Goal: Task Accomplishment & Management: Use online tool/utility

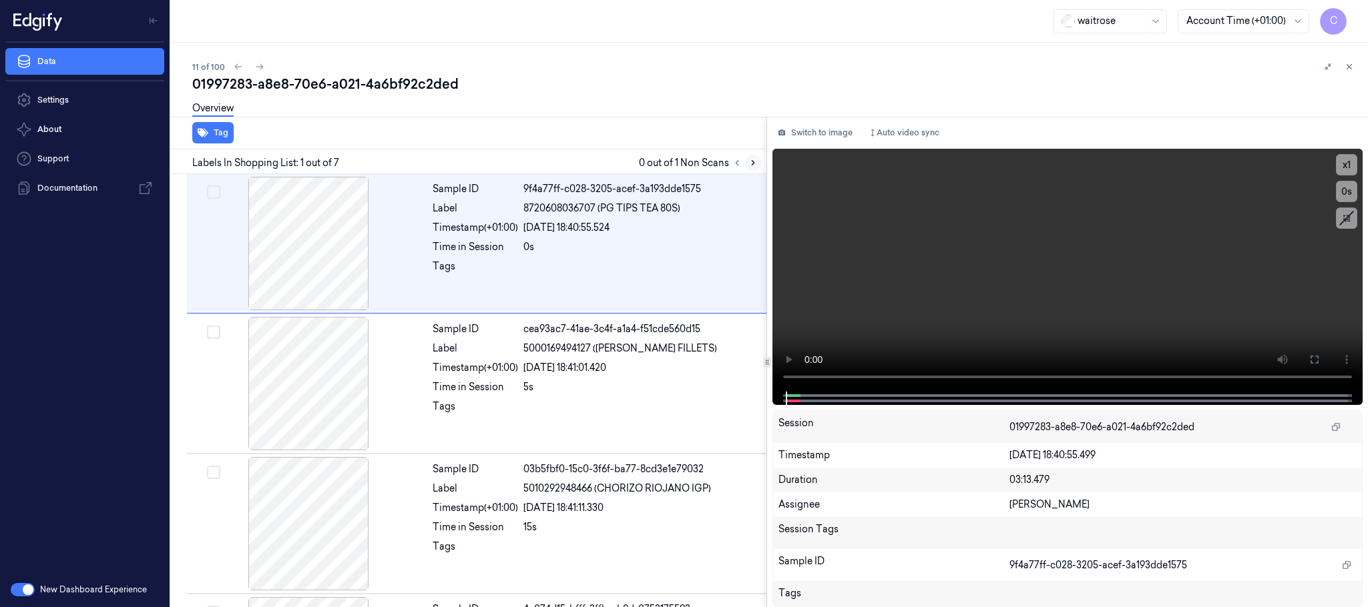
click at [757, 164] on icon at bounding box center [752, 162] width 9 height 9
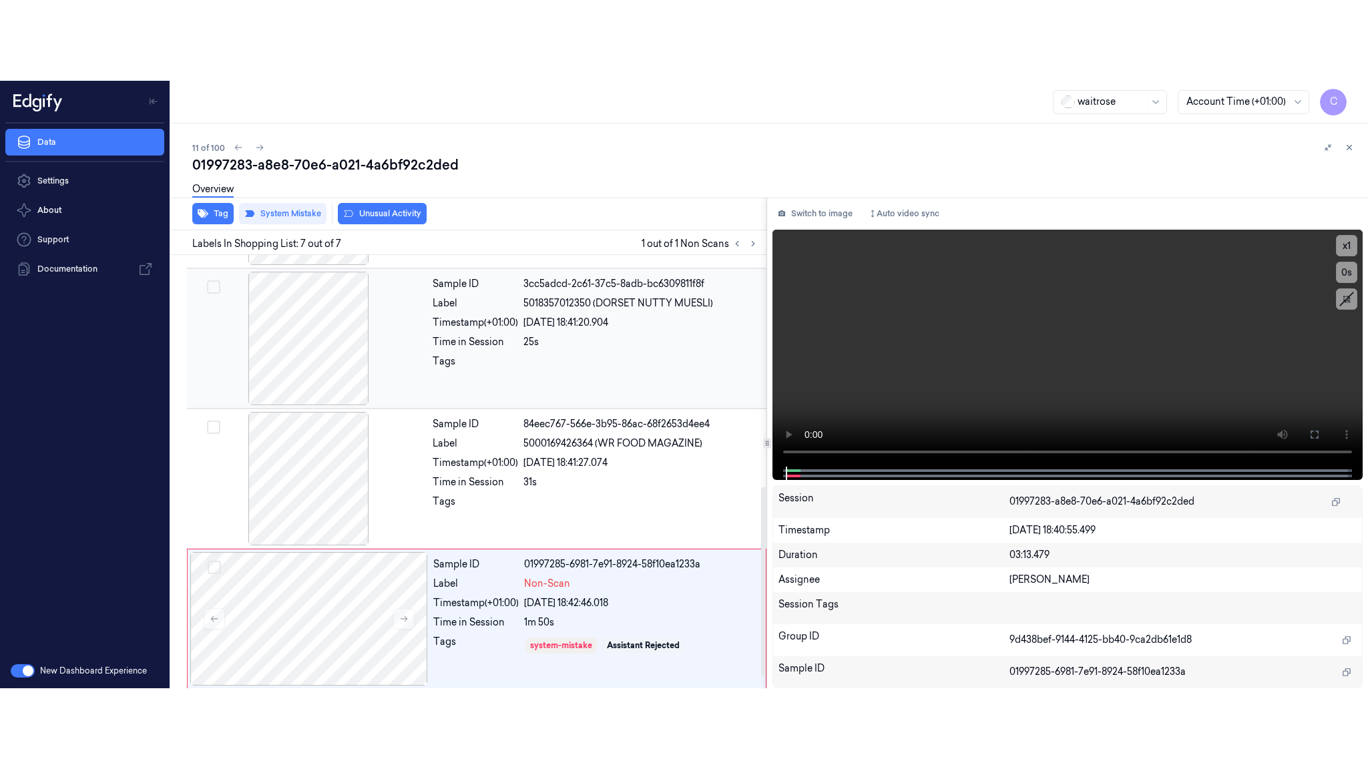
scroll to position [555, 0]
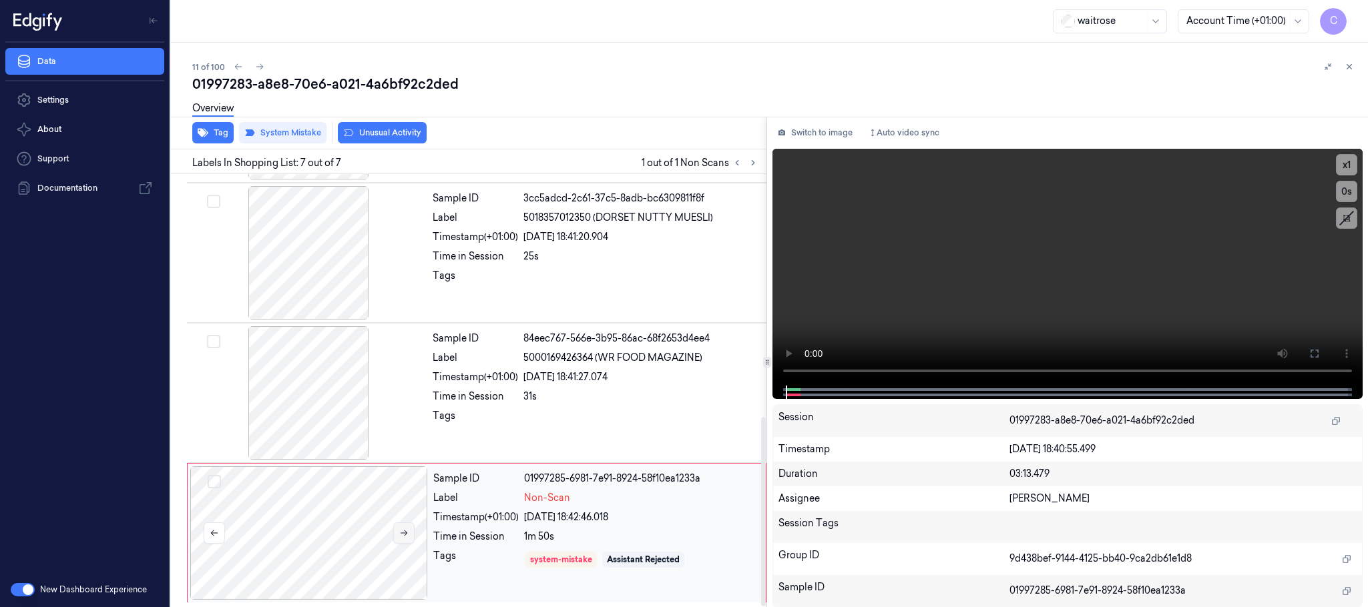
click at [403, 527] on button at bounding box center [403, 533] width 21 height 21
click at [325, 397] on div at bounding box center [309, 392] width 238 height 133
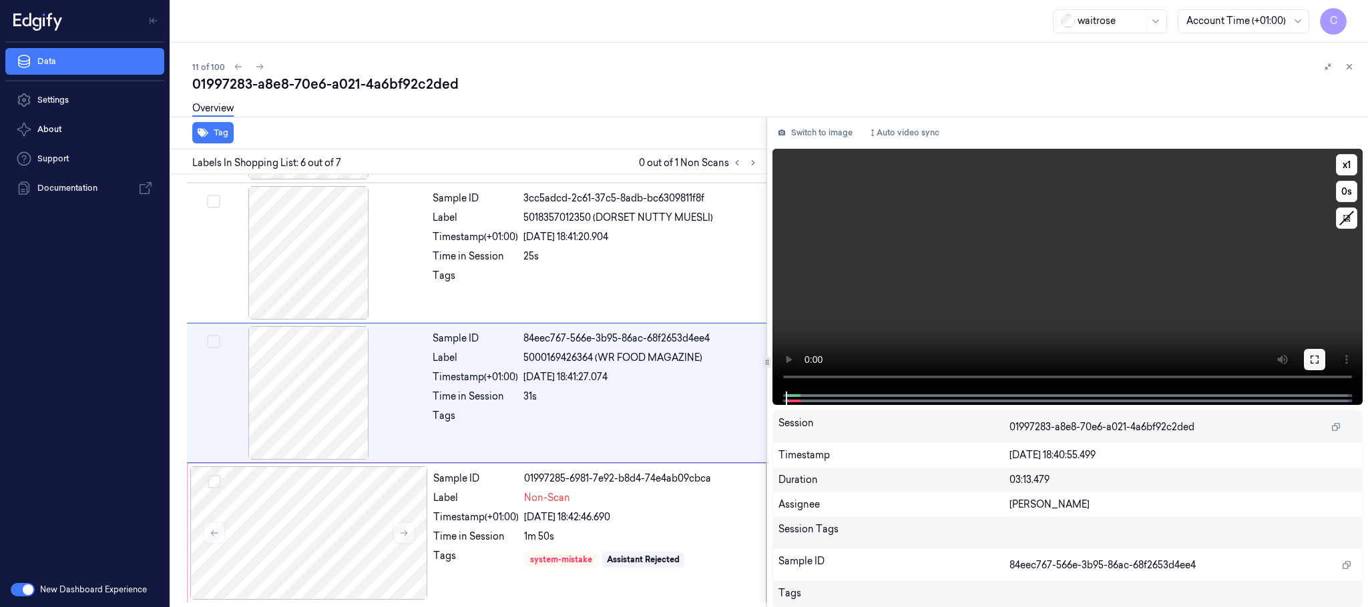
click at [1320, 349] on button at bounding box center [1314, 359] width 21 height 21
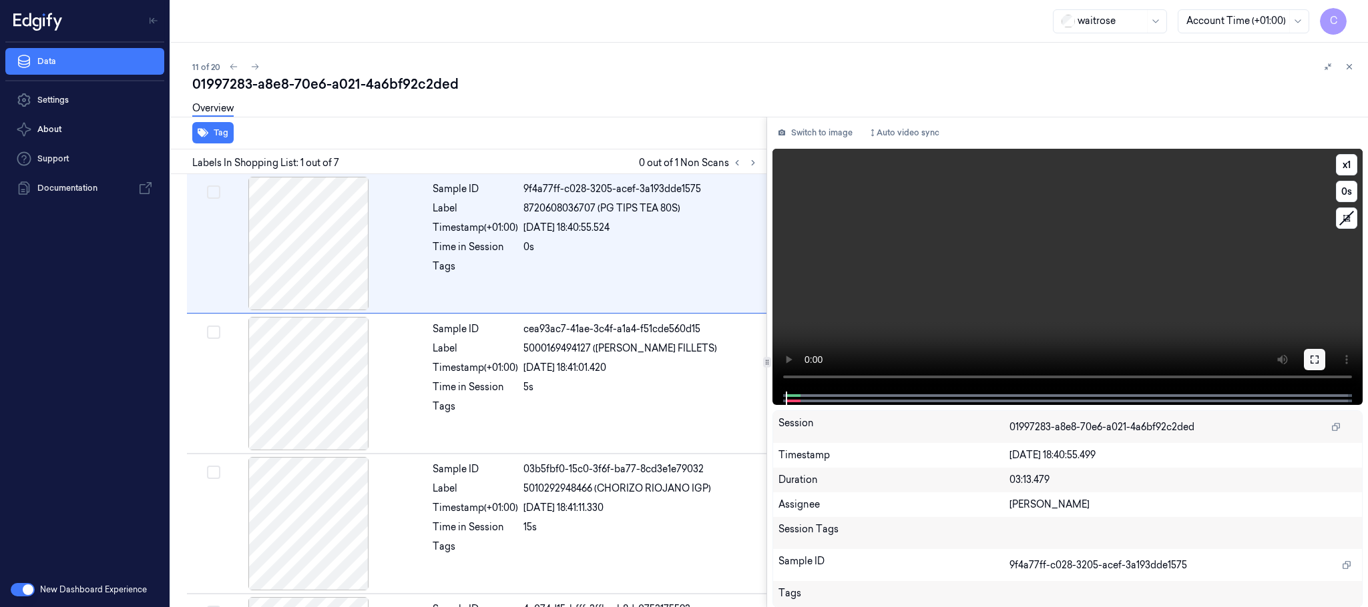
click at [1308, 361] on button at bounding box center [1314, 359] width 21 height 21
click at [748, 160] on icon at bounding box center [752, 162] width 9 height 9
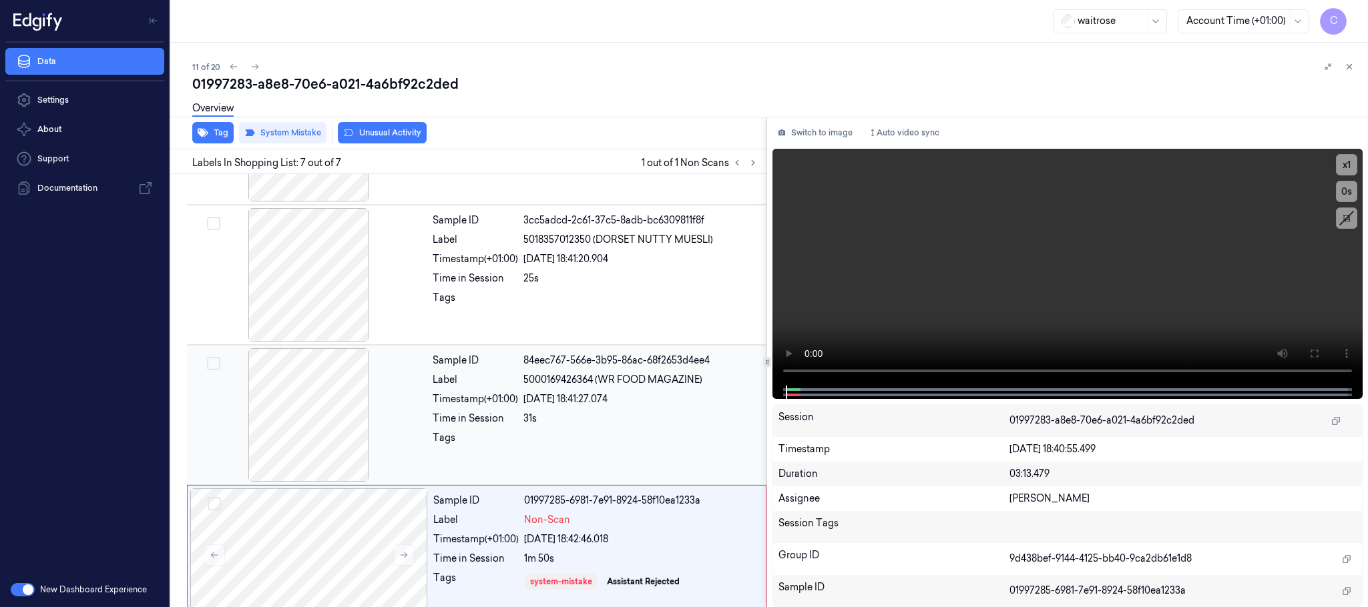
scroll to position [555, 0]
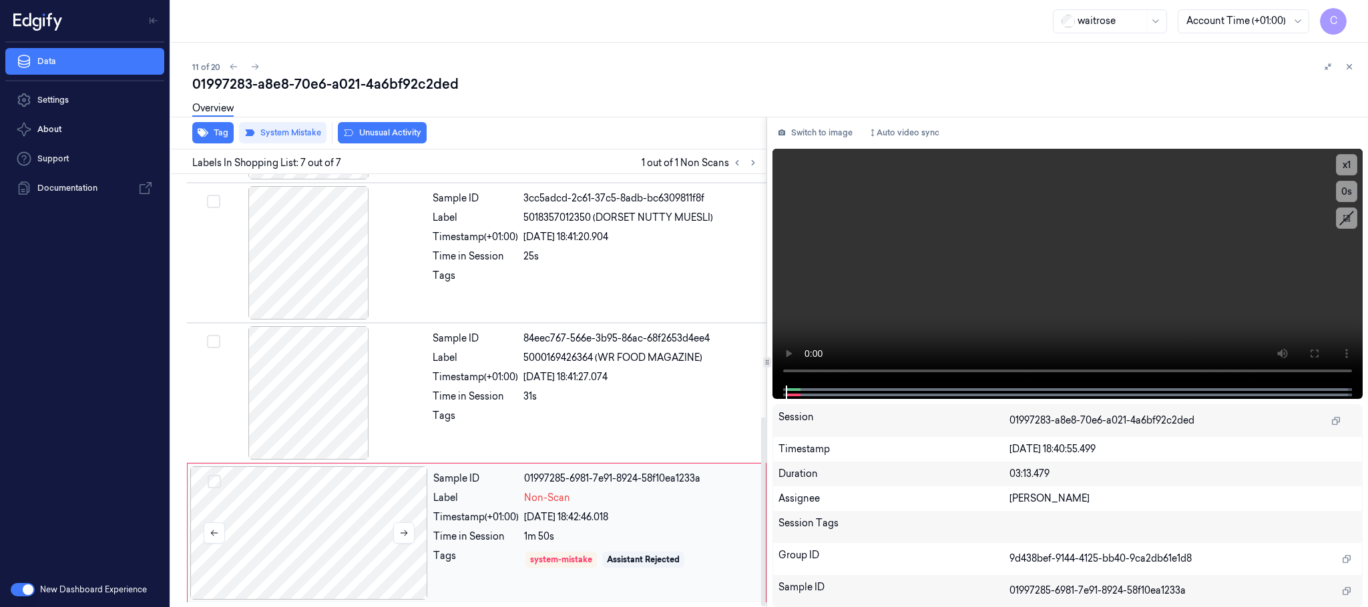
click at [393, 523] on div at bounding box center [403, 533] width 21 height 21
click at [397, 529] on button at bounding box center [403, 533] width 21 height 21
click at [309, 398] on div at bounding box center [309, 392] width 238 height 133
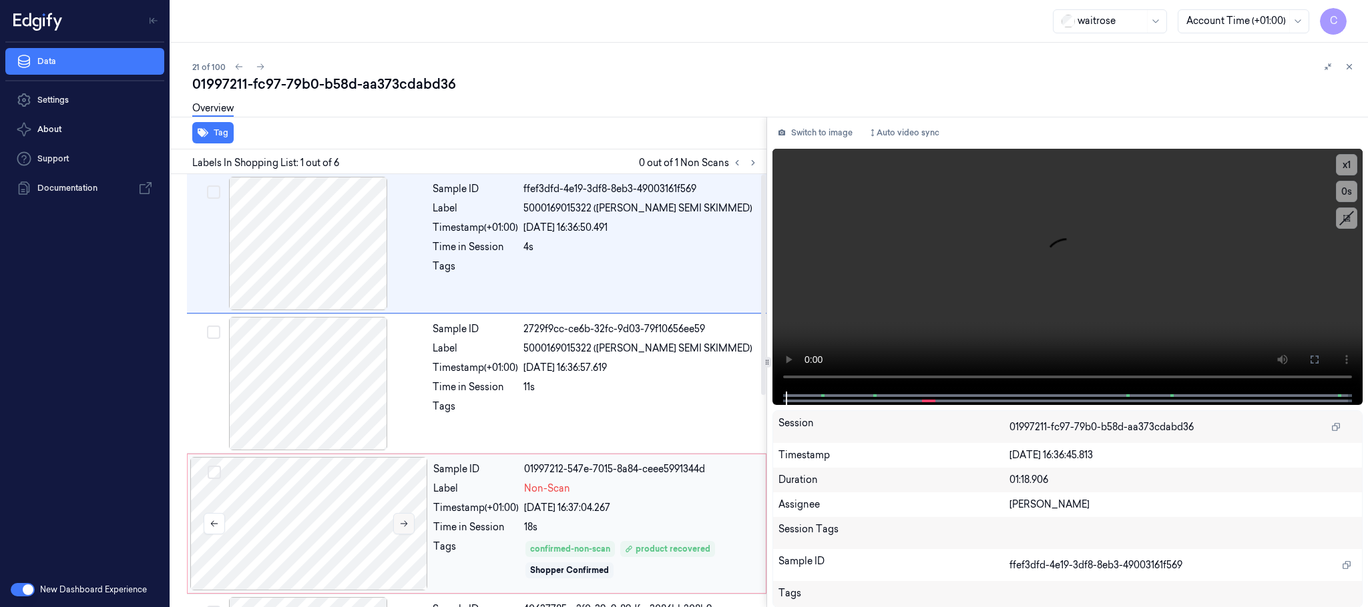
click at [401, 521] on icon at bounding box center [403, 523] width 9 height 9
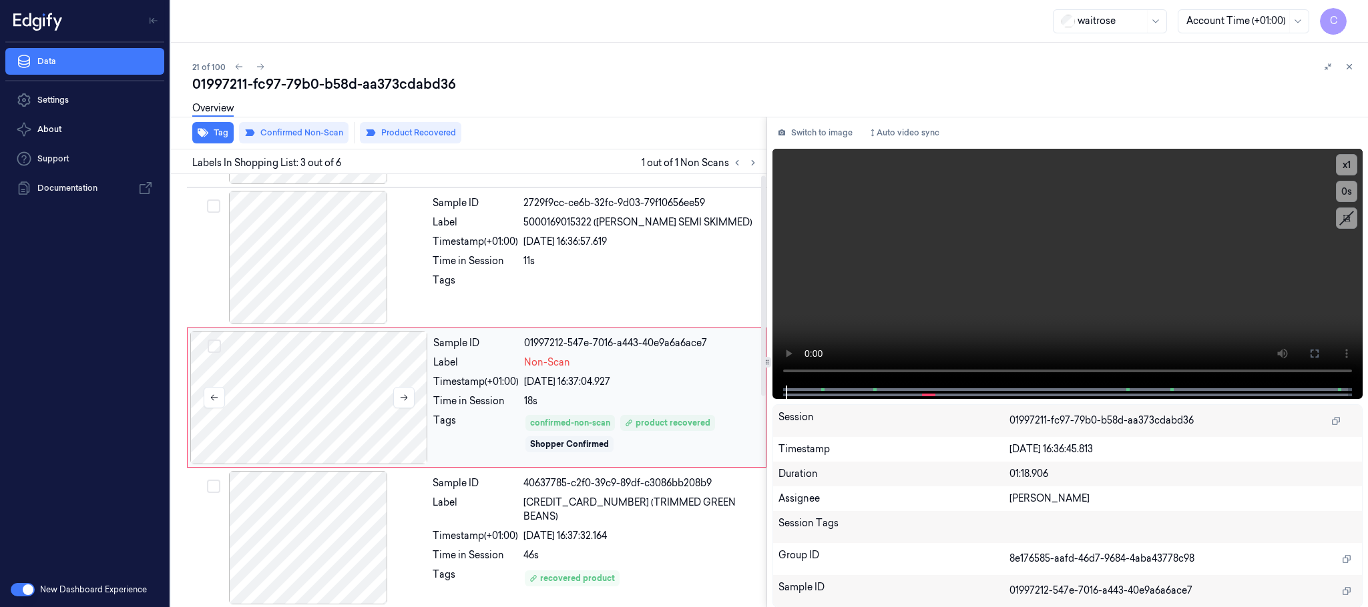
scroll to position [134, 0]
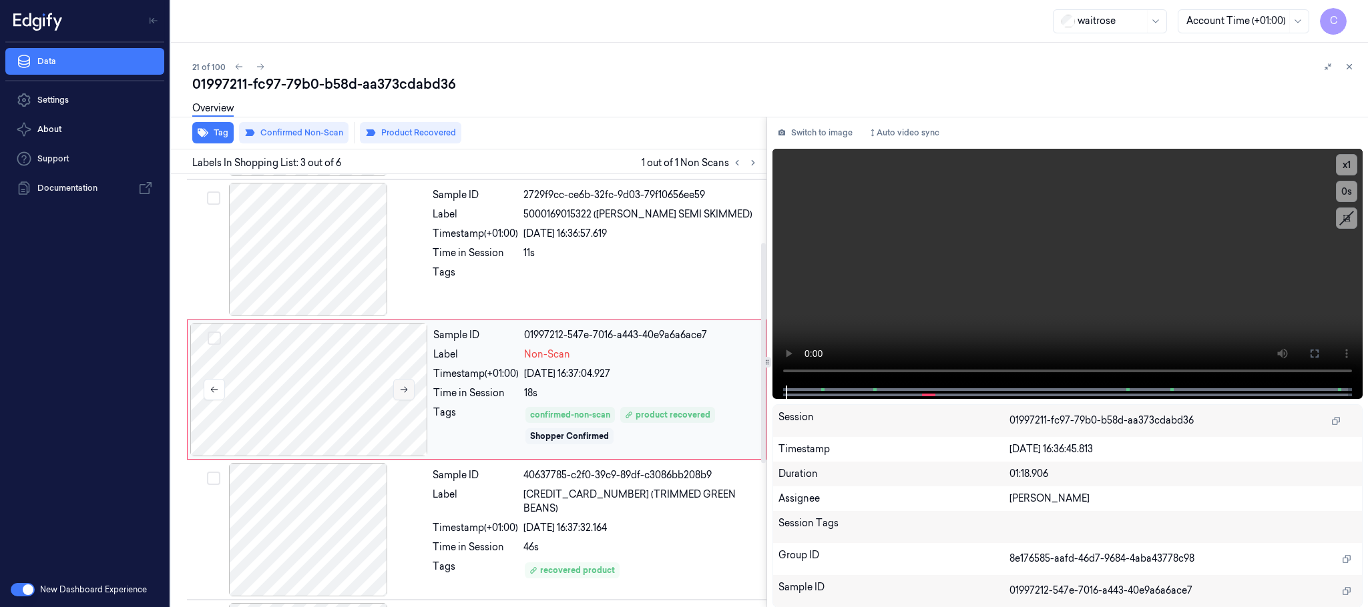
click at [401, 392] on icon at bounding box center [403, 389] width 9 height 9
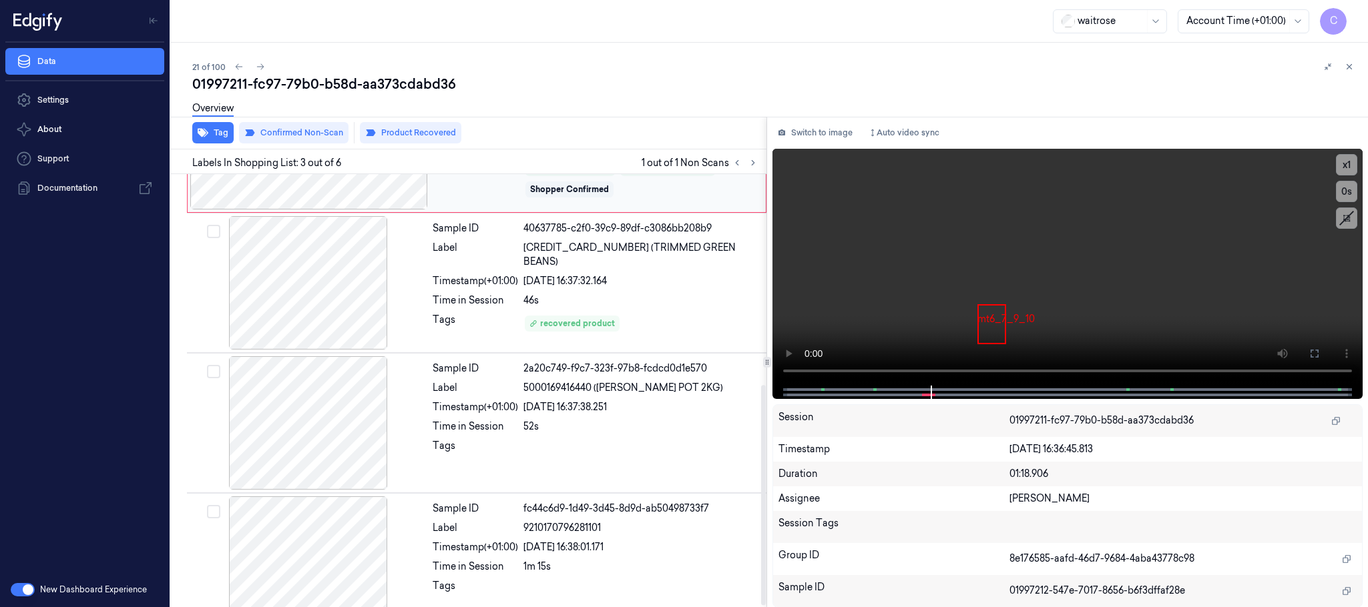
scroll to position [414, 0]
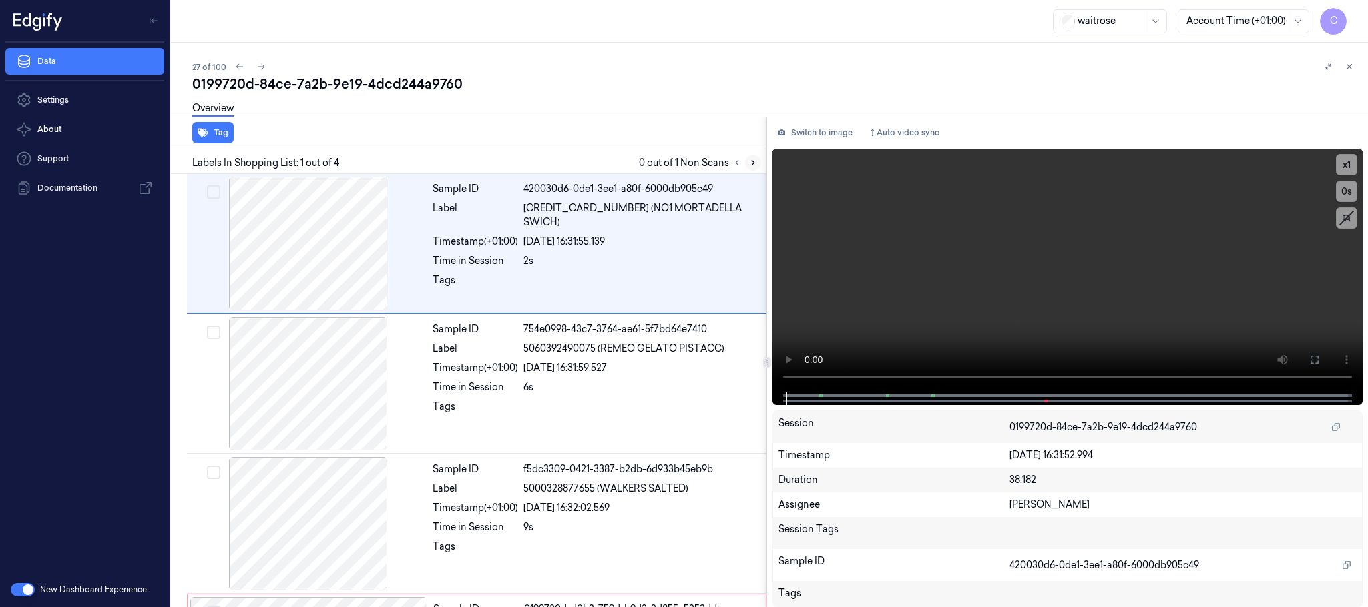
click at [754, 156] on button at bounding box center [753, 163] width 16 height 16
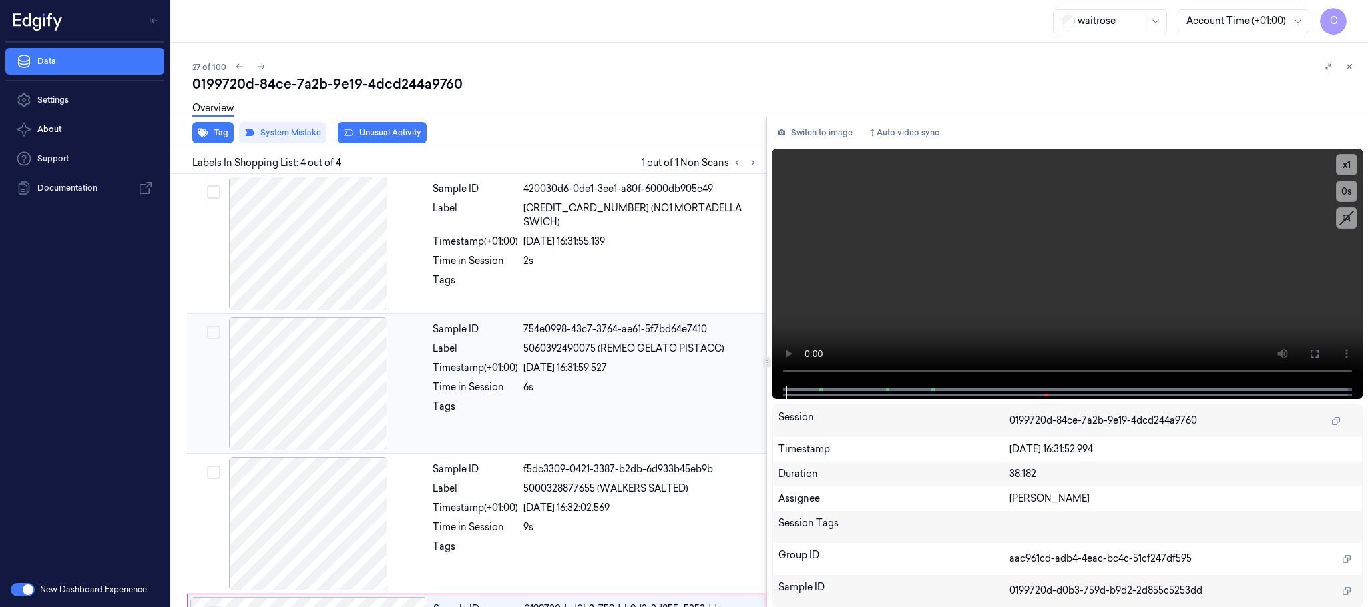
scroll to position [133, 0]
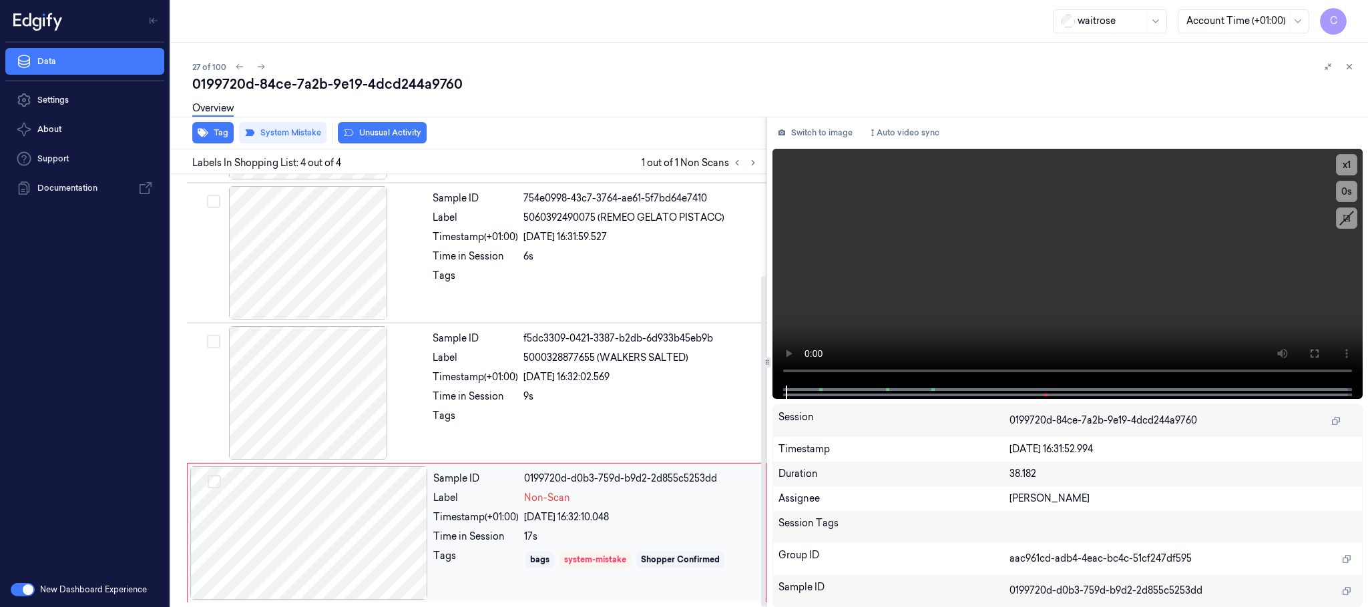
click at [406, 539] on div at bounding box center [309, 533] width 238 height 133
click at [341, 531] on div at bounding box center [309, 533] width 238 height 133
click at [1084, 306] on video at bounding box center [1067, 267] width 590 height 237
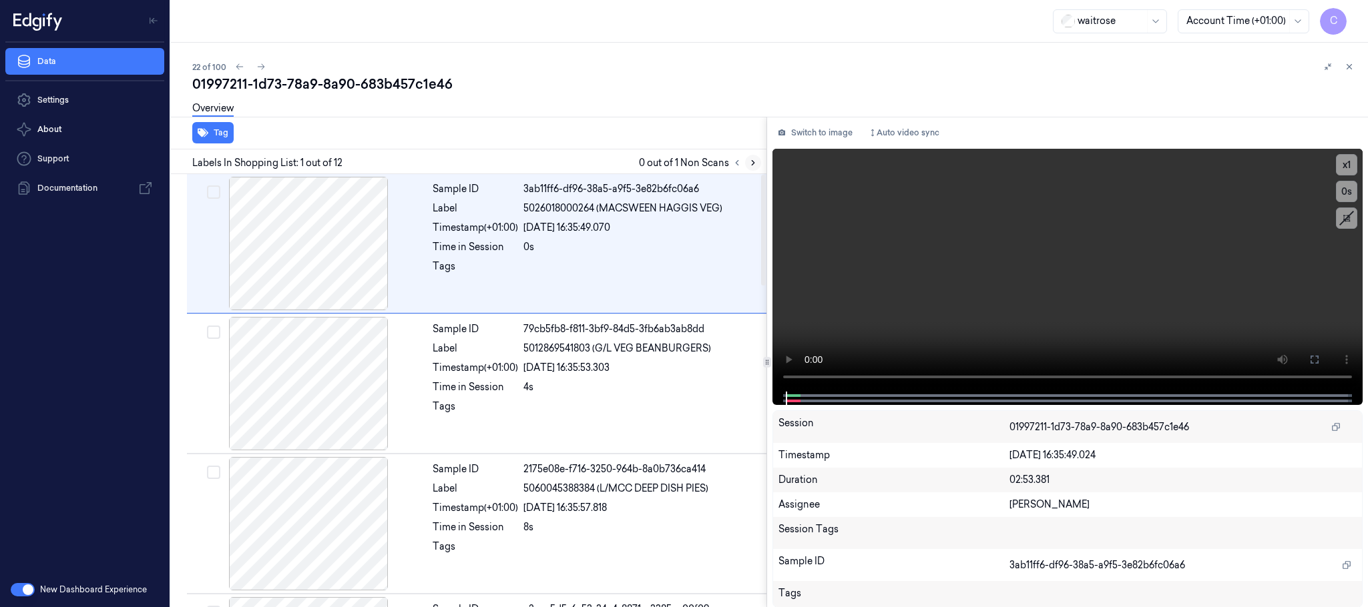
click at [747, 162] on button at bounding box center [753, 163] width 16 height 16
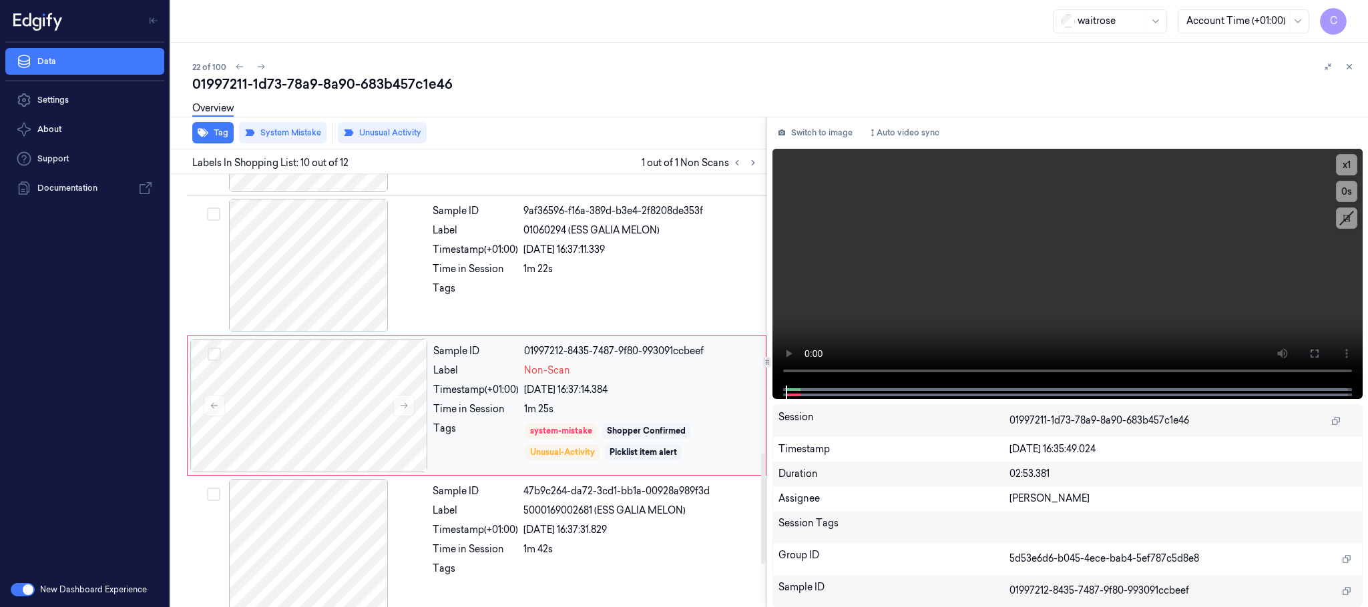
scroll to position [1120, 0]
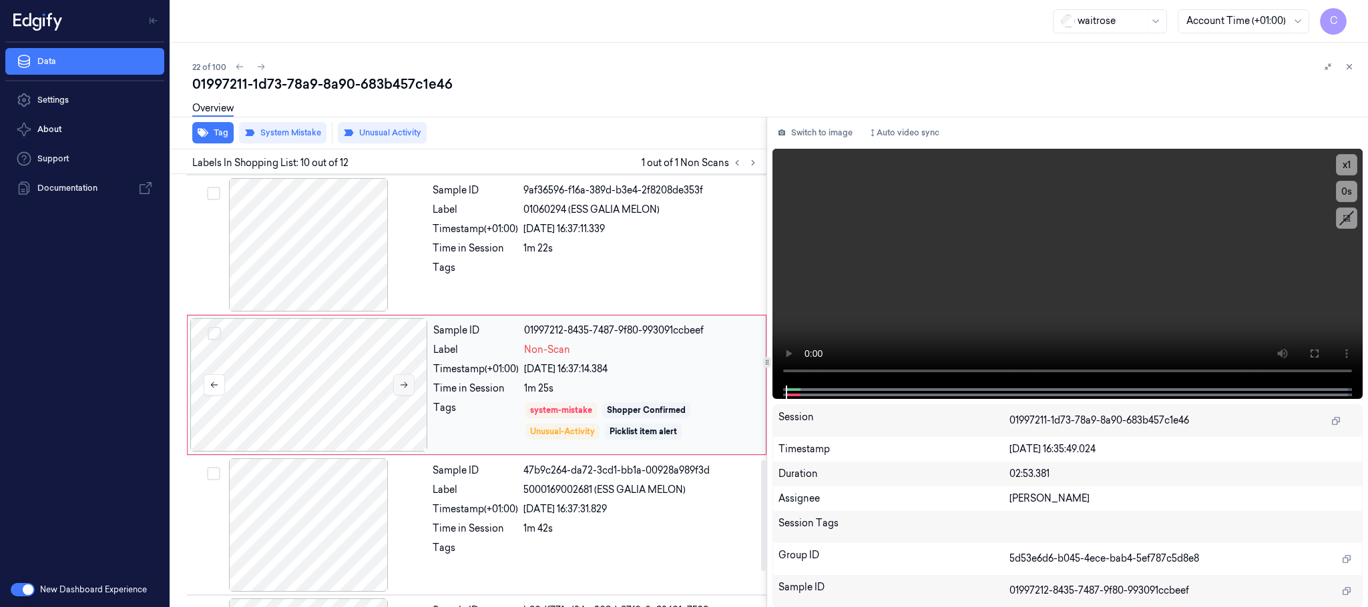
click at [411, 392] on button at bounding box center [403, 384] width 21 height 21
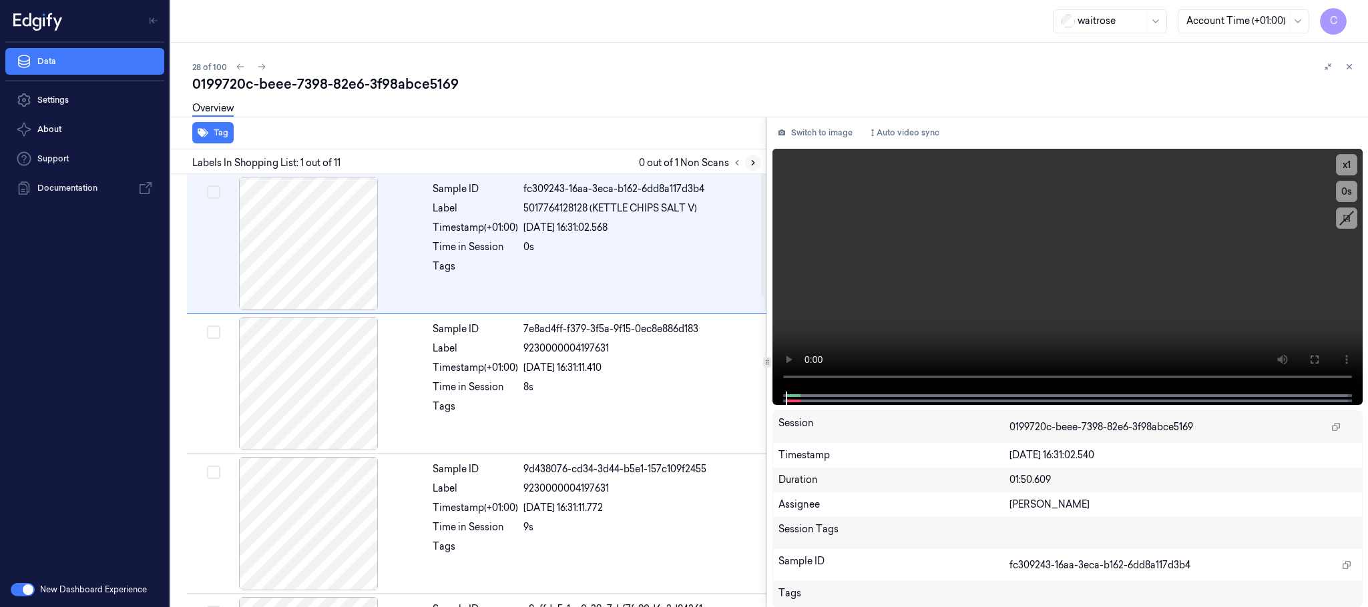
click at [750, 164] on icon at bounding box center [752, 162] width 9 height 9
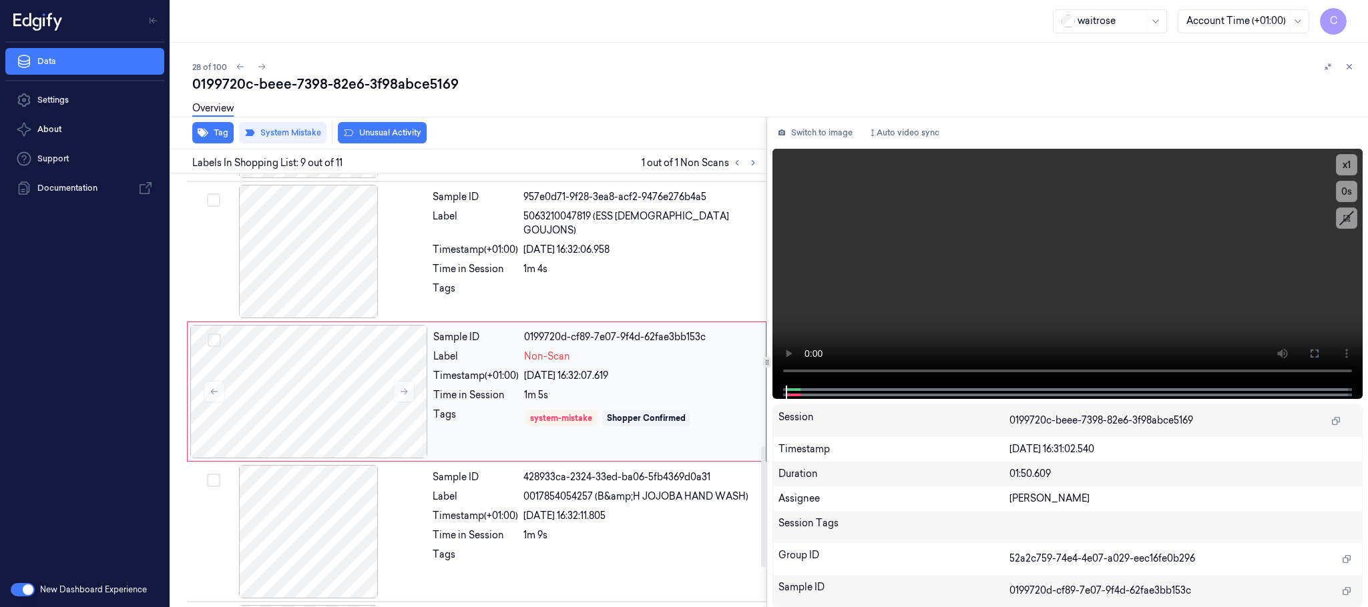
scroll to position [979, 0]
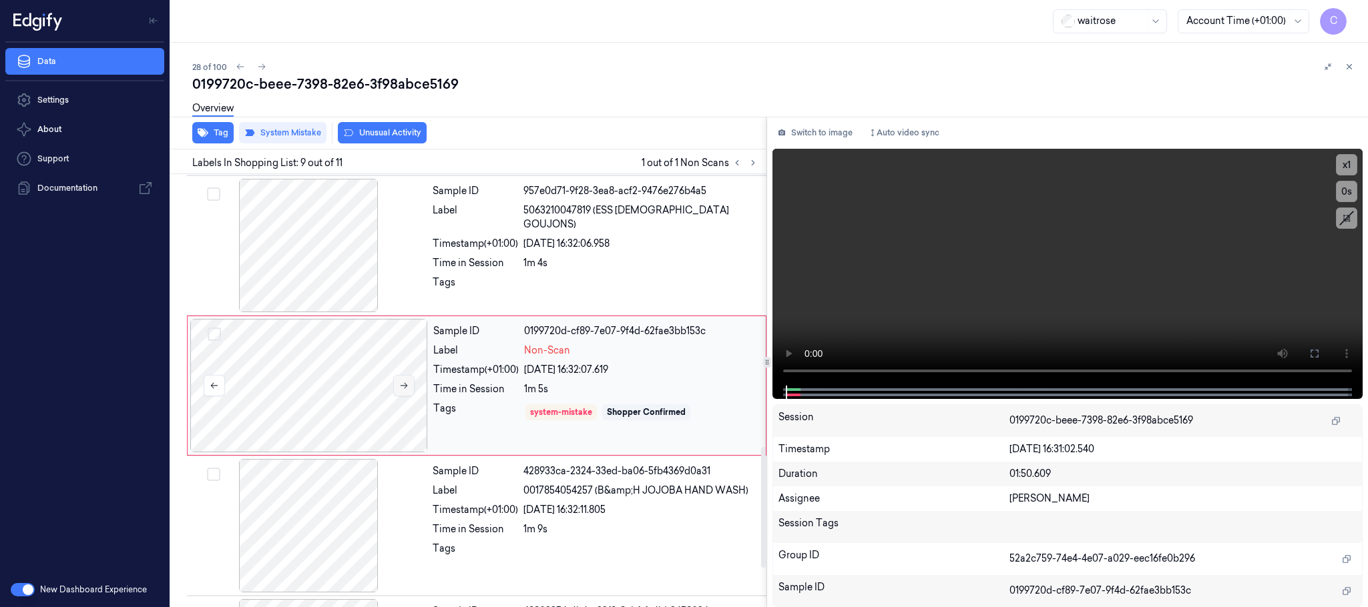
click at [402, 390] on icon at bounding box center [403, 385] width 9 height 9
click at [402, 386] on icon at bounding box center [403, 385] width 9 height 9
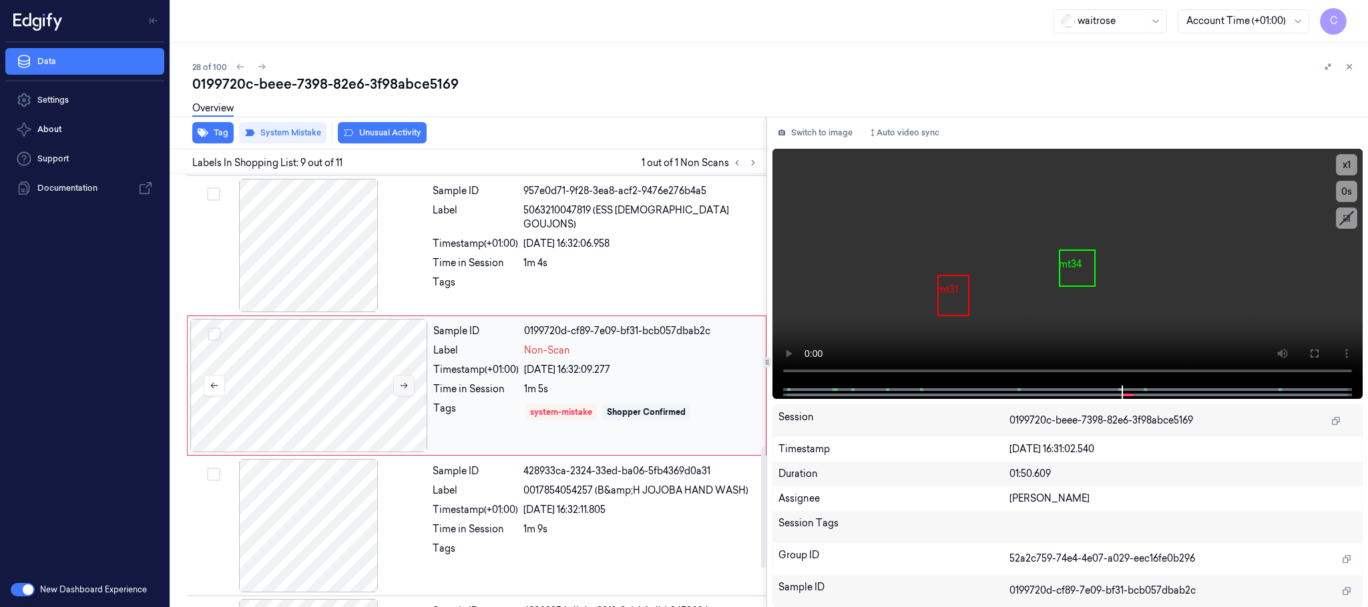
click at [402, 386] on icon at bounding box center [403, 385] width 9 height 9
click at [328, 232] on div at bounding box center [309, 245] width 238 height 133
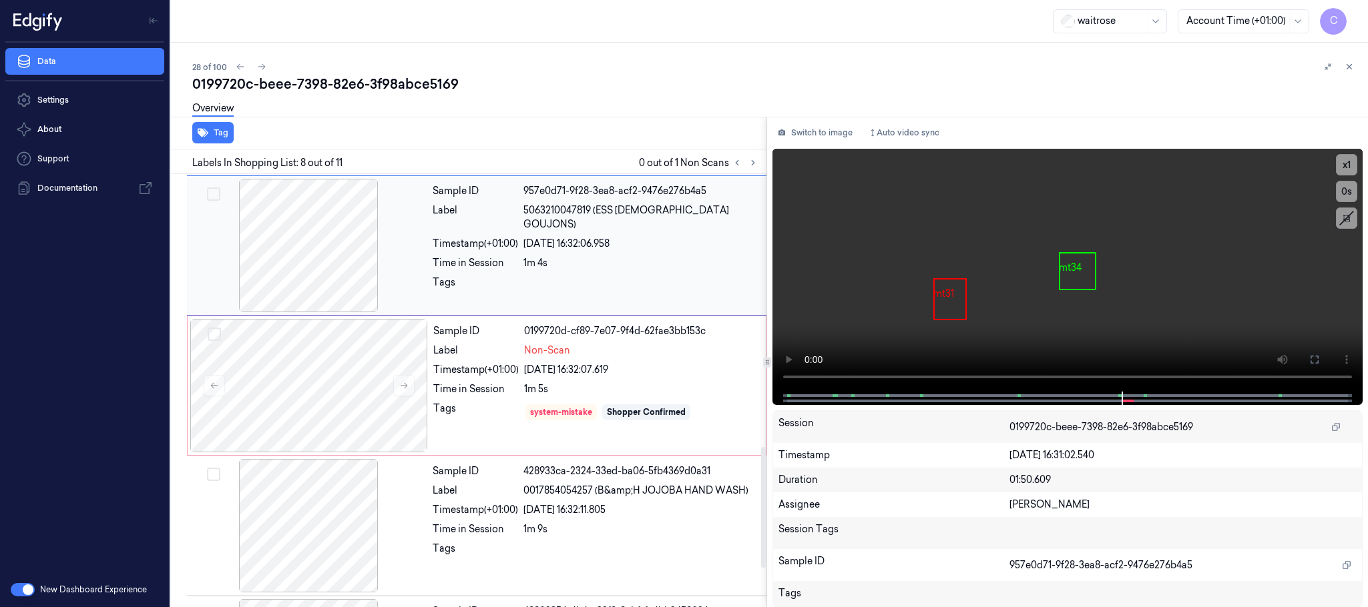
scroll to position [838, 0]
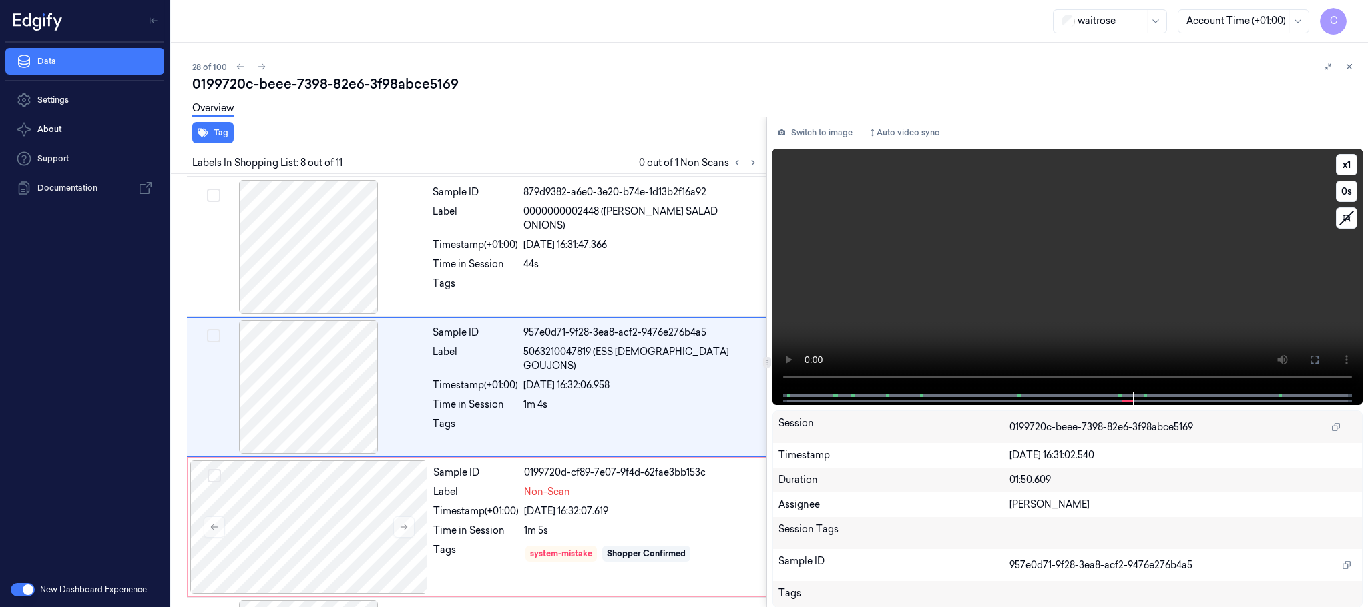
click at [1097, 263] on video at bounding box center [1067, 270] width 590 height 243
click at [254, 404] on div at bounding box center [309, 386] width 238 height 133
click at [1045, 303] on video at bounding box center [1067, 270] width 590 height 243
click at [360, 523] on div at bounding box center [309, 527] width 238 height 133
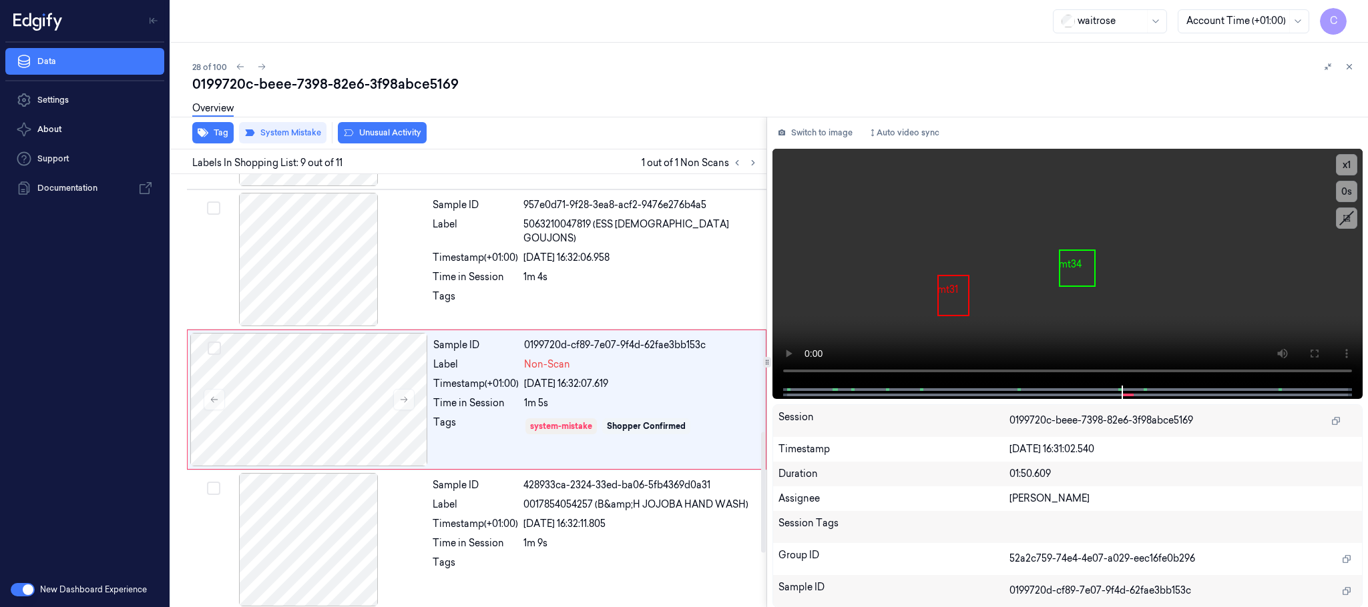
scroll to position [979, 0]
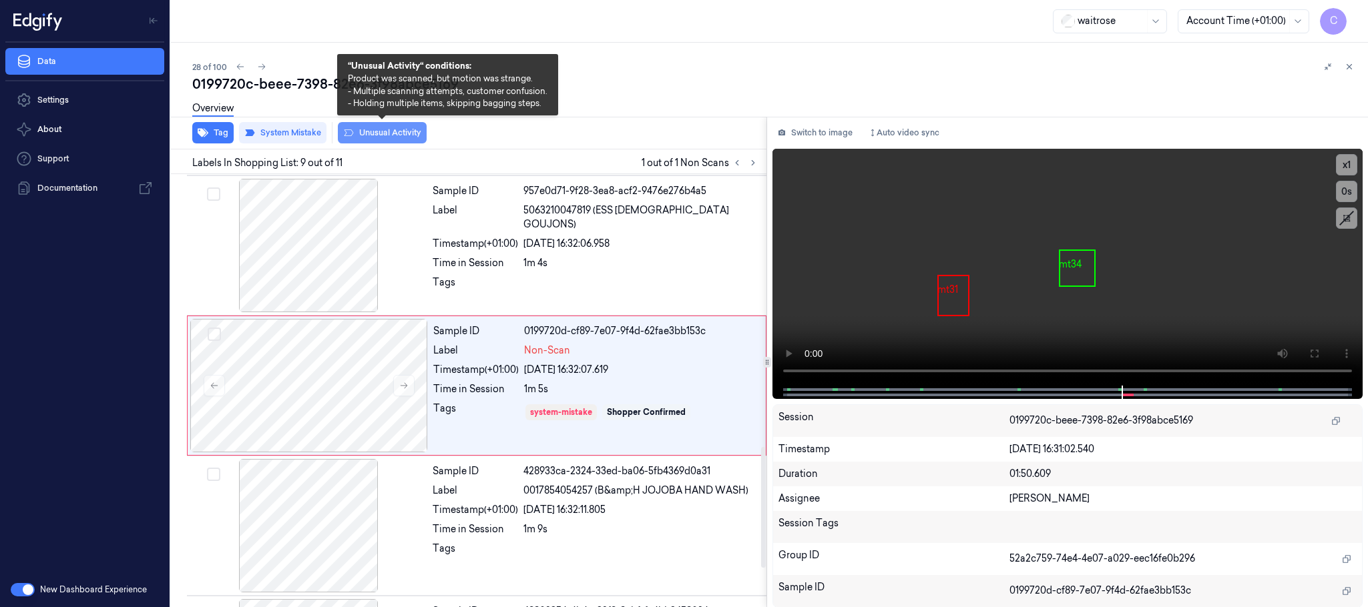
click at [370, 135] on button "Unusual Activity" at bounding box center [382, 132] width 89 height 21
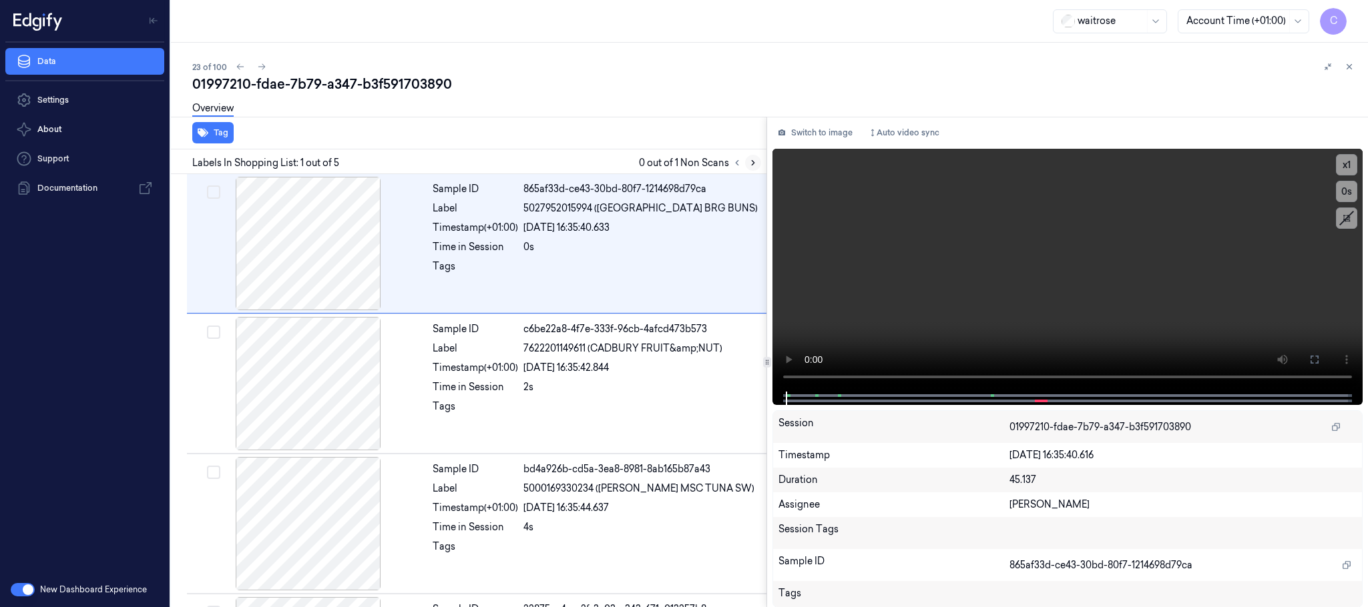
click at [751, 160] on icon at bounding box center [752, 162] width 9 height 9
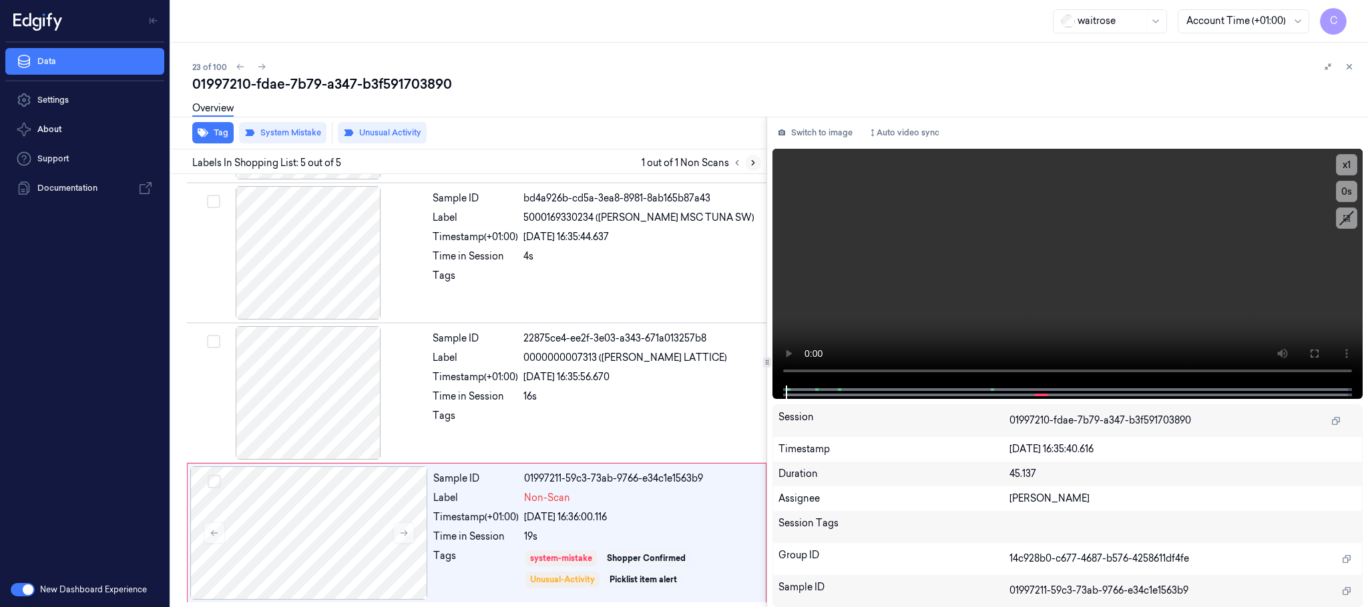
scroll to position [274, 0]
click at [400, 539] on button at bounding box center [403, 533] width 21 height 21
click at [404, 533] on icon at bounding box center [403, 533] width 9 height 9
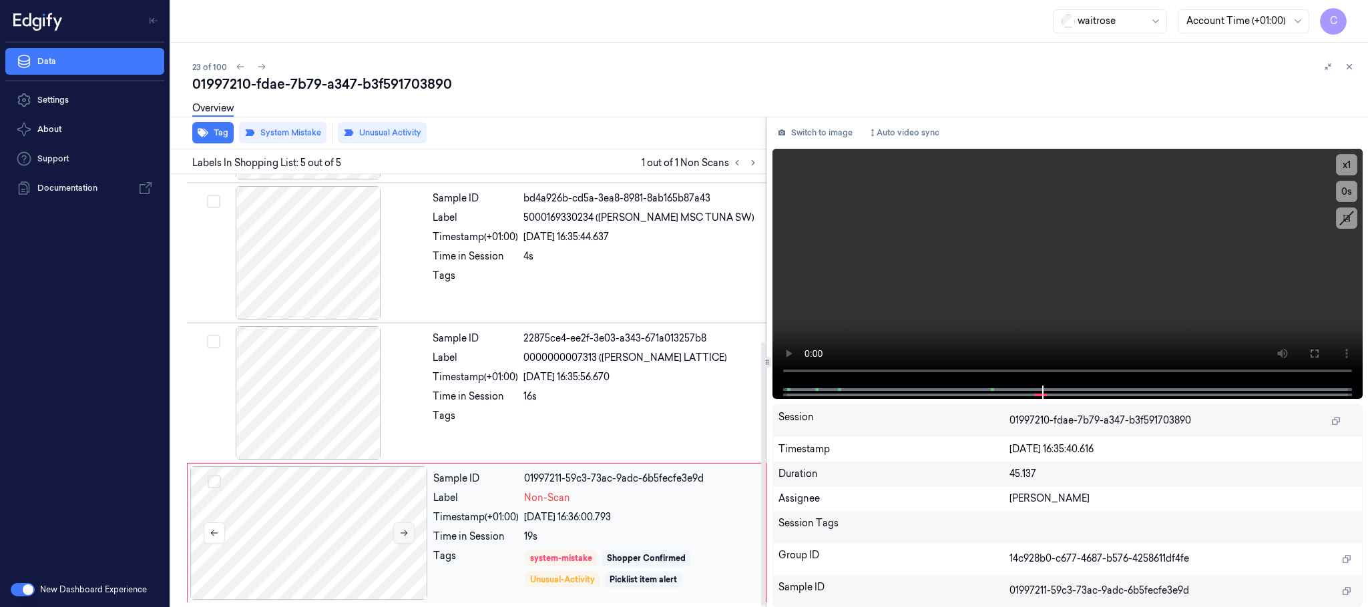
click at [404, 533] on icon at bounding box center [403, 533] width 9 height 9
click at [755, 165] on icon at bounding box center [752, 162] width 9 height 9
click at [404, 531] on icon at bounding box center [403, 533] width 9 height 9
click at [404, 533] on icon at bounding box center [403, 534] width 7 height 6
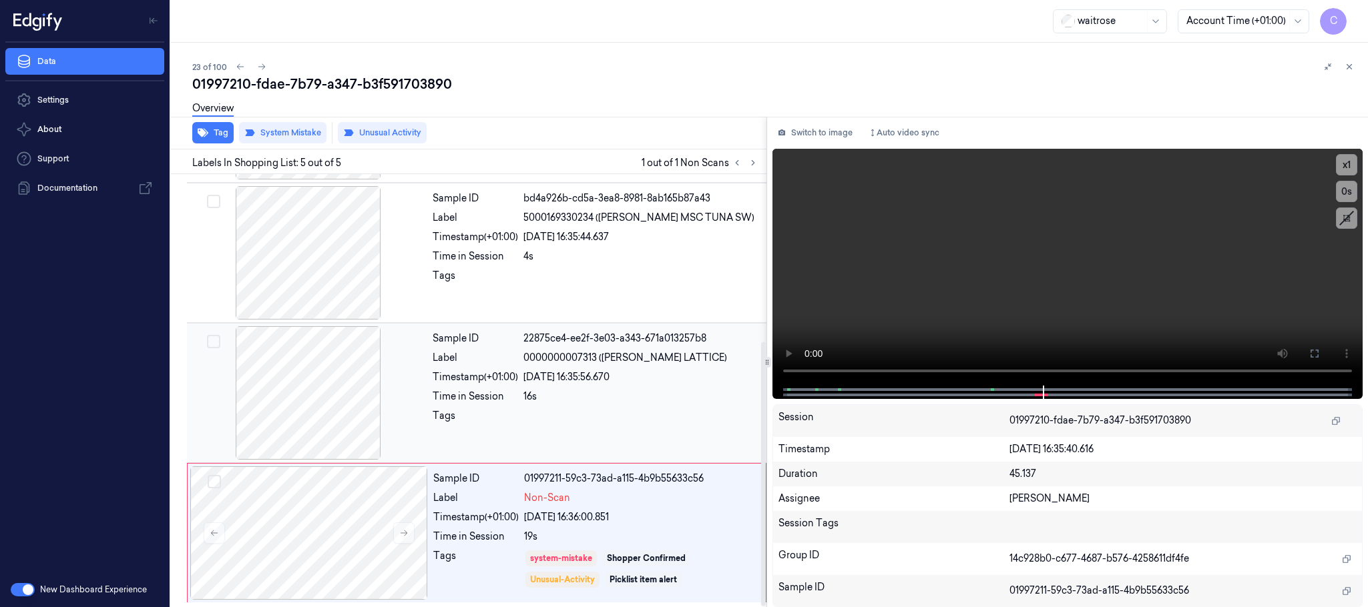
click at [330, 411] on div at bounding box center [309, 392] width 238 height 133
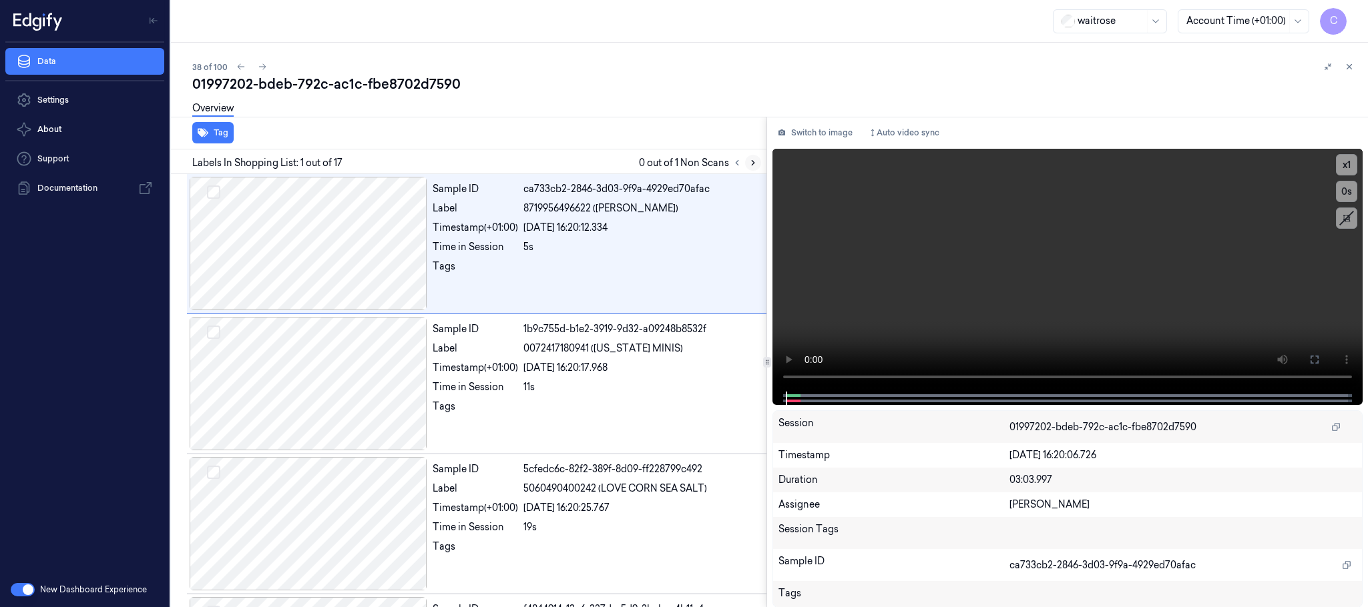
click at [751, 165] on icon at bounding box center [752, 162] width 9 height 9
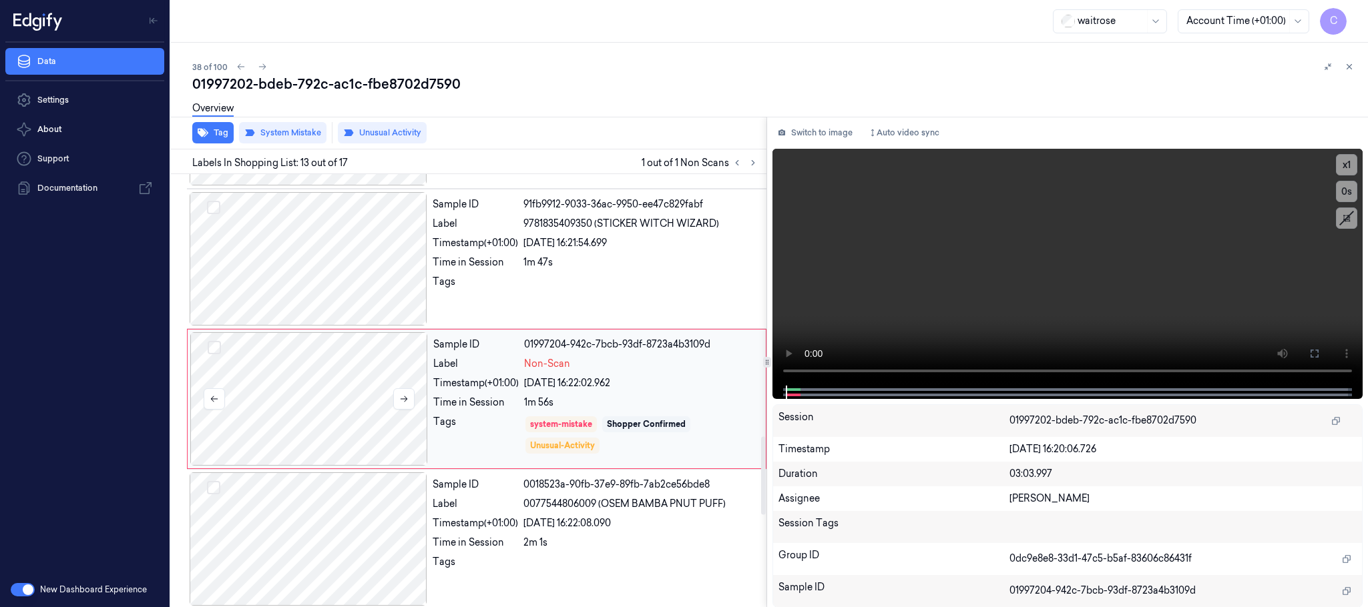
scroll to position [1542, 0]
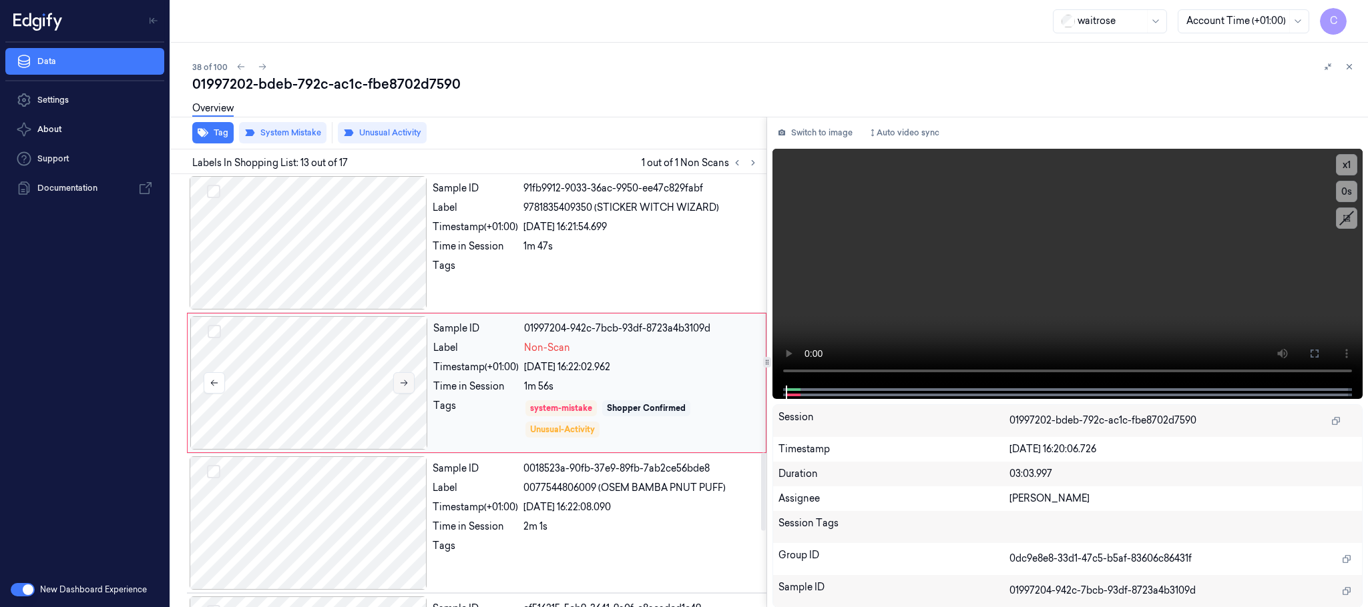
click at [399, 388] on icon at bounding box center [403, 382] width 9 height 9
click at [357, 258] on div at bounding box center [309, 242] width 238 height 133
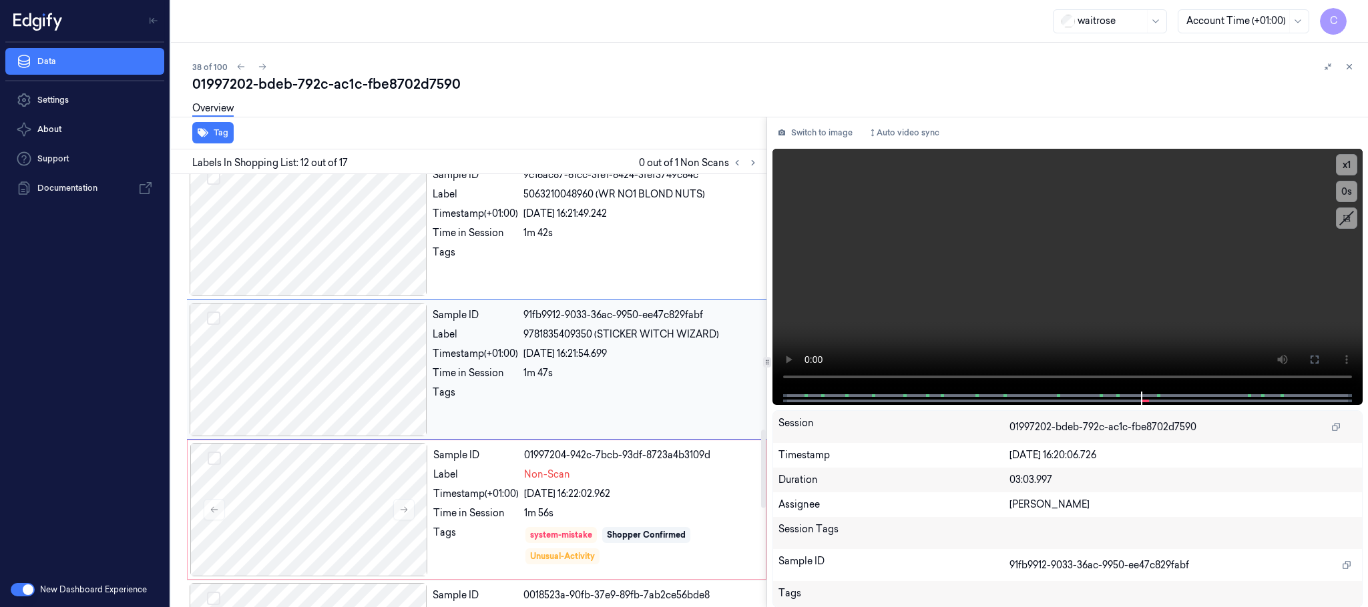
scroll to position [1402, 0]
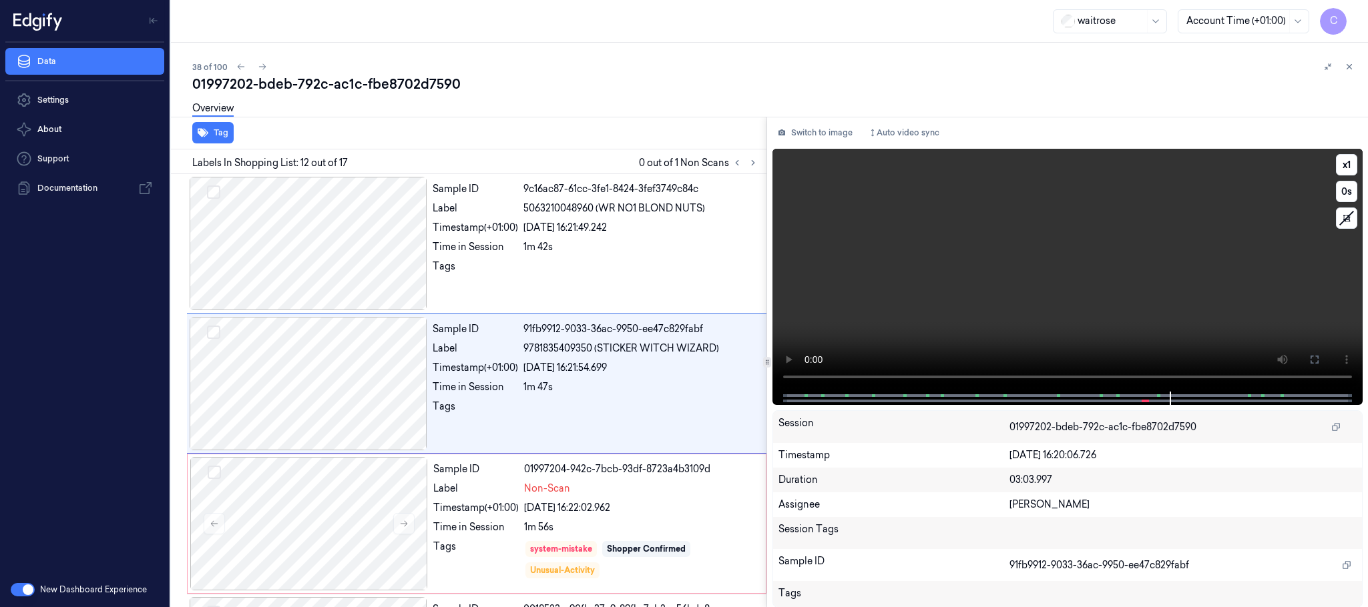
click at [1059, 293] on video at bounding box center [1067, 270] width 590 height 243
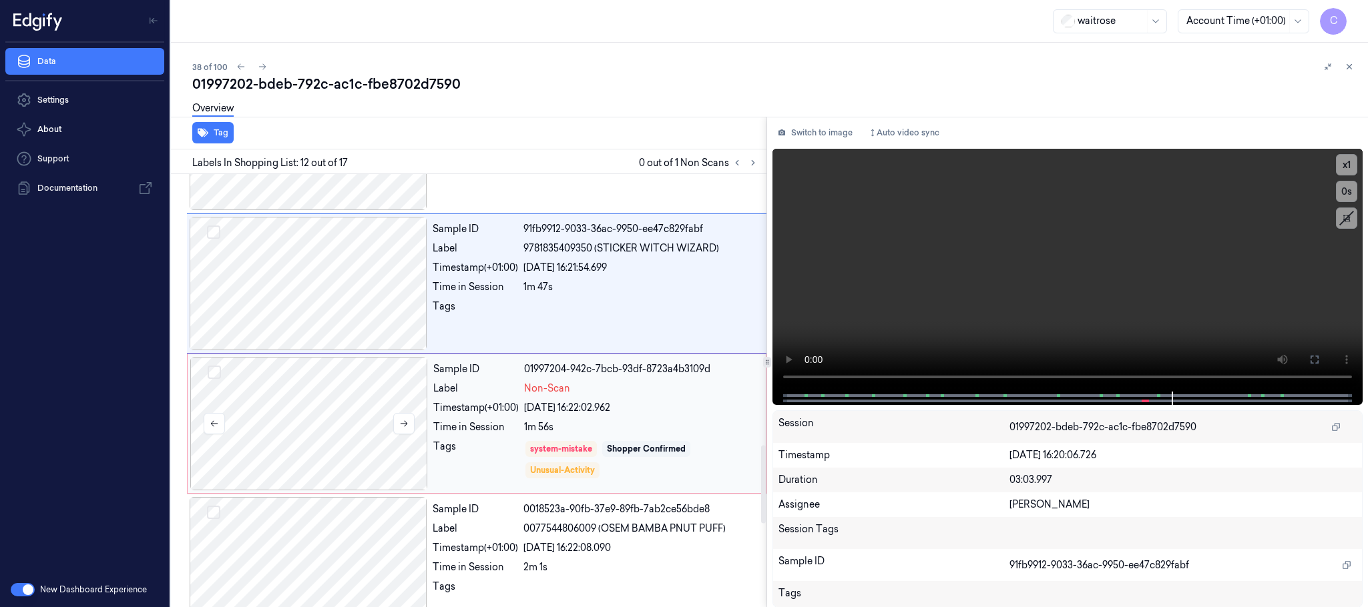
click at [346, 449] on div at bounding box center [309, 423] width 238 height 133
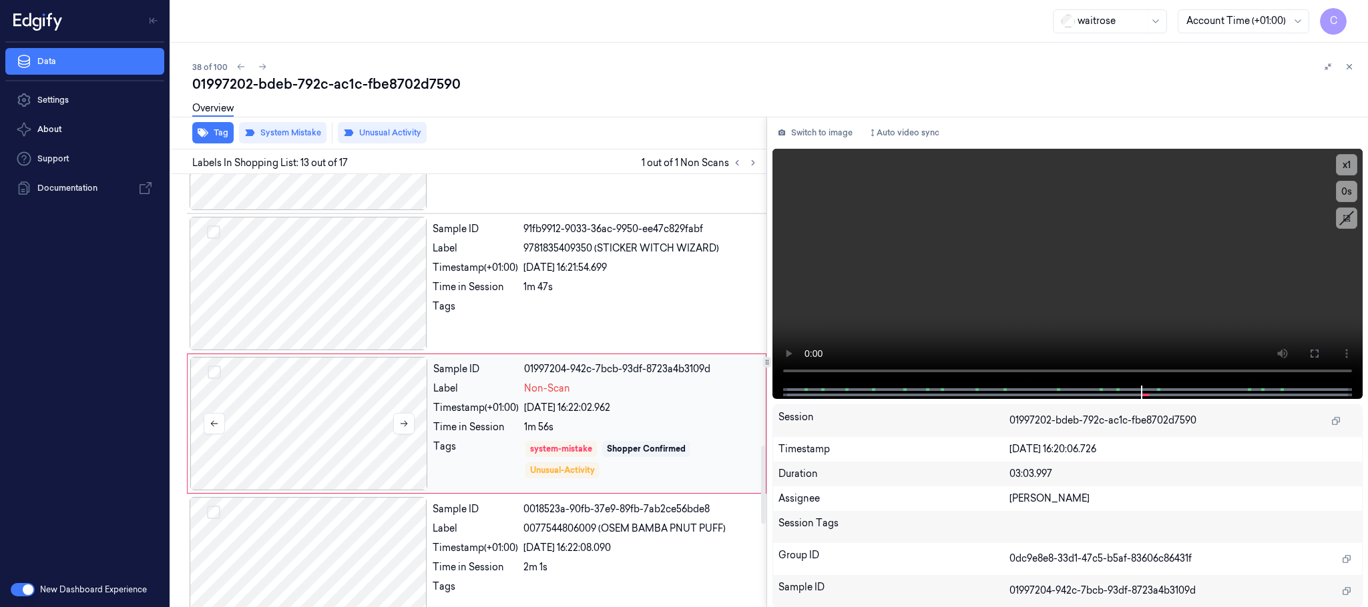
scroll to position [1542, 0]
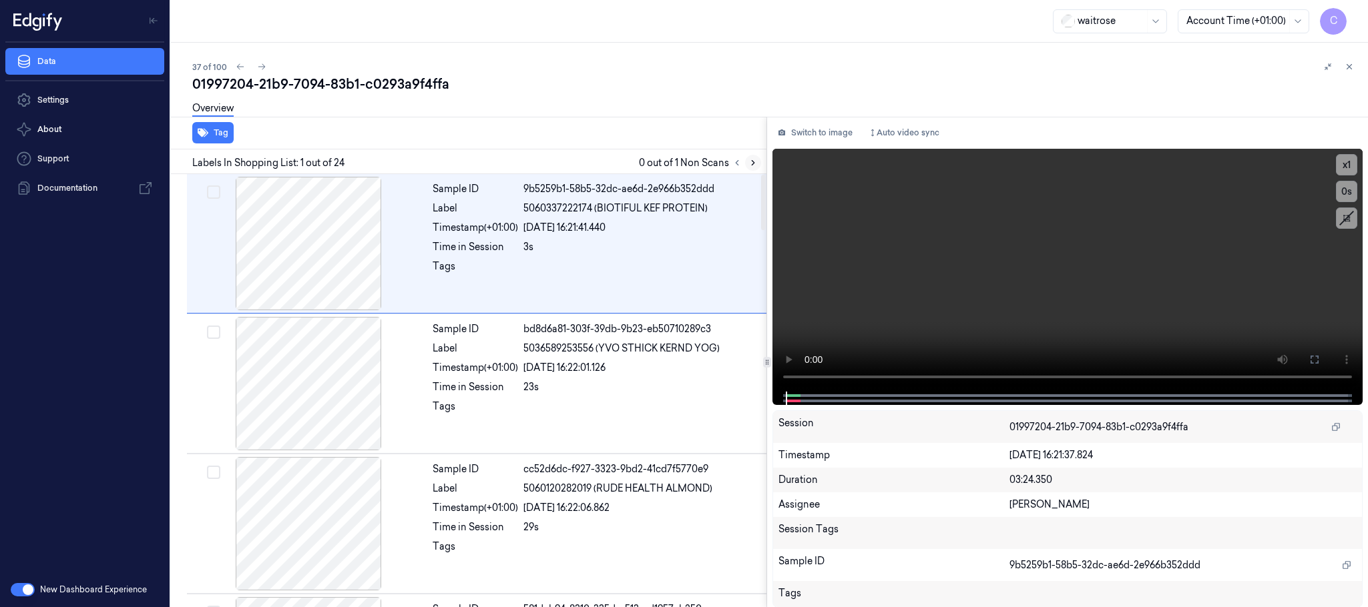
click at [754, 163] on icon at bounding box center [753, 163] width 3 height 5
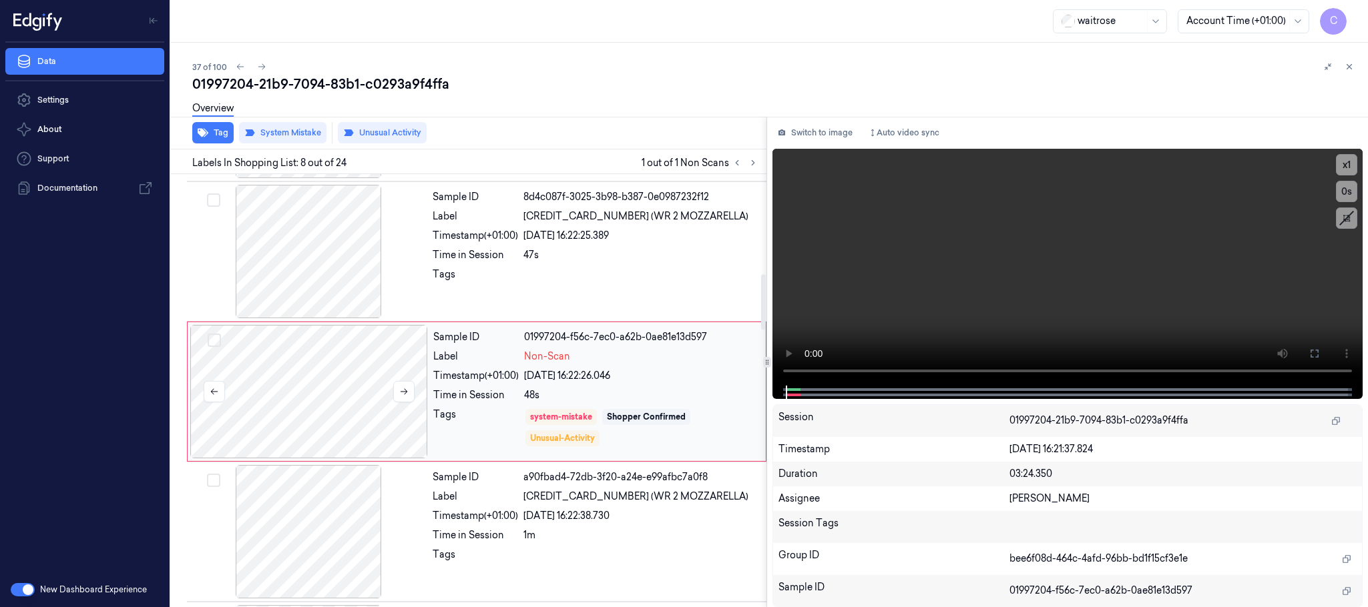
scroll to position [838, 0]
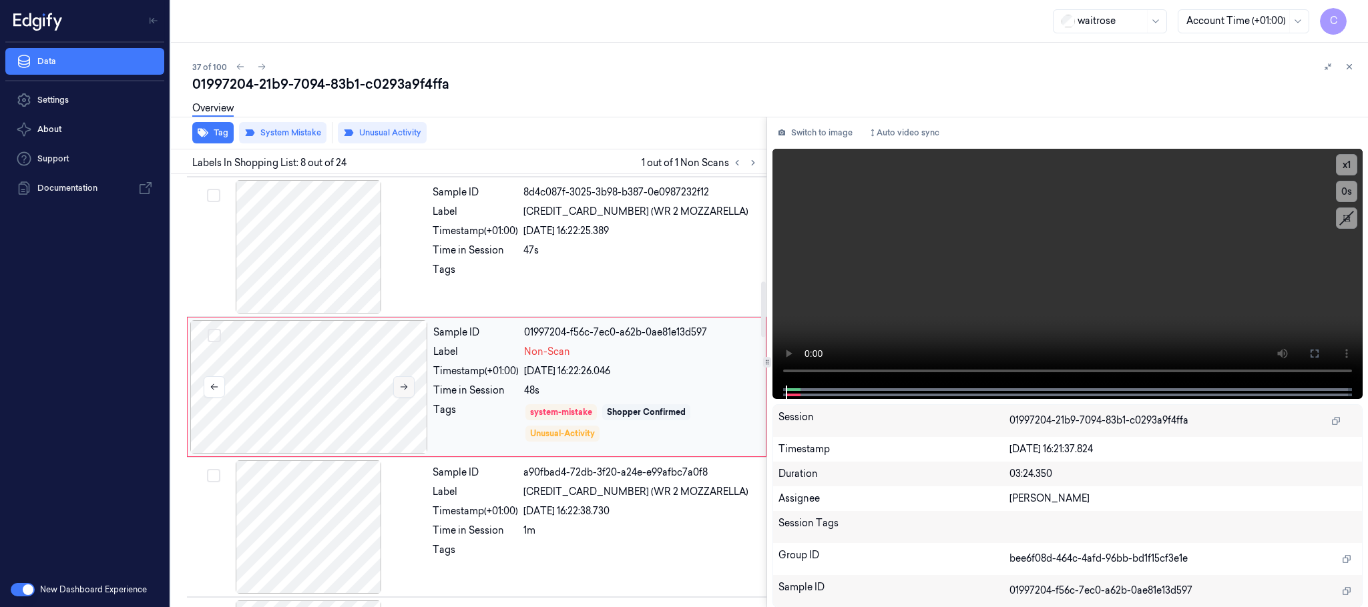
click at [407, 388] on icon at bounding box center [403, 386] width 9 height 9
click at [406, 389] on icon at bounding box center [403, 386] width 9 height 9
click at [335, 274] on div at bounding box center [309, 246] width 238 height 133
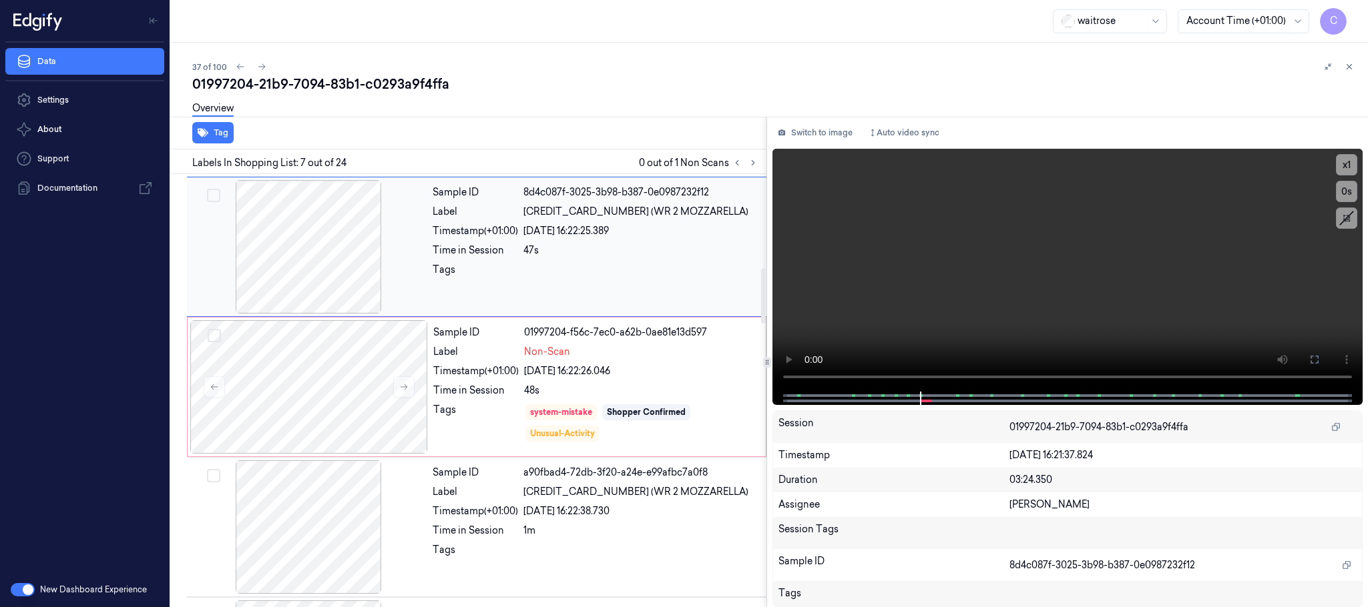
scroll to position [697, 0]
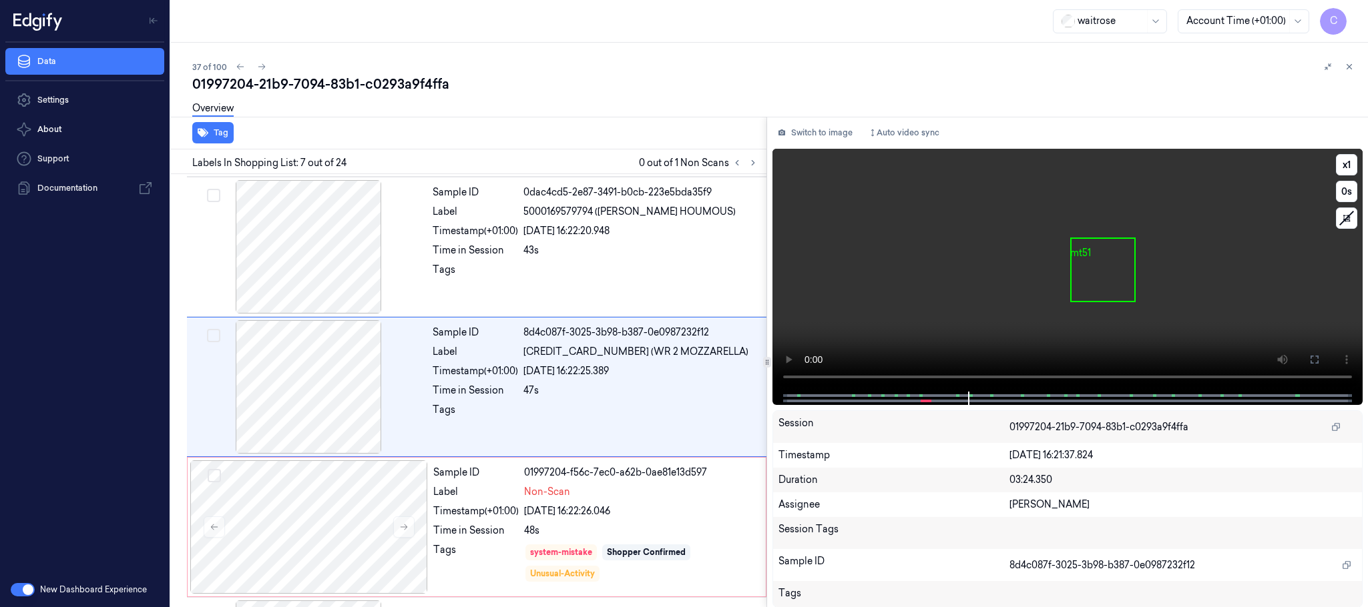
click at [1091, 266] on video at bounding box center [1067, 270] width 590 height 243
click at [403, 525] on button at bounding box center [403, 527] width 21 height 21
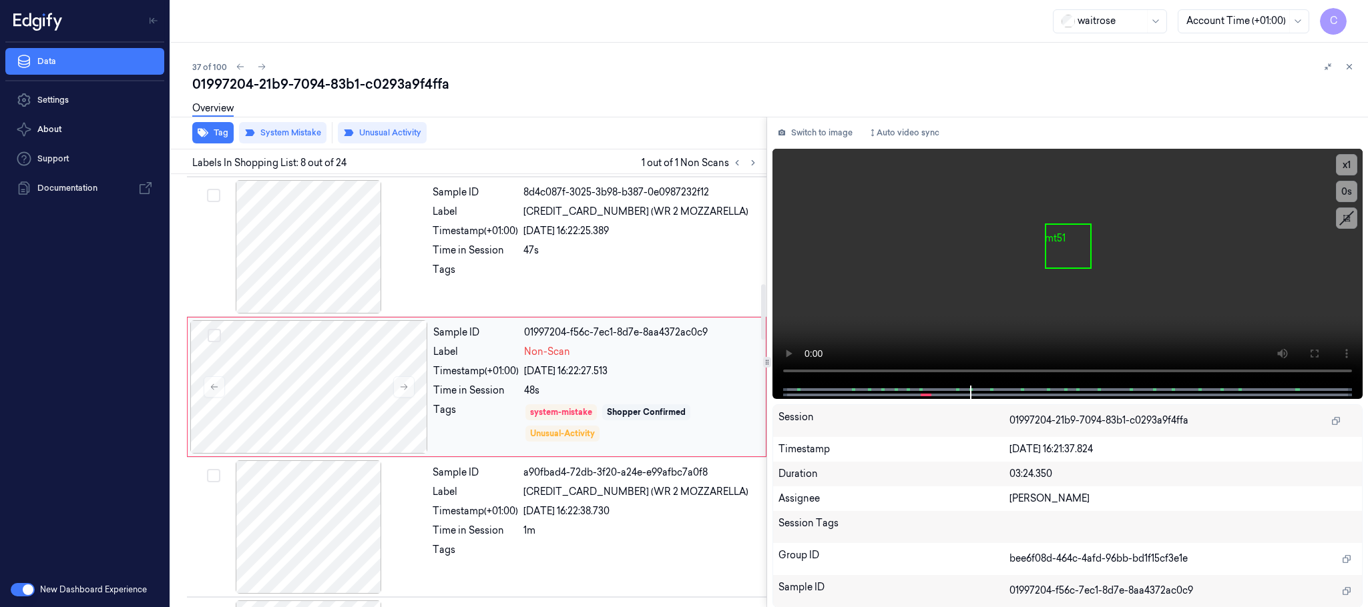
scroll to position [938, 0]
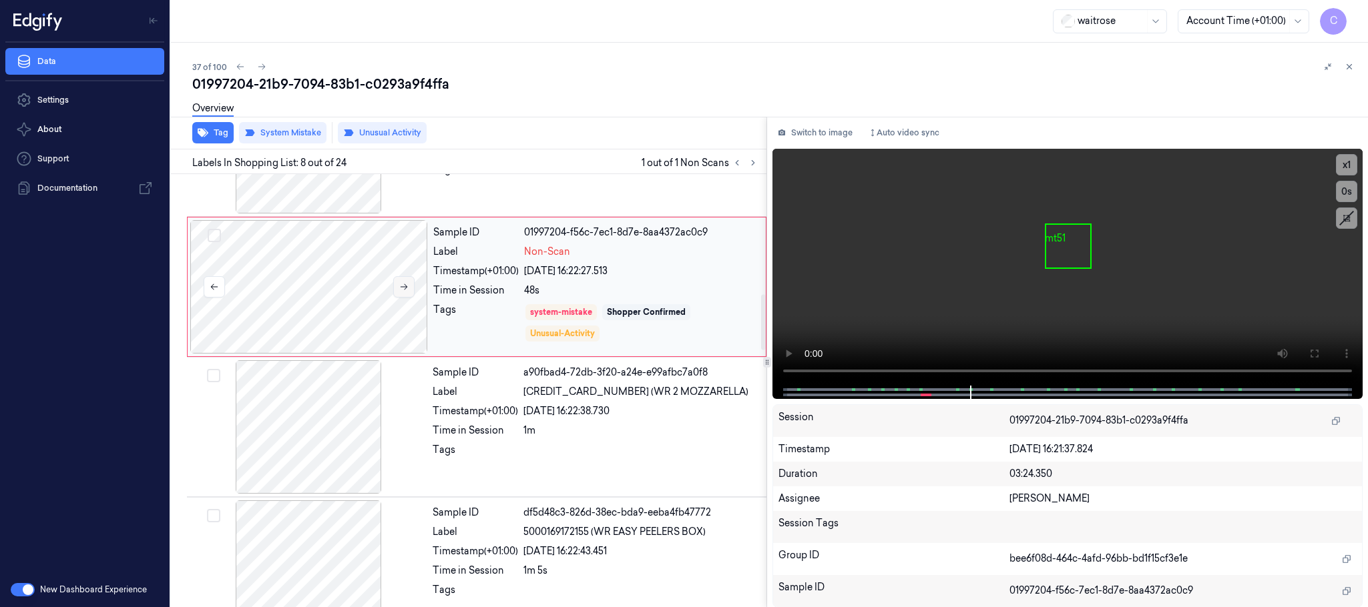
click at [407, 296] on button at bounding box center [403, 286] width 21 height 21
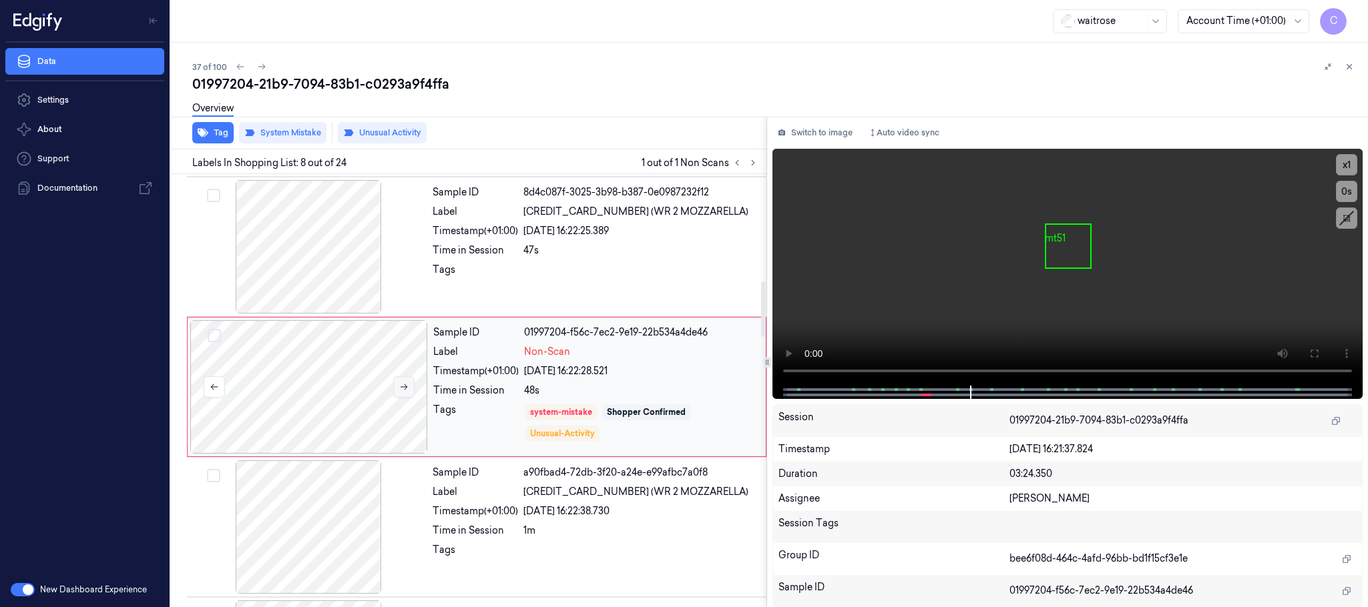
click at [402, 384] on button at bounding box center [403, 386] width 21 height 21
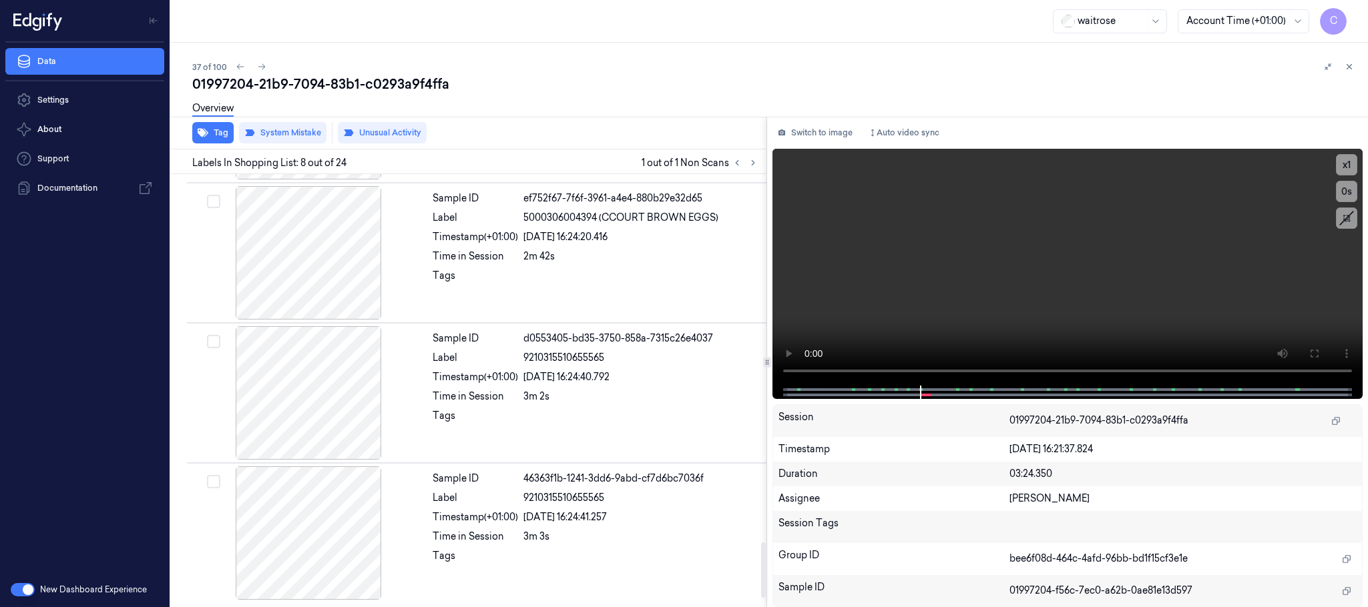
scroll to position [2949, 0]
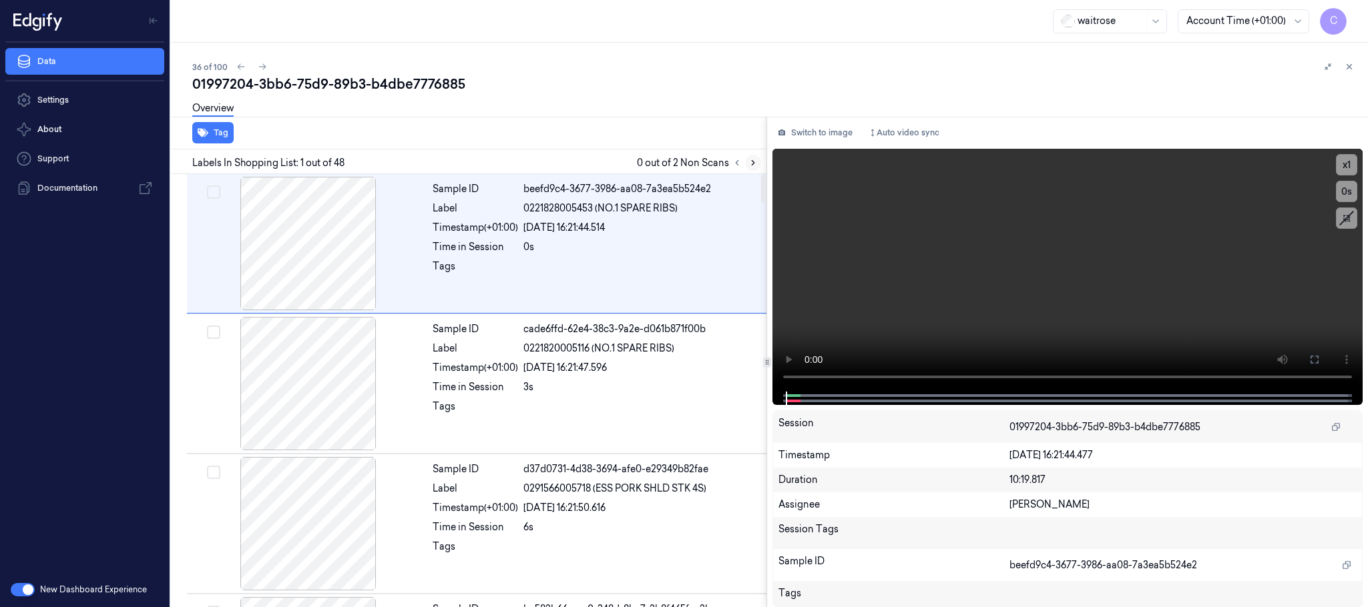
click at [754, 162] on icon at bounding box center [753, 163] width 3 height 5
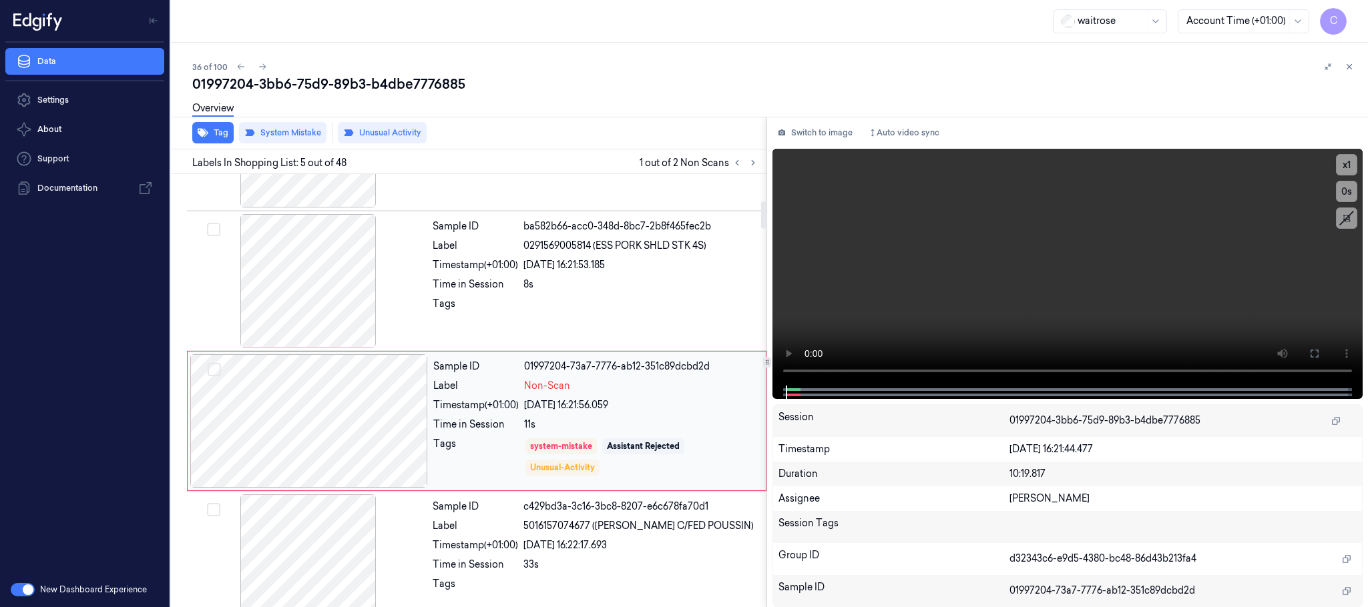
scroll to position [416, 0]
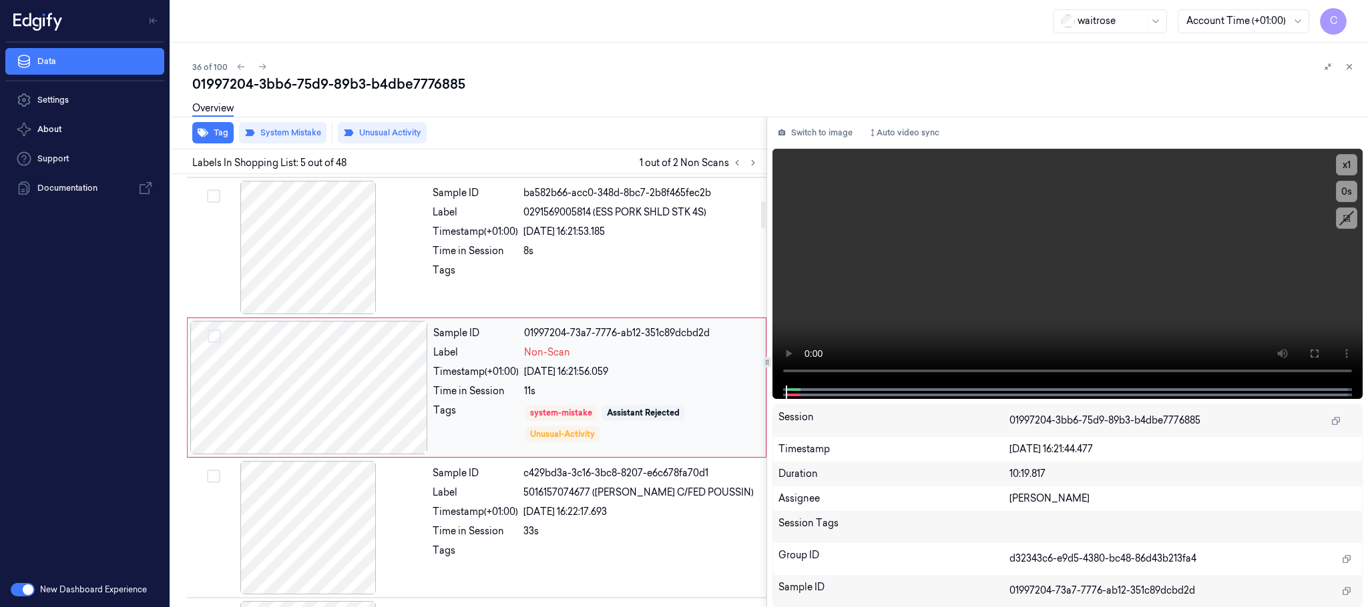
click at [414, 392] on div at bounding box center [309, 387] width 238 height 133
click at [417, 399] on div at bounding box center [309, 387] width 238 height 133
click at [391, 405] on div at bounding box center [309, 387] width 238 height 133
click at [384, 371] on div at bounding box center [309, 387] width 238 height 133
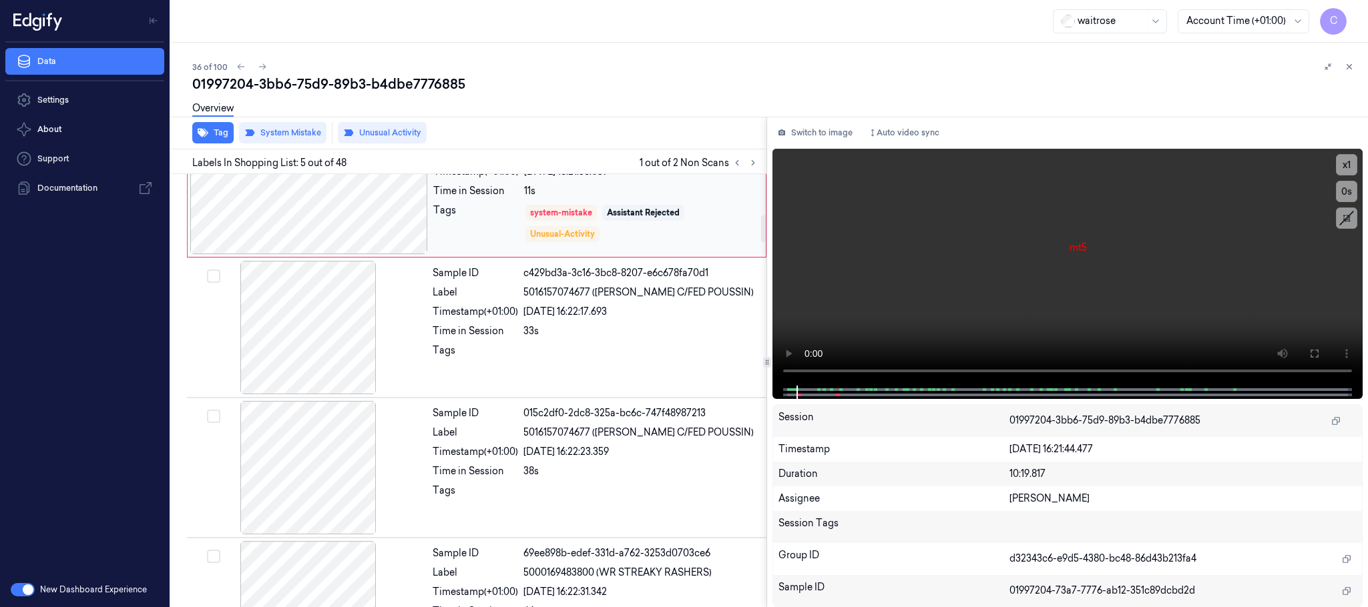
scroll to position [717, 0]
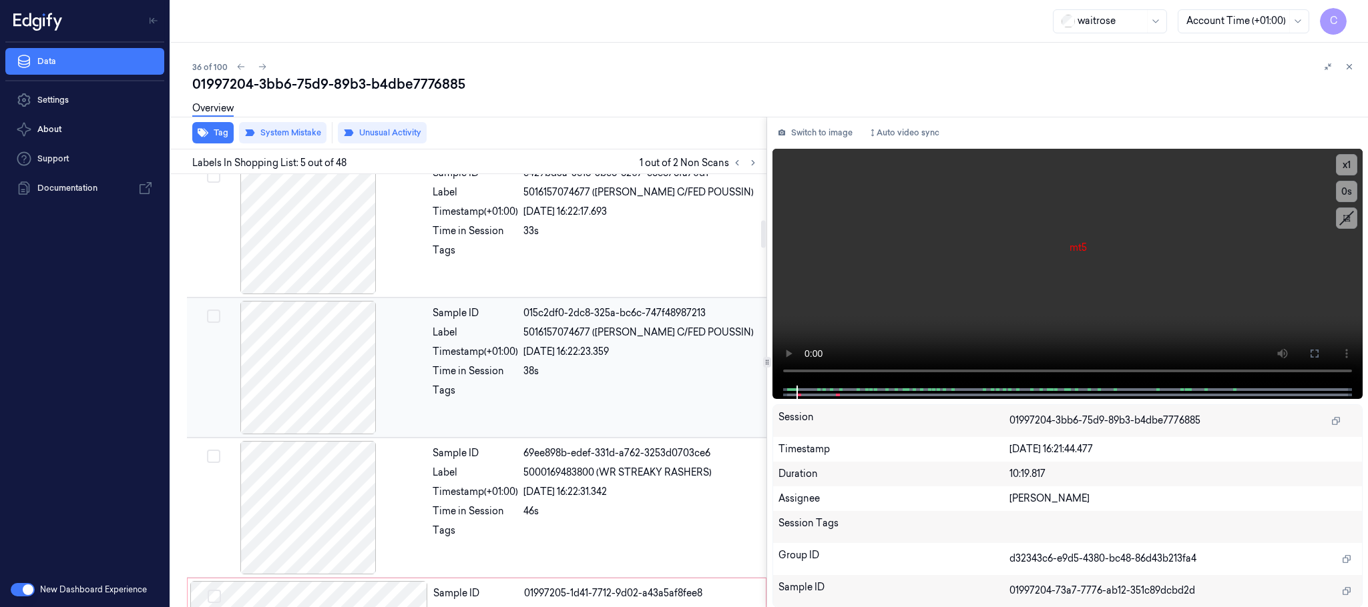
click at [329, 342] on div at bounding box center [309, 367] width 238 height 133
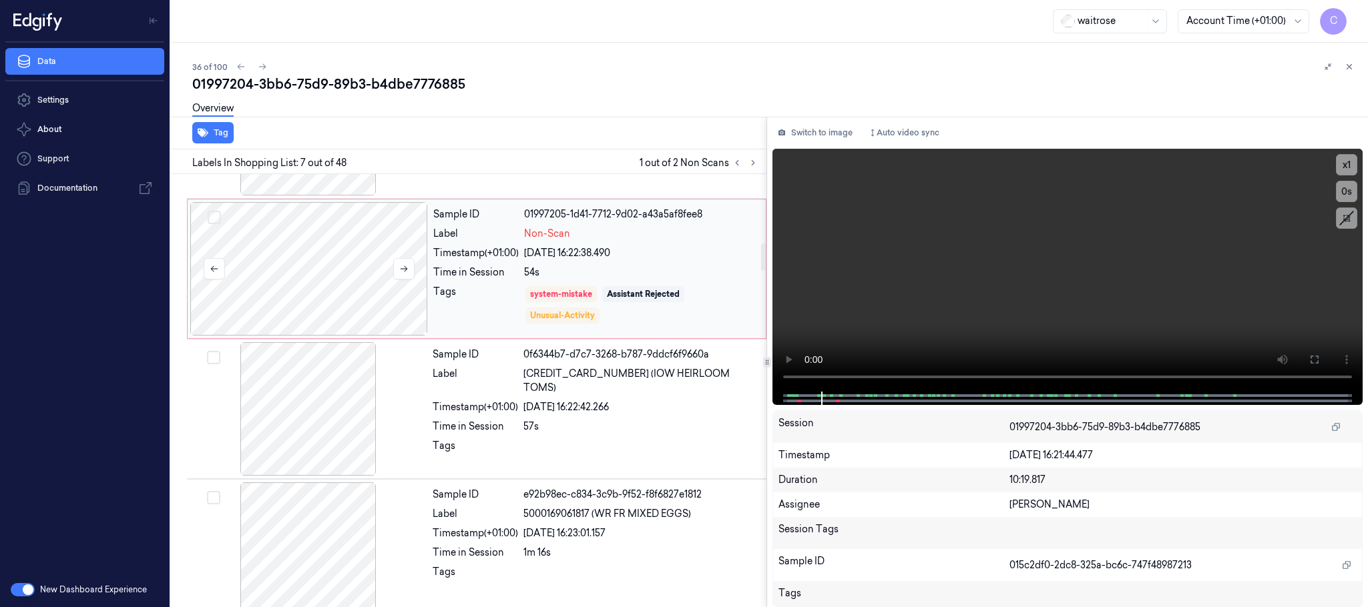
scroll to position [1098, 0]
click at [407, 272] on icon at bounding box center [403, 266] width 9 height 9
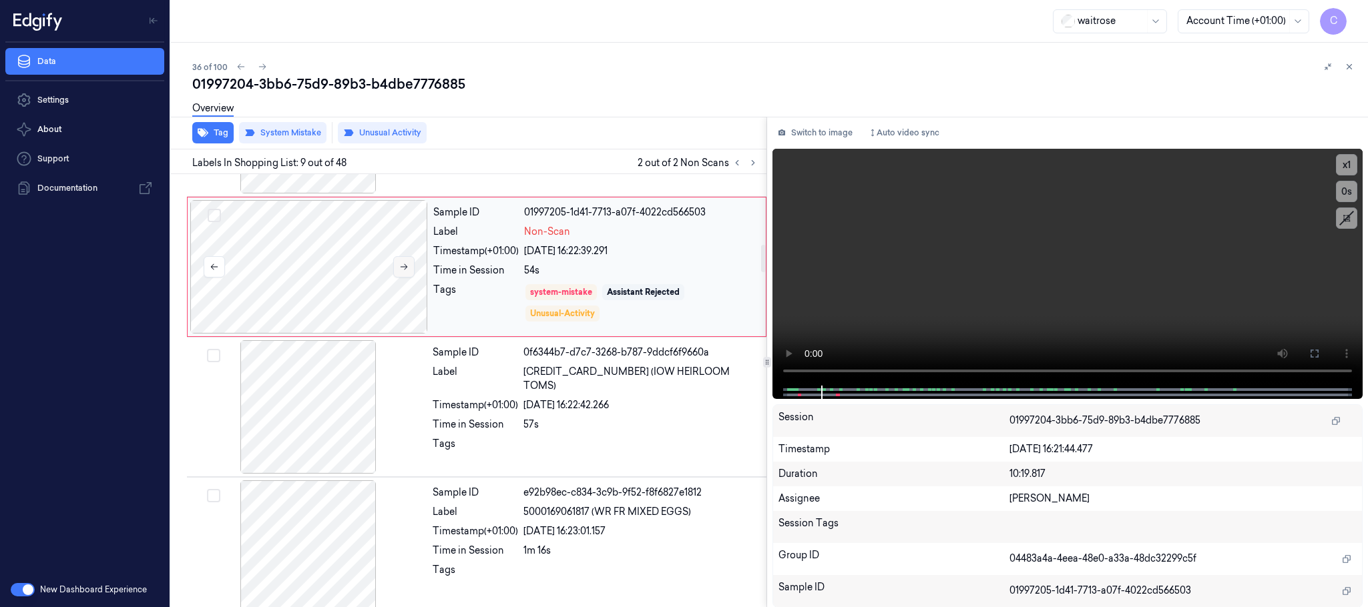
scroll to position [979, 0]
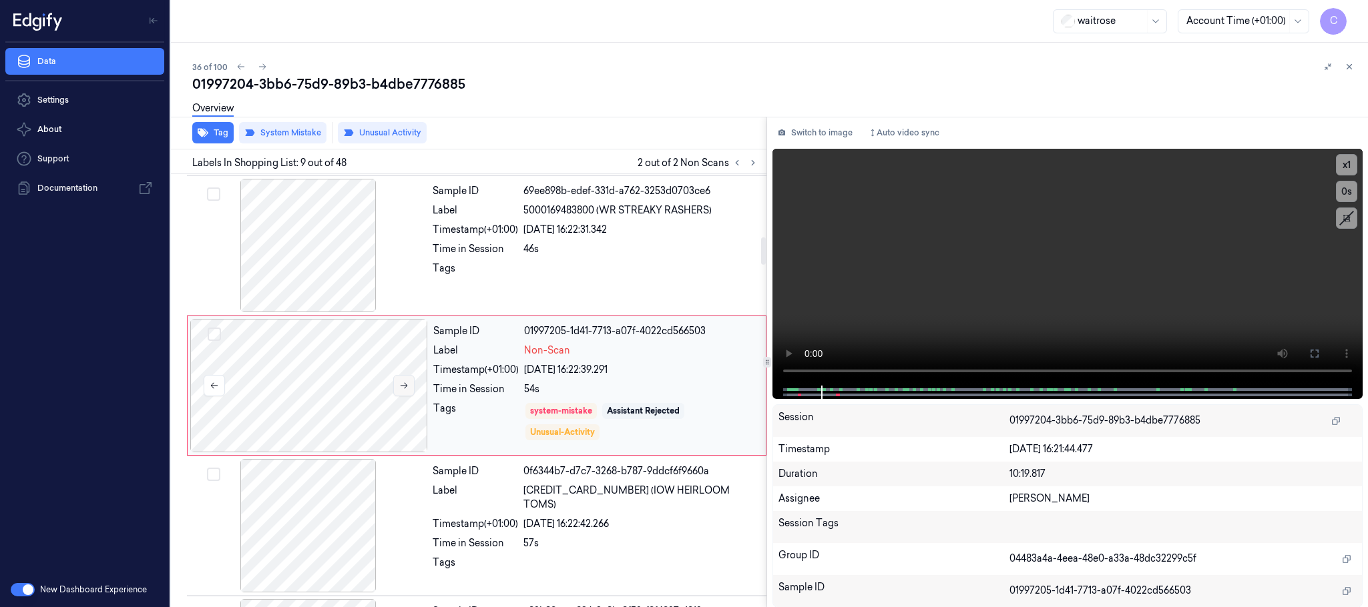
click at [407, 389] on icon at bounding box center [403, 385] width 9 height 9
click at [403, 390] on icon at bounding box center [403, 385] width 9 height 9
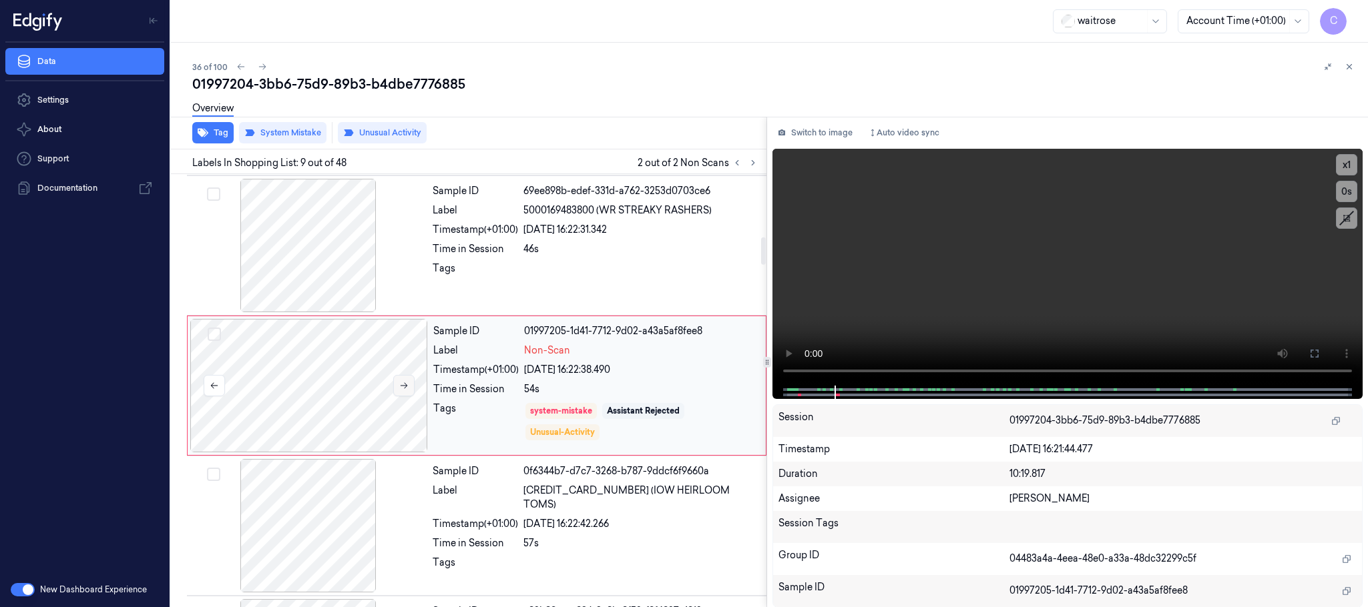
click at [403, 390] on icon at bounding box center [403, 385] width 9 height 9
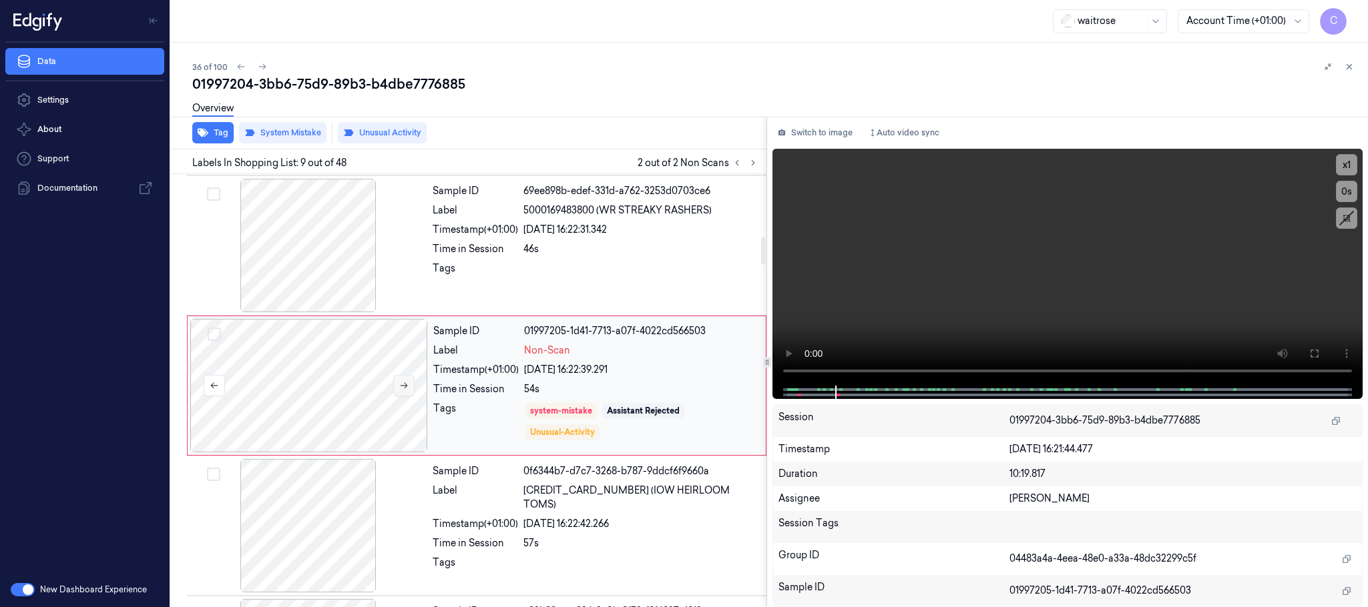
click at [403, 390] on icon at bounding box center [403, 385] width 9 height 9
click at [305, 264] on div at bounding box center [309, 245] width 238 height 133
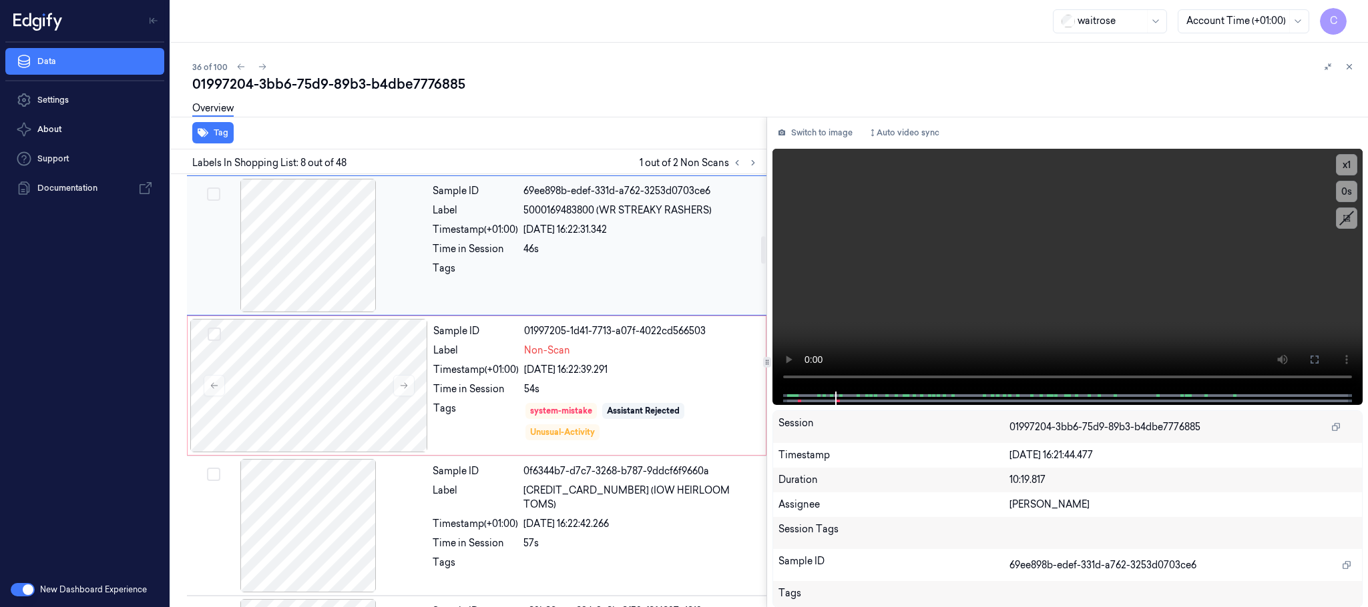
scroll to position [838, 0]
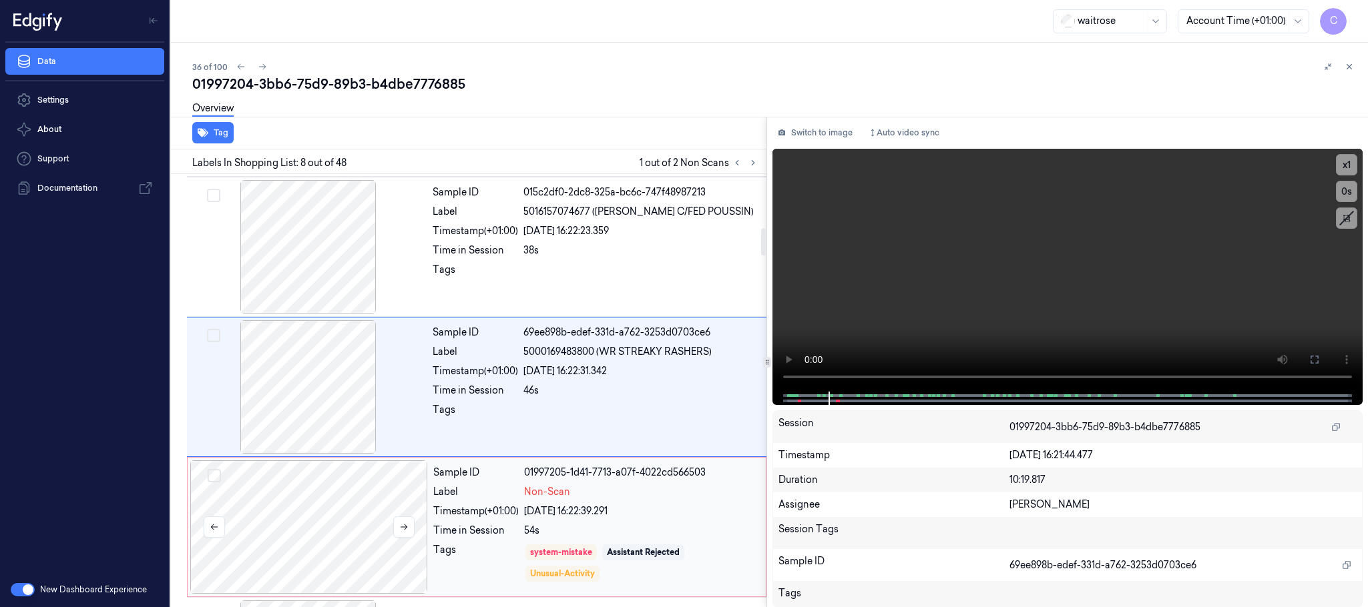
click at [343, 497] on div at bounding box center [309, 527] width 238 height 133
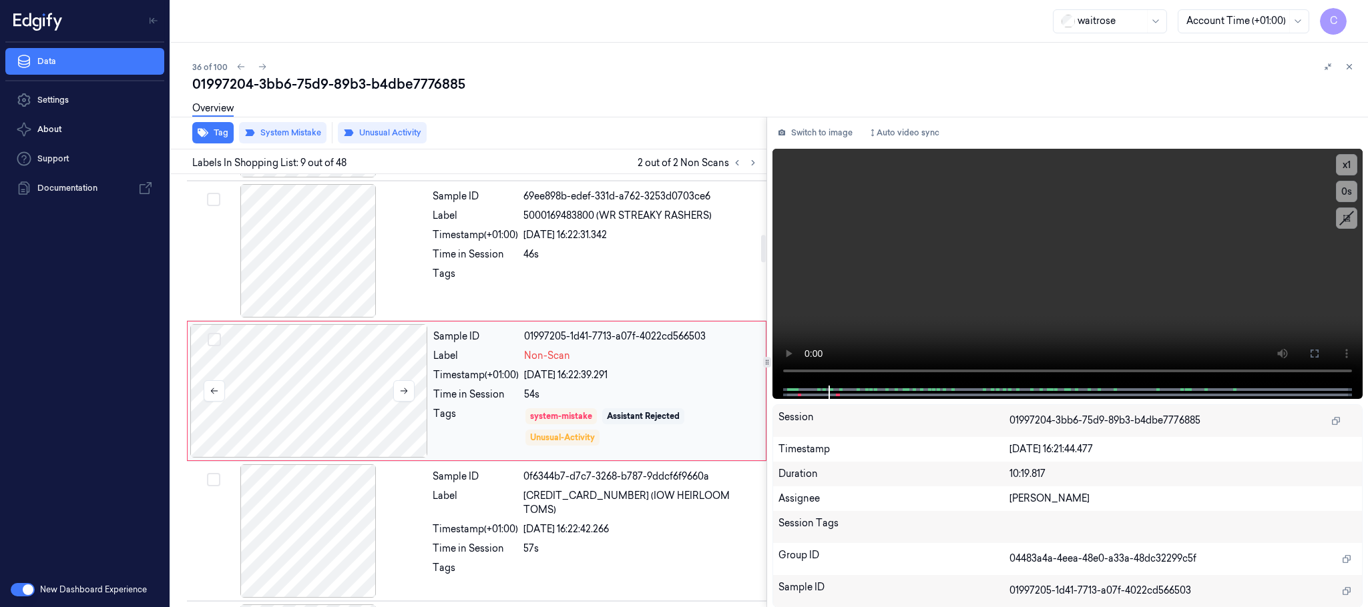
scroll to position [979, 0]
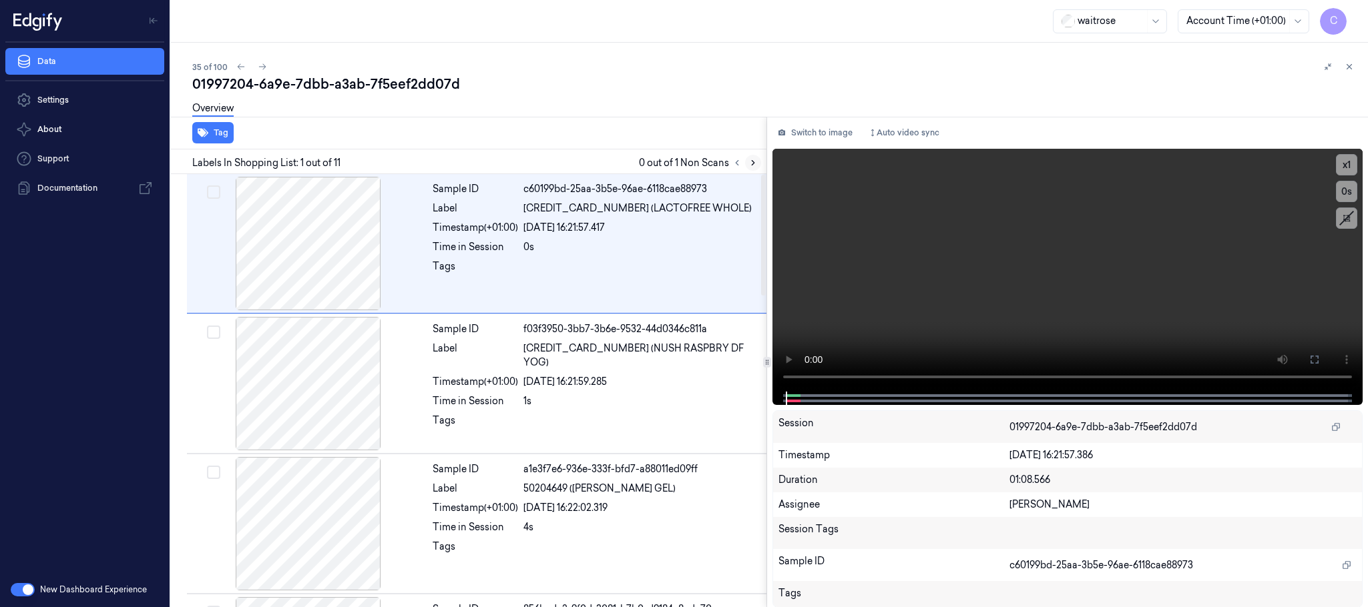
click at [751, 165] on icon at bounding box center [752, 162] width 9 height 9
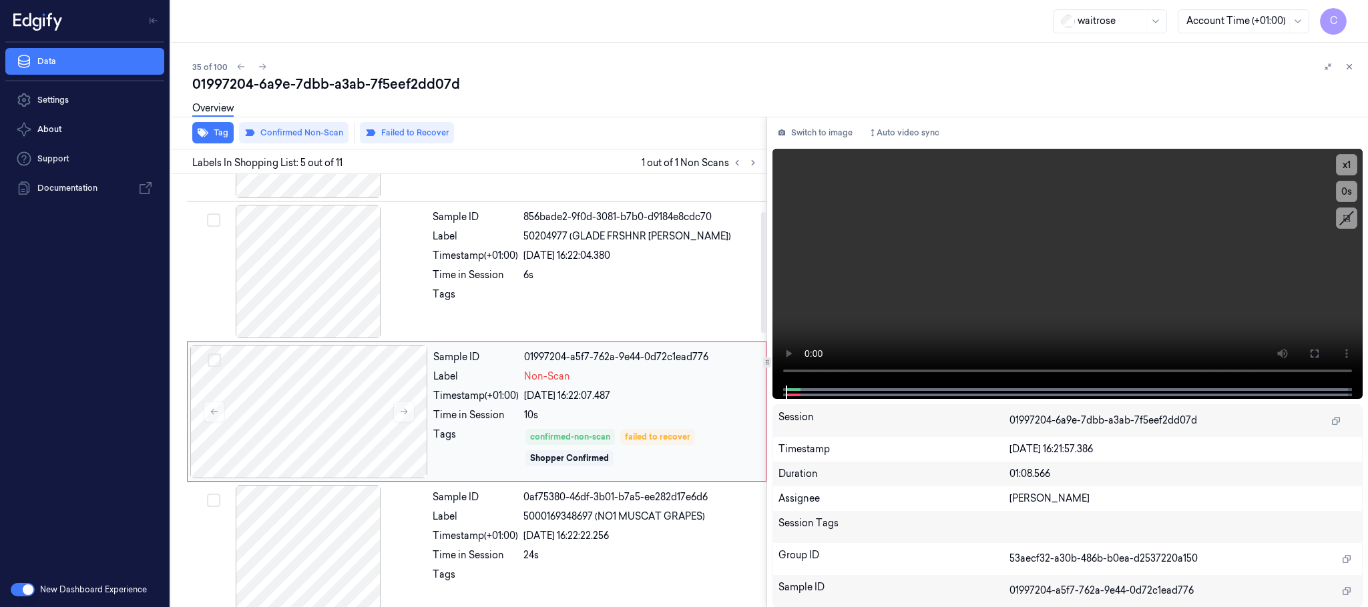
scroll to position [416, 0]
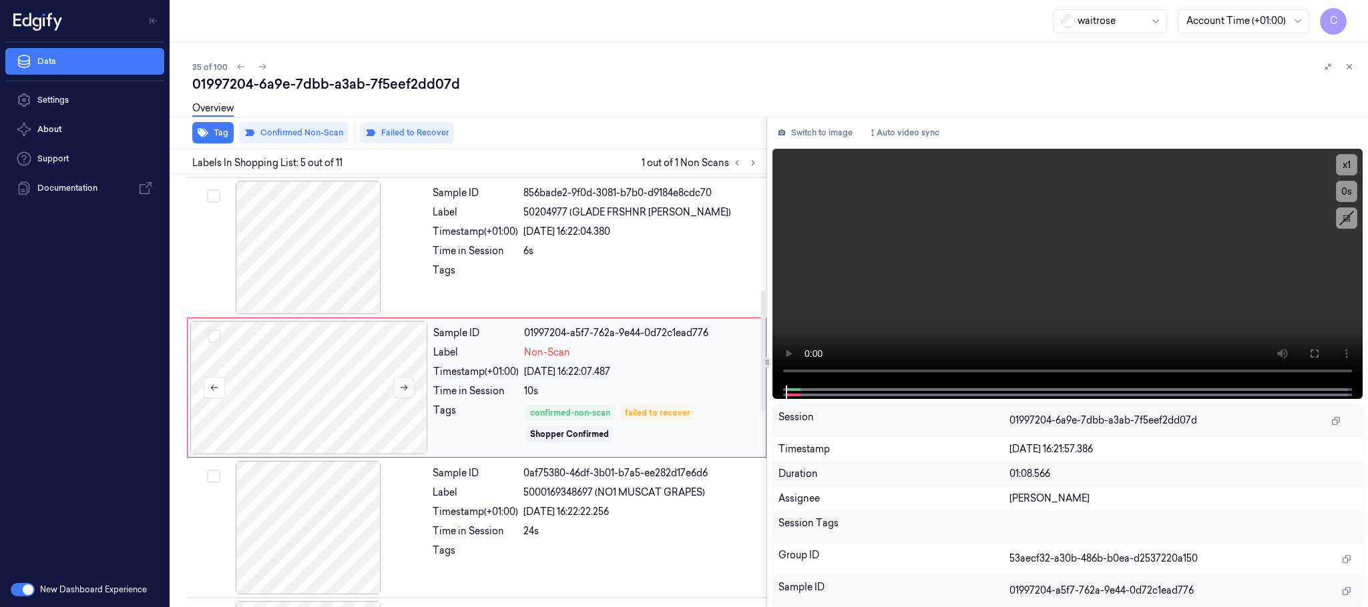
click at [399, 388] on icon at bounding box center [403, 387] width 9 height 9
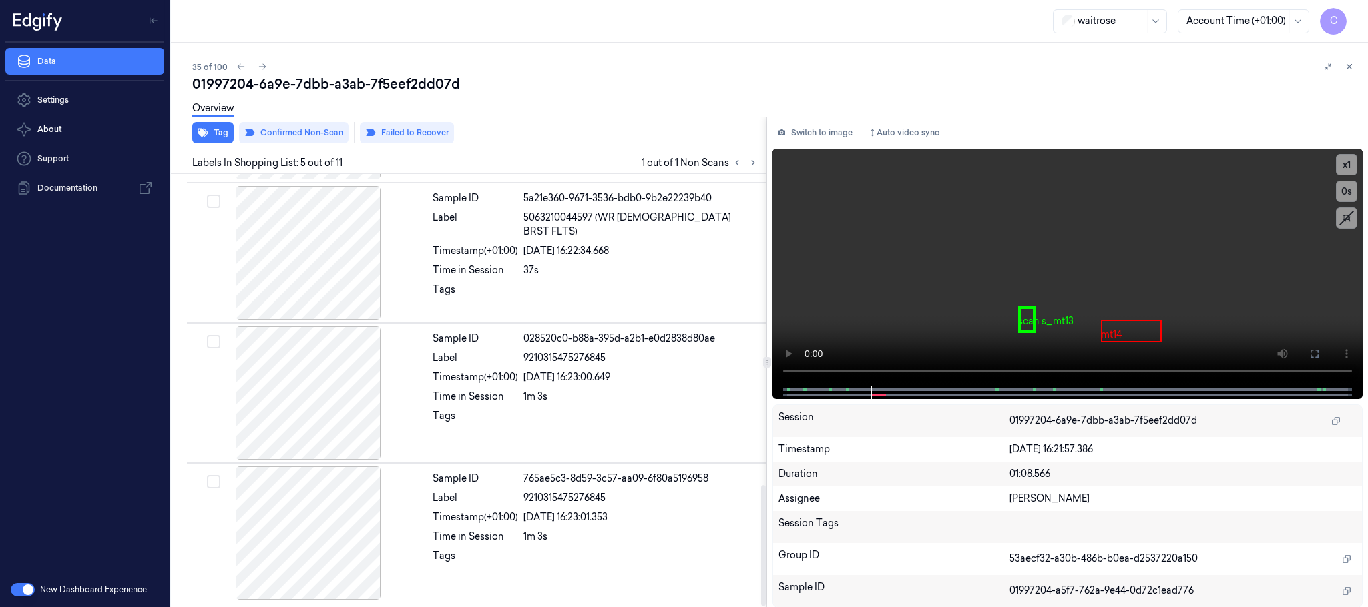
scroll to position [1118, 0]
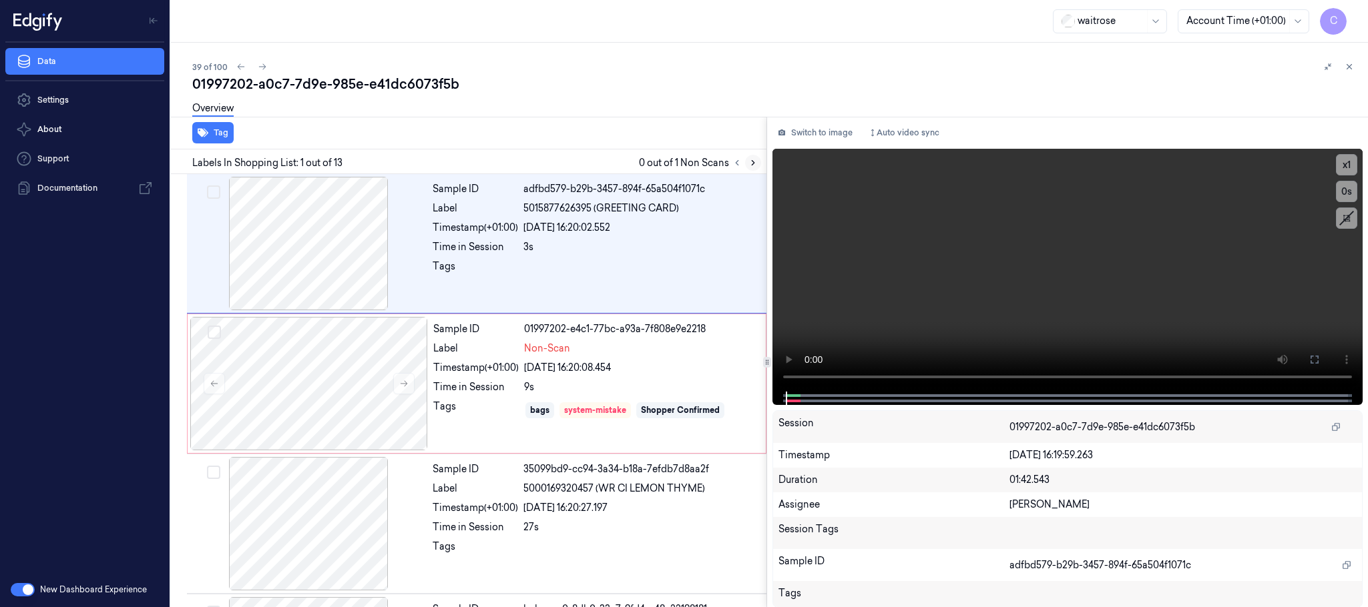
click at [756, 163] on icon at bounding box center [752, 162] width 9 height 9
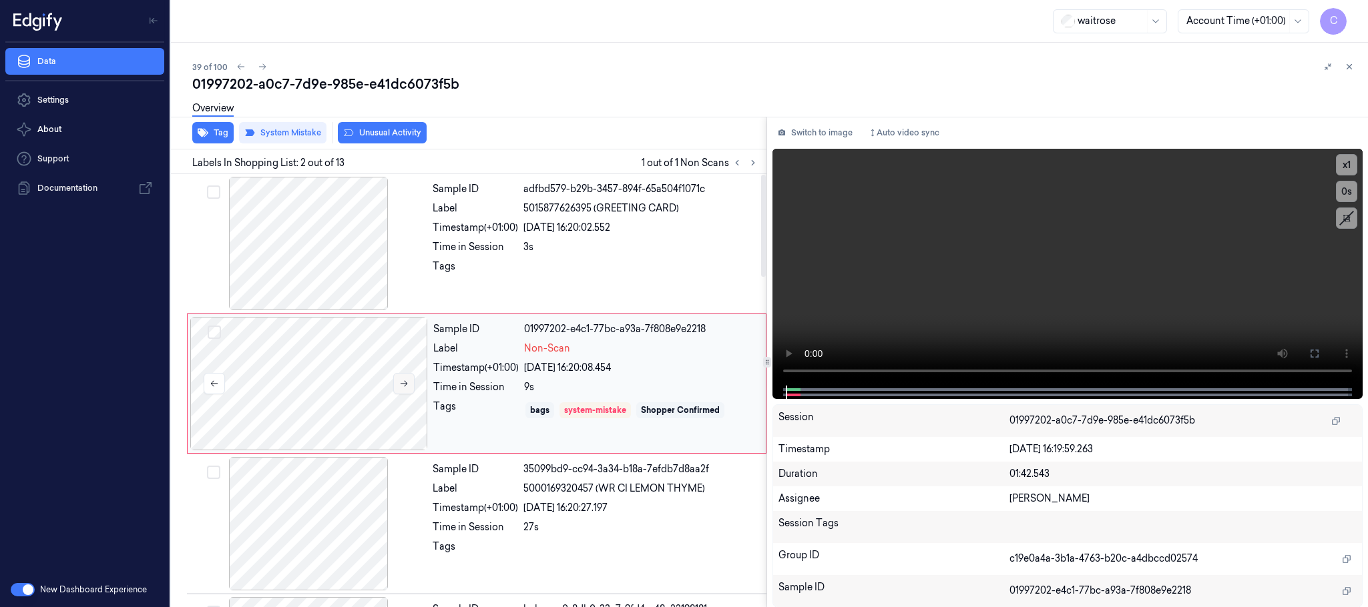
click at [405, 381] on icon at bounding box center [403, 383] width 9 height 9
click at [330, 276] on div at bounding box center [309, 243] width 238 height 133
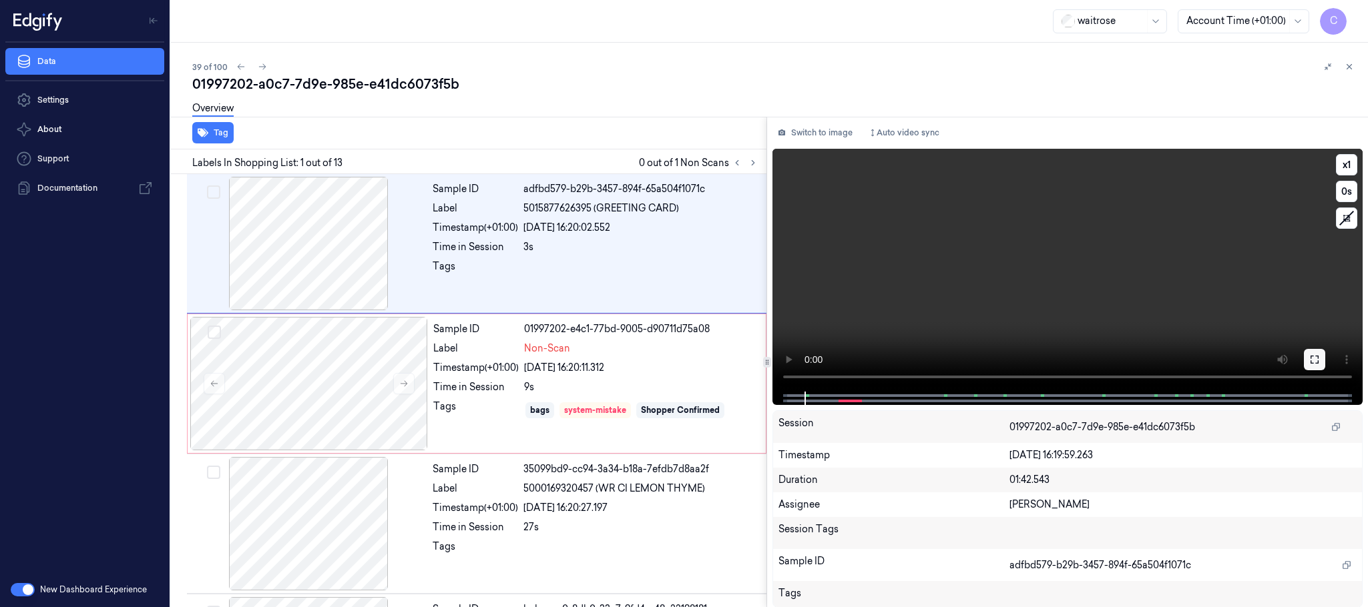
click at [1320, 359] on button at bounding box center [1314, 359] width 21 height 21
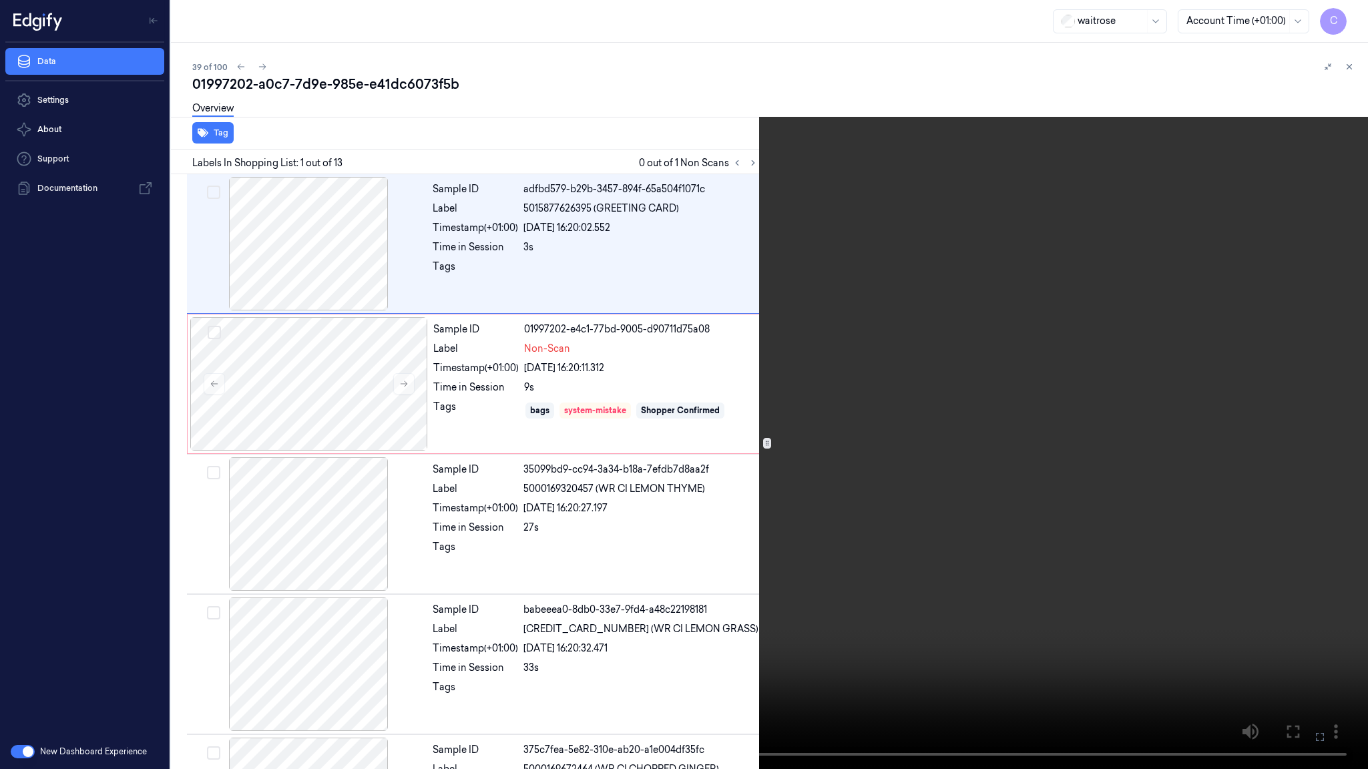
click at [740, 399] on video at bounding box center [684, 384] width 1368 height 769
click at [619, 412] on video at bounding box center [684, 384] width 1368 height 769
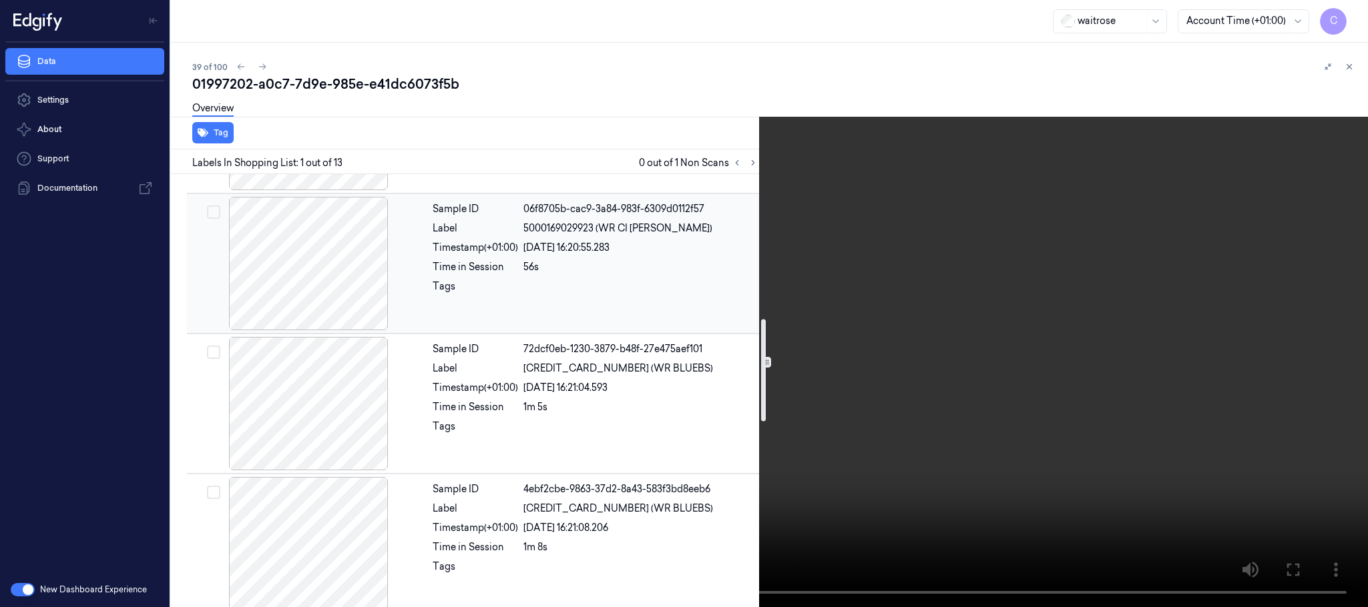
scroll to position [901, 0]
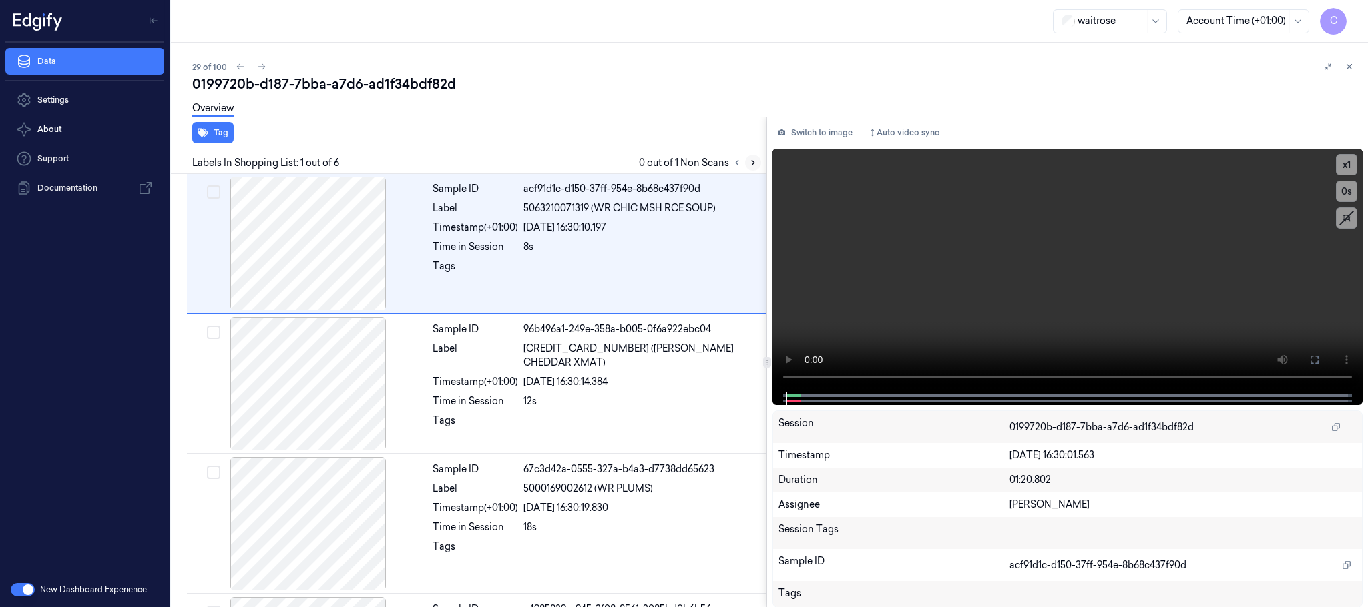
click at [752, 158] on icon at bounding box center [752, 162] width 9 height 9
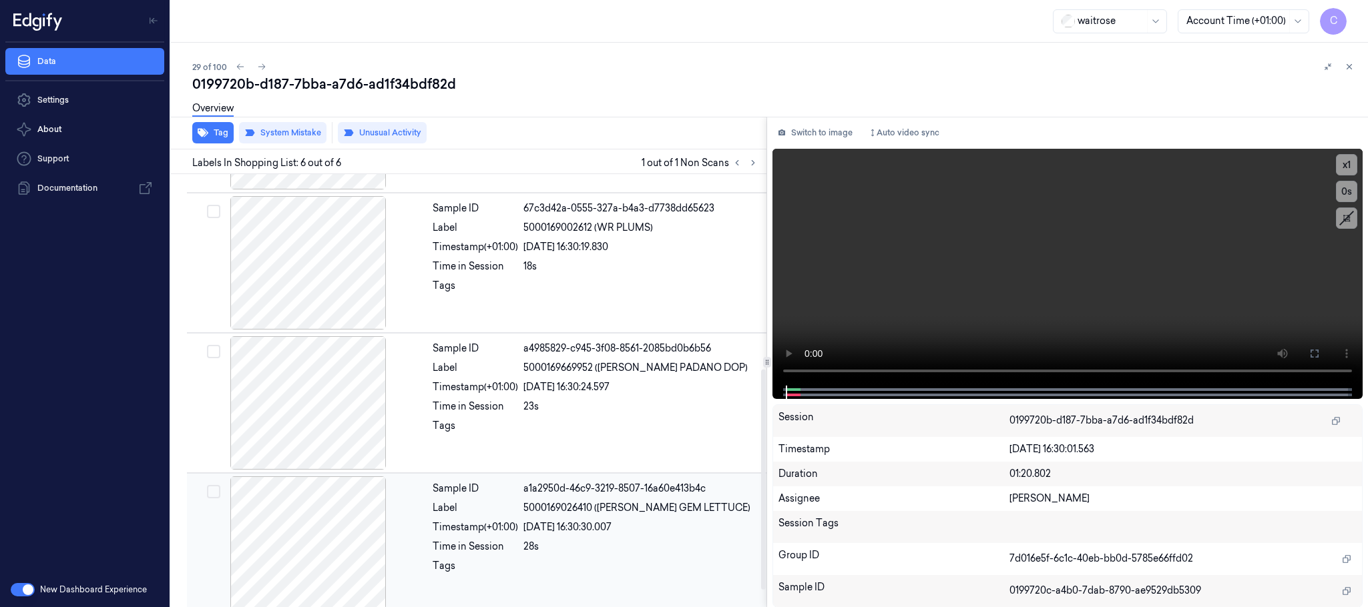
scroll to position [414, 0]
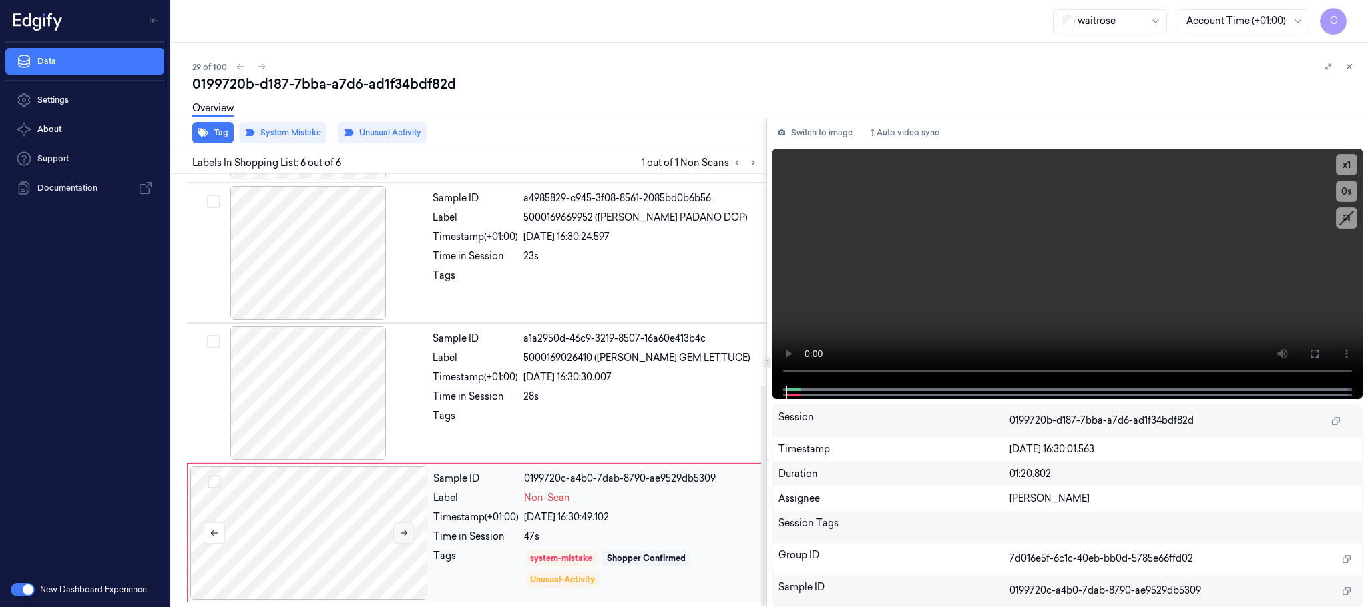
click at [406, 527] on button at bounding box center [403, 533] width 21 height 21
click at [400, 529] on icon at bounding box center [403, 533] width 9 height 9
click at [403, 531] on icon at bounding box center [403, 533] width 9 height 9
click at [402, 531] on icon at bounding box center [403, 533] width 9 height 9
click at [323, 405] on div at bounding box center [309, 392] width 238 height 133
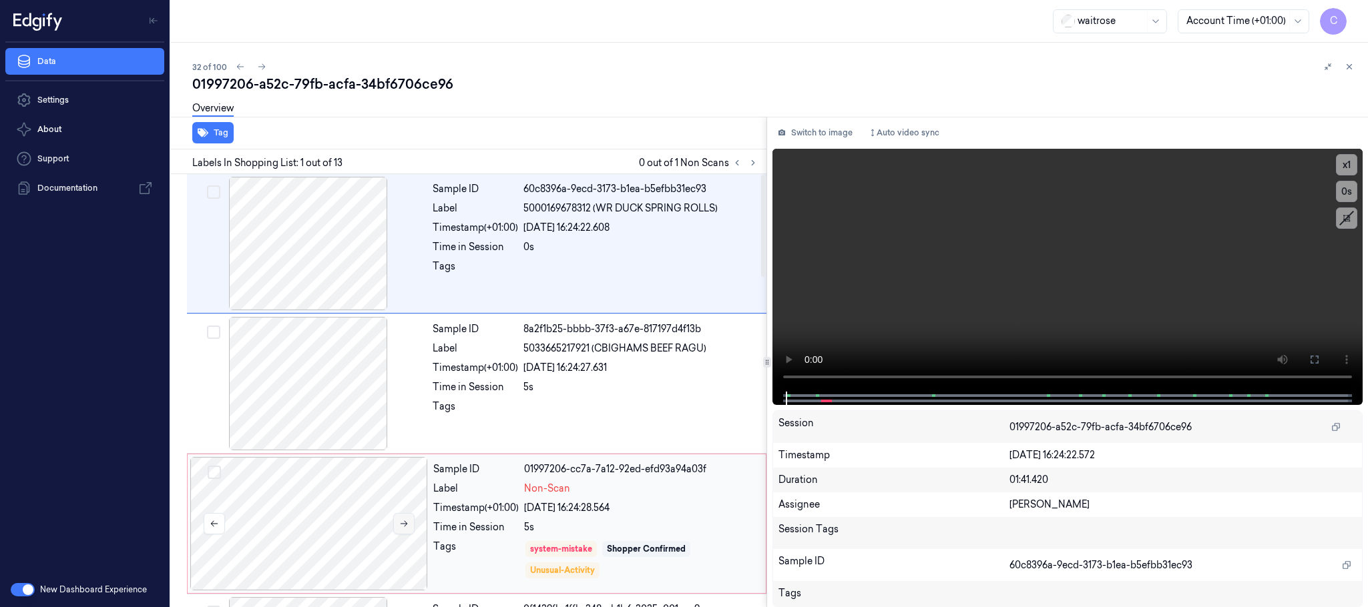
click at [409, 525] on button at bounding box center [403, 523] width 21 height 21
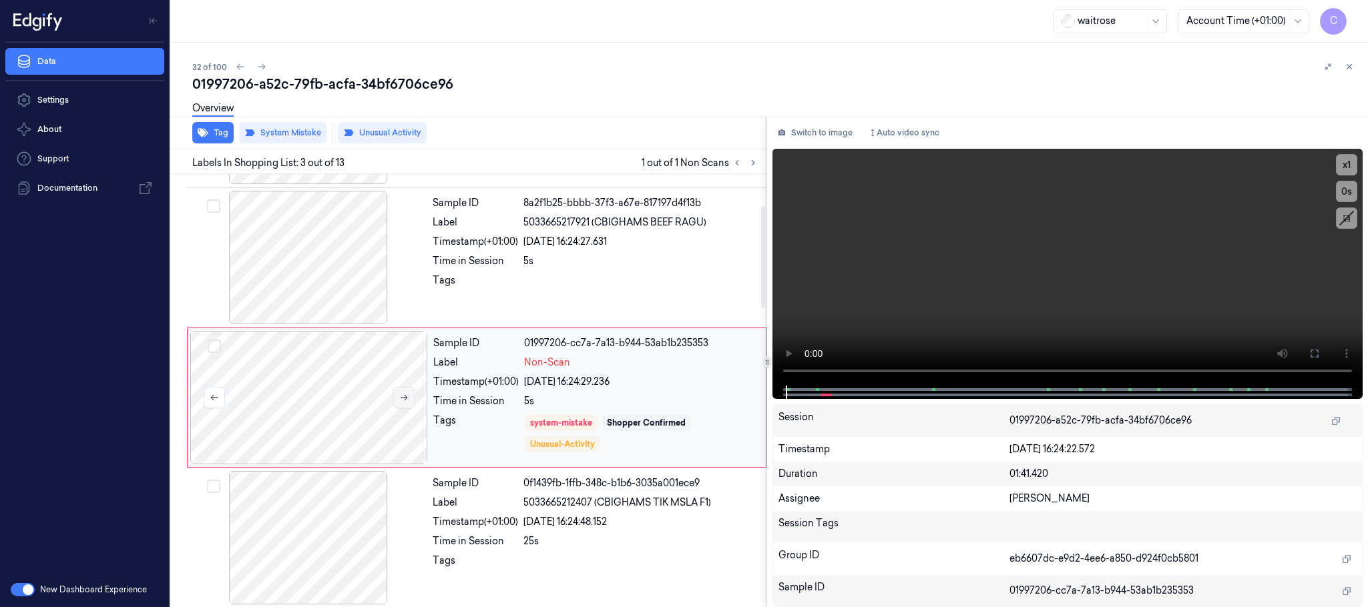
scroll to position [134, 0]
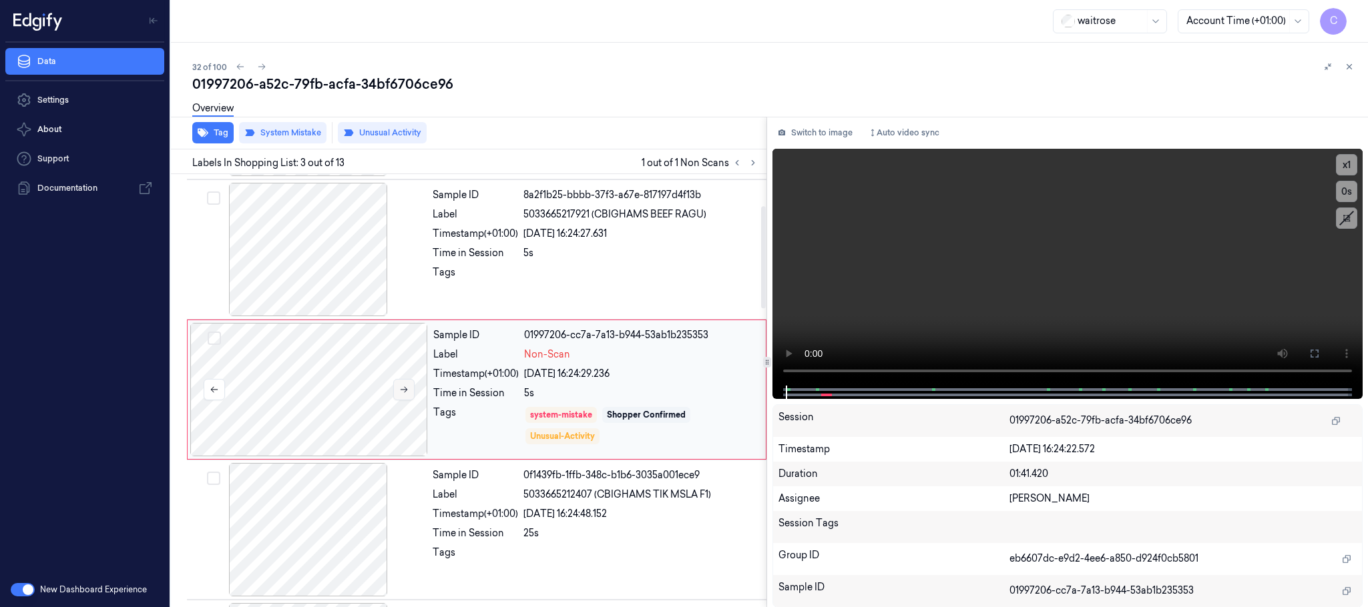
click at [399, 386] on icon at bounding box center [403, 389] width 9 height 9
click at [406, 389] on icon at bounding box center [403, 389] width 9 height 9
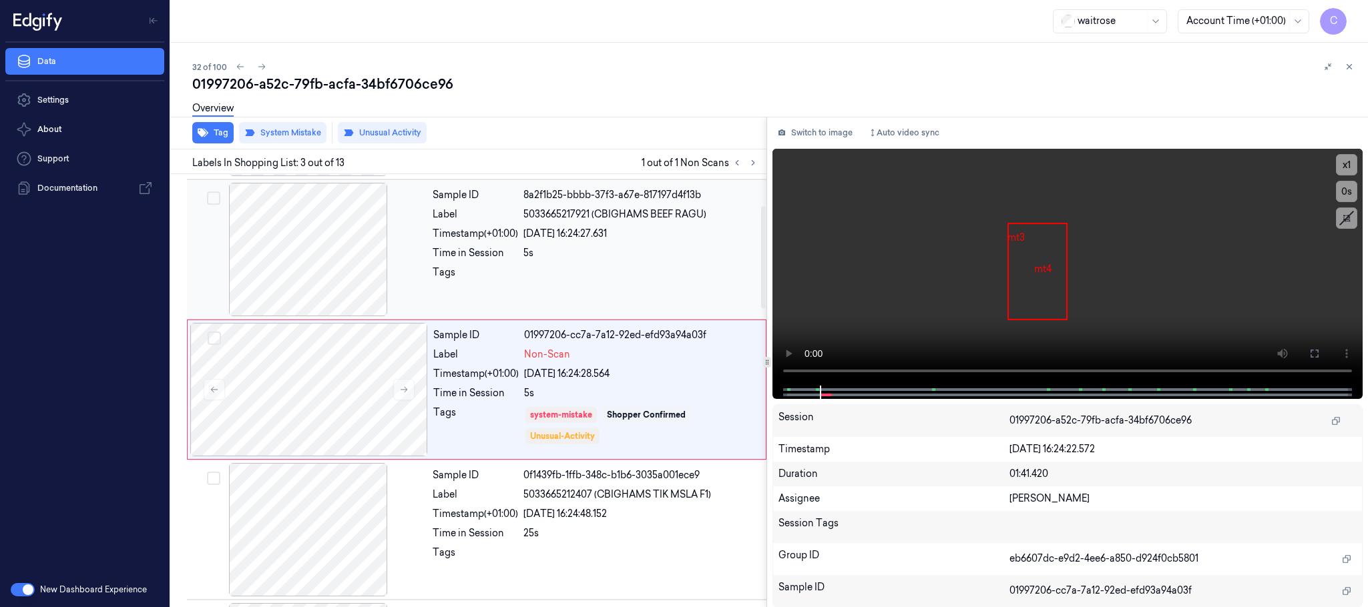
click at [308, 252] on div at bounding box center [309, 249] width 238 height 133
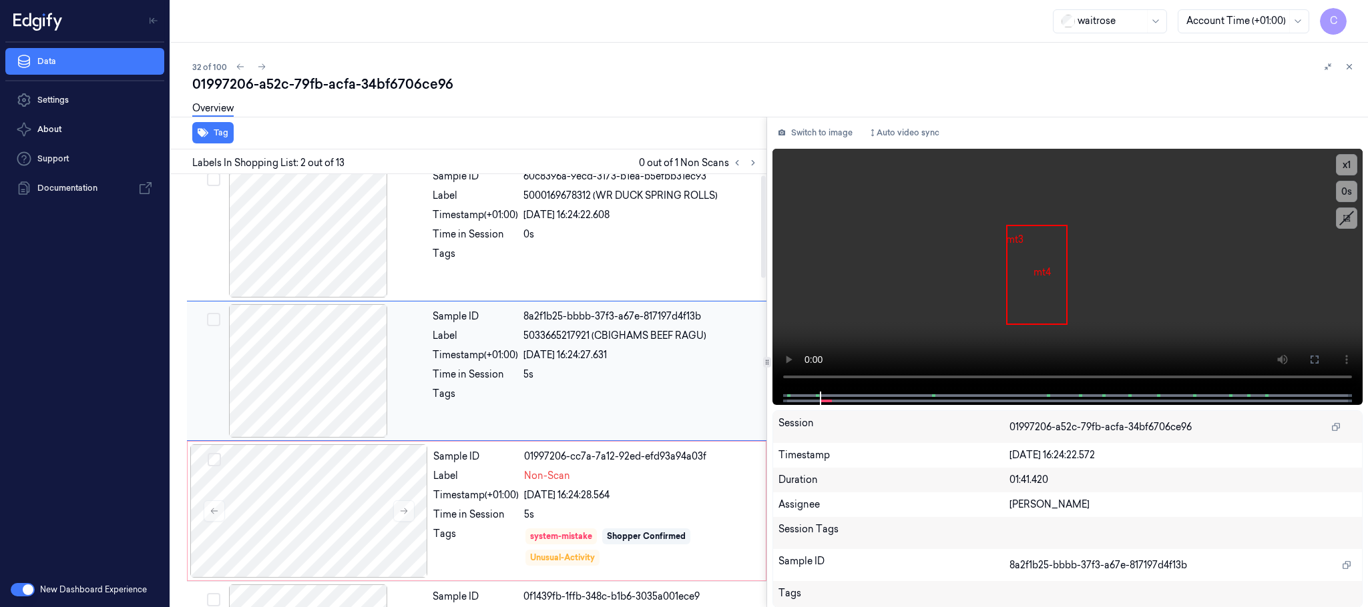
scroll to position [0, 0]
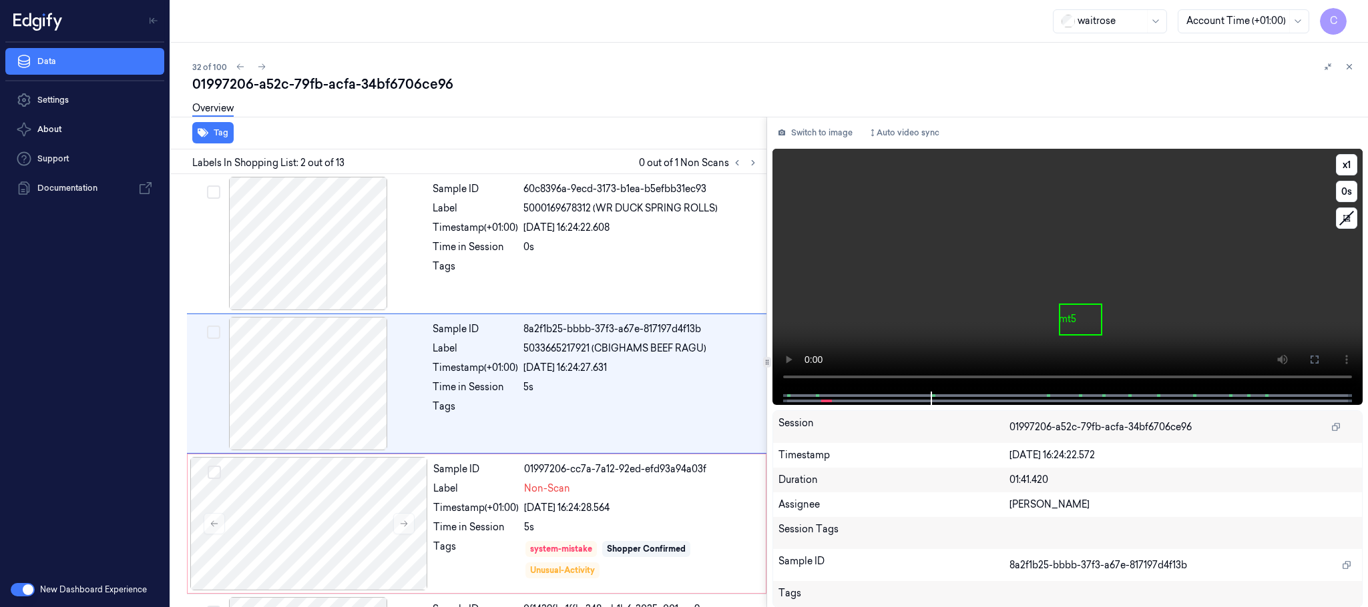
click at [1090, 272] on video at bounding box center [1067, 270] width 590 height 243
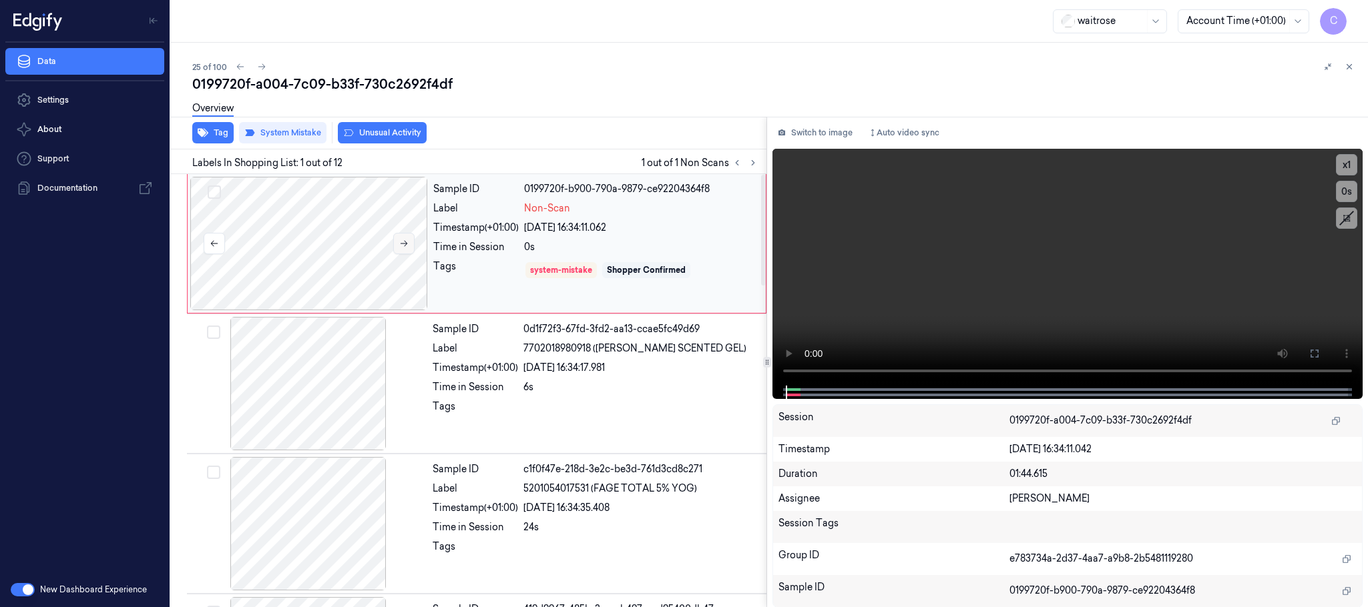
click at [397, 240] on button at bounding box center [403, 243] width 21 height 21
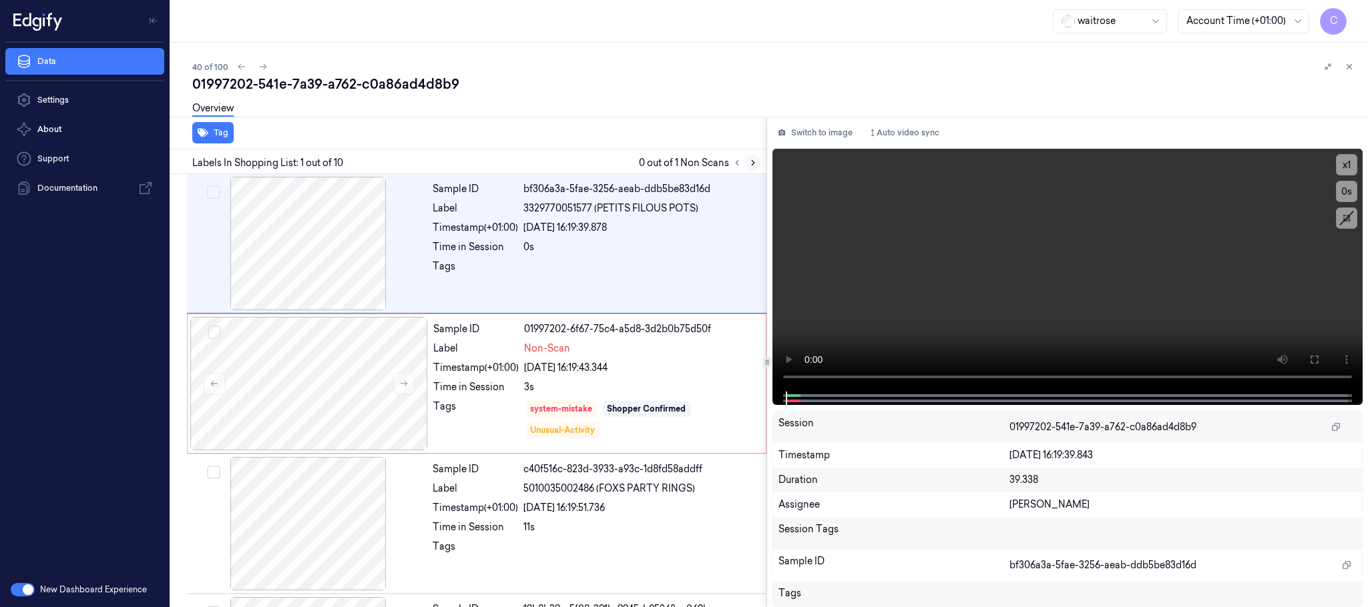
click at [752, 162] on icon at bounding box center [752, 162] width 9 height 9
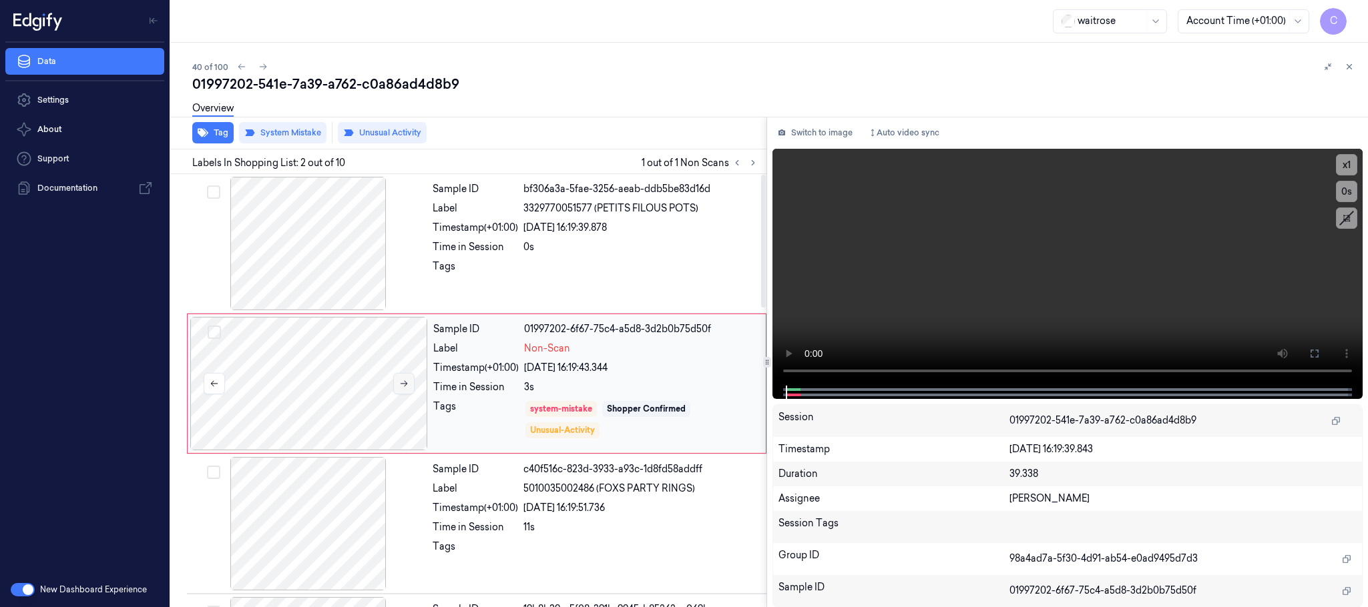
click at [408, 385] on icon at bounding box center [403, 383] width 9 height 9
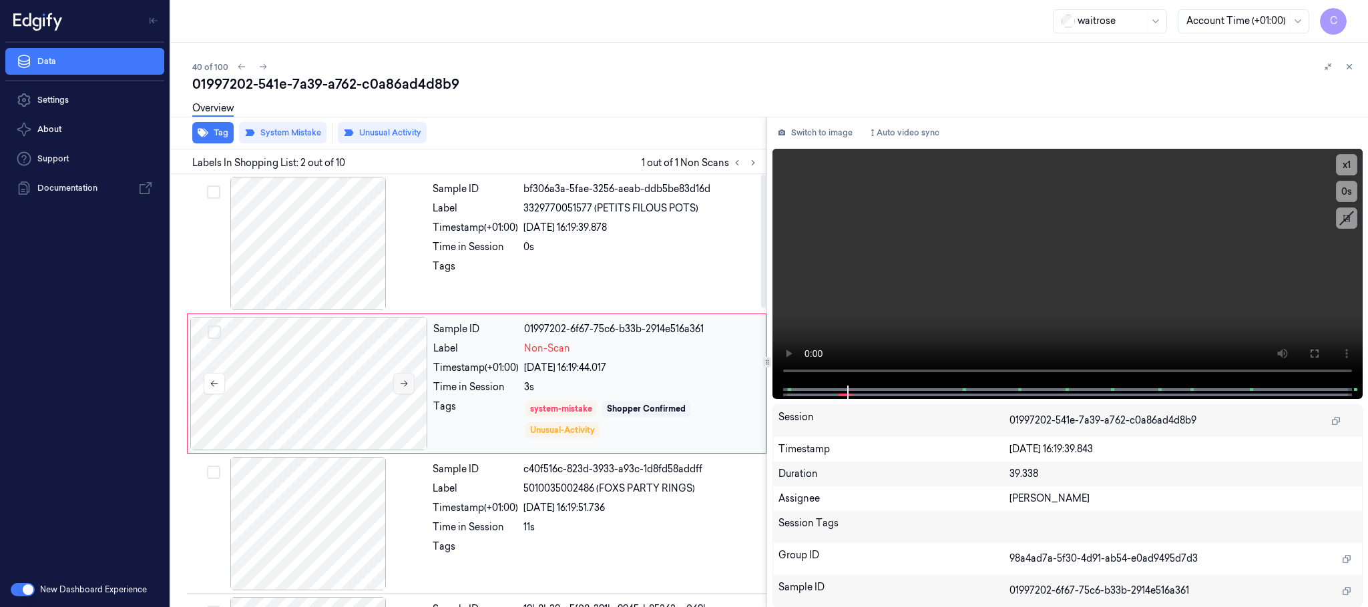
click at [408, 385] on icon at bounding box center [403, 383] width 9 height 9
click at [1314, 349] on icon at bounding box center [1314, 353] width 11 height 11
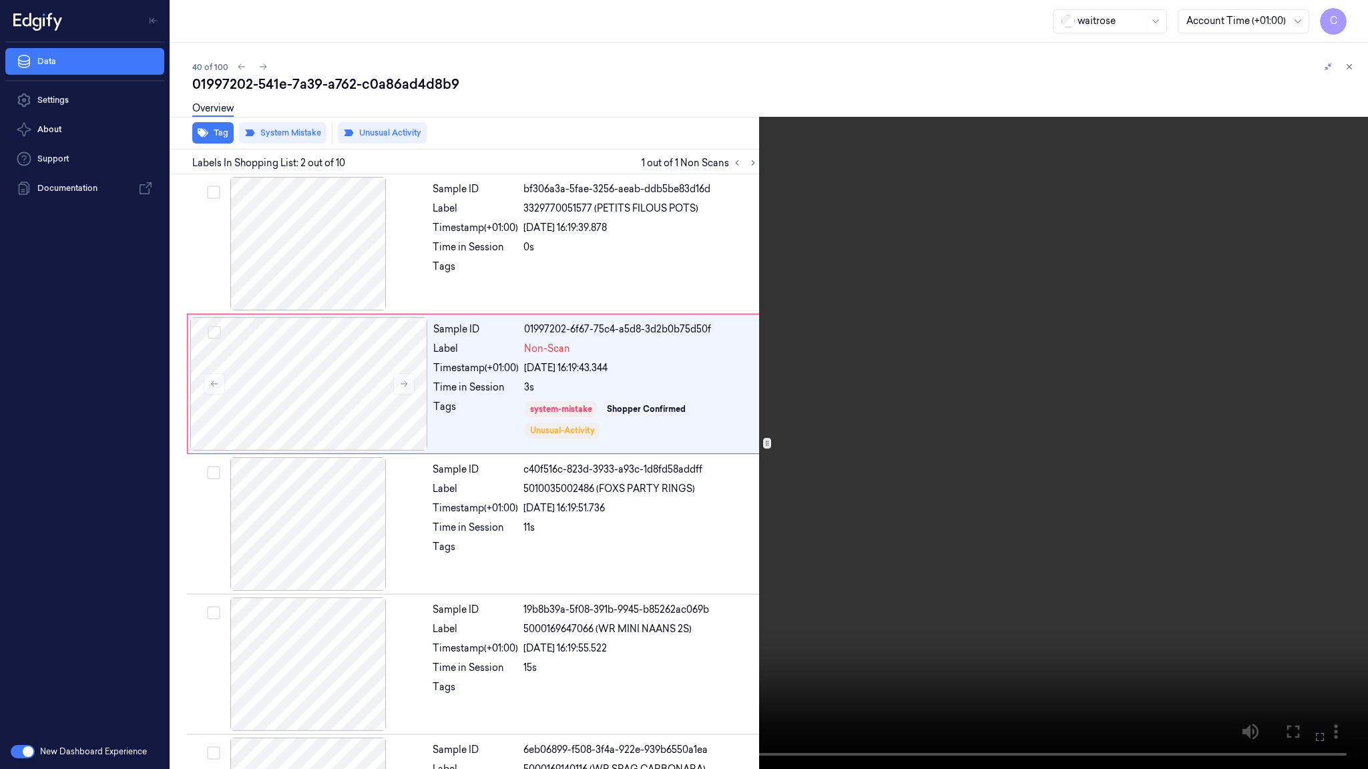
click at [717, 495] on video at bounding box center [684, 384] width 1368 height 769
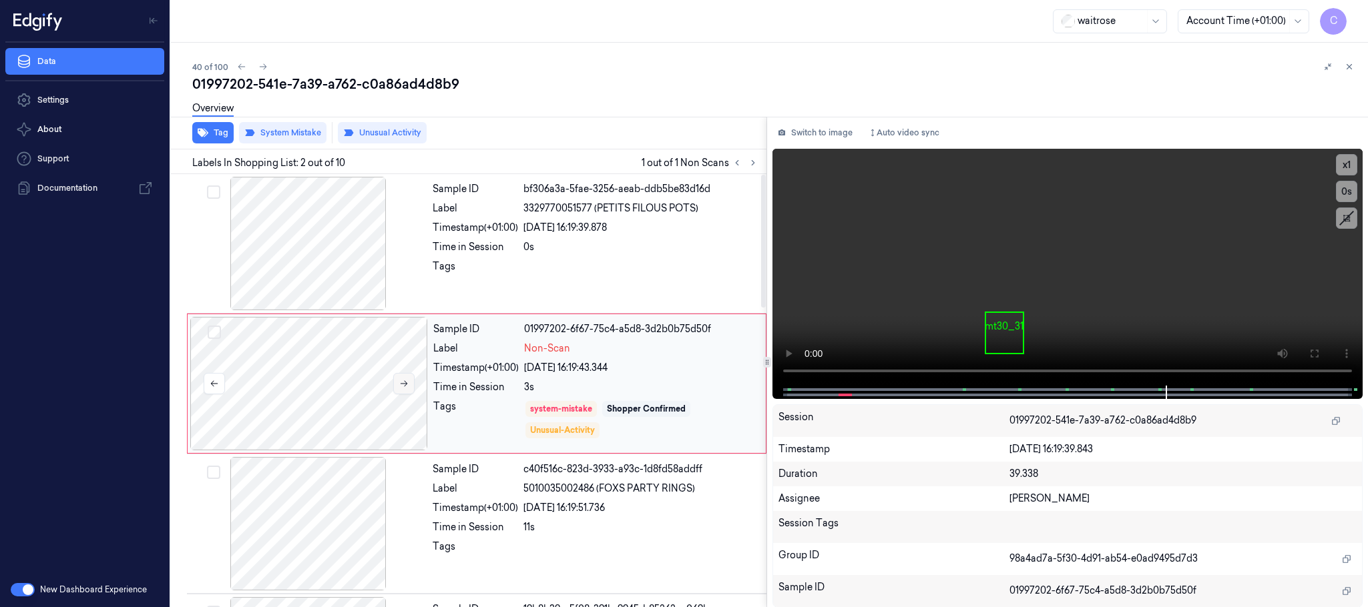
click at [404, 392] on button at bounding box center [403, 383] width 21 height 21
click at [1304, 352] on button at bounding box center [1314, 353] width 21 height 21
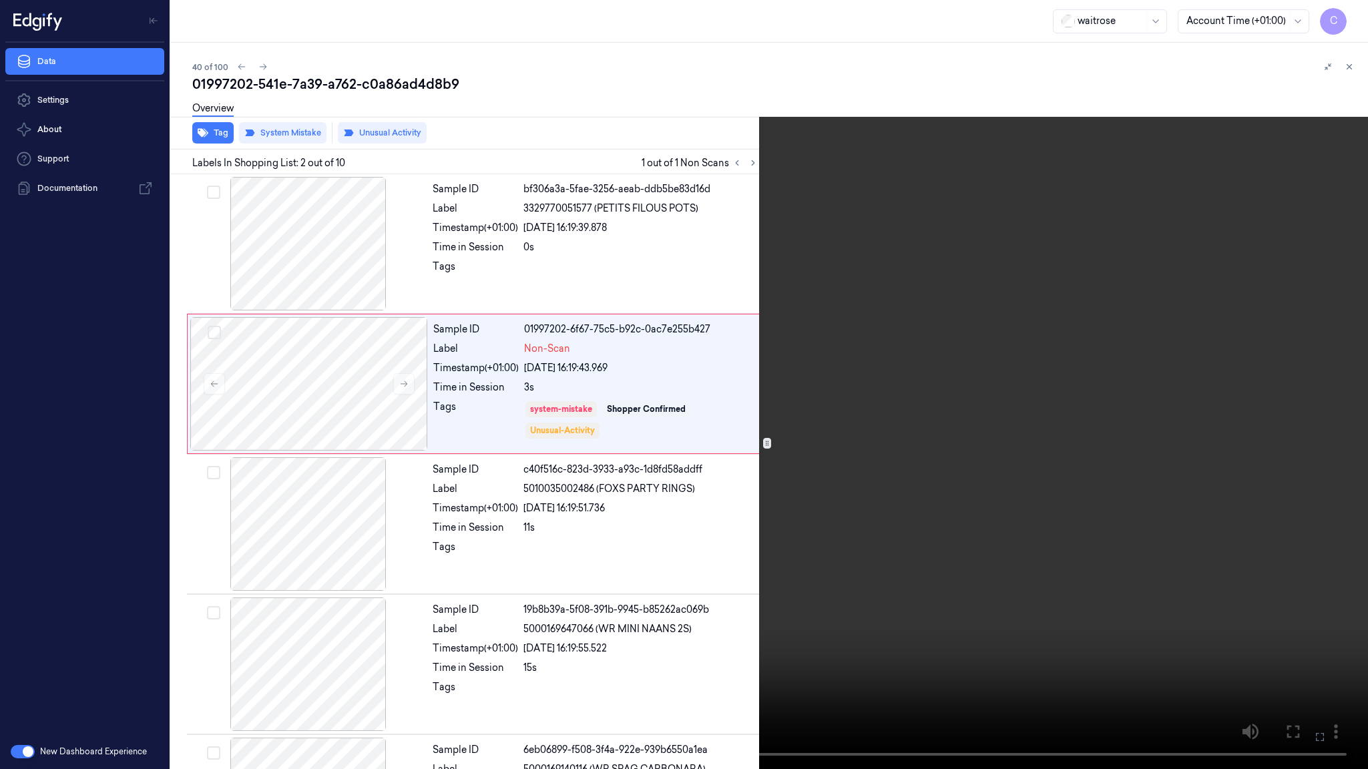
click at [871, 477] on video at bounding box center [684, 384] width 1368 height 769
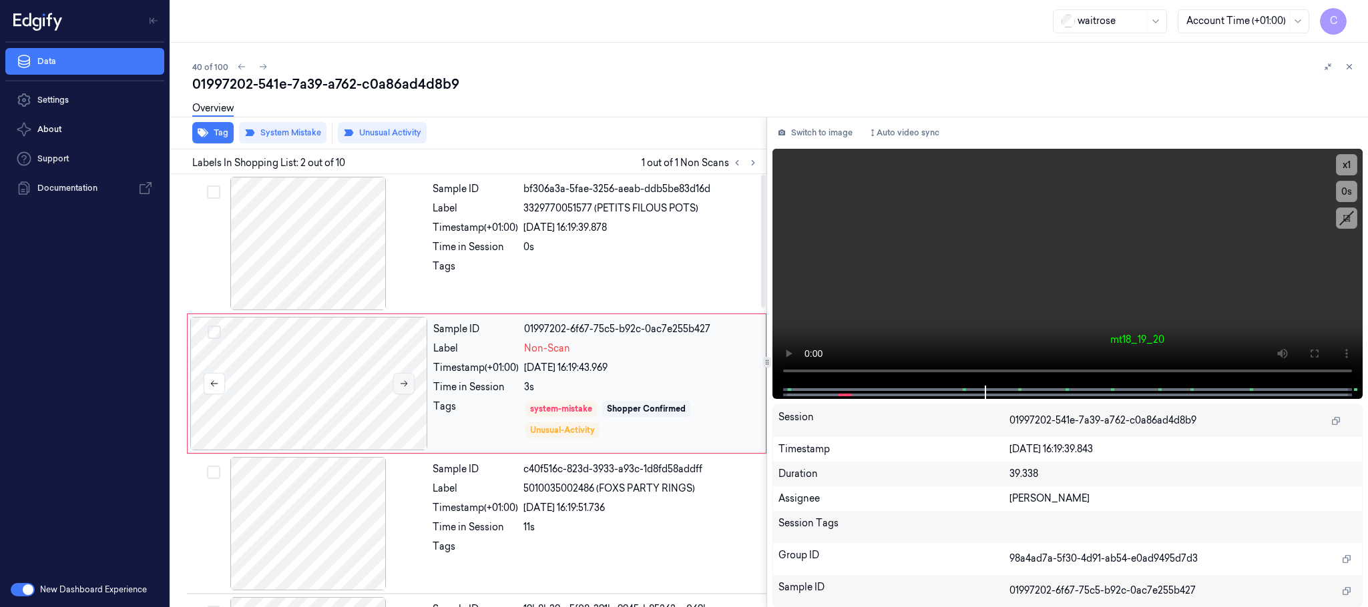
click at [403, 387] on icon at bounding box center [403, 383] width 9 height 9
click at [404, 387] on icon at bounding box center [403, 384] width 7 height 6
drag, startPoint x: 597, startPoint y: 211, endPoint x: 689, endPoint y: 207, distance: 92.9
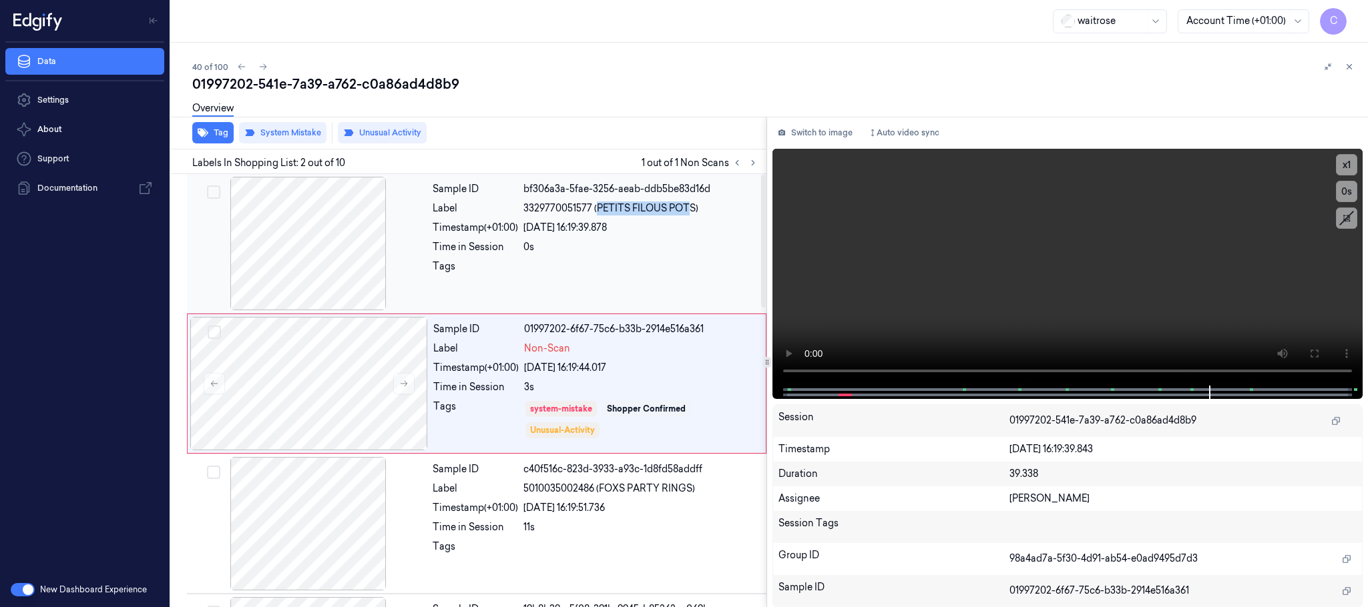
click at [689, 207] on span "3329770051577 (PETITS FILOUS POTS)" at bounding box center [610, 209] width 175 height 14
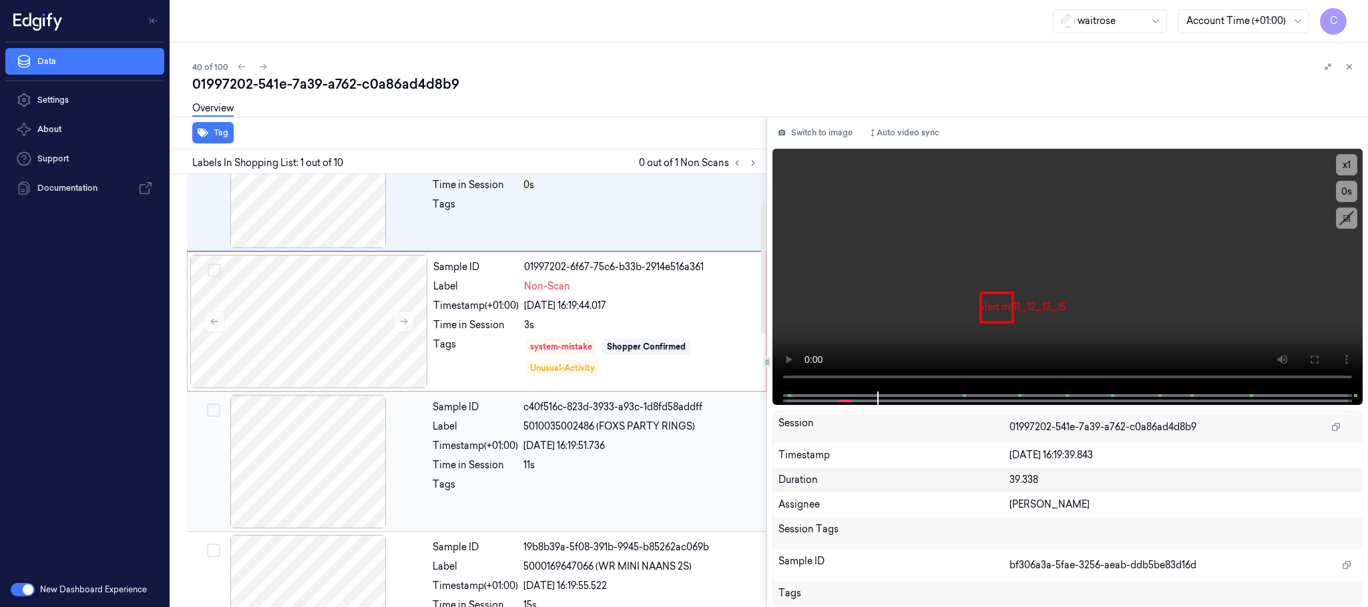
scroll to position [100, 0]
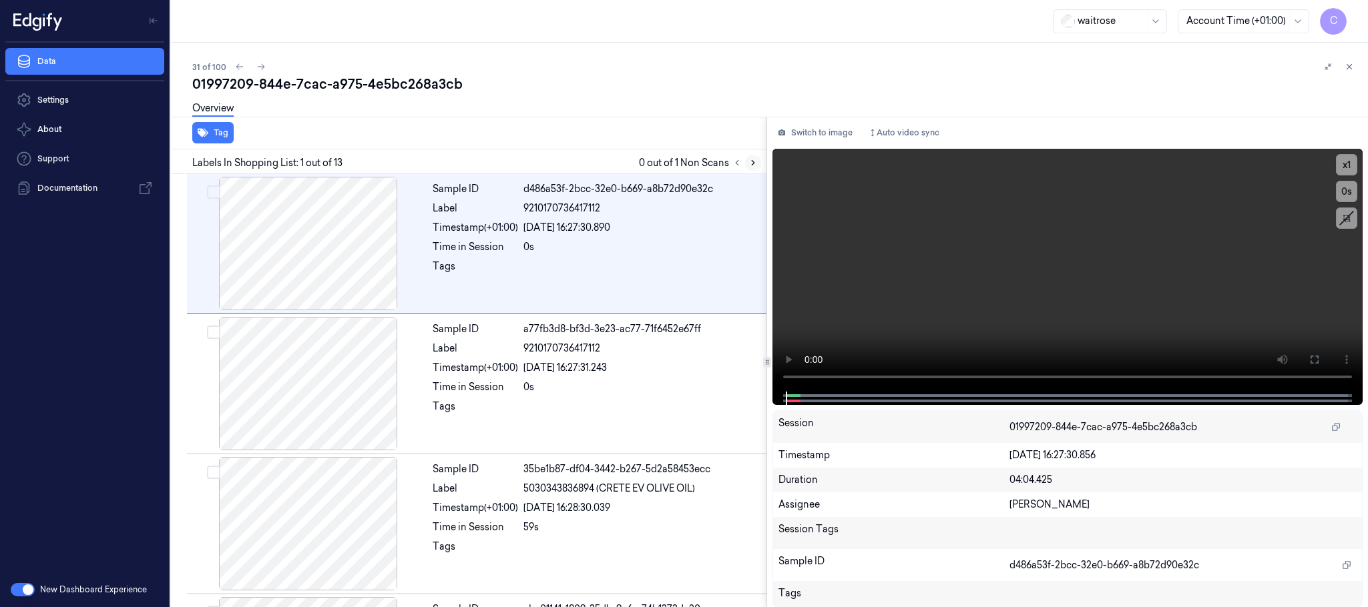
click at [750, 164] on icon at bounding box center [752, 162] width 9 height 9
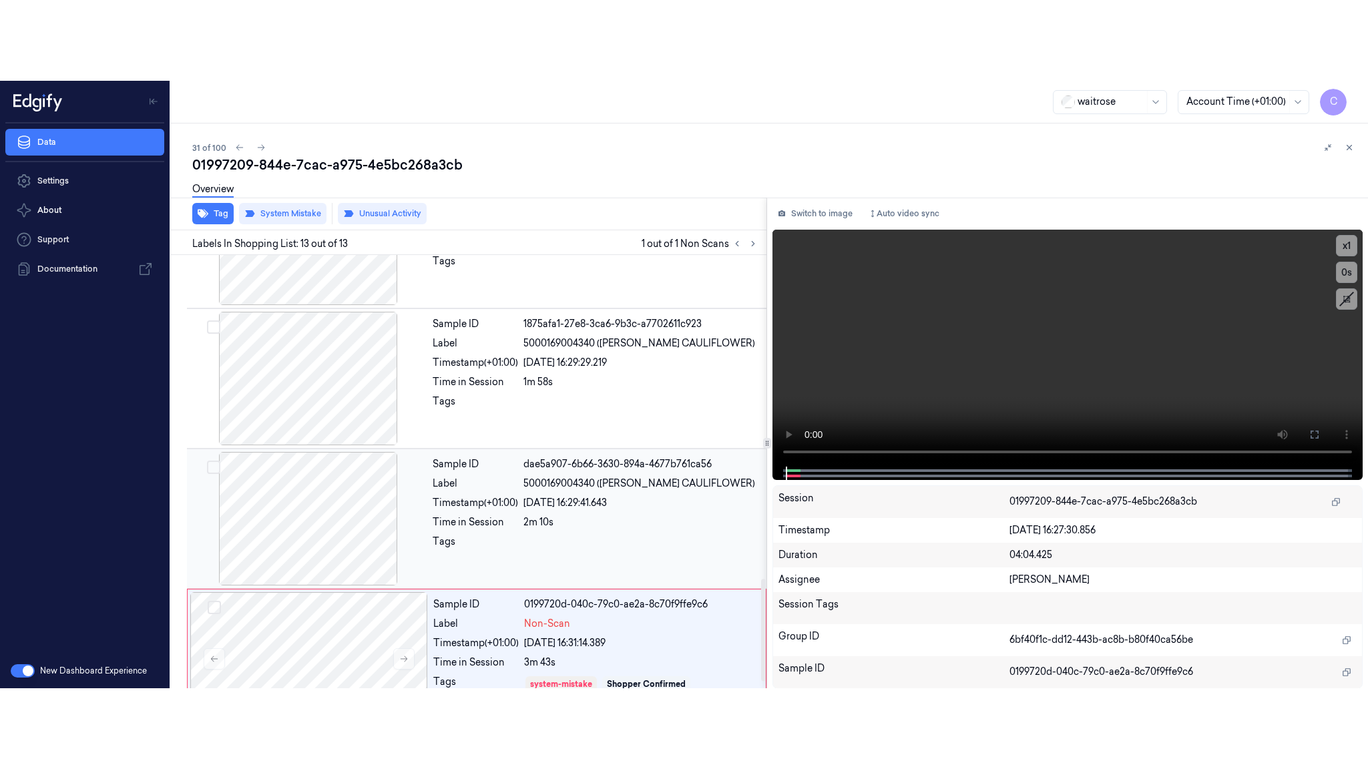
scroll to position [1400, 0]
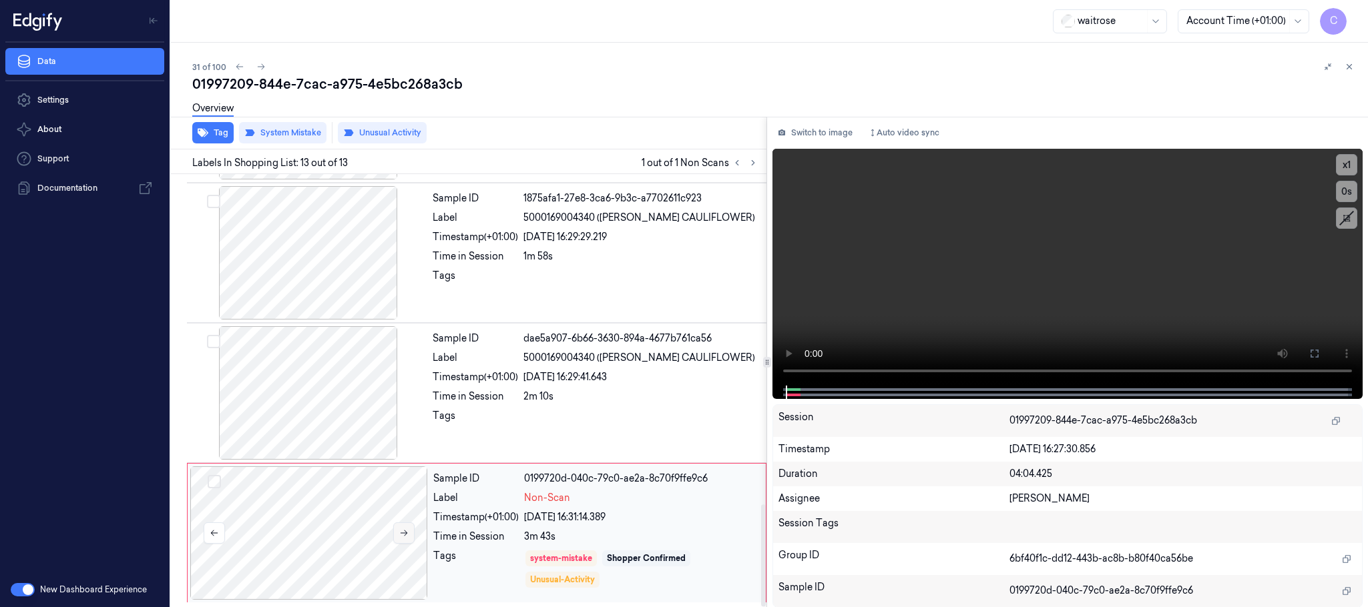
click at [401, 535] on icon at bounding box center [403, 533] width 9 height 9
click at [403, 535] on icon at bounding box center [403, 533] width 9 height 9
click at [1089, 389] on span at bounding box center [1090, 389] width 2 height 7
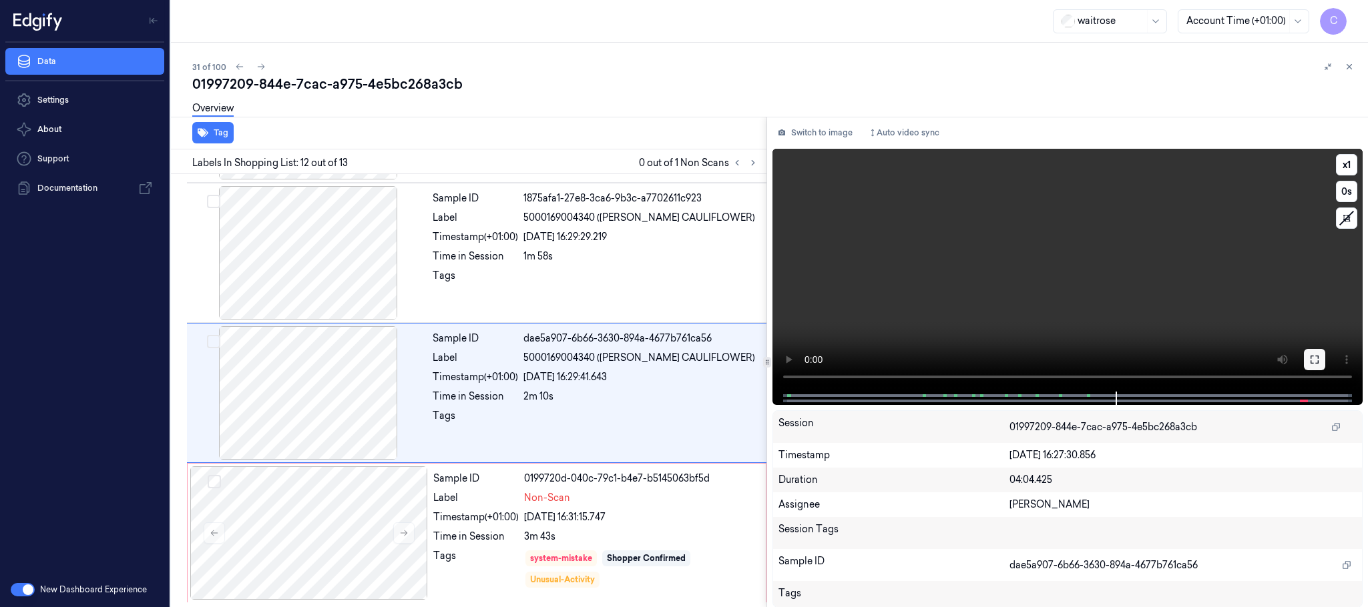
click at [1314, 364] on icon at bounding box center [1314, 359] width 11 height 11
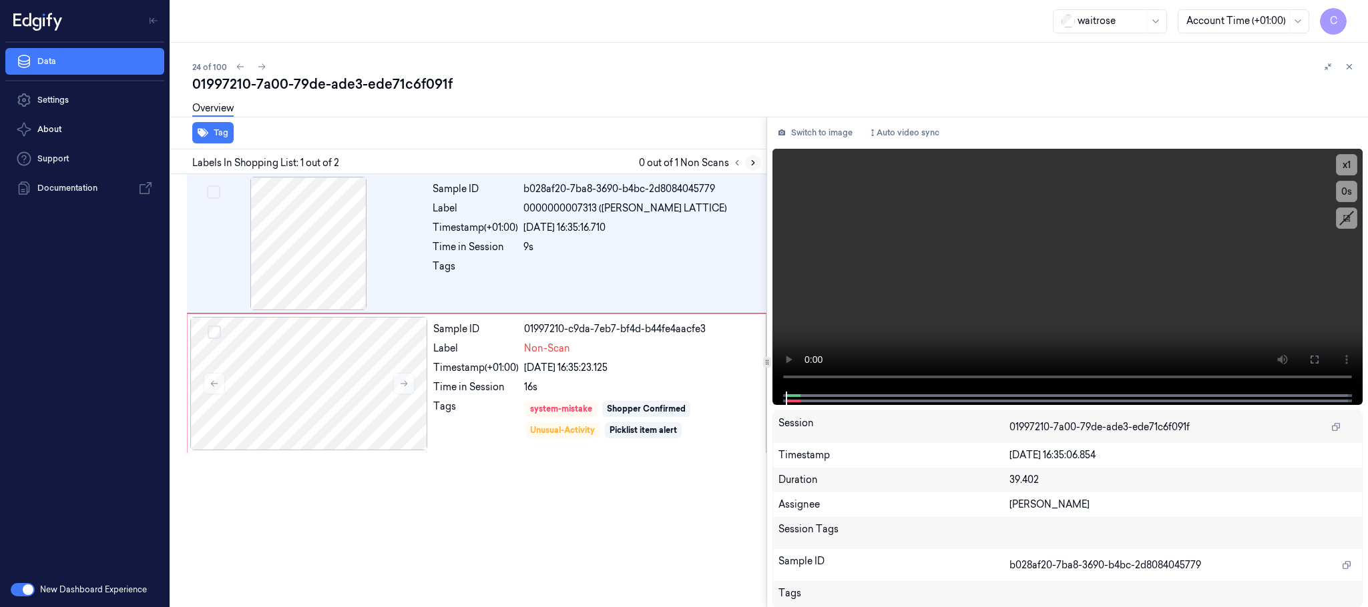
click at [755, 165] on icon at bounding box center [752, 162] width 9 height 9
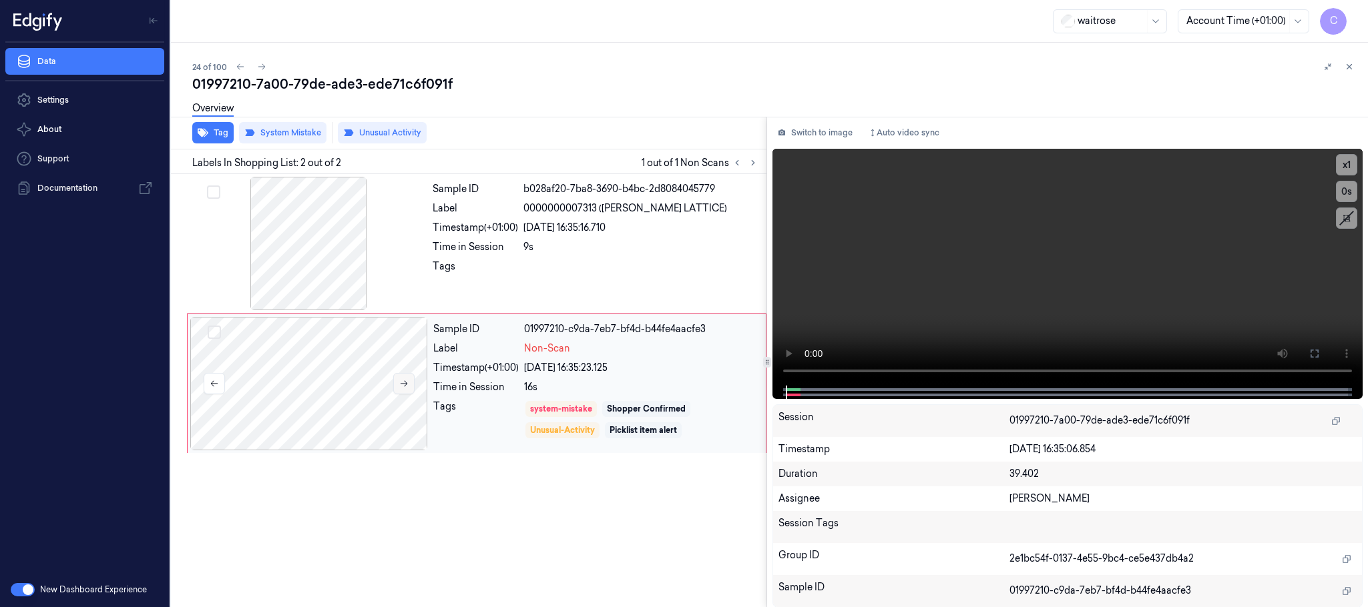
click at [414, 384] on div at bounding box center [309, 383] width 238 height 133
click at [401, 385] on icon at bounding box center [403, 383] width 9 height 9
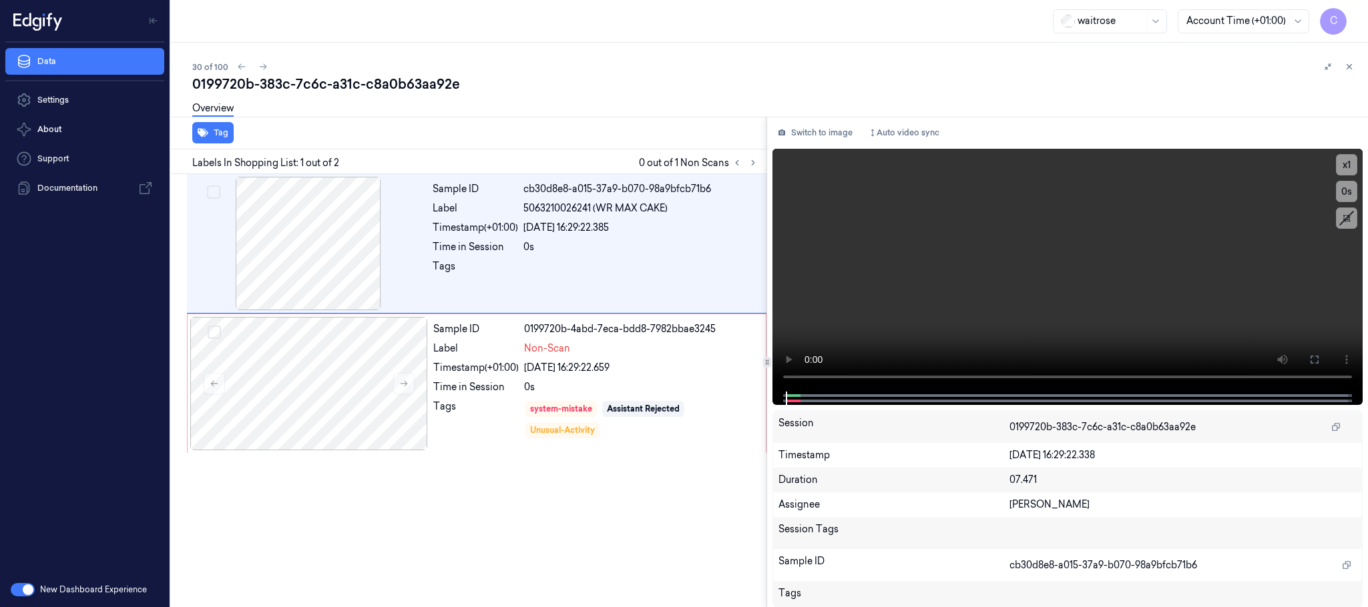
click at [761, 161] on div at bounding box center [745, 163] width 32 height 16
click at [758, 167] on button at bounding box center [753, 163] width 16 height 16
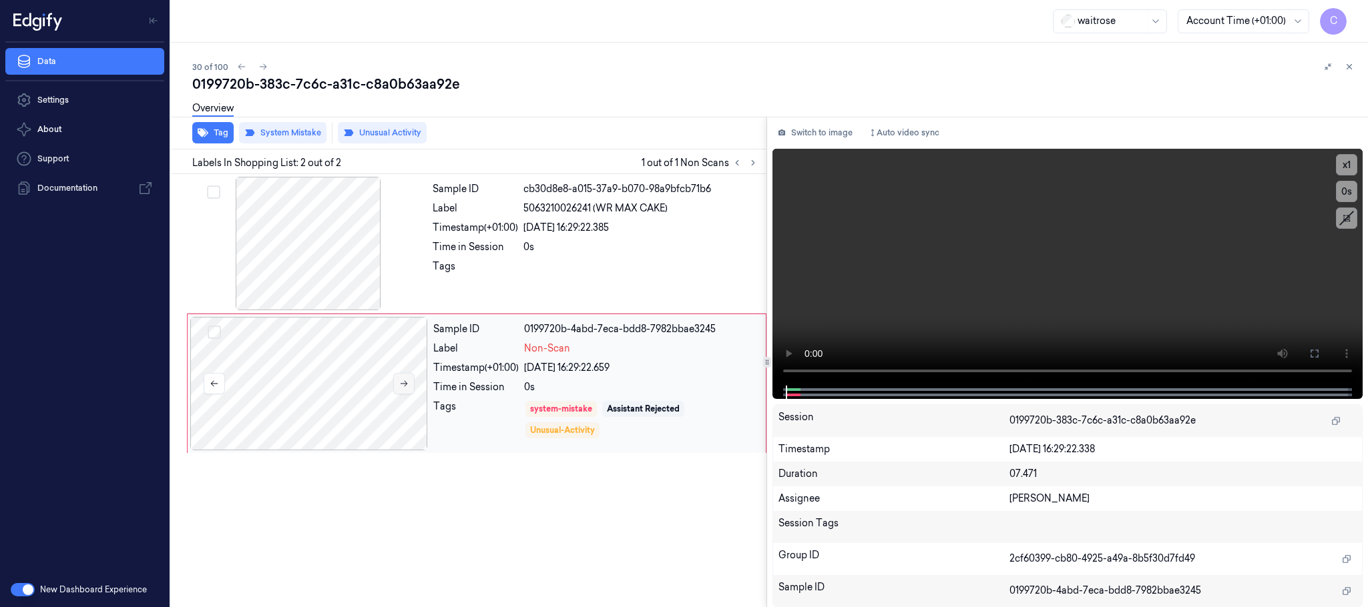
click at [408, 391] on button at bounding box center [403, 383] width 21 height 21
click at [403, 391] on button at bounding box center [403, 383] width 21 height 21
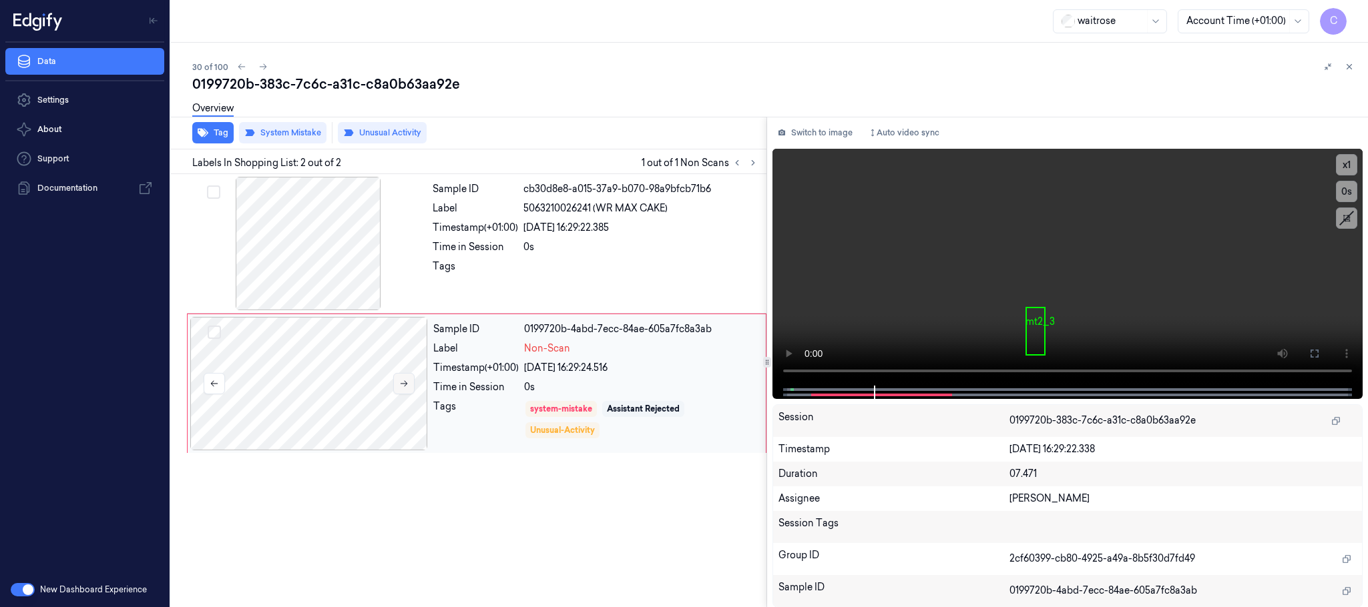
click at [403, 391] on button at bounding box center [403, 383] width 21 height 21
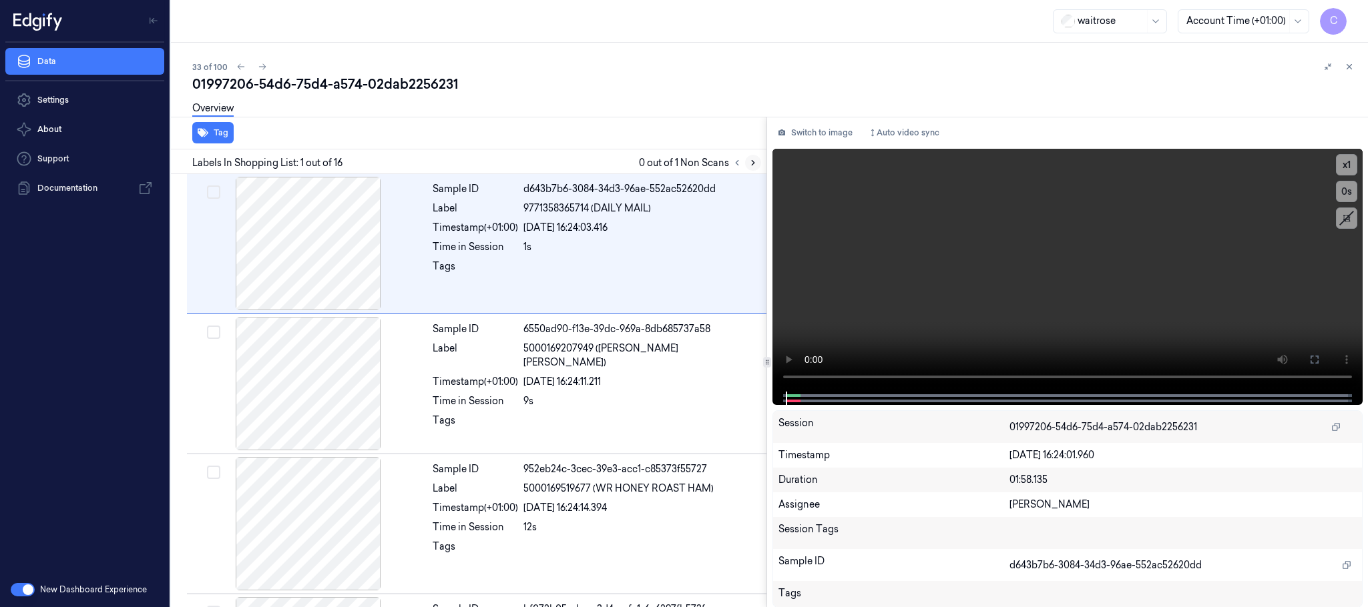
click at [750, 164] on icon at bounding box center [752, 162] width 9 height 9
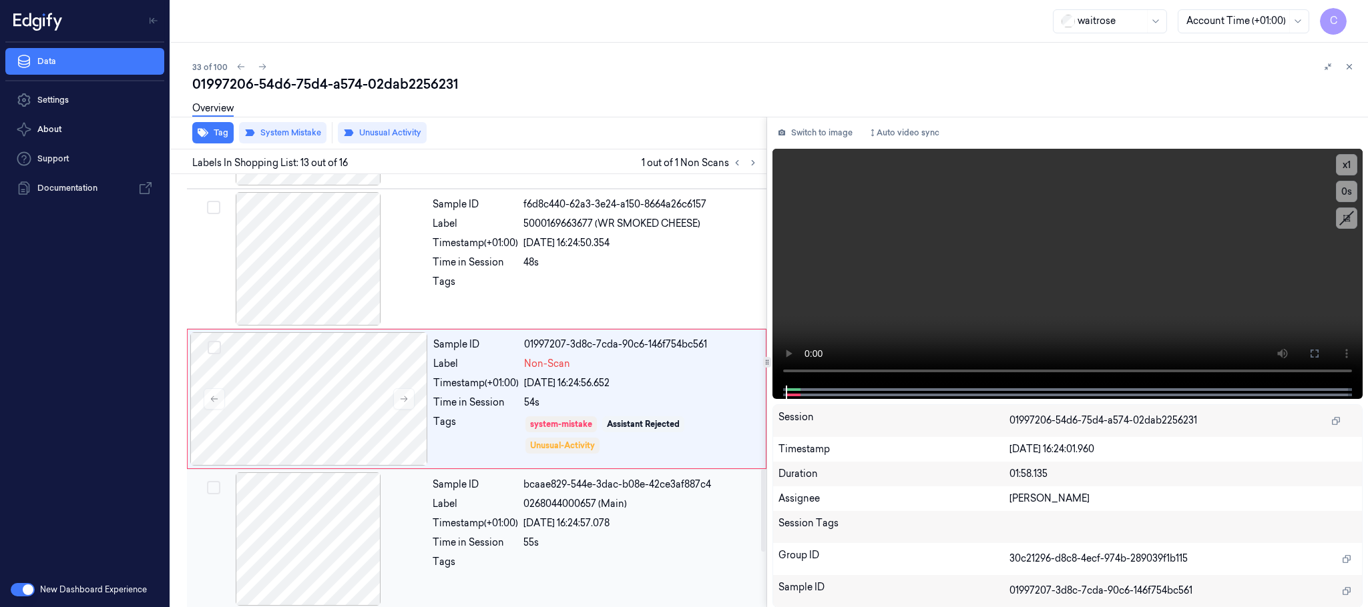
scroll to position [1542, 0]
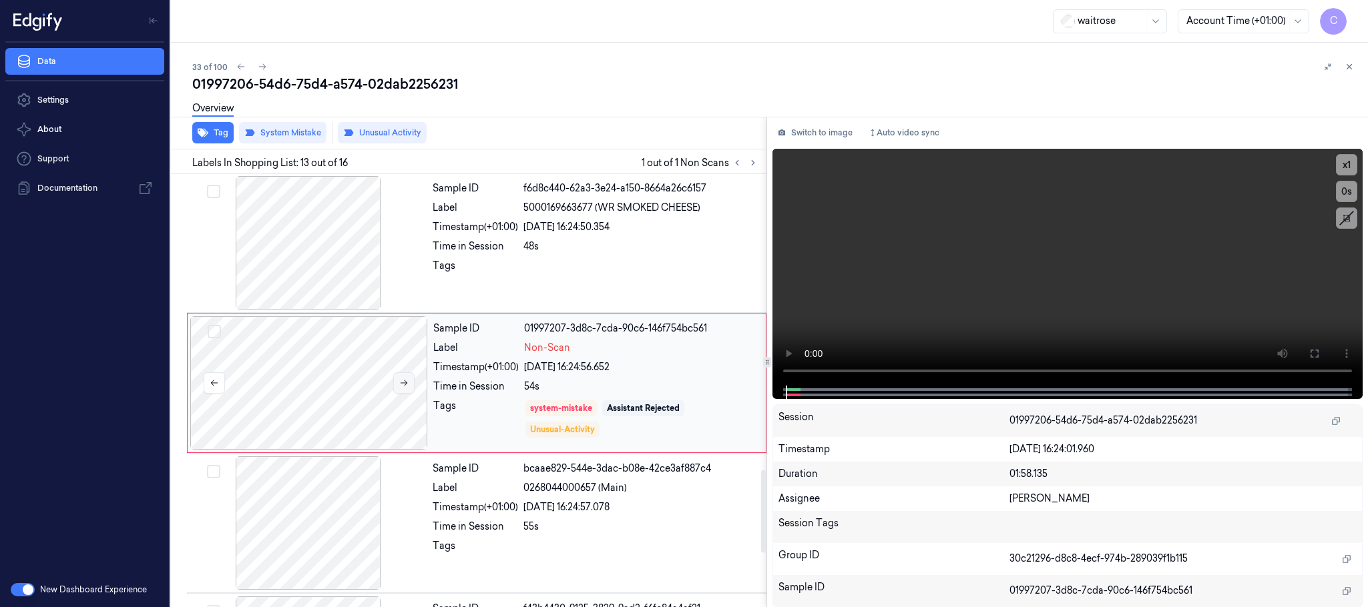
click at [402, 388] on icon at bounding box center [403, 382] width 9 height 9
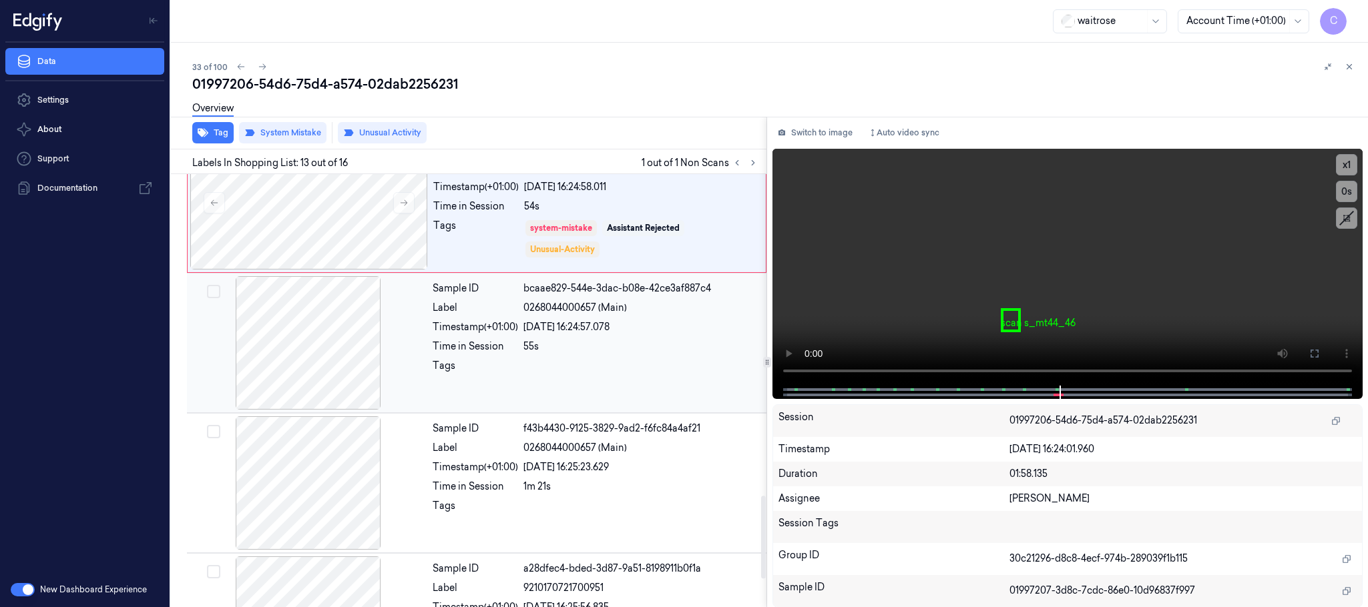
scroll to position [1623, 0]
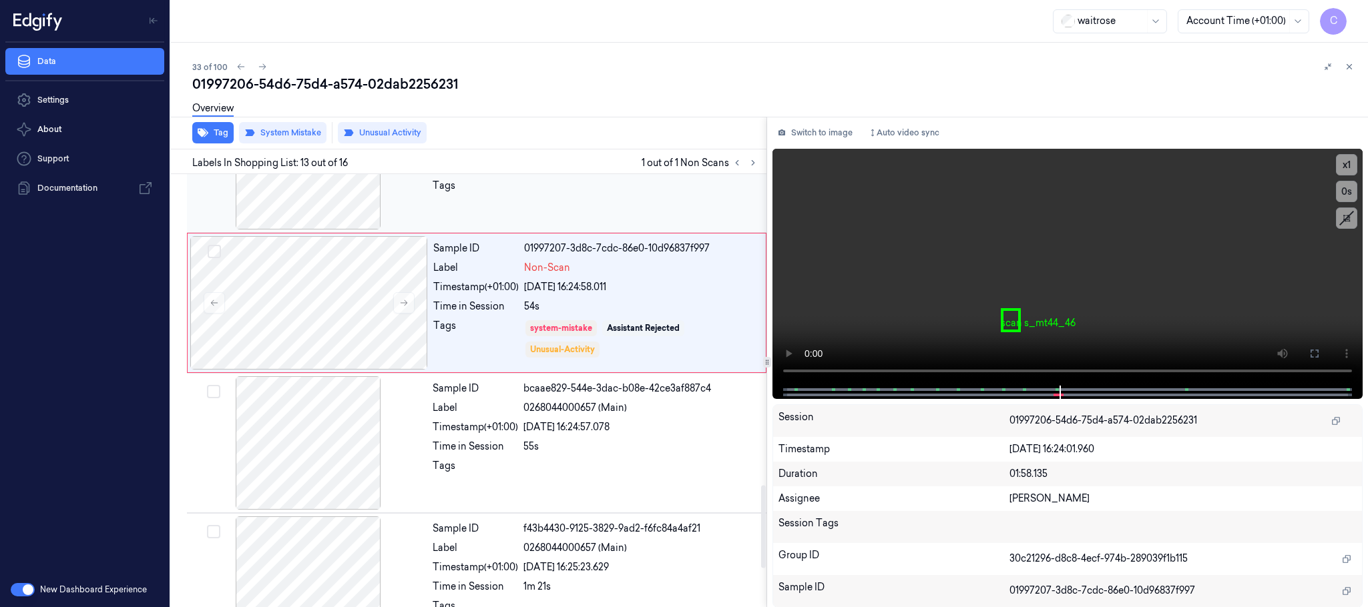
click at [340, 213] on div at bounding box center [309, 162] width 238 height 133
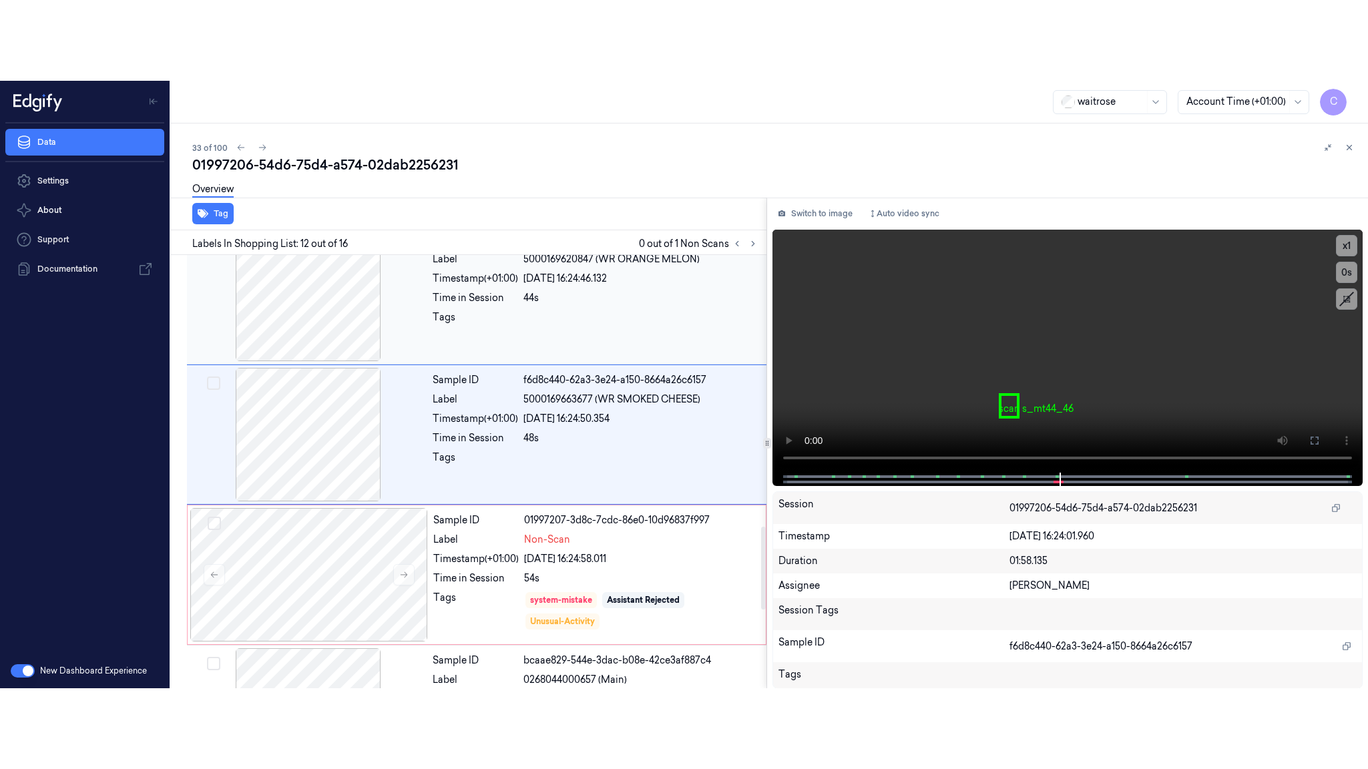
scroll to position [1402, 0]
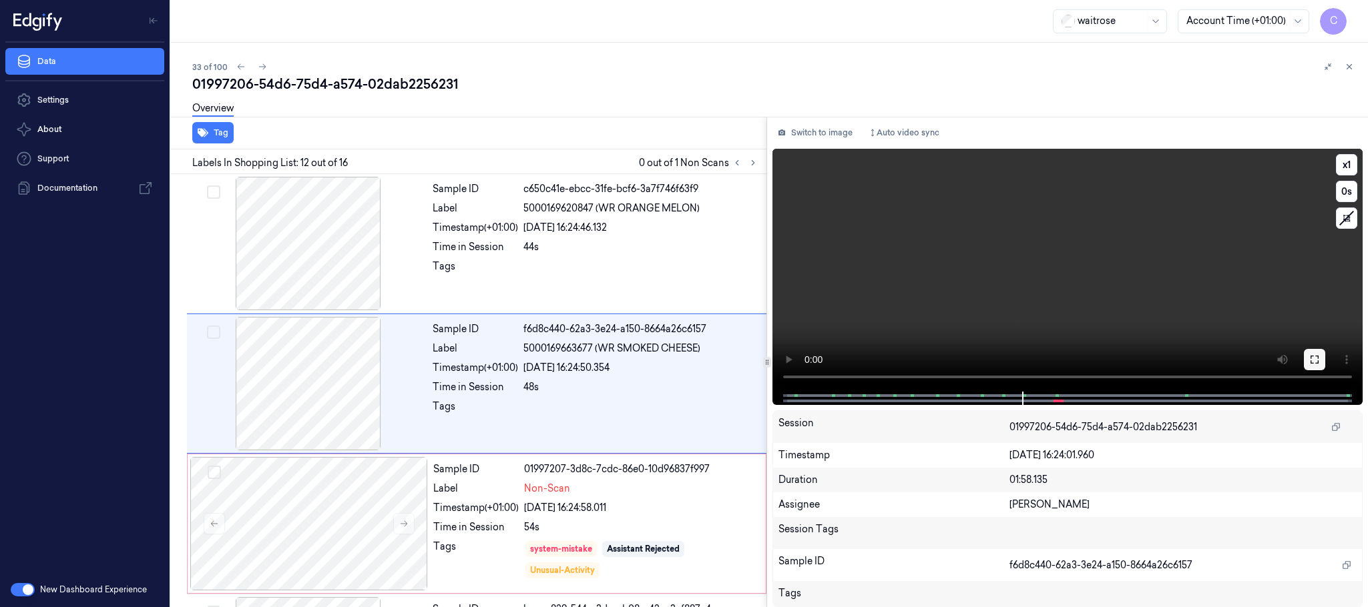
click at [1308, 359] on button at bounding box center [1314, 359] width 21 height 21
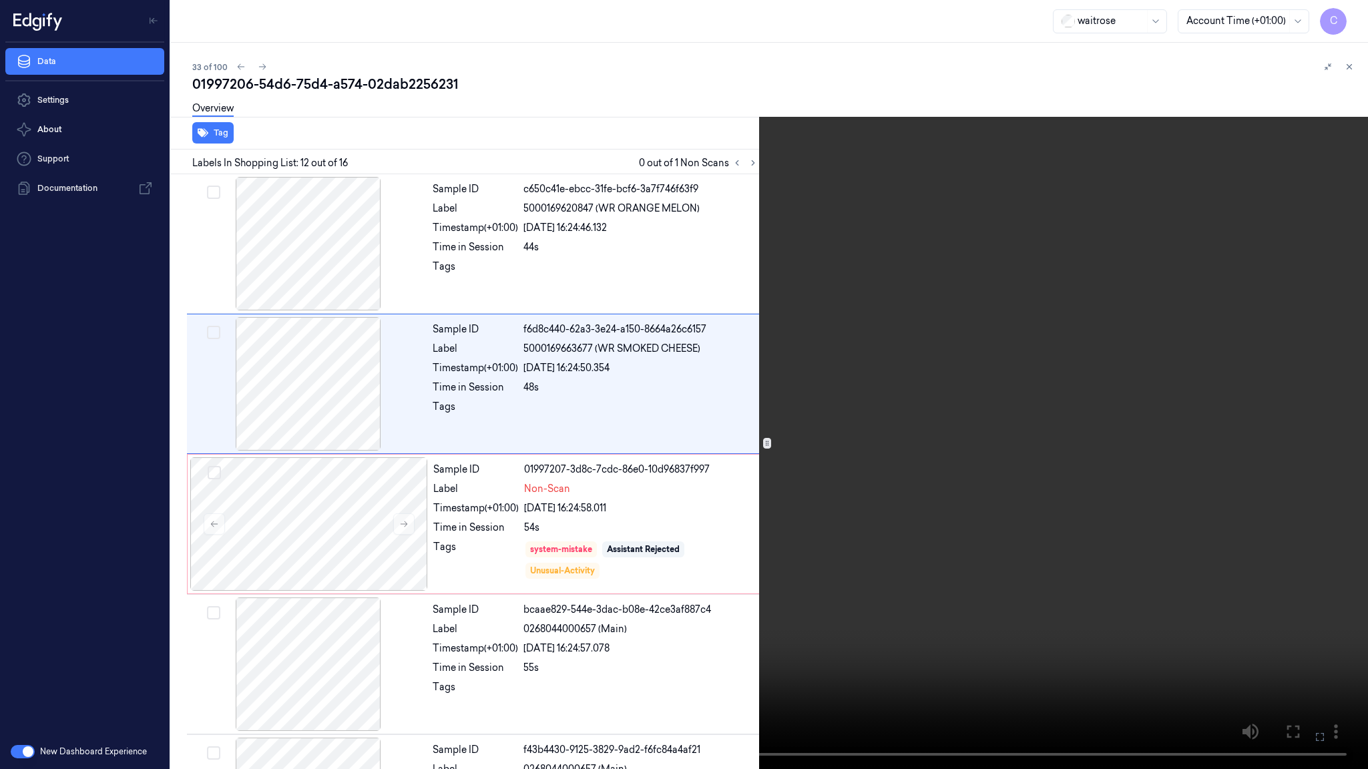
click at [866, 507] on video at bounding box center [684, 384] width 1368 height 769
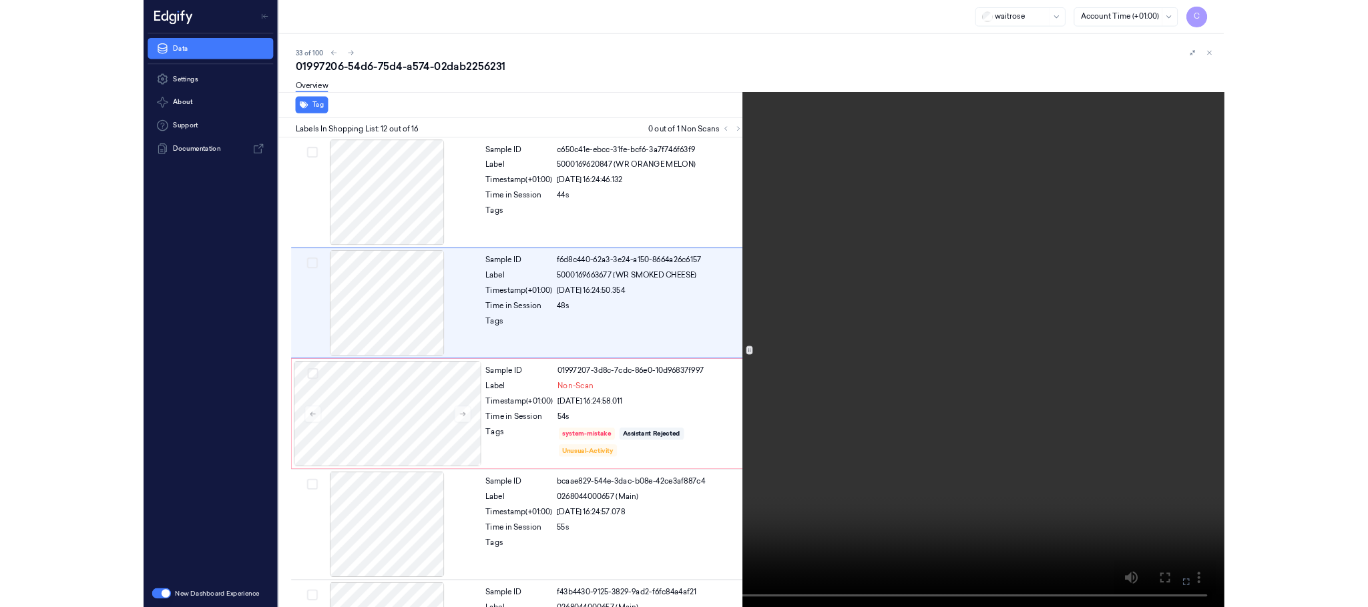
scroll to position [1322, 0]
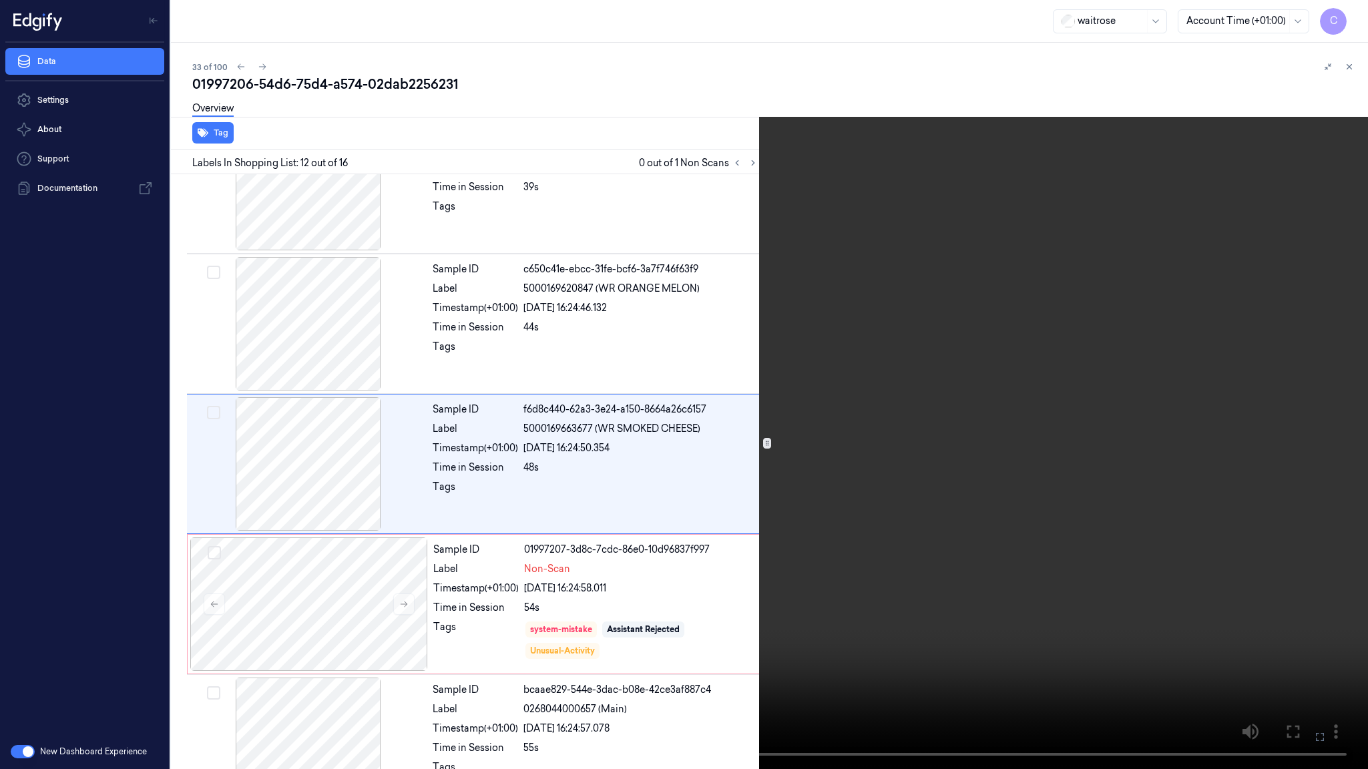
click at [691, 382] on video at bounding box center [684, 384] width 1368 height 769
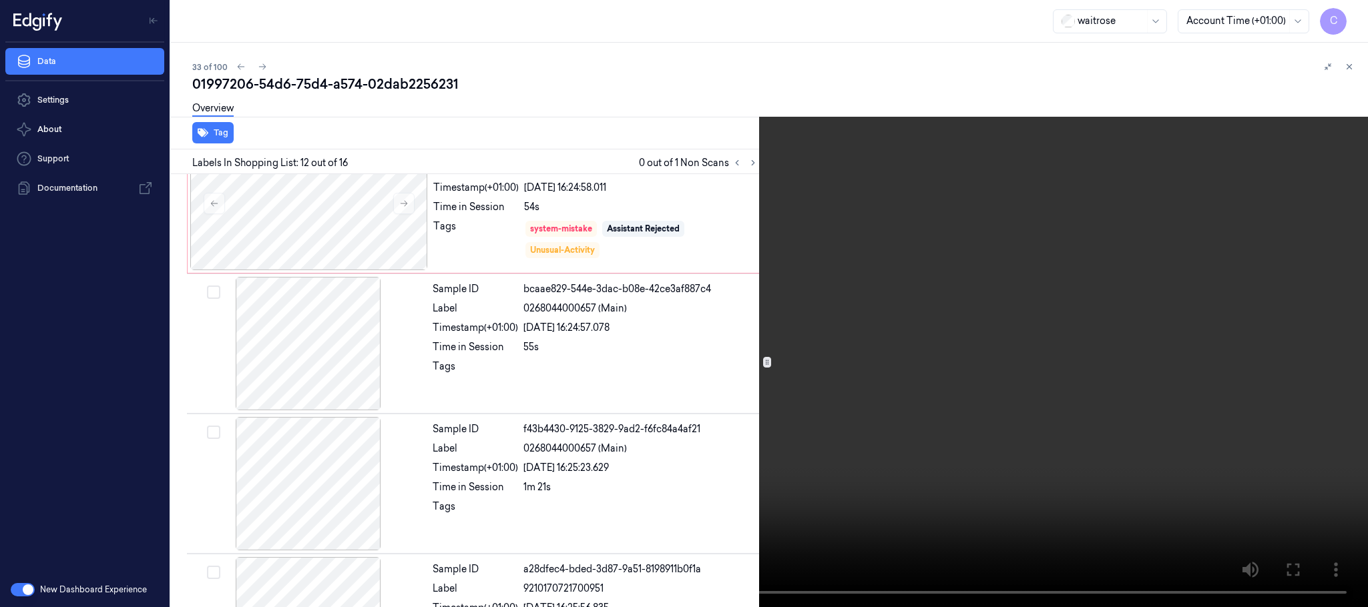
scroll to position [1402, 0]
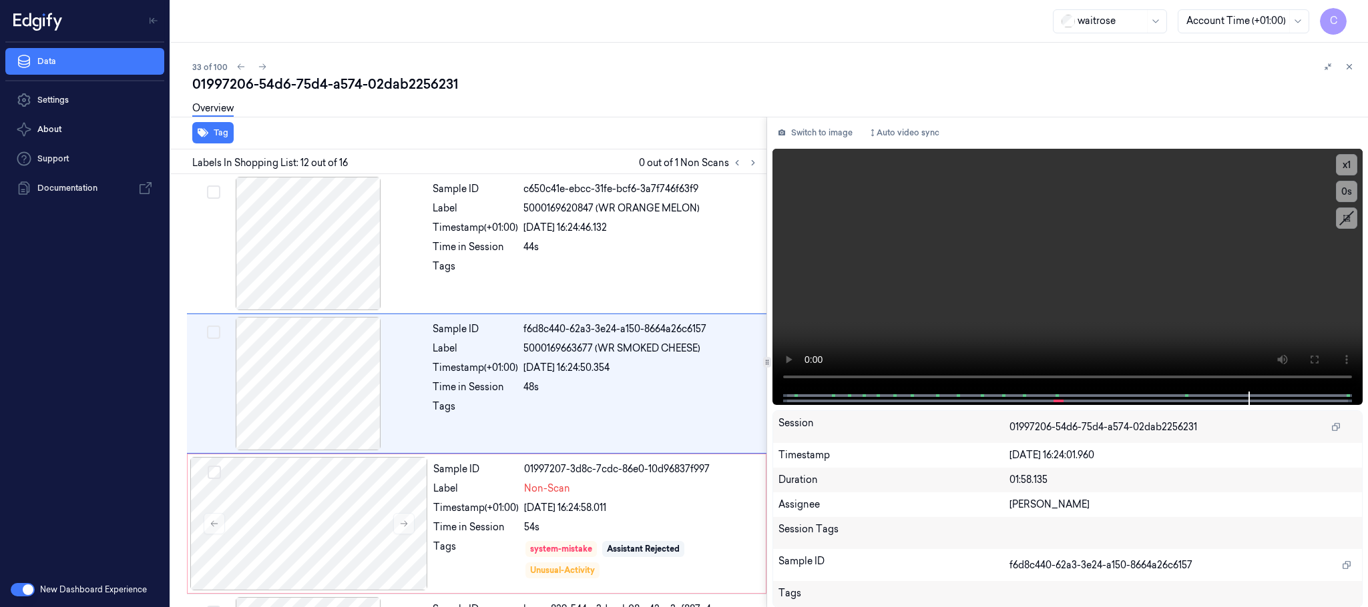
click at [505, 4] on div "waitrose Account Time (+01:00) C" at bounding box center [769, 21] width 1197 height 43
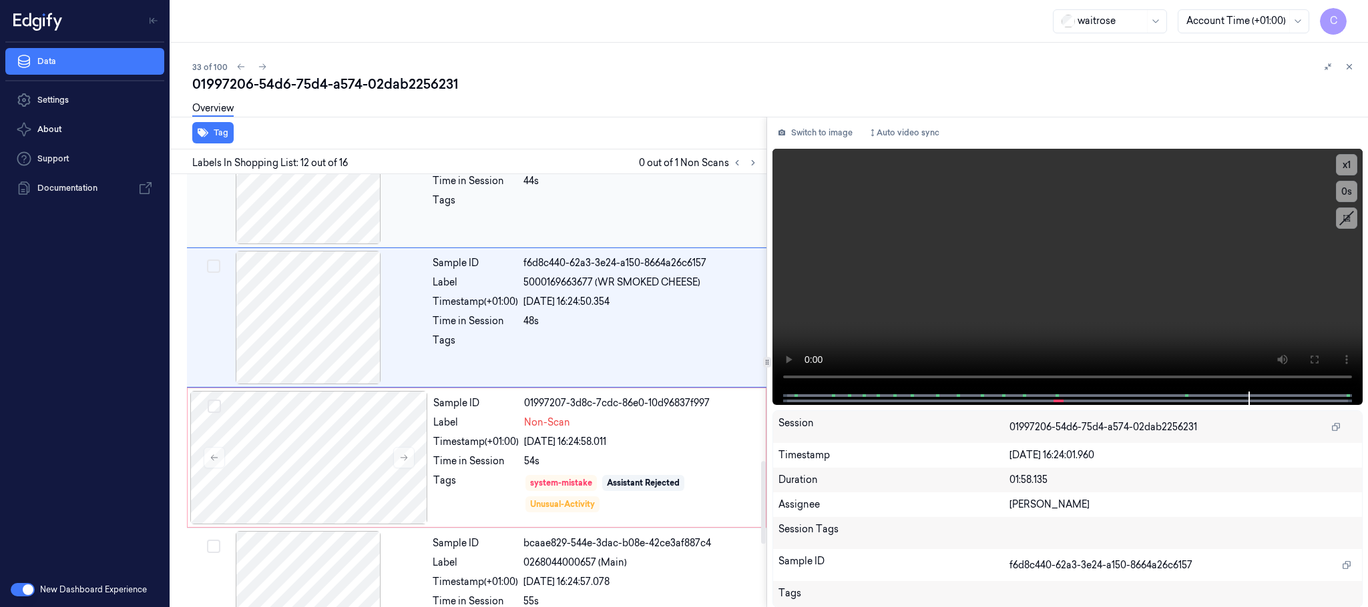
scroll to position [1502, 0]
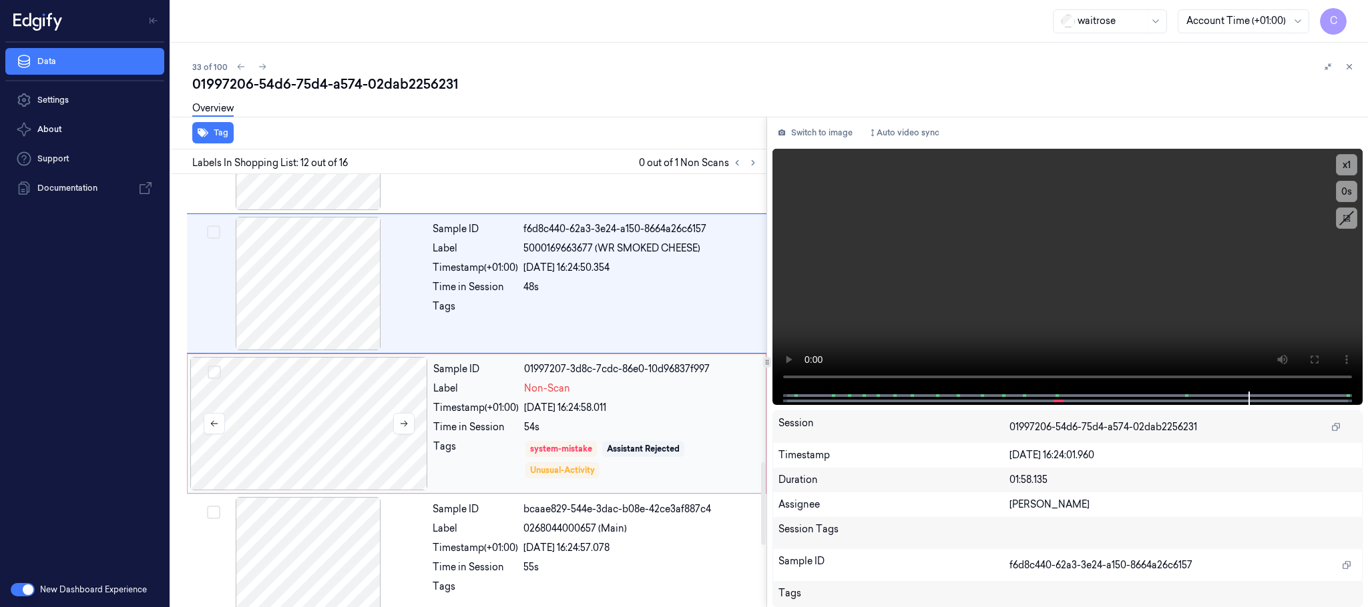
click at [347, 410] on div at bounding box center [309, 423] width 238 height 133
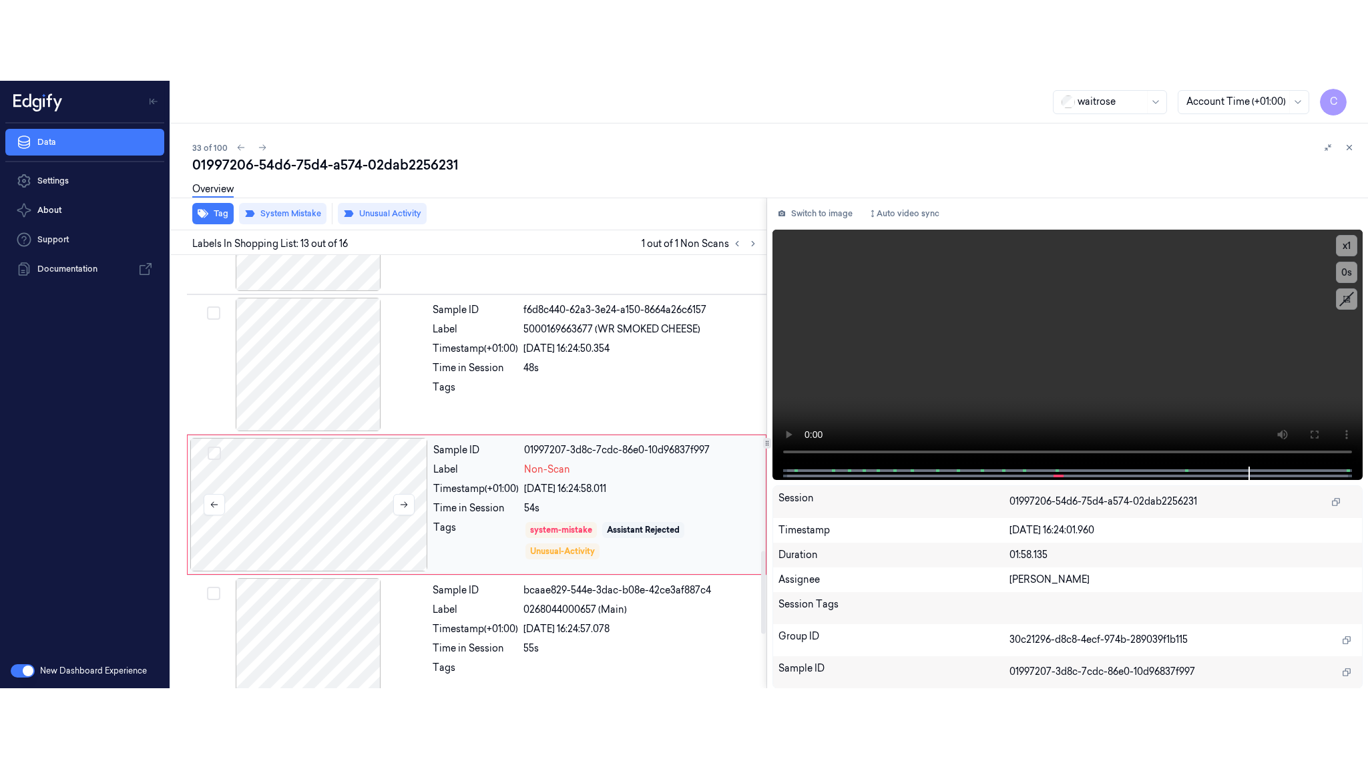
scroll to position [1542, 0]
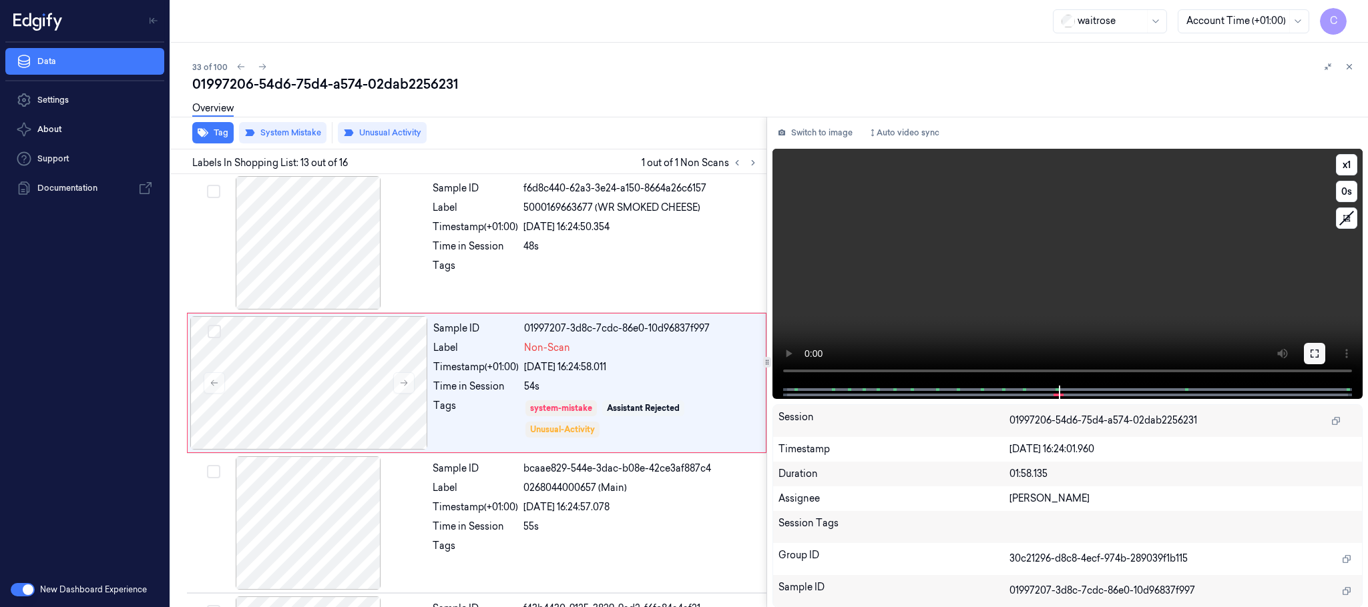
click at [1310, 348] on icon at bounding box center [1314, 353] width 11 height 11
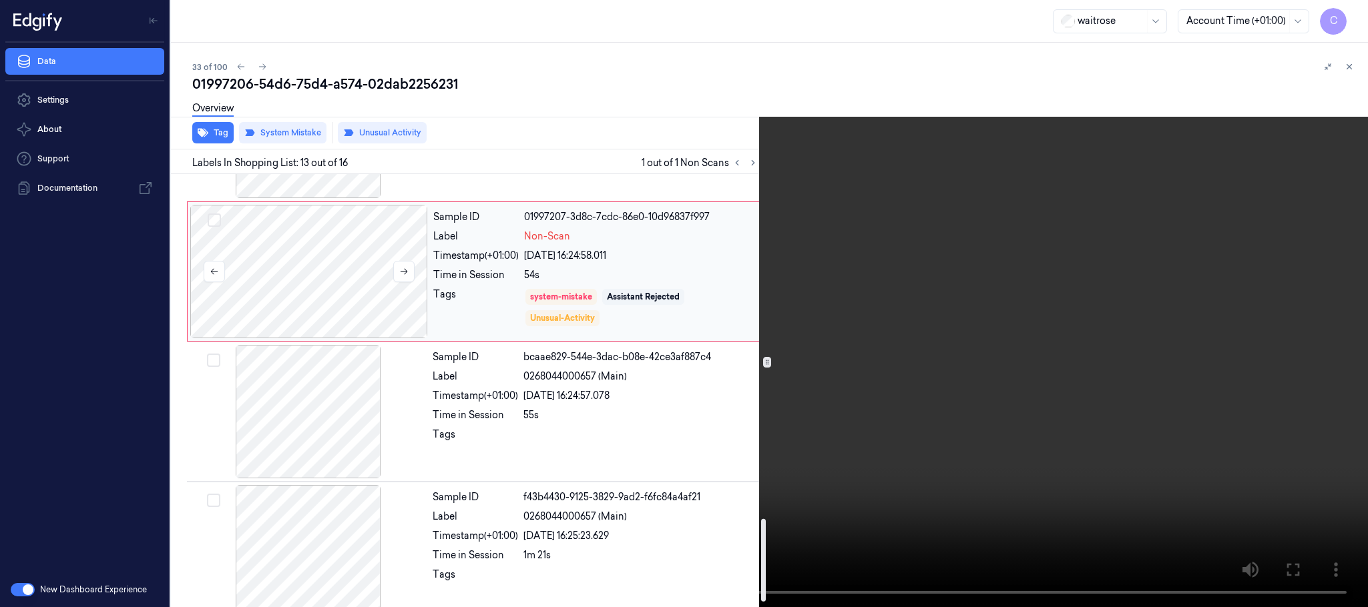
scroll to position [1823, 0]
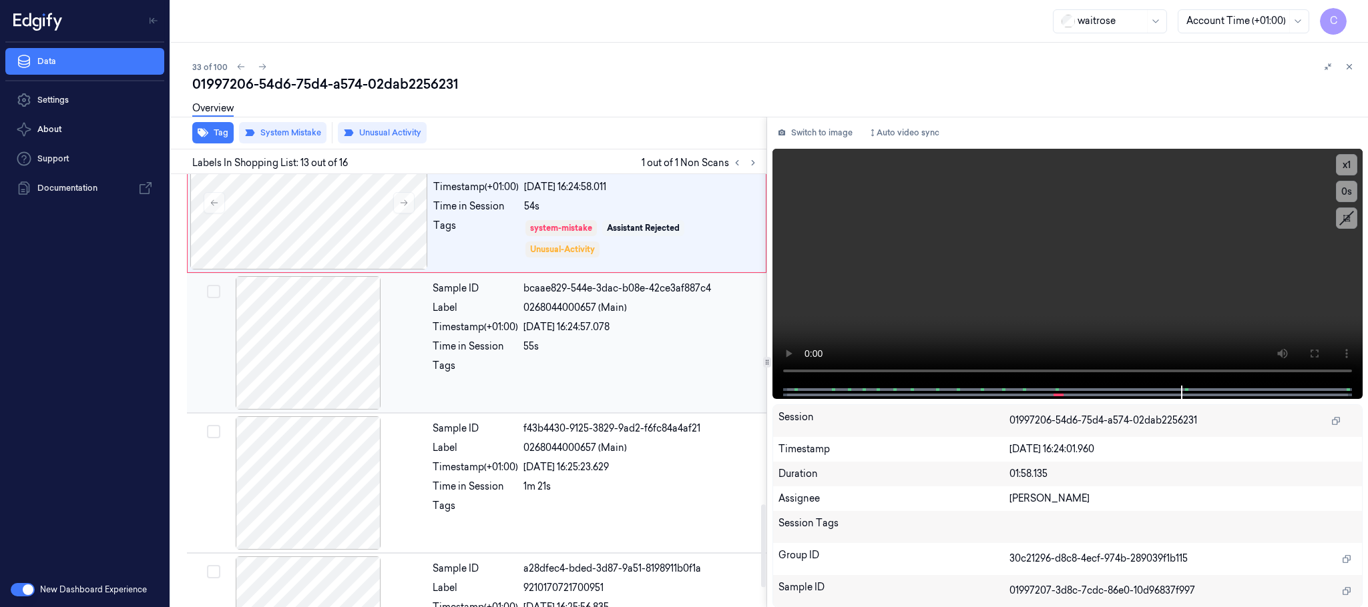
click at [326, 353] on div at bounding box center [309, 342] width 238 height 133
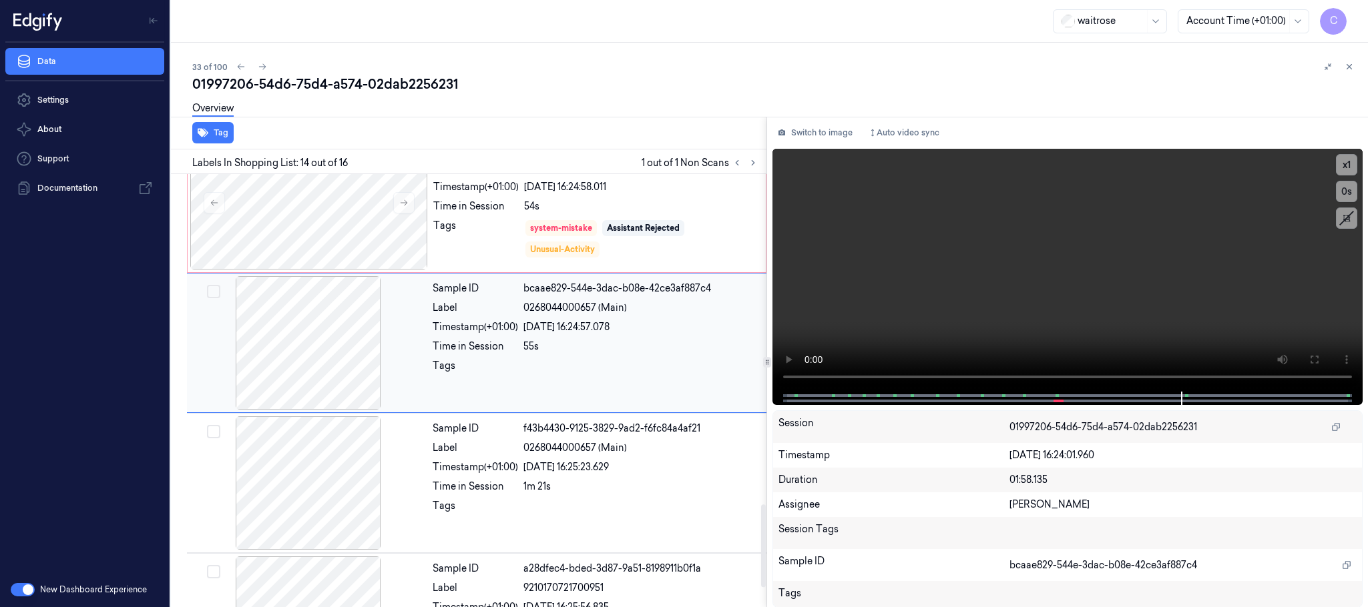
scroll to position [1683, 0]
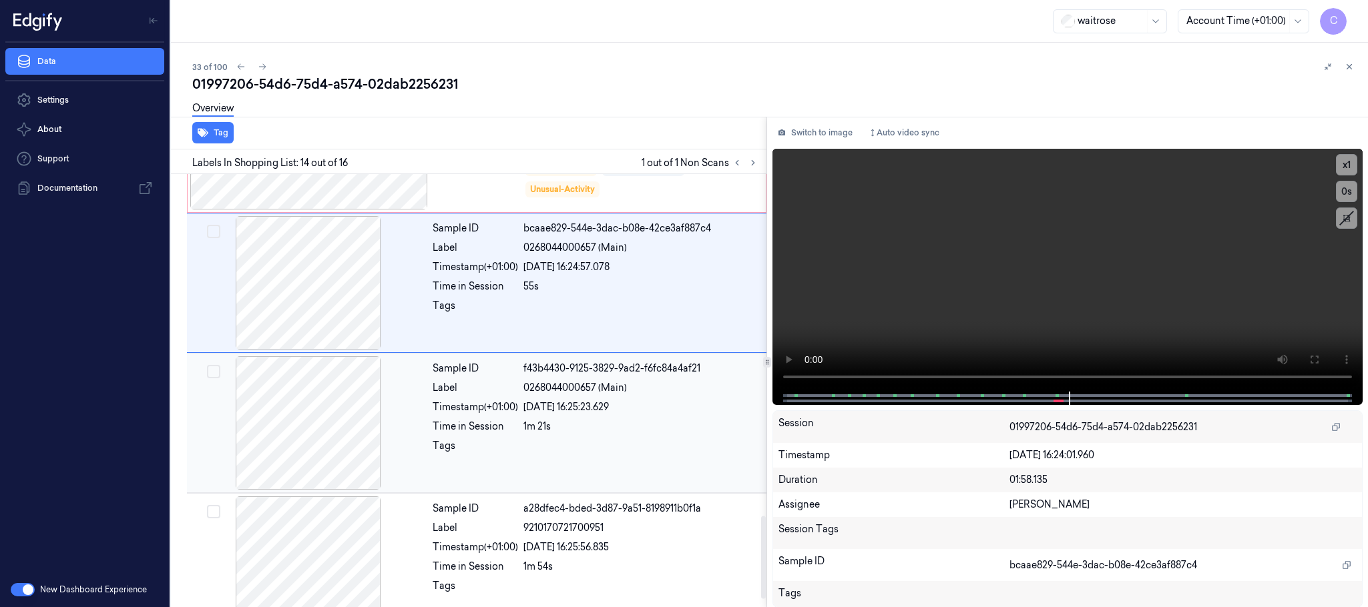
click at [311, 437] on div at bounding box center [309, 422] width 238 height 133
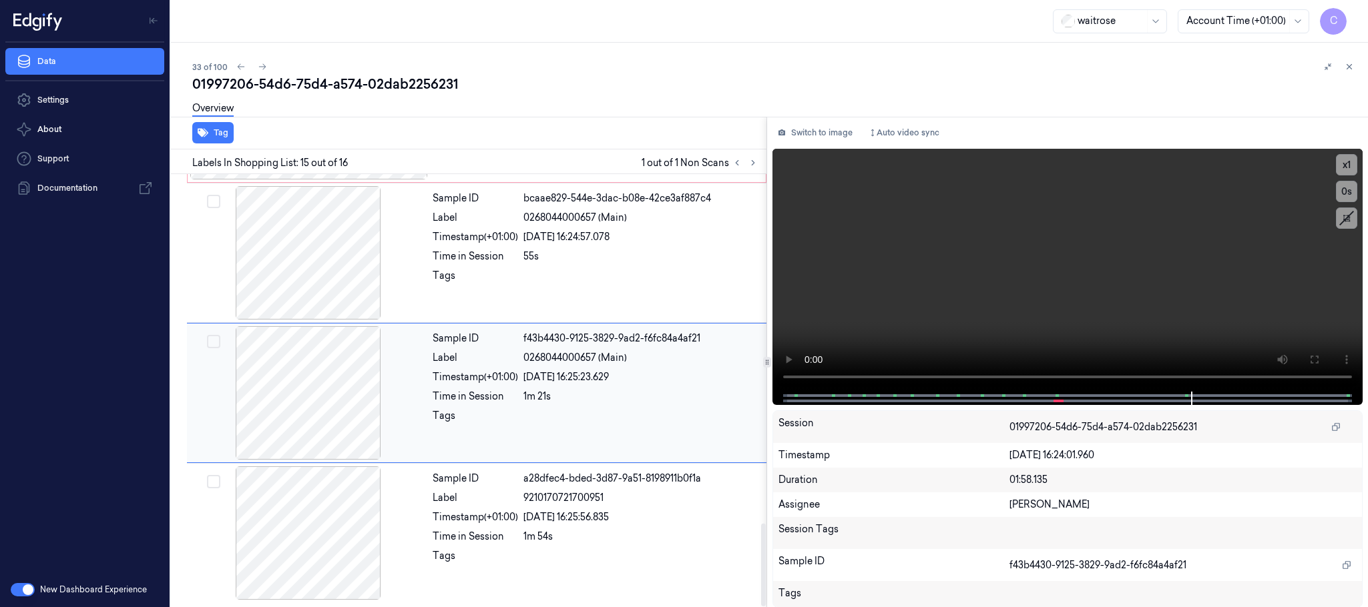
click at [311, 437] on div at bounding box center [309, 392] width 238 height 133
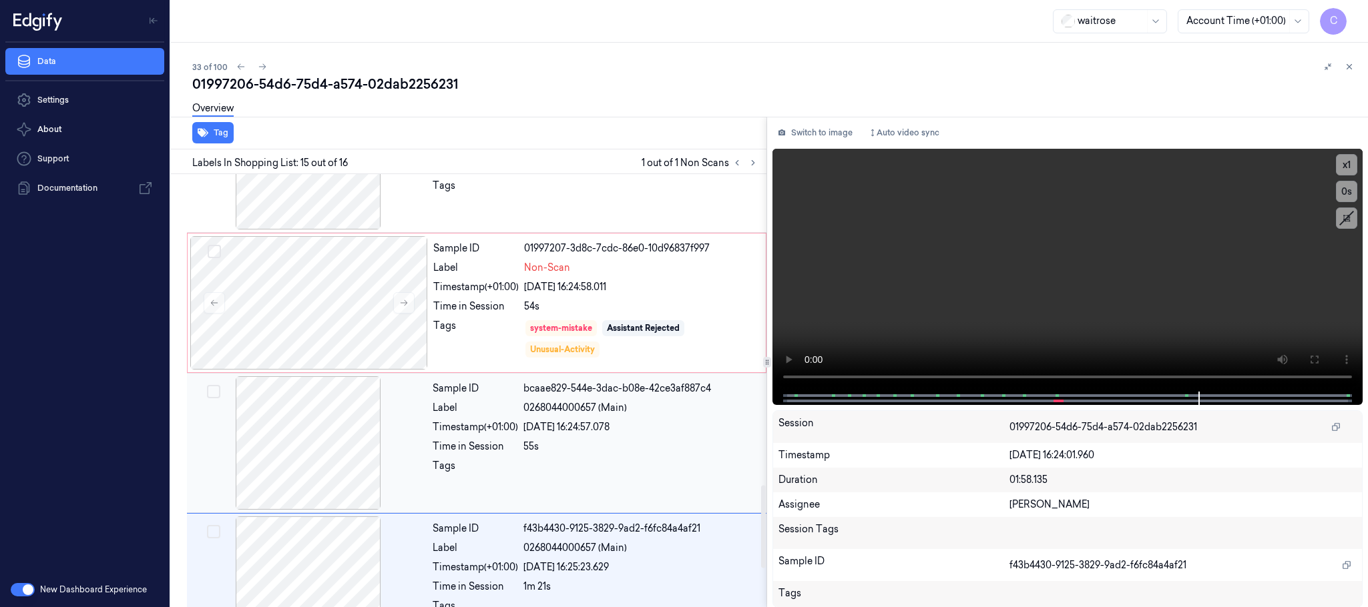
click at [311, 439] on div at bounding box center [309, 442] width 238 height 133
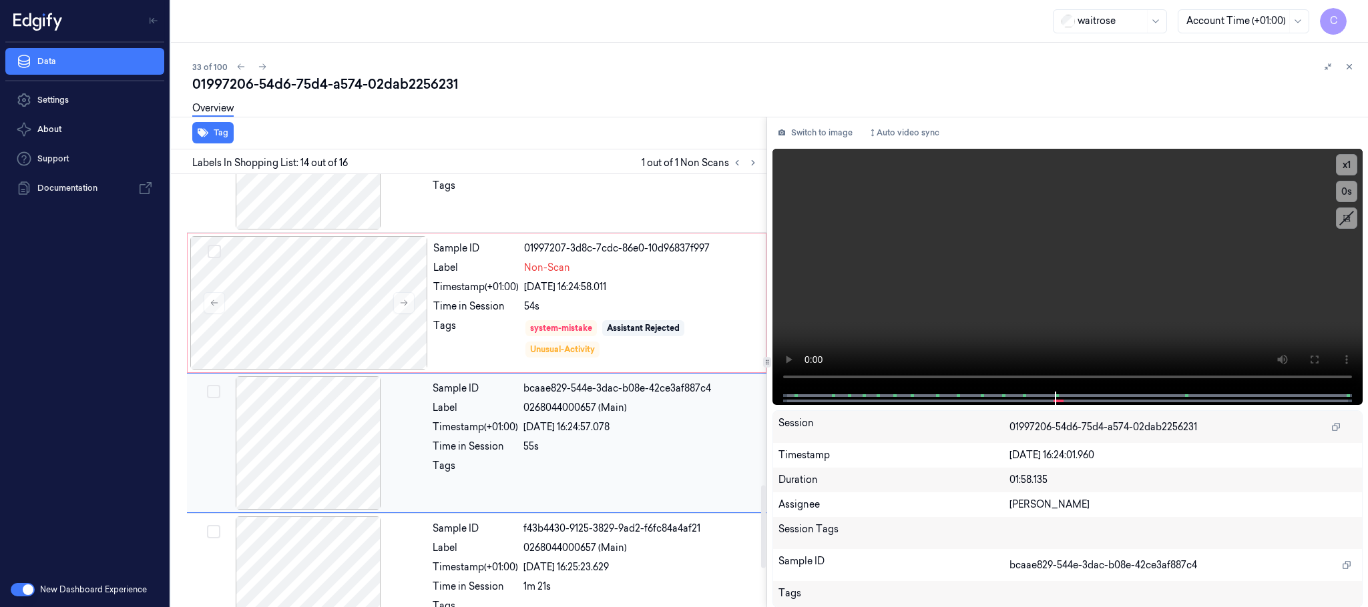
scroll to position [1683, 0]
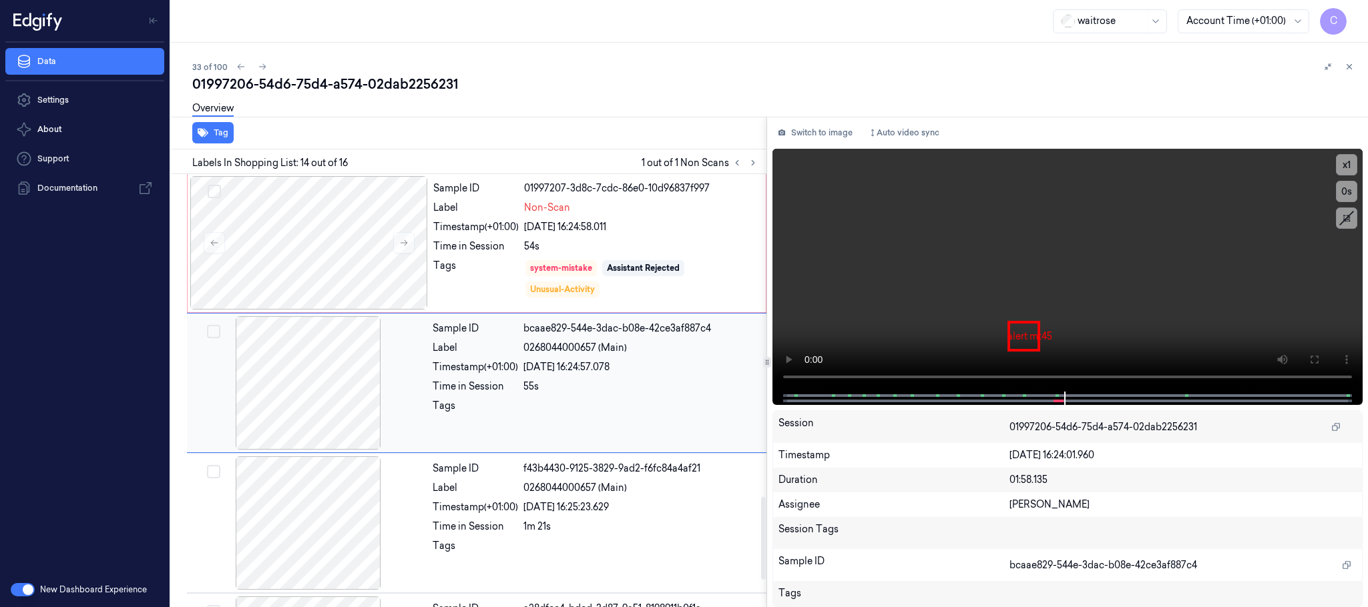
click at [247, 393] on div at bounding box center [309, 382] width 238 height 133
click at [386, 527] on div at bounding box center [309, 523] width 238 height 133
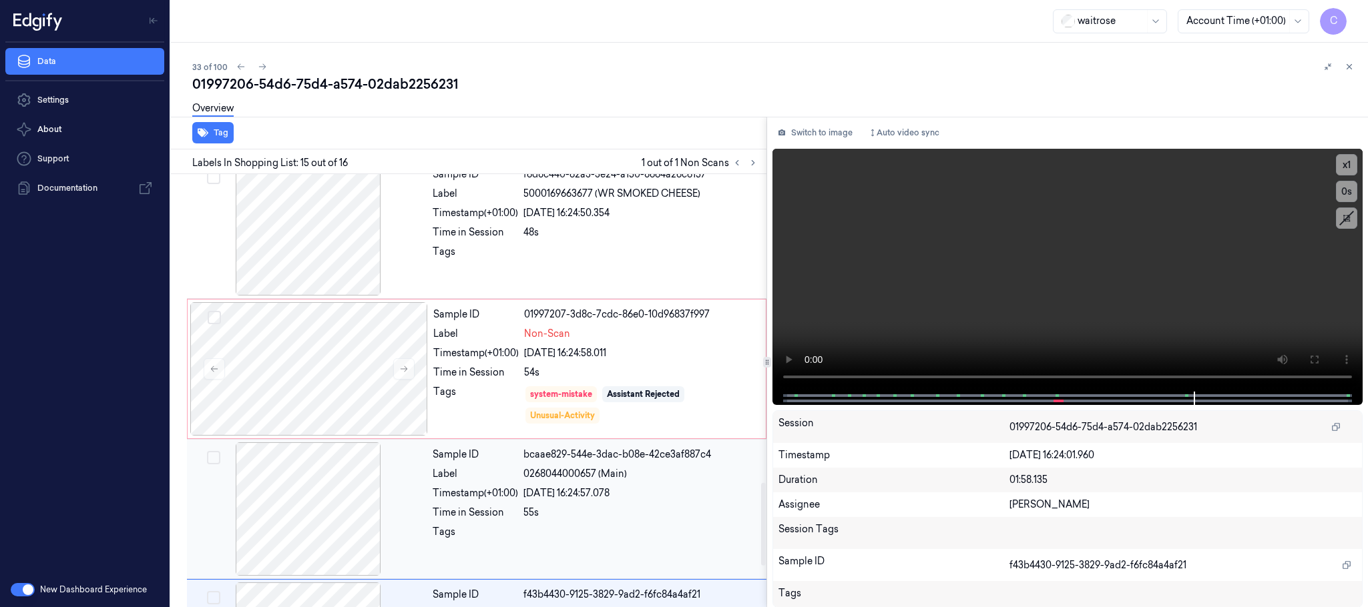
scroll to position [1422, 0]
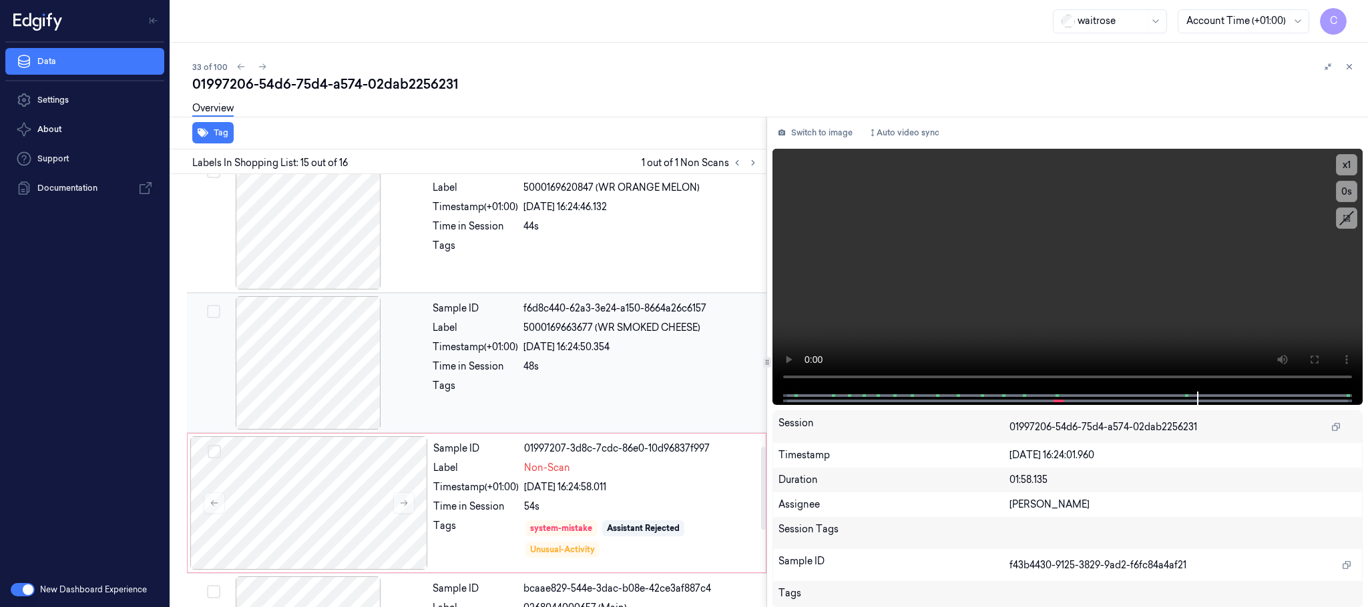
click at [293, 383] on div at bounding box center [309, 362] width 238 height 133
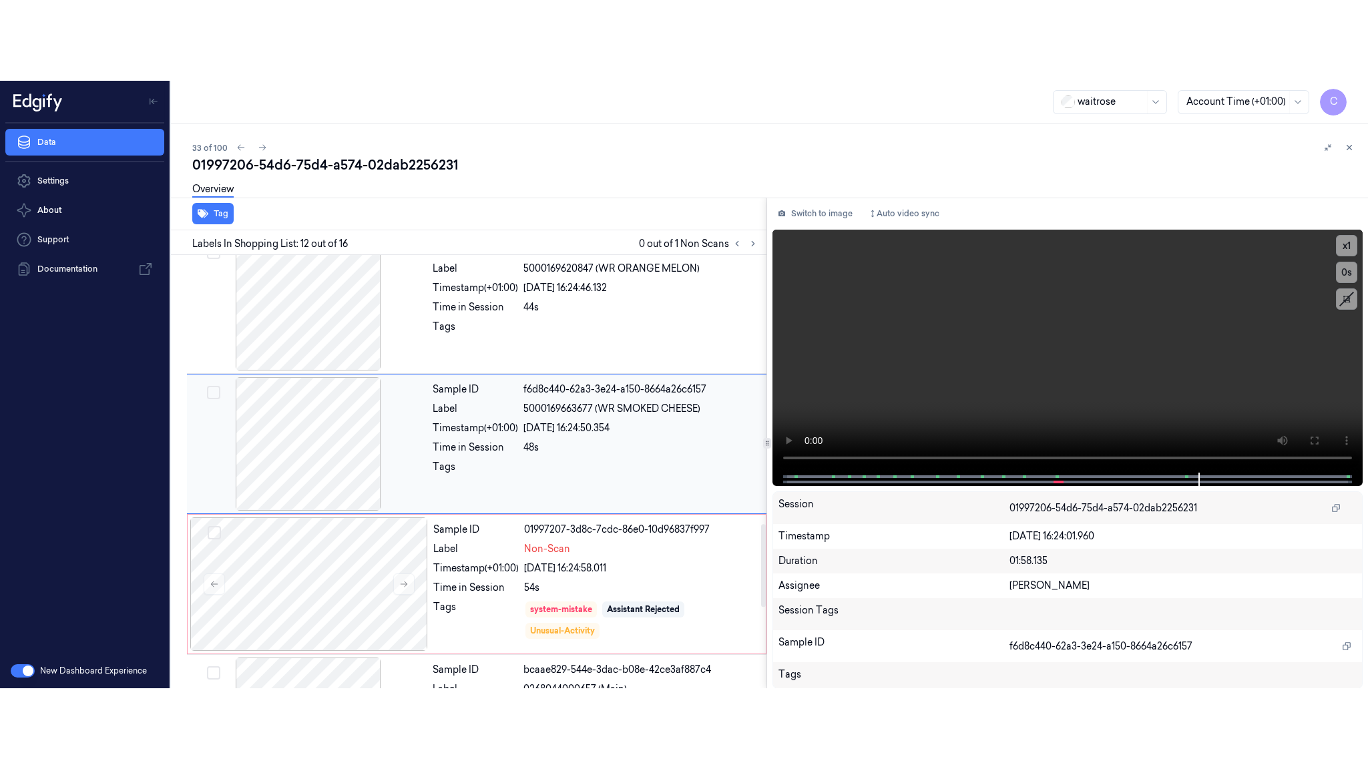
scroll to position [1402, 0]
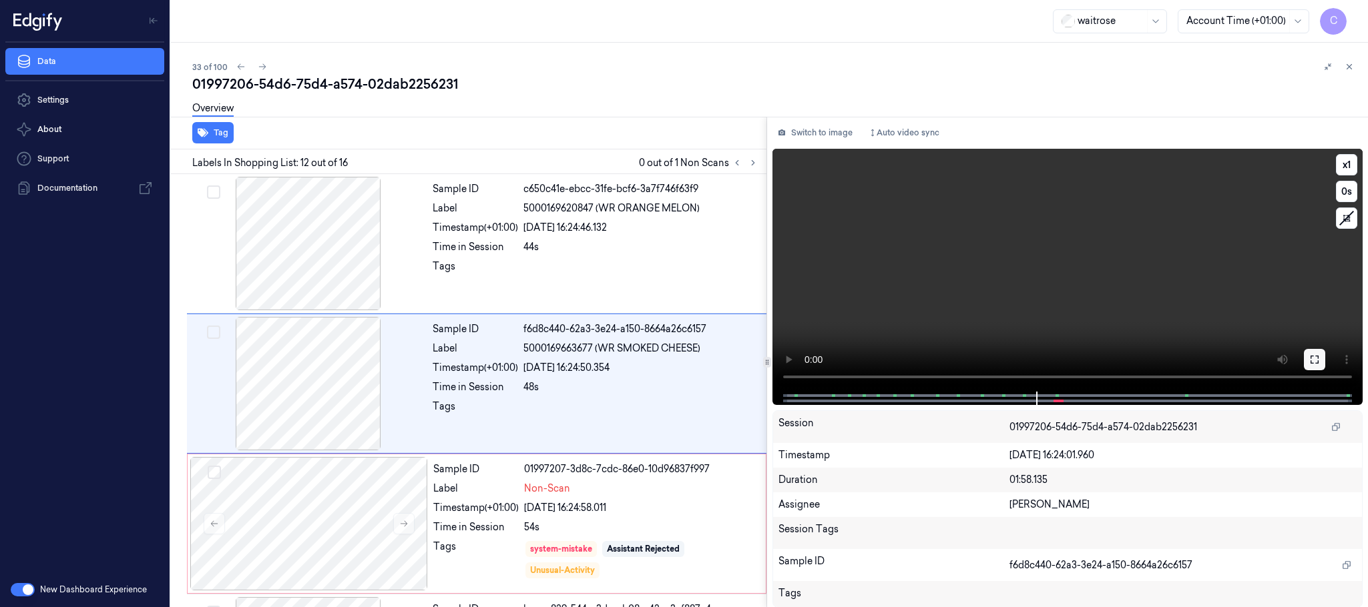
click at [1314, 361] on icon at bounding box center [1314, 359] width 11 height 11
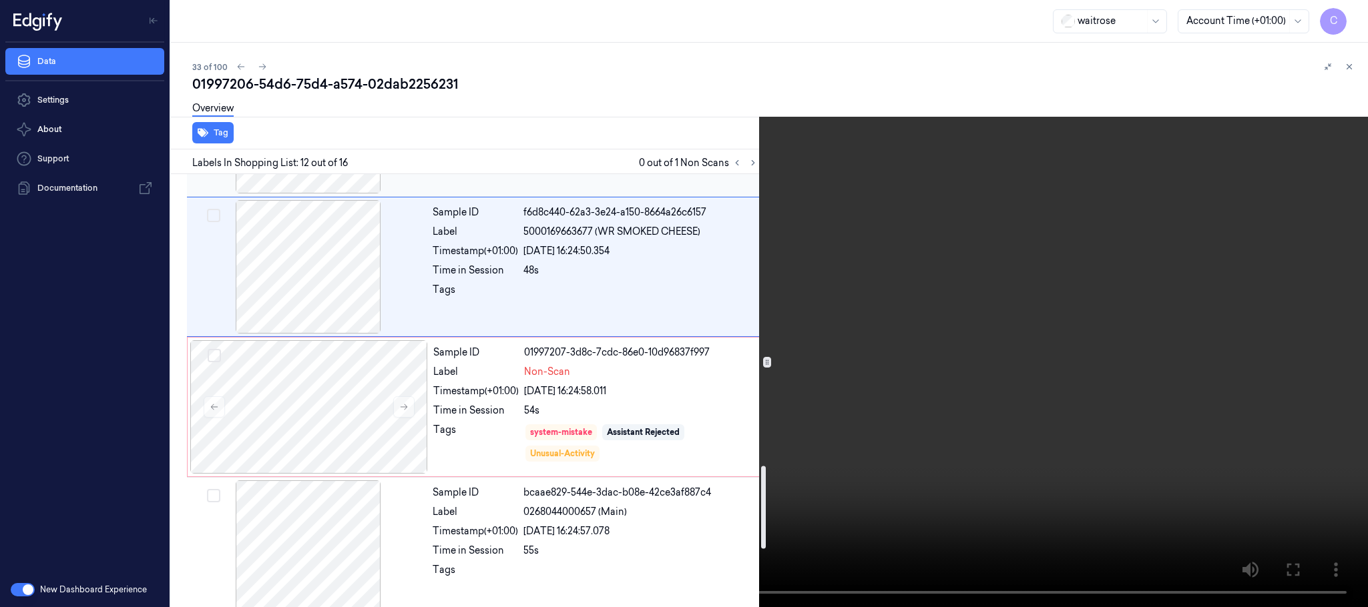
scroll to position [1522, 0]
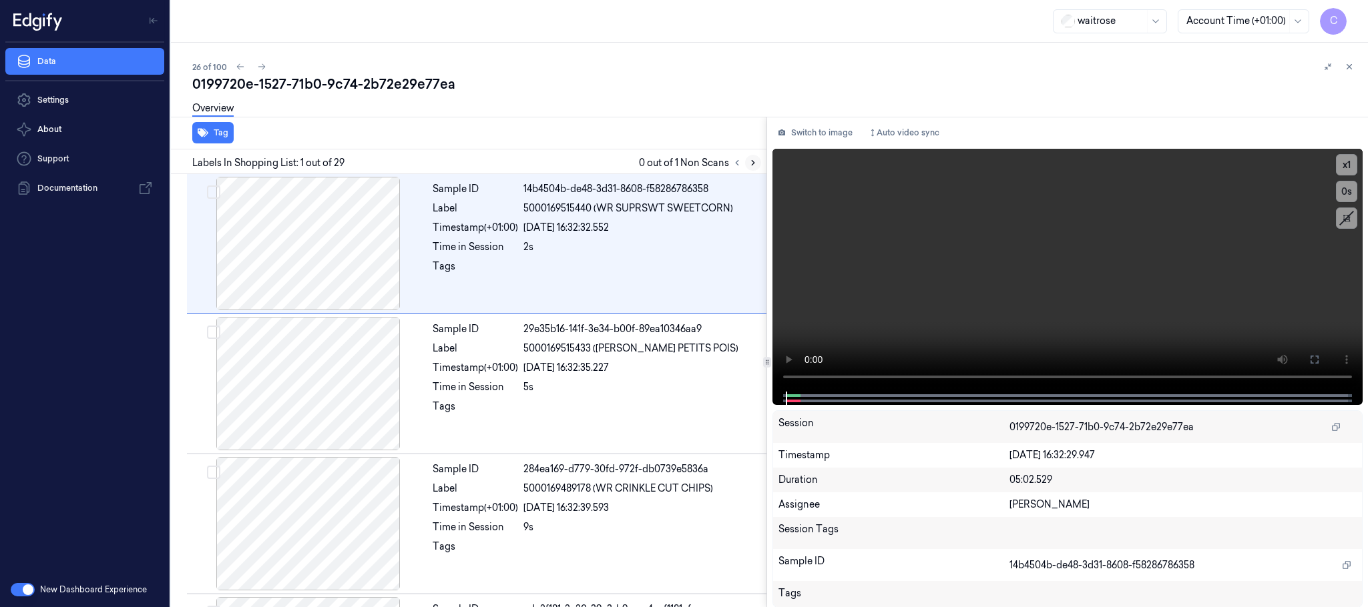
click at [755, 159] on icon at bounding box center [752, 162] width 9 height 9
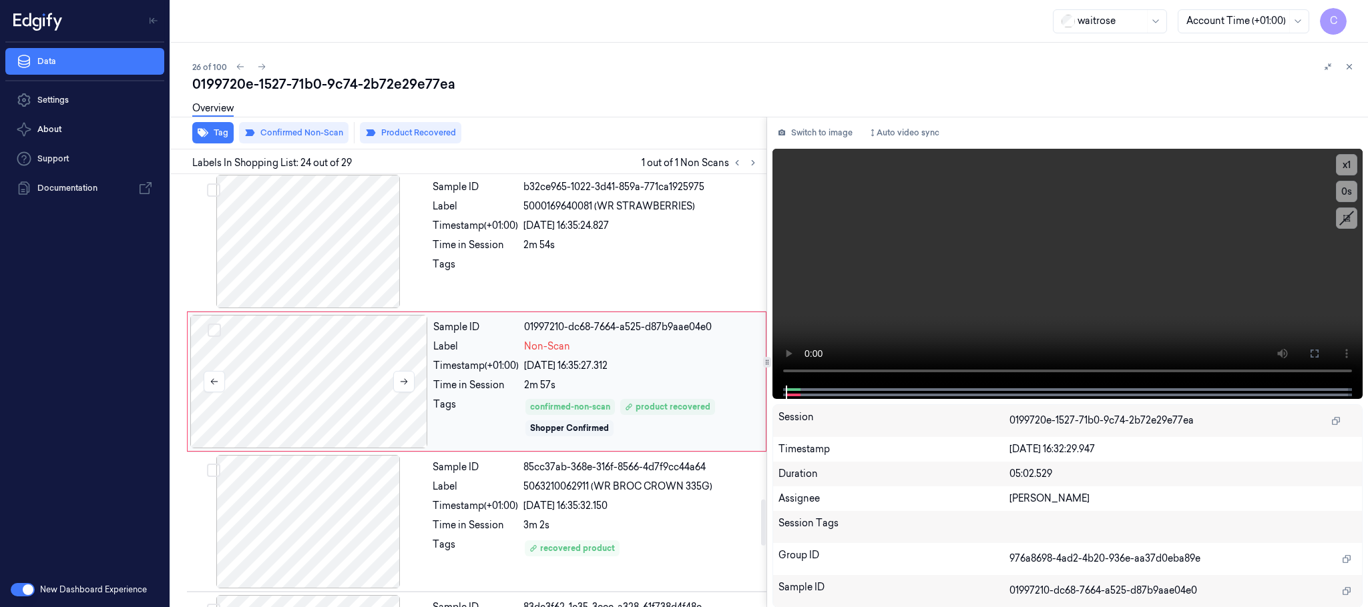
scroll to position [3092, 0]
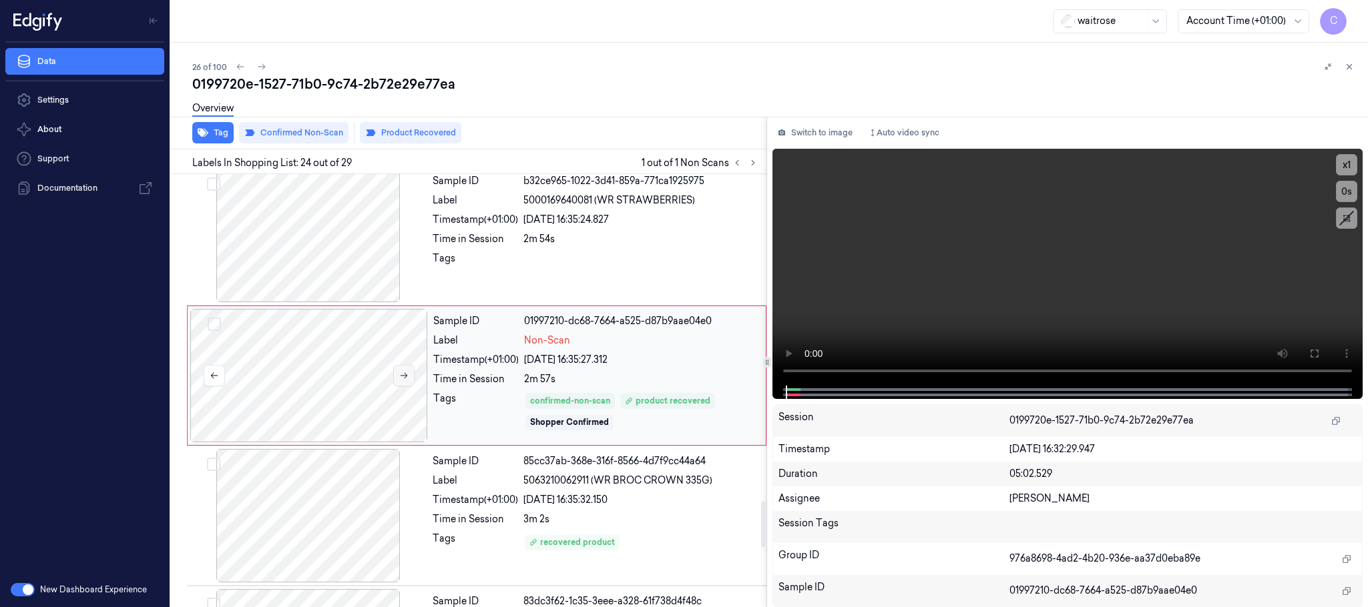
click at [403, 380] on icon at bounding box center [403, 375] width 9 height 9
click at [408, 380] on icon at bounding box center [403, 375] width 9 height 9
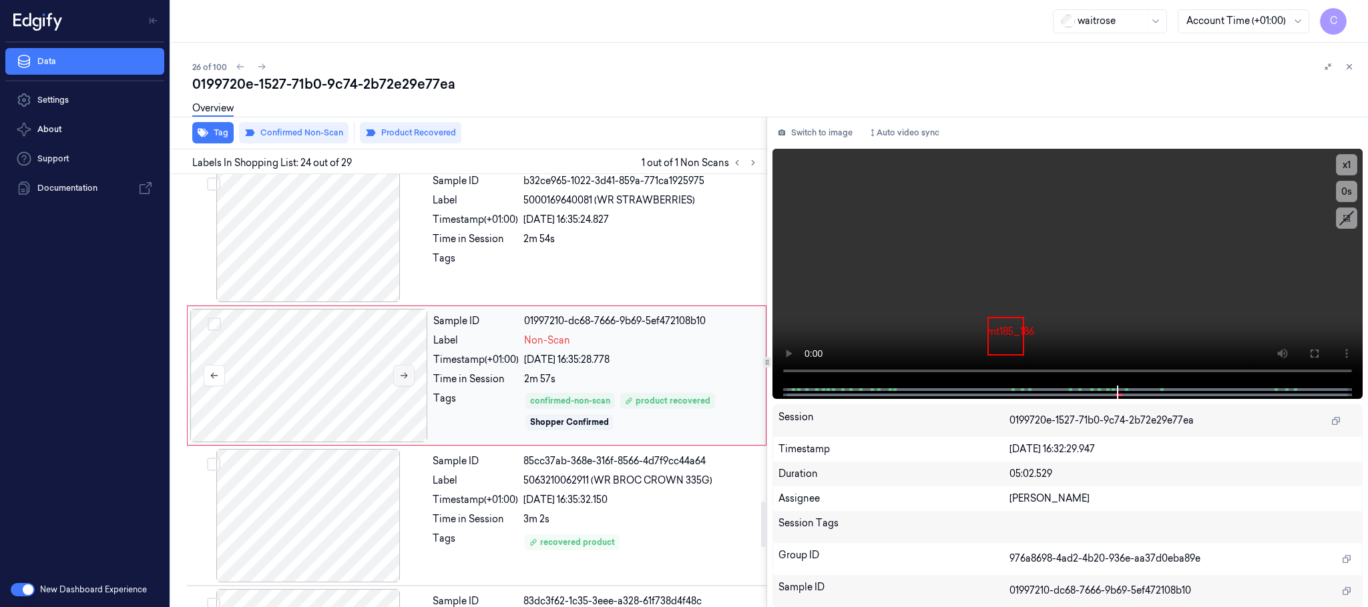
click at [408, 380] on icon at bounding box center [403, 375] width 9 height 9
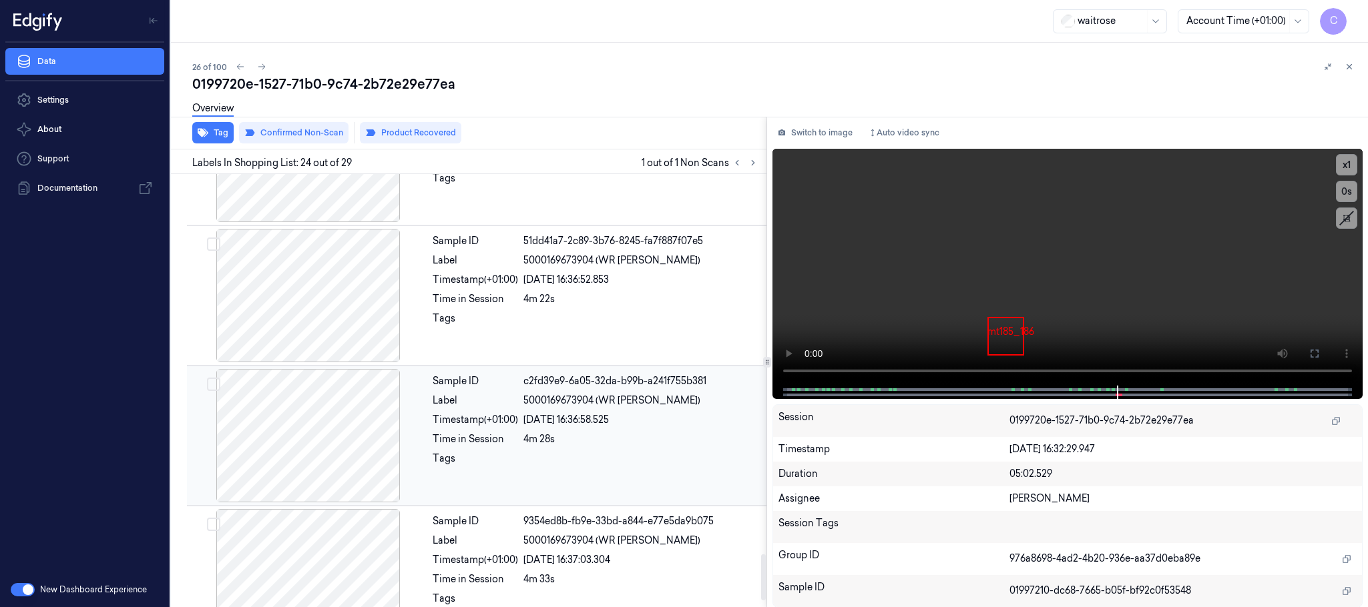
scroll to position [3653, 0]
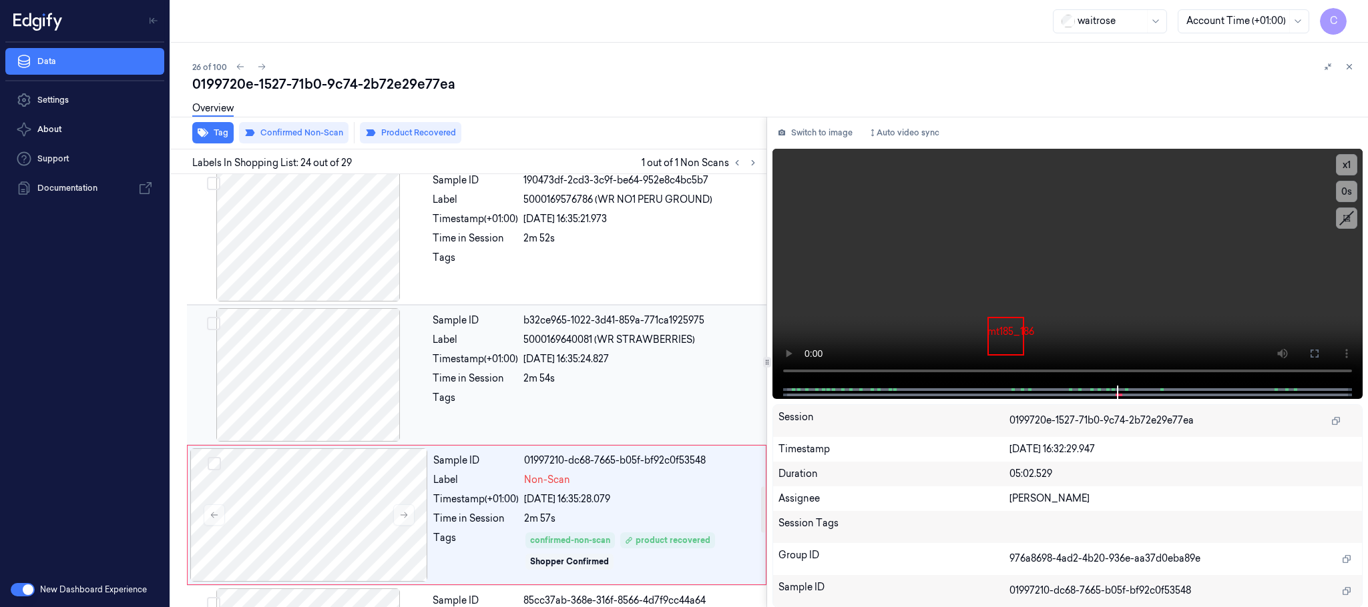
click at [327, 382] on div at bounding box center [309, 374] width 238 height 133
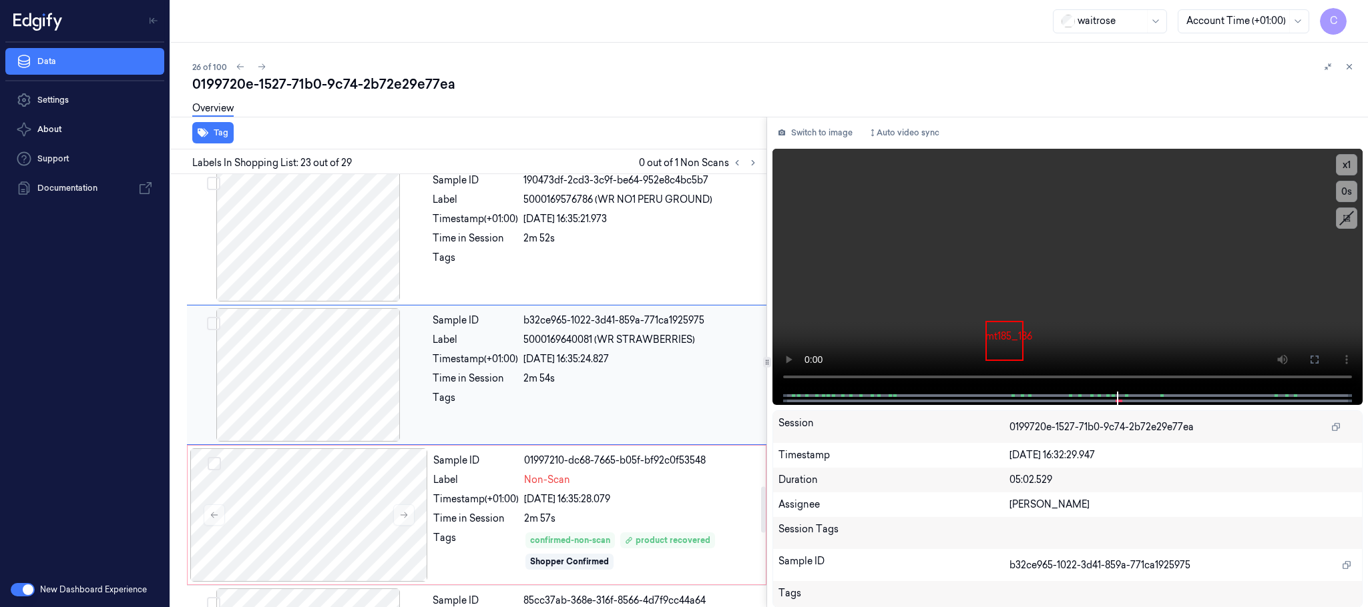
scroll to position [2950, 0]
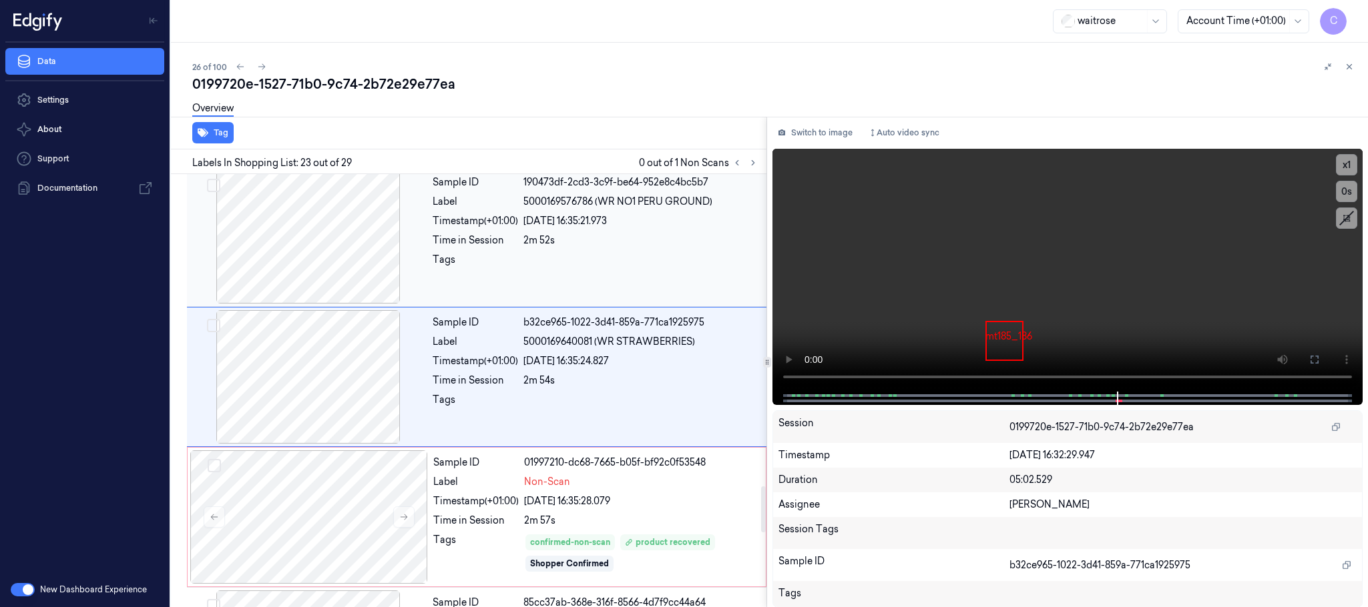
click at [322, 289] on div at bounding box center [309, 236] width 238 height 133
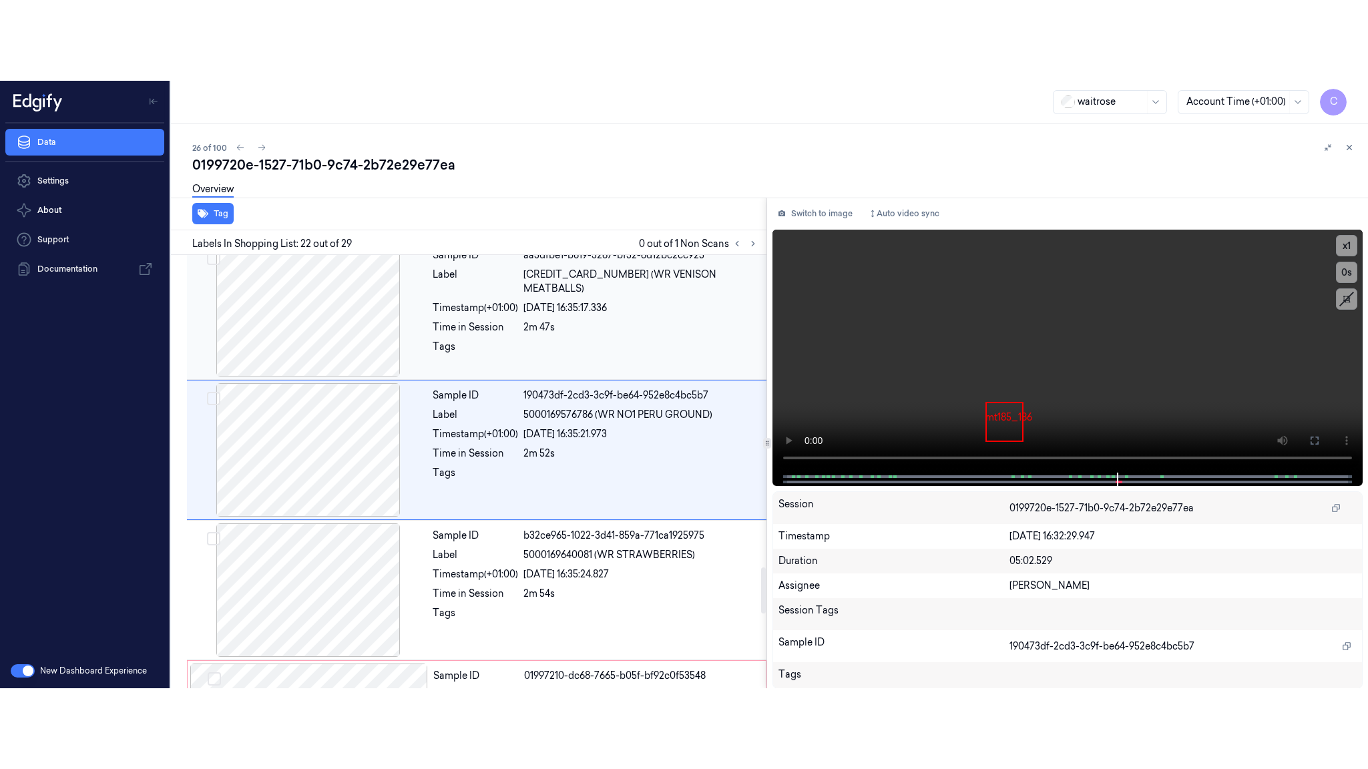
scroll to position [2809, 0]
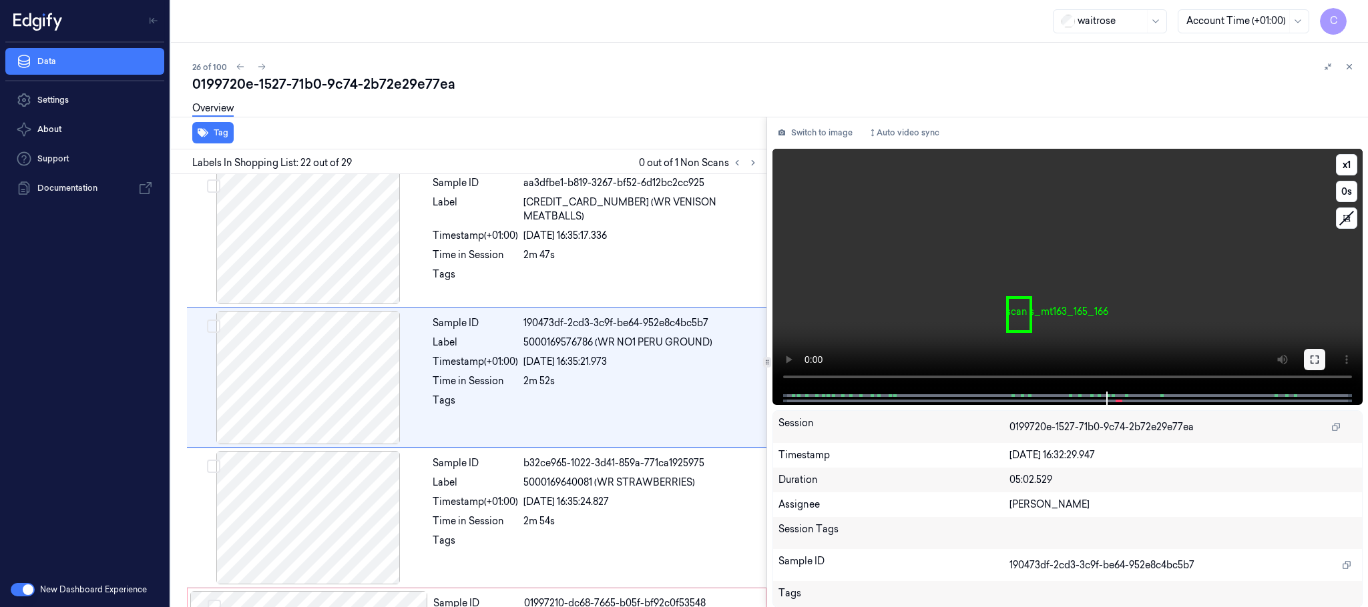
click at [1304, 356] on button at bounding box center [1314, 359] width 21 height 21
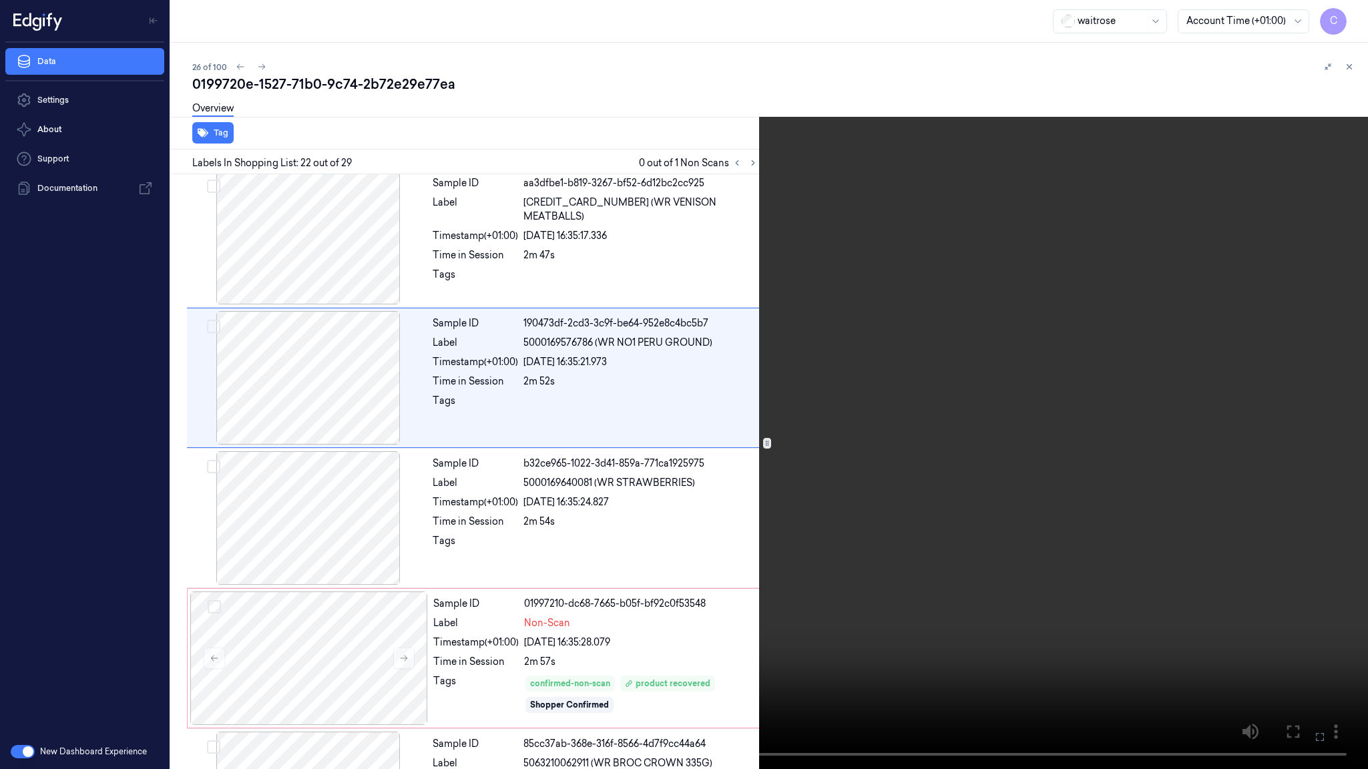
click at [685, 75] on video at bounding box center [684, 384] width 1368 height 769
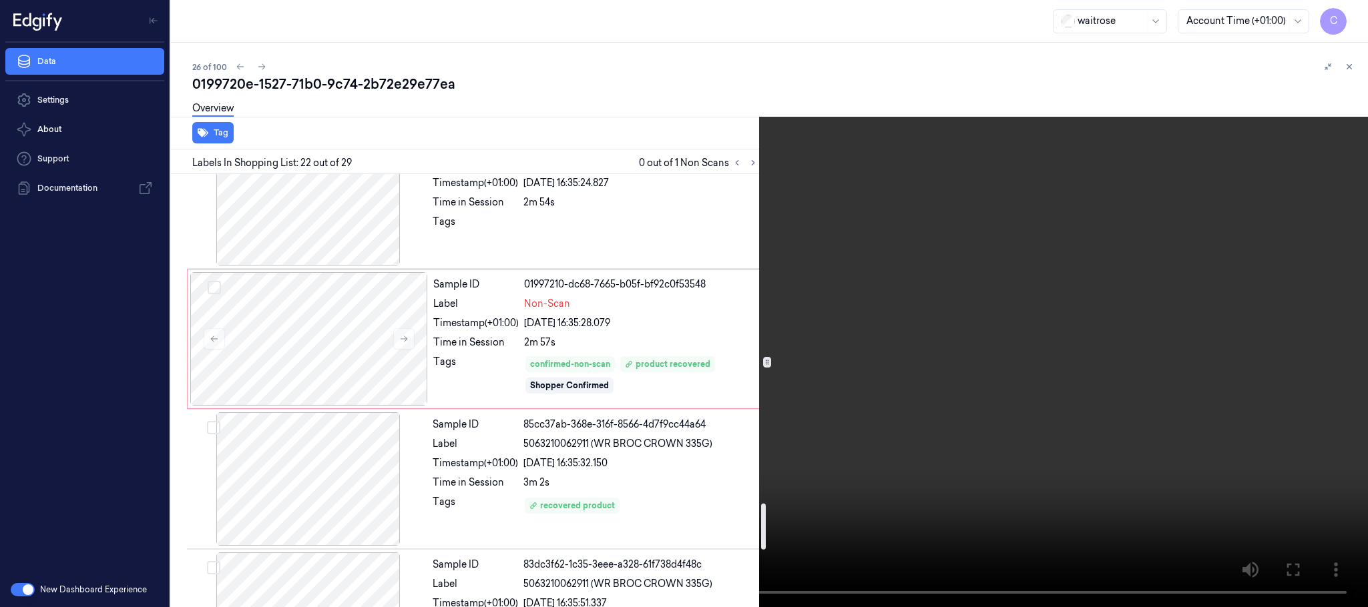
scroll to position [3130, 0]
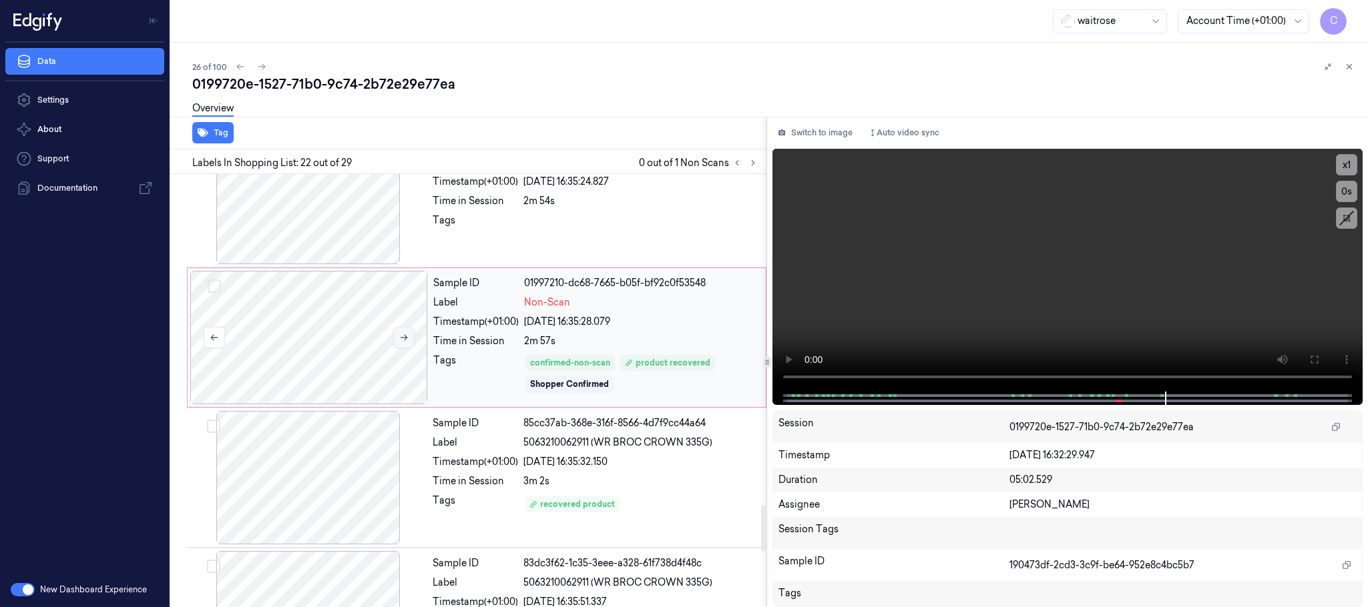
click at [399, 342] on icon at bounding box center [403, 337] width 9 height 9
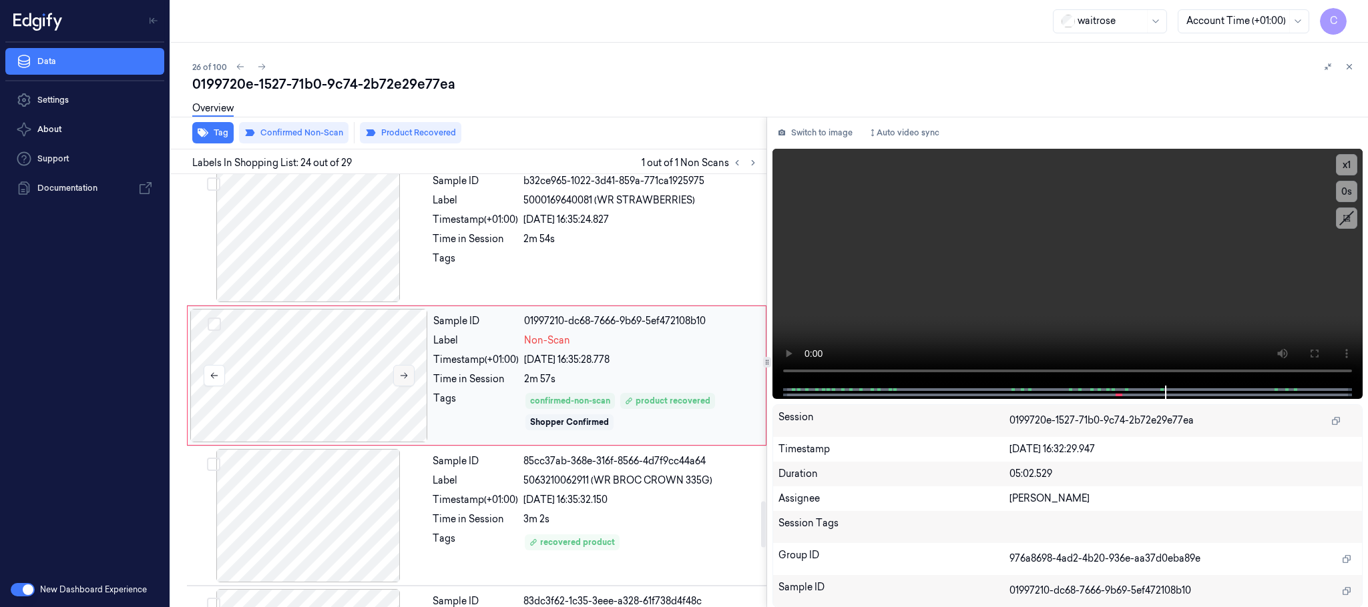
click at [405, 380] on icon at bounding box center [403, 375] width 9 height 9
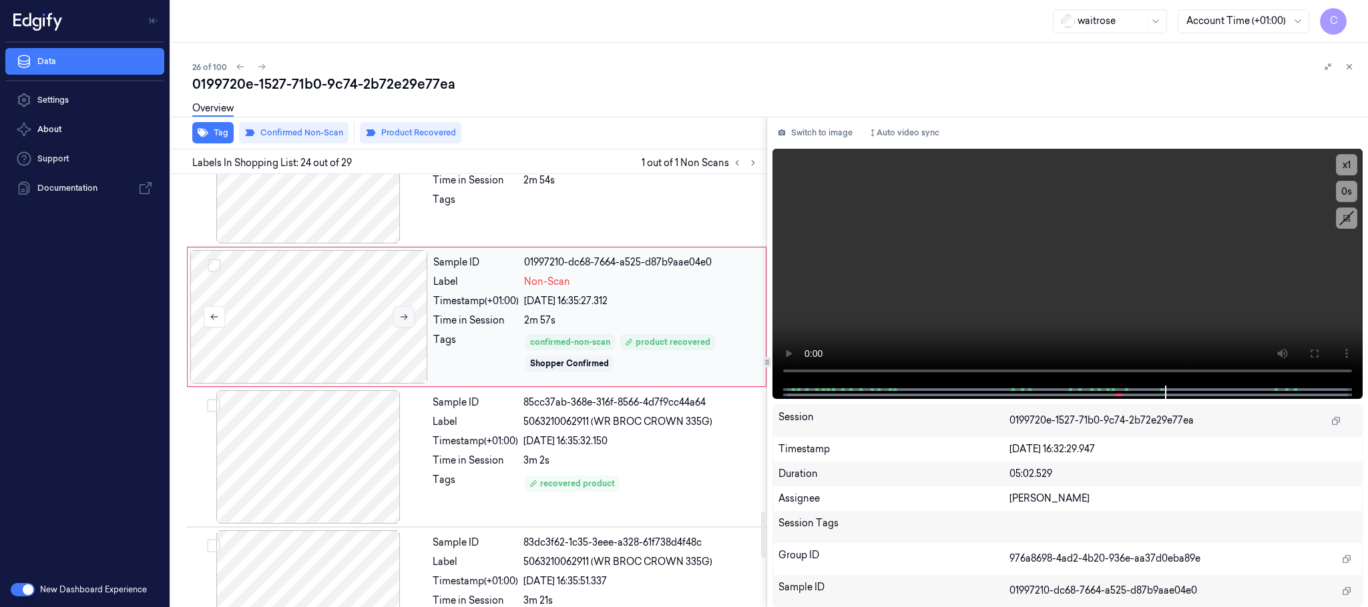
scroll to position [3192, 0]
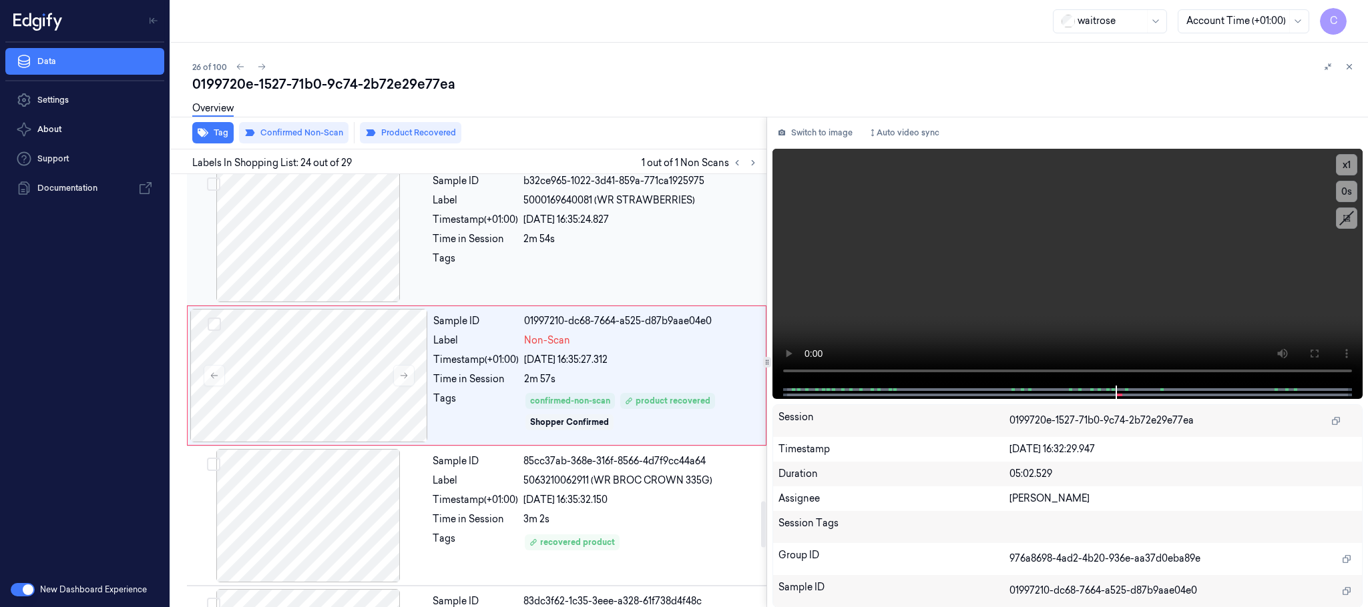
click at [352, 287] on div at bounding box center [309, 235] width 238 height 133
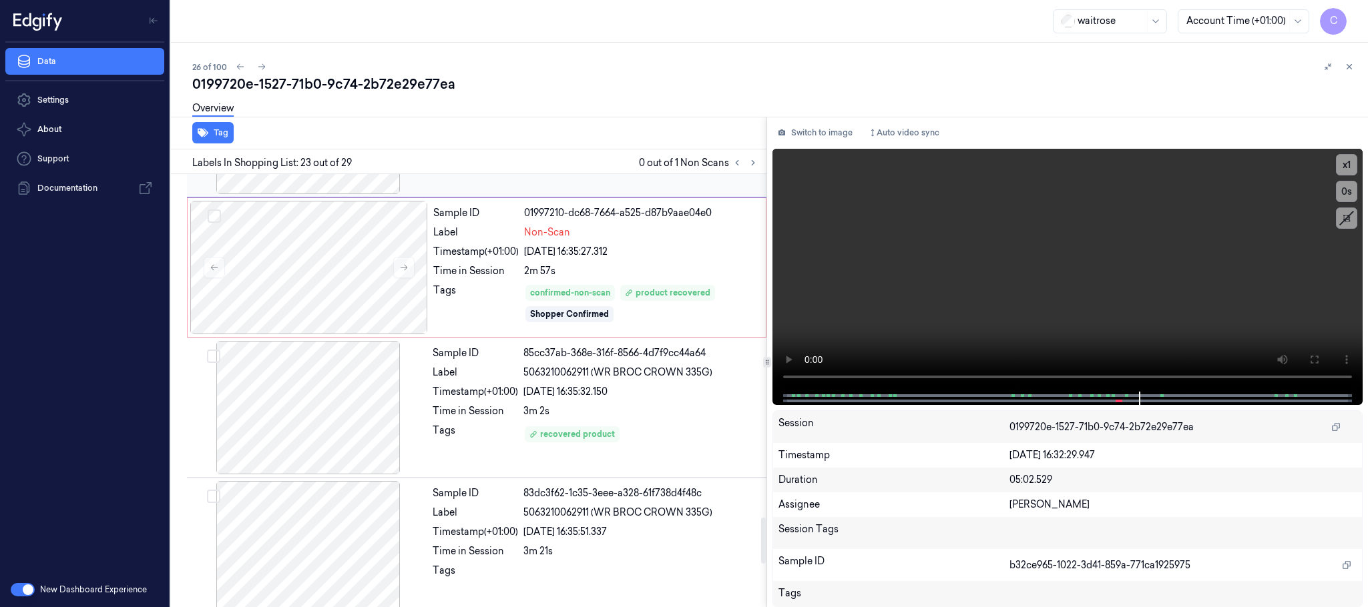
scroll to position [3250, 0]
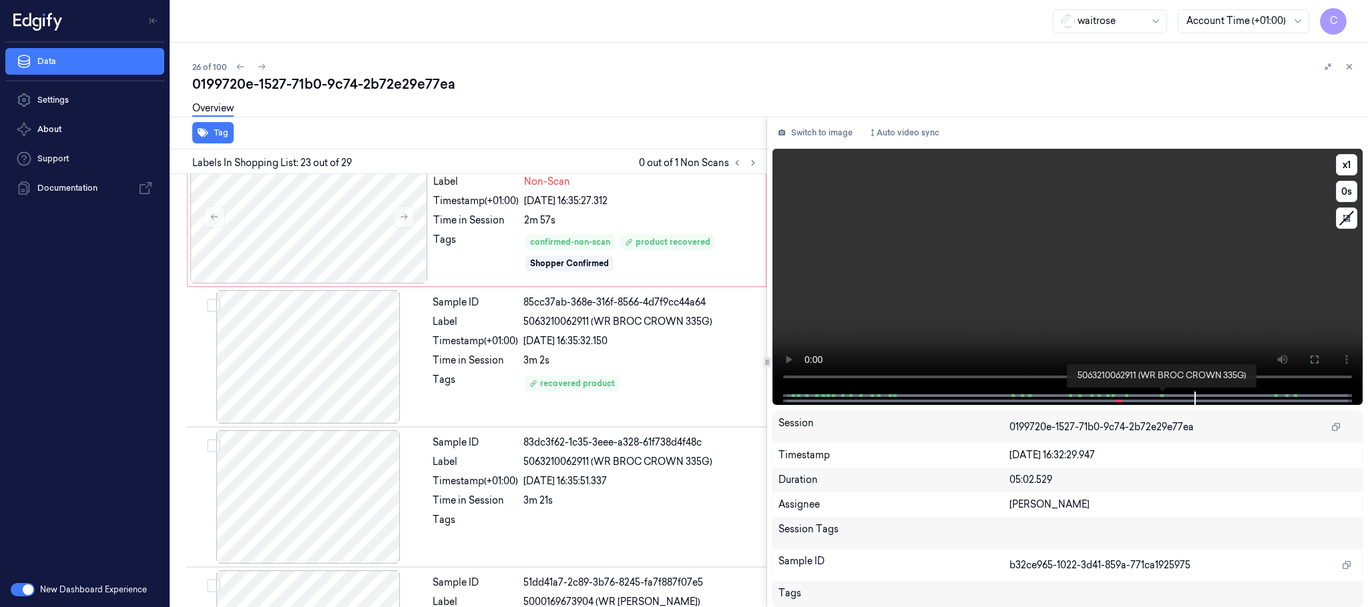
click at [1162, 395] on span at bounding box center [1163, 395] width 2 height 7
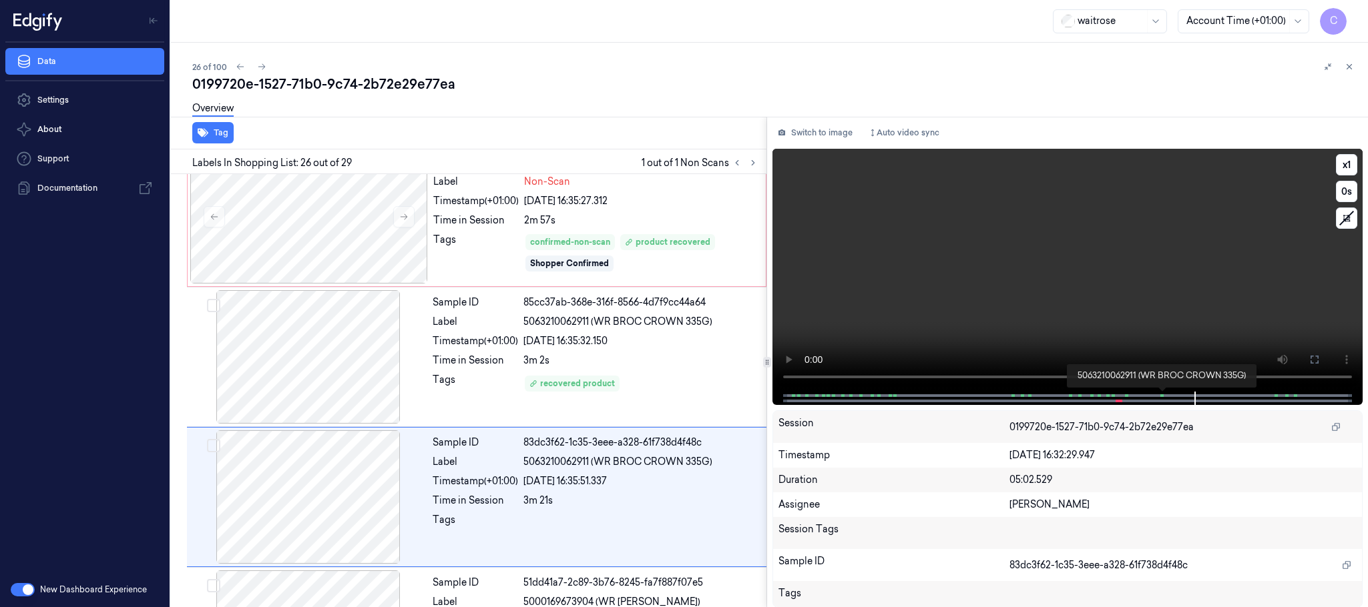
scroll to position [3373, 0]
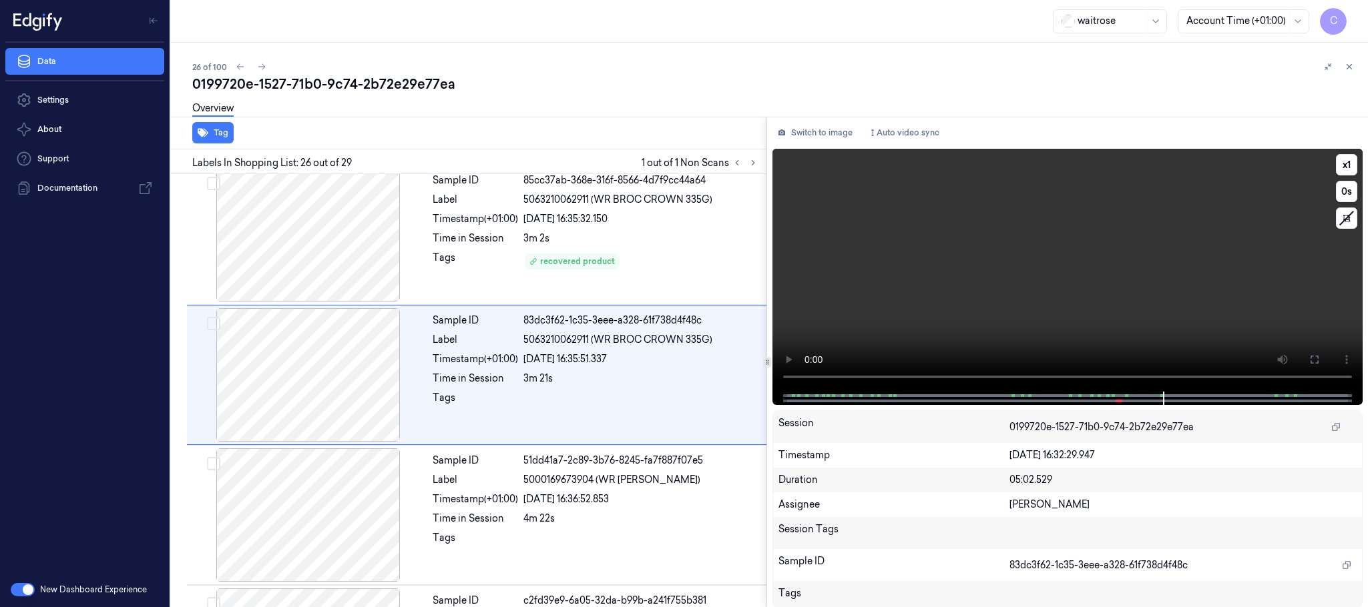
click at [912, 319] on video at bounding box center [1067, 270] width 590 height 243
click at [375, 272] on div at bounding box center [309, 234] width 238 height 133
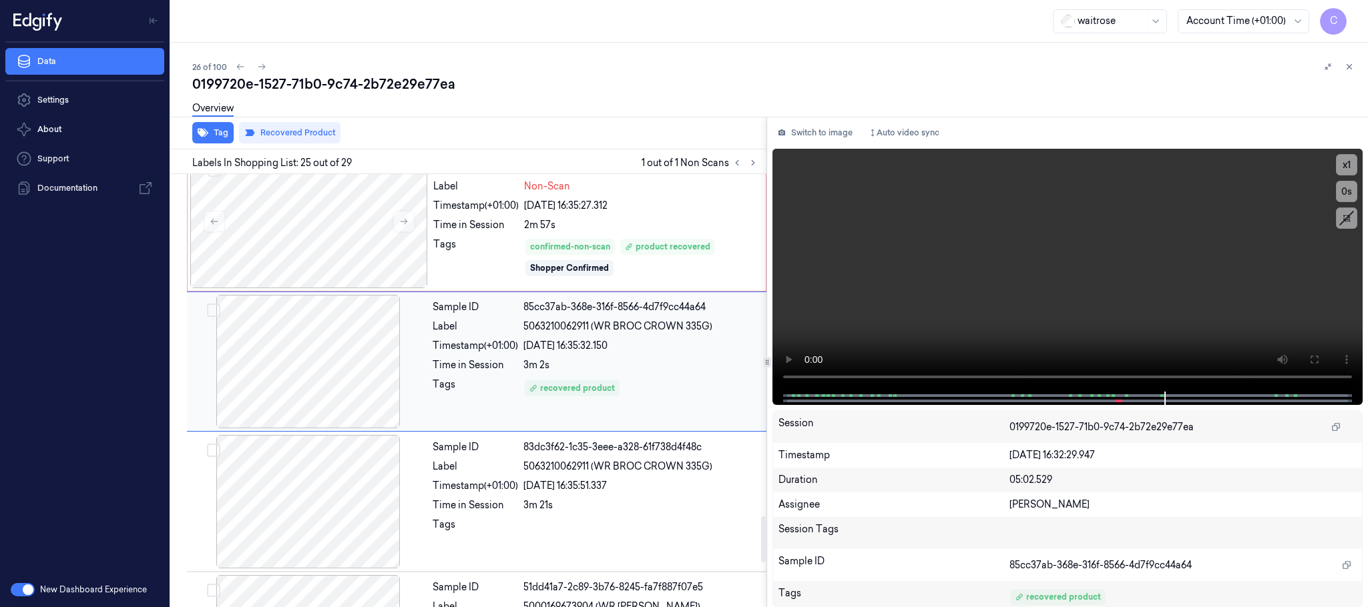
scroll to position [3232, 0]
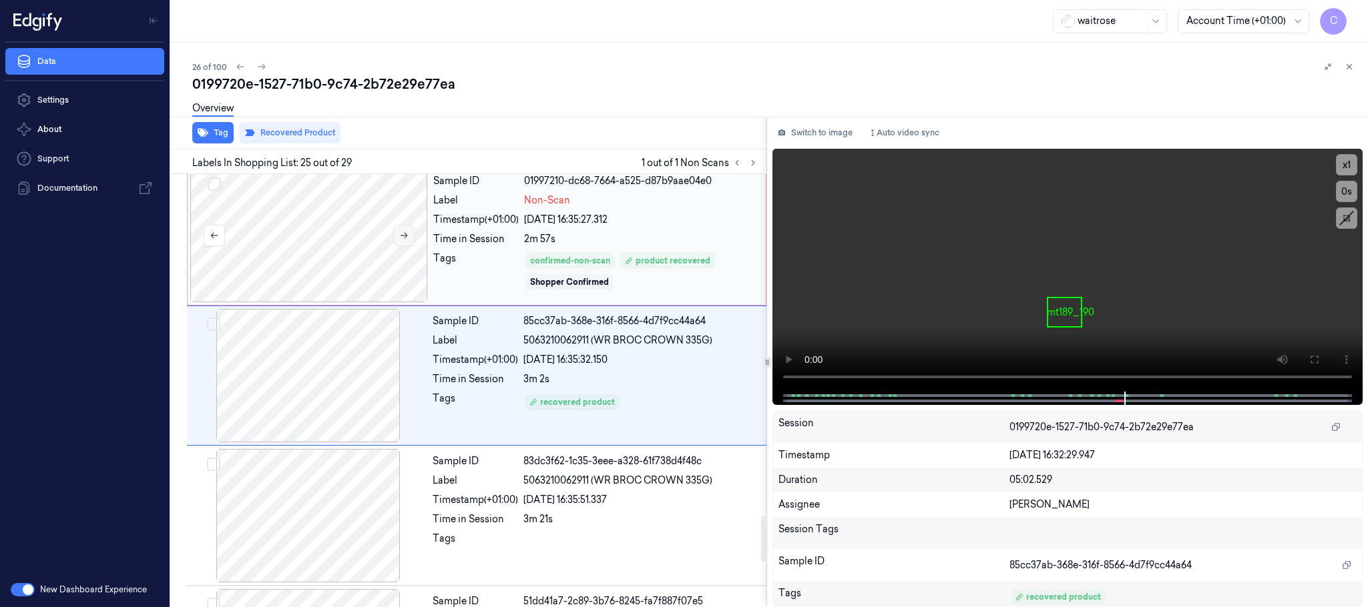
click at [405, 240] on icon at bounding box center [403, 235] width 9 height 9
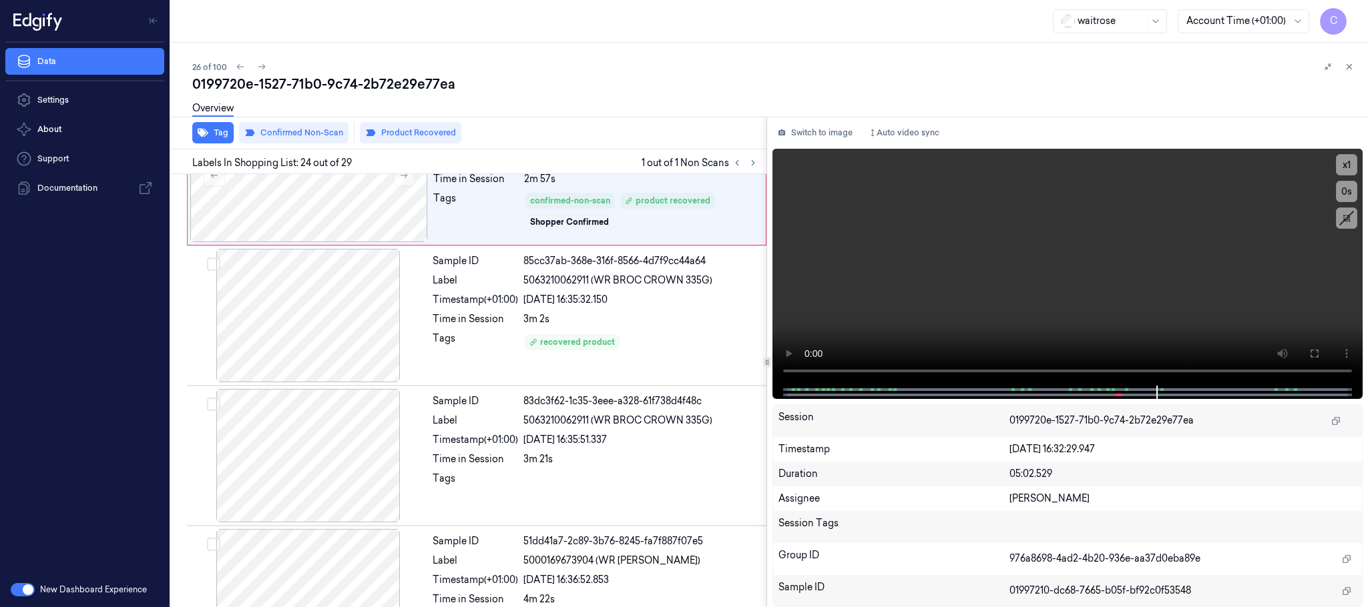
scroll to position [3092, 0]
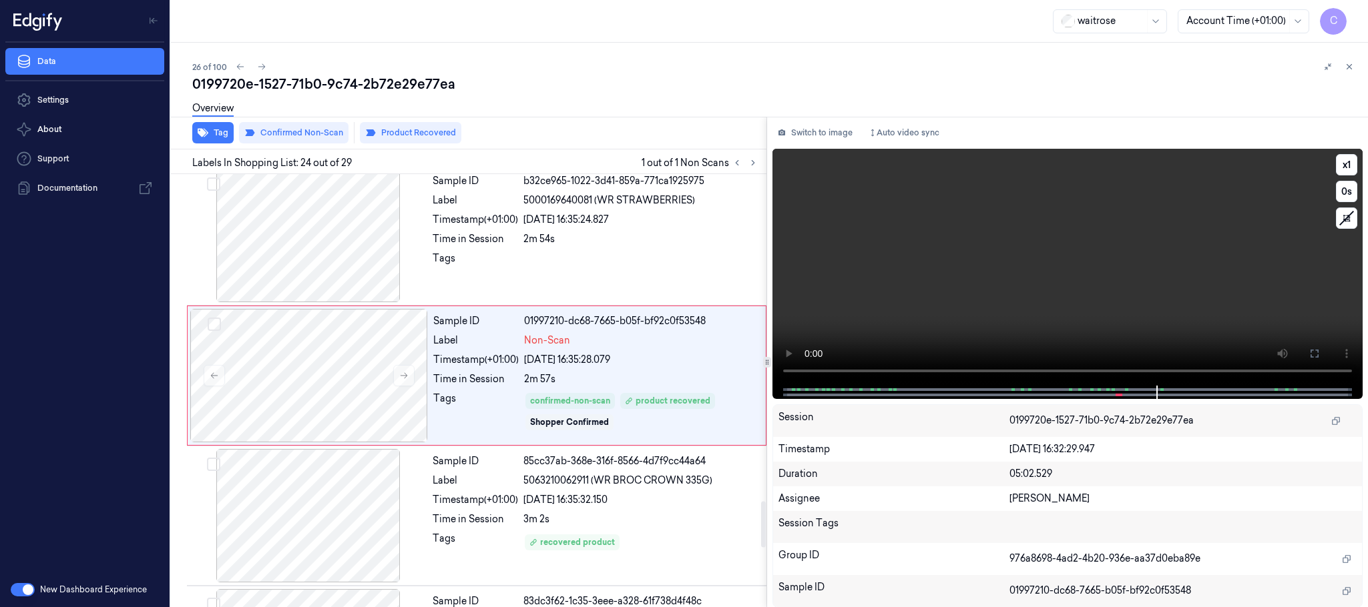
click at [1064, 279] on video at bounding box center [1067, 267] width 590 height 237
click at [1063, 279] on video at bounding box center [1067, 267] width 590 height 237
click at [314, 271] on div at bounding box center [309, 235] width 238 height 133
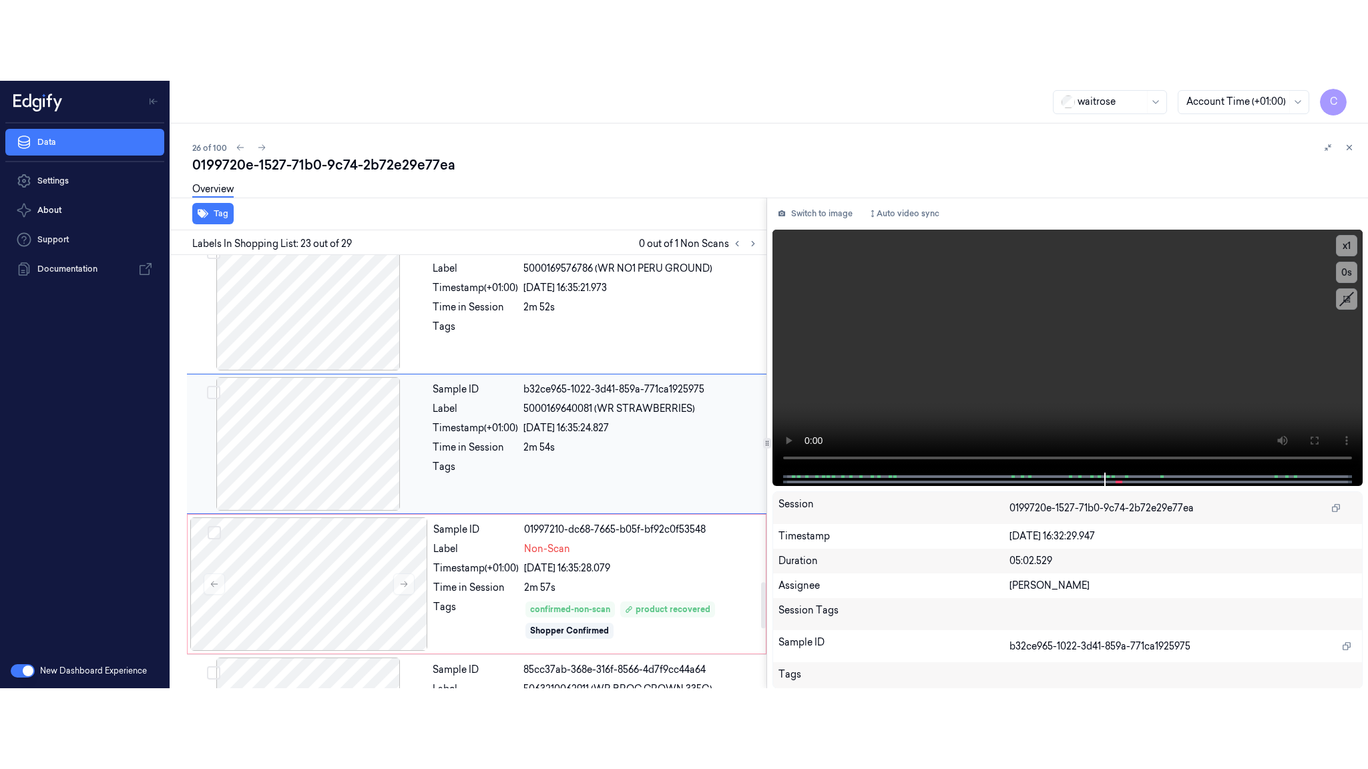
scroll to position [2950, 0]
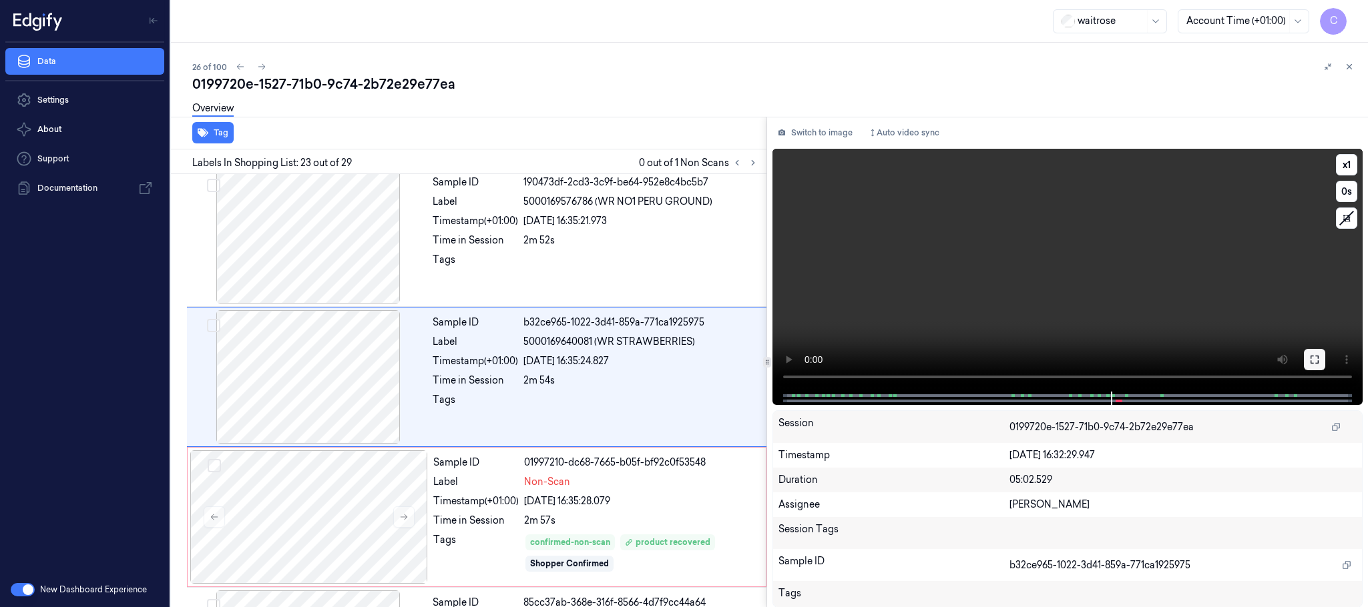
click at [1316, 358] on icon at bounding box center [1314, 359] width 11 height 11
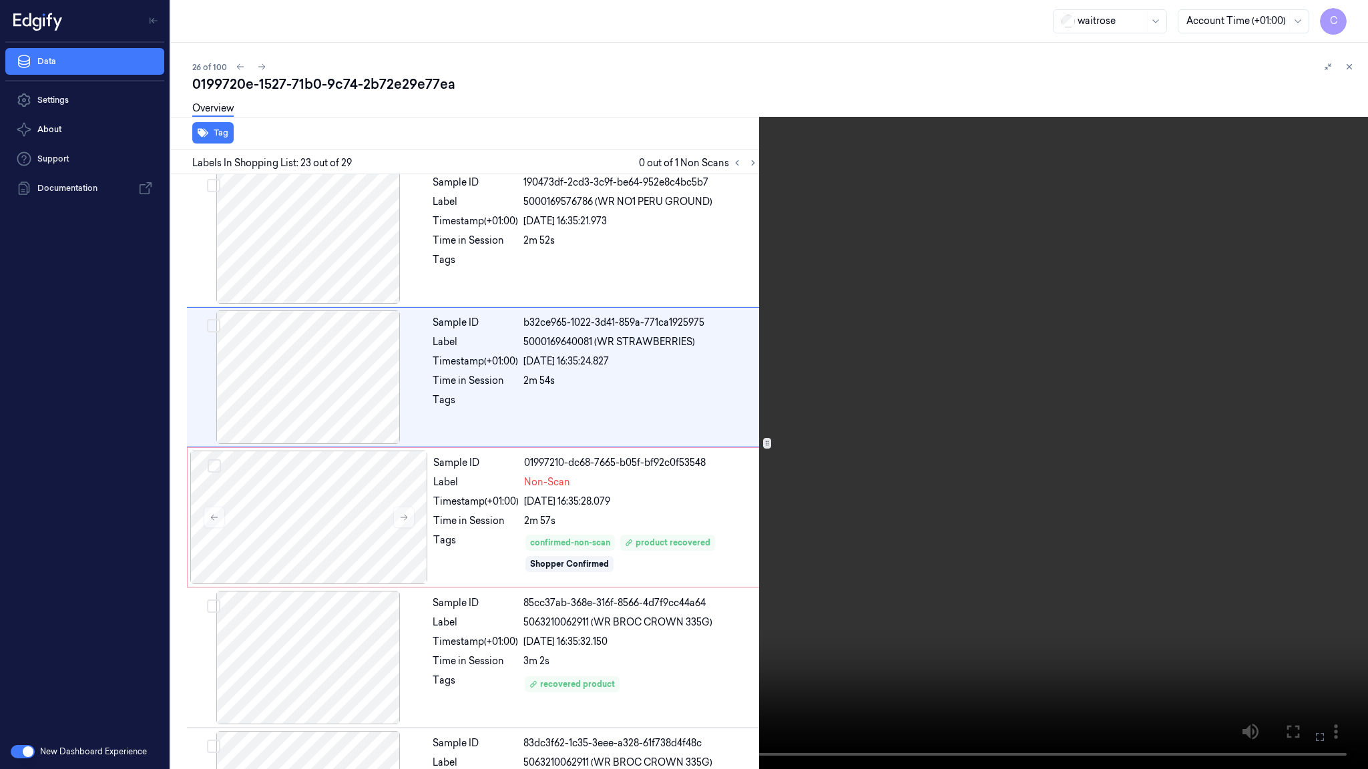
click at [771, 404] on video at bounding box center [684, 384] width 1368 height 769
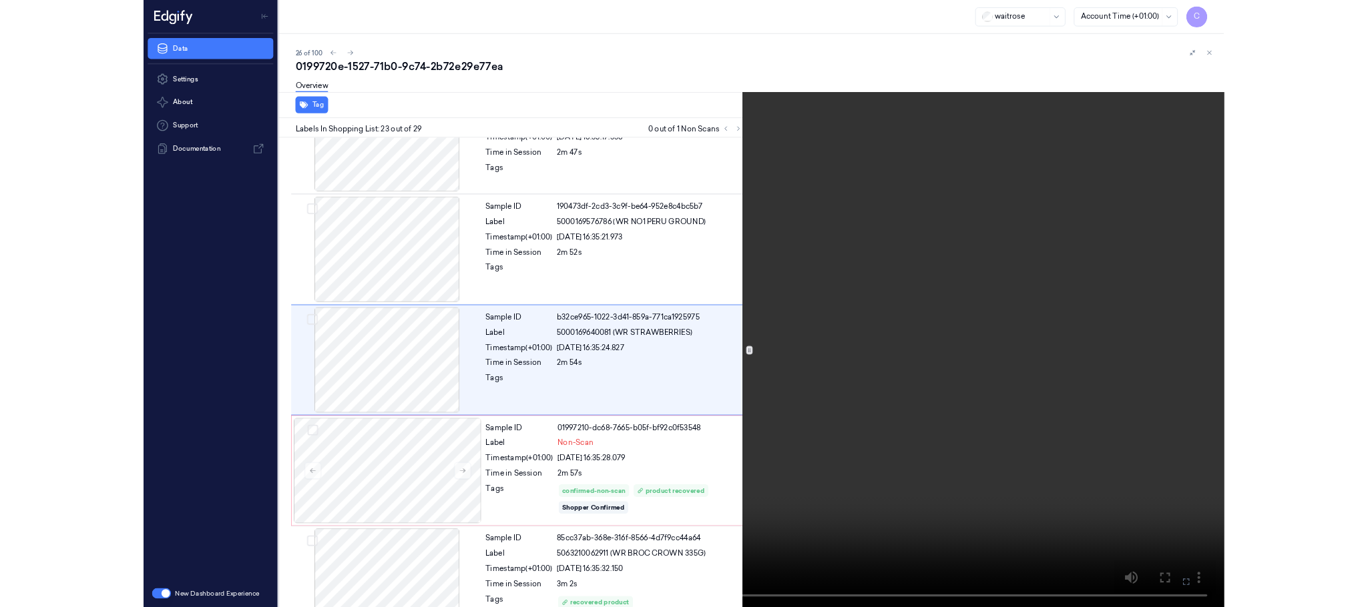
scroll to position [2870, 0]
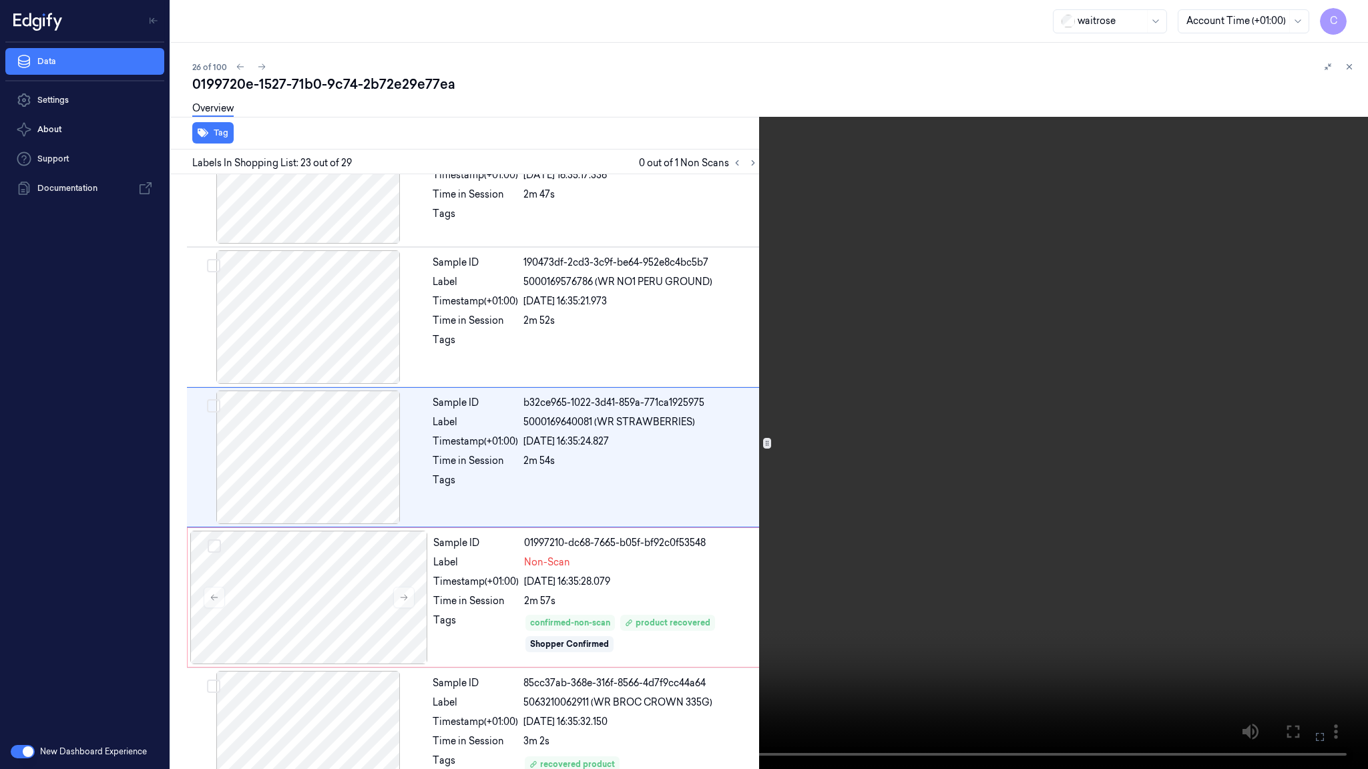
click at [785, 357] on video at bounding box center [684, 384] width 1368 height 769
click at [768, 465] on video at bounding box center [684, 384] width 1368 height 769
click at [766, 465] on video at bounding box center [684, 384] width 1368 height 769
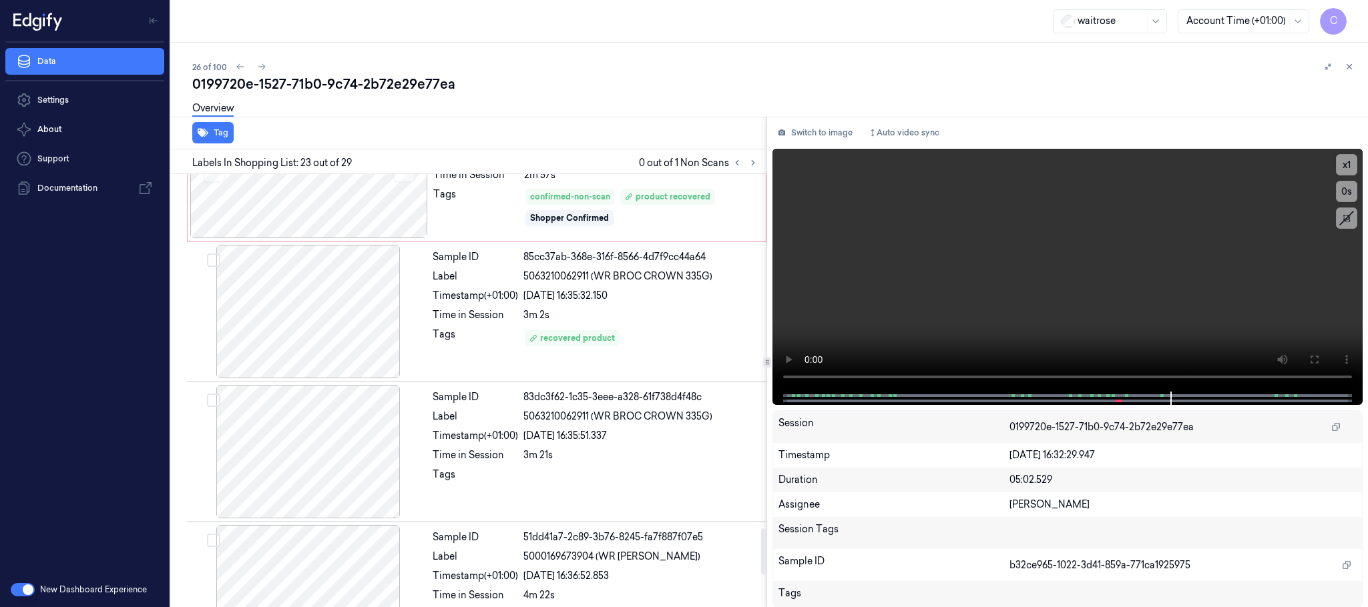
scroll to position [3351, 0]
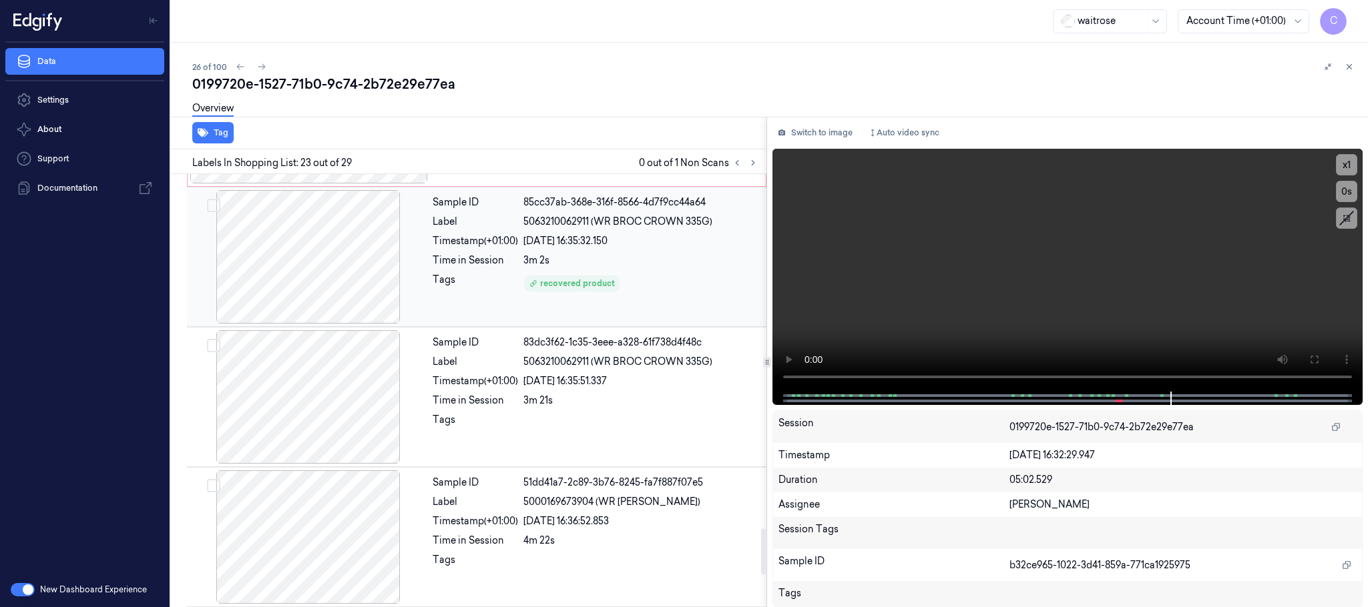
click at [501, 283] on div "Sample ID 85cc37ab-368e-316f-8566-4d7f9cc44a64 Label 5063210062911 (WR BROC CRO…" at bounding box center [595, 256] width 336 height 133
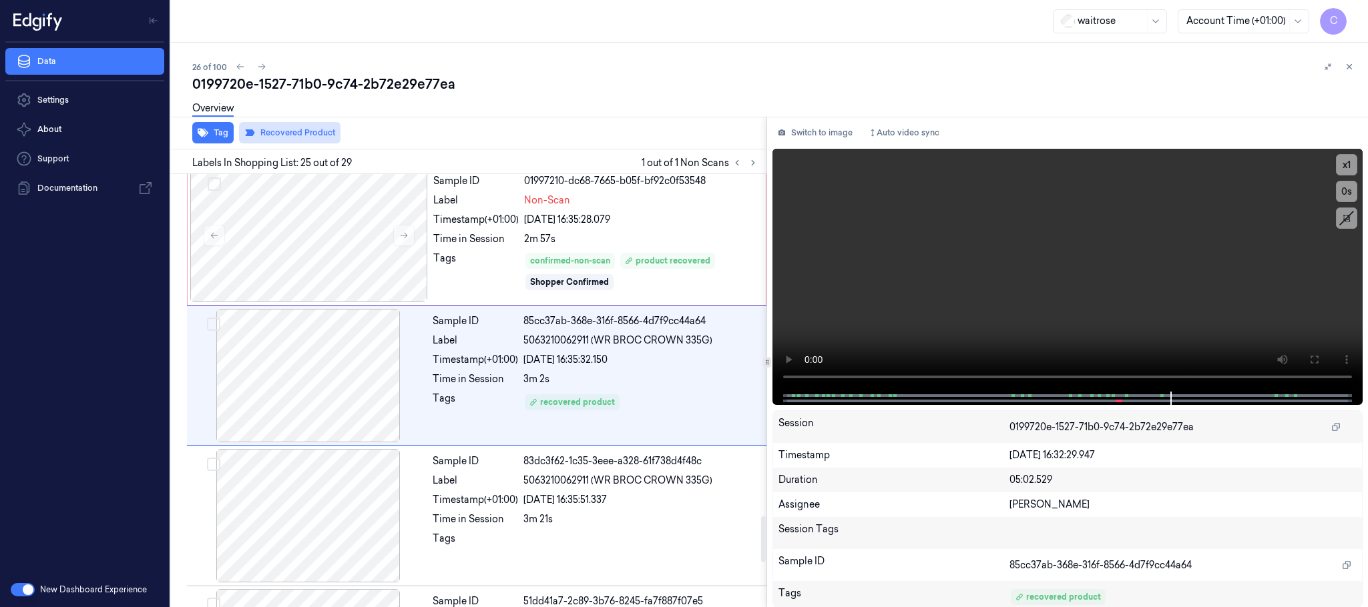
click at [313, 130] on button "Recovered Product" at bounding box center [289, 132] width 101 height 21
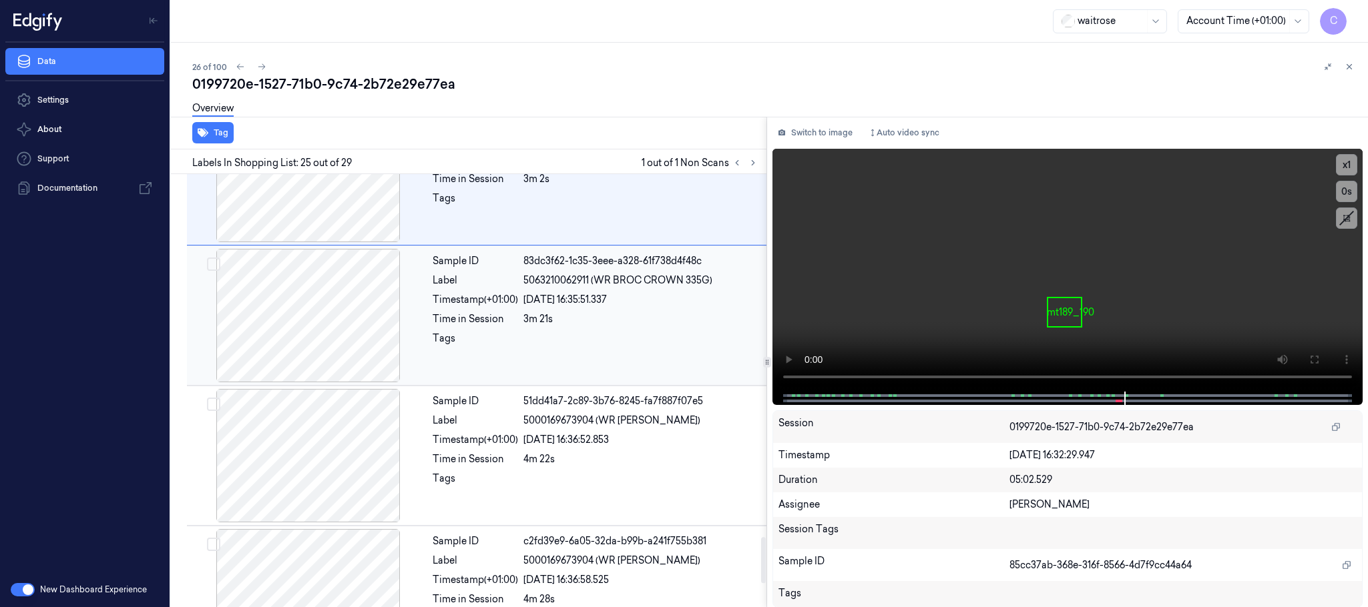
click at [527, 326] on div "3m 21s" at bounding box center [640, 319] width 235 height 14
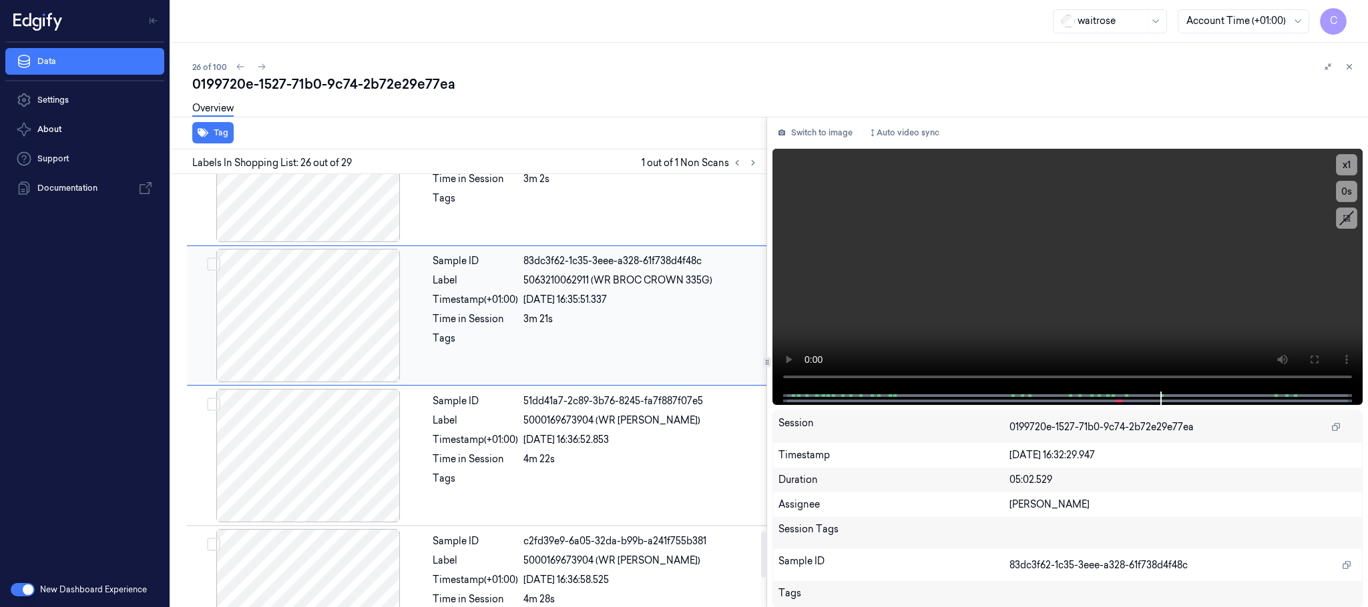
scroll to position [3373, 0]
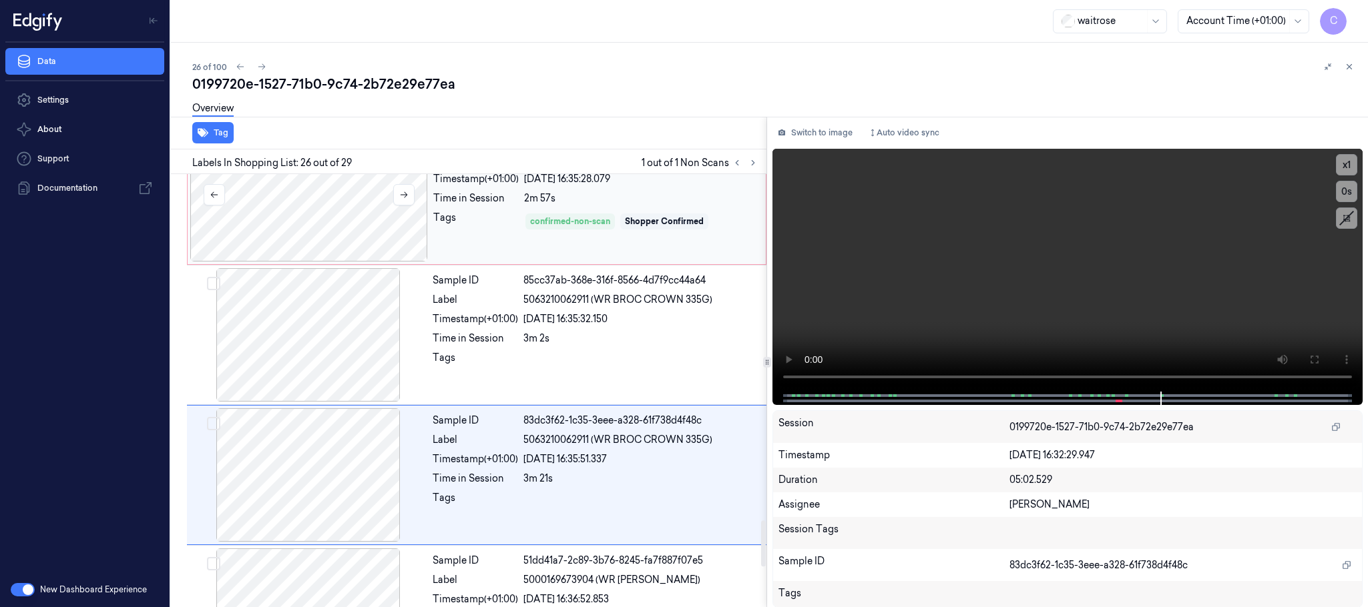
click at [401, 227] on div at bounding box center [309, 194] width 238 height 133
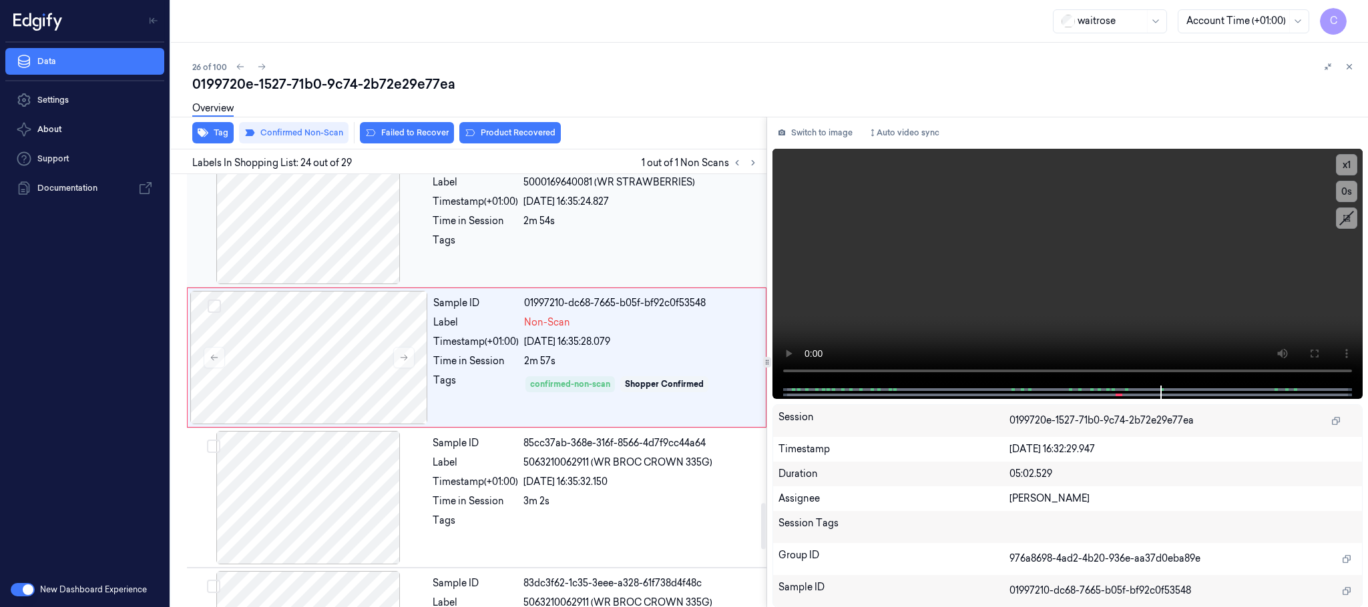
scroll to position [3092, 0]
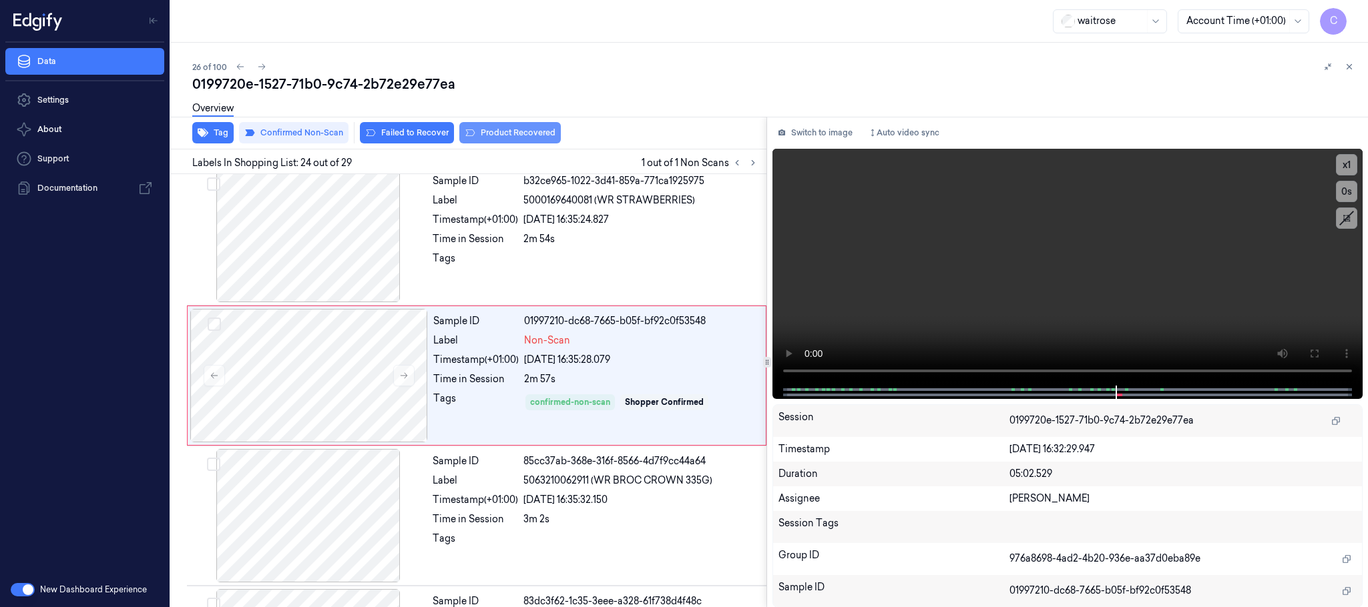
click at [499, 136] on button "Product Recovered" at bounding box center [509, 132] width 101 height 21
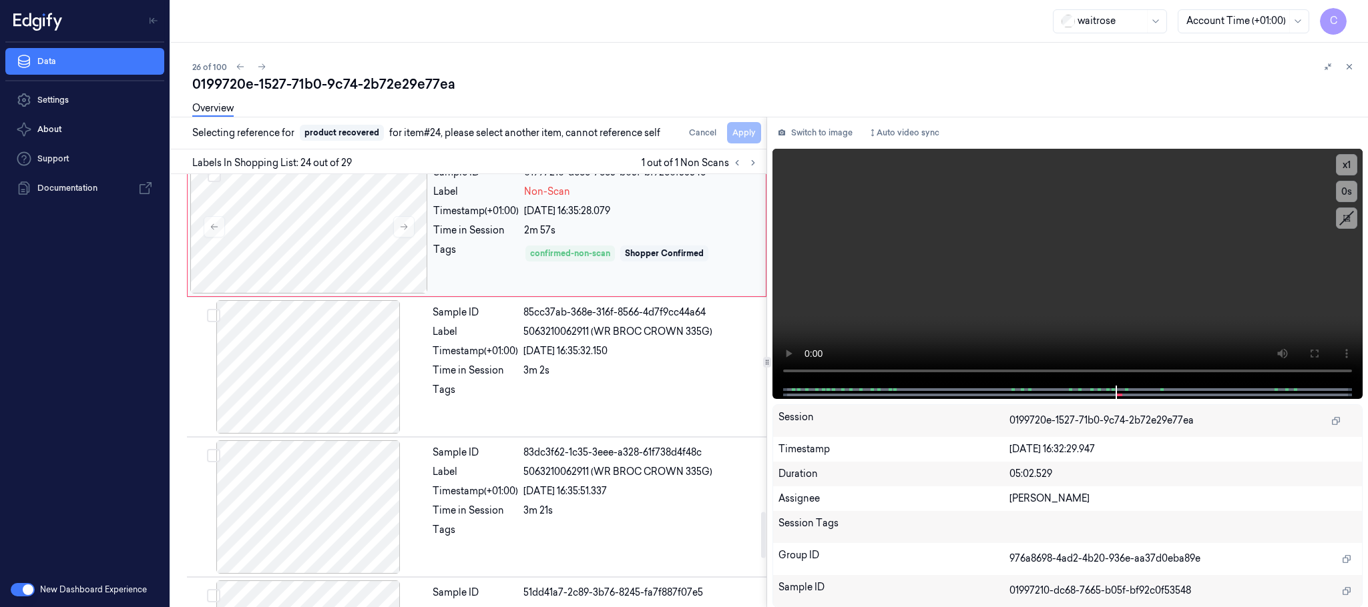
scroll to position [3292, 0]
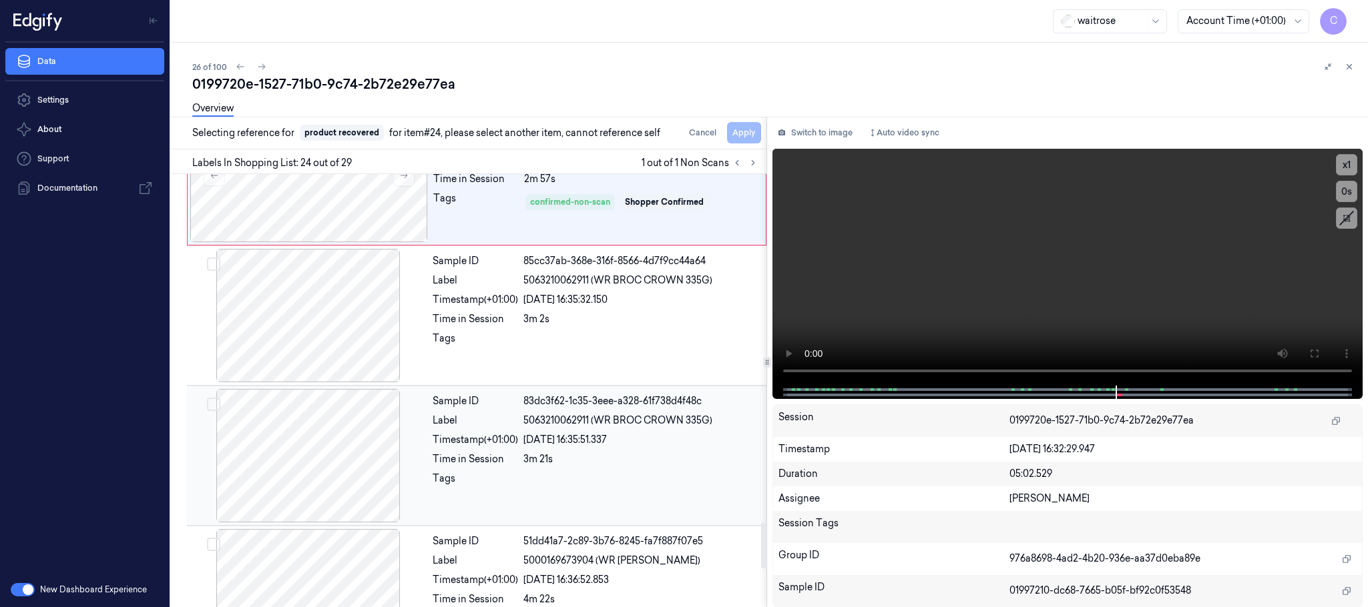
click at [619, 467] on div "3m 21s" at bounding box center [640, 460] width 235 height 14
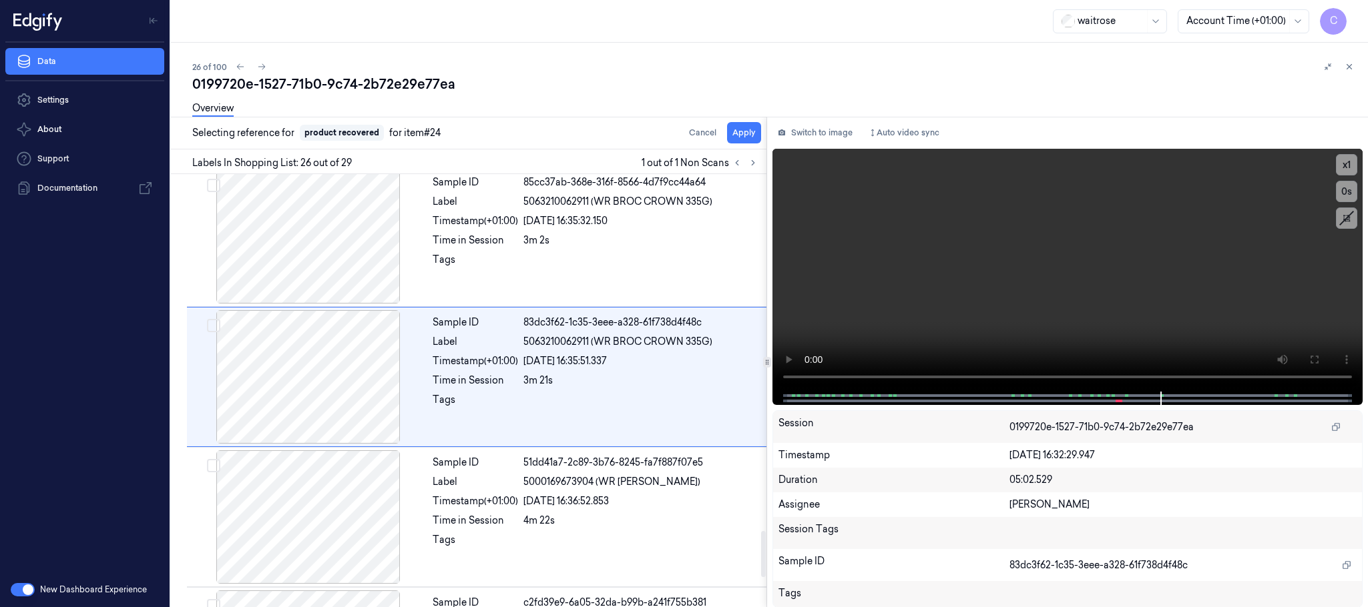
scroll to position [3373, 0]
click at [740, 134] on button "Apply" at bounding box center [744, 132] width 34 height 21
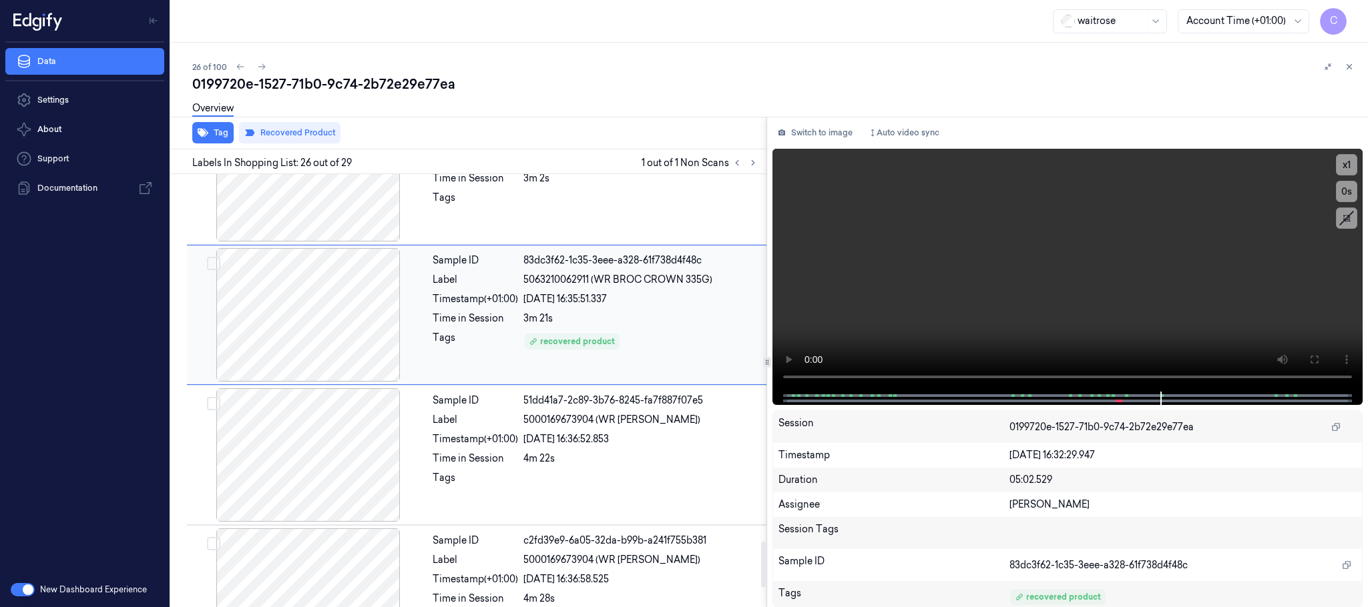
scroll to position [3473, 0]
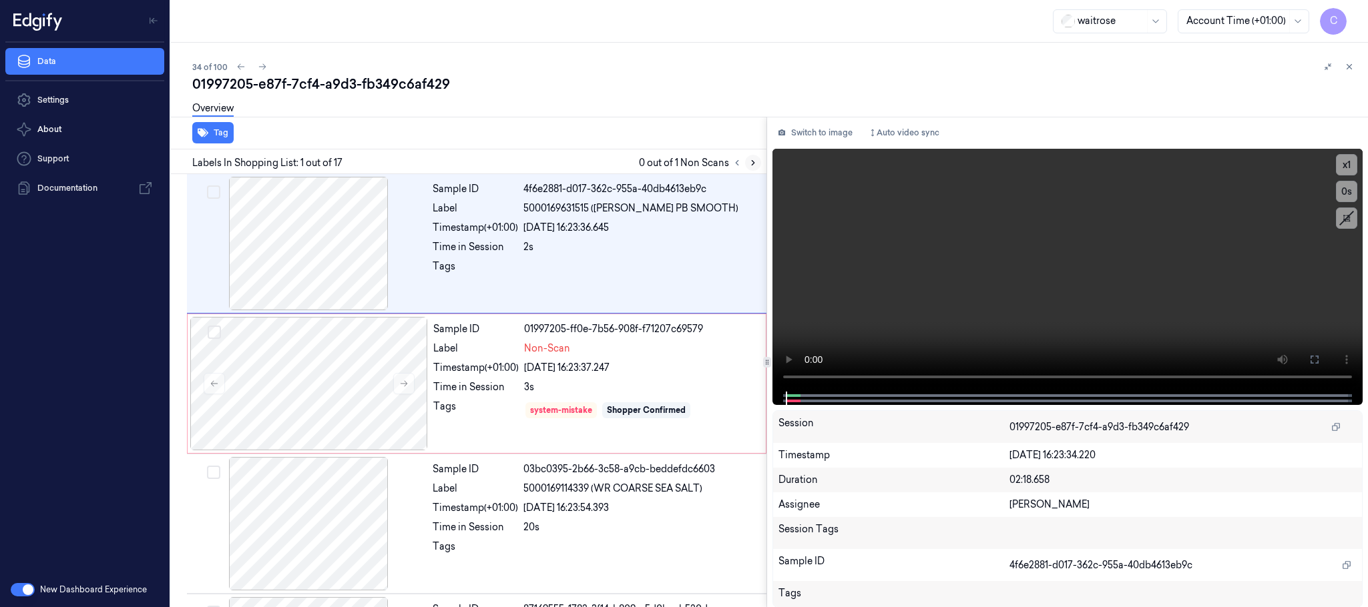
click at [752, 163] on icon at bounding box center [752, 162] width 9 height 9
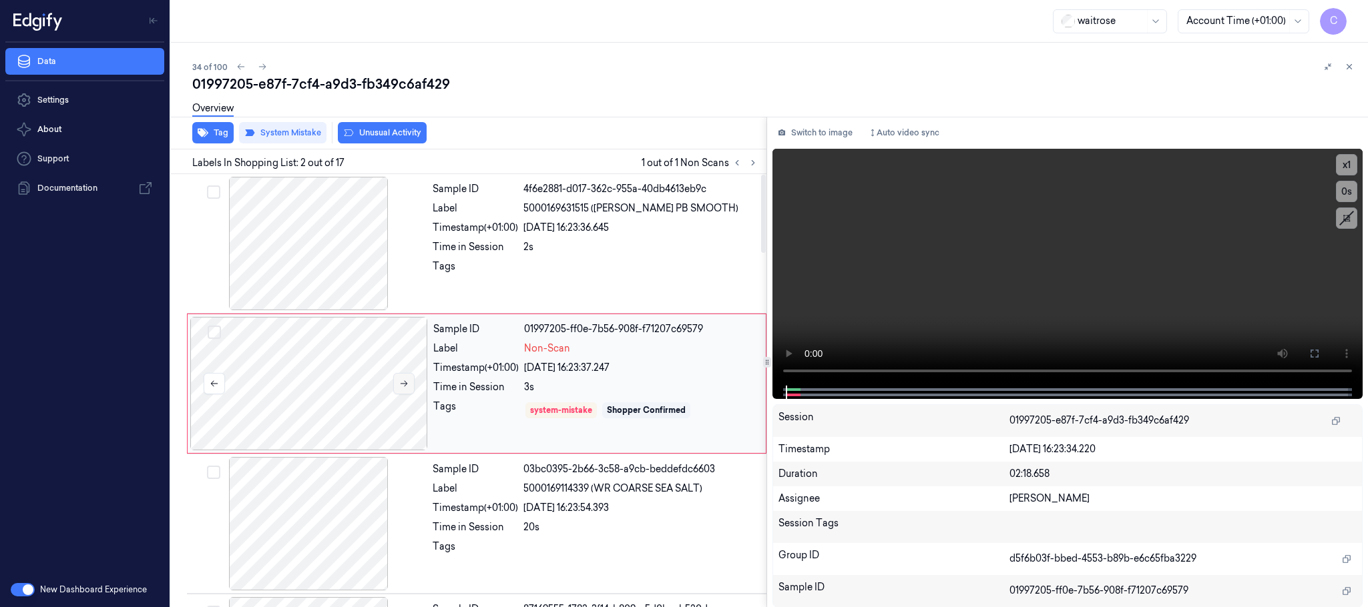
click at [396, 390] on button at bounding box center [403, 383] width 21 height 21
click at [348, 269] on div at bounding box center [309, 243] width 238 height 133
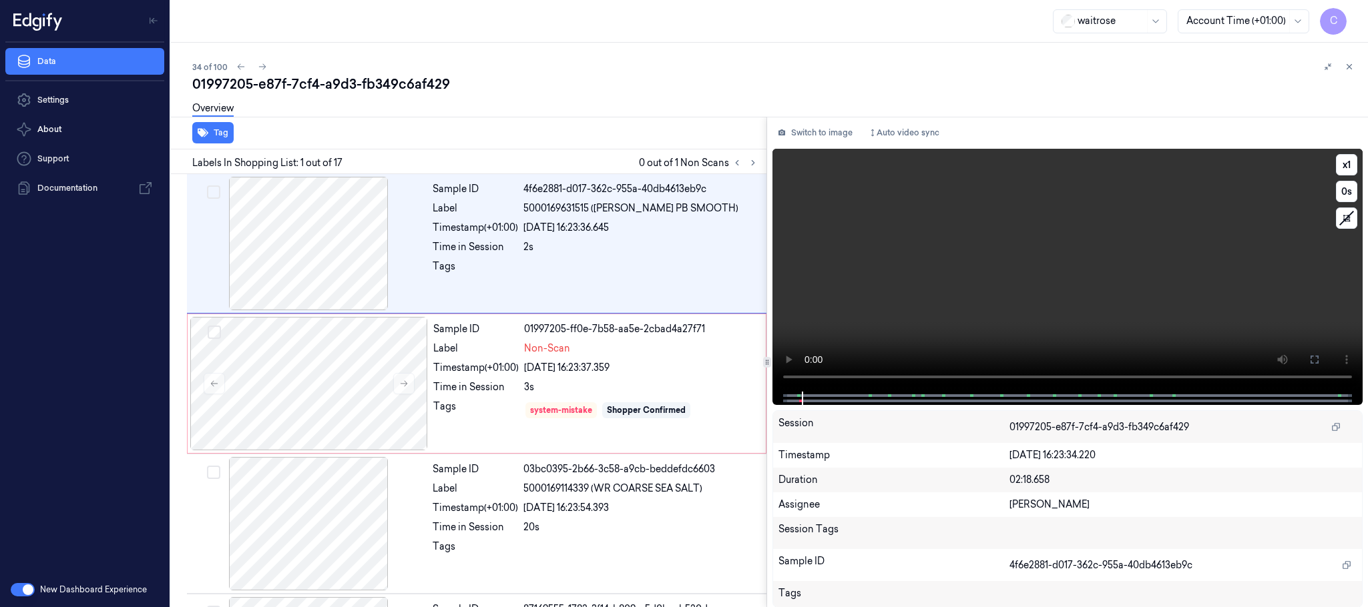
click at [992, 285] on video at bounding box center [1067, 270] width 590 height 243
click at [752, 165] on icon at bounding box center [753, 163] width 3 height 5
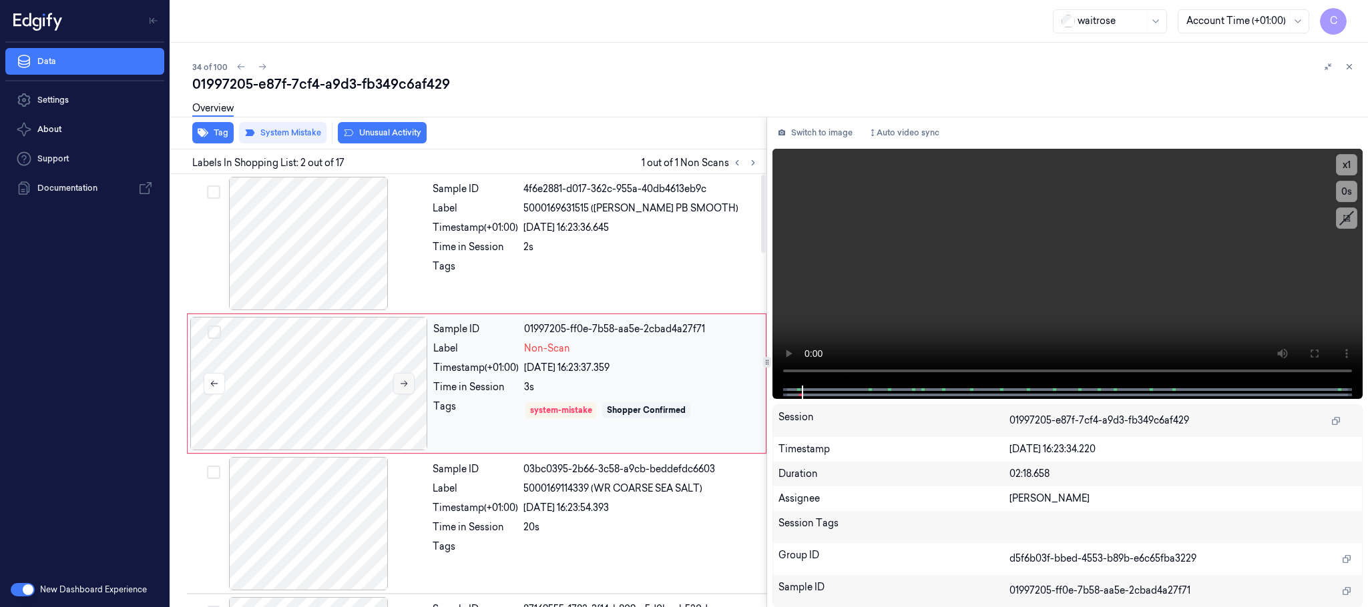
click at [408, 385] on icon at bounding box center [403, 383] width 9 height 9
click at [314, 216] on div at bounding box center [309, 243] width 238 height 133
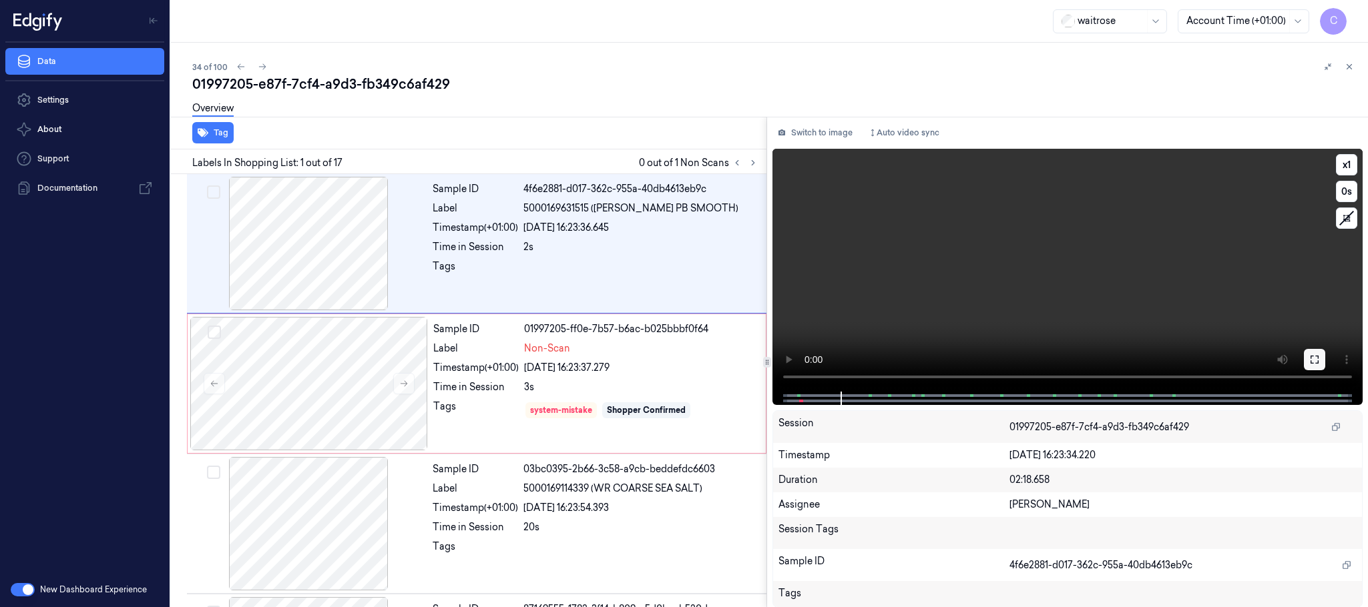
click at [1312, 360] on icon at bounding box center [1314, 359] width 11 height 11
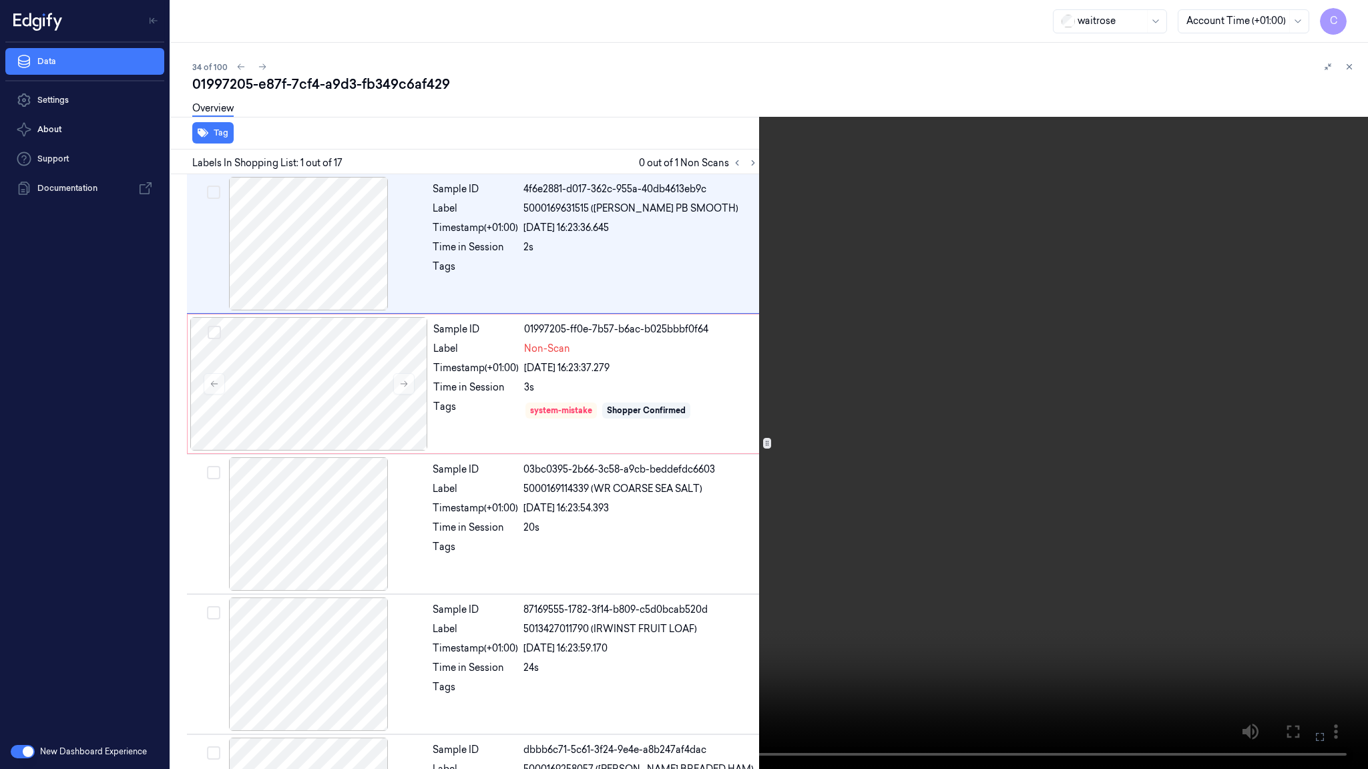
click at [539, 414] on video at bounding box center [684, 384] width 1368 height 769
click at [469, 517] on video at bounding box center [684, 384] width 1368 height 769
click at [683, 439] on video at bounding box center [684, 384] width 1368 height 769
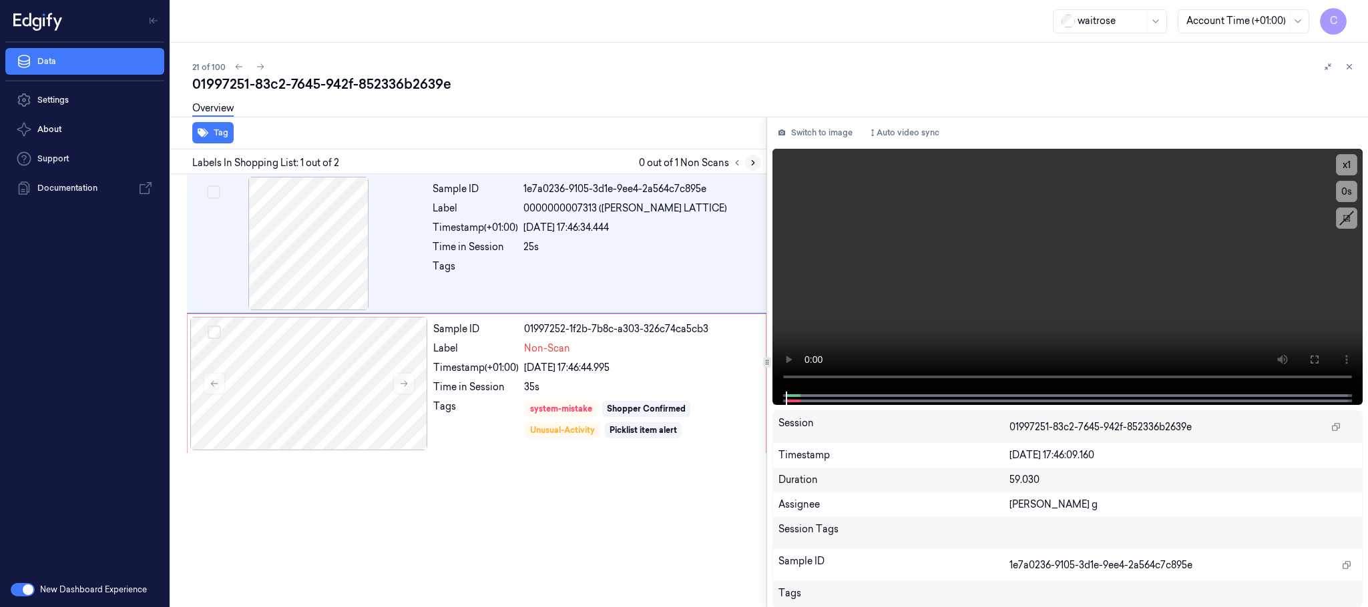
click at [749, 160] on icon at bounding box center [752, 162] width 9 height 9
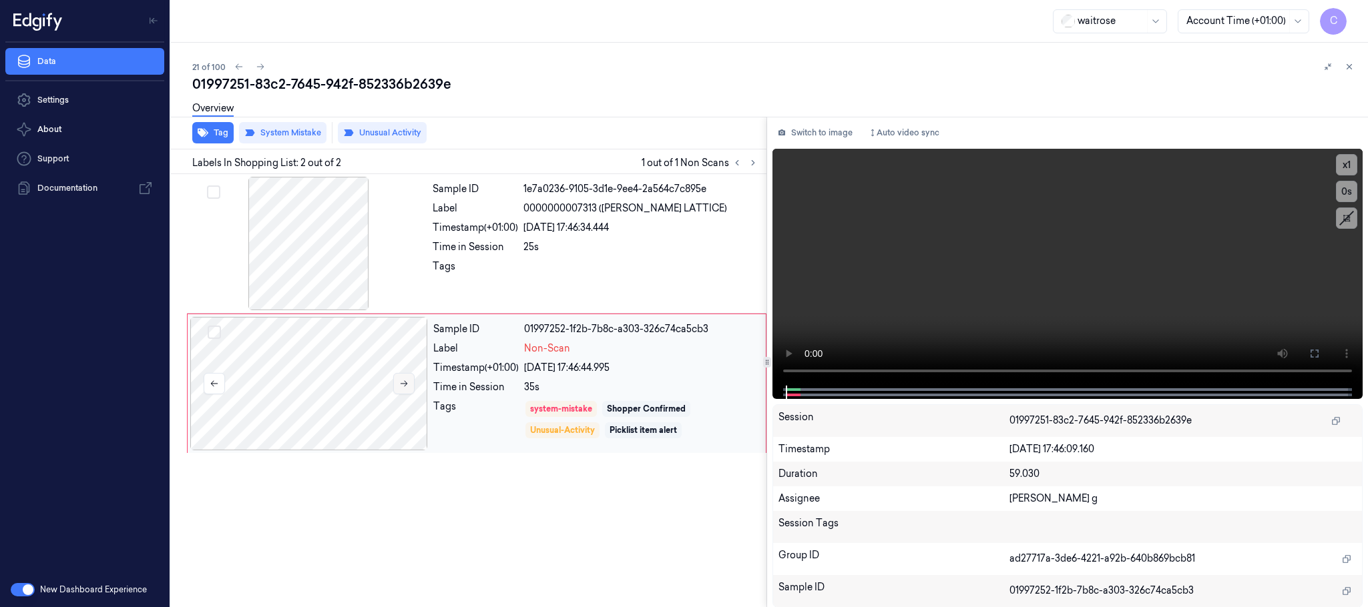
click at [406, 392] on button at bounding box center [403, 383] width 21 height 21
click at [407, 392] on button at bounding box center [403, 383] width 21 height 21
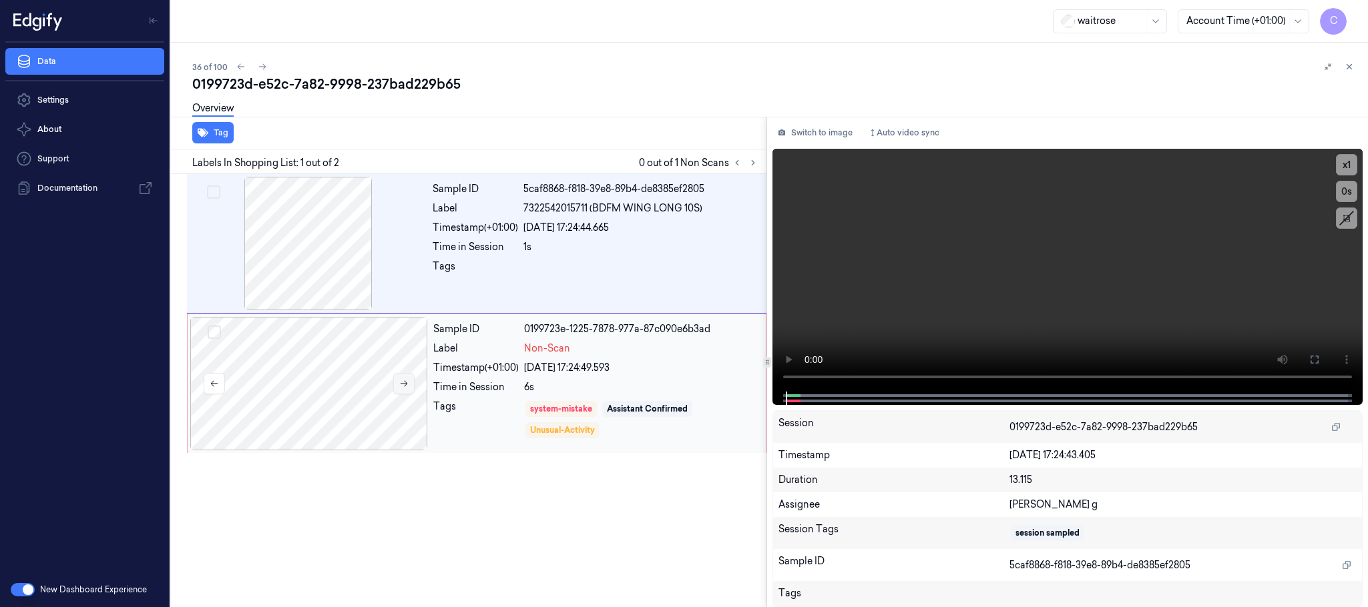
click at [400, 381] on icon at bounding box center [403, 383] width 9 height 9
click at [750, 162] on icon at bounding box center [752, 162] width 9 height 9
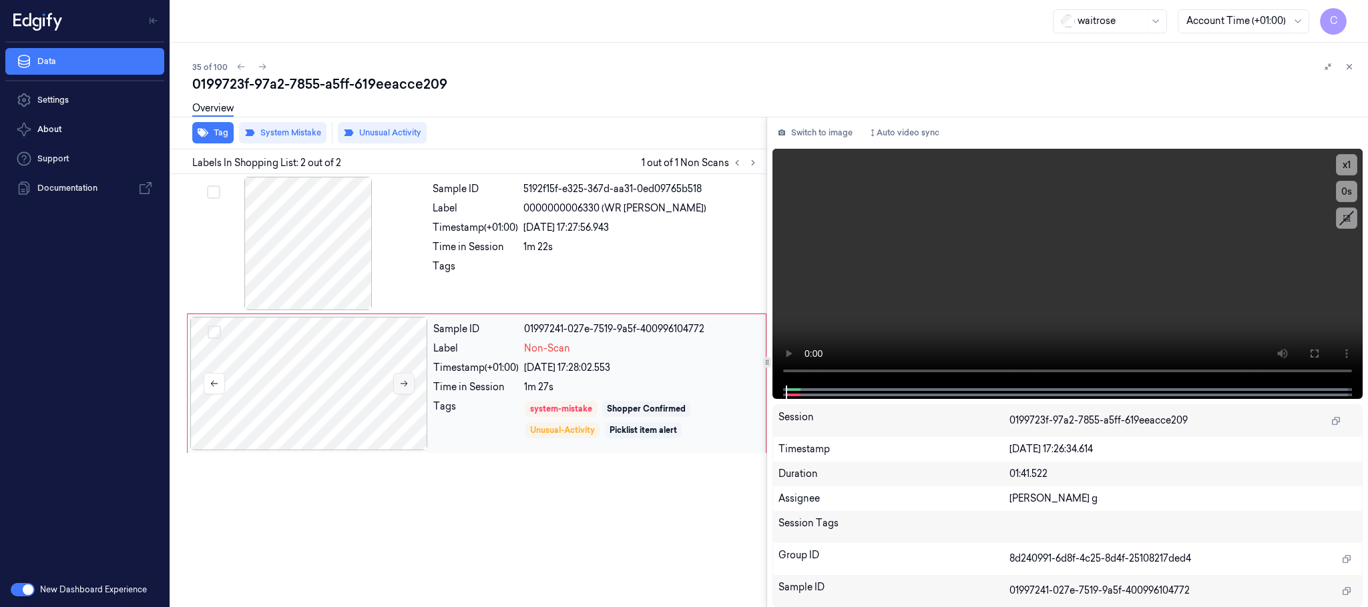
click at [394, 381] on button at bounding box center [403, 383] width 21 height 21
click at [227, 136] on button "Tag" at bounding box center [212, 132] width 41 height 21
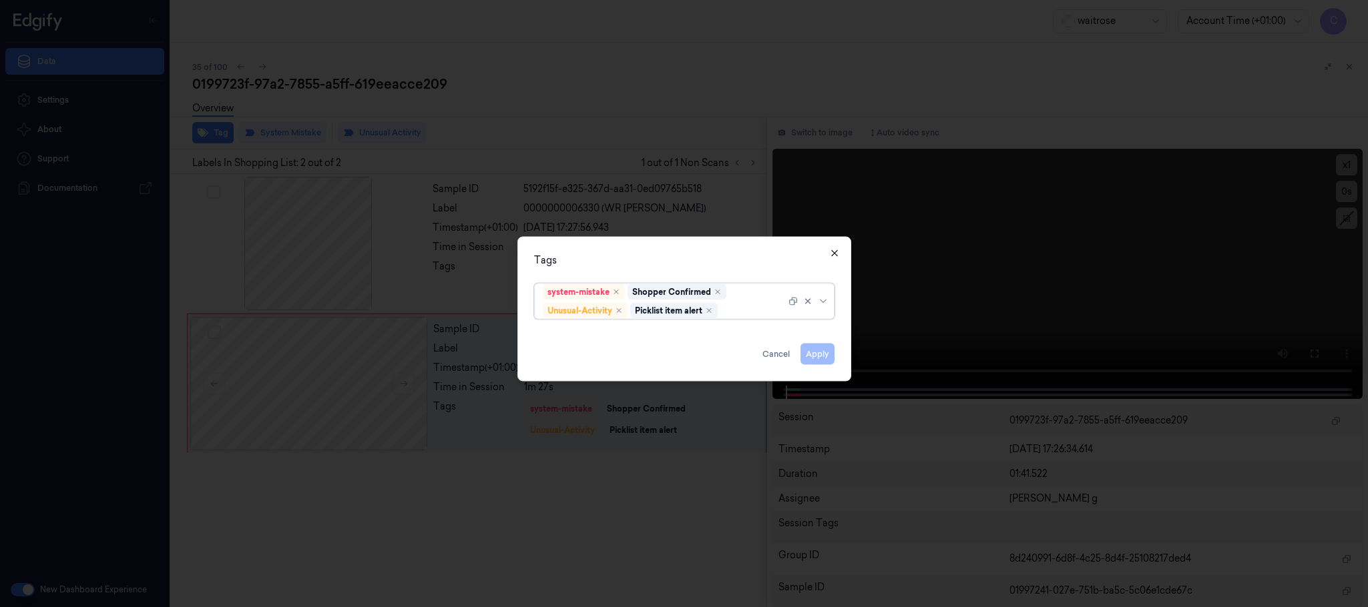
click at [831, 251] on icon "button" at bounding box center [834, 253] width 11 height 11
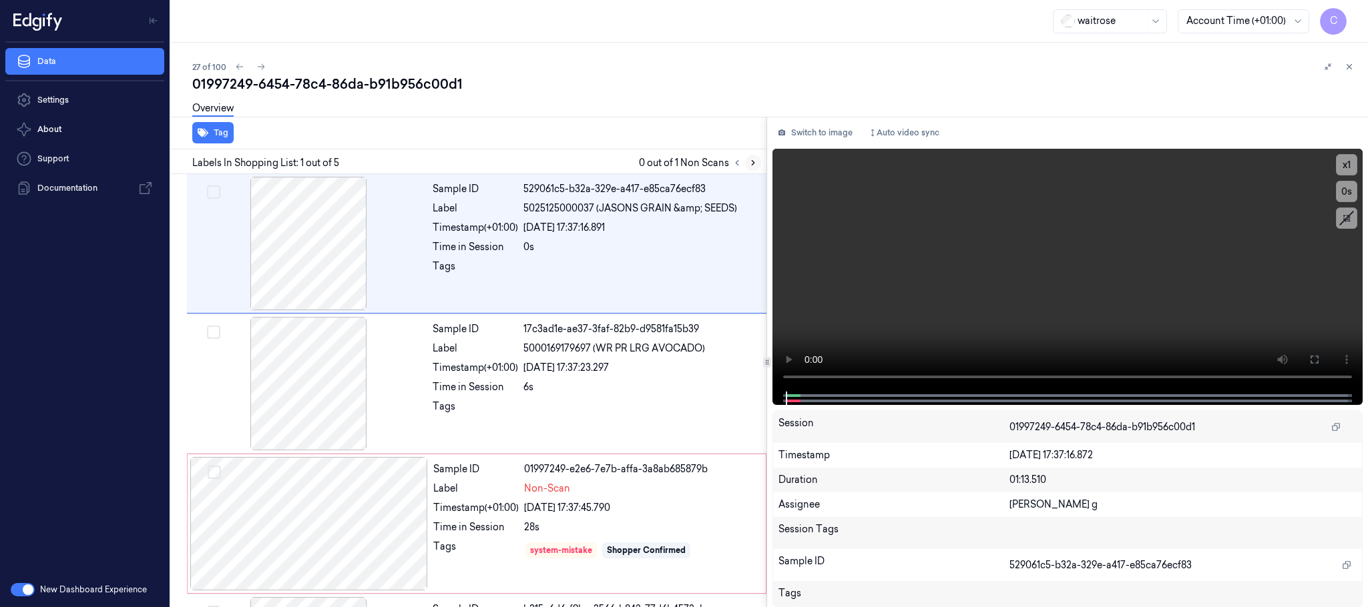
click at [751, 165] on icon at bounding box center [752, 162] width 9 height 9
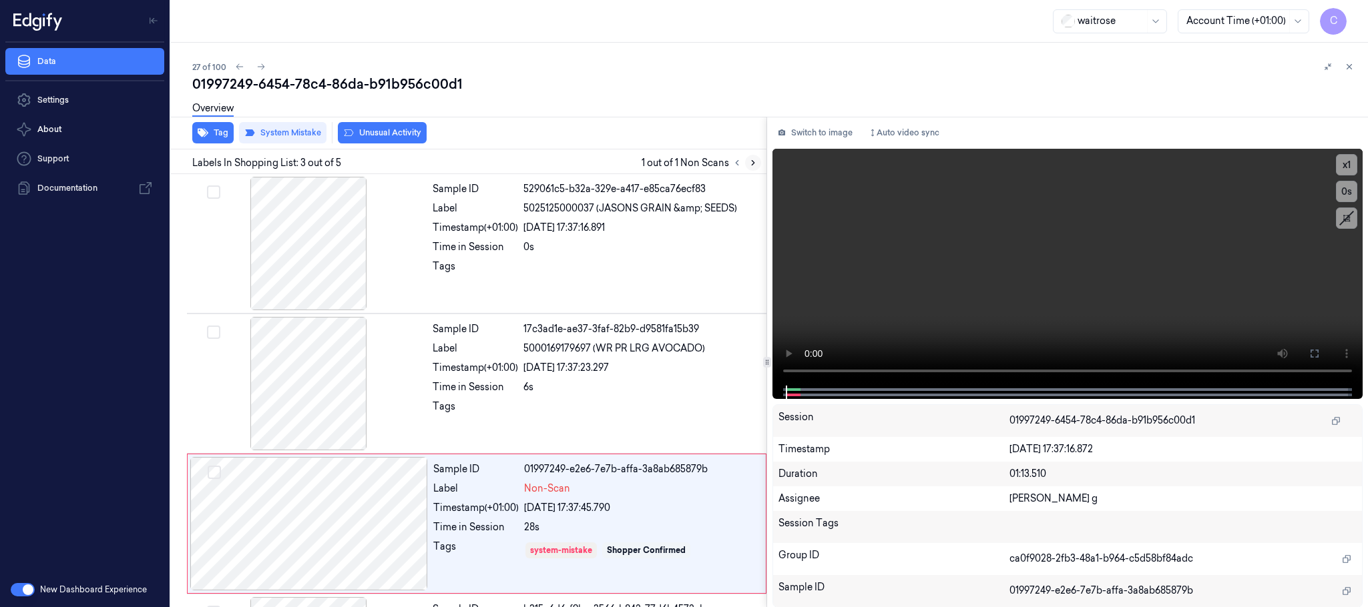
scroll to position [134, 0]
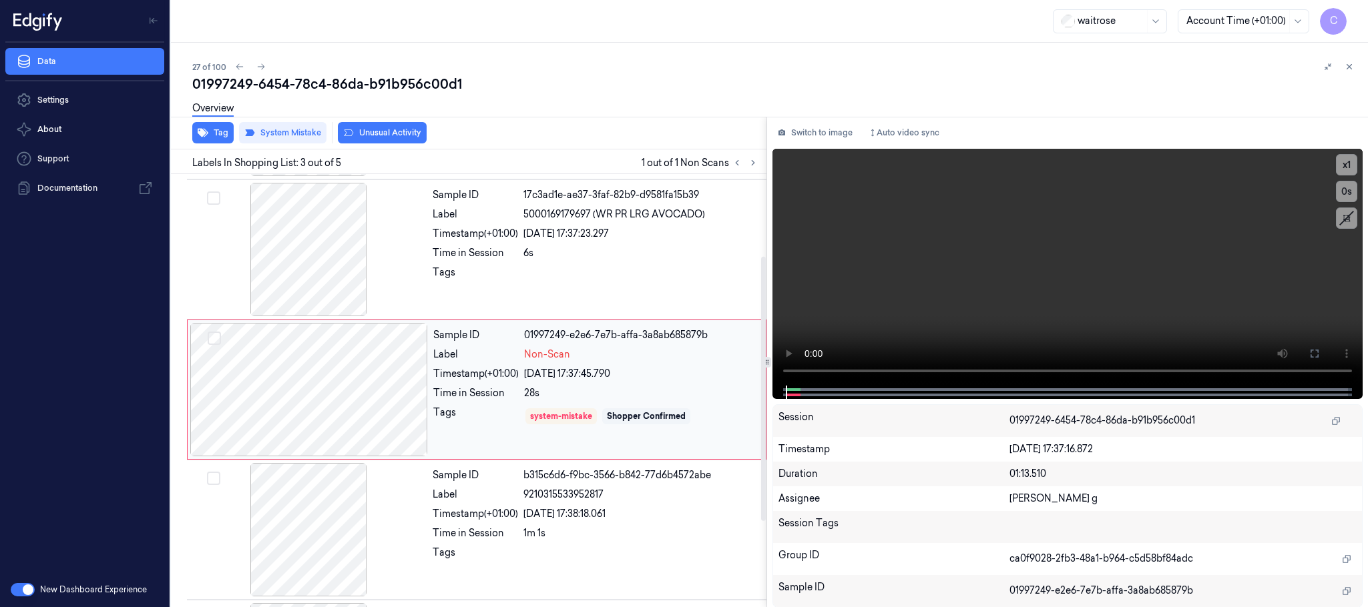
click at [397, 395] on div at bounding box center [309, 389] width 238 height 133
click at [241, 376] on div at bounding box center [309, 389] width 238 height 133
click at [366, 374] on div at bounding box center [309, 389] width 238 height 133
click at [257, 369] on div at bounding box center [309, 389] width 238 height 133
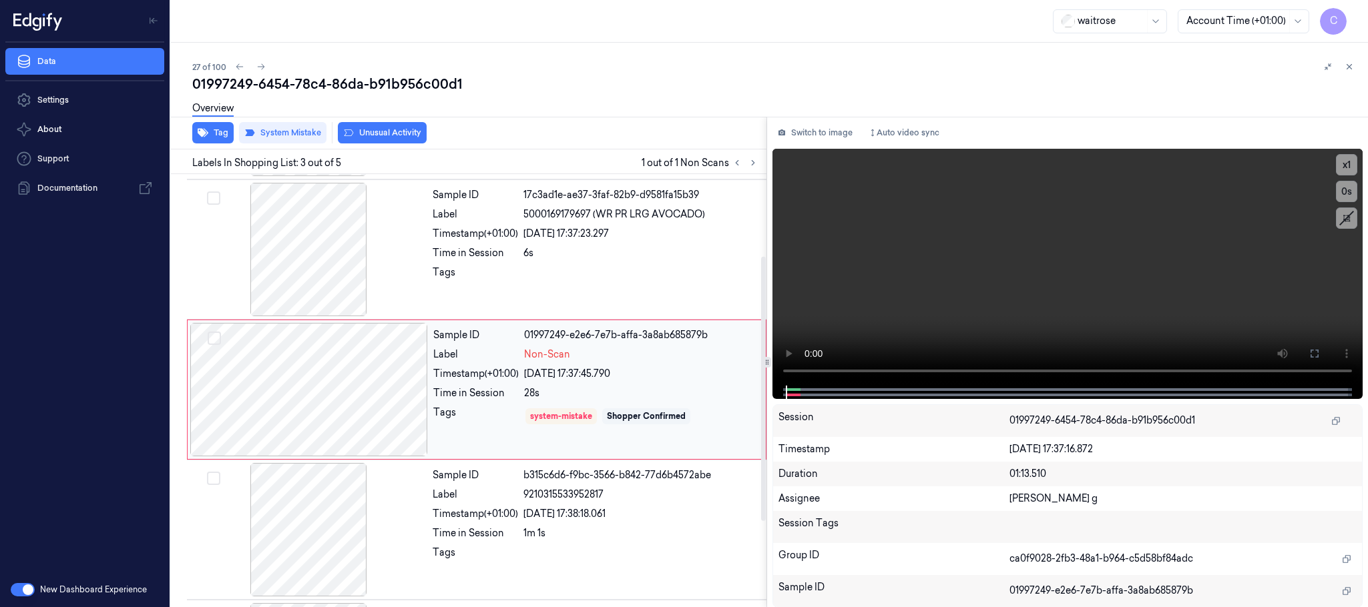
click at [353, 369] on div at bounding box center [309, 389] width 238 height 133
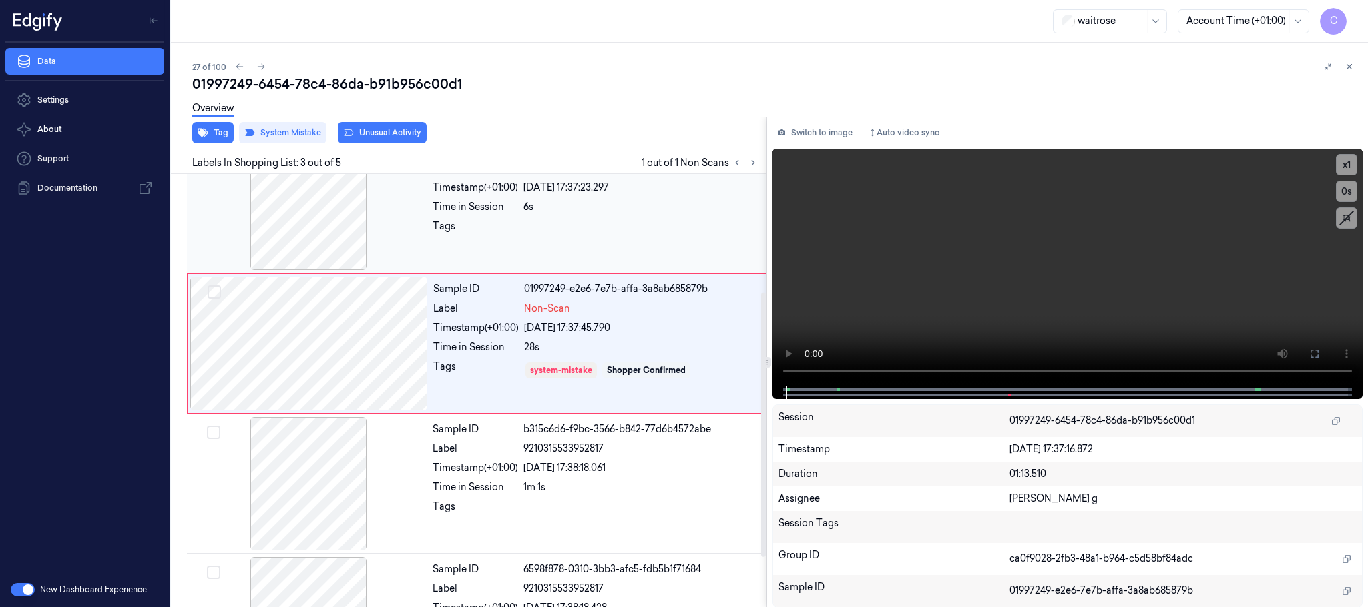
scroll to position [234, 0]
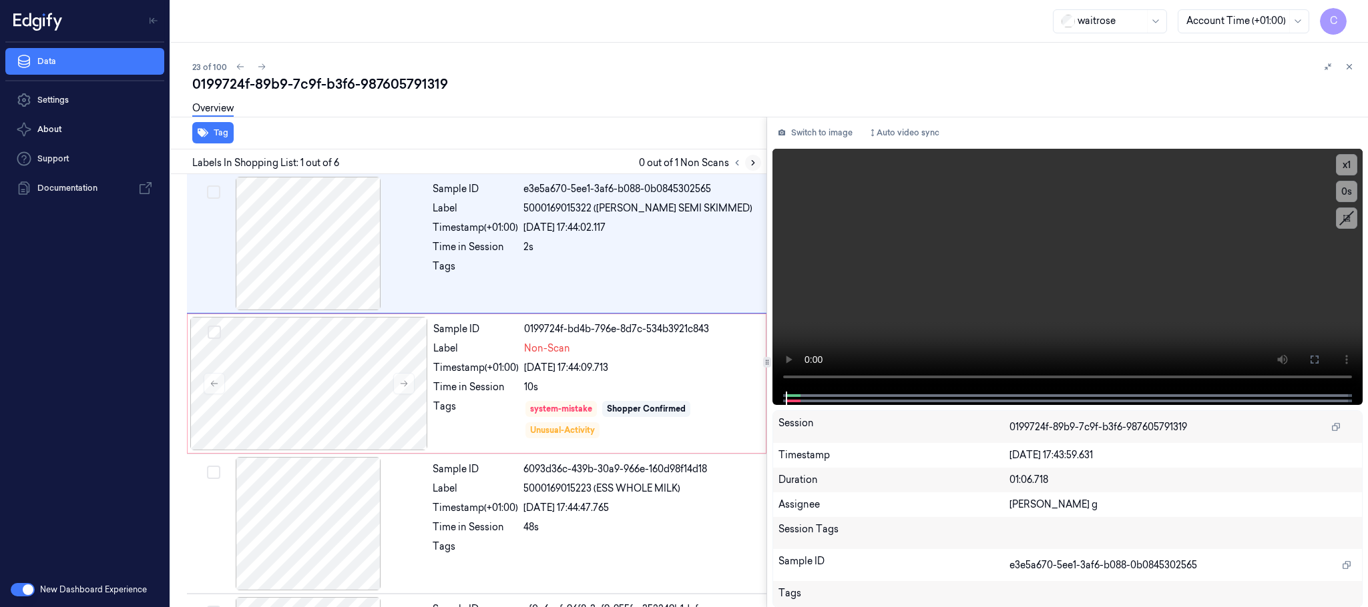
click at [751, 164] on icon at bounding box center [752, 162] width 9 height 9
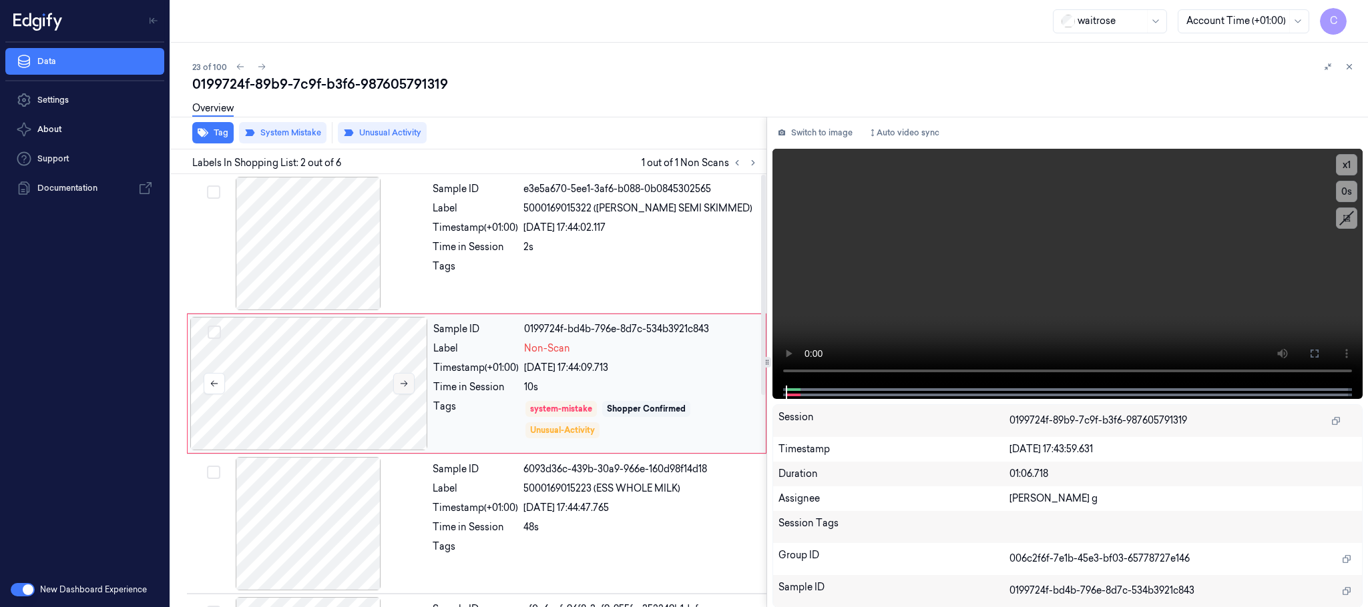
click at [405, 378] on button at bounding box center [403, 383] width 21 height 21
click at [308, 235] on div at bounding box center [309, 243] width 238 height 133
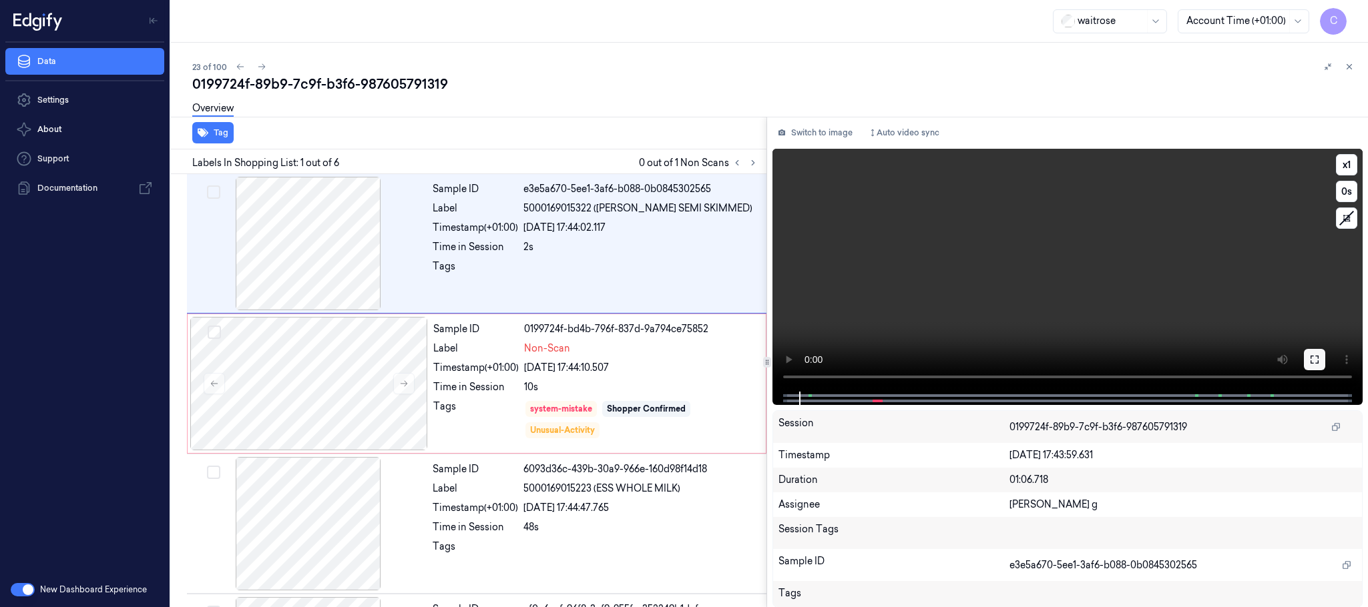
click at [1318, 356] on icon at bounding box center [1314, 359] width 11 height 11
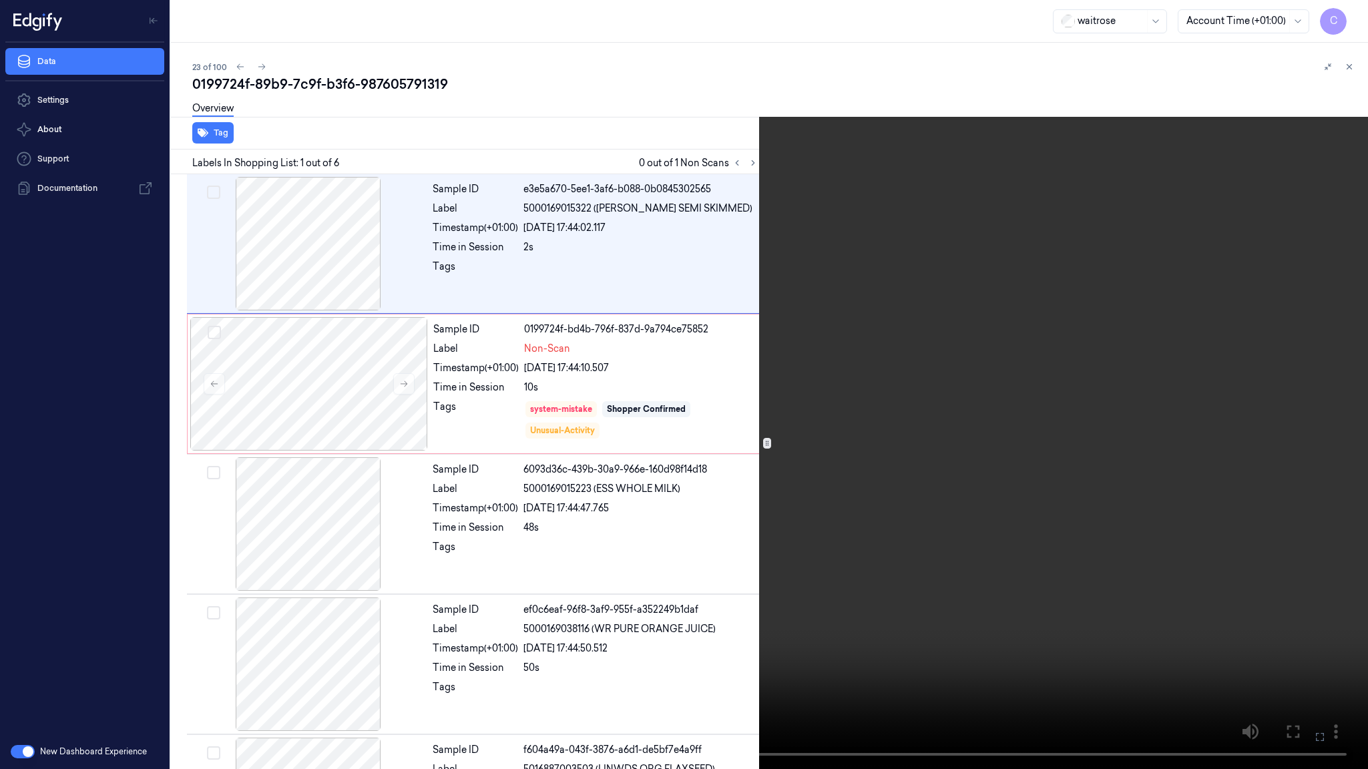
click at [972, 463] on video at bounding box center [684, 384] width 1368 height 769
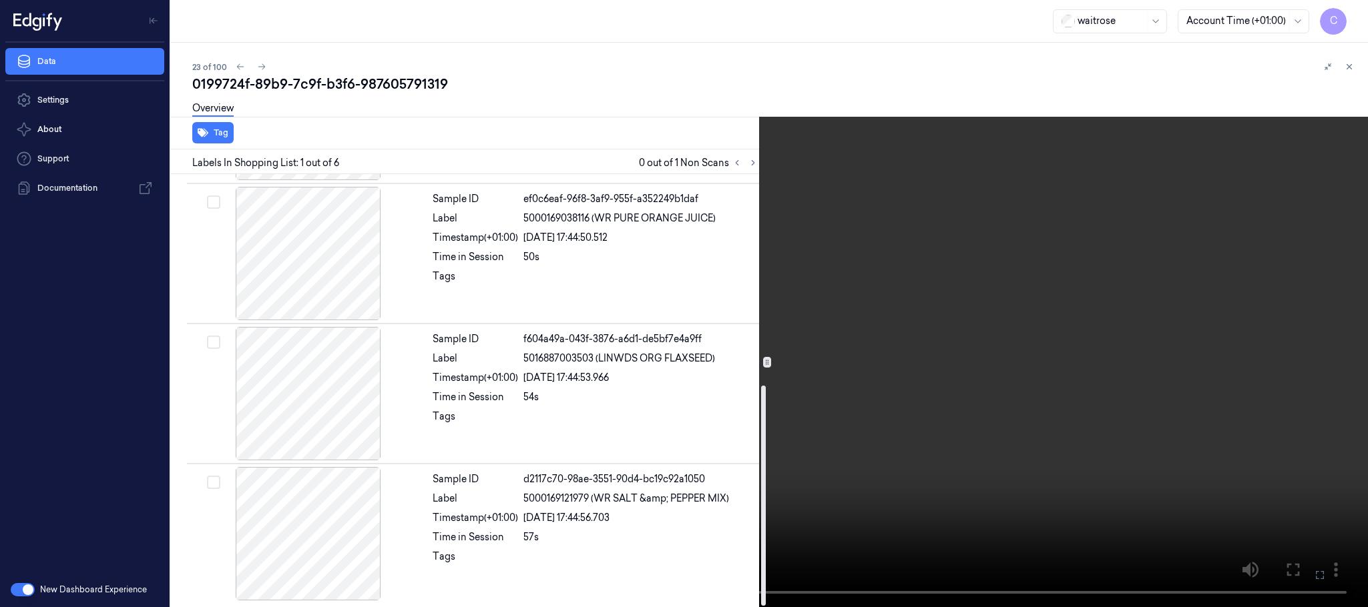
scroll to position [414, 0]
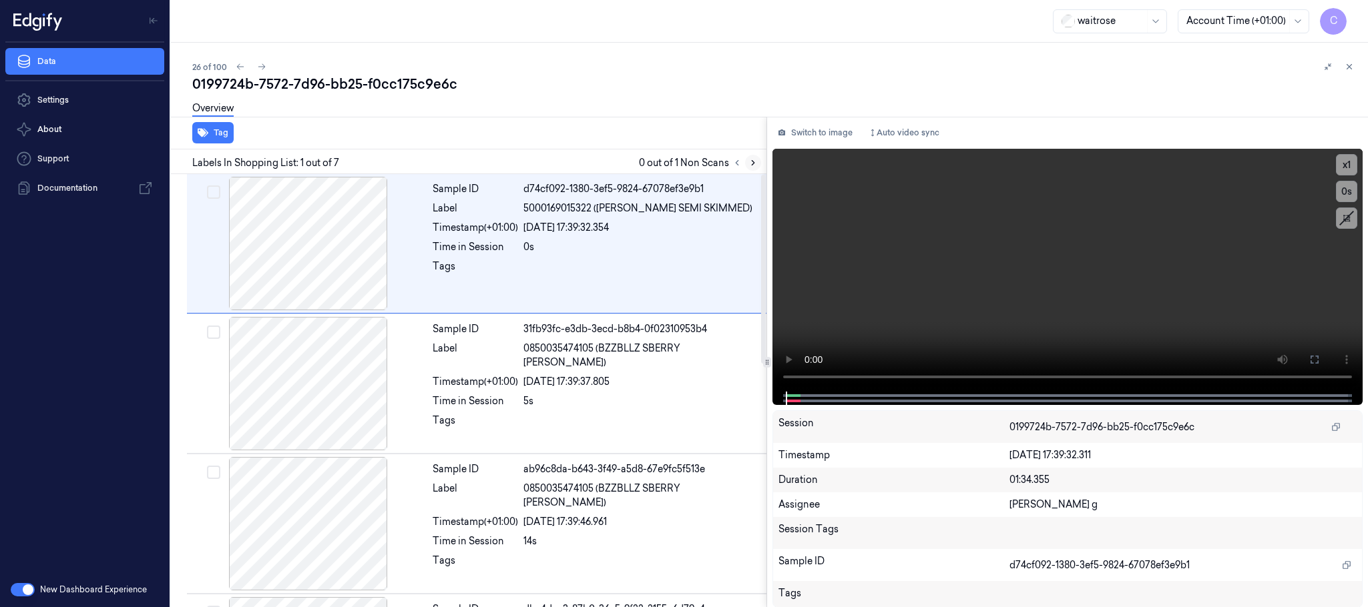
click at [751, 164] on icon at bounding box center [752, 162] width 9 height 9
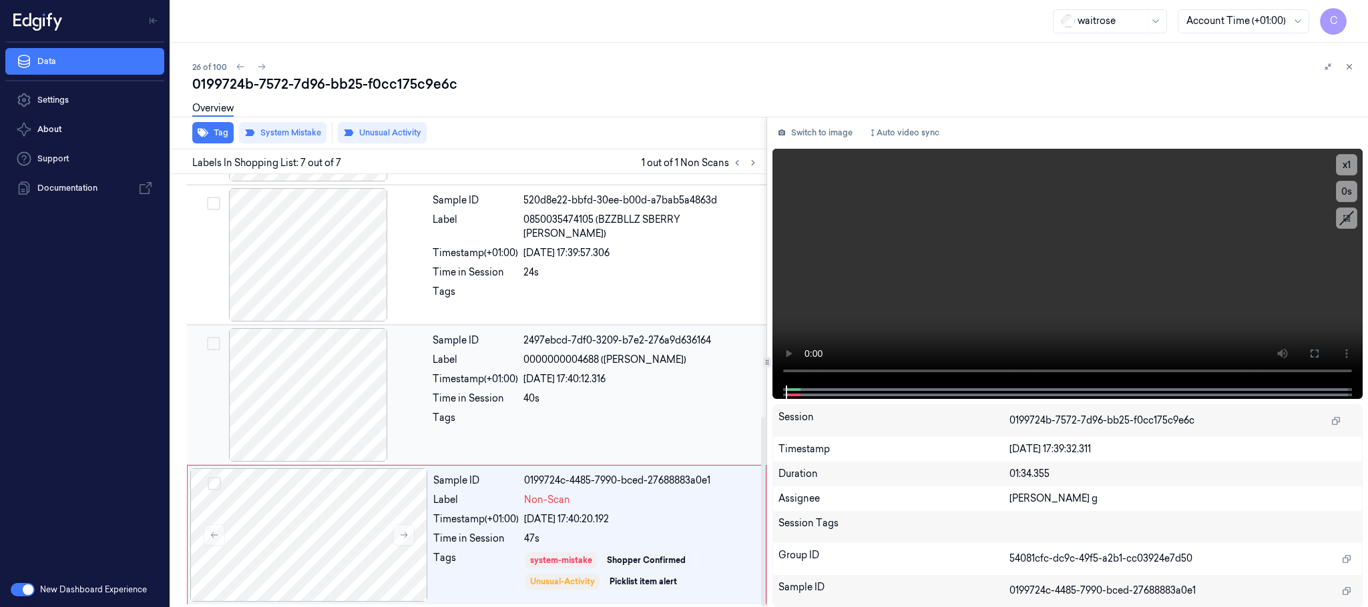
scroll to position [555, 0]
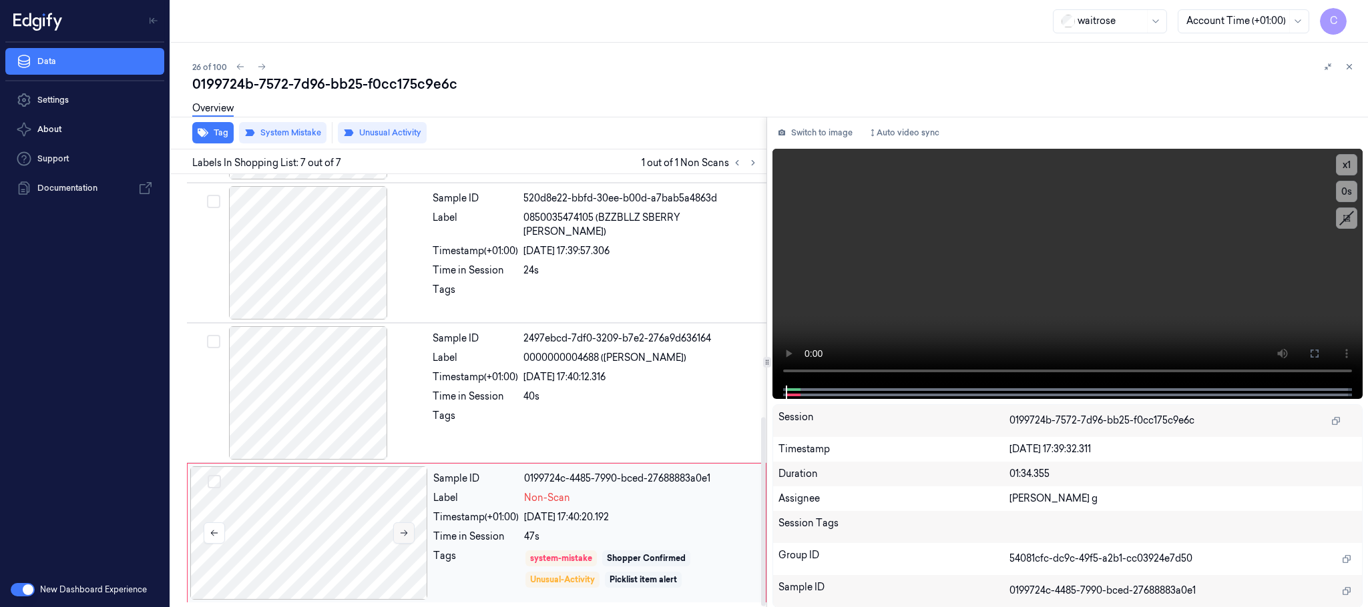
click at [408, 529] on icon at bounding box center [403, 533] width 9 height 9
click at [406, 531] on icon at bounding box center [403, 533] width 9 height 9
click at [212, 137] on button "Tag" at bounding box center [212, 132] width 41 height 21
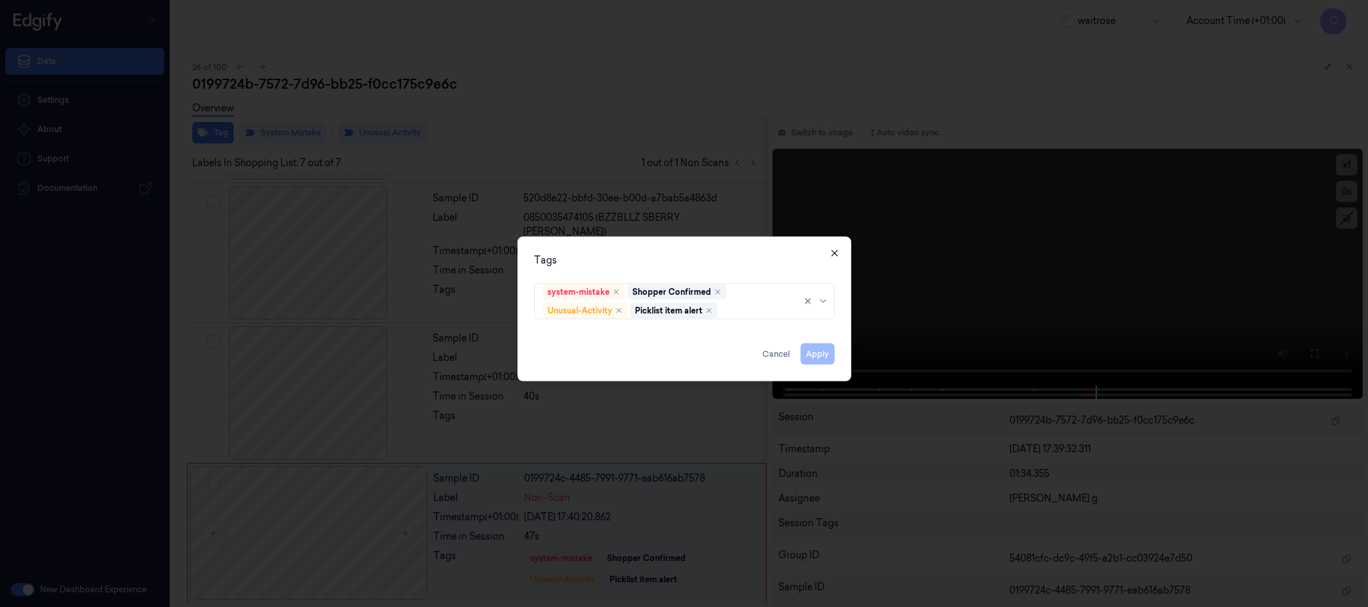
click at [835, 256] on icon "button" at bounding box center [834, 253] width 11 height 11
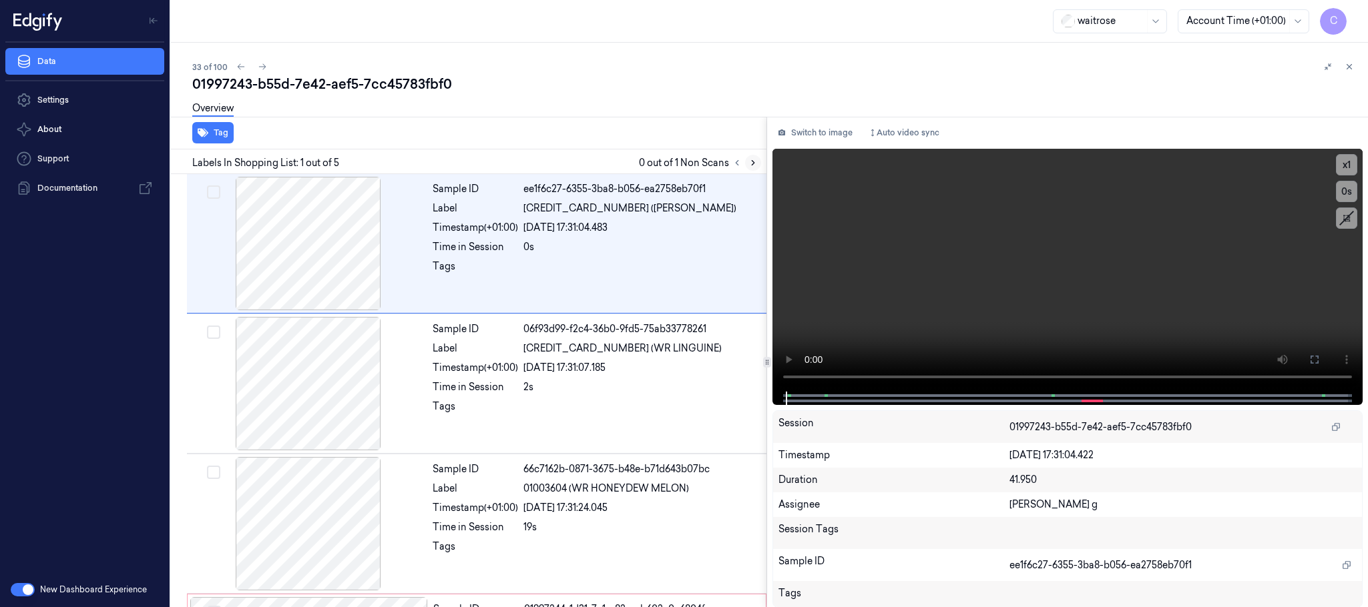
click at [749, 163] on icon at bounding box center [752, 162] width 9 height 9
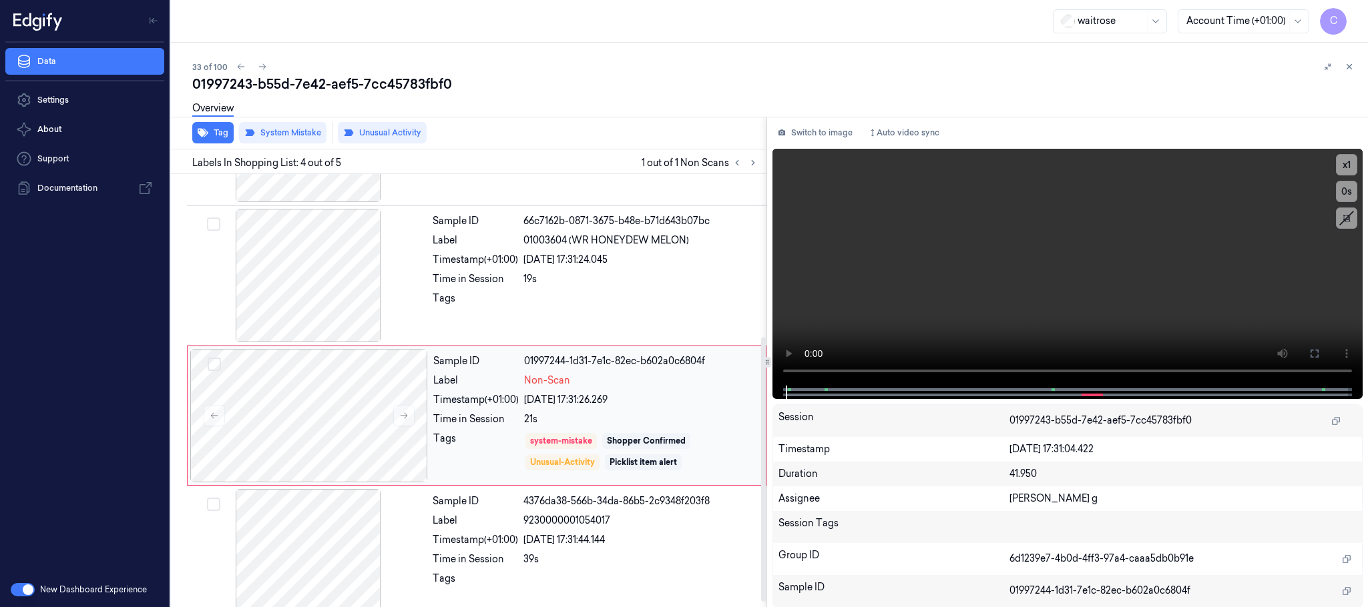
scroll to position [274, 0]
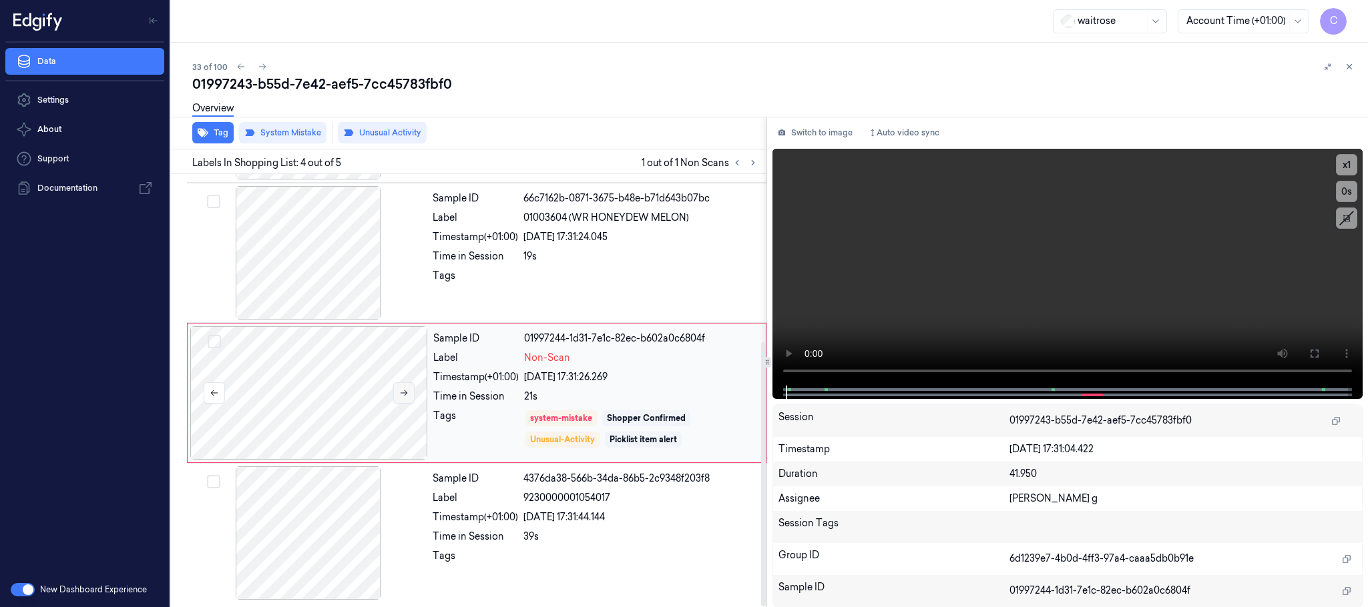
click at [406, 390] on icon at bounding box center [403, 392] width 9 height 9
click at [216, 136] on button "Tag" at bounding box center [212, 132] width 41 height 21
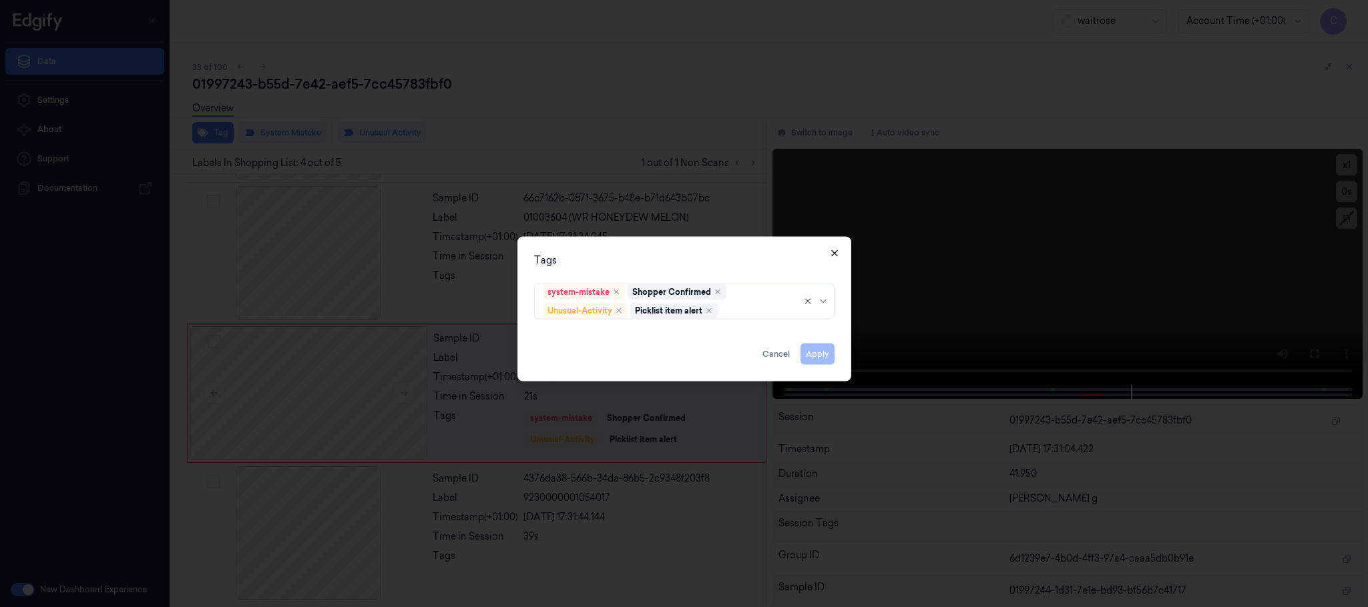
click at [829, 252] on icon "button" at bounding box center [834, 253] width 11 height 11
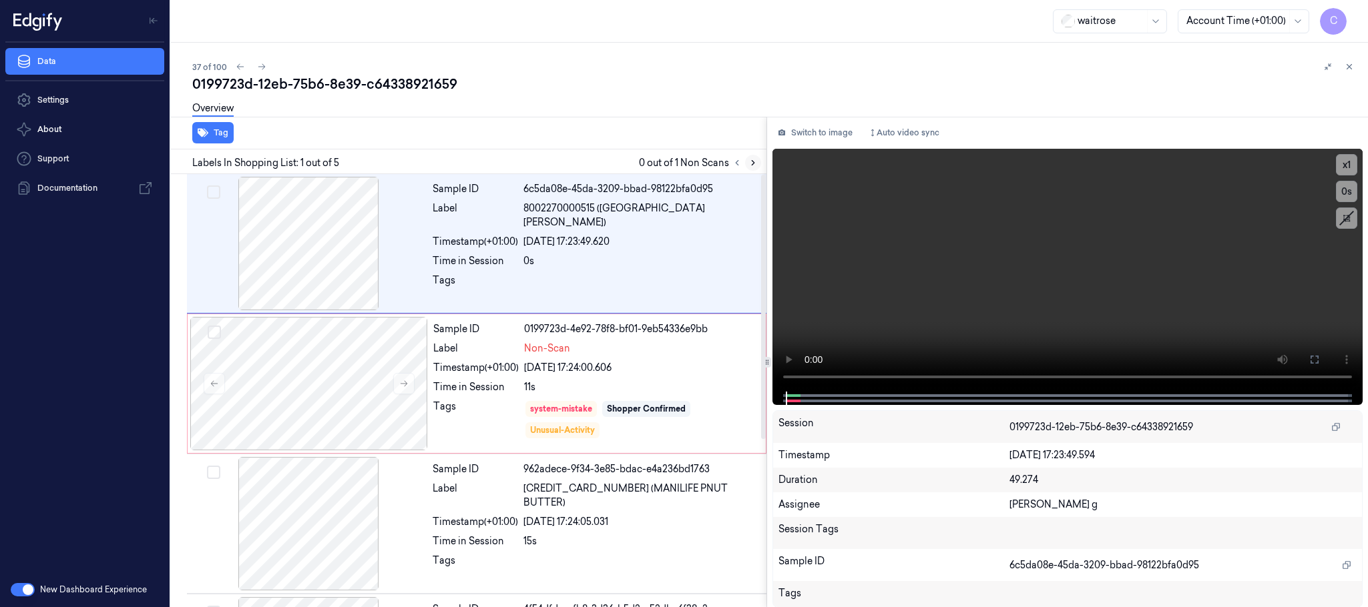
click at [747, 166] on button at bounding box center [753, 163] width 16 height 16
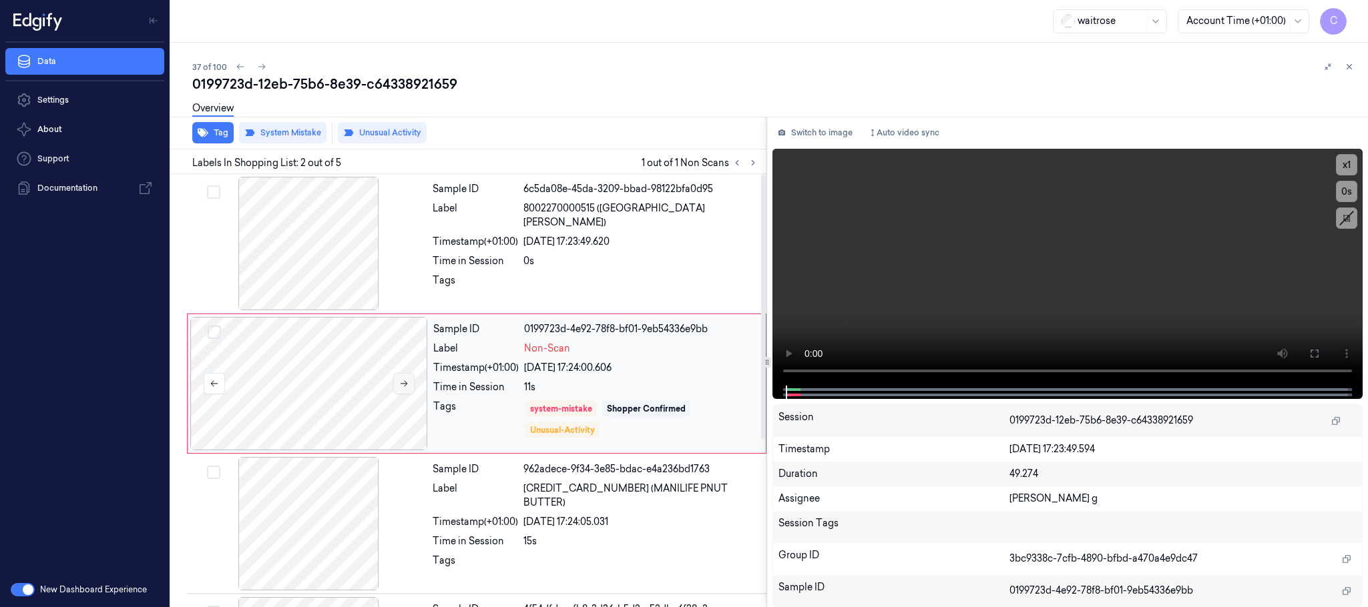
click at [409, 386] on button at bounding box center [403, 383] width 21 height 21
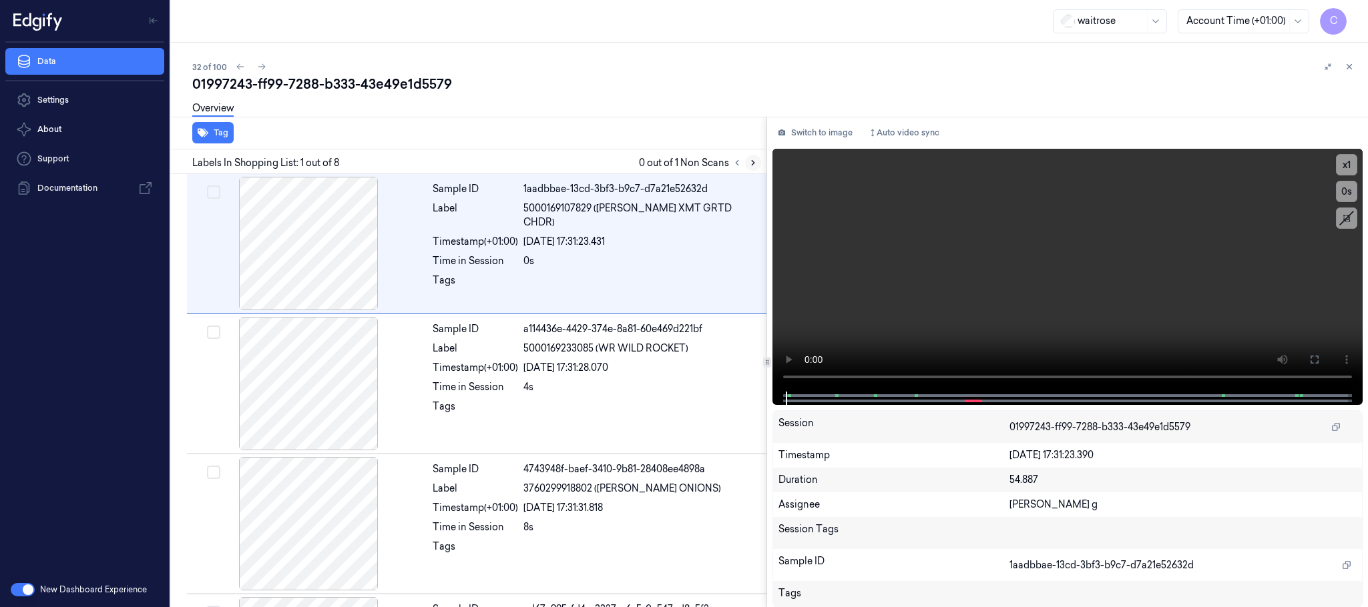
click at [753, 167] on icon at bounding box center [752, 162] width 9 height 9
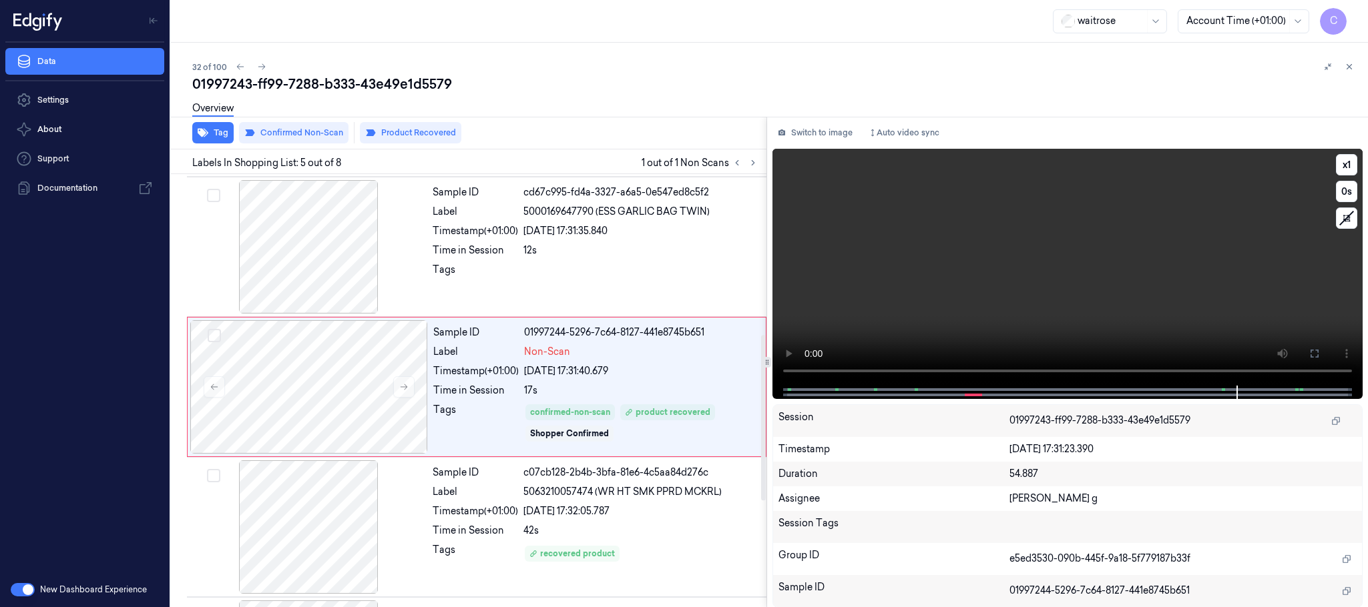
scroll to position [416, 0]
click at [1089, 307] on video at bounding box center [1067, 267] width 590 height 237
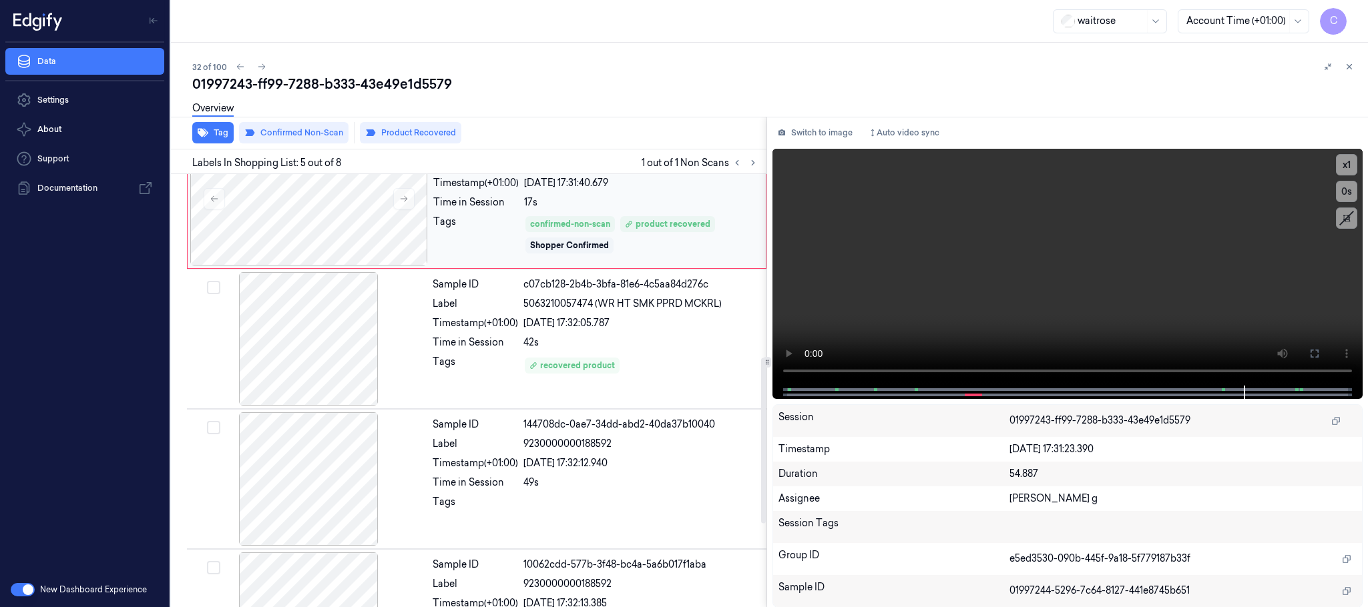
scroll to position [695, 0]
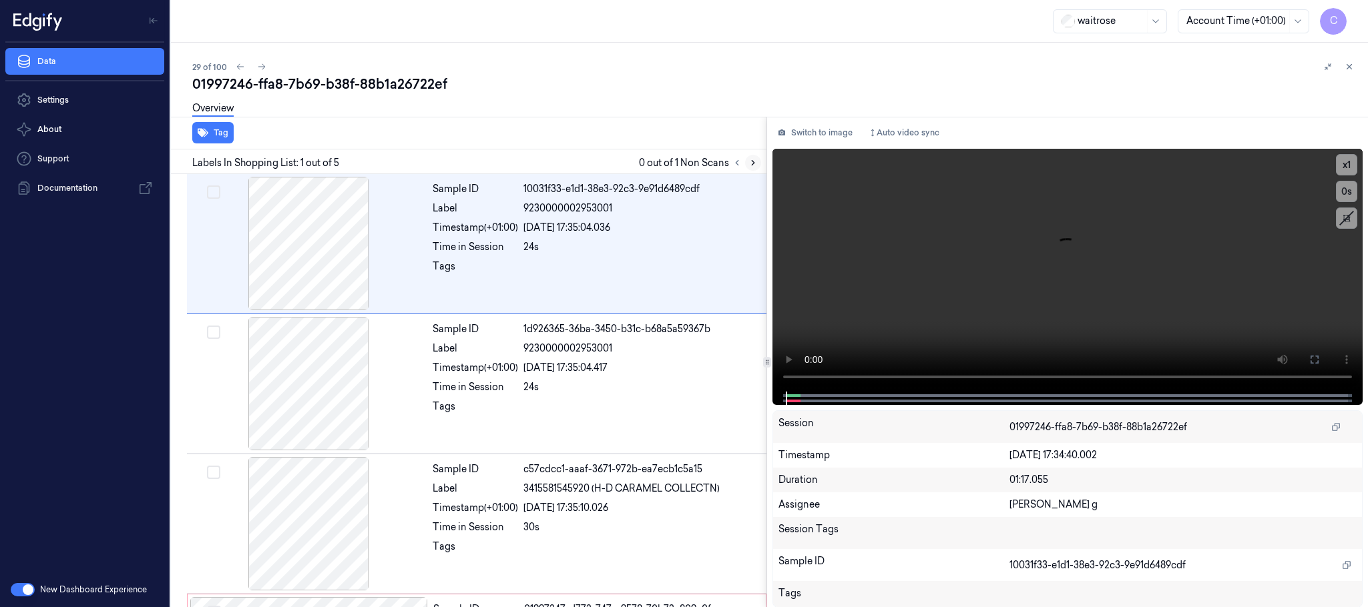
click at [749, 160] on icon at bounding box center [752, 162] width 9 height 9
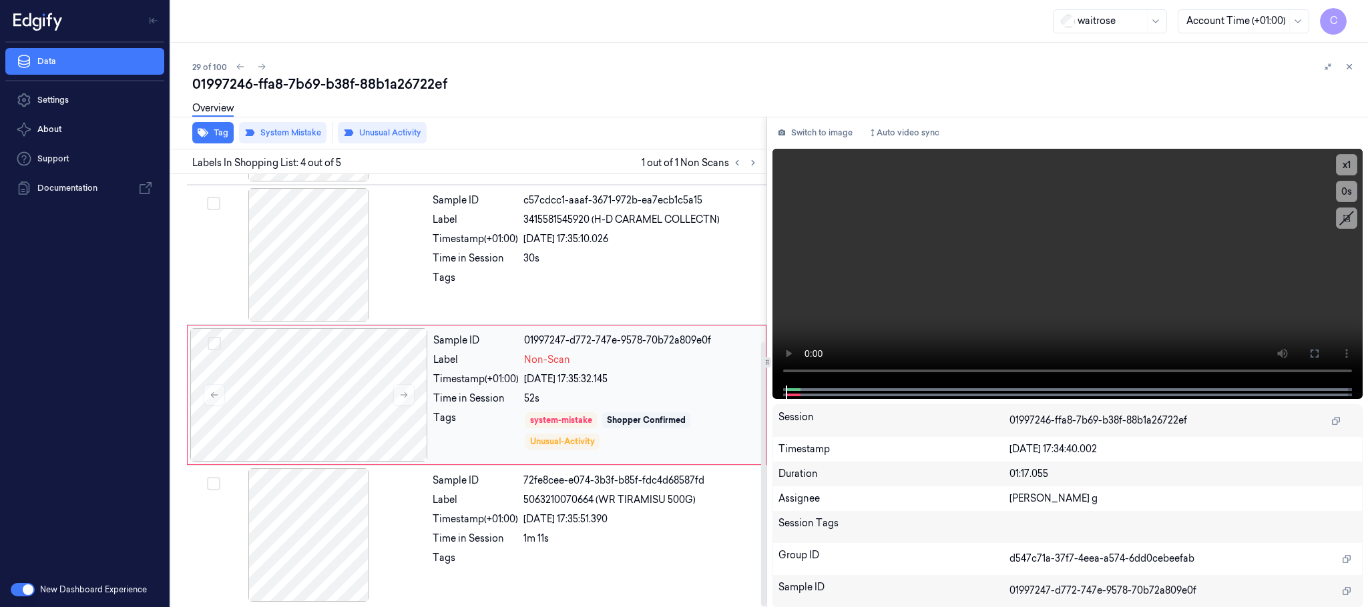
scroll to position [274, 0]
click at [749, 160] on icon at bounding box center [752, 162] width 9 height 9
click at [403, 396] on icon at bounding box center [403, 392] width 9 height 9
click at [405, 388] on icon at bounding box center [403, 392] width 9 height 9
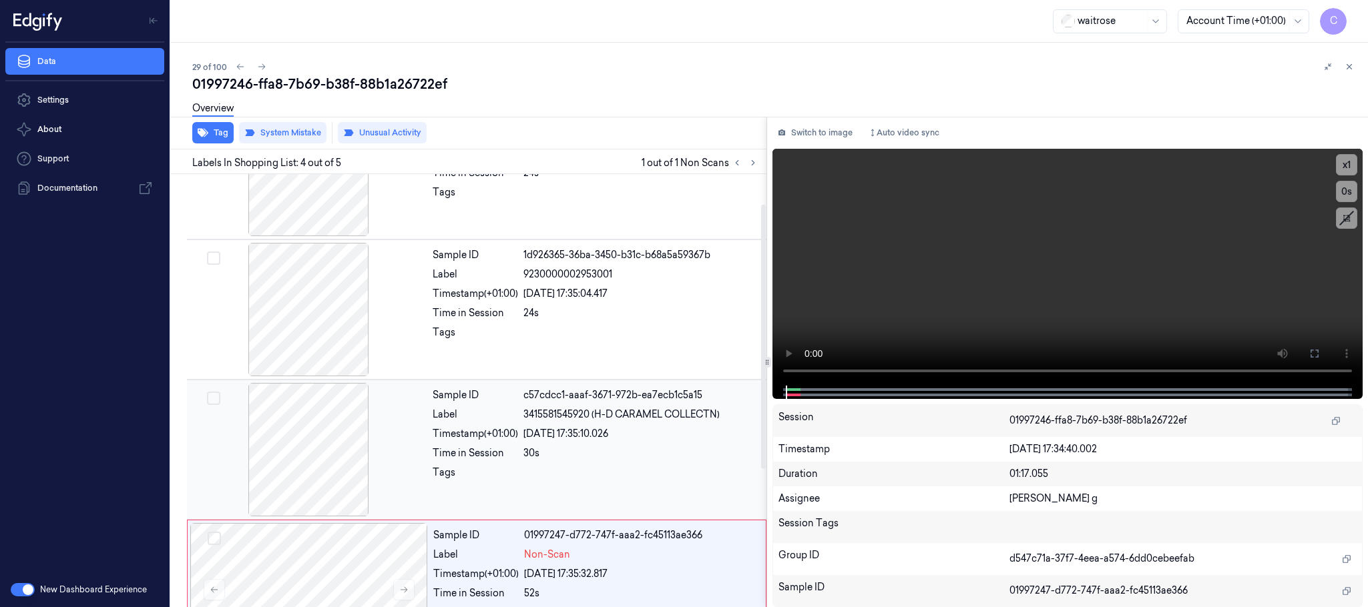
scroll to position [0, 0]
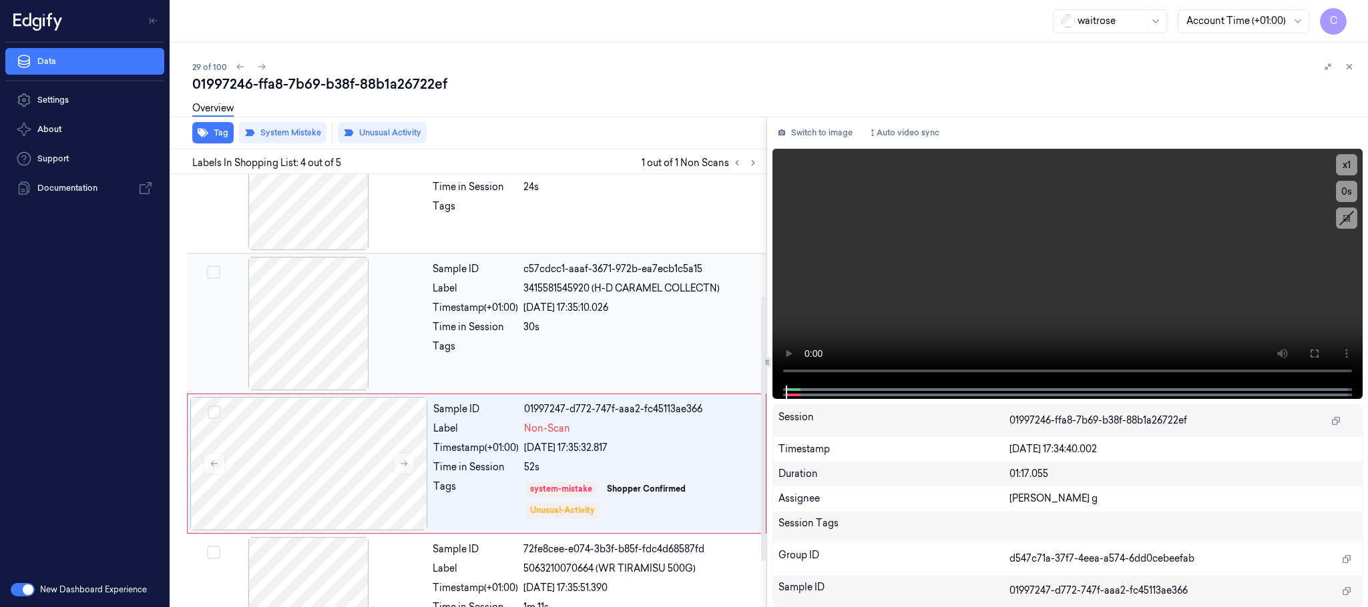
click at [312, 352] on div at bounding box center [309, 323] width 238 height 133
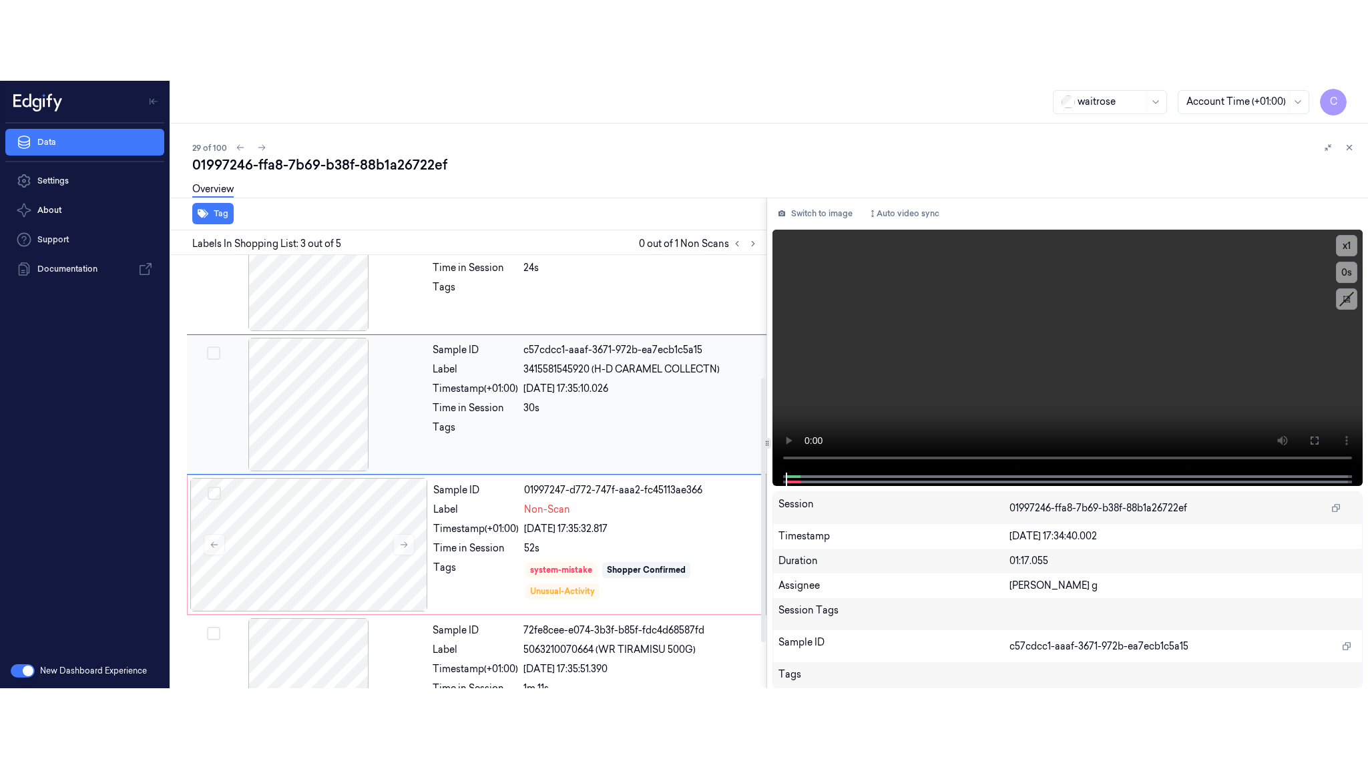
scroll to position [134, 0]
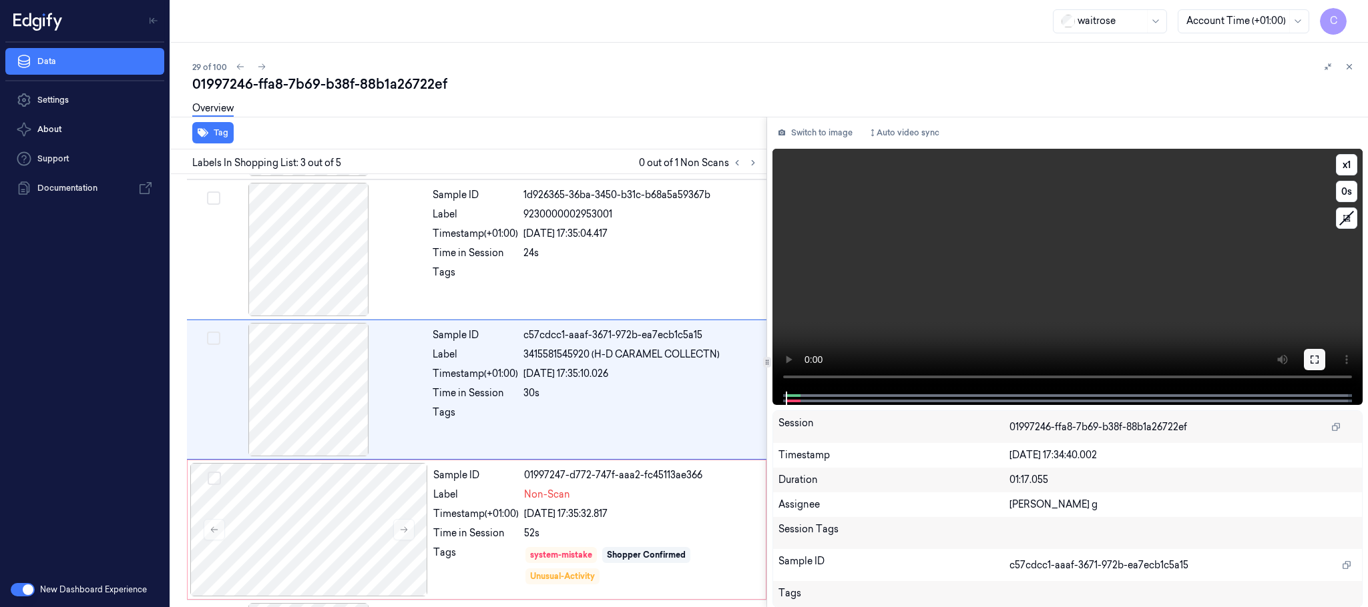
click at [1316, 354] on icon at bounding box center [1314, 359] width 11 height 11
click at [513, 380] on div "Timestamp (+01:00)" at bounding box center [475, 374] width 85 height 14
click at [463, 246] on div "Time in Session" at bounding box center [475, 253] width 85 height 14
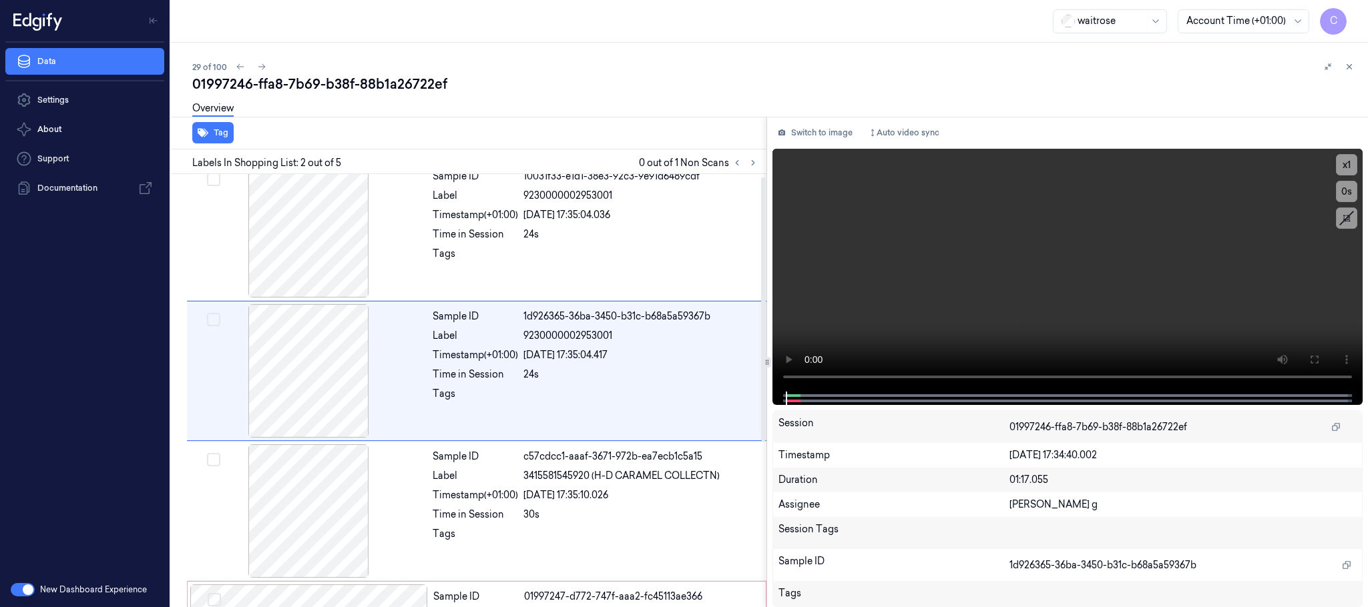
scroll to position [0, 0]
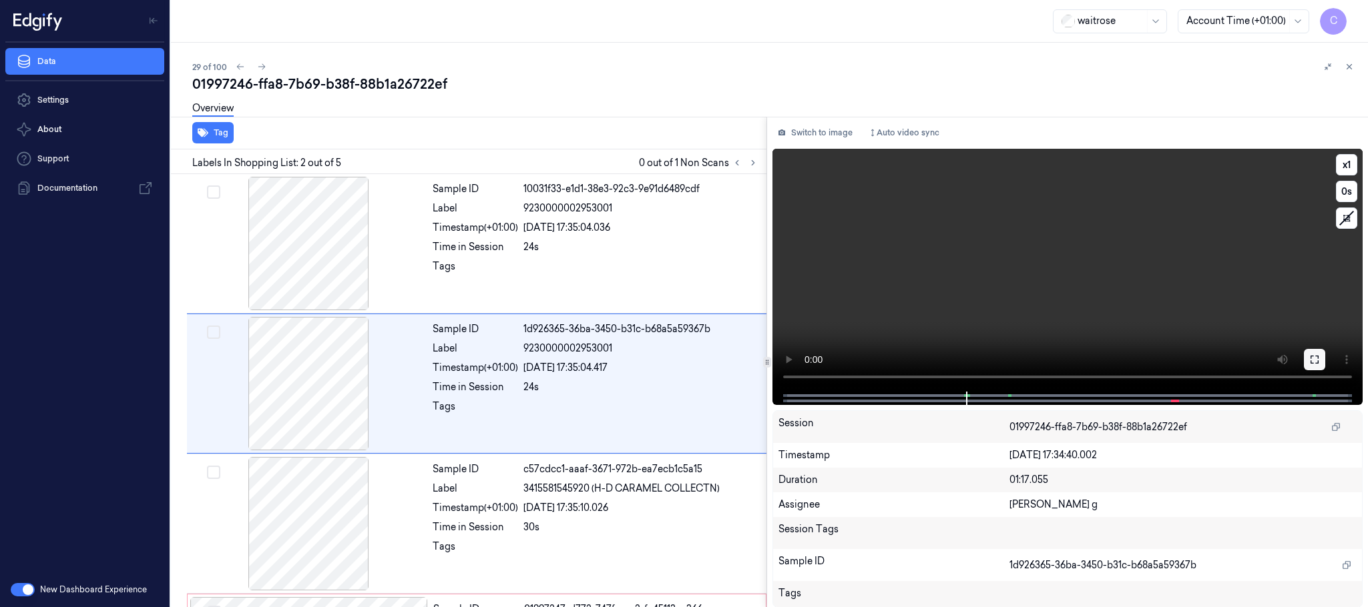
click at [1314, 354] on icon at bounding box center [1314, 359] width 11 height 11
click at [1312, 361] on icon at bounding box center [1314, 359] width 11 height 11
click at [302, 253] on div at bounding box center [309, 243] width 238 height 133
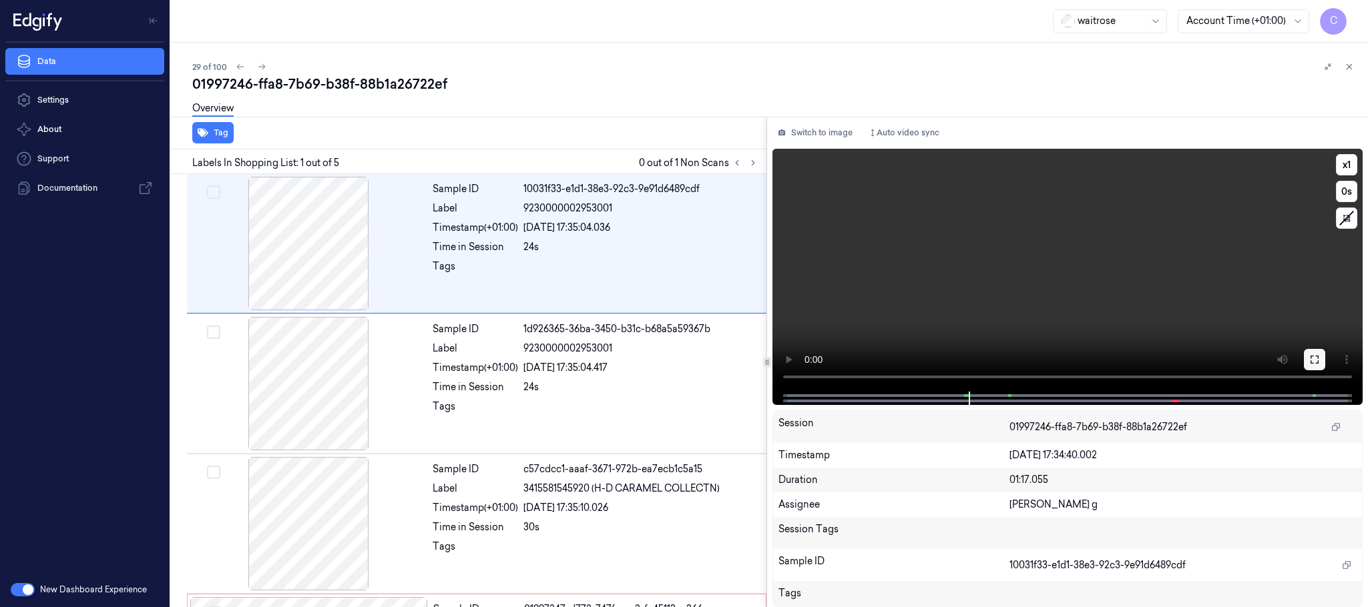
click at [1322, 356] on button at bounding box center [1314, 359] width 21 height 21
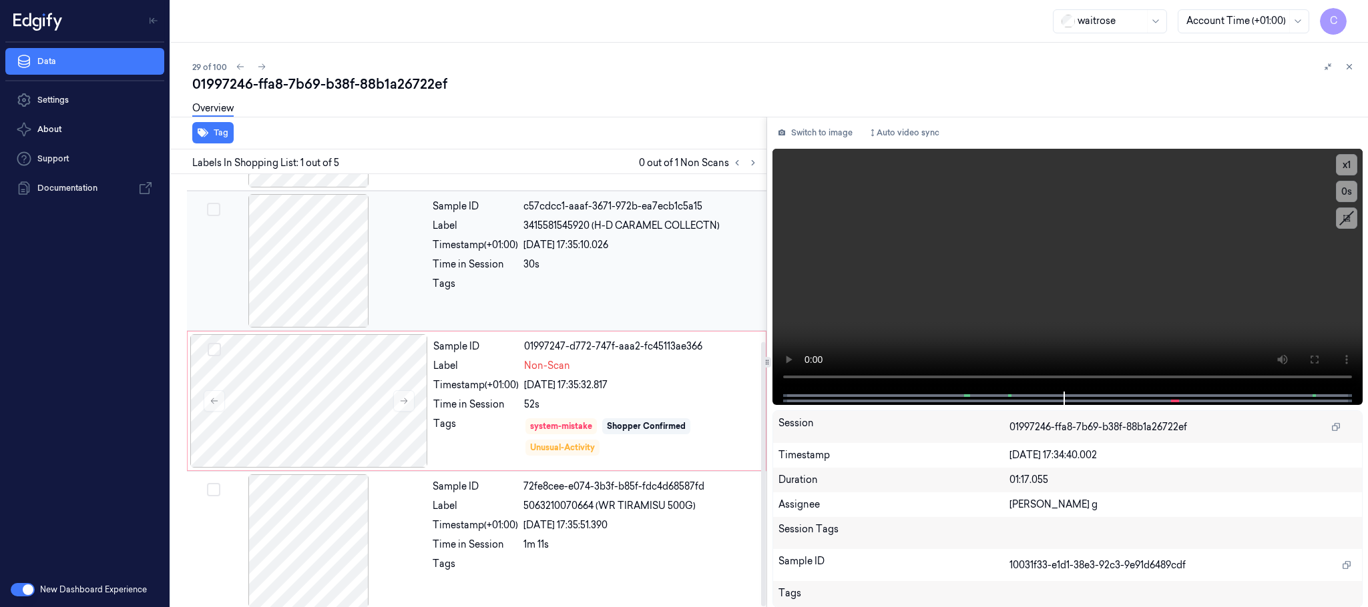
scroll to position [274, 0]
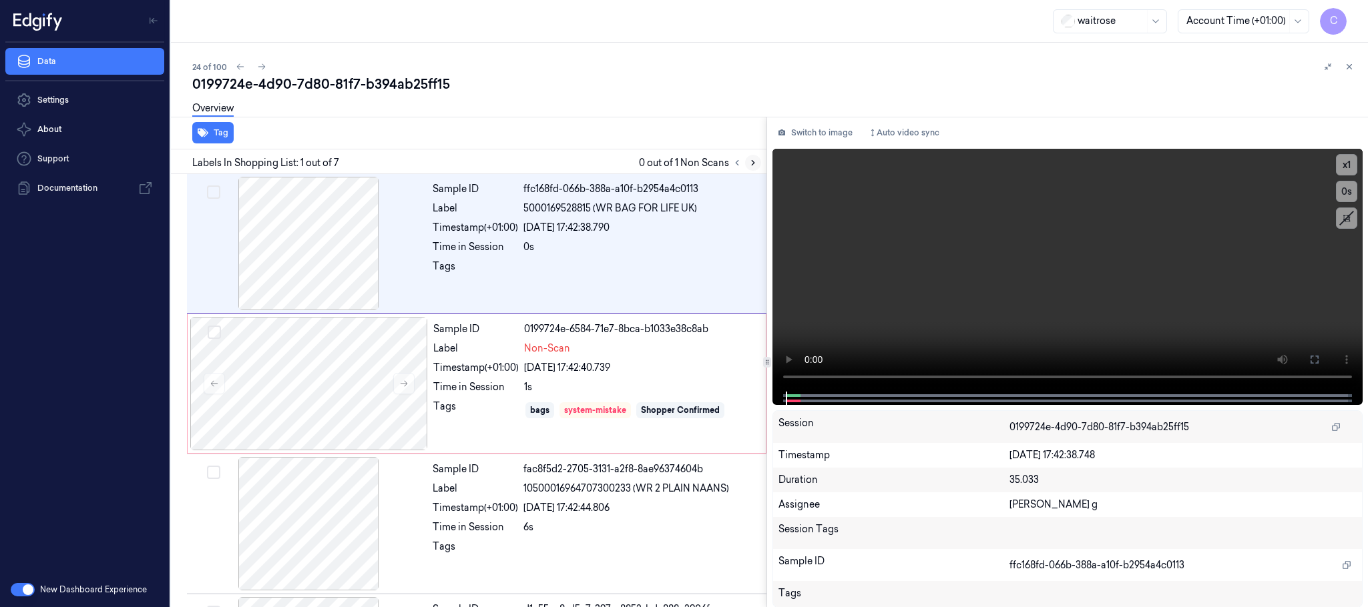
click at [754, 161] on icon at bounding box center [752, 162] width 9 height 9
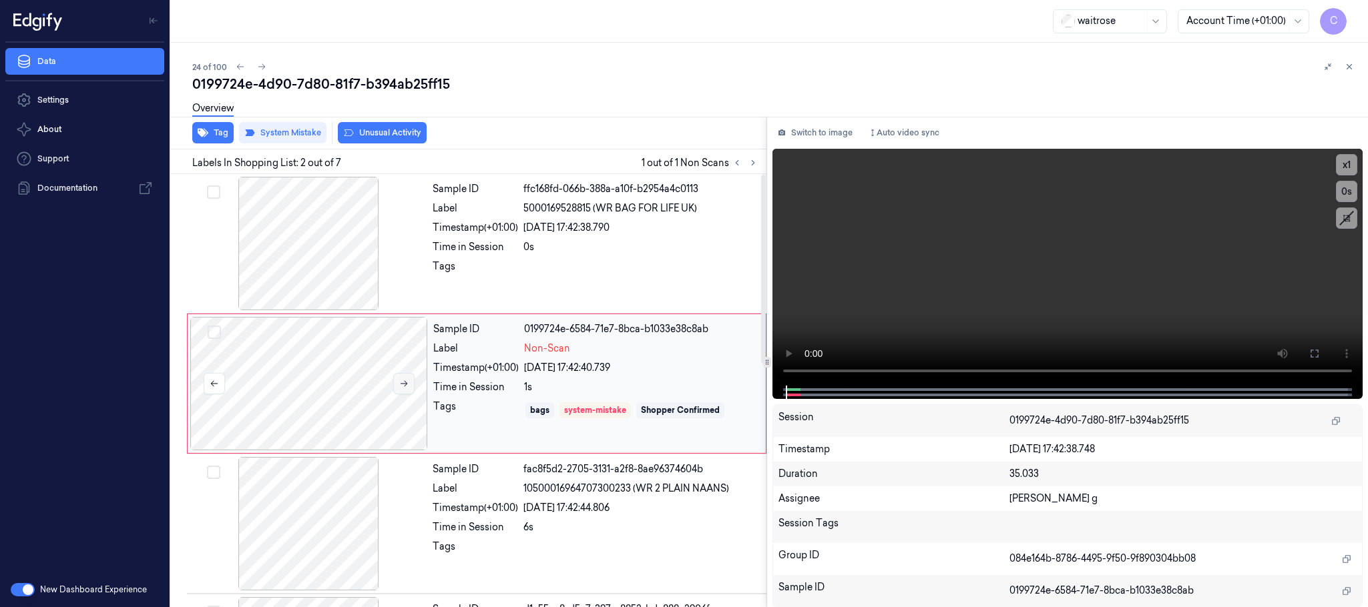
click at [404, 386] on icon at bounding box center [403, 383] width 9 height 9
click at [397, 386] on button at bounding box center [403, 383] width 21 height 21
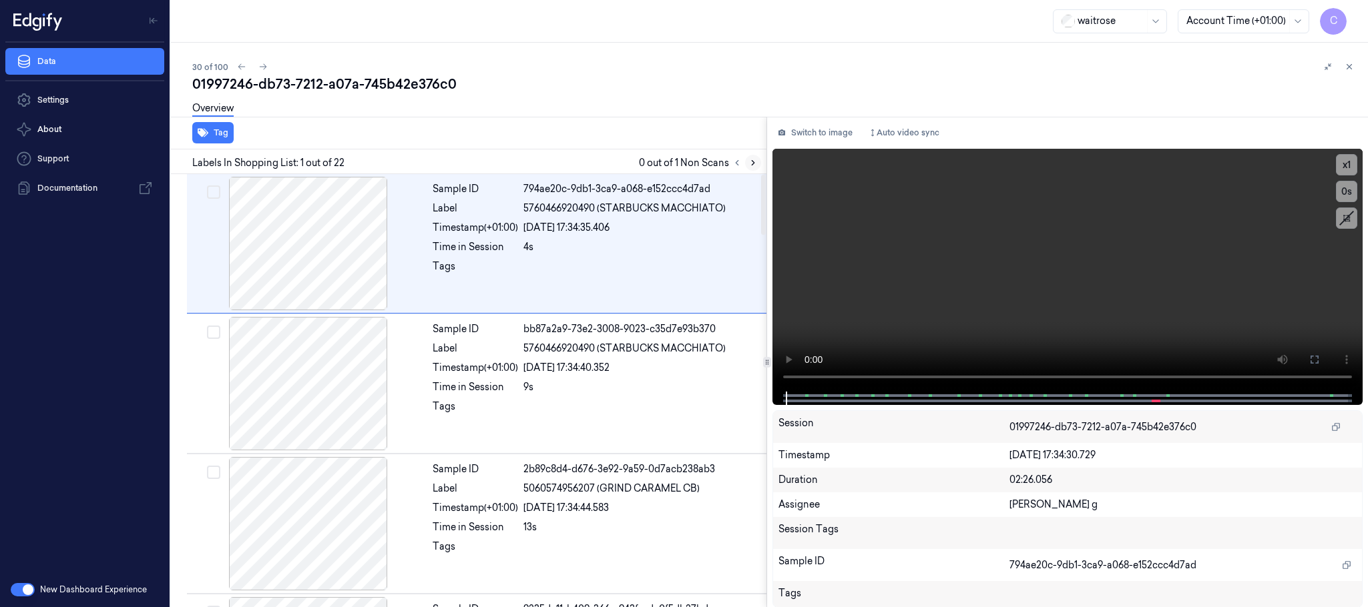
click at [756, 165] on icon at bounding box center [752, 162] width 9 height 9
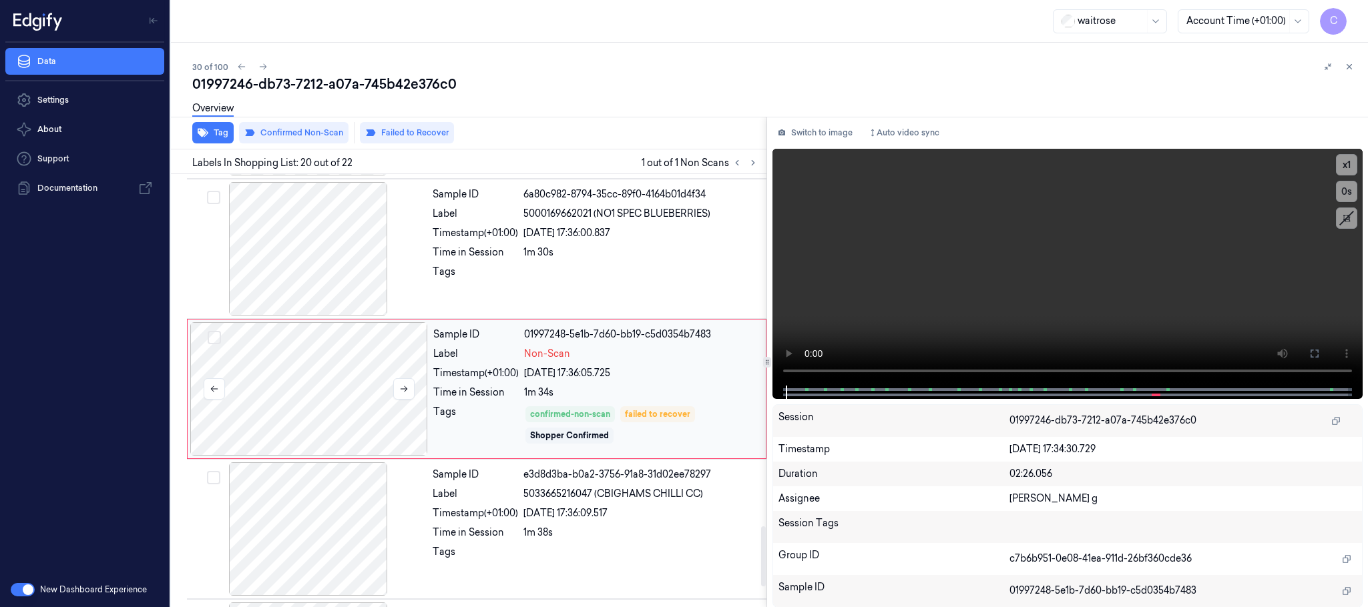
scroll to position [2528, 0]
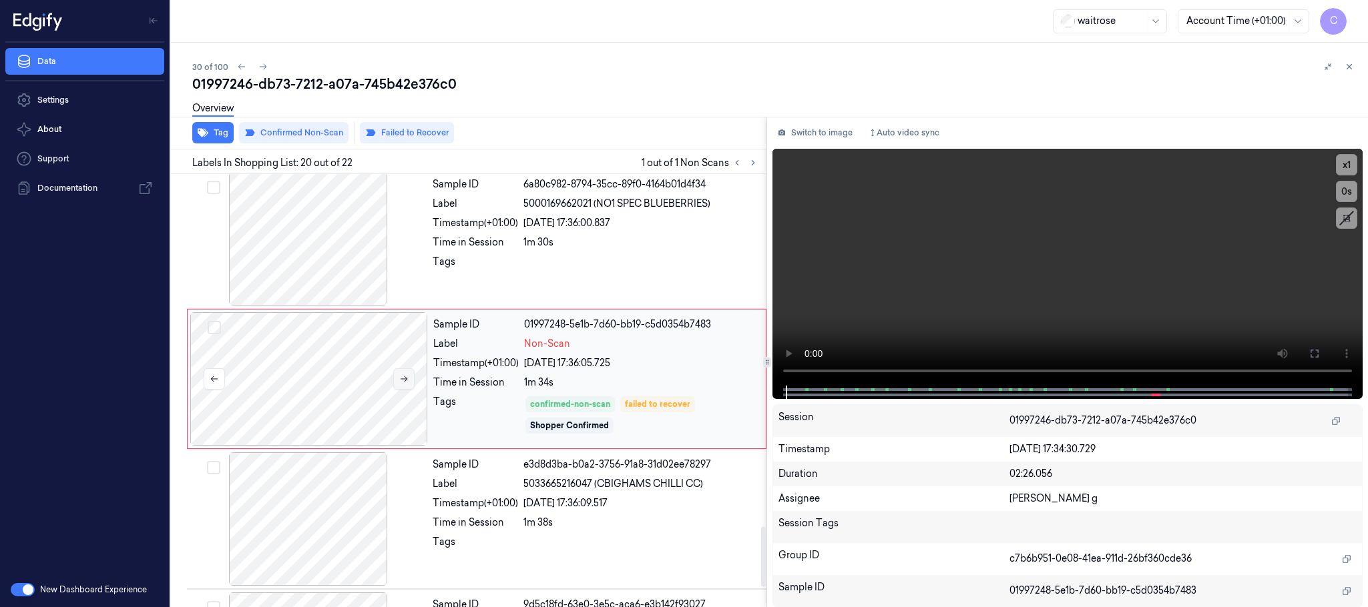
click at [406, 382] on icon at bounding box center [403, 379] width 7 height 6
click at [404, 382] on icon at bounding box center [403, 379] width 7 height 6
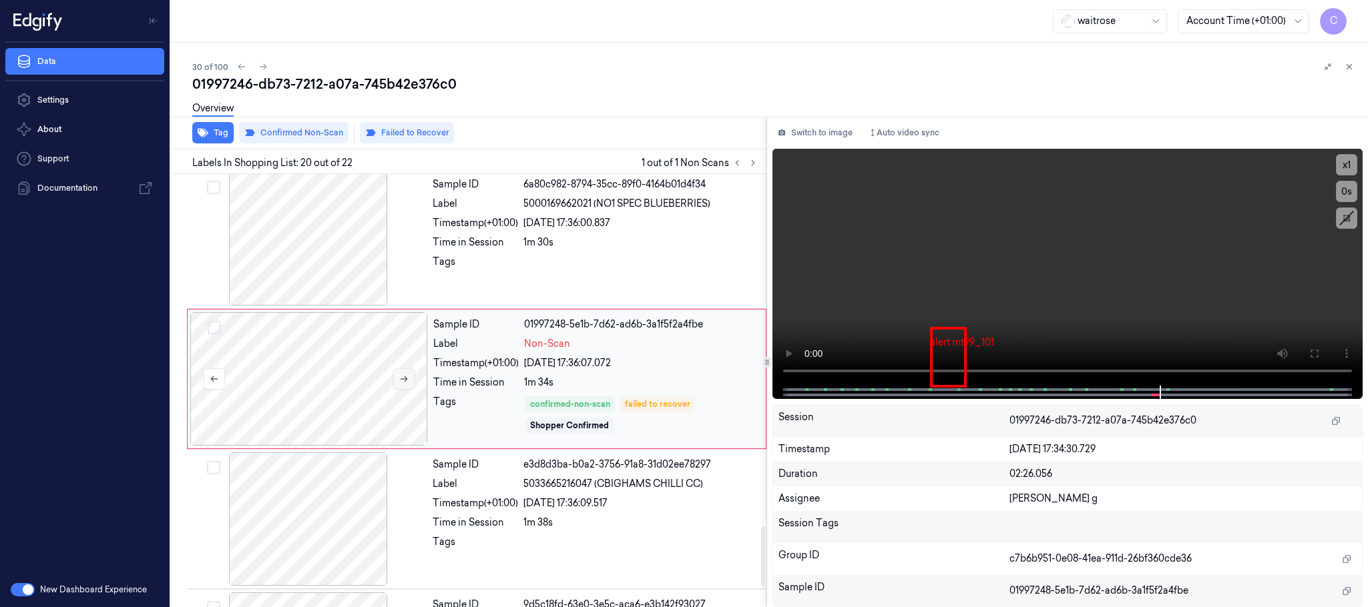
click at [403, 384] on icon at bounding box center [403, 378] width 9 height 9
click at [334, 239] on div at bounding box center [309, 238] width 238 height 133
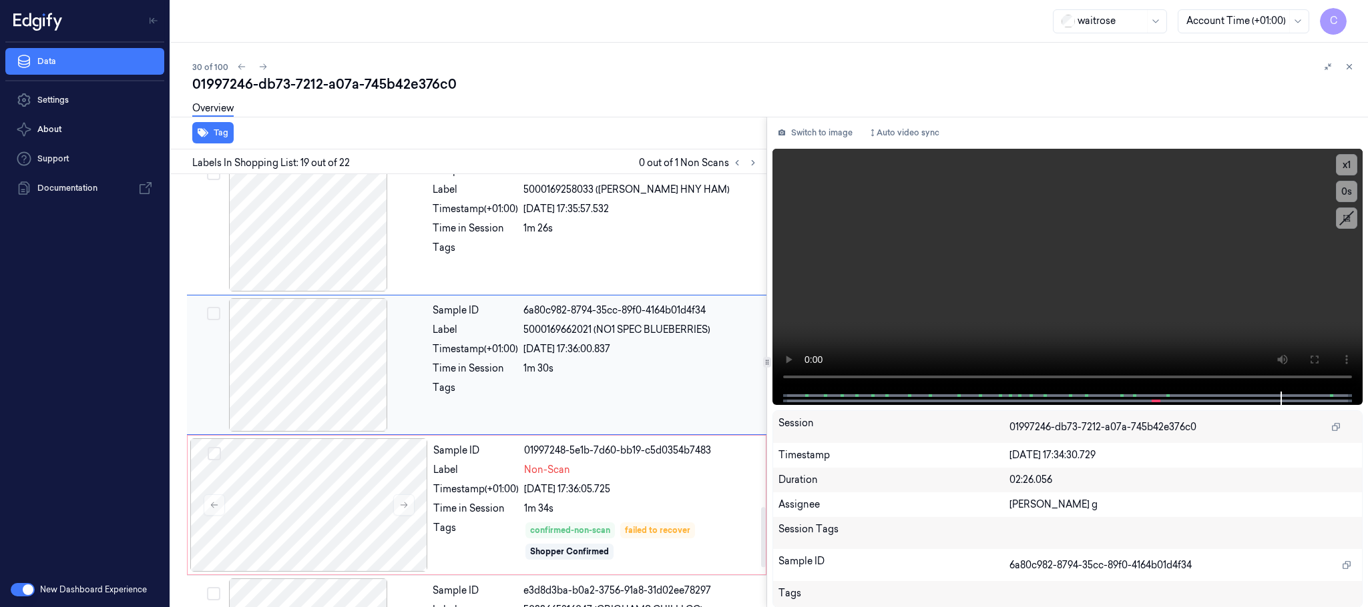
scroll to position [2387, 0]
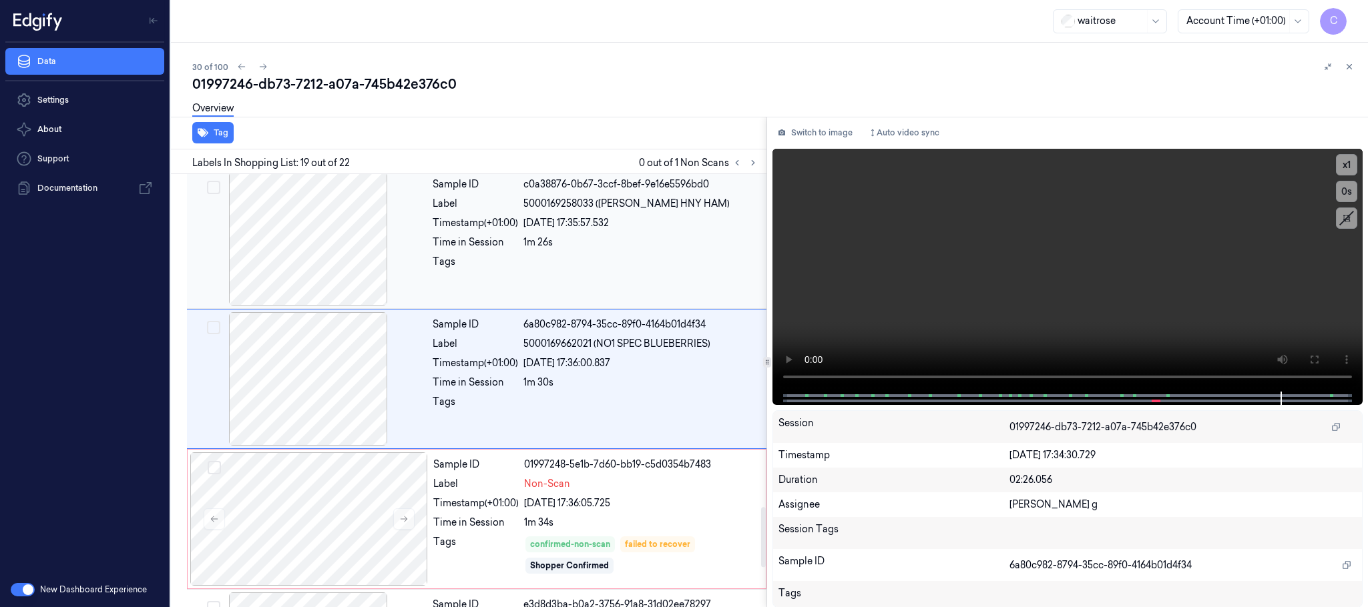
click at [321, 202] on div at bounding box center [309, 238] width 238 height 133
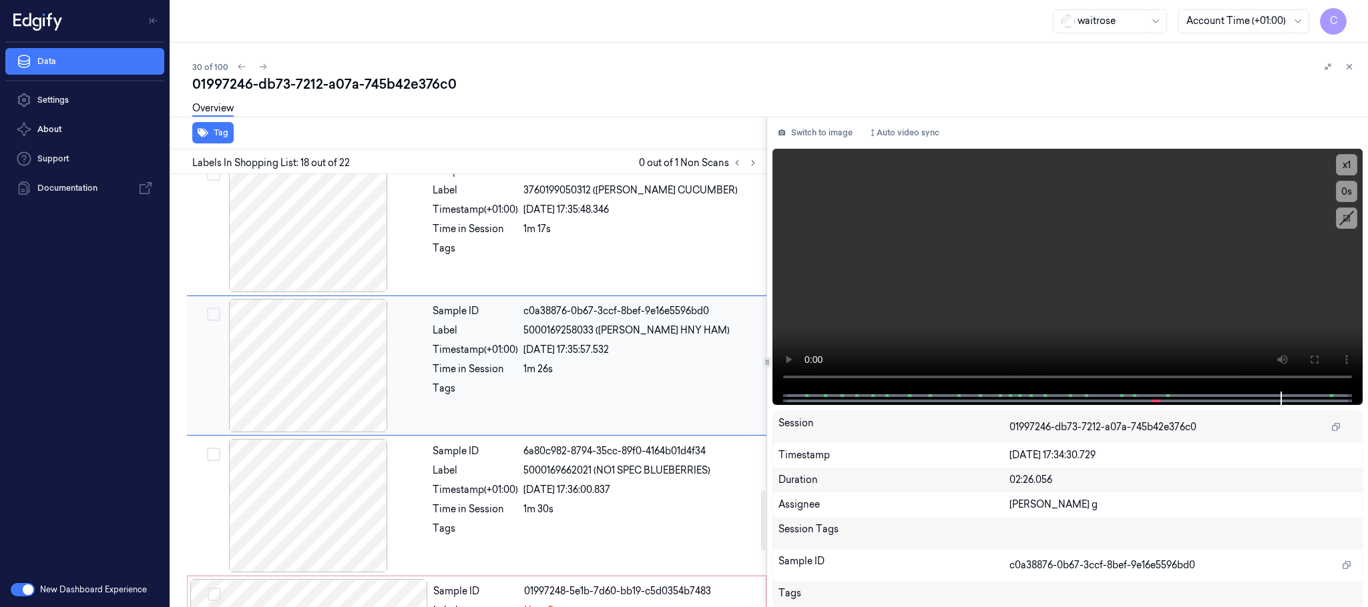
scroll to position [2247, 0]
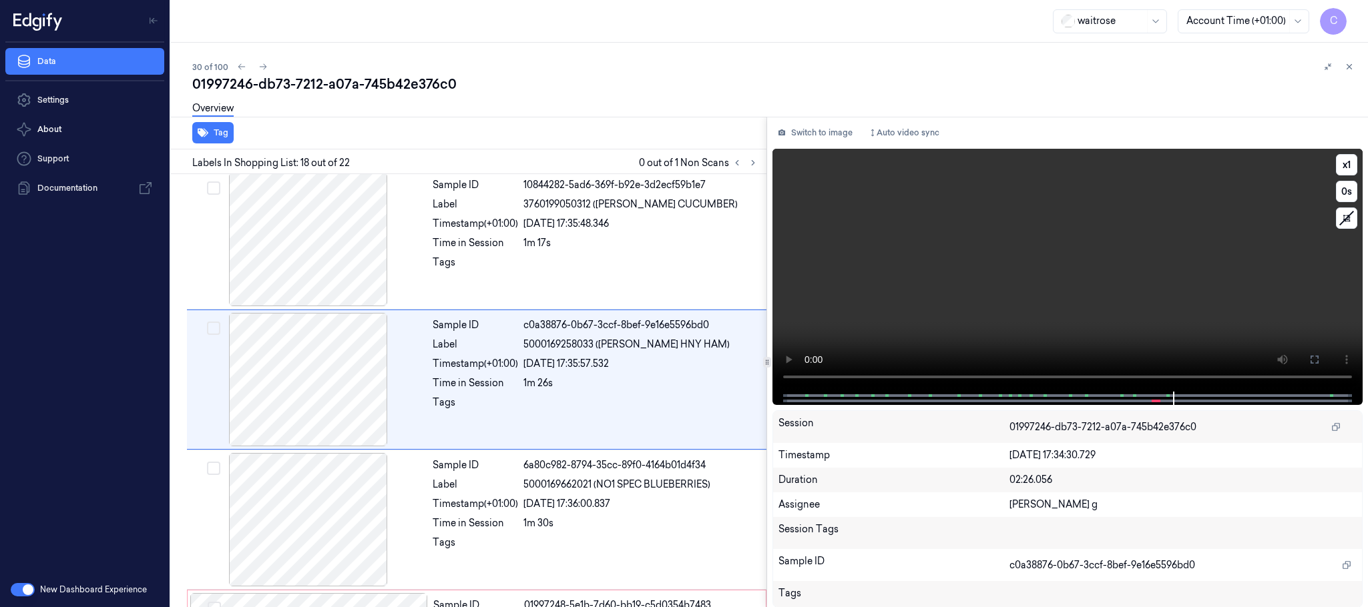
click at [1067, 319] on video at bounding box center [1067, 270] width 590 height 243
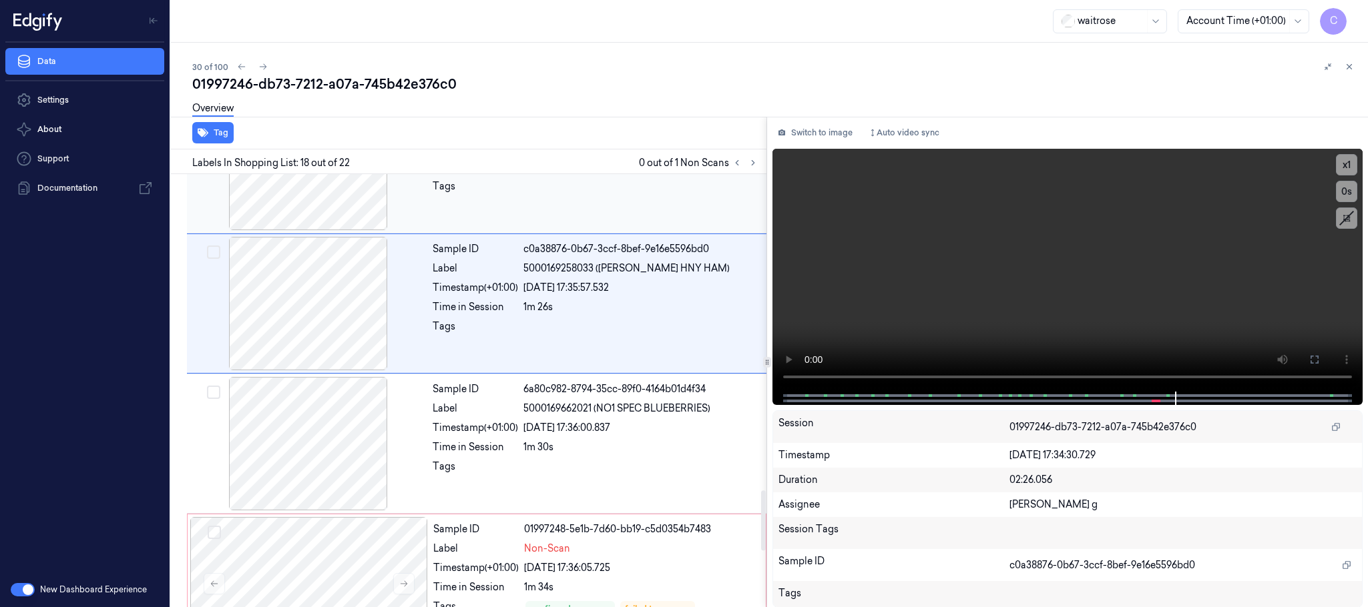
scroll to position [2447, 0]
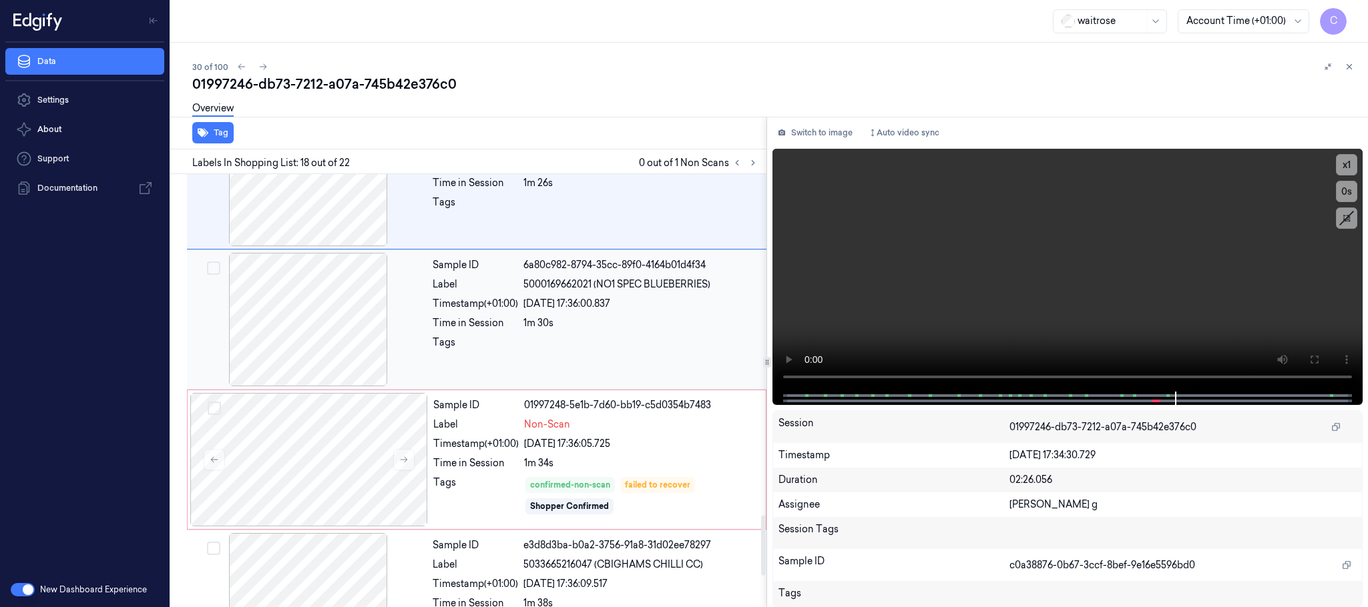
click at [325, 335] on div at bounding box center [309, 319] width 238 height 133
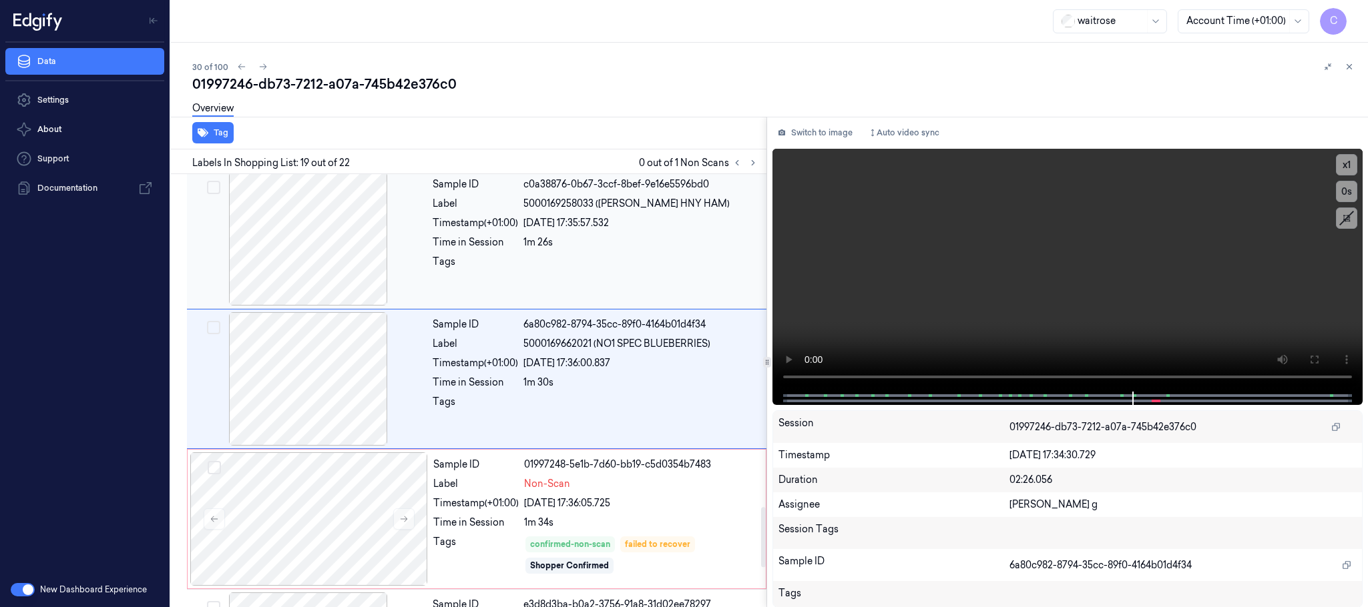
click at [340, 257] on div at bounding box center [309, 238] width 238 height 133
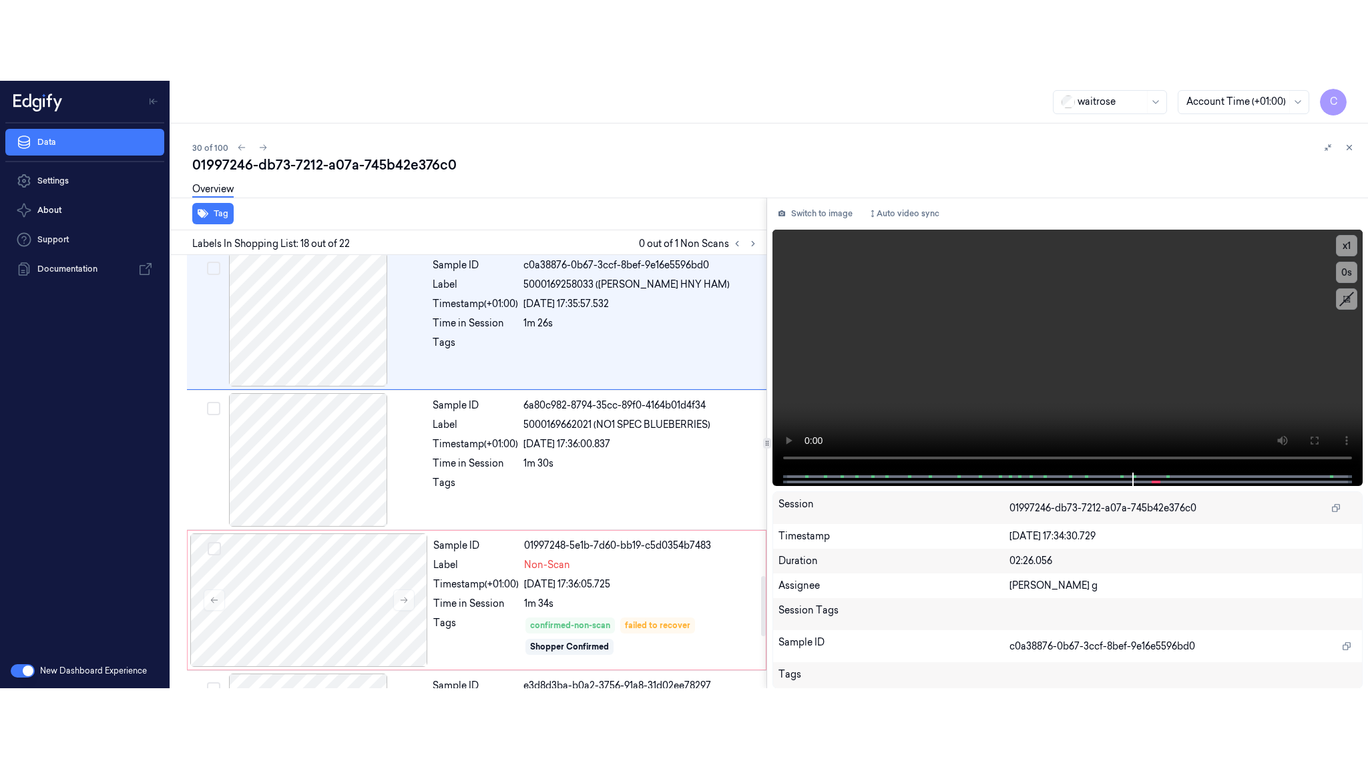
scroll to position [2247, 0]
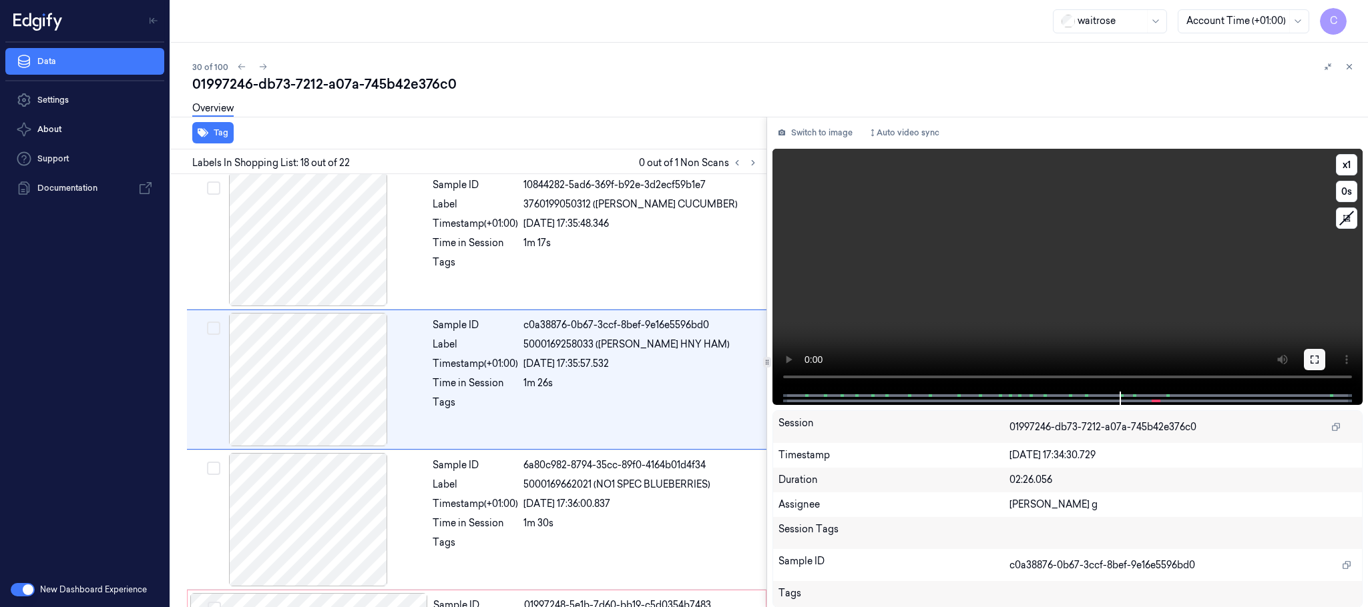
click at [1312, 358] on icon at bounding box center [1314, 359] width 11 height 11
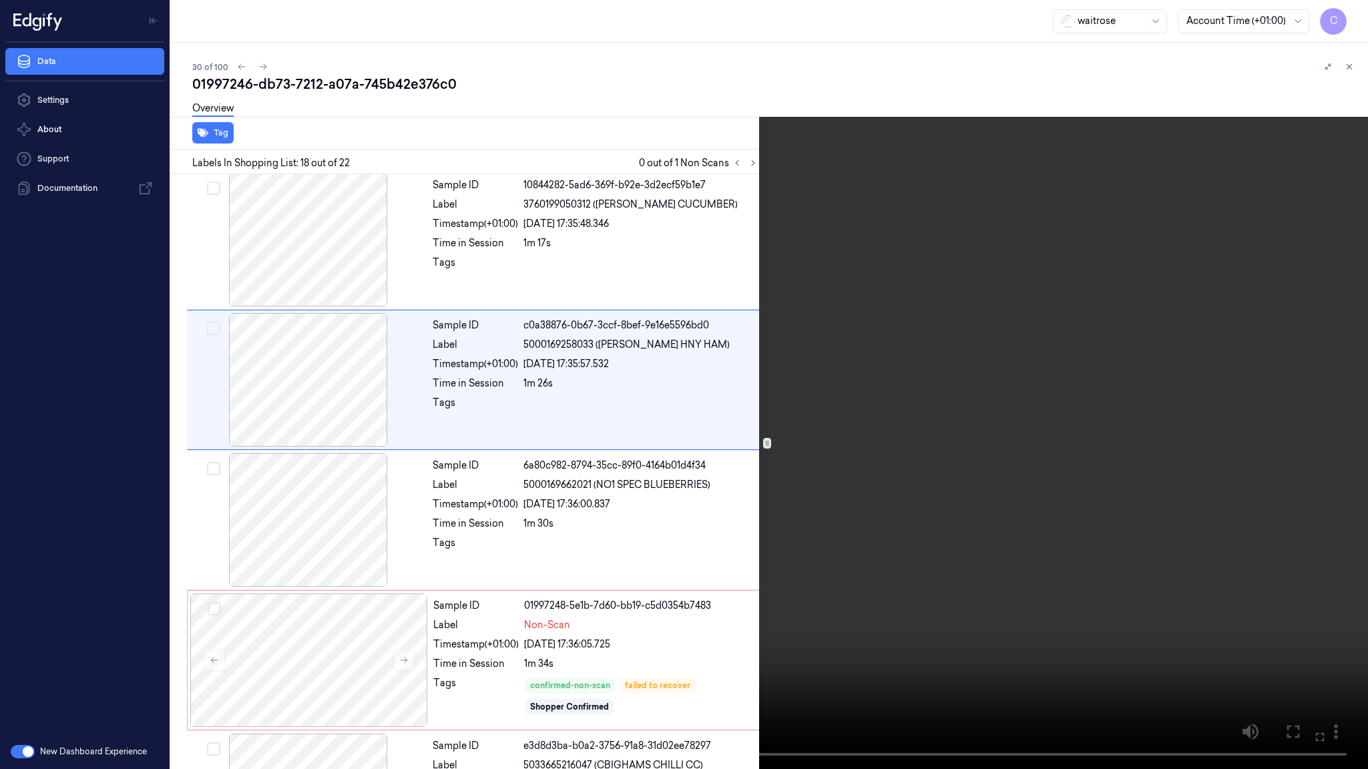
click at [629, 473] on video at bounding box center [684, 384] width 1368 height 769
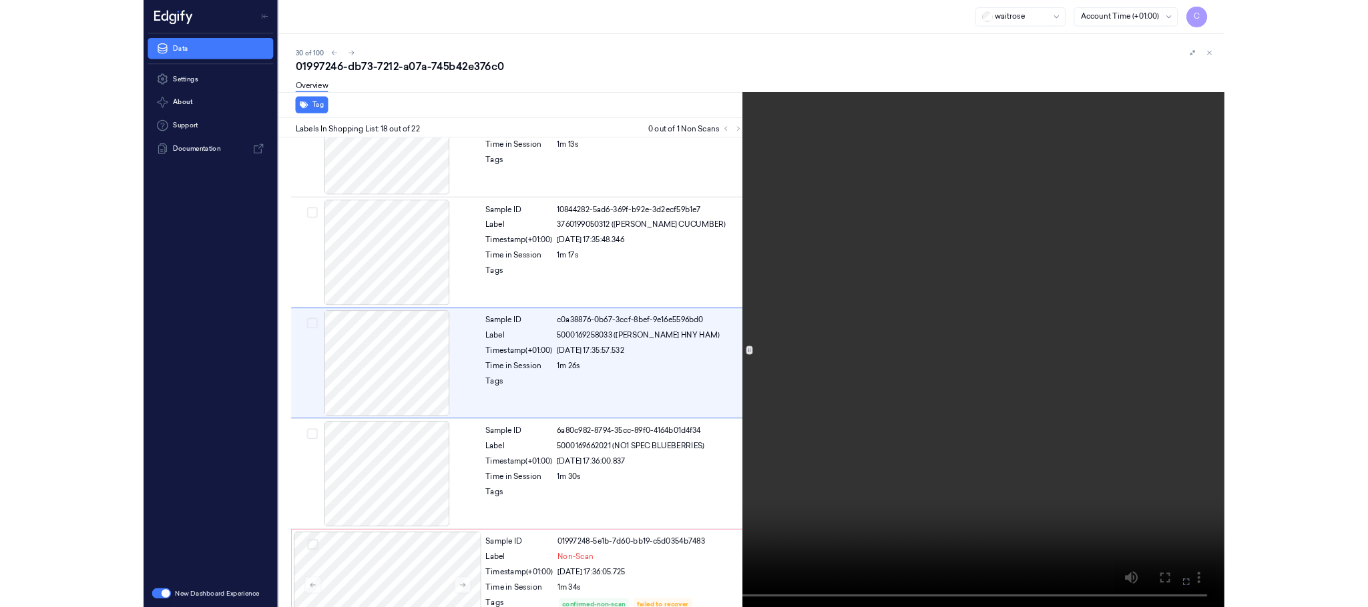
scroll to position [2165, 0]
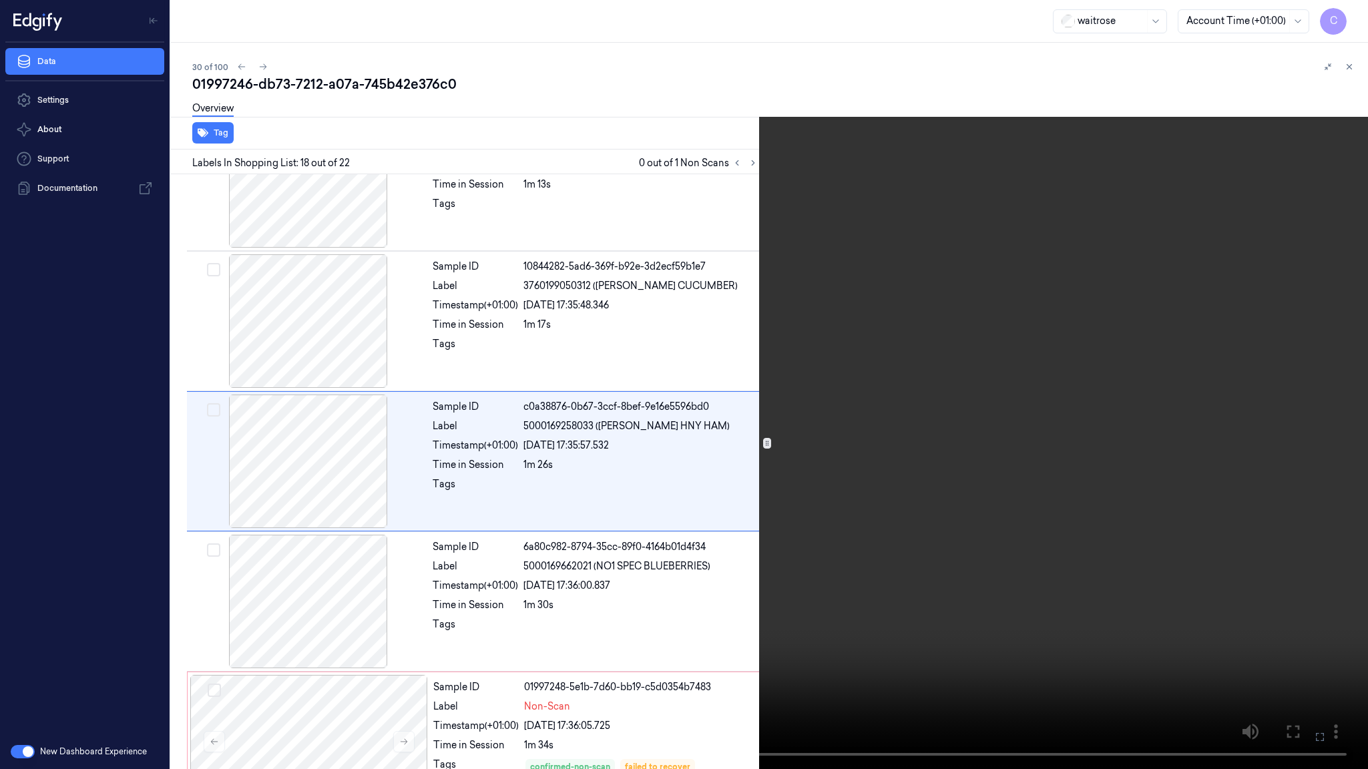
click at [675, 473] on video at bounding box center [684, 384] width 1368 height 769
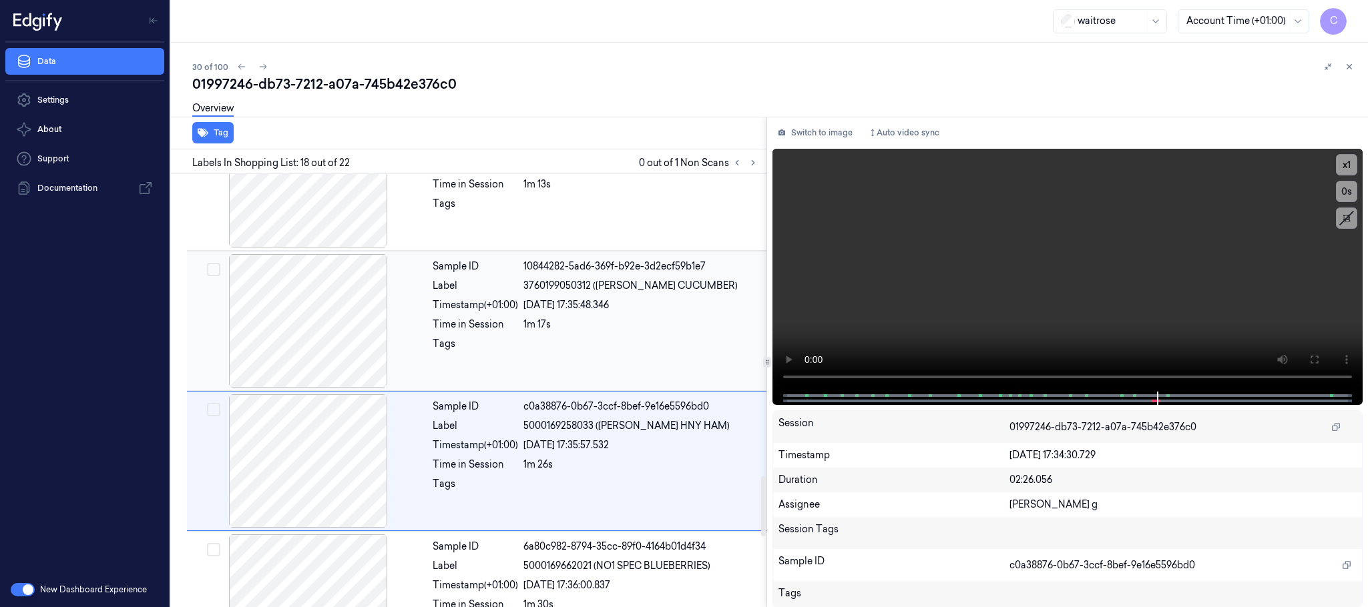
click at [294, 304] on div at bounding box center [309, 320] width 238 height 133
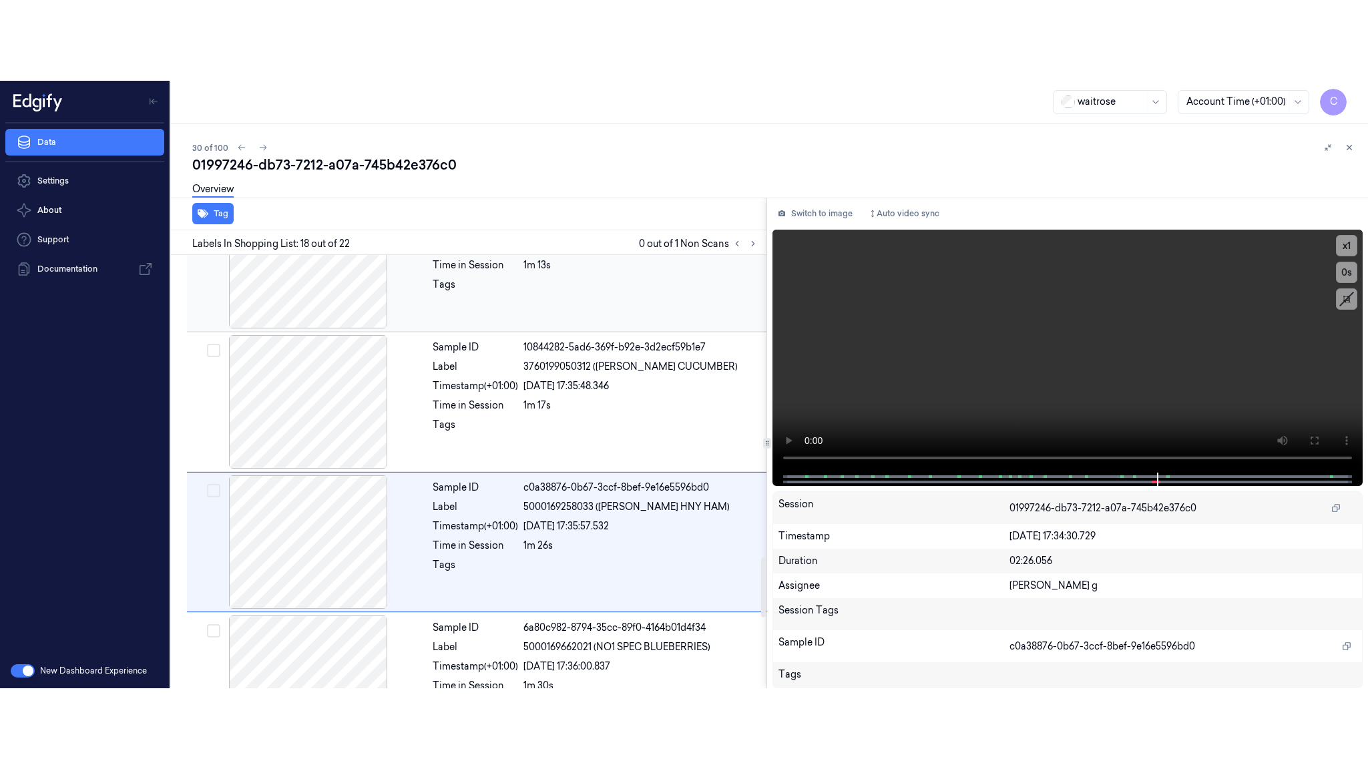
scroll to position [2105, 0]
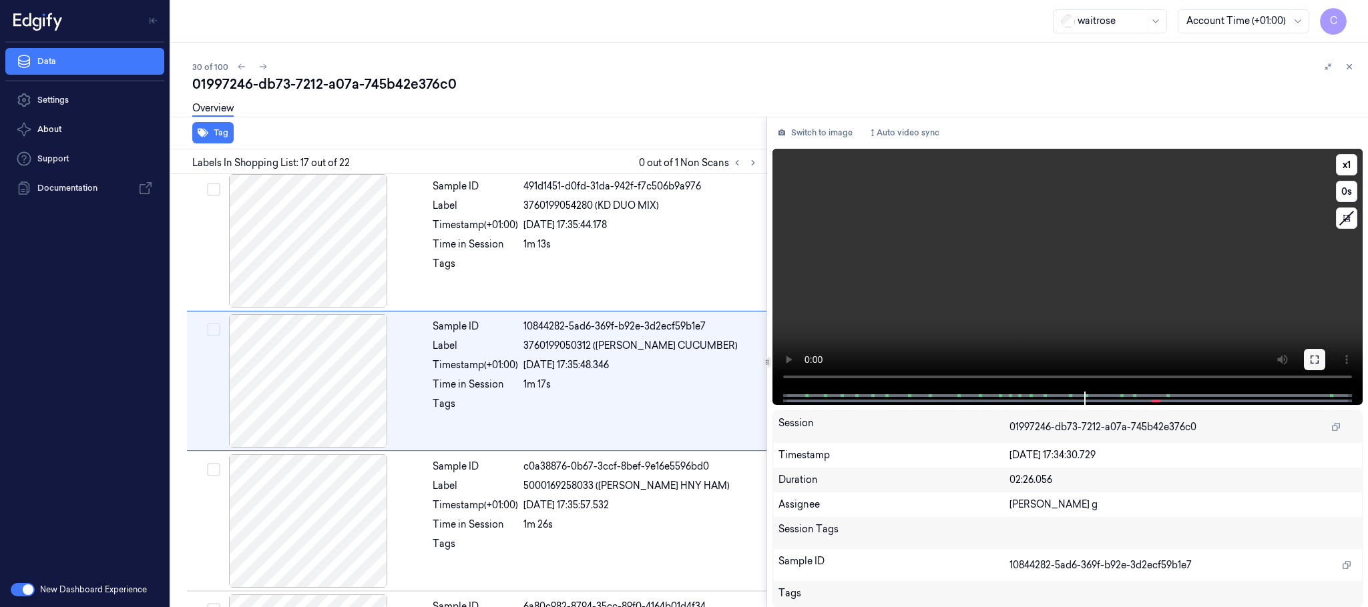
click at [1312, 360] on icon at bounding box center [1314, 359] width 11 height 11
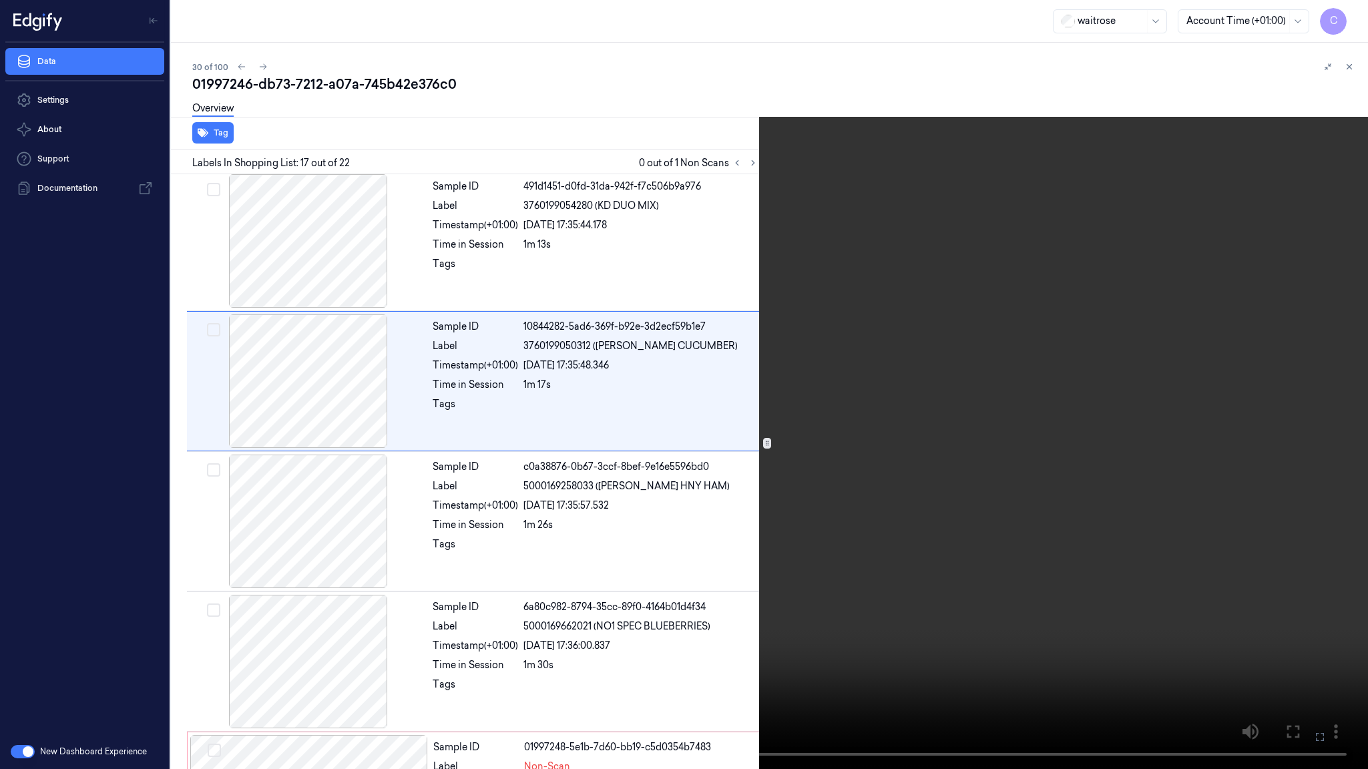
click at [829, 473] on video at bounding box center [684, 384] width 1368 height 769
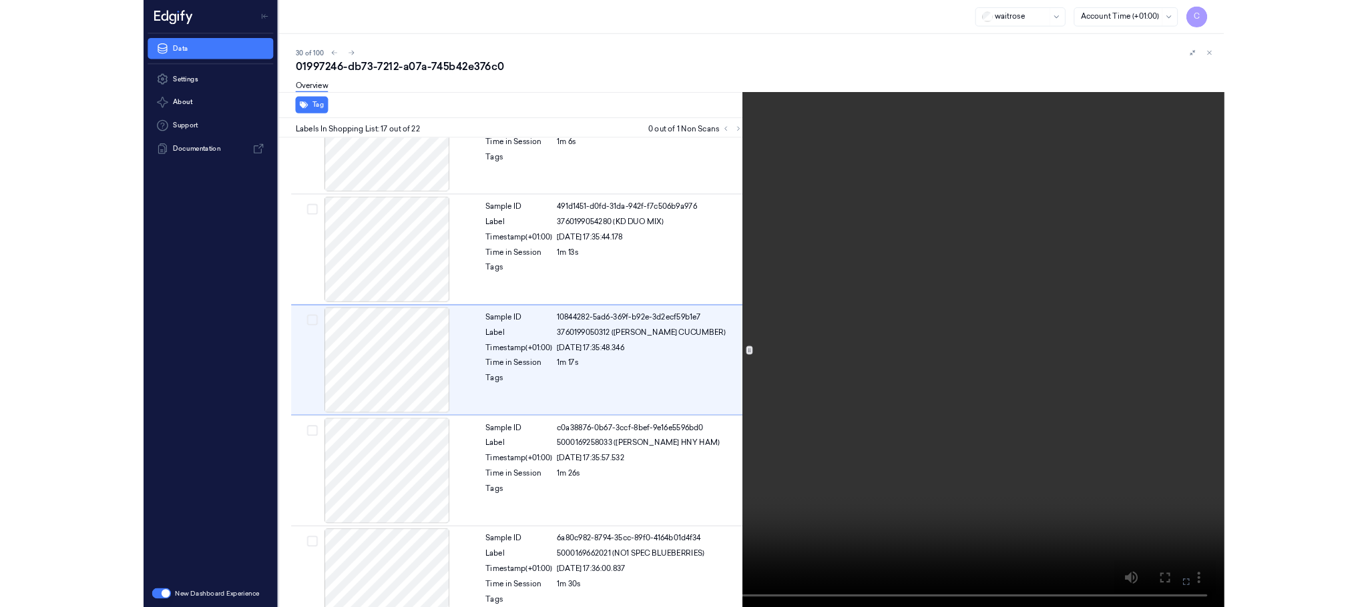
scroll to position [2025, 0]
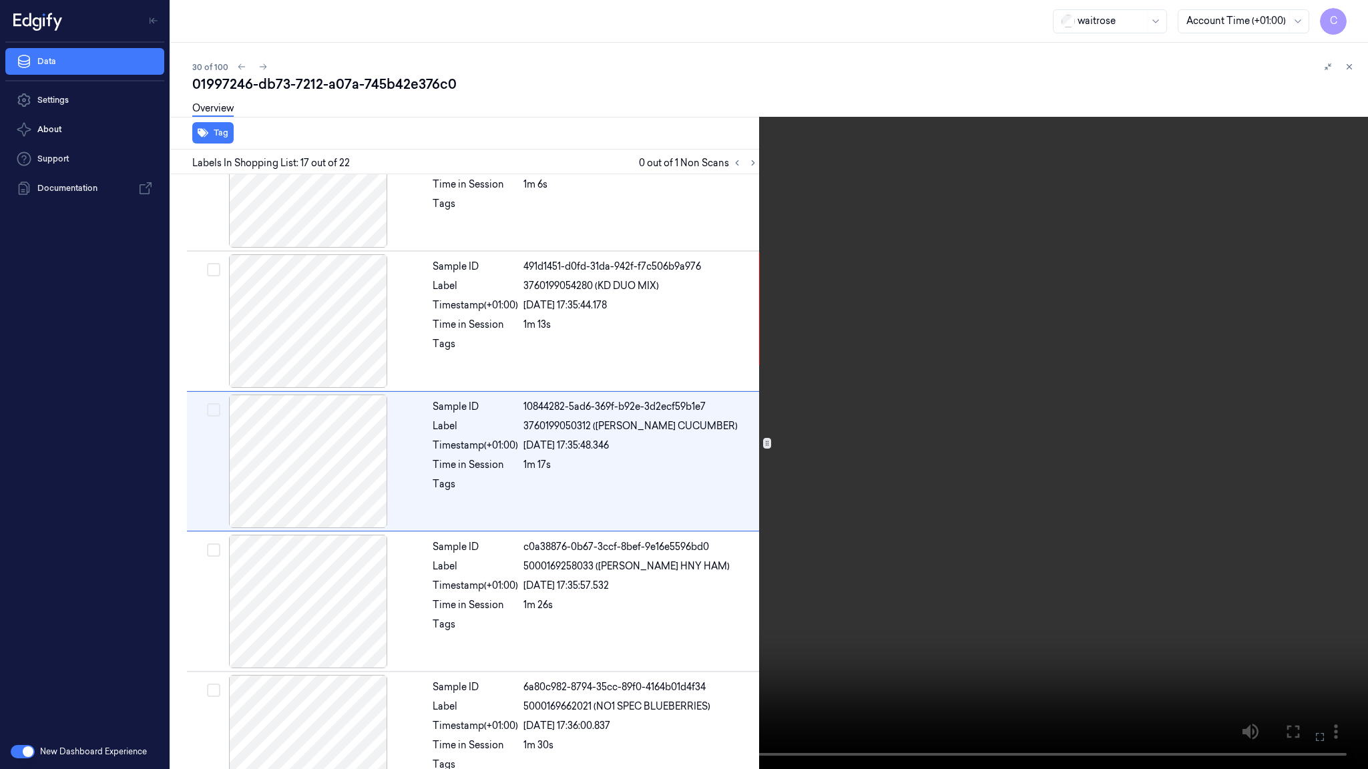
click at [819, 292] on video at bounding box center [684, 384] width 1368 height 769
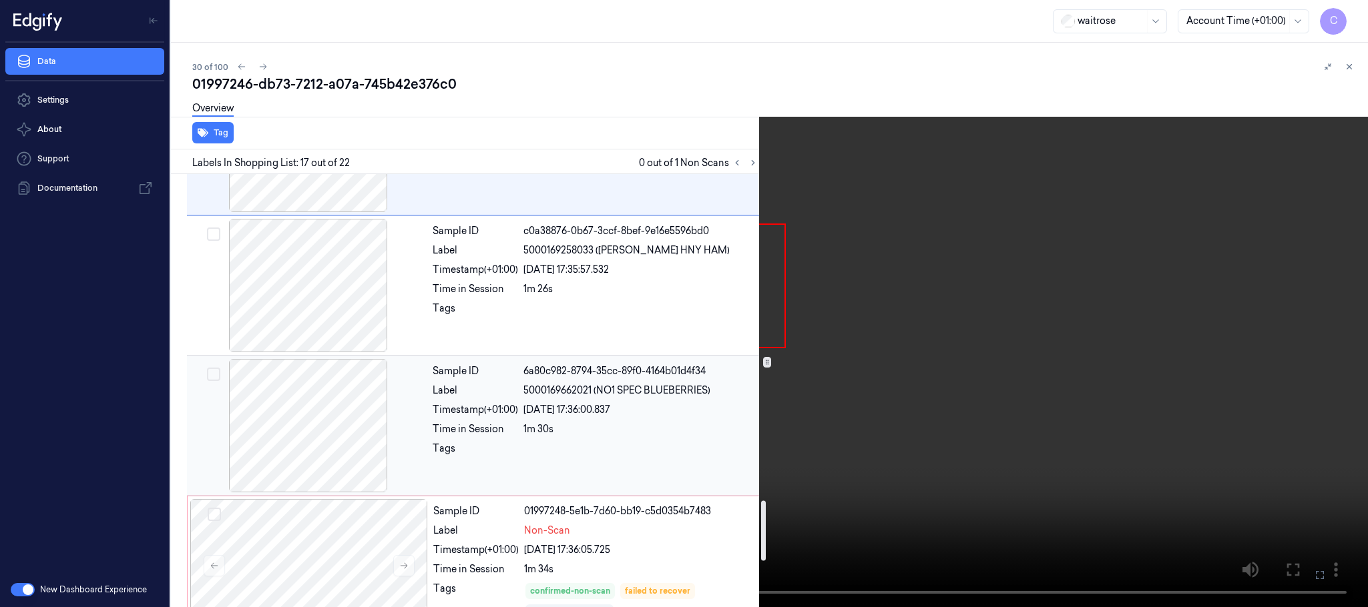
scroll to position [2425, 0]
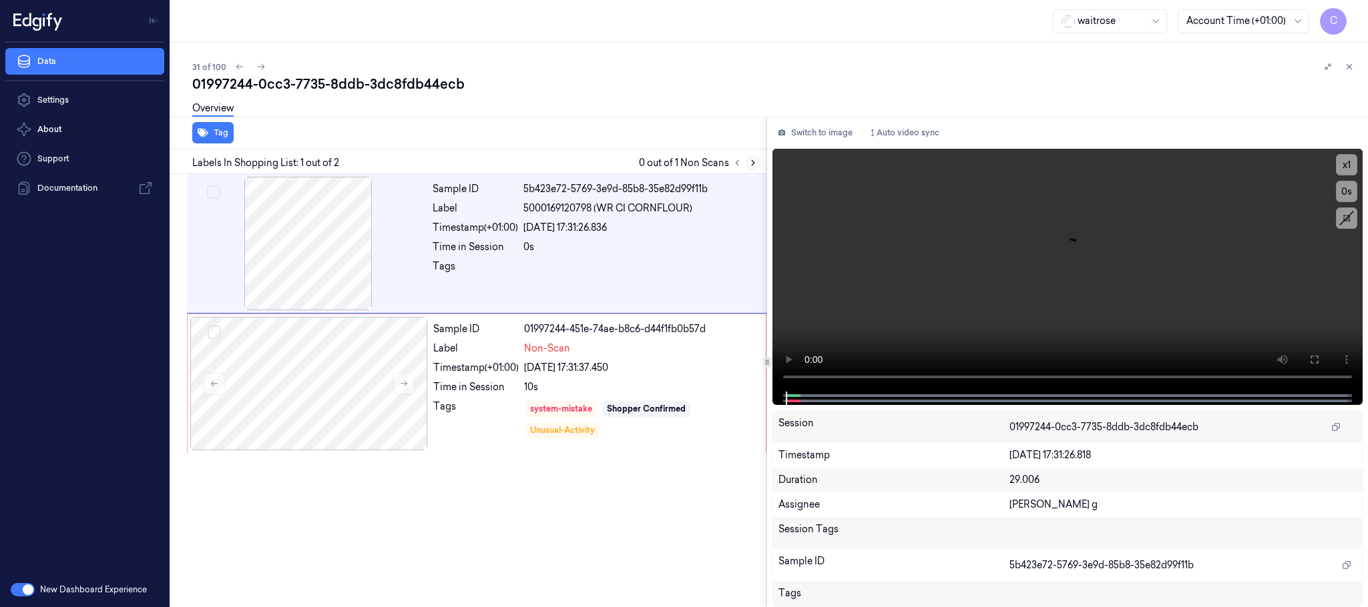
click at [756, 159] on icon at bounding box center [752, 162] width 9 height 9
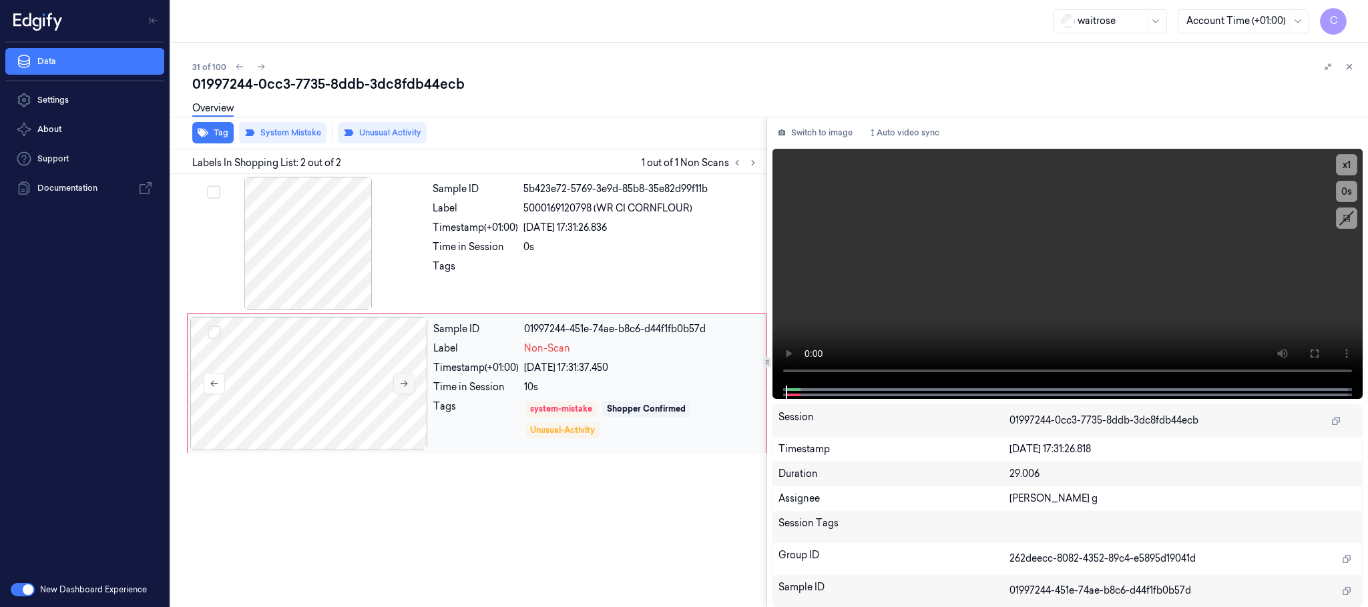
click at [397, 385] on button at bounding box center [403, 383] width 21 height 21
click at [399, 381] on icon at bounding box center [403, 383] width 9 height 9
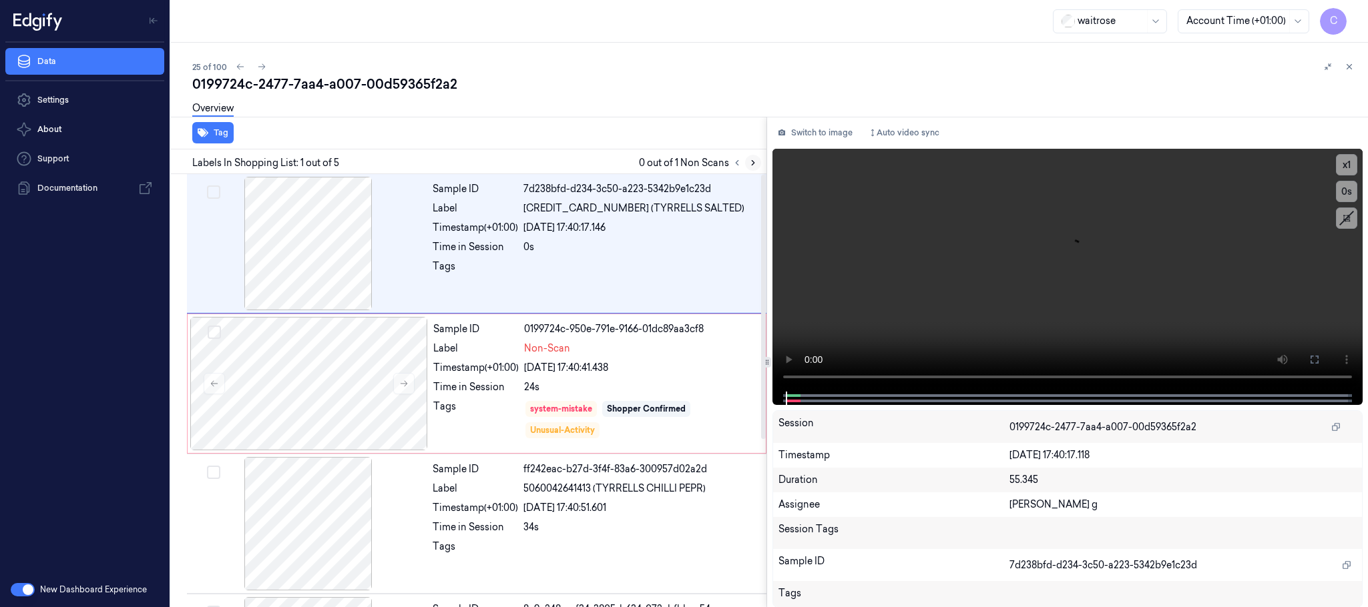
click at [753, 163] on icon at bounding box center [752, 162] width 9 height 9
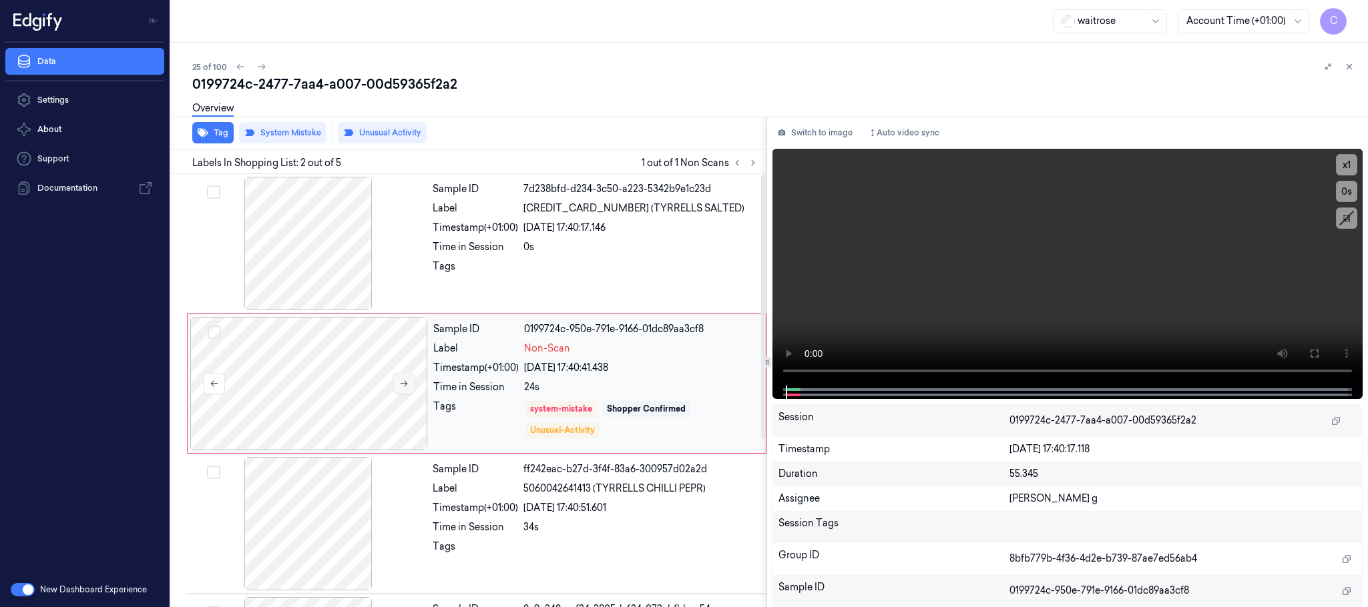
click at [401, 384] on icon at bounding box center [403, 384] width 7 height 6
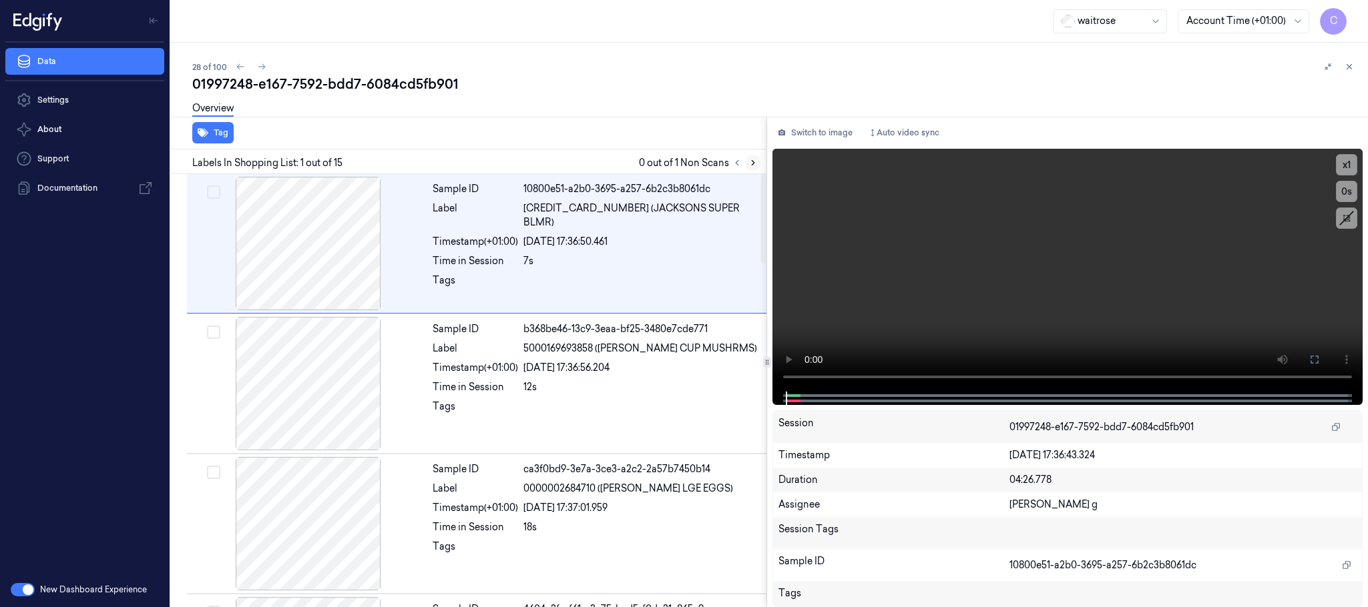
click at [747, 161] on button at bounding box center [753, 163] width 16 height 16
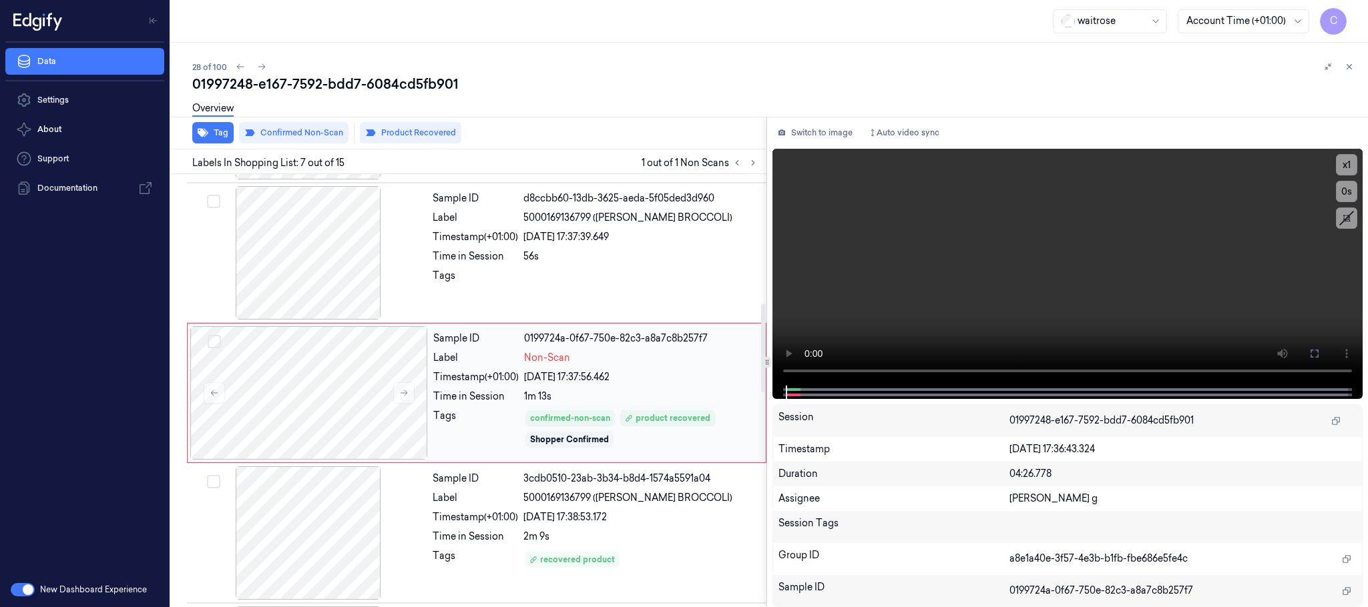
scroll to position [697, 0]
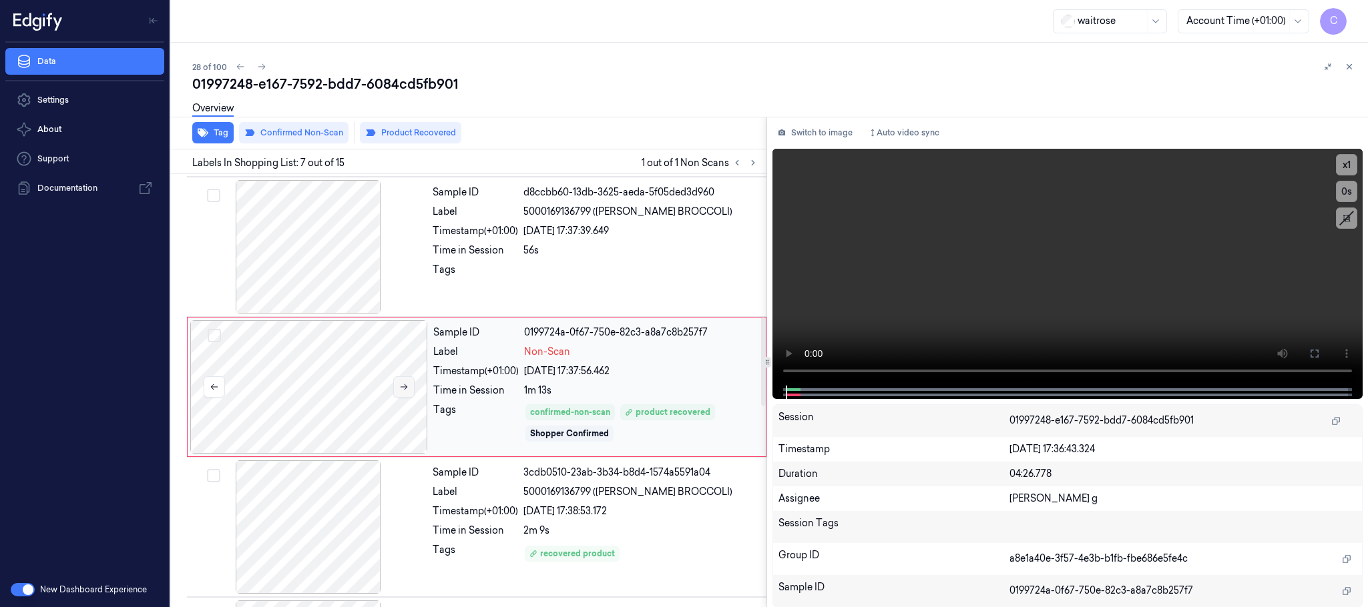
click at [402, 392] on icon at bounding box center [403, 386] width 9 height 9
click at [405, 391] on icon at bounding box center [403, 386] width 9 height 9
click at [353, 537] on div at bounding box center [309, 527] width 238 height 133
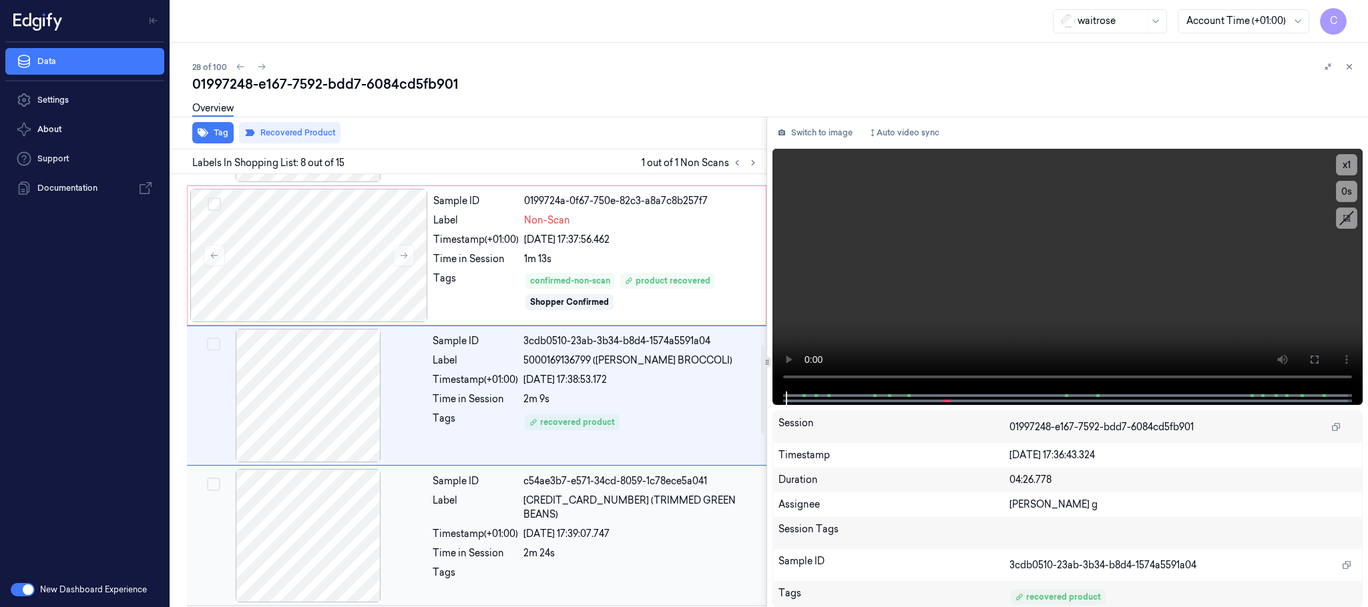
scroll to position [838, 0]
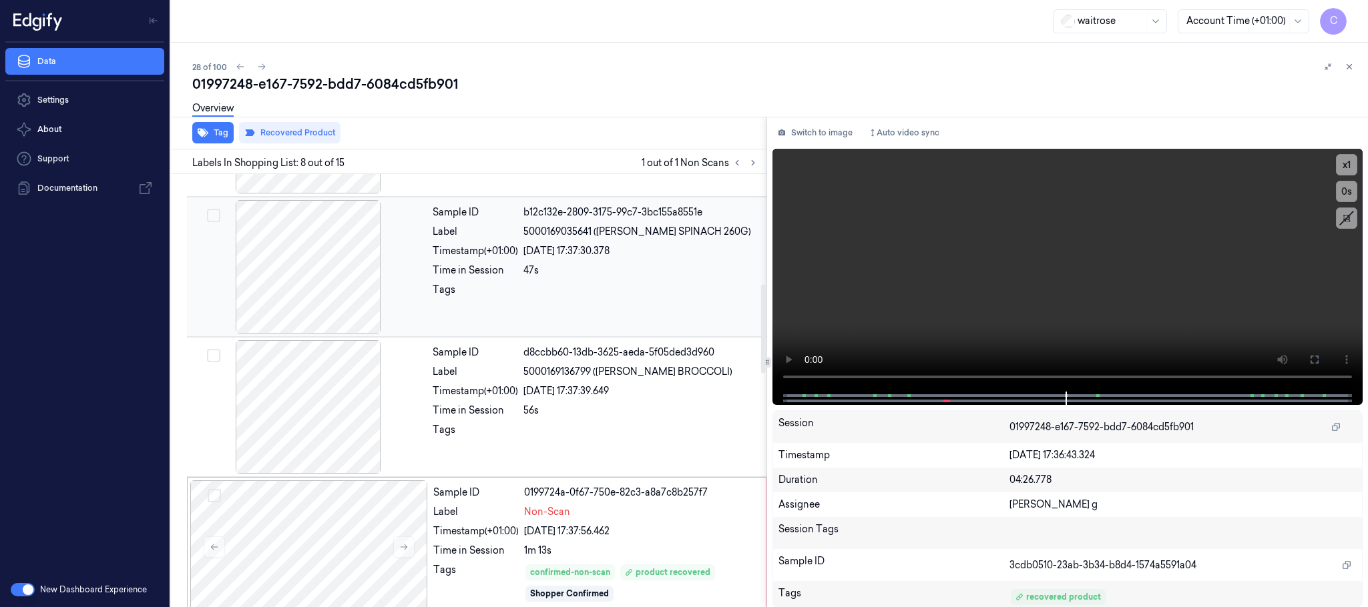
click at [320, 271] on div at bounding box center [309, 266] width 238 height 133
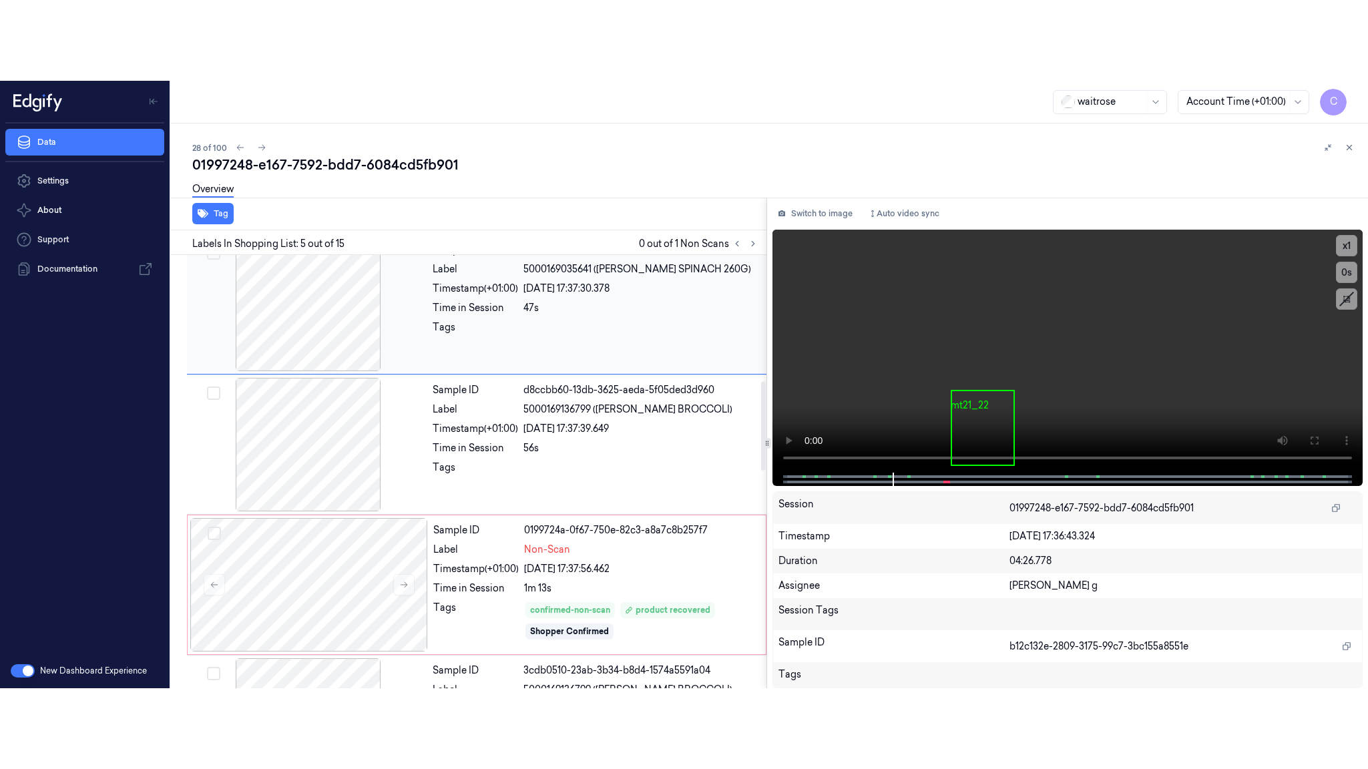
scroll to position [617, 0]
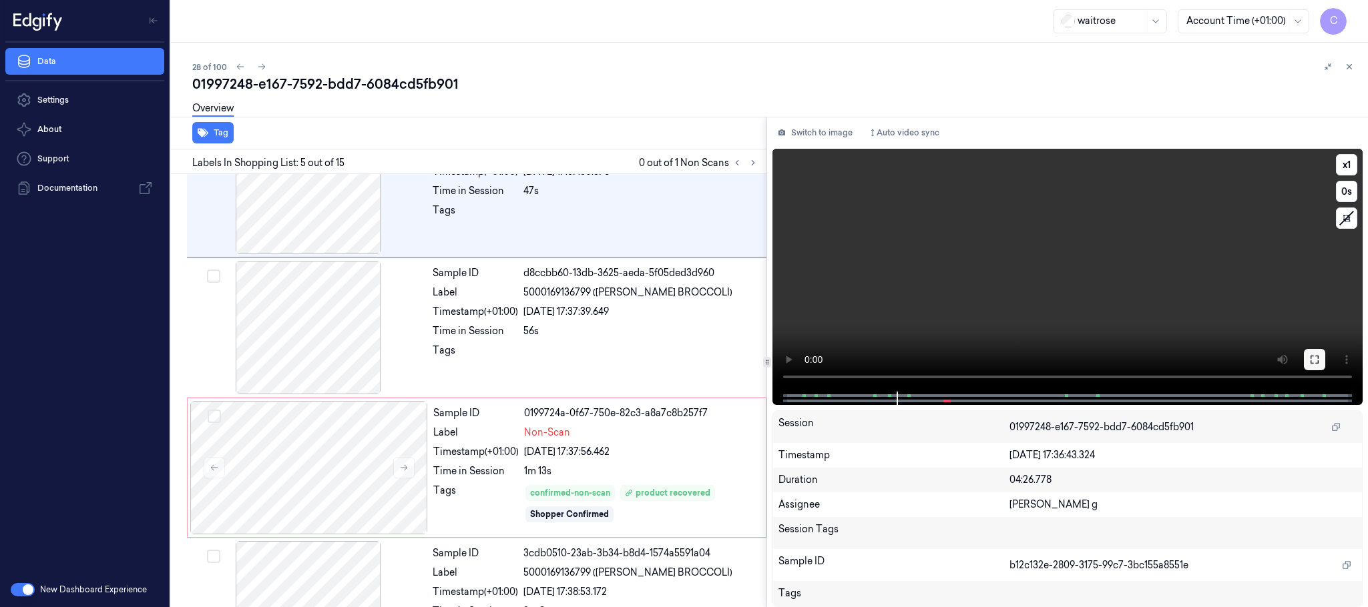
click at [1320, 361] on icon at bounding box center [1314, 359] width 11 height 11
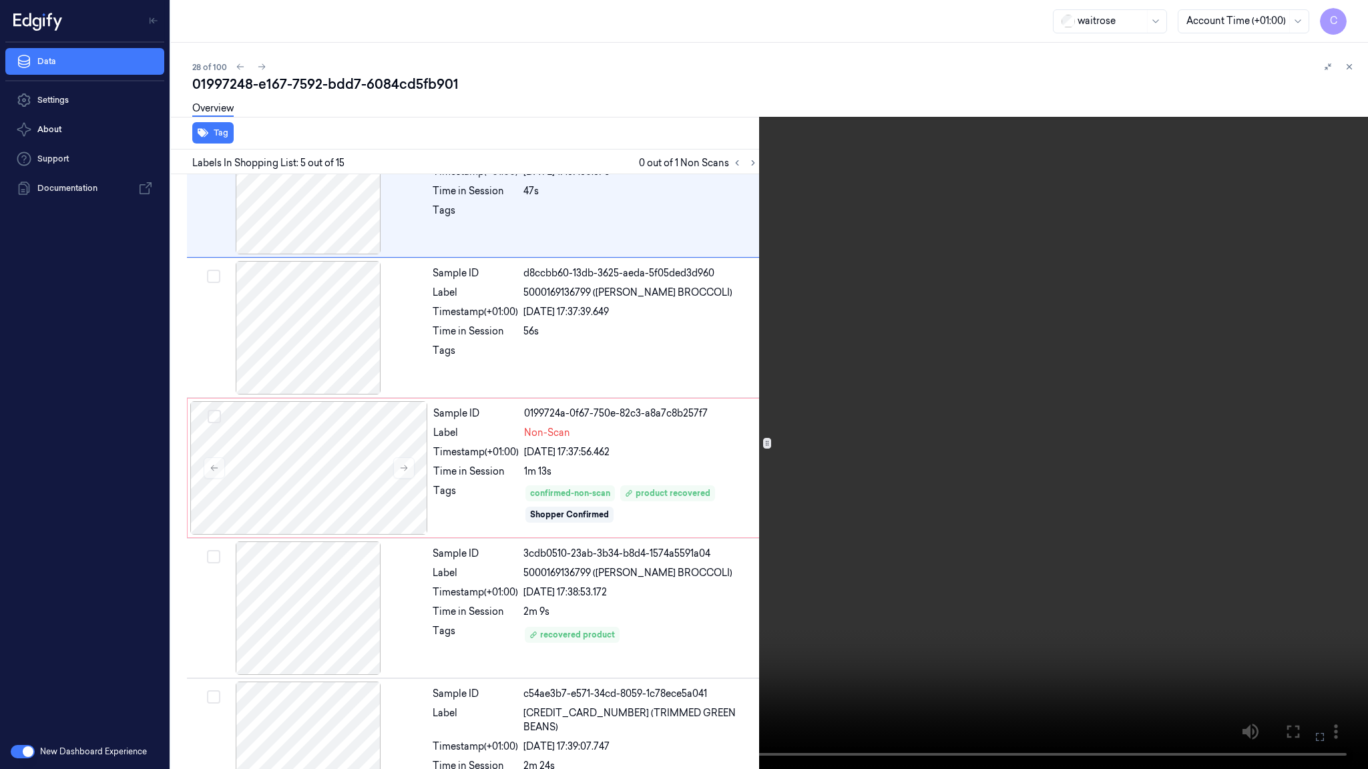
click at [699, 414] on video at bounding box center [684, 384] width 1368 height 769
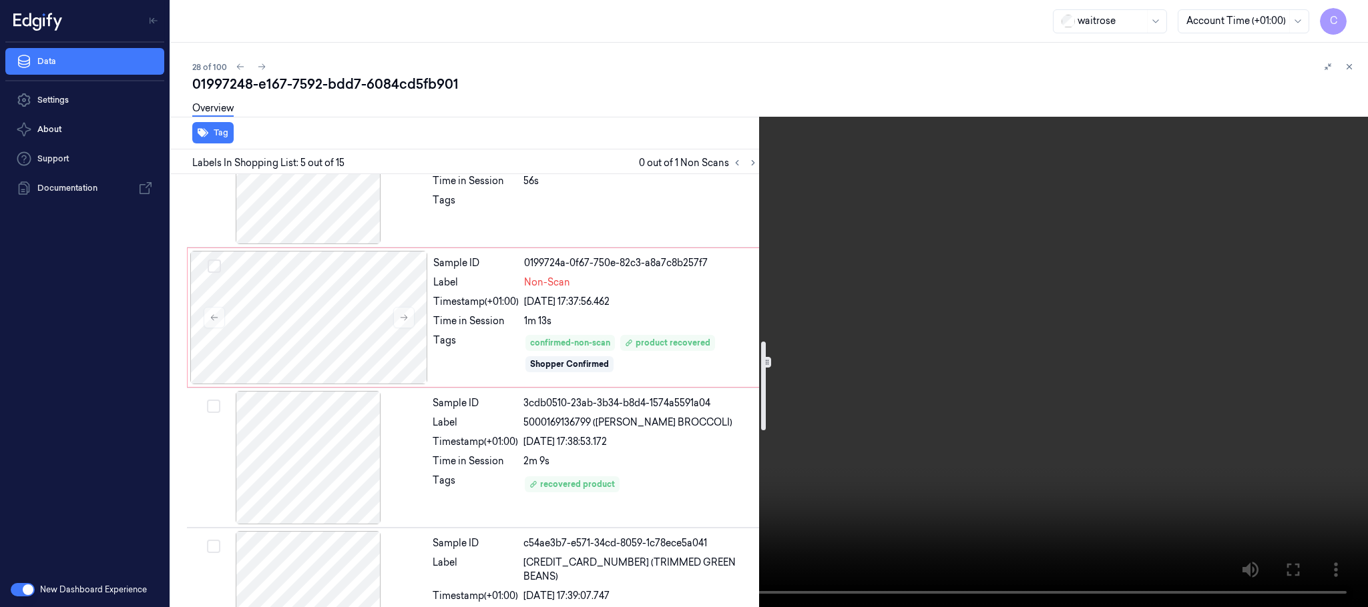
scroll to position [817, 0]
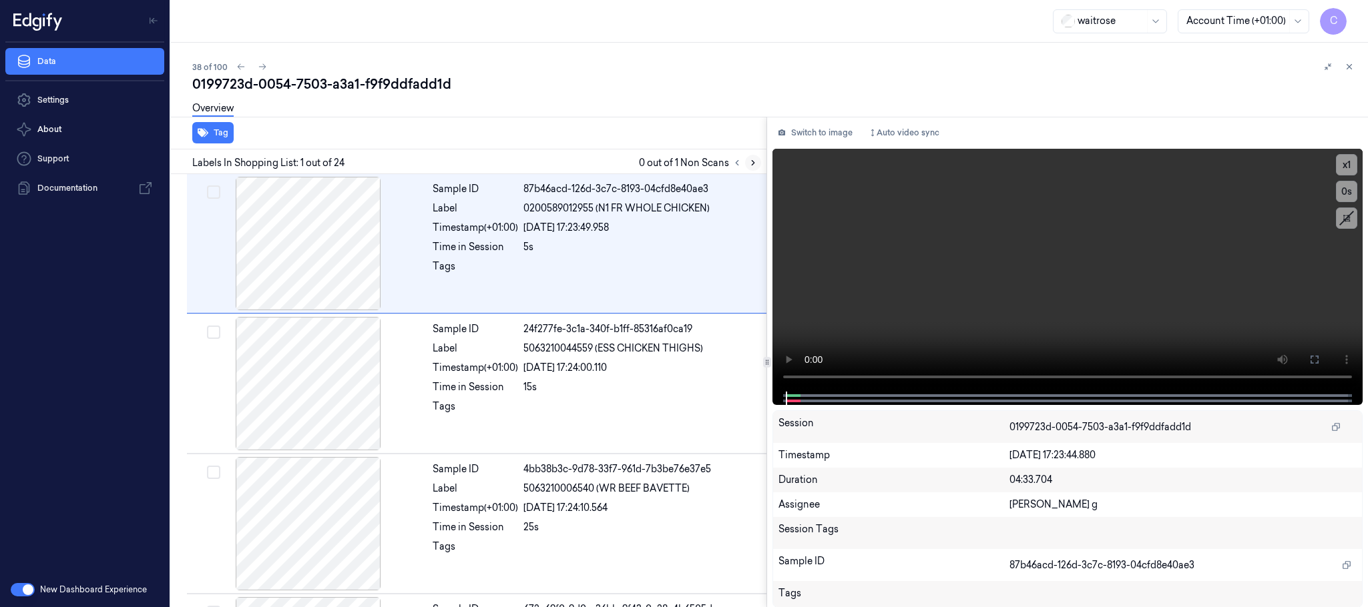
click at [757, 161] on icon at bounding box center [752, 162] width 9 height 9
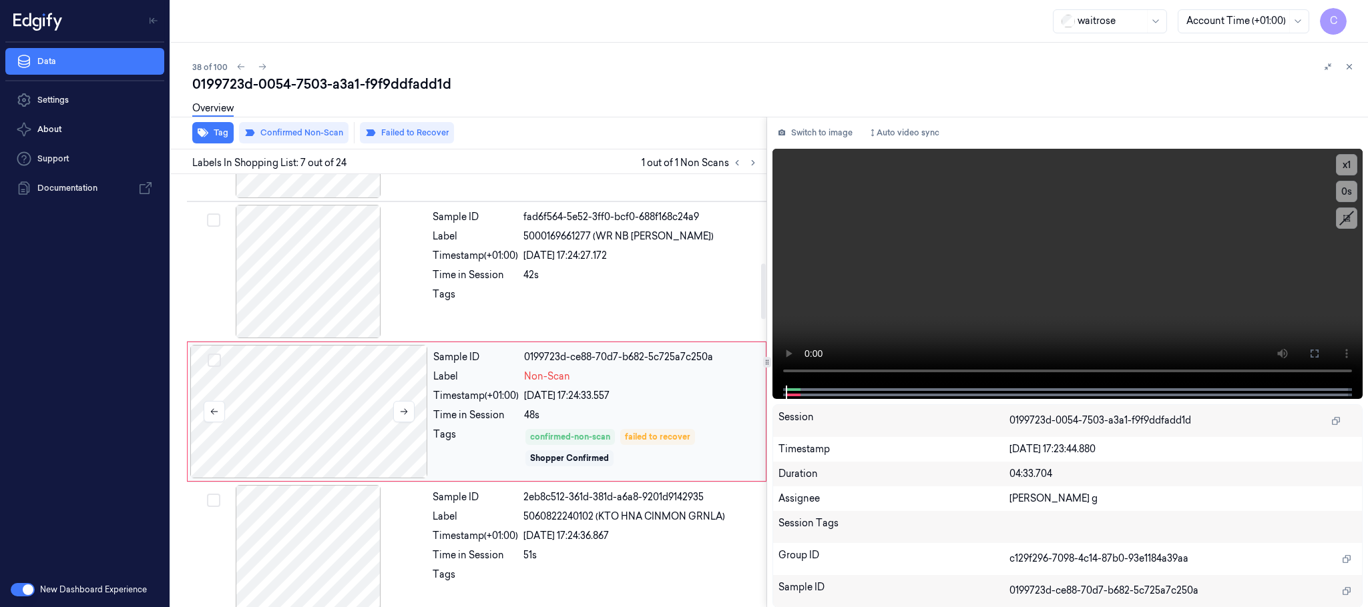
scroll to position [697, 0]
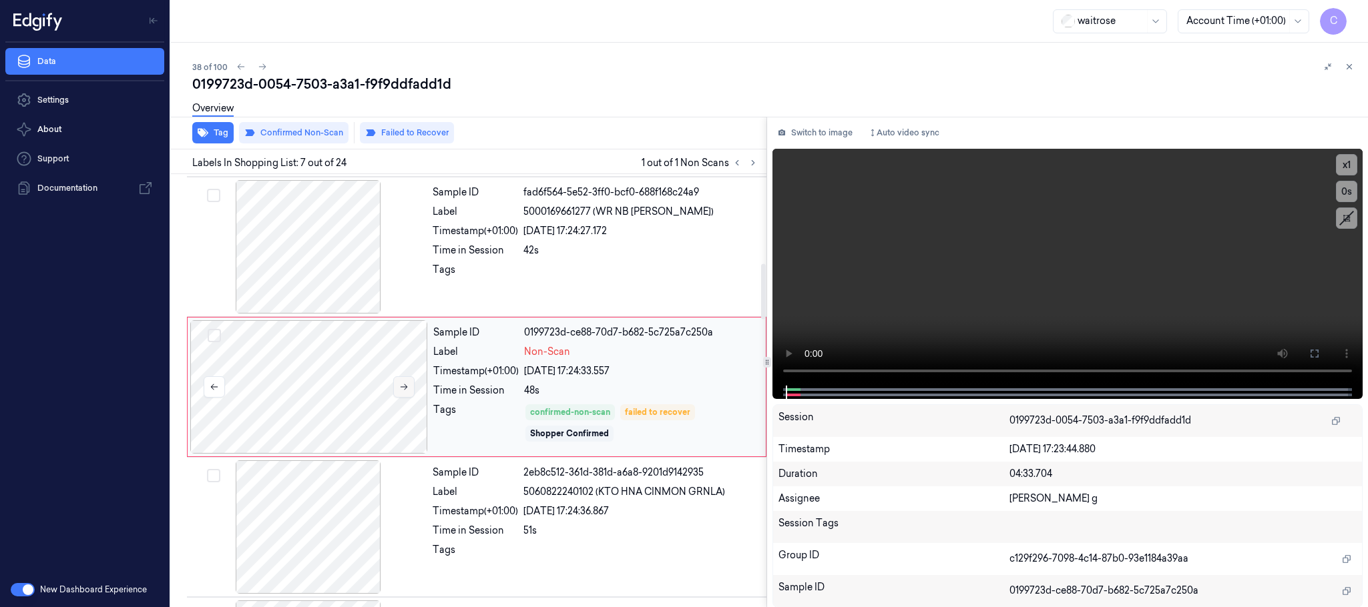
click at [404, 391] on icon at bounding box center [403, 386] width 9 height 9
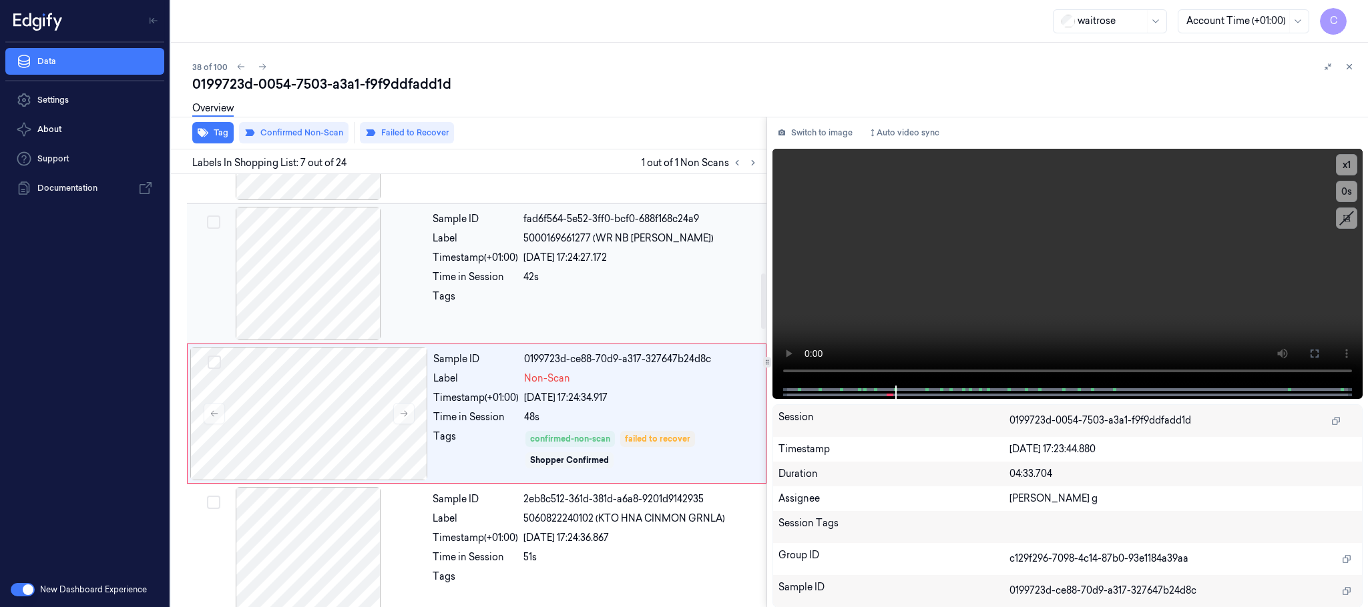
scroll to position [798, 0]
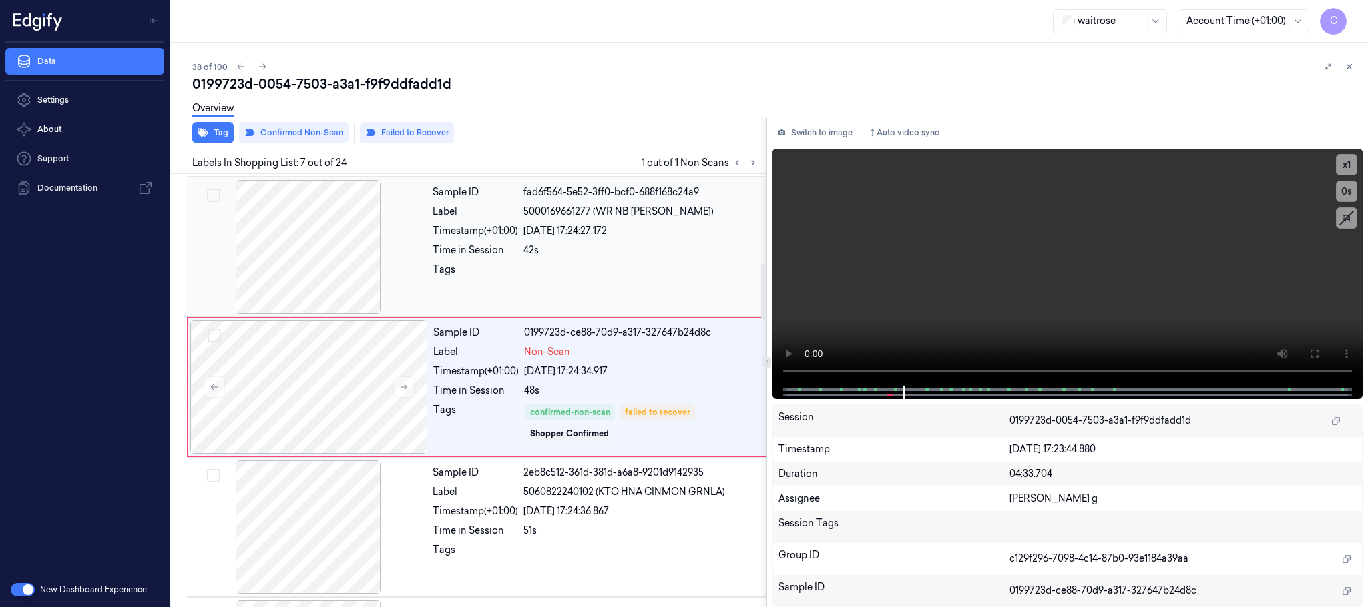
click at [311, 275] on div at bounding box center [309, 246] width 238 height 133
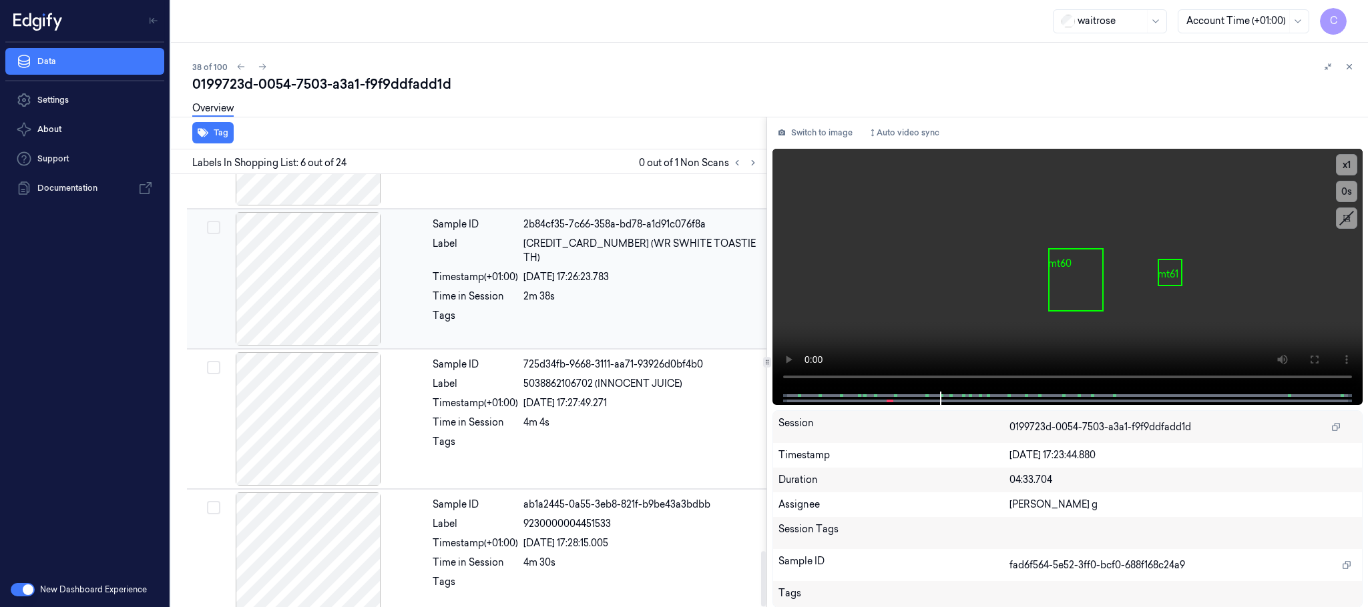
scroll to position [2949, 0]
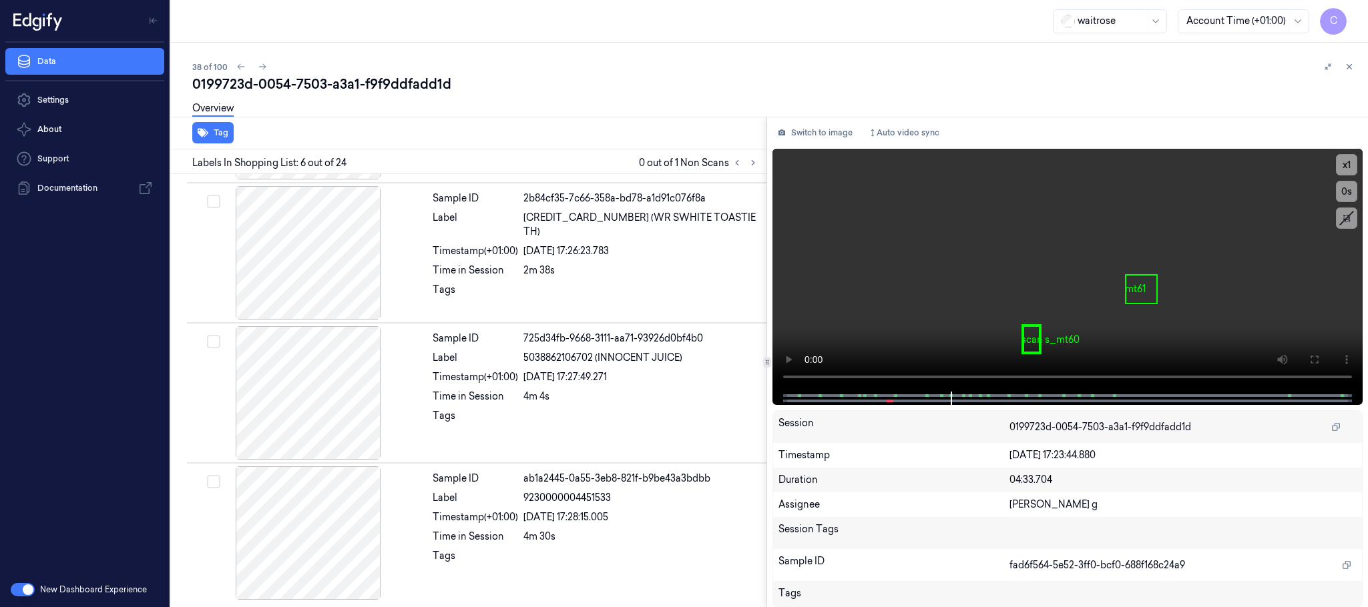
click at [735, 31] on div "waitrose Account Time (+01:00) C" at bounding box center [769, 21] width 1197 height 43
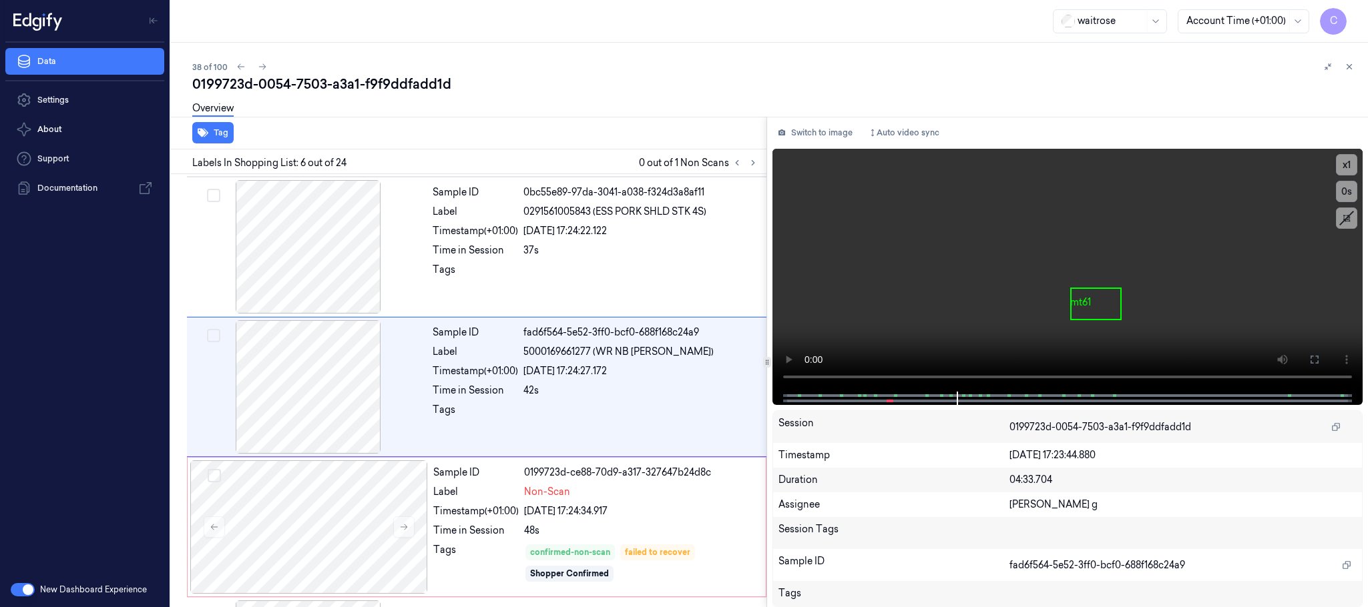
scroll to position [557, 0]
click at [667, 76] on div "0199723d-0054-7503-a3a1-f9f9ddfadd1d" at bounding box center [774, 84] width 1165 height 19
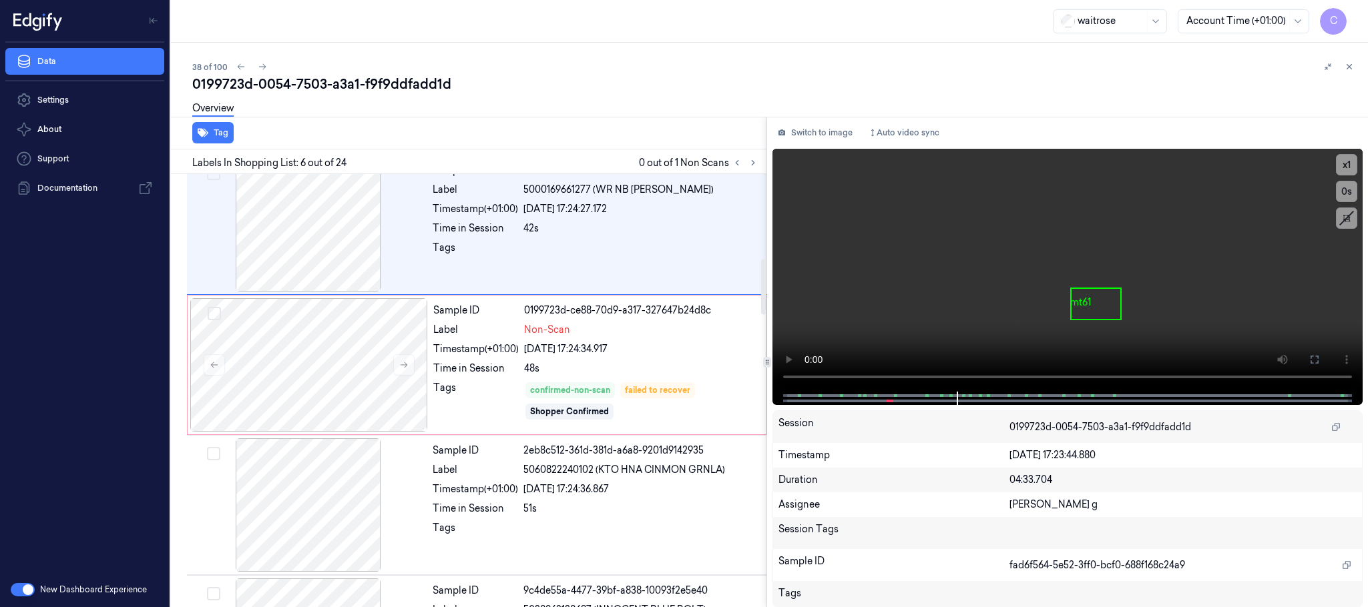
scroll to position [757, 0]
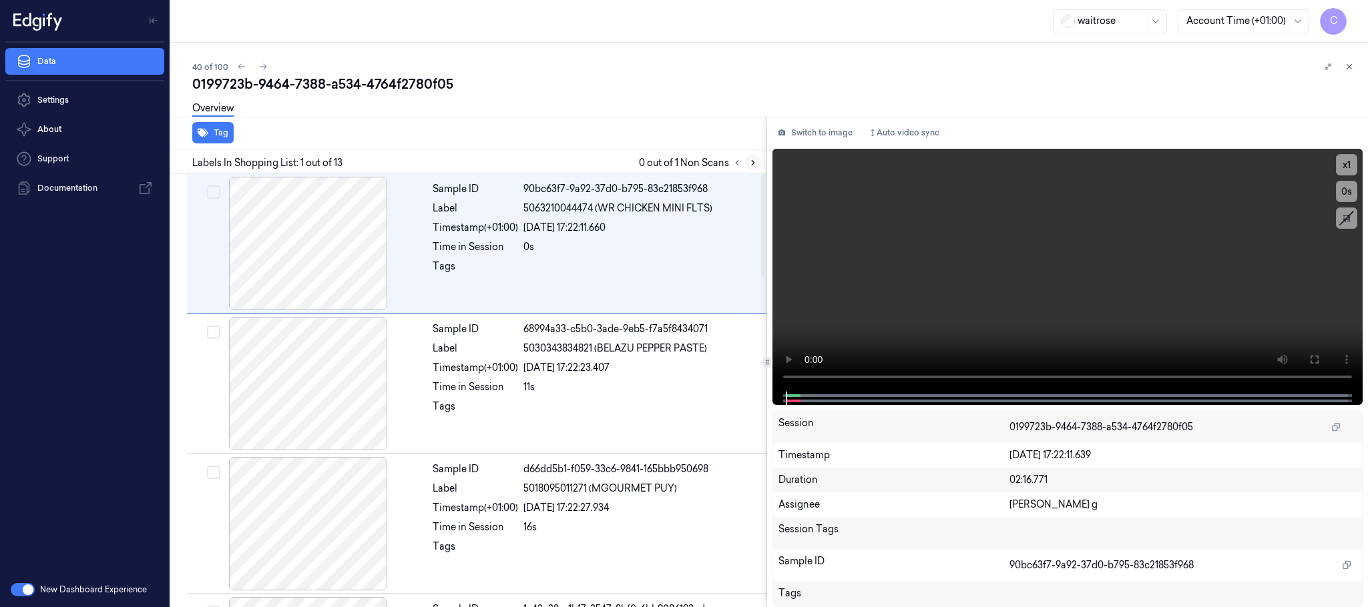
click at [750, 163] on icon at bounding box center [752, 162] width 9 height 9
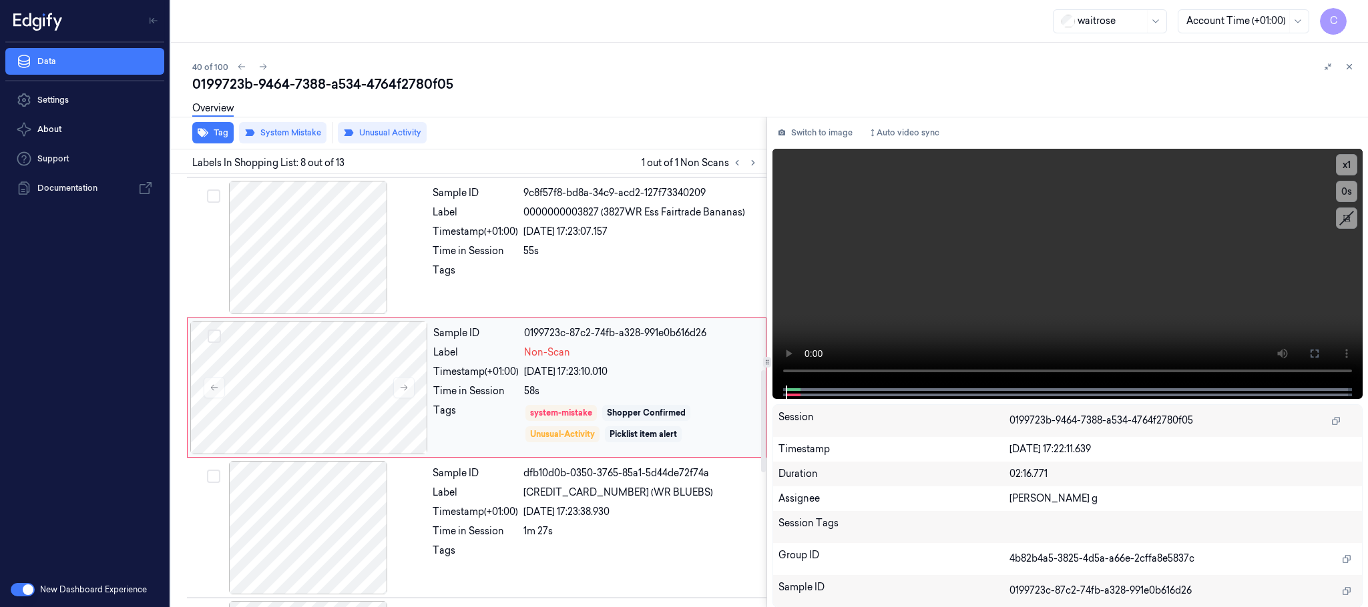
scroll to position [838, 0]
click at [403, 398] on button at bounding box center [403, 386] width 21 height 21
click at [342, 277] on div at bounding box center [309, 246] width 238 height 133
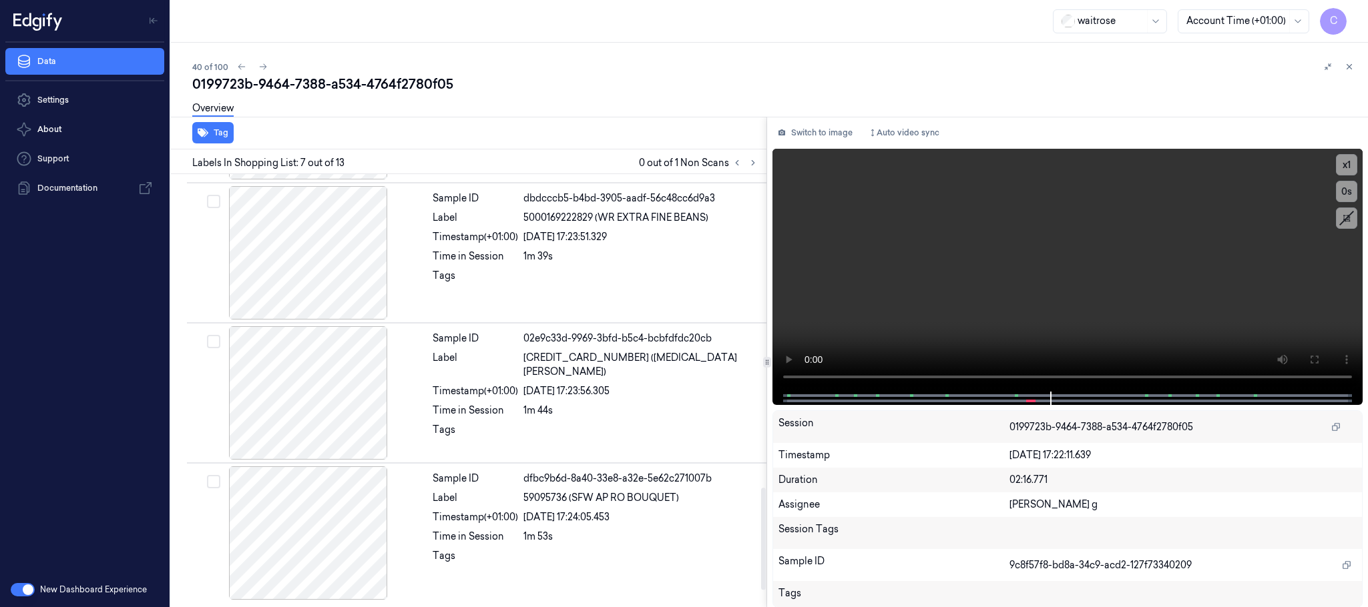
scroll to position [1400, 0]
click at [1128, 259] on video at bounding box center [1067, 270] width 590 height 243
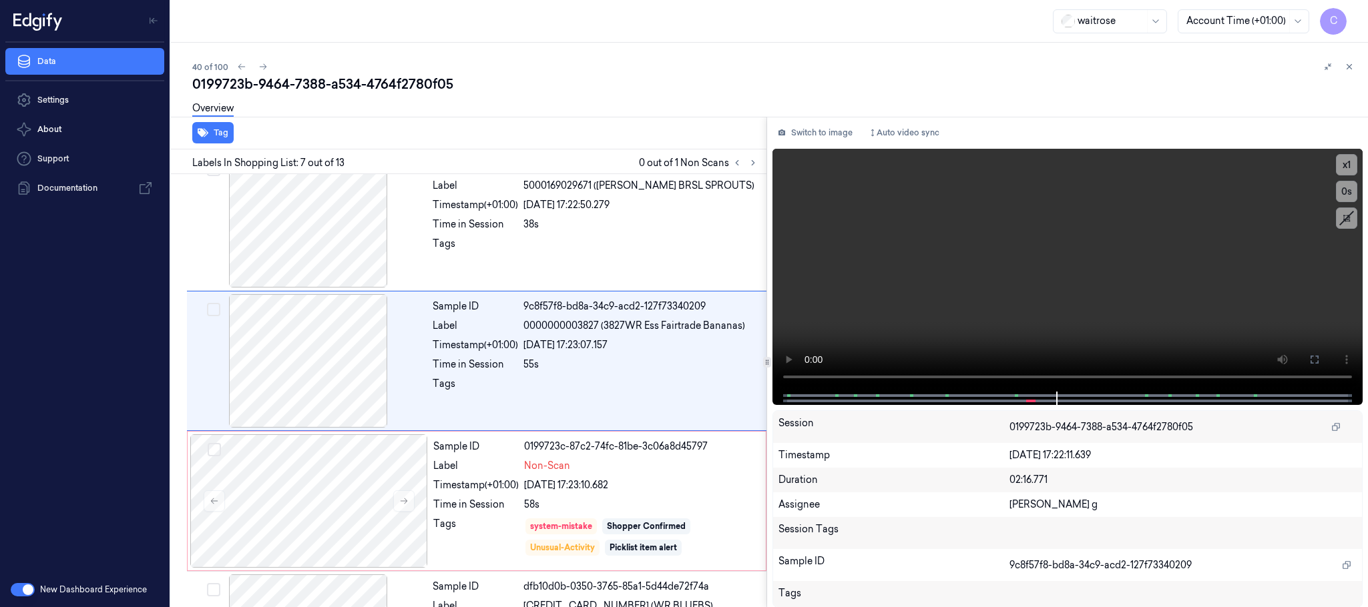
scroll to position [697, 0]
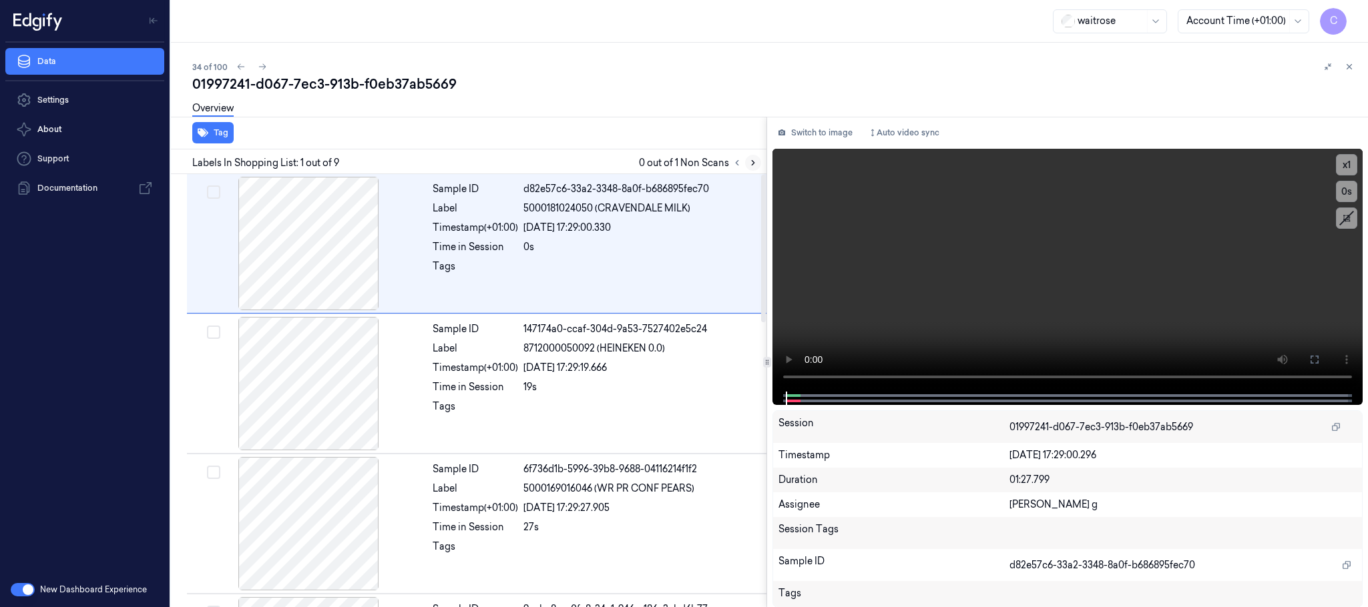
click at [748, 163] on icon at bounding box center [752, 162] width 9 height 9
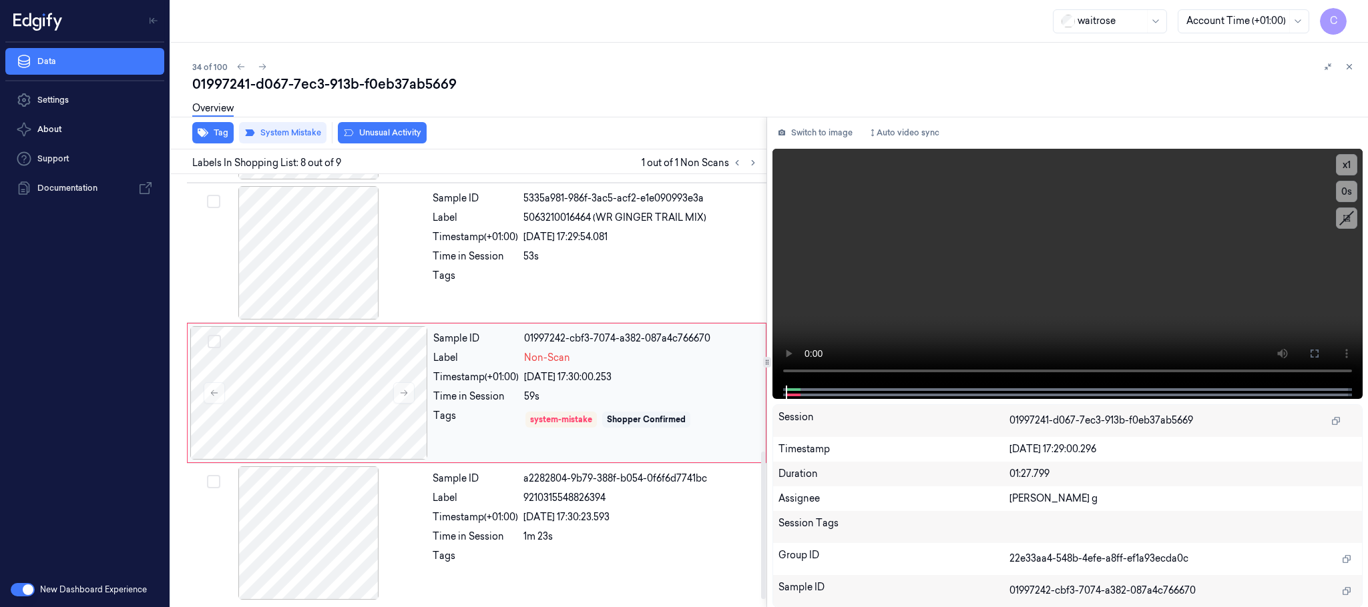
scroll to position [837, 0]
click at [402, 389] on icon at bounding box center [403, 392] width 9 height 9
click at [405, 389] on icon at bounding box center [403, 392] width 9 height 9
click at [397, 393] on button at bounding box center [403, 392] width 21 height 21
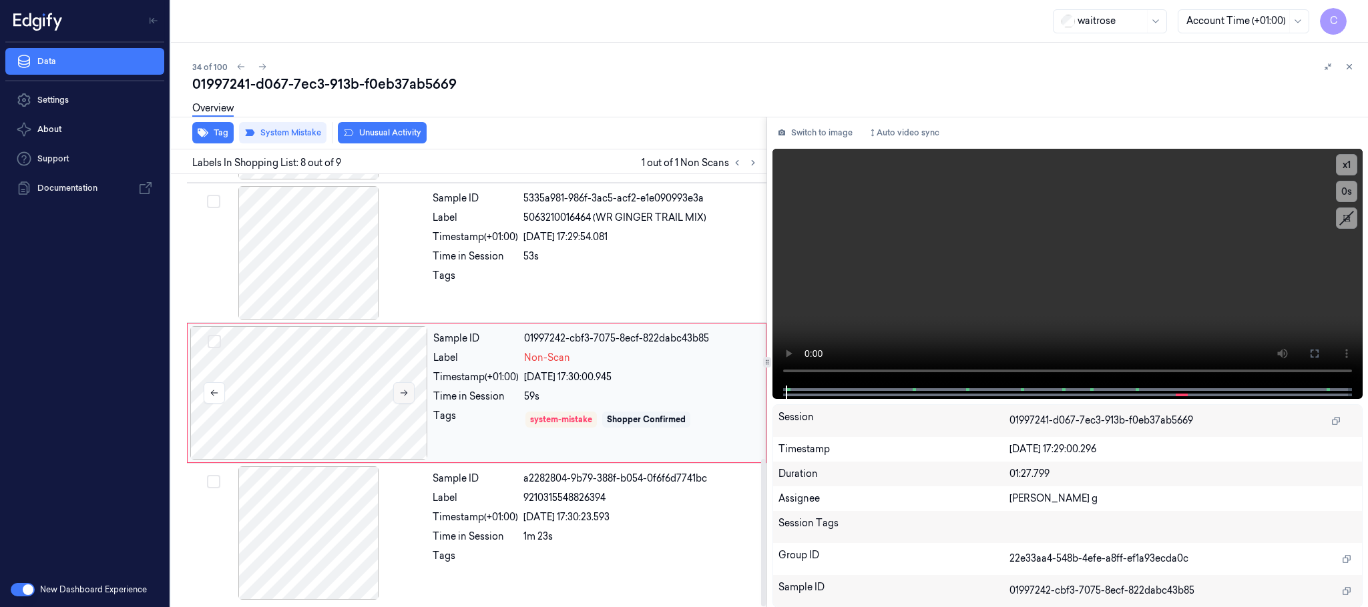
click at [397, 393] on button at bounding box center [403, 392] width 21 height 21
click at [335, 272] on div at bounding box center [309, 252] width 238 height 133
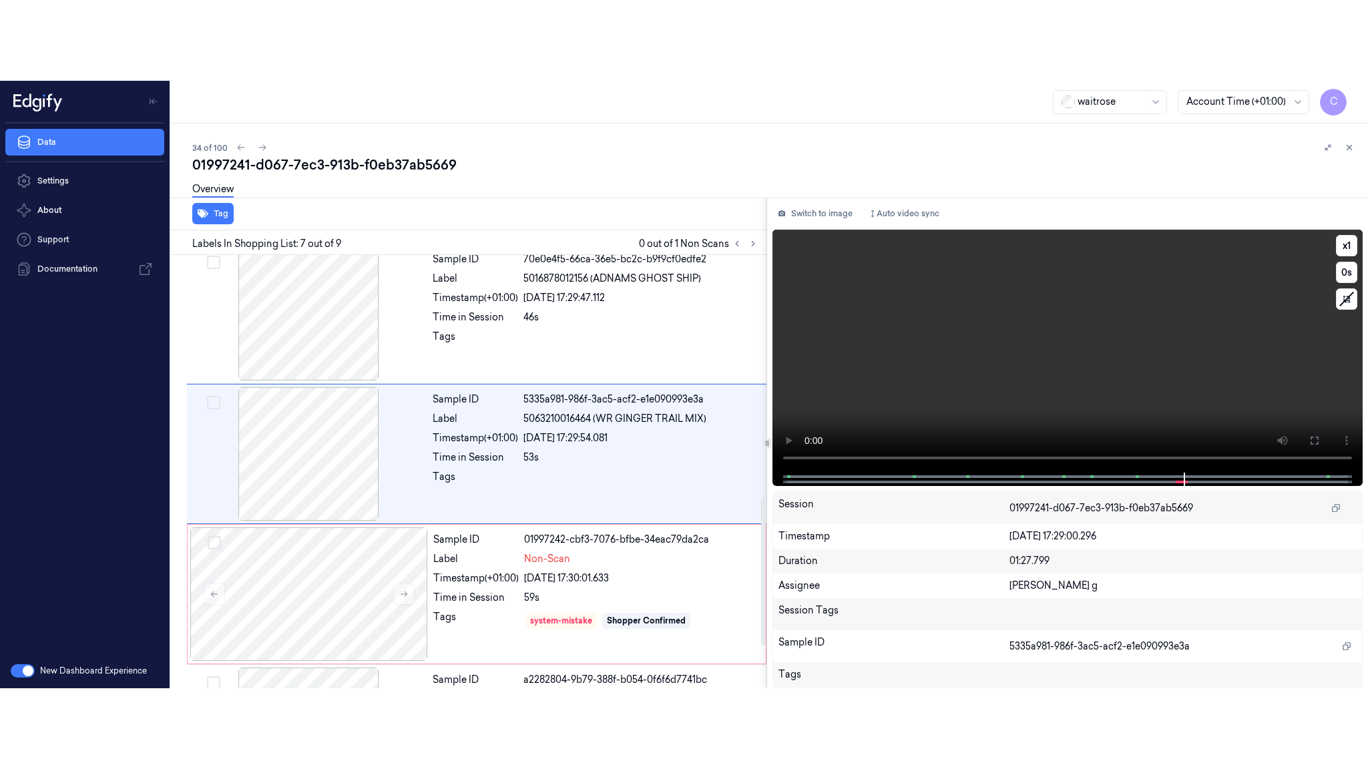
scroll to position [697, 0]
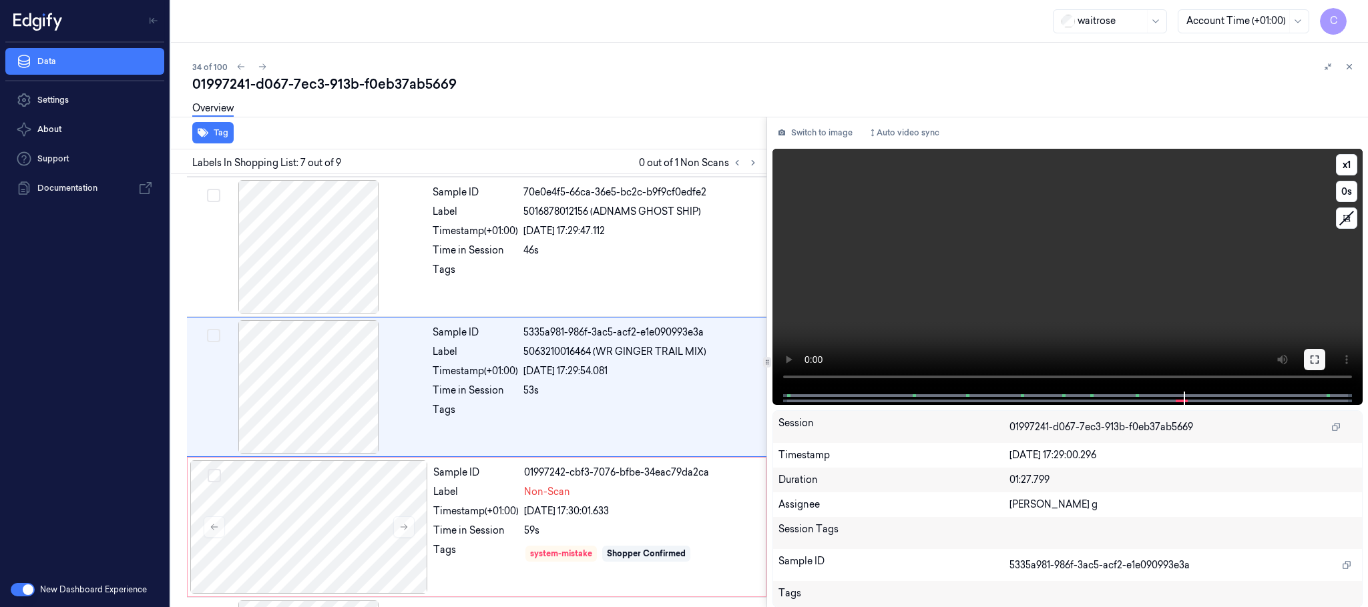
click at [1314, 356] on icon at bounding box center [1314, 359] width 11 height 11
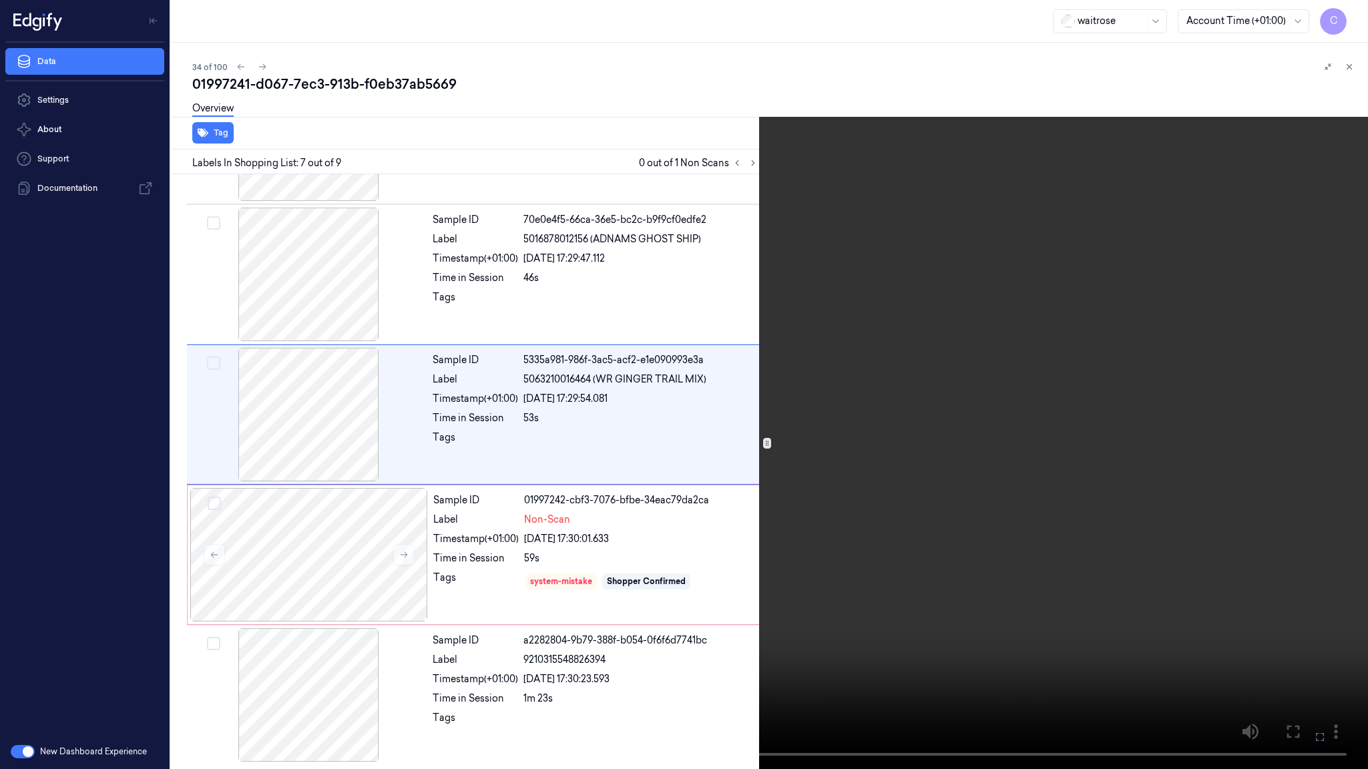
click at [924, 463] on video at bounding box center [684, 384] width 1368 height 769
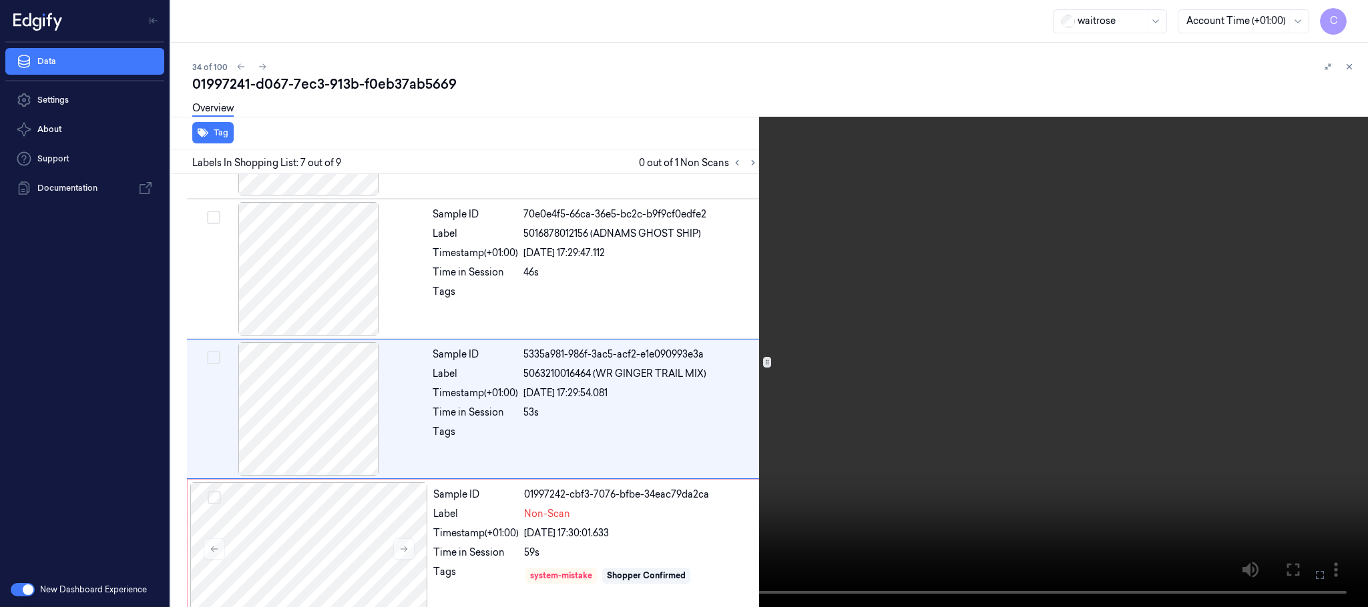
scroll to position [697, 0]
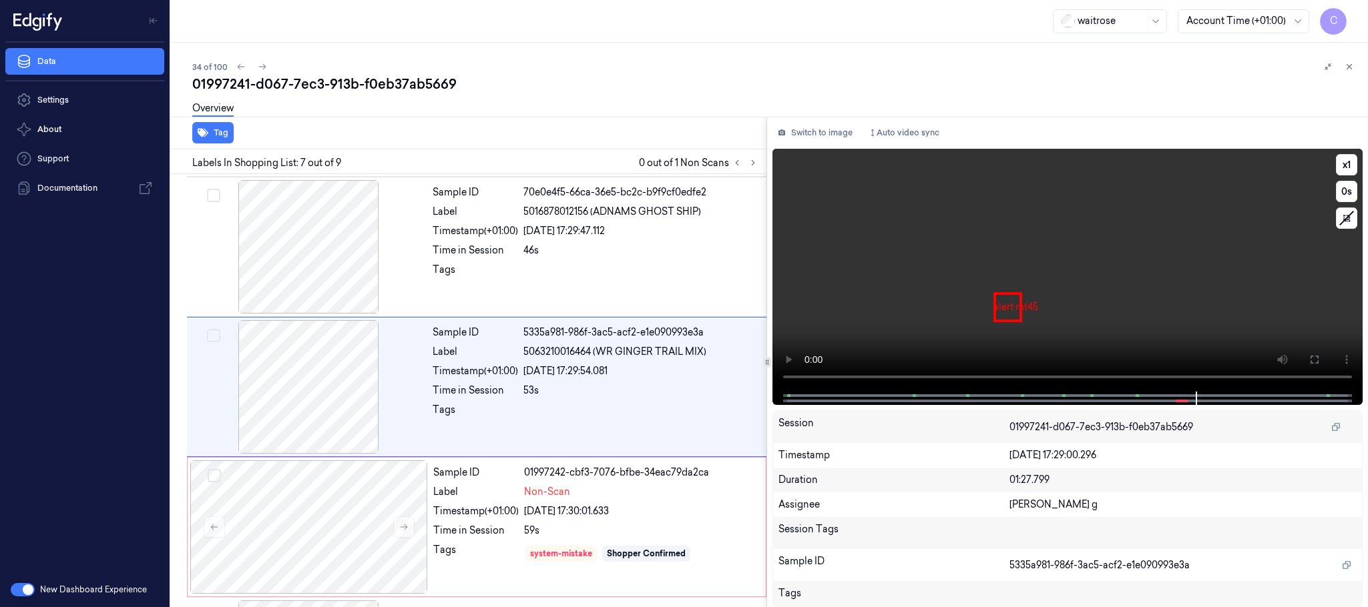
click at [931, 309] on video at bounding box center [1067, 270] width 590 height 243
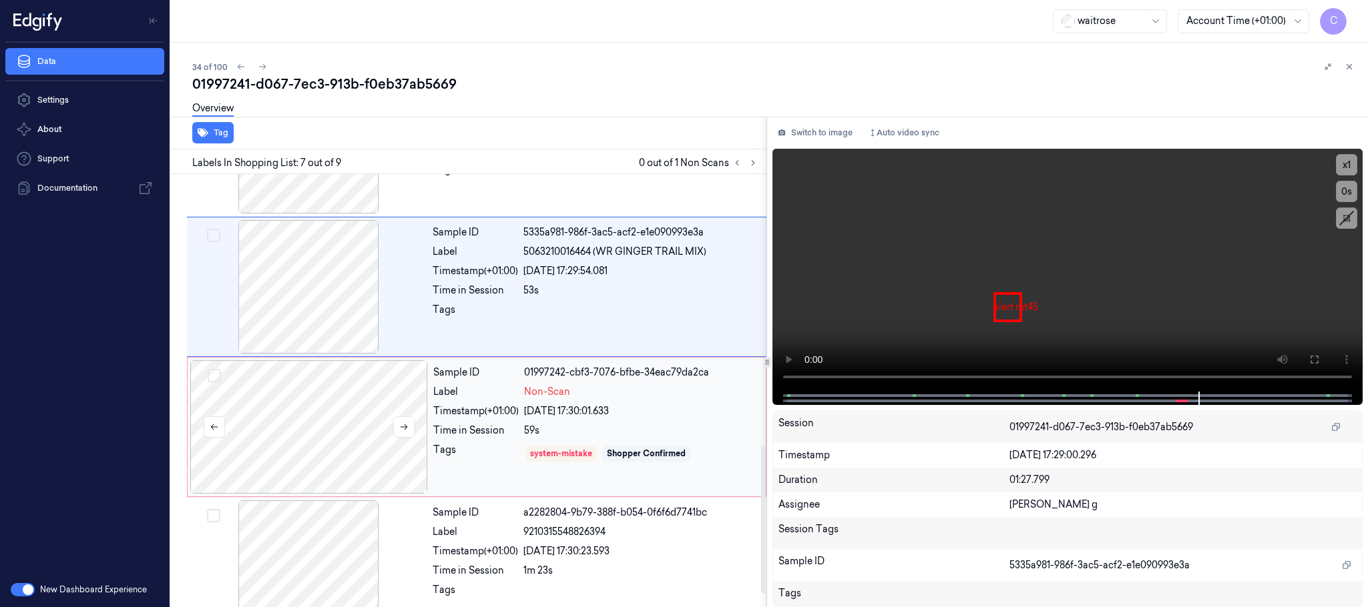
click at [341, 411] on div at bounding box center [309, 426] width 238 height 133
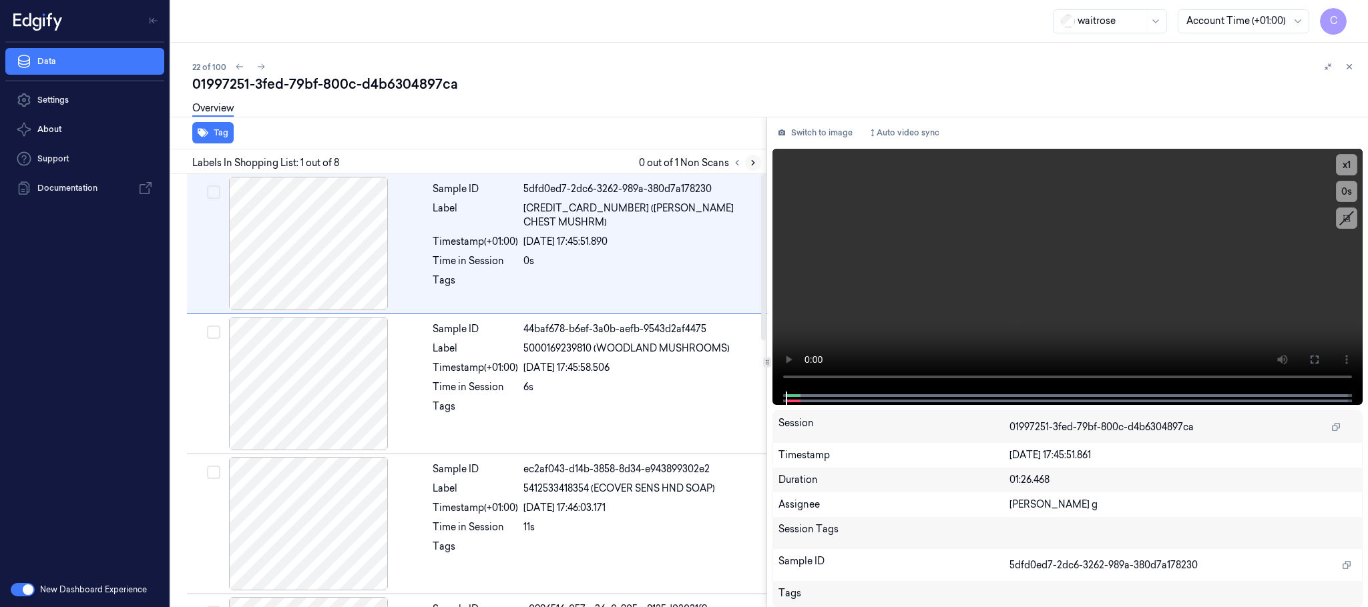
click at [752, 162] on icon at bounding box center [752, 162] width 9 height 9
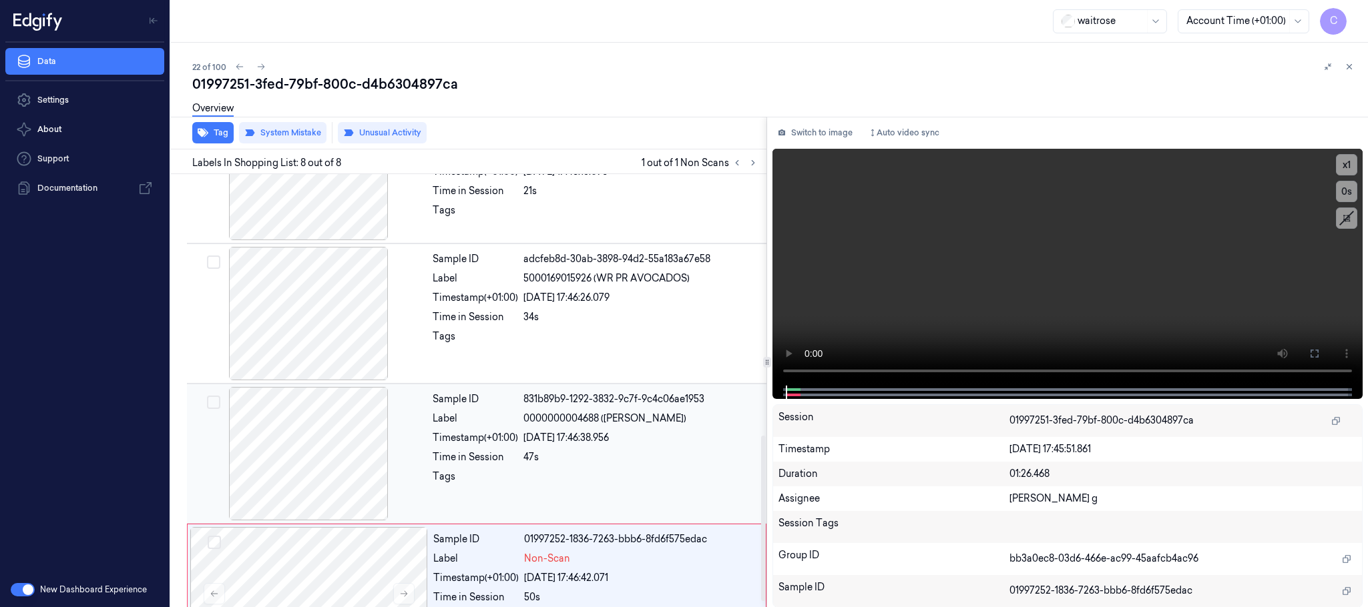
scroll to position [695, 0]
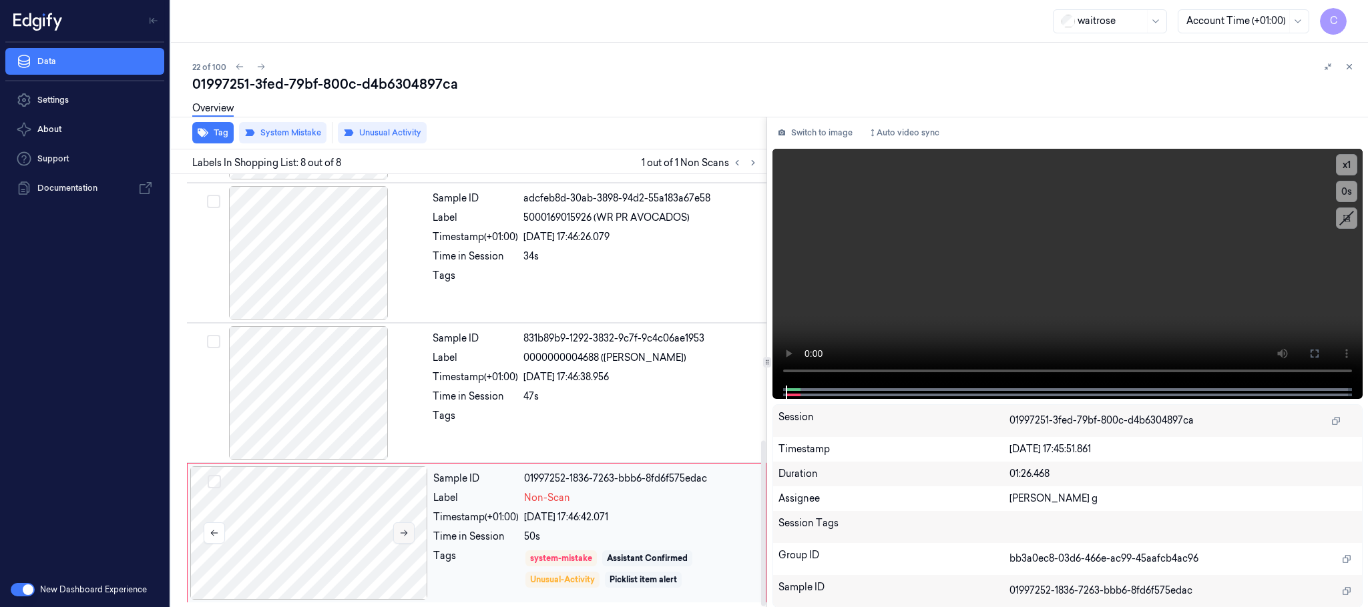
click at [406, 539] on button at bounding box center [403, 533] width 21 height 21
click at [401, 529] on icon at bounding box center [403, 533] width 9 height 9
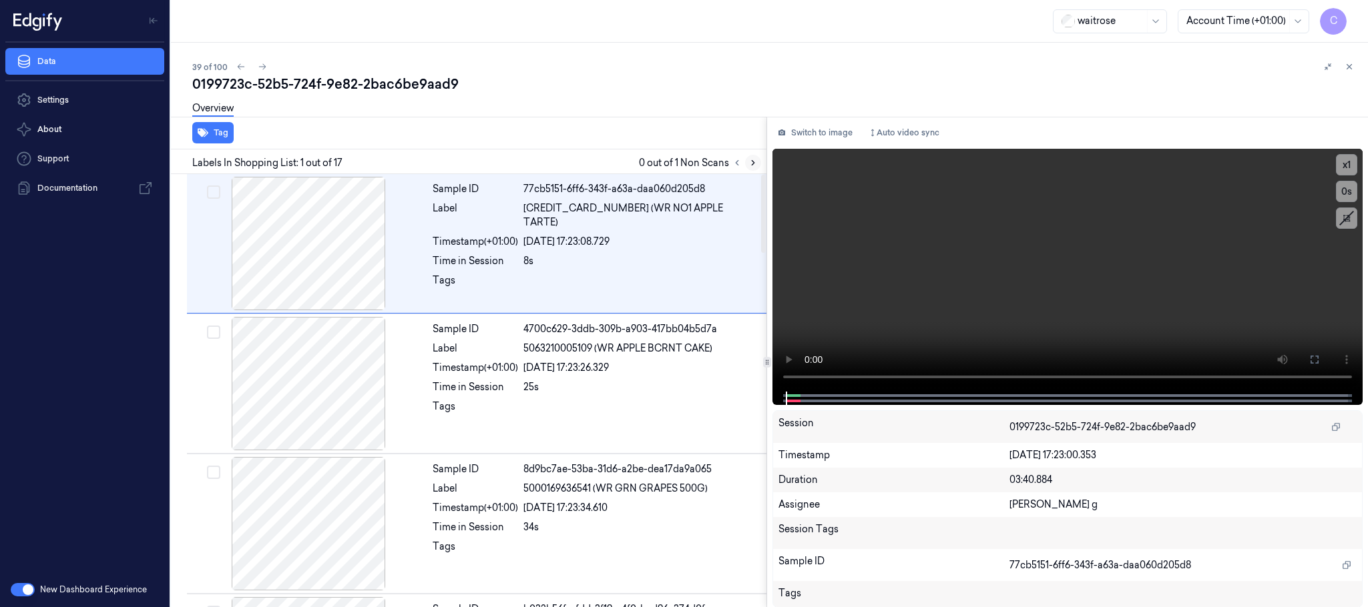
click at [750, 165] on icon at bounding box center [752, 162] width 9 height 9
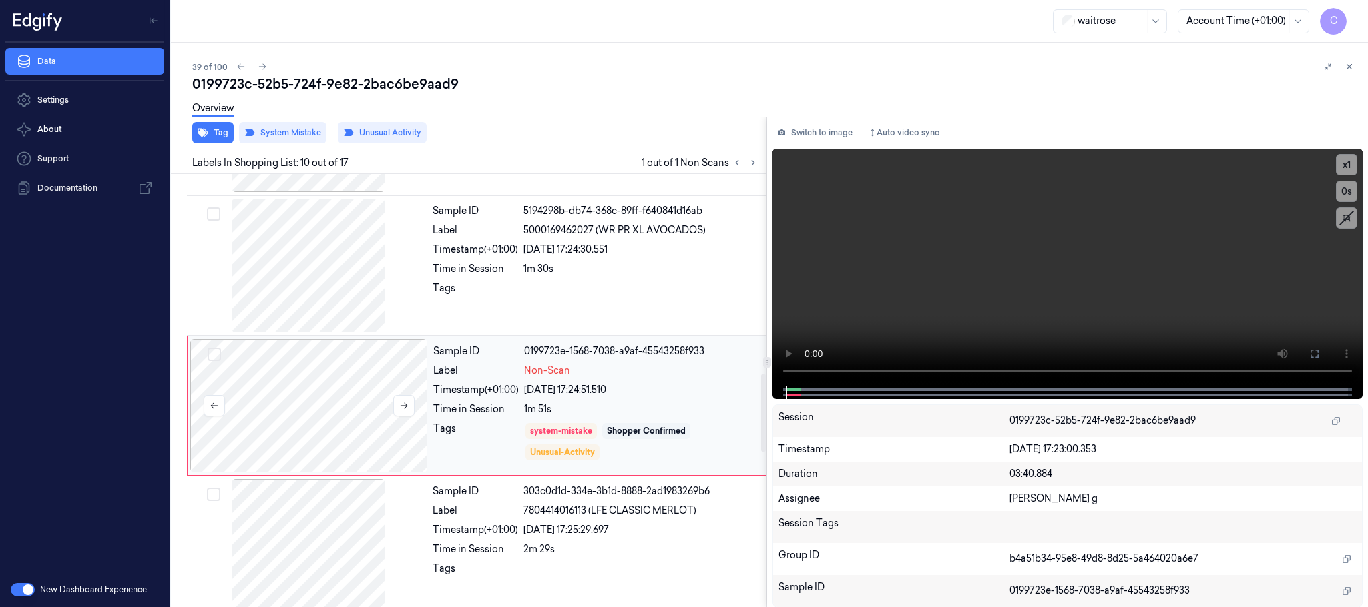
scroll to position [1120, 0]
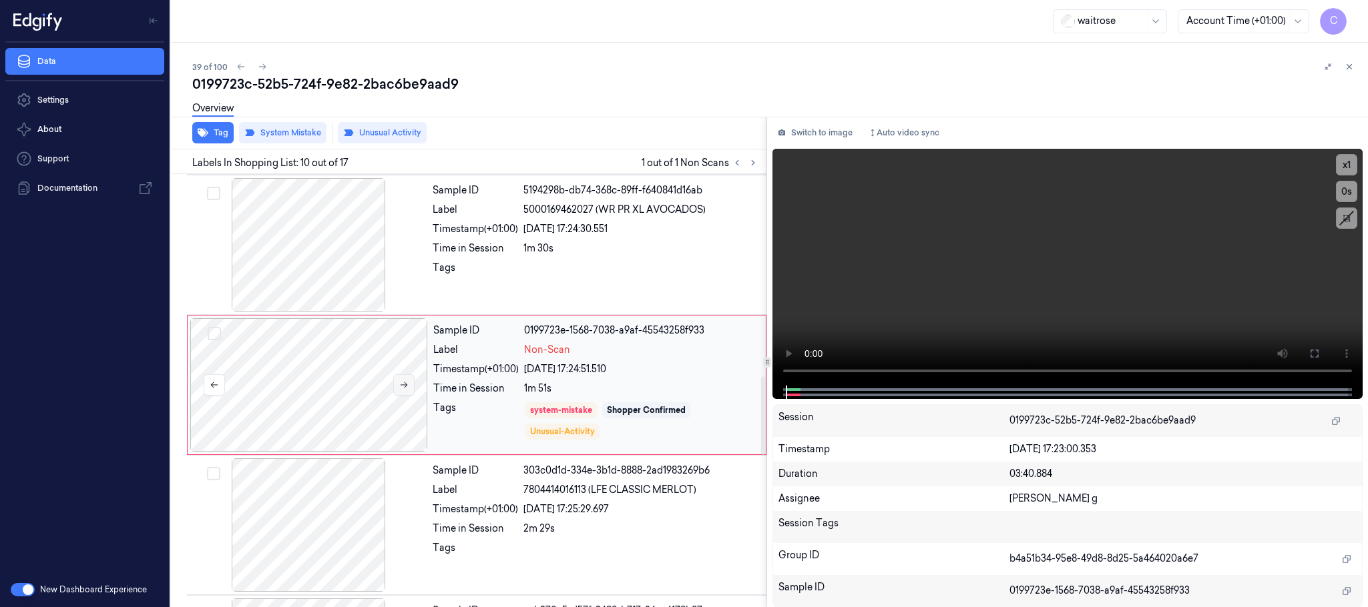
click at [405, 390] on icon at bounding box center [403, 384] width 9 height 9
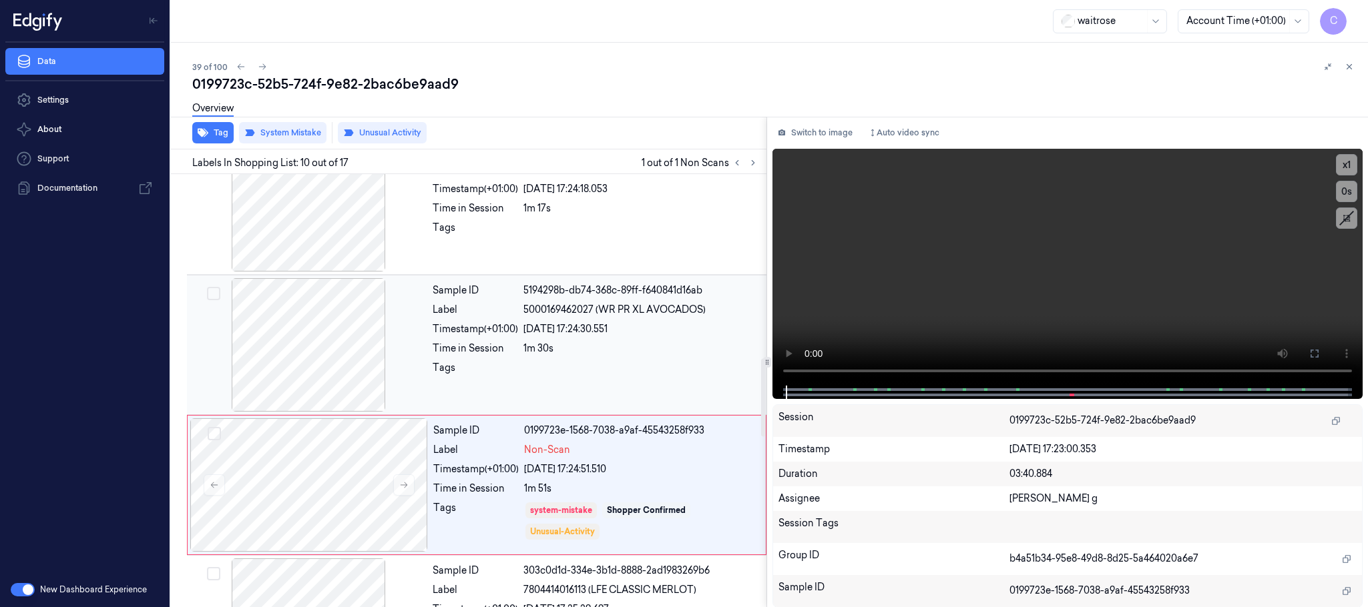
click at [334, 375] on div at bounding box center [309, 344] width 238 height 133
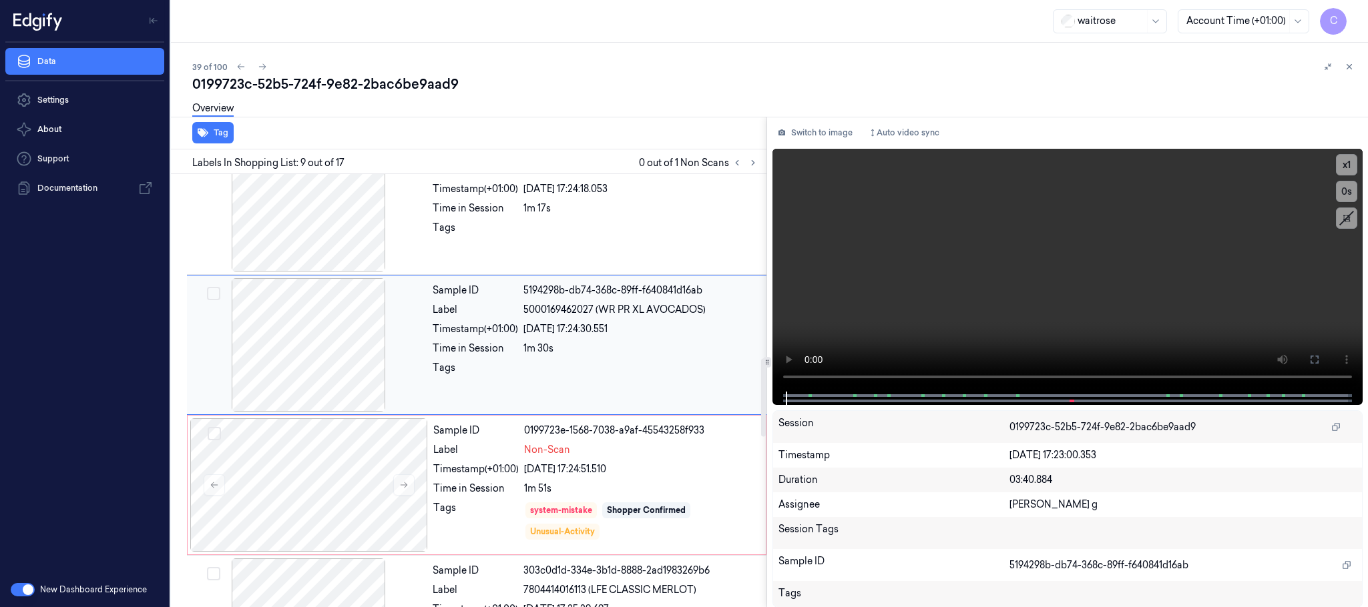
scroll to position [979, 0]
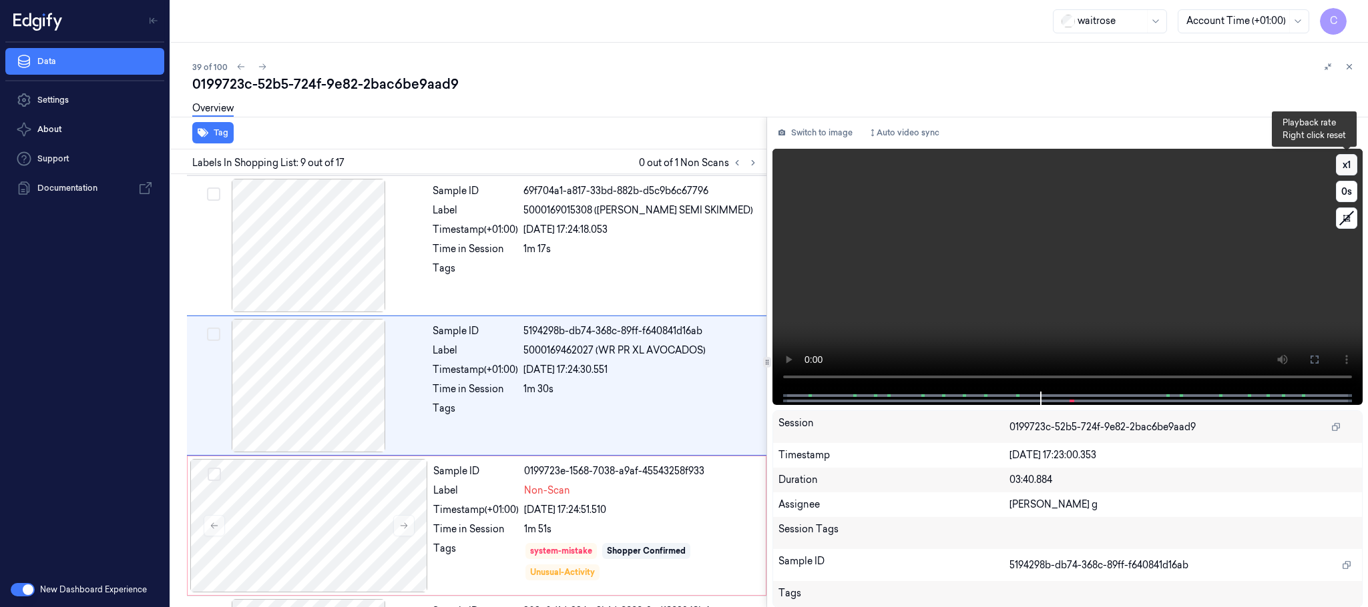
click at [1350, 166] on button "x 1" at bounding box center [1346, 164] width 21 height 21
click at [1089, 234] on video at bounding box center [1067, 270] width 590 height 243
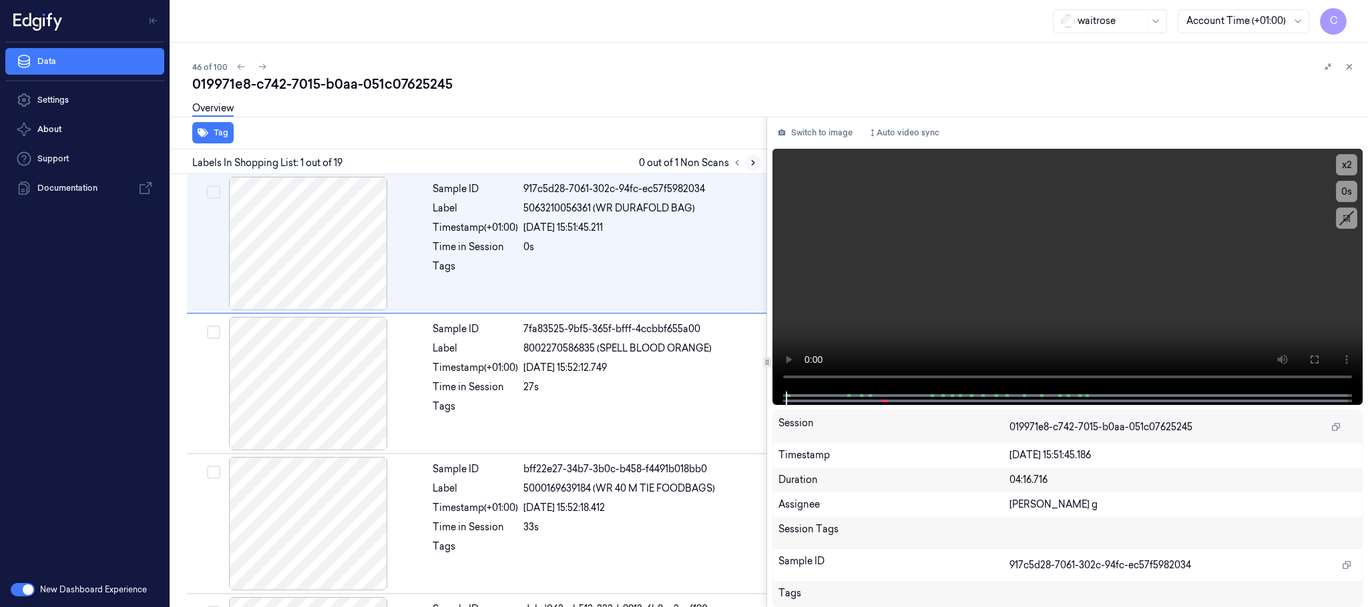
click at [750, 159] on icon at bounding box center [752, 162] width 9 height 9
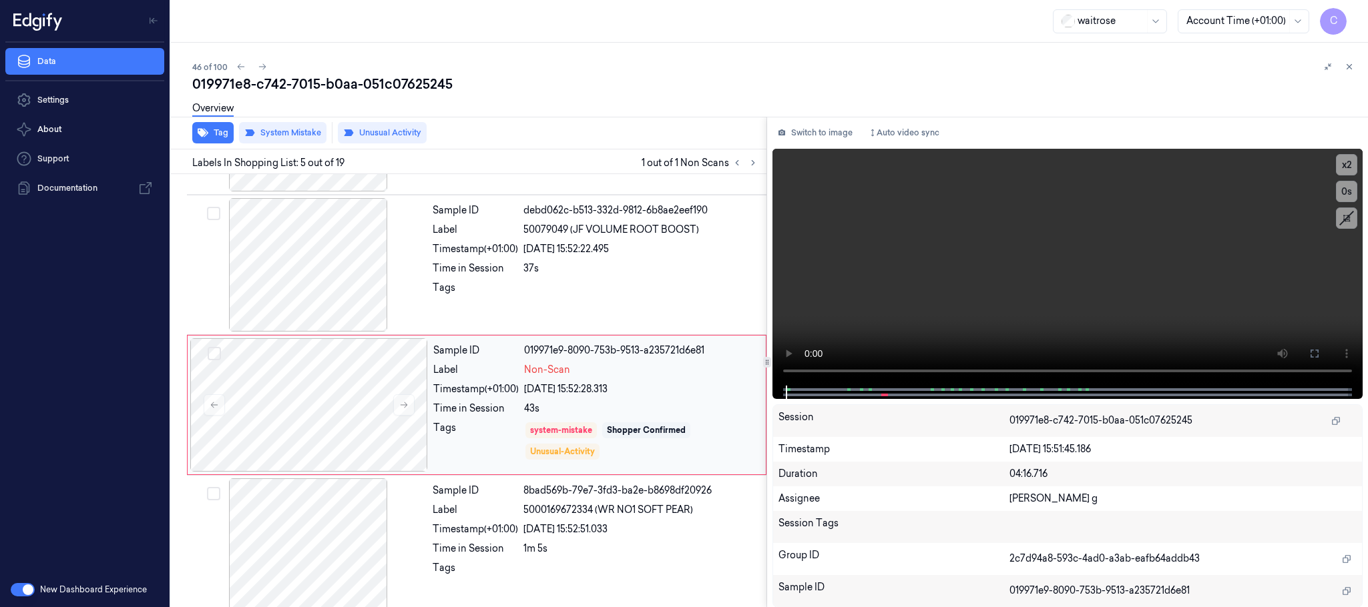
scroll to position [416, 0]
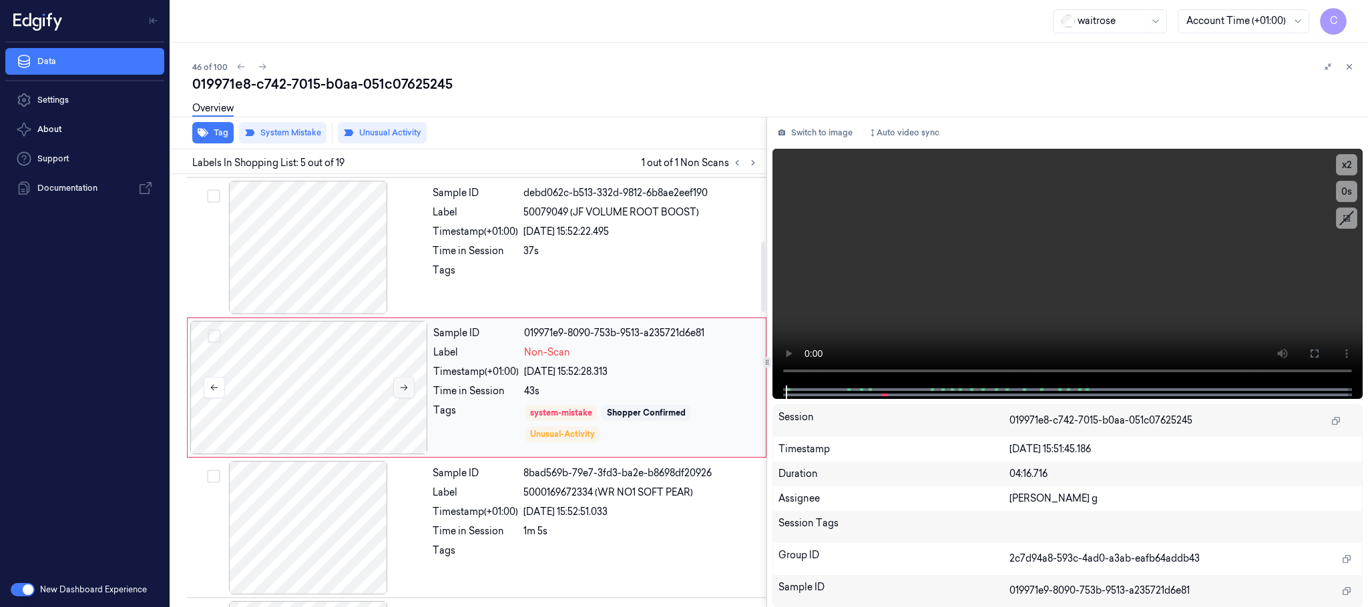
click at [400, 395] on button at bounding box center [403, 387] width 21 height 21
click at [403, 391] on icon at bounding box center [403, 387] width 9 height 9
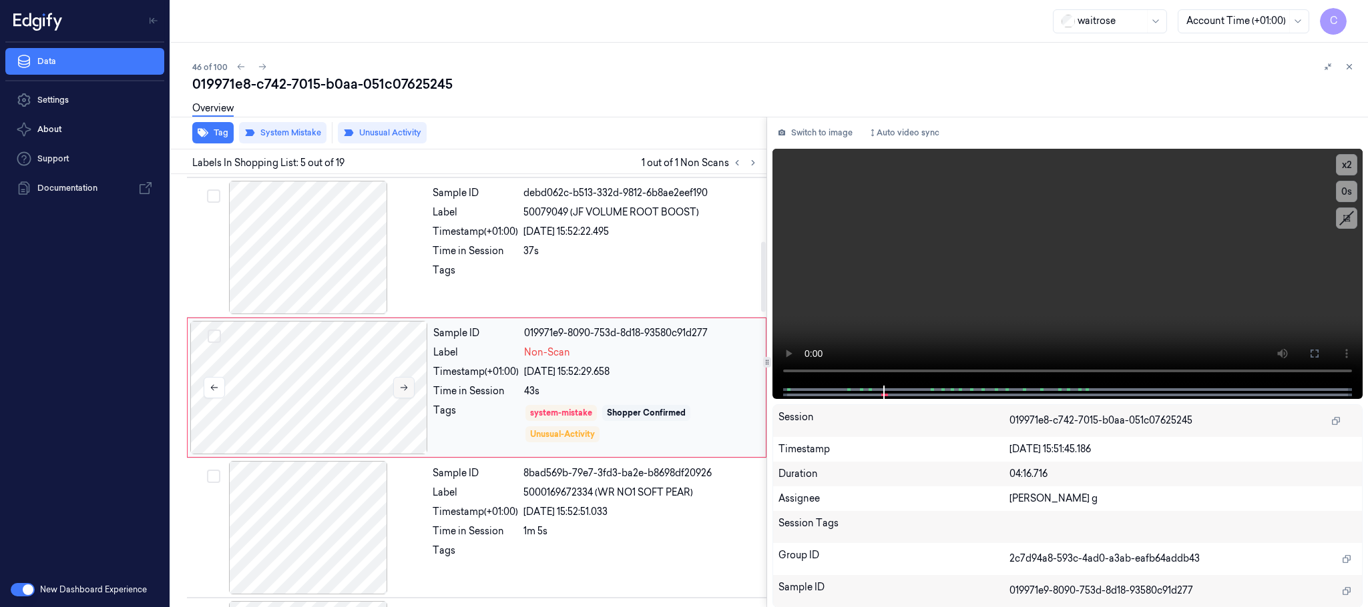
click at [404, 389] on icon at bounding box center [403, 387] width 9 height 9
click at [370, 276] on div at bounding box center [309, 247] width 238 height 133
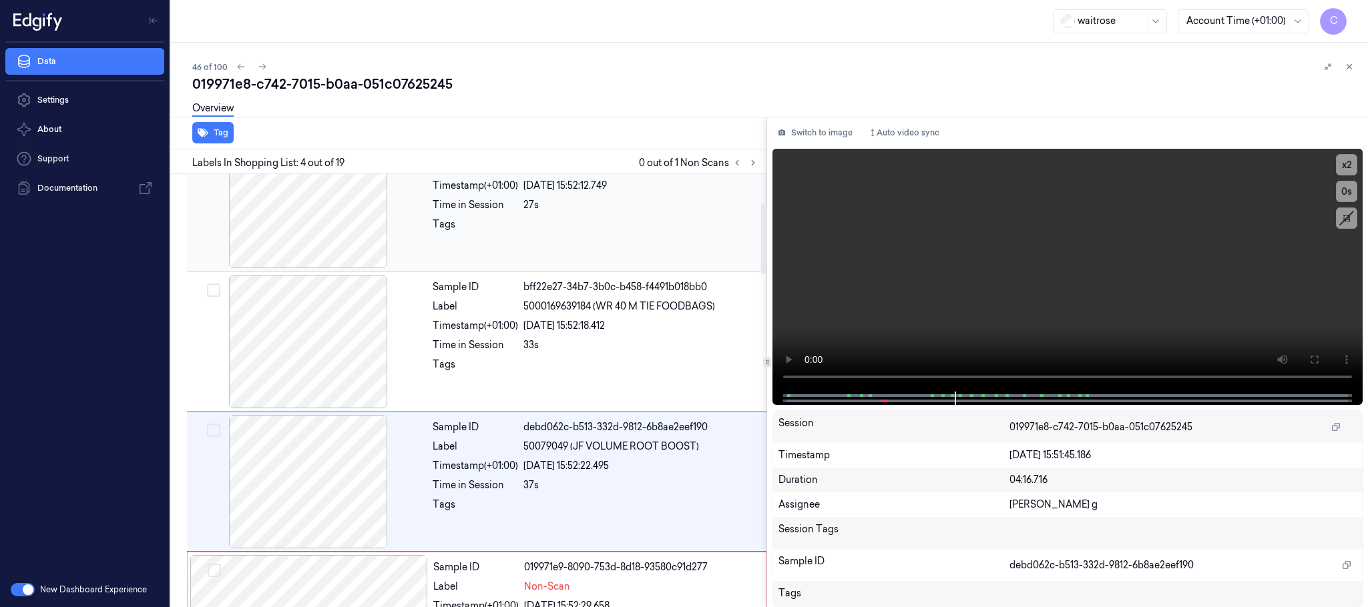
scroll to position [75, 0]
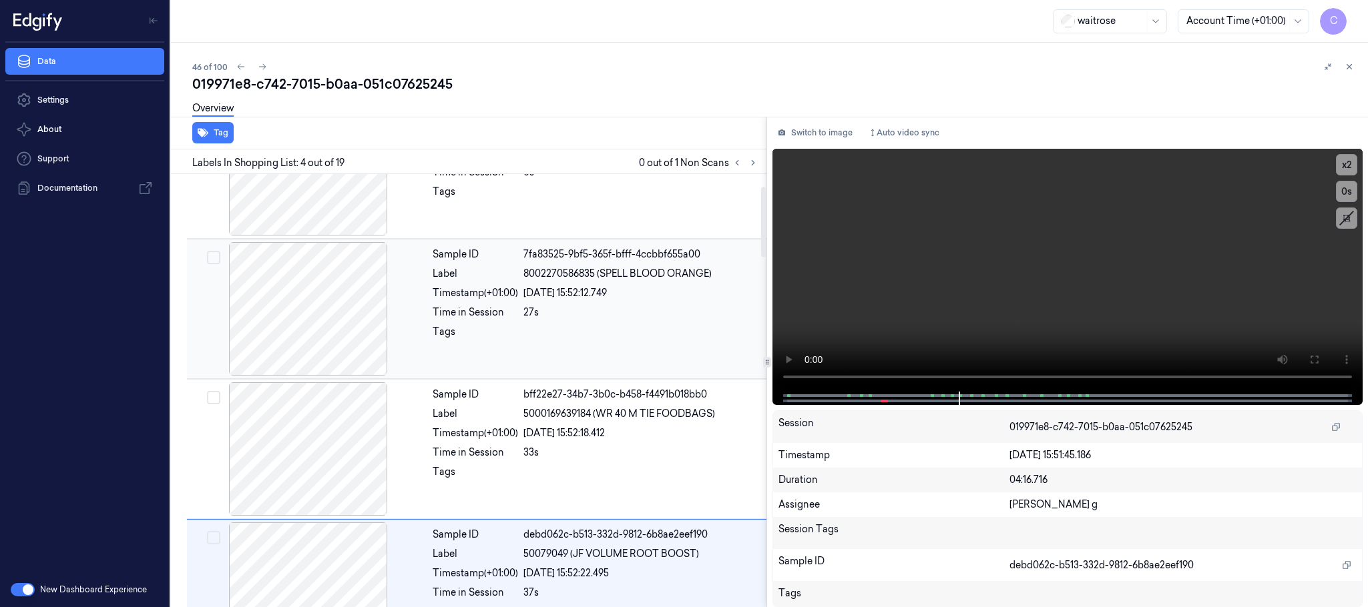
click at [350, 285] on div at bounding box center [309, 308] width 238 height 133
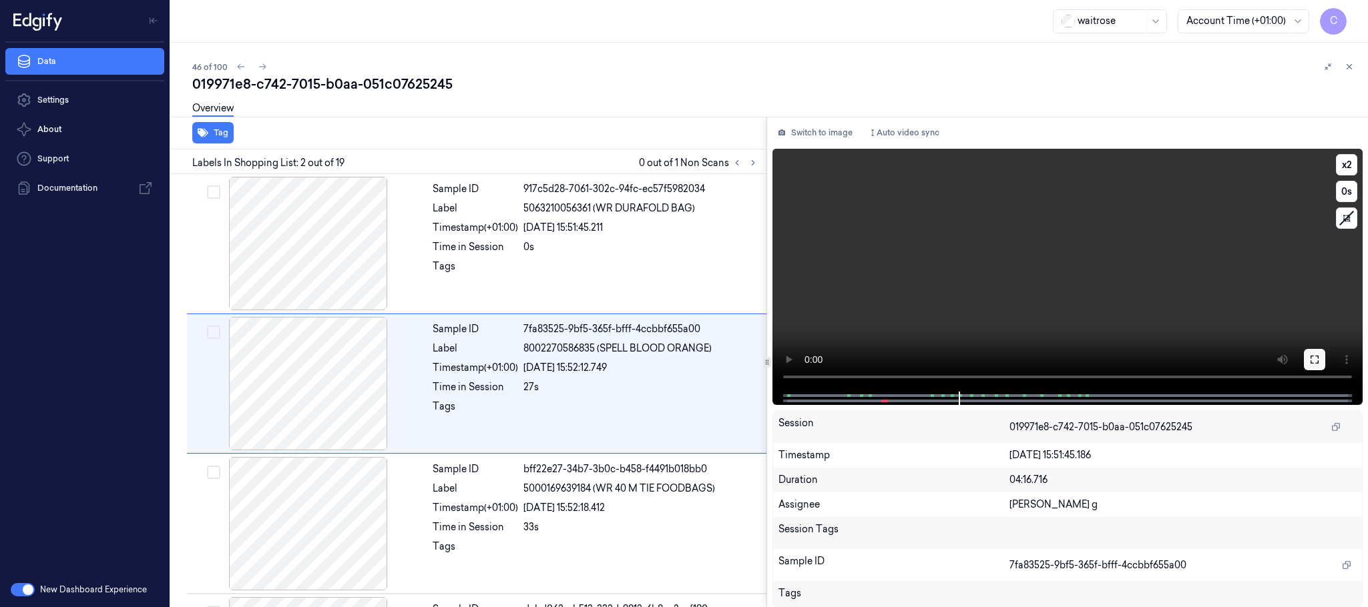
click at [1312, 362] on icon at bounding box center [1314, 359] width 11 height 11
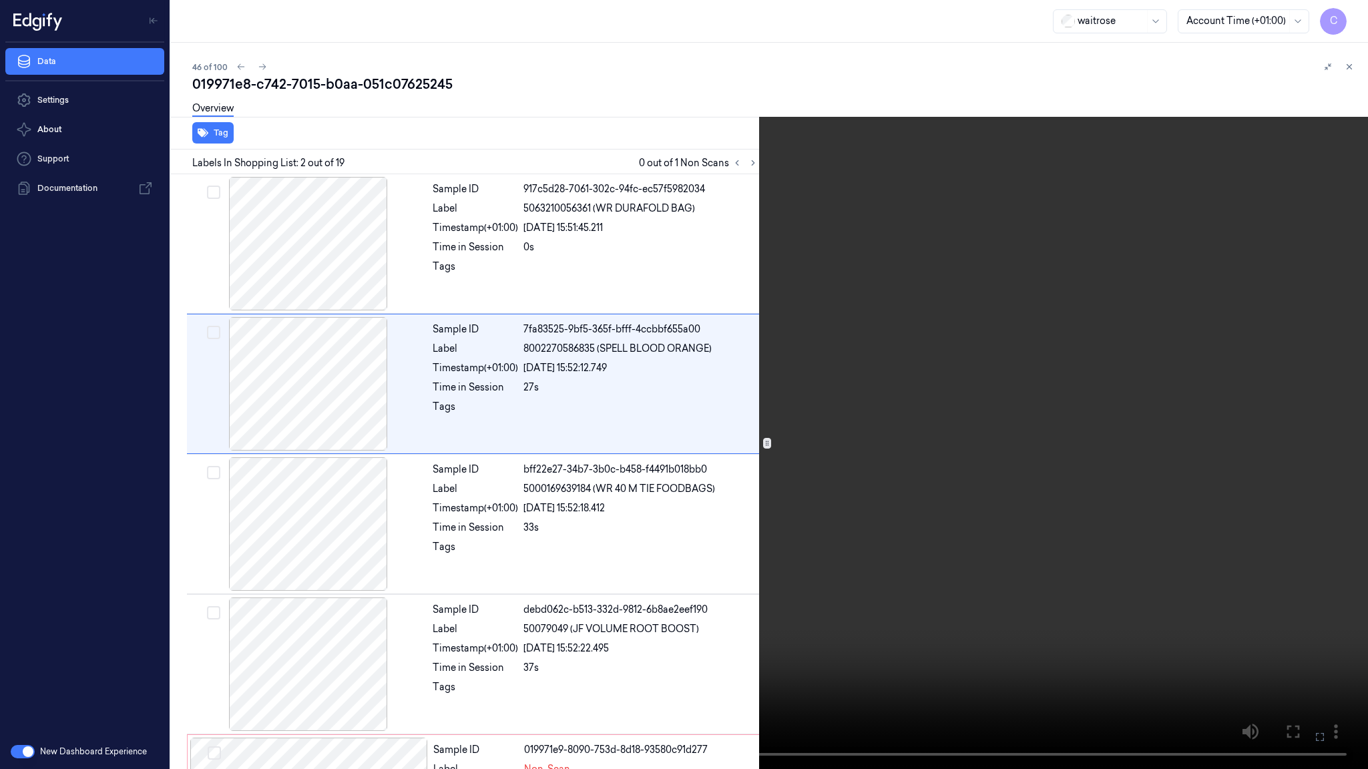
click at [796, 503] on video at bounding box center [684, 384] width 1368 height 769
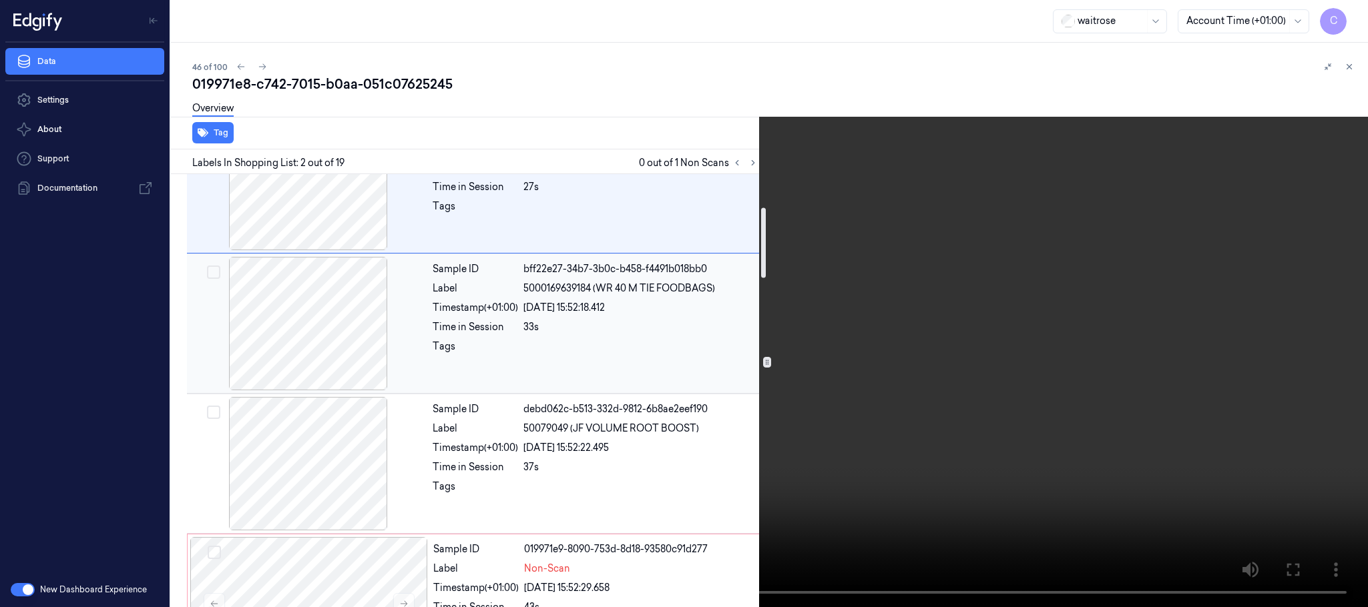
scroll to position [300, 0]
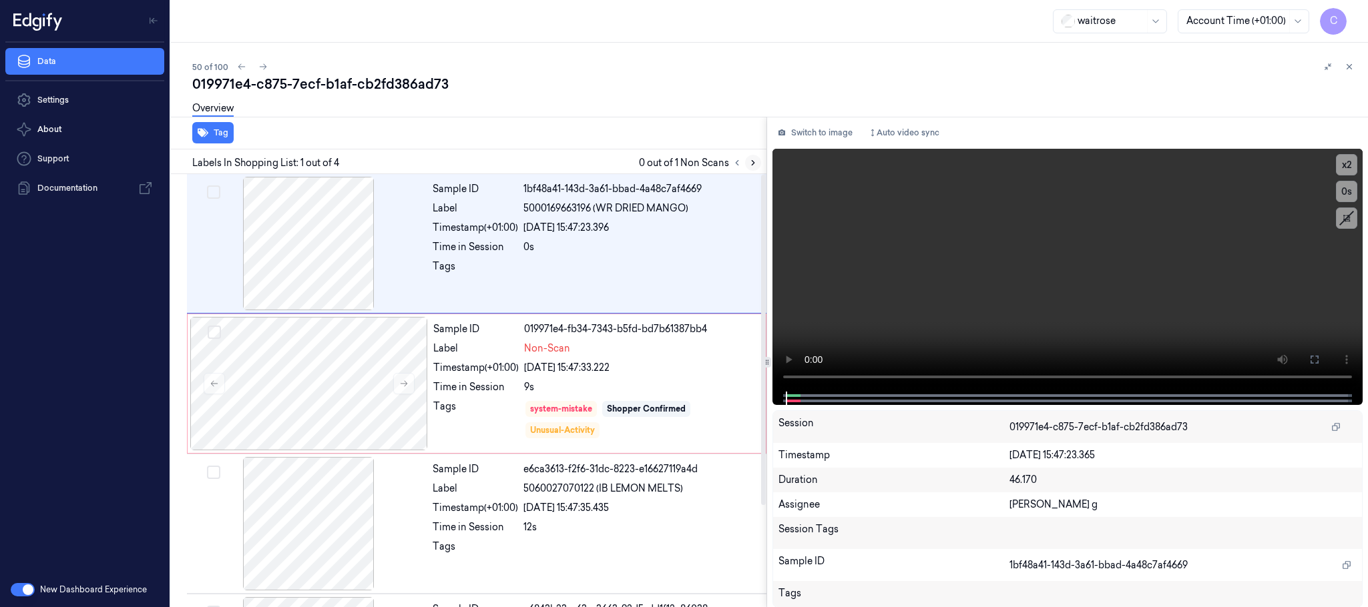
click at [750, 162] on icon at bounding box center [752, 162] width 9 height 9
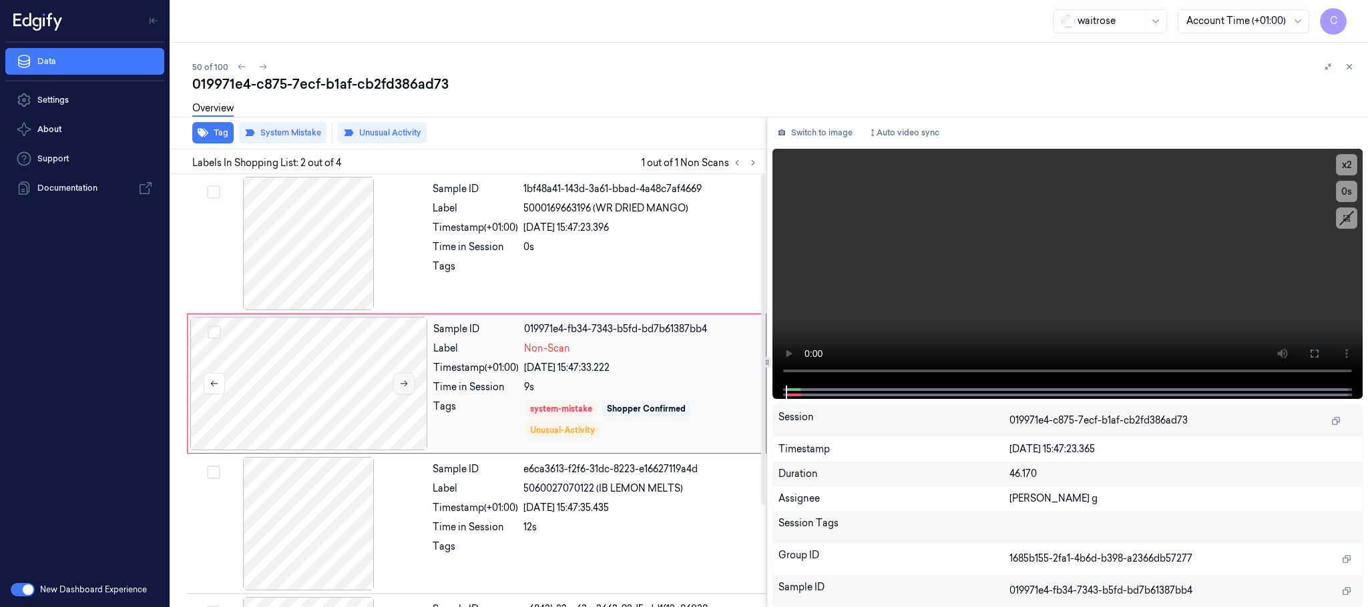
click at [404, 376] on button at bounding box center [403, 383] width 21 height 21
click at [403, 376] on button at bounding box center [403, 383] width 21 height 21
click at [322, 266] on div at bounding box center [309, 243] width 238 height 133
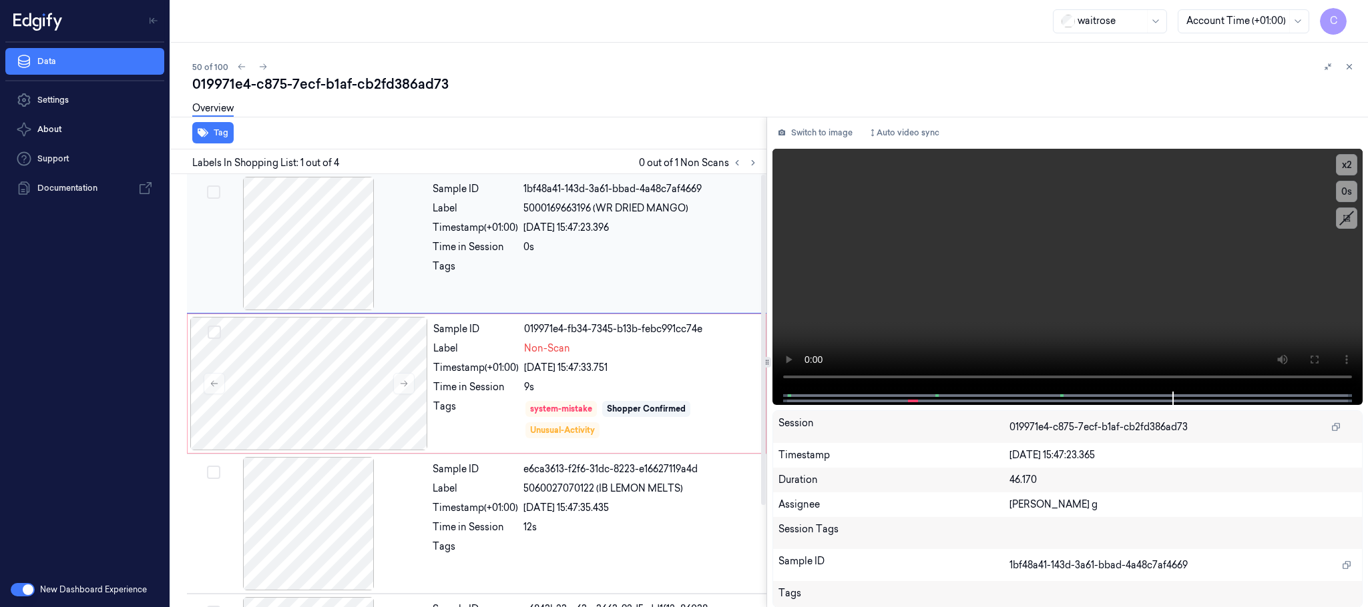
click at [320, 247] on div at bounding box center [309, 243] width 238 height 133
click at [1026, 296] on video at bounding box center [1067, 270] width 590 height 243
click at [321, 378] on div at bounding box center [309, 383] width 238 height 133
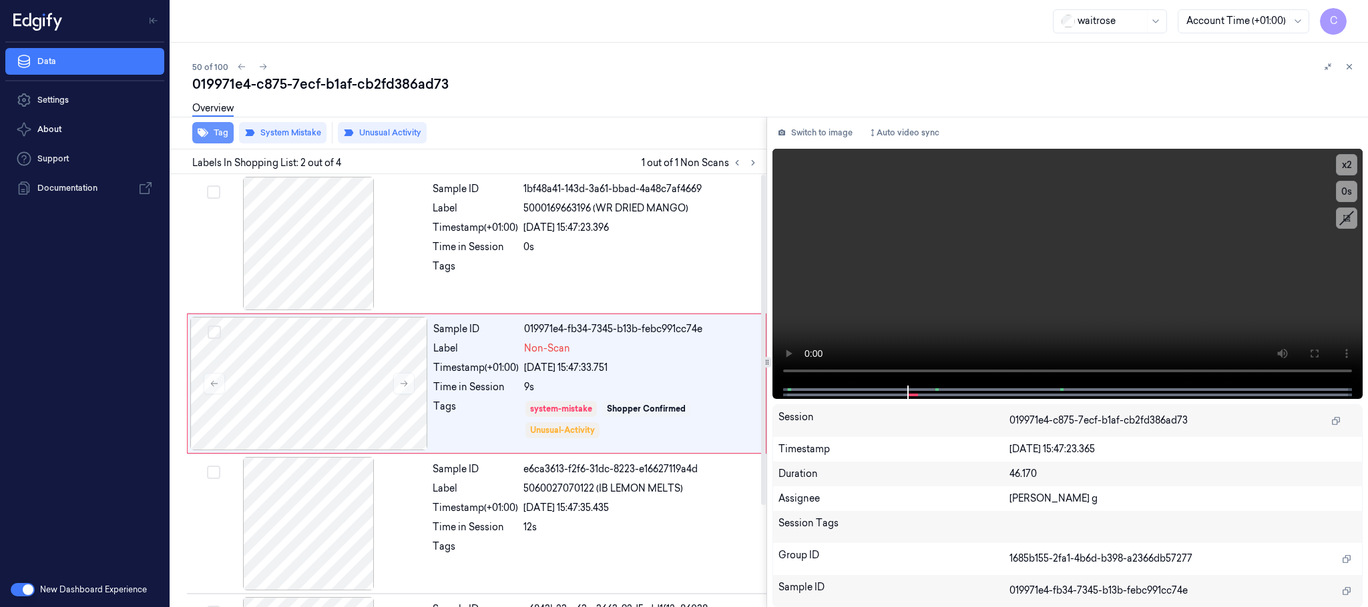
click at [208, 137] on button "Tag" at bounding box center [212, 132] width 41 height 21
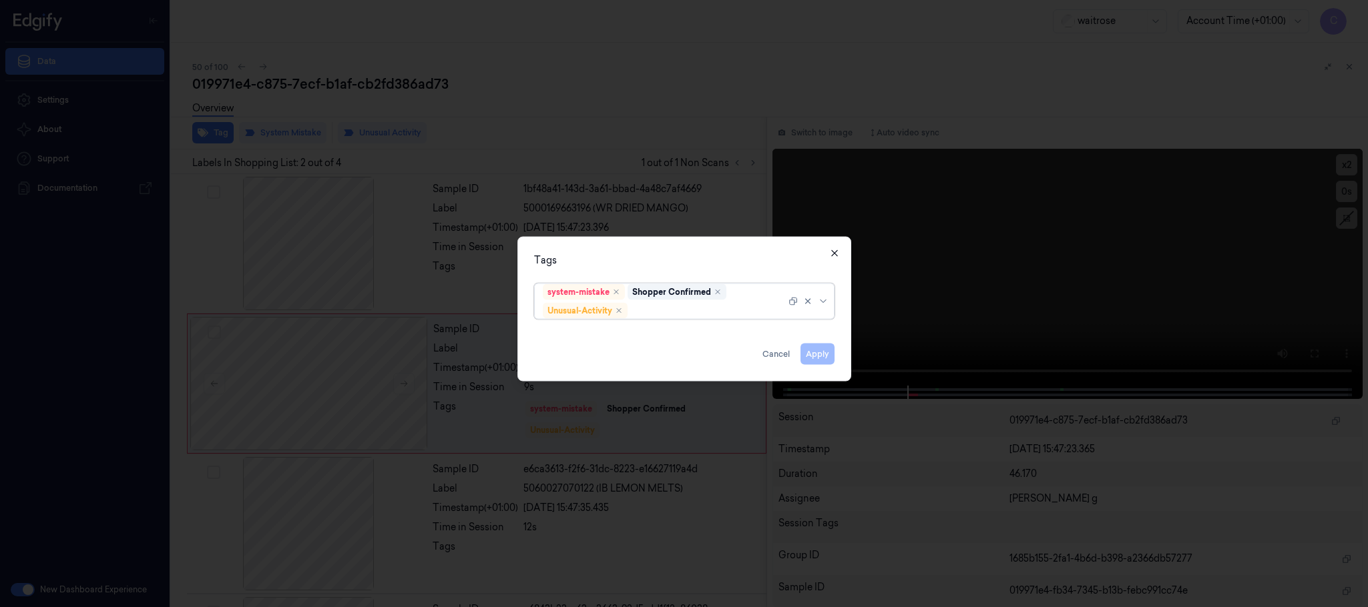
click at [832, 249] on icon "button" at bounding box center [834, 253] width 11 height 11
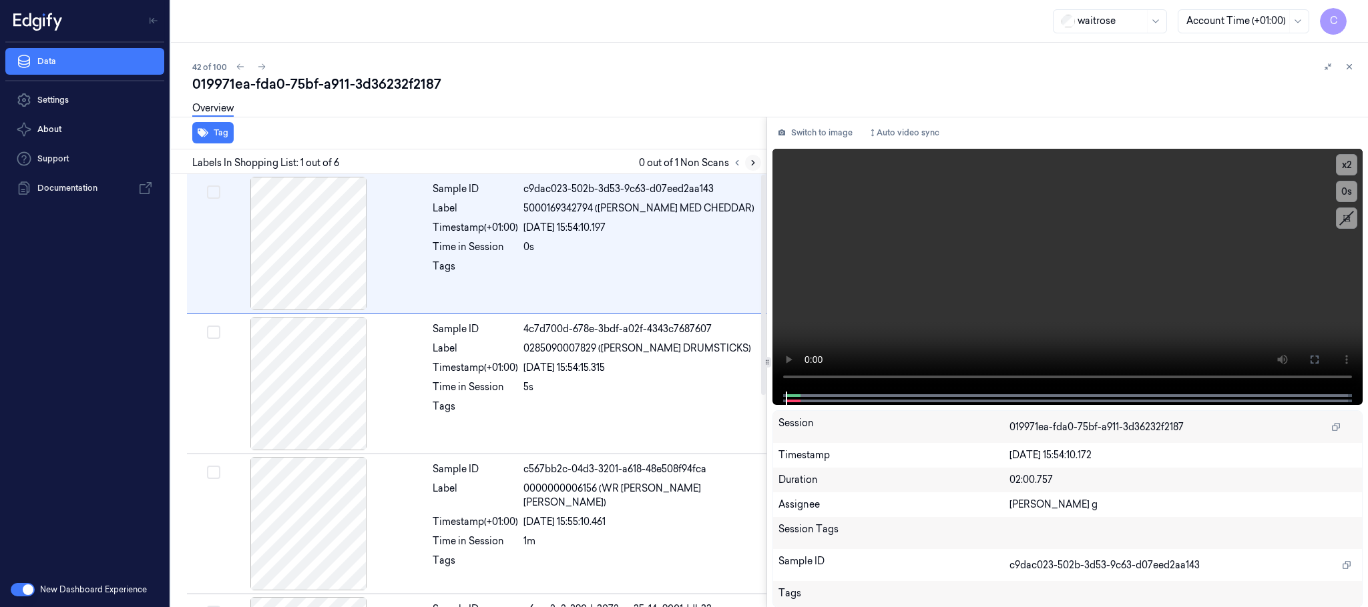
click at [753, 165] on icon at bounding box center [752, 162] width 9 height 9
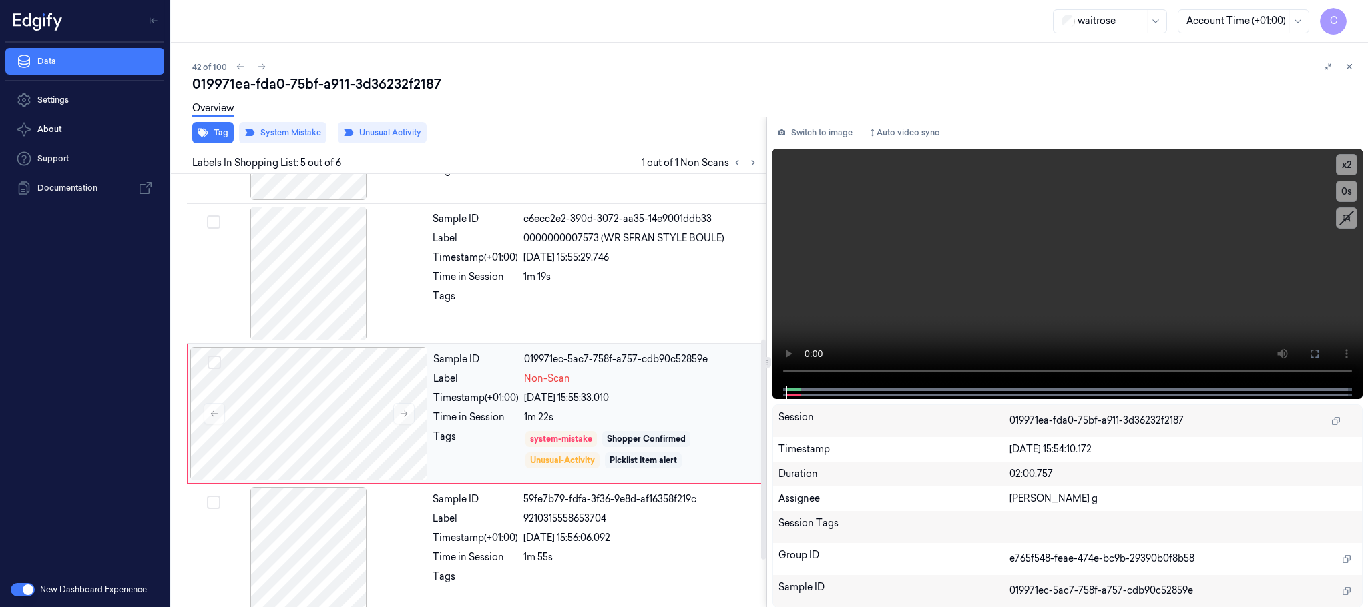
scroll to position [414, 0]
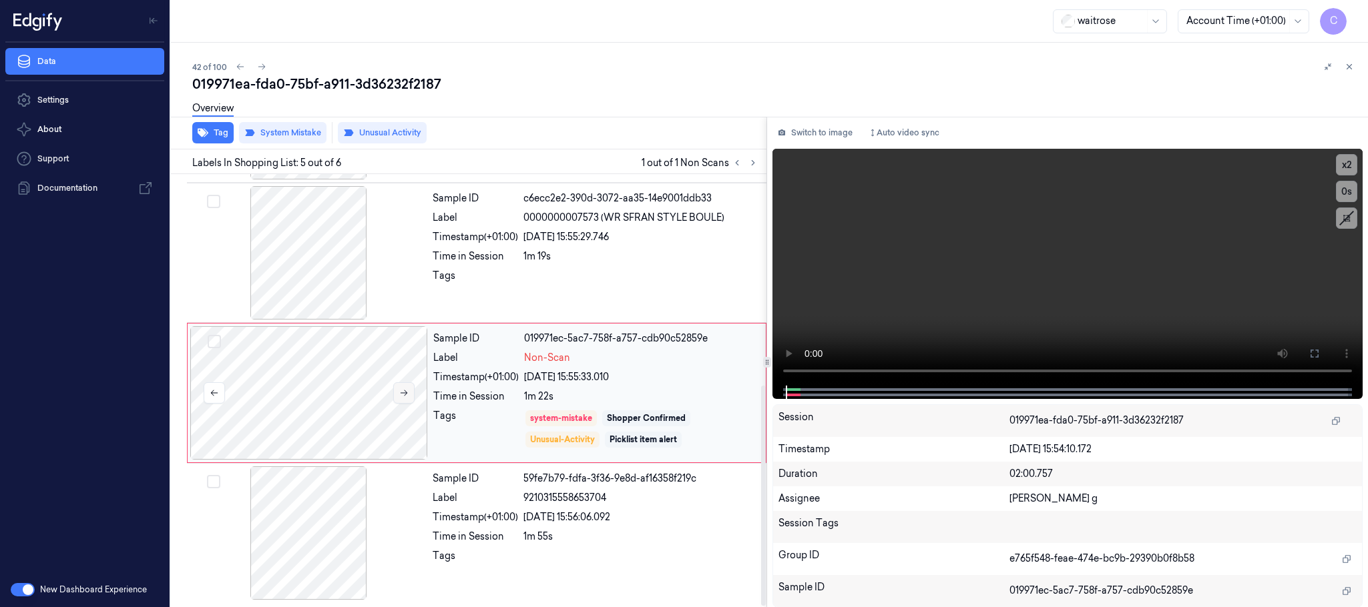
click at [403, 396] on icon at bounding box center [403, 392] width 9 height 9
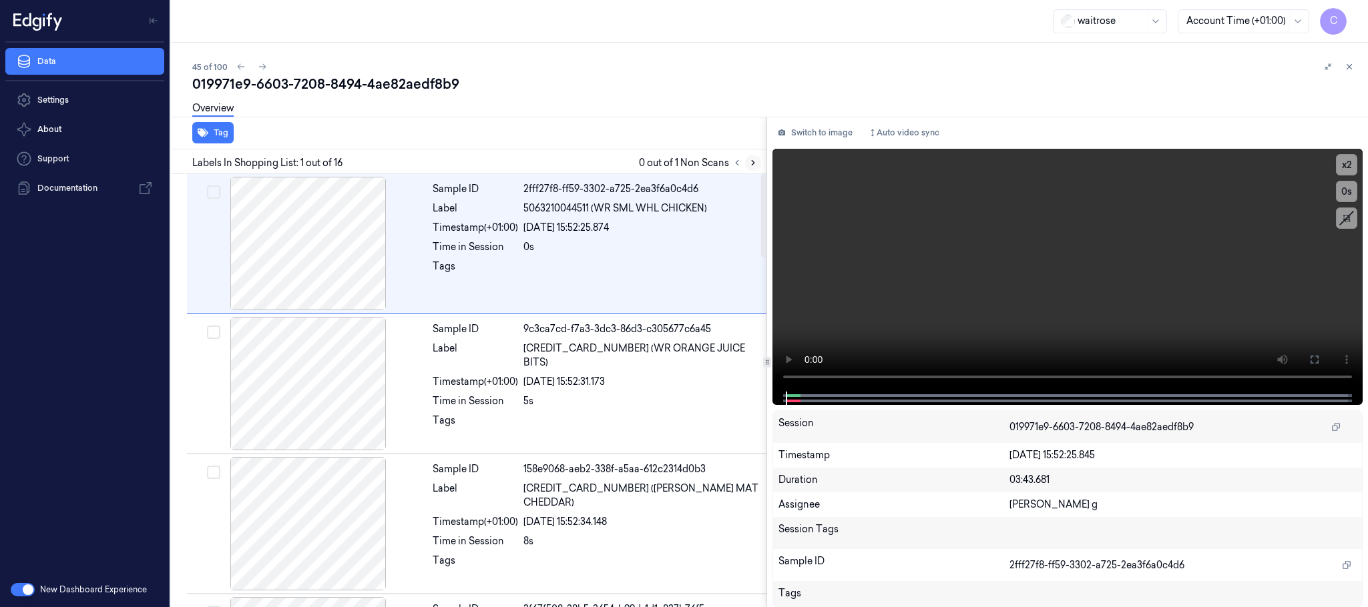
click at [751, 164] on icon at bounding box center [752, 162] width 9 height 9
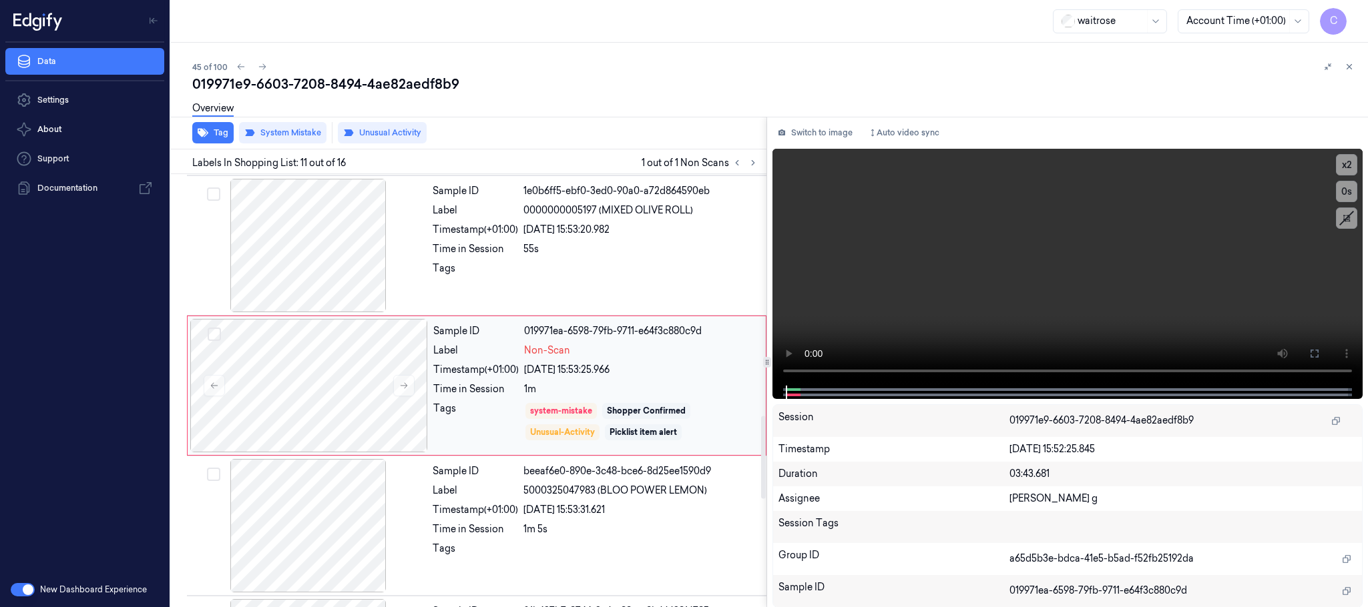
scroll to position [1260, 0]
click at [404, 388] on icon at bounding box center [403, 384] width 9 height 9
click at [405, 387] on icon at bounding box center [403, 384] width 9 height 9
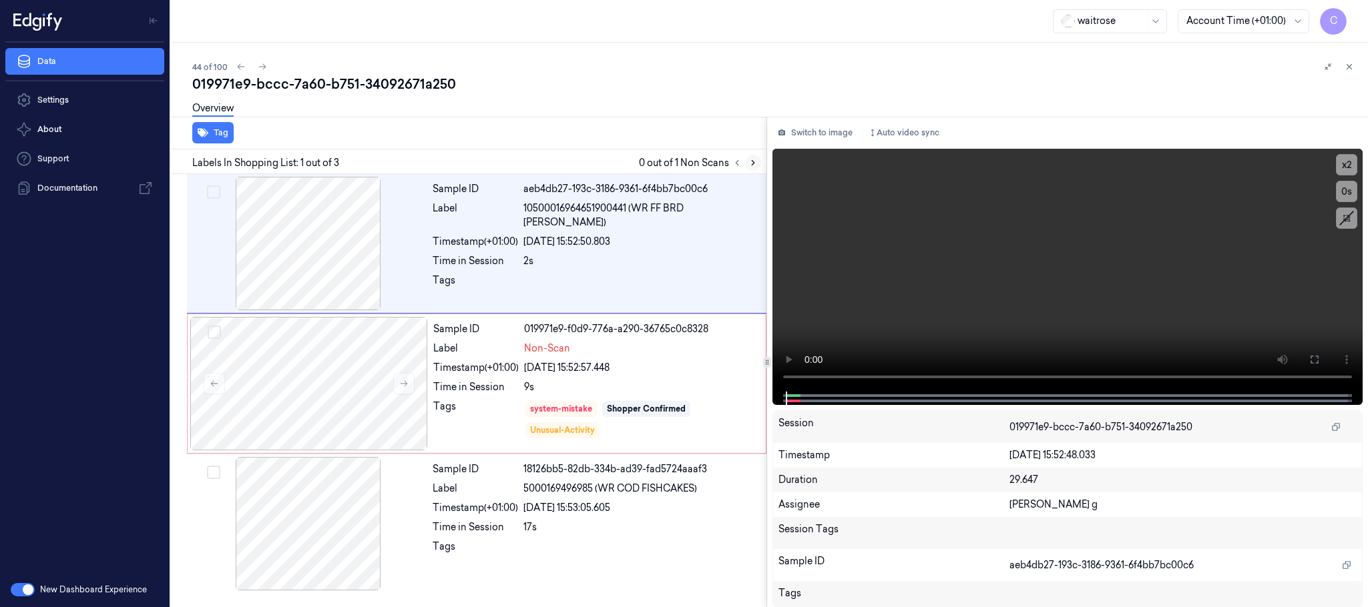
click at [752, 167] on icon at bounding box center [752, 162] width 9 height 9
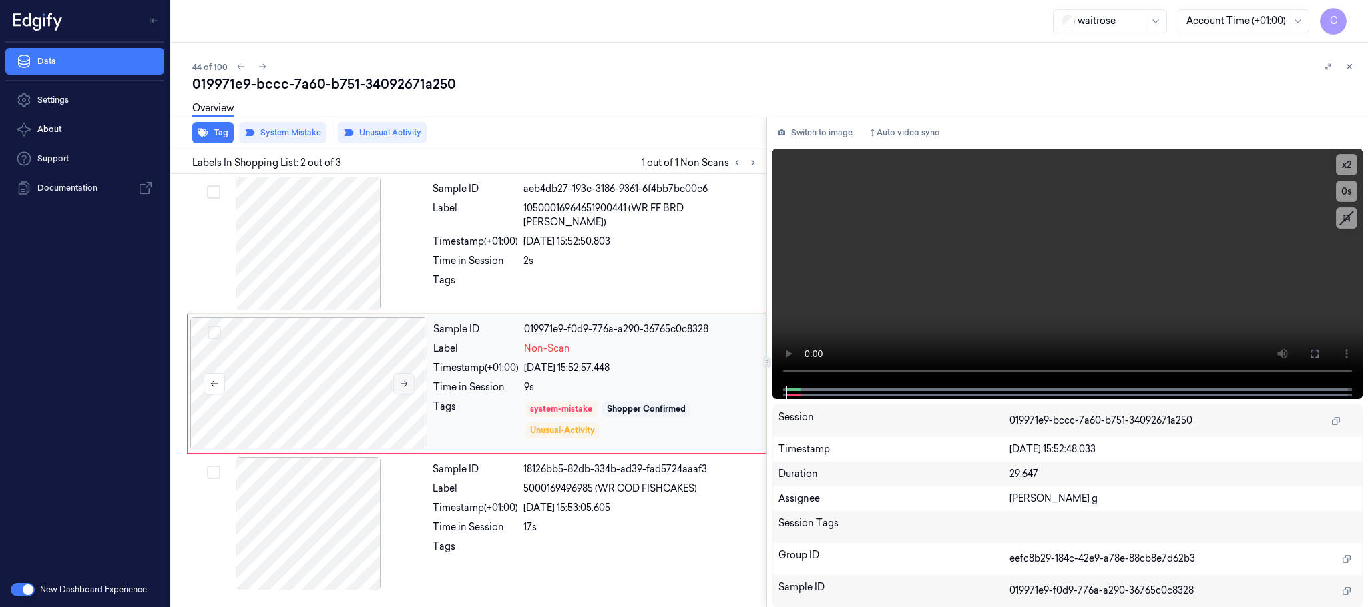
click at [413, 388] on button at bounding box center [403, 383] width 21 height 21
click at [399, 384] on icon at bounding box center [403, 383] width 9 height 9
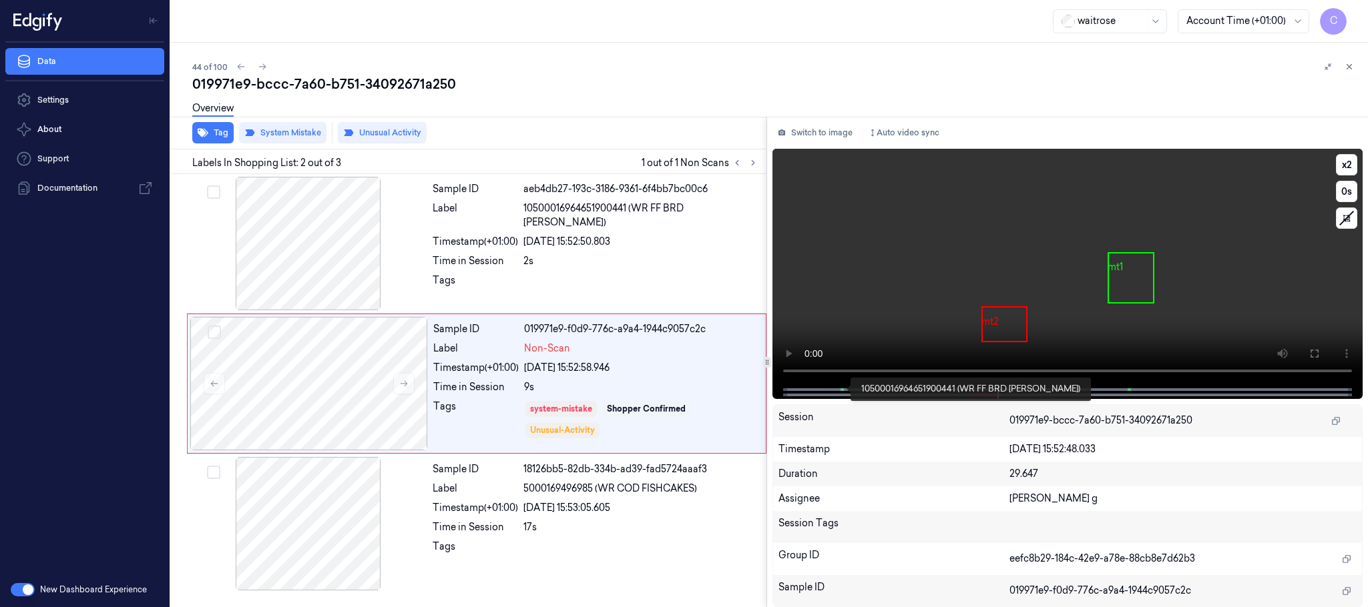
click at [842, 390] on span at bounding box center [843, 389] width 2 height 7
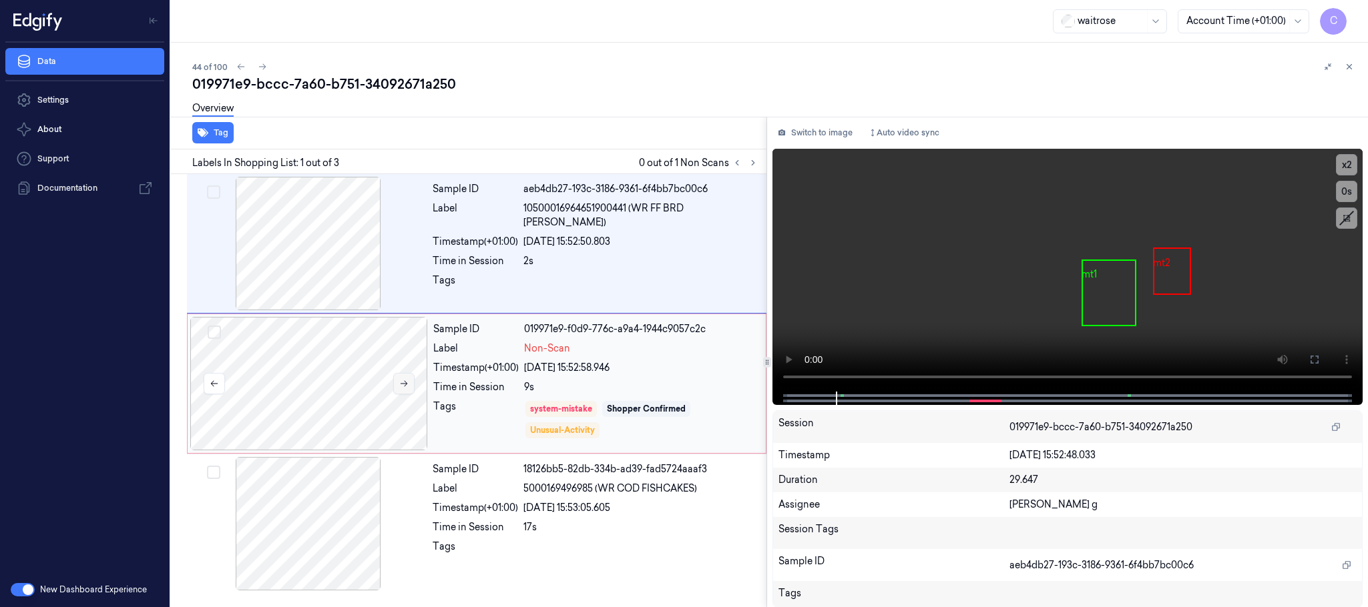
click at [406, 388] on icon at bounding box center [403, 383] width 9 height 9
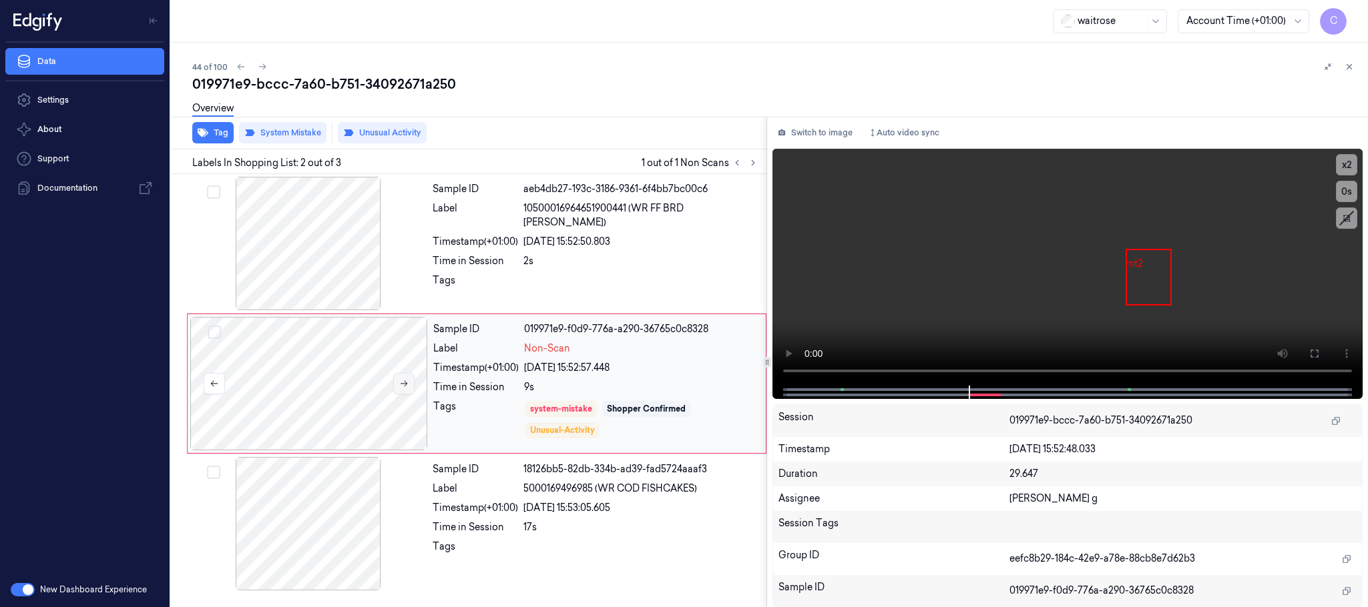
click at [407, 383] on icon at bounding box center [403, 383] width 9 height 9
click at [409, 381] on button at bounding box center [403, 383] width 21 height 21
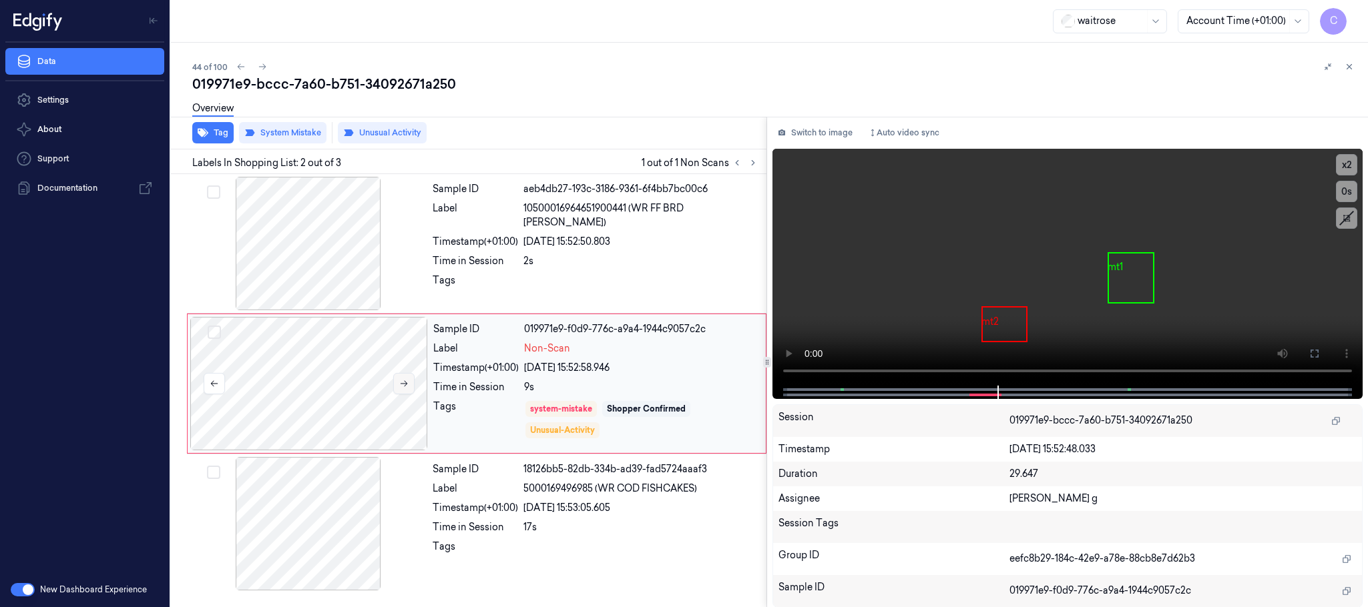
click at [411, 380] on button at bounding box center [403, 383] width 21 height 21
click at [412, 379] on button at bounding box center [403, 383] width 21 height 21
click at [348, 255] on div at bounding box center [309, 243] width 238 height 133
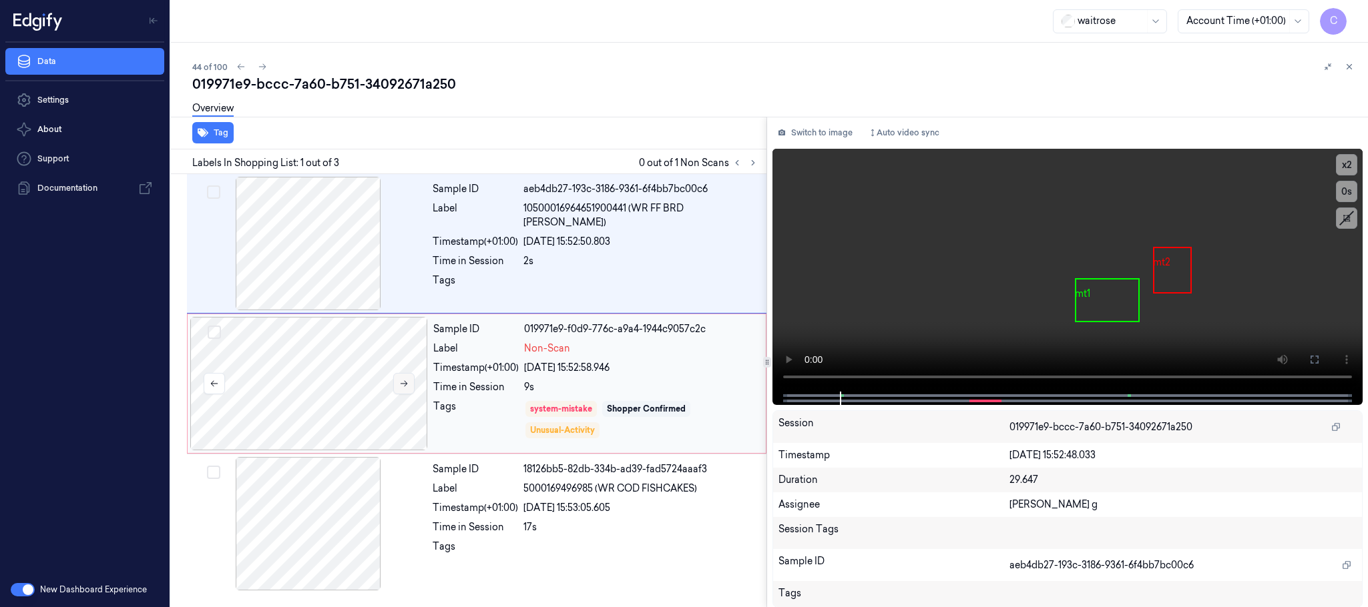
click at [395, 374] on button at bounding box center [403, 383] width 21 height 21
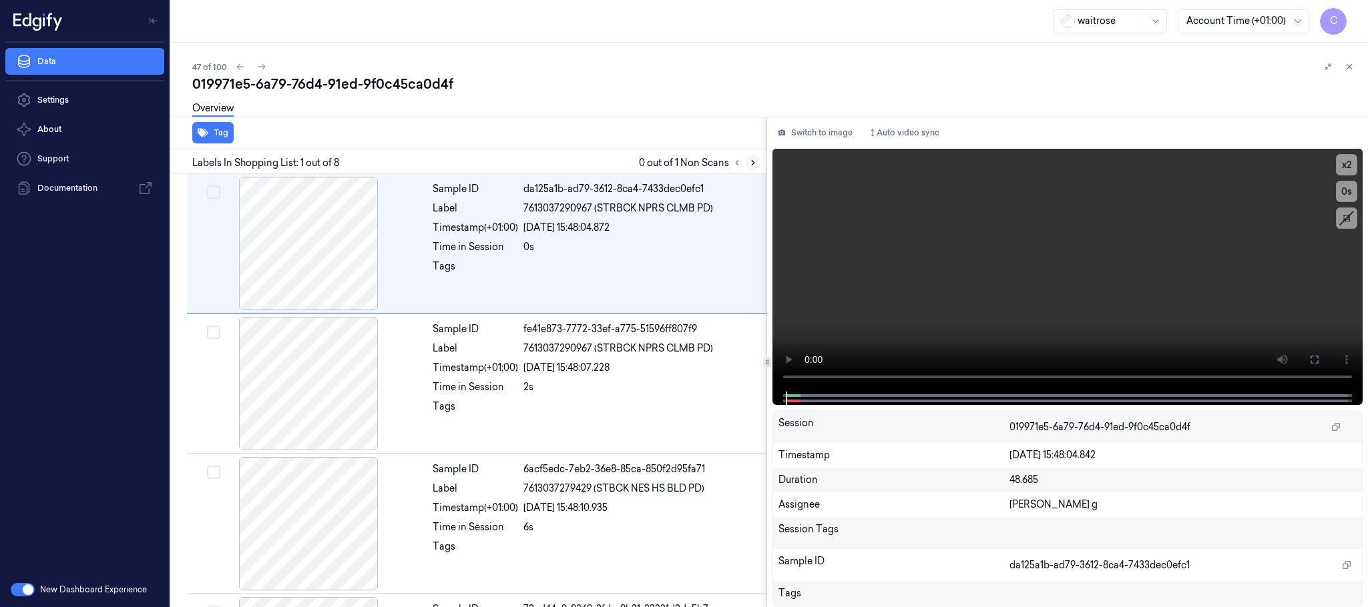
click at [754, 160] on icon at bounding box center [752, 162] width 9 height 9
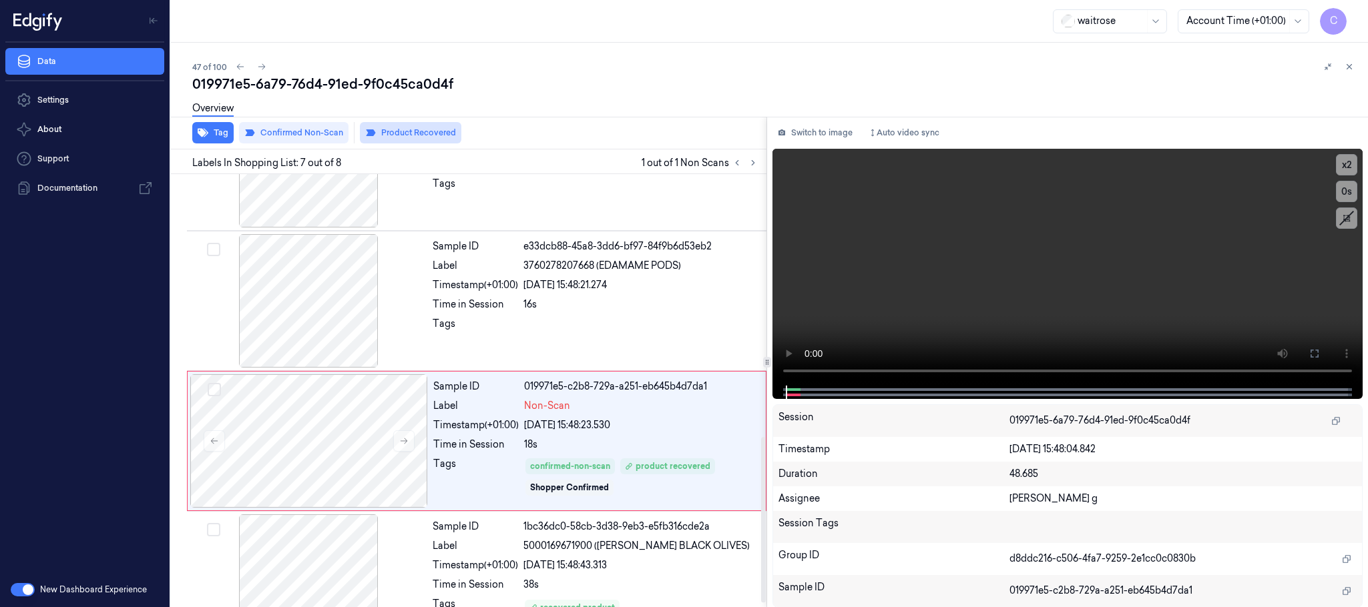
scroll to position [695, 0]
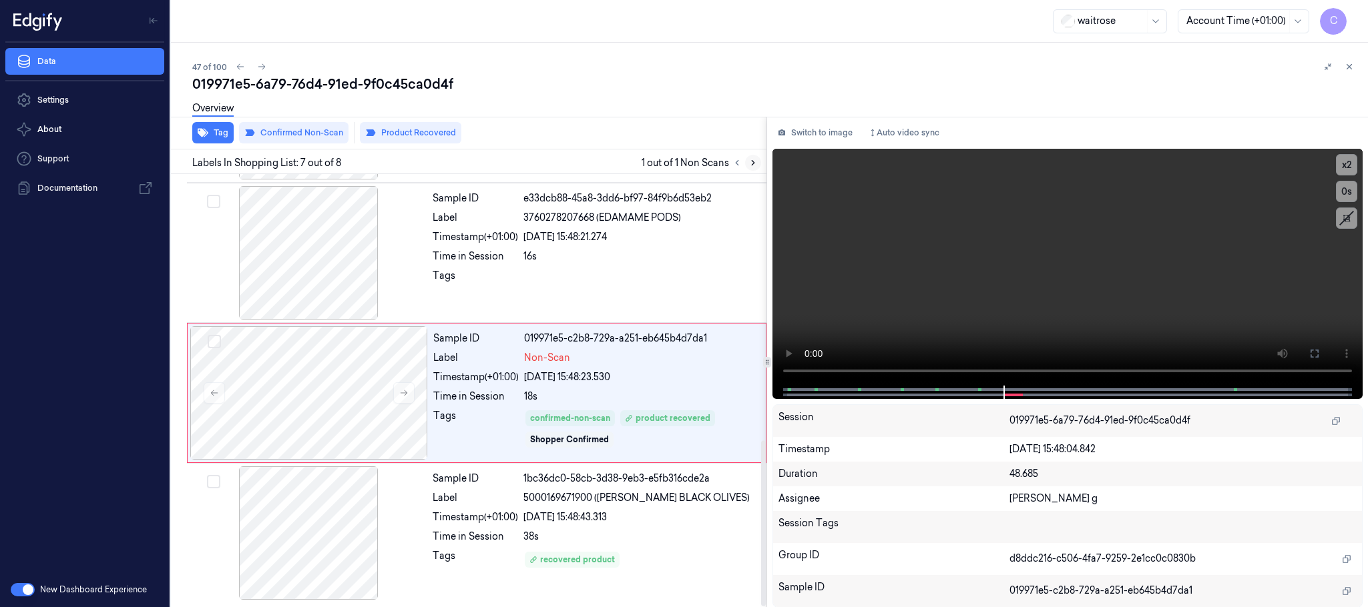
click at [754, 161] on icon at bounding box center [752, 162] width 9 height 9
click at [401, 388] on icon at bounding box center [403, 392] width 9 height 9
click at [403, 397] on button at bounding box center [403, 392] width 21 height 21
click at [403, 397] on icon at bounding box center [403, 392] width 9 height 9
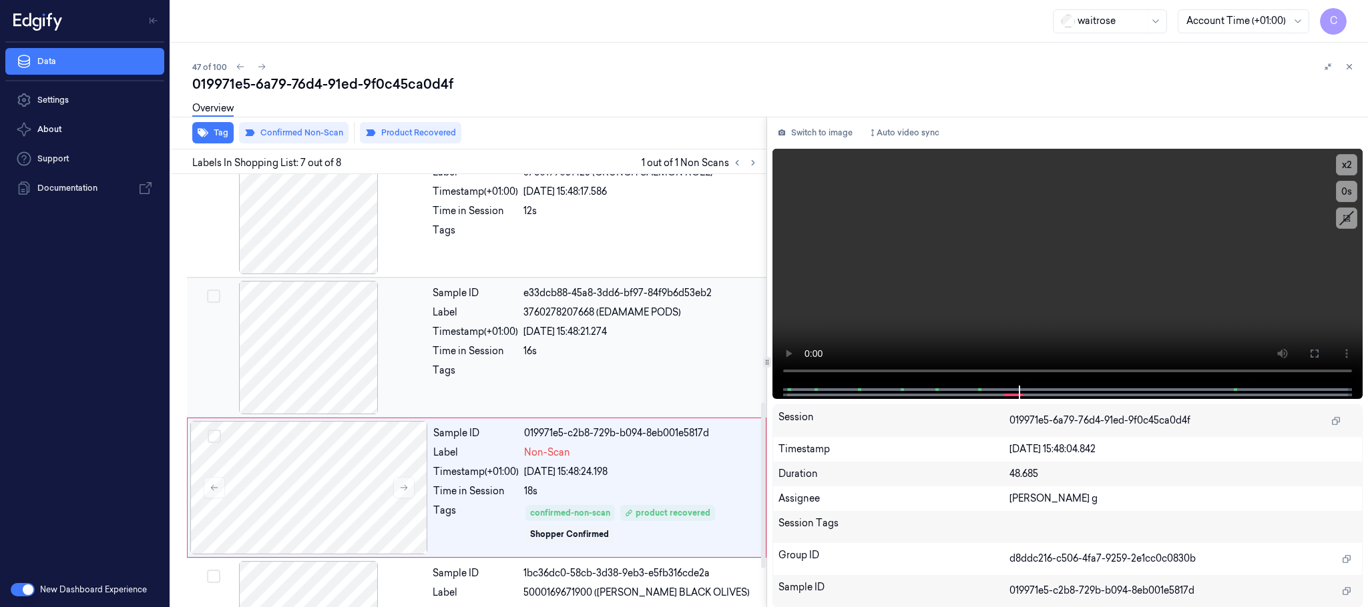
click at [350, 326] on div at bounding box center [309, 347] width 238 height 133
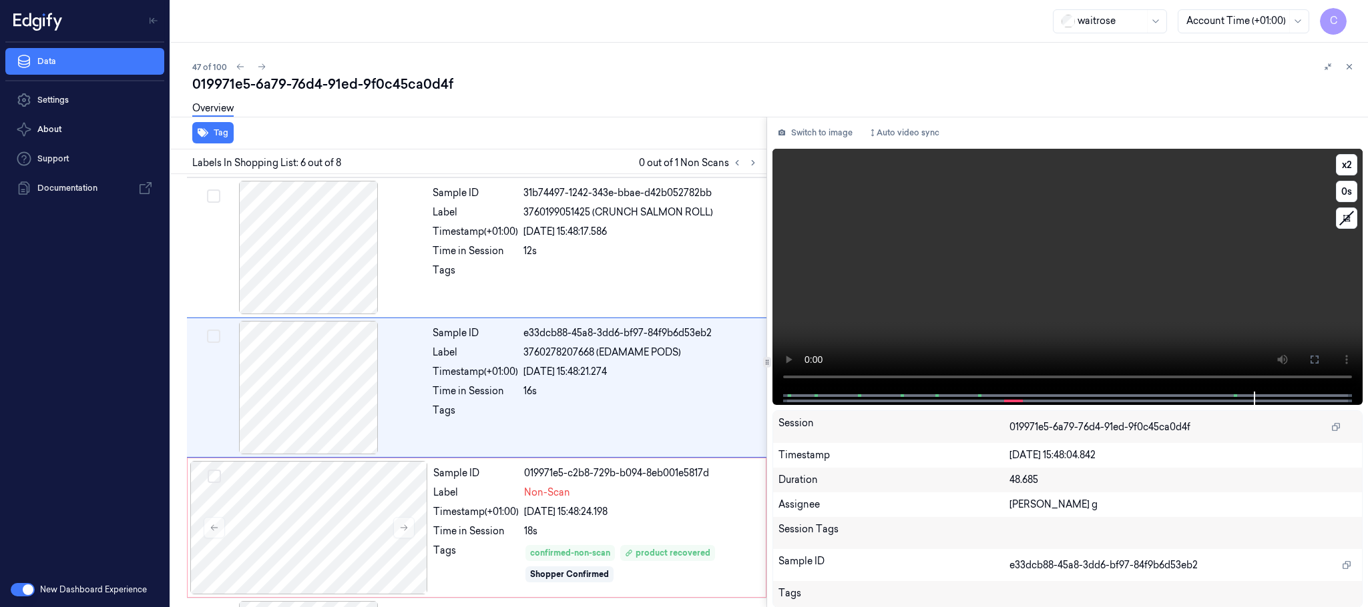
click at [1043, 300] on video at bounding box center [1067, 270] width 590 height 243
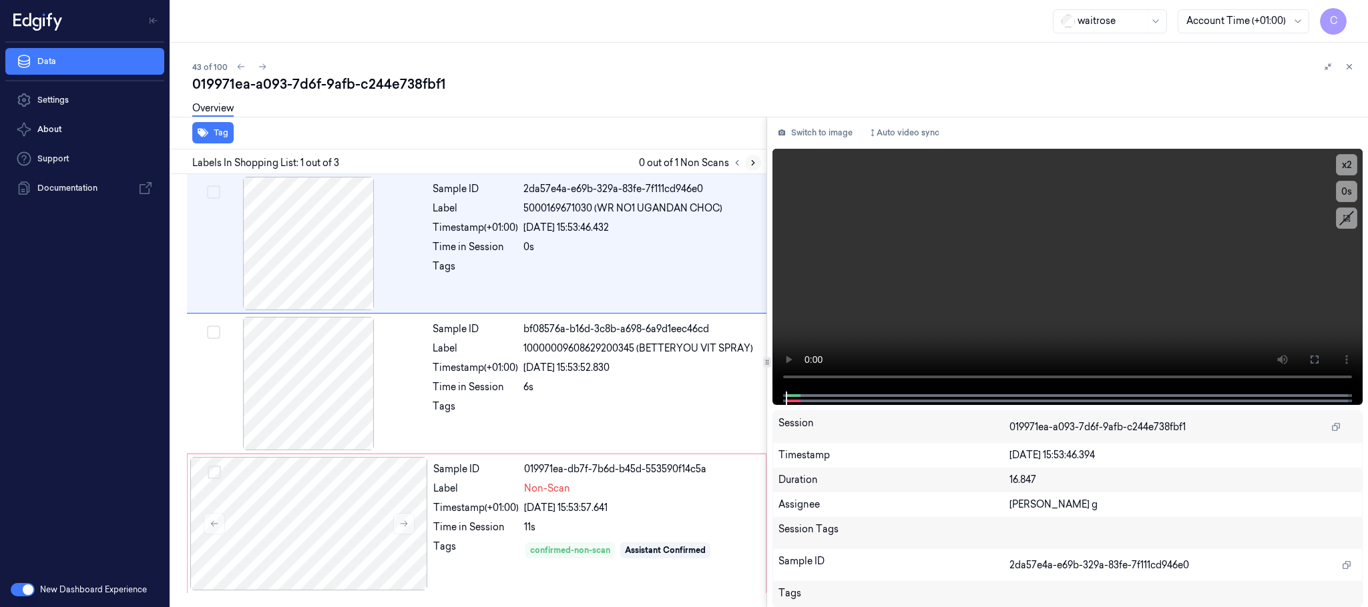
click at [756, 164] on icon at bounding box center [752, 162] width 9 height 9
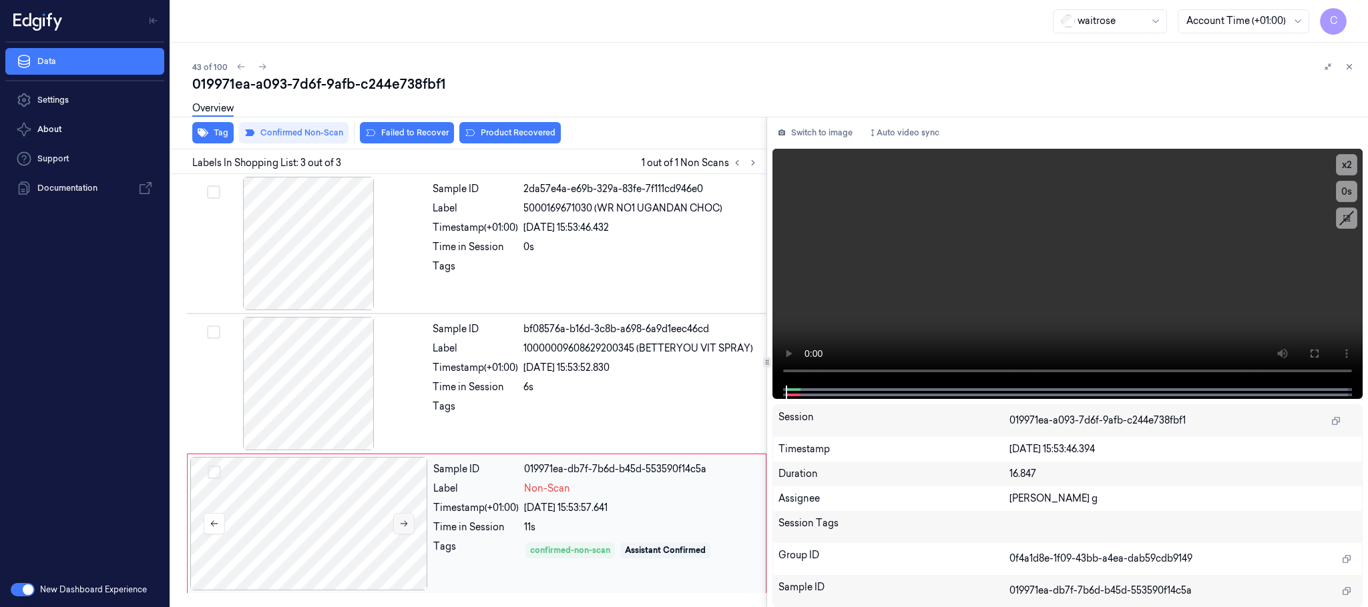
click at [406, 529] on icon at bounding box center [403, 523] width 9 height 9
click at [319, 377] on div at bounding box center [309, 383] width 238 height 133
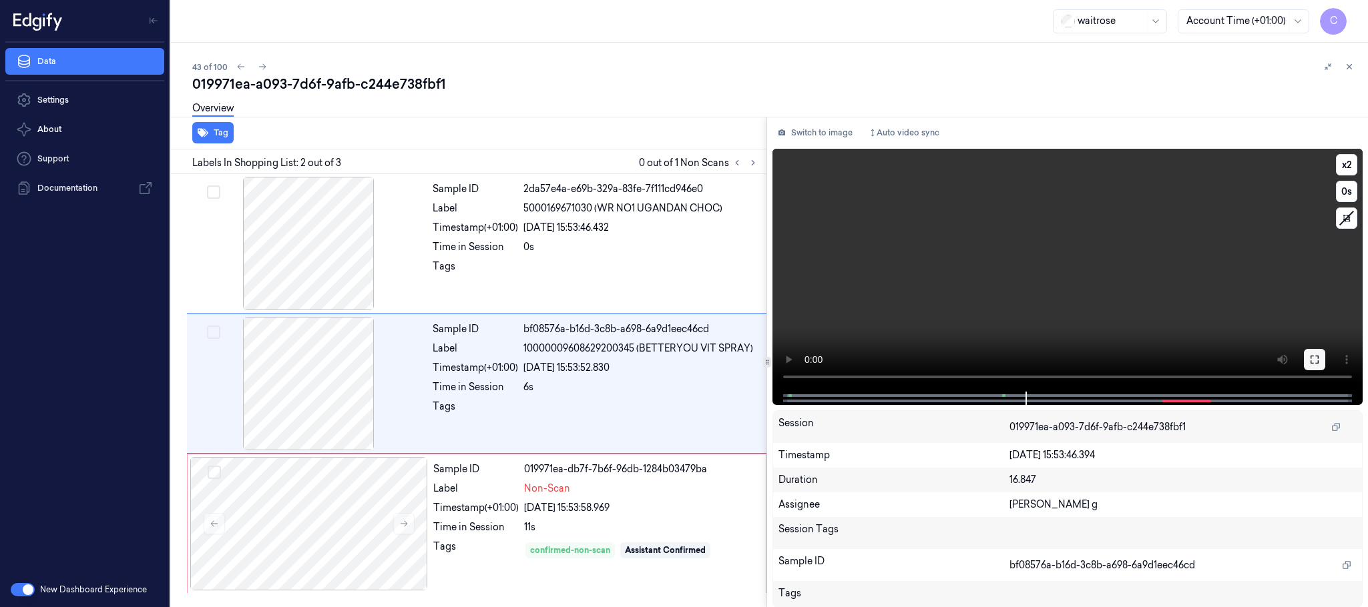
click at [1324, 358] on button at bounding box center [1314, 359] width 21 height 21
click at [751, 160] on icon at bounding box center [752, 162] width 9 height 9
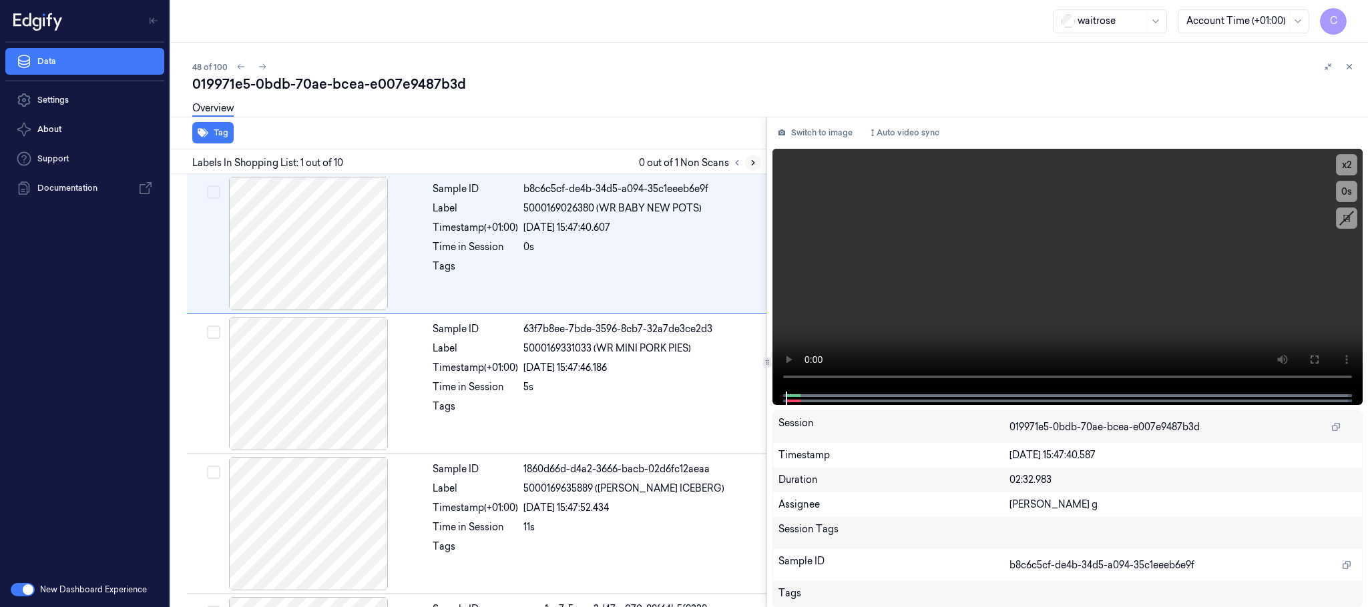
click at [757, 162] on icon at bounding box center [752, 162] width 9 height 9
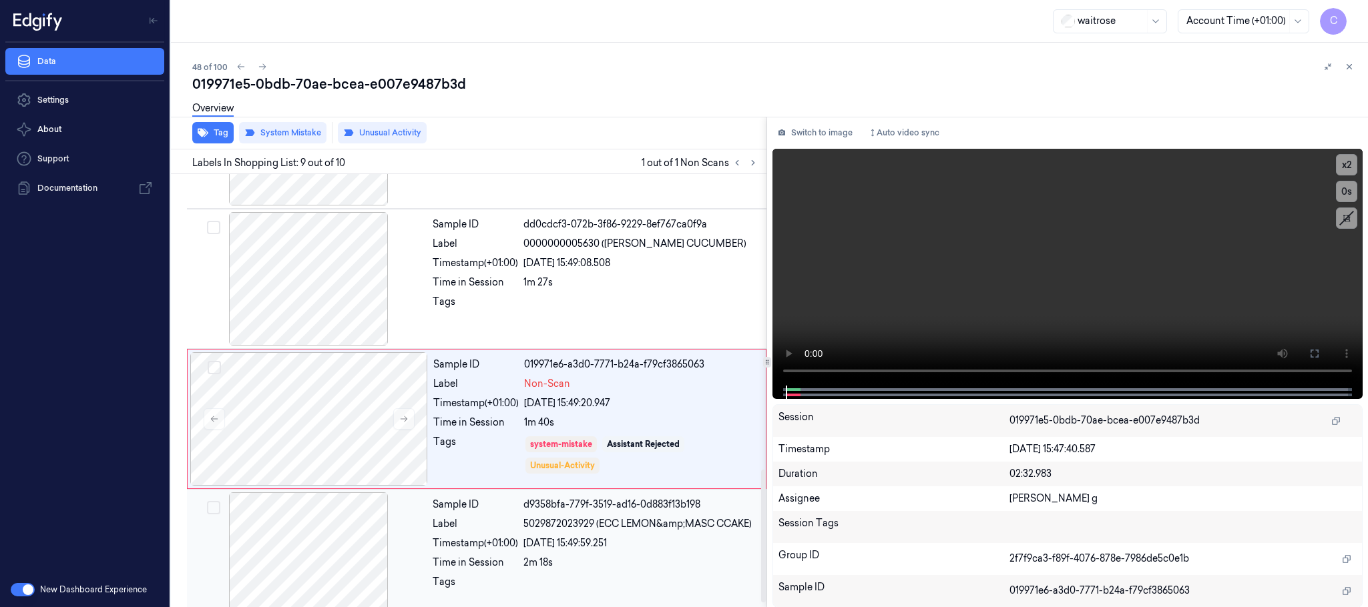
scroll to position [978, 0]
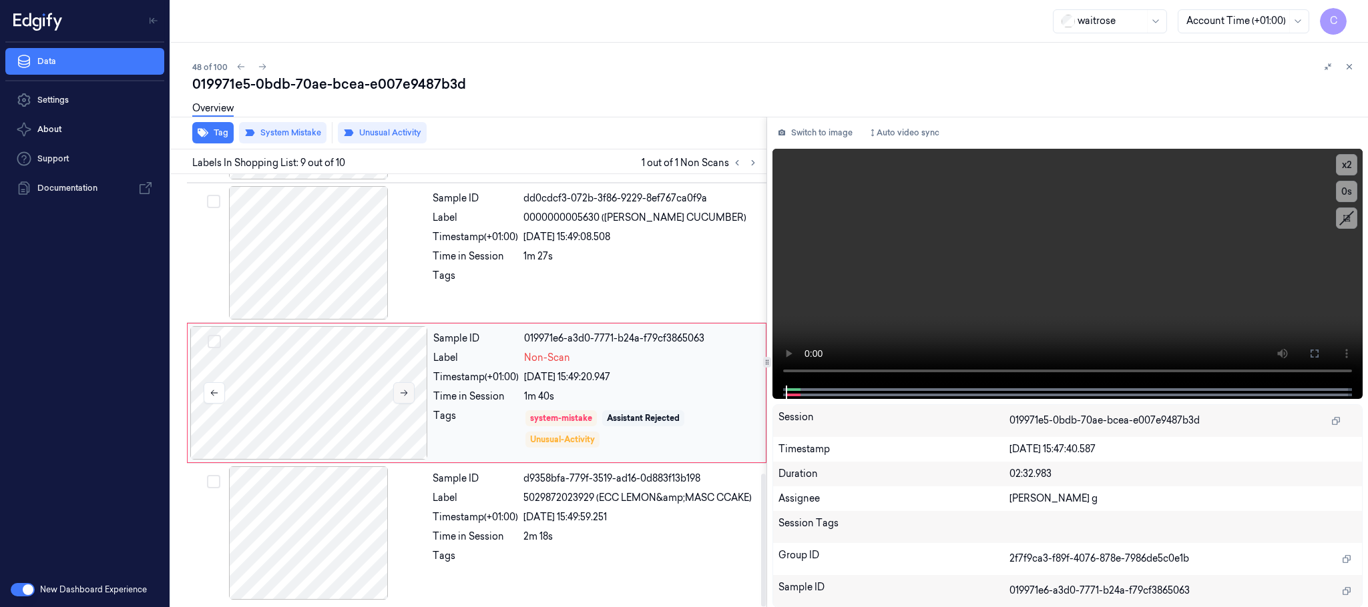
click at [412, 391] on button at bounding box center [403, 392] width 21 height 21
click at [407, 392] on icon at bounding box center [403, 392] width 9 height 9
click at [315, 243] on div at bounding box center [309, 252] width 238 height 133
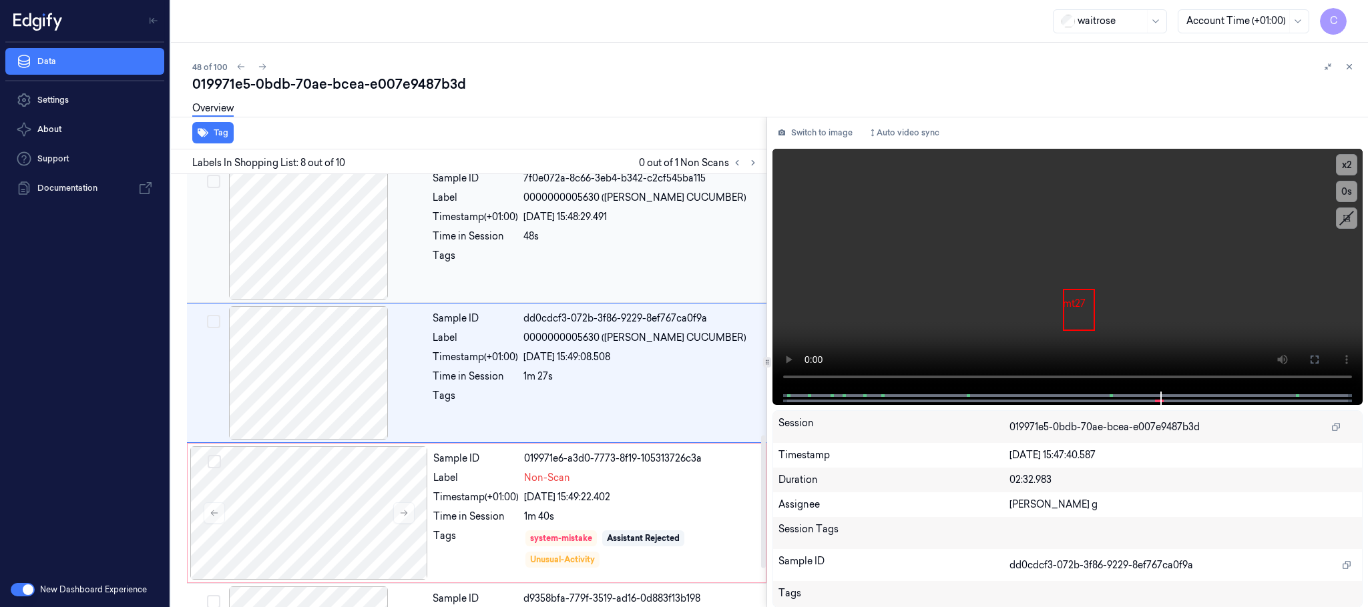
scroll to position [838, 0]
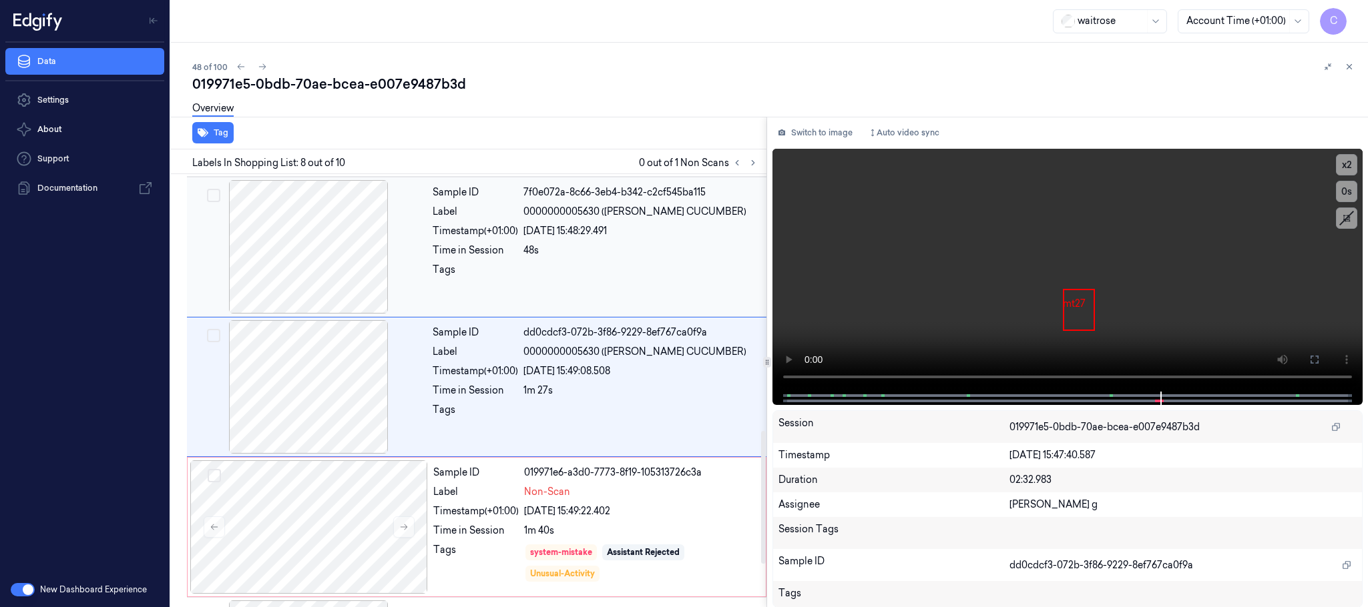
click at [328, 273] on div at bounding box center [309, 246] width 238 height 133
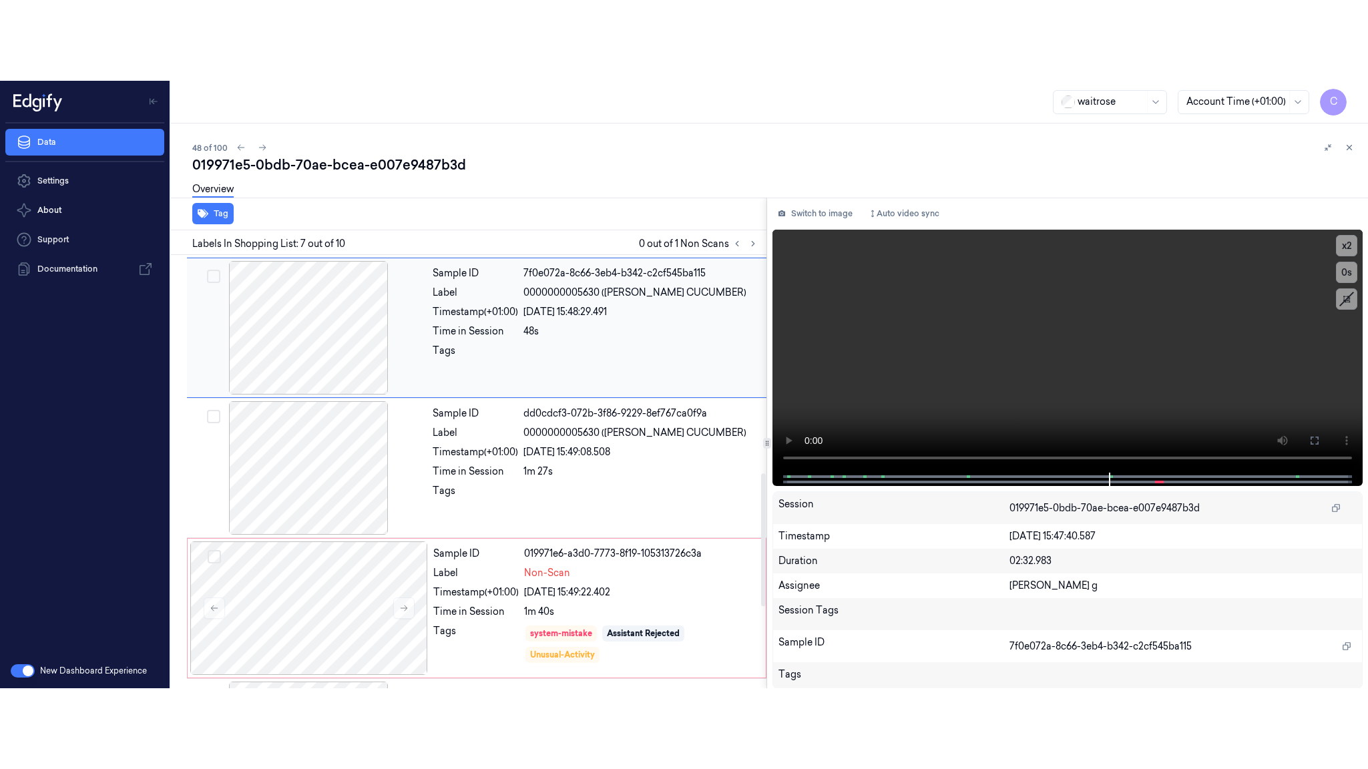
scroll to position [697, 0]
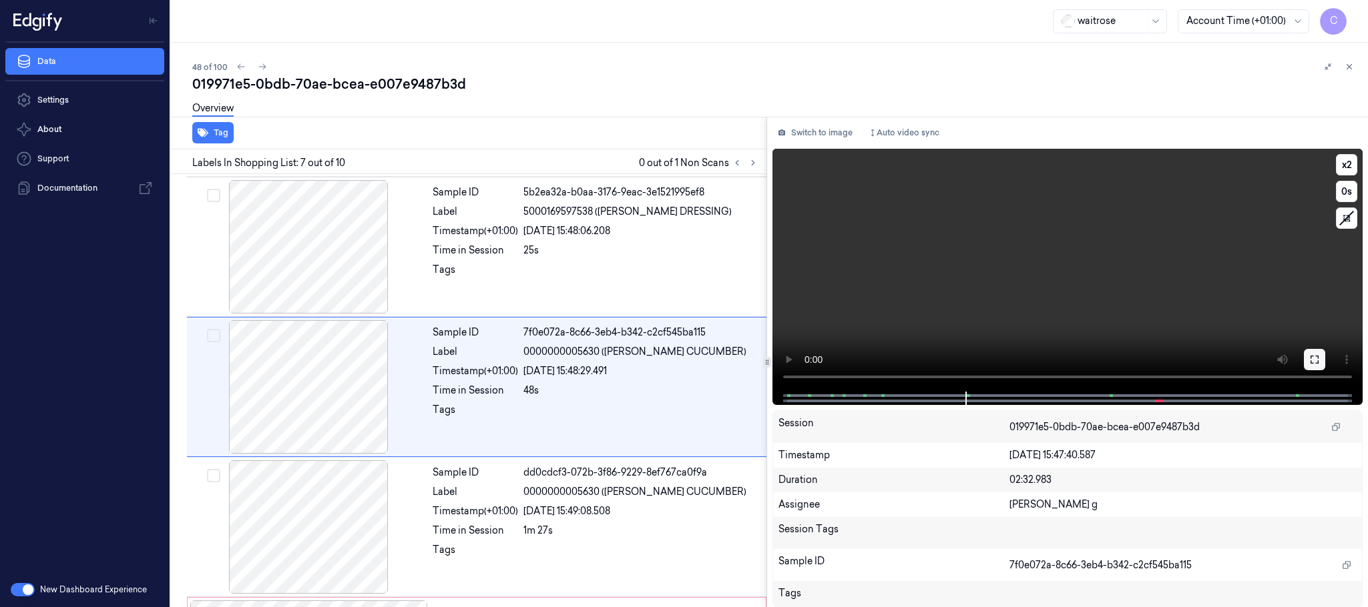
click at [1312, 357] on icon at bounding box center [1314, 359] width 11 height 11
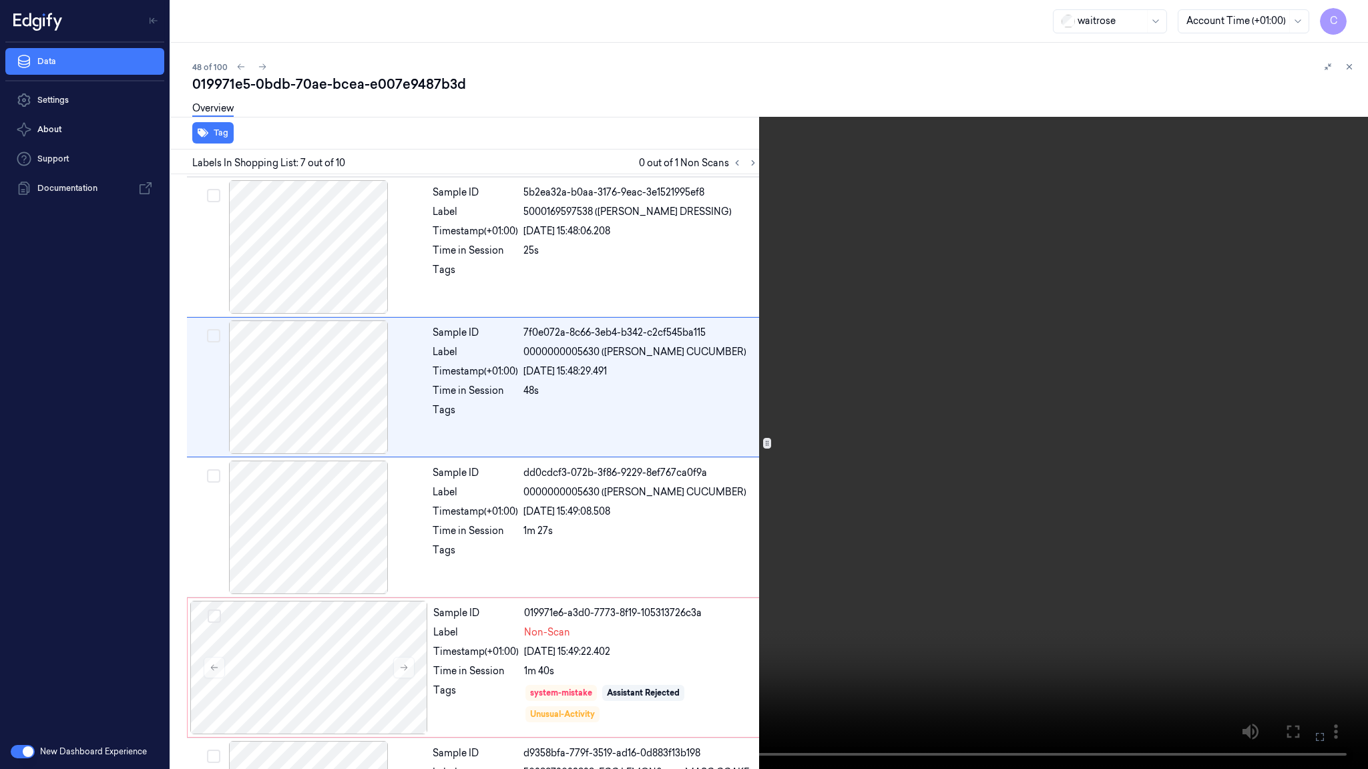
click at [773, 430] on video at bounding box center [684, 384] width 1368 height 769
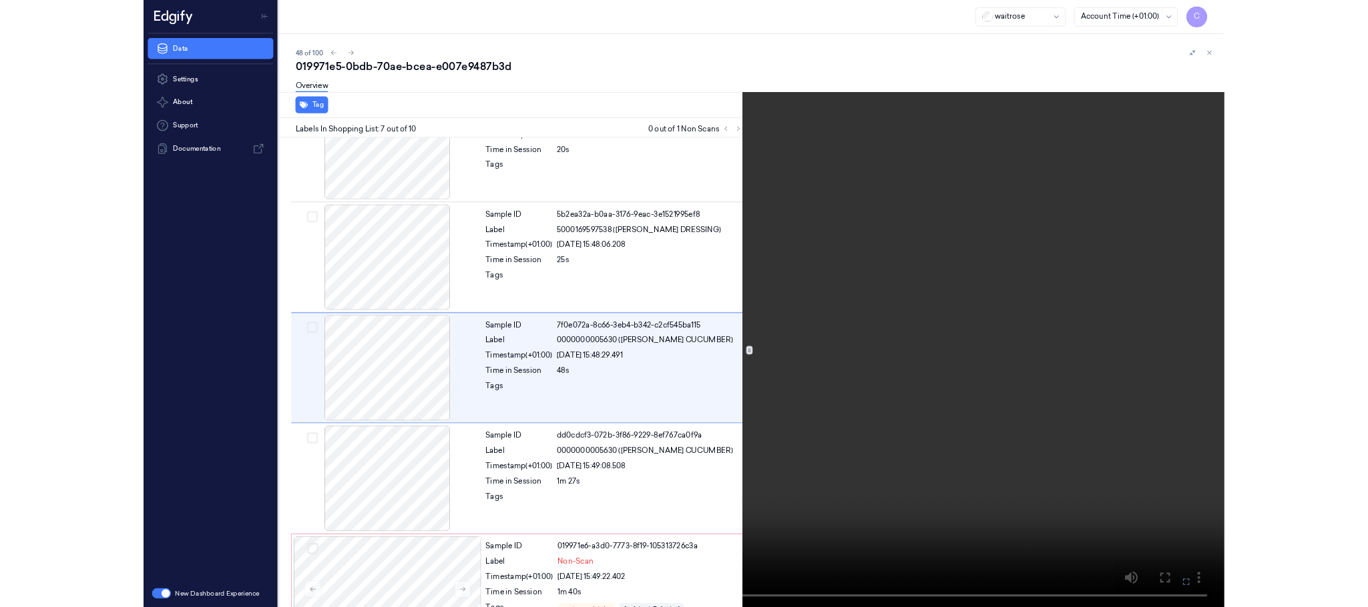
scroll to position [617, 0]
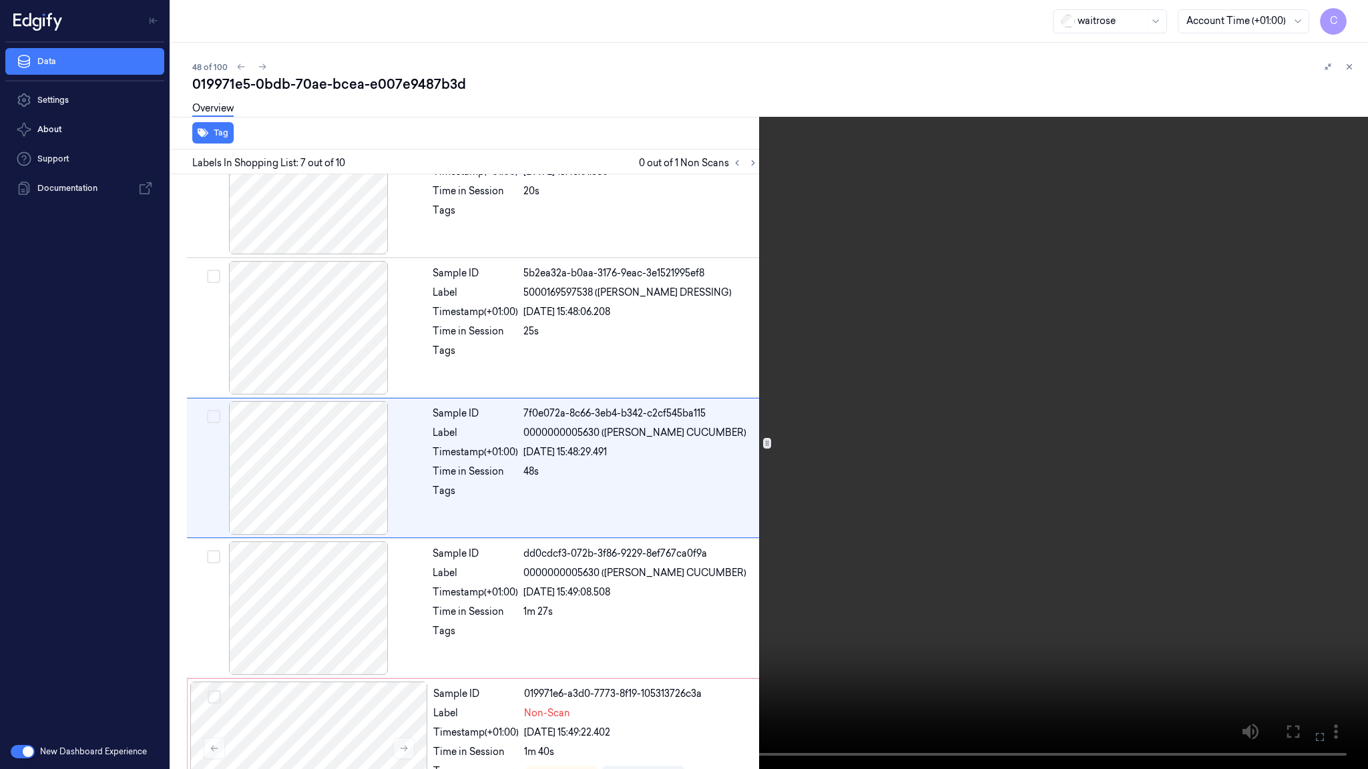
click at [461, 375] on video at bounding box center [684, 384] width 1368 height 769
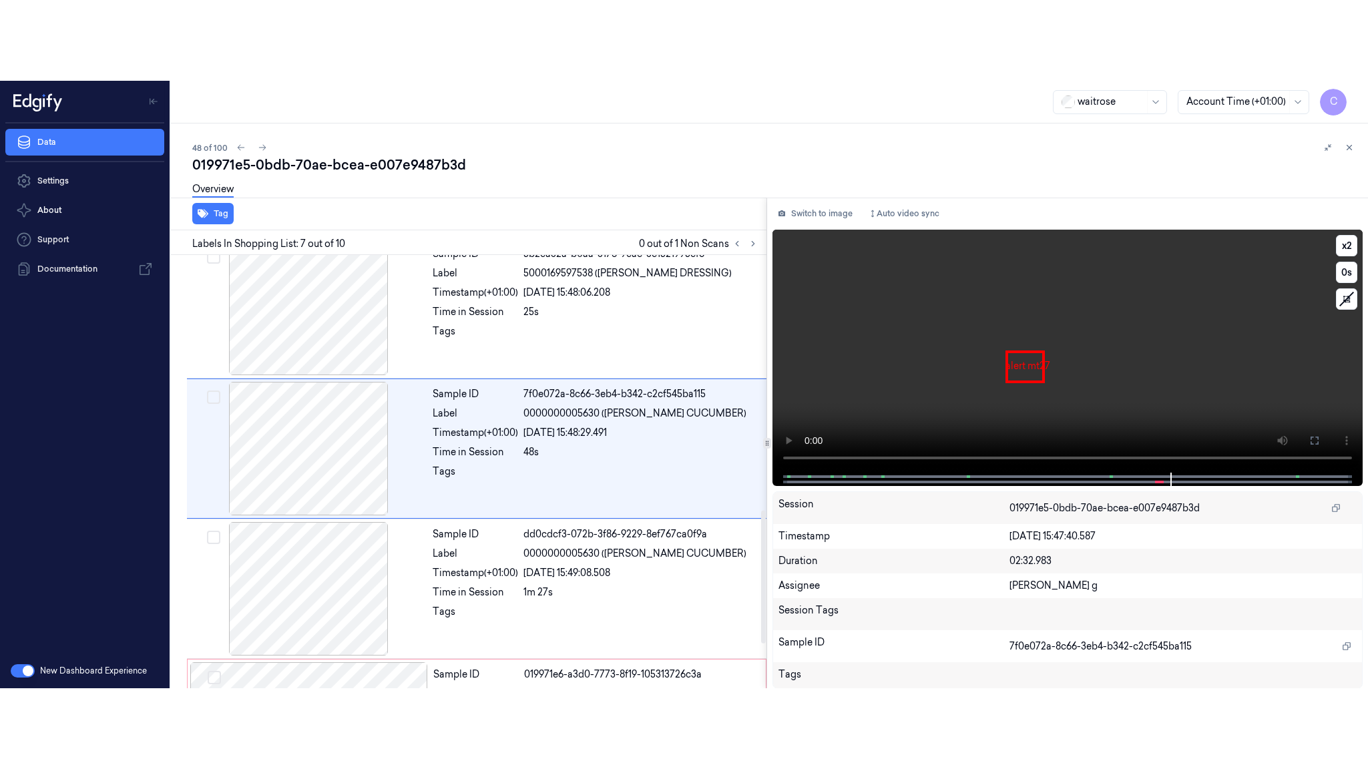
scroll to position [697, 0]
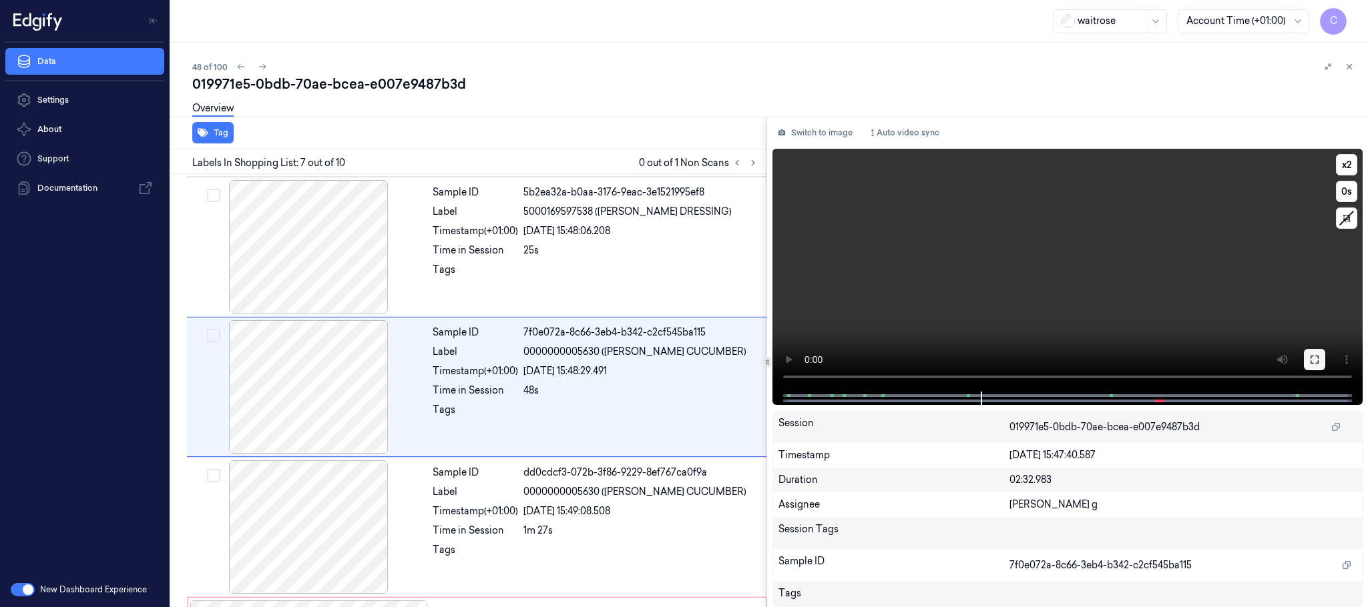
click at [1312, 357] on icon at bounding box center [1314, 359] width 11 height 11
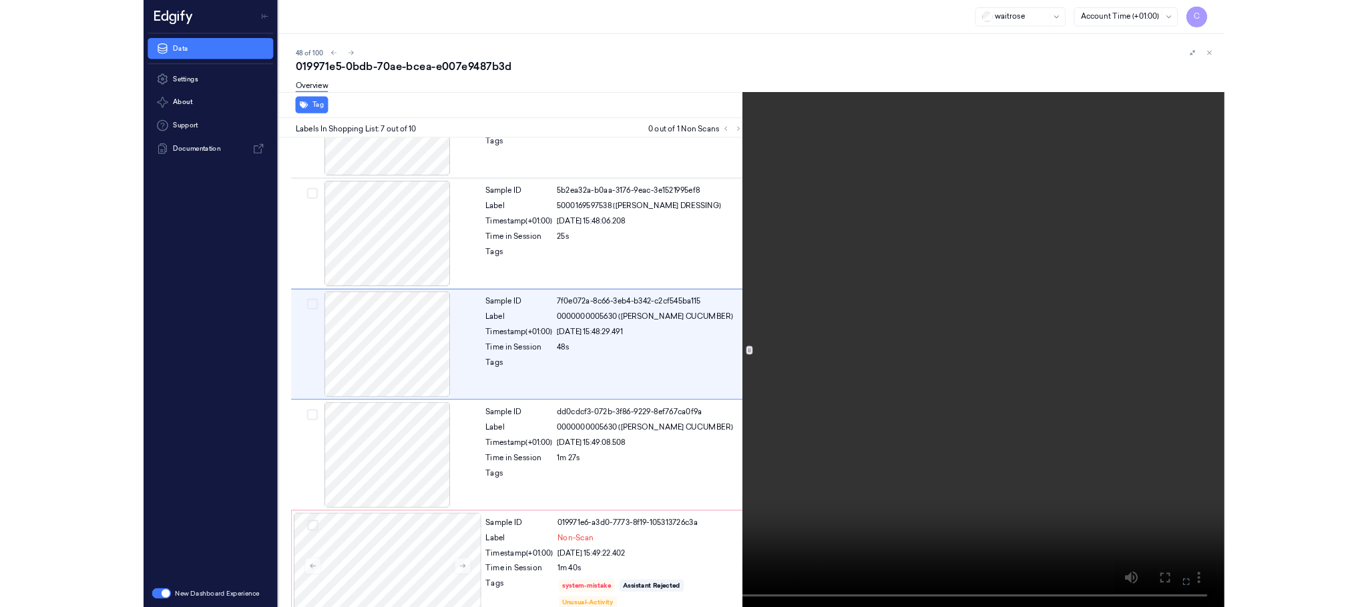
scroll to position [617, 0]
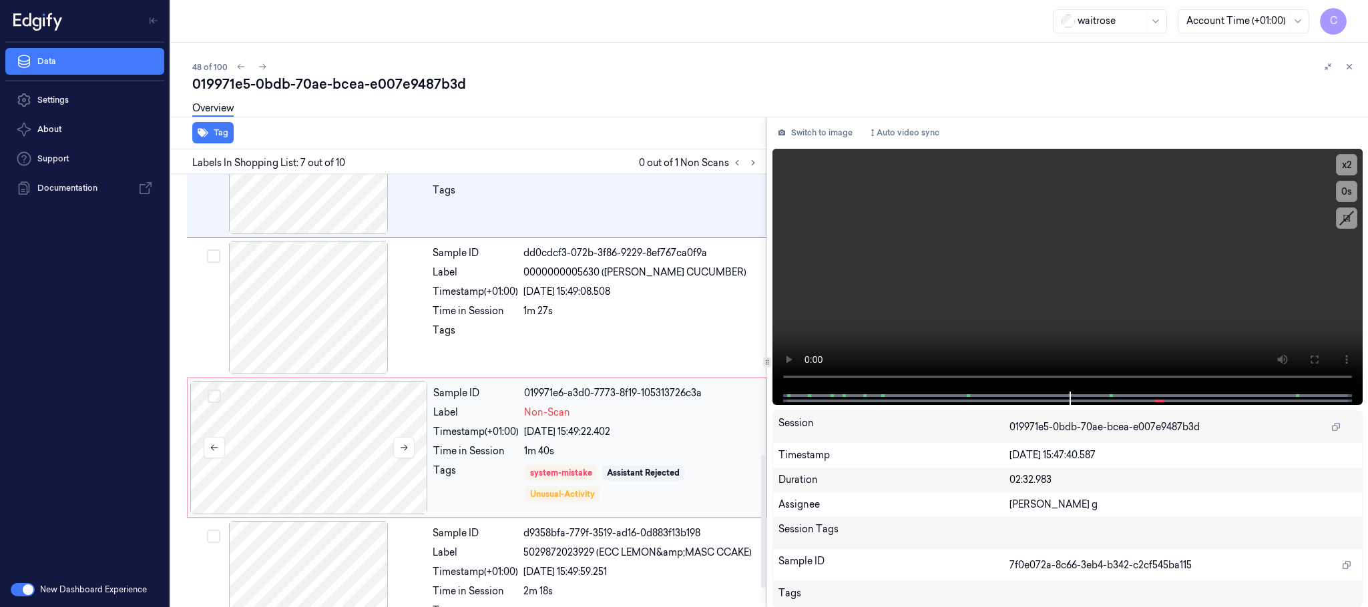
click at [318, 430] on div at bounding box center [309, 447] width 238 height 133
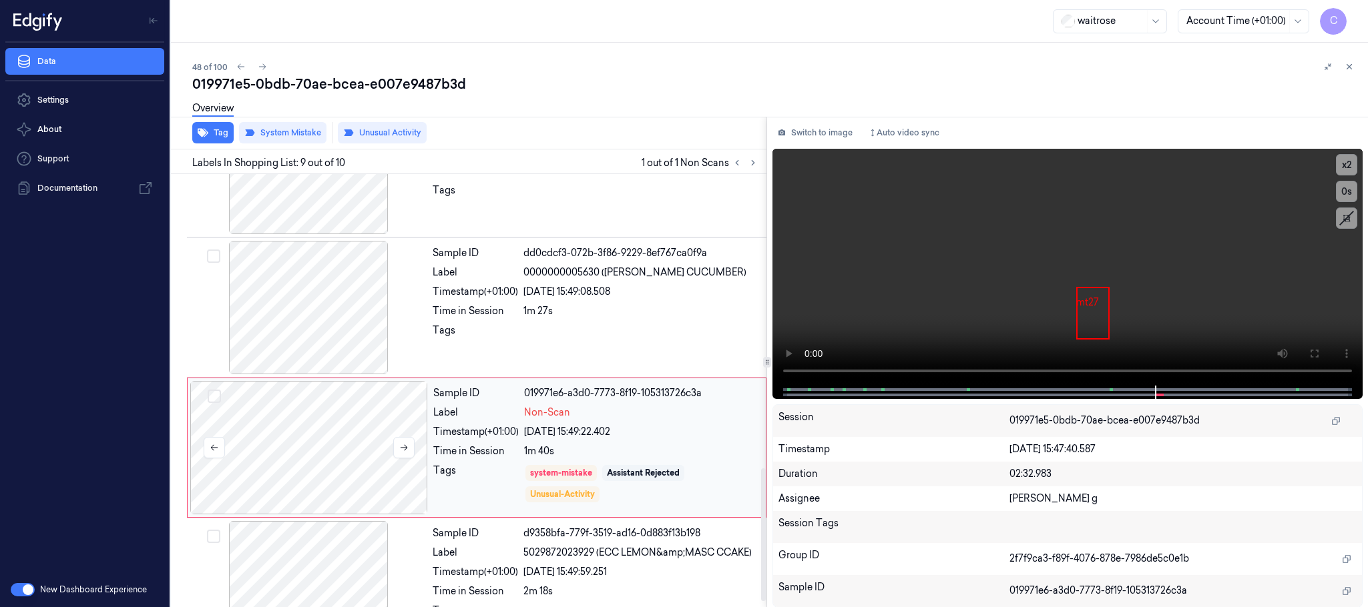
scroll to position [978, 0]
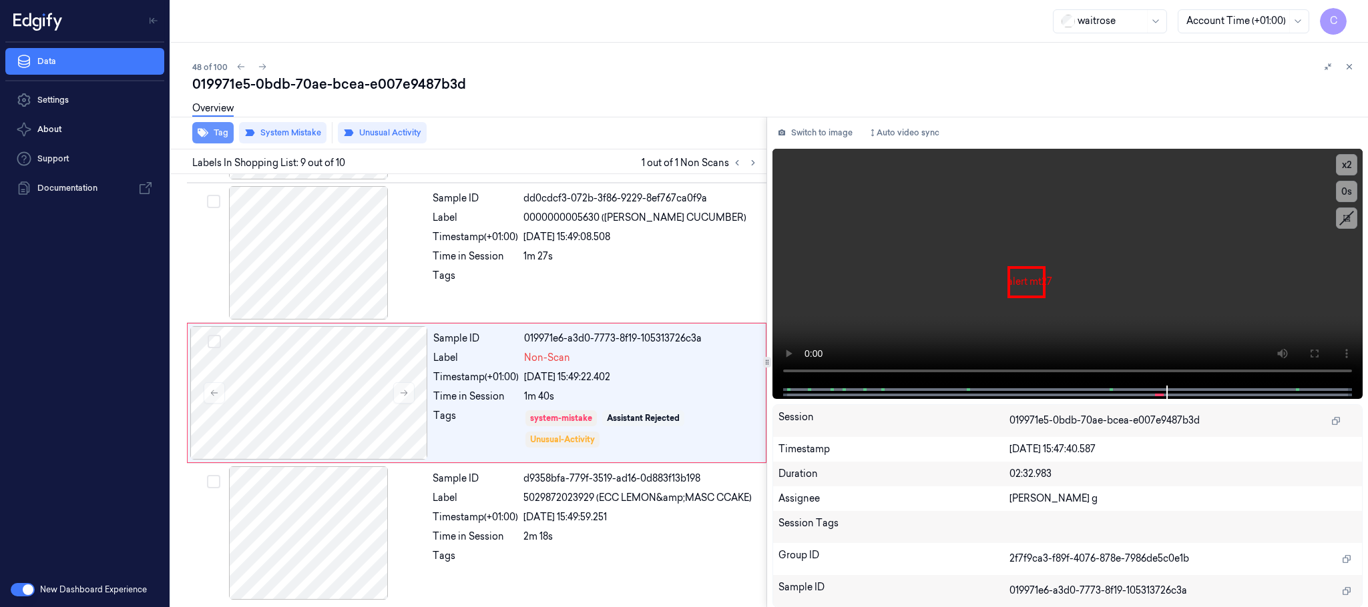
click at [220, 132] on button "Tag" at bounding box center [212, 132] width 41 height 21
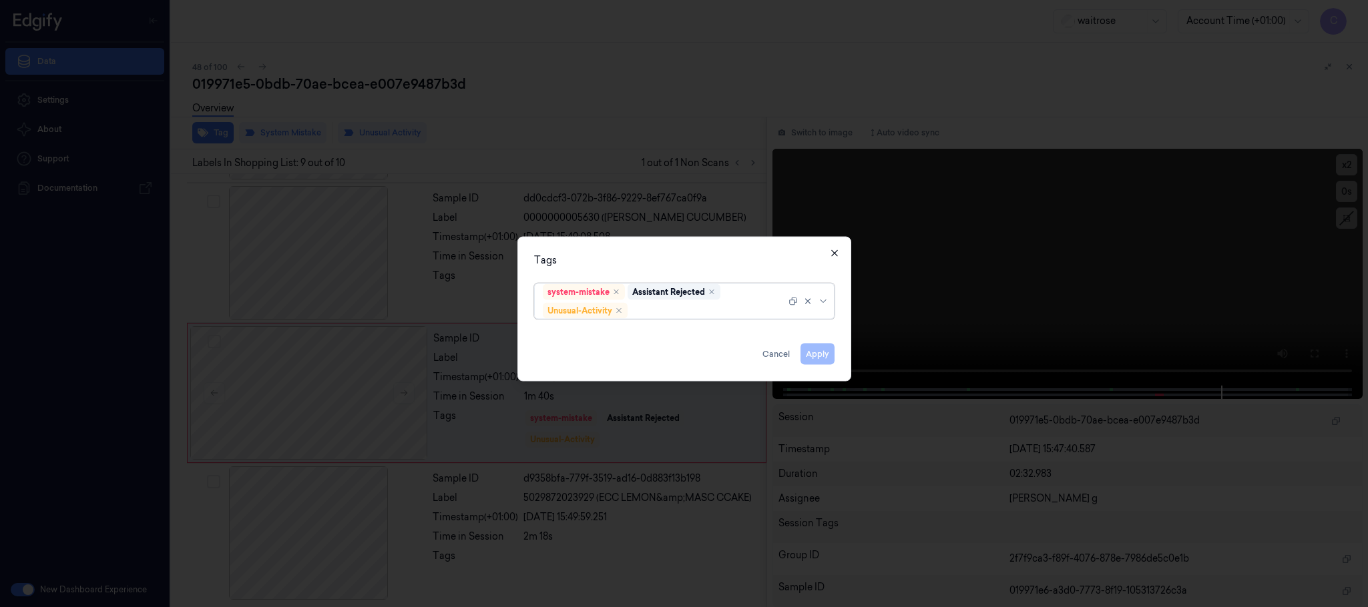
click at [833, 256] on icon "button" at bounding box center [834, 253] width 11 height 11
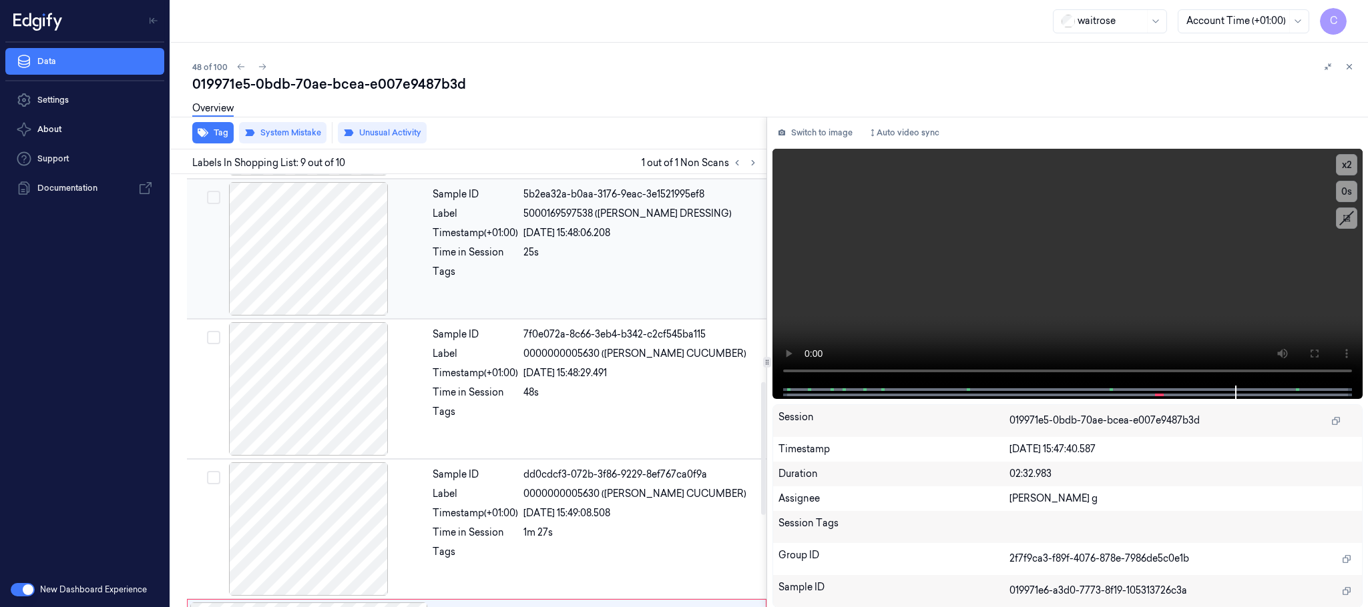
scroll to position [677, 0]
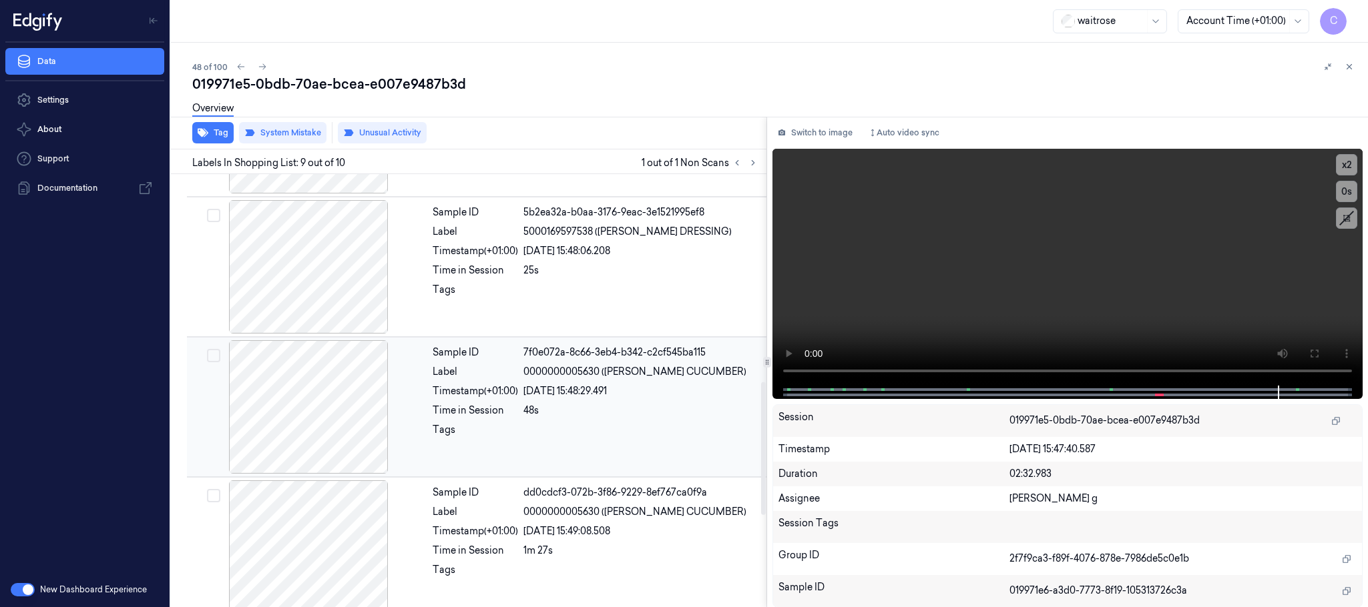
click at [326, 420] on div at bounding box center [309, 406] width 238 height 133
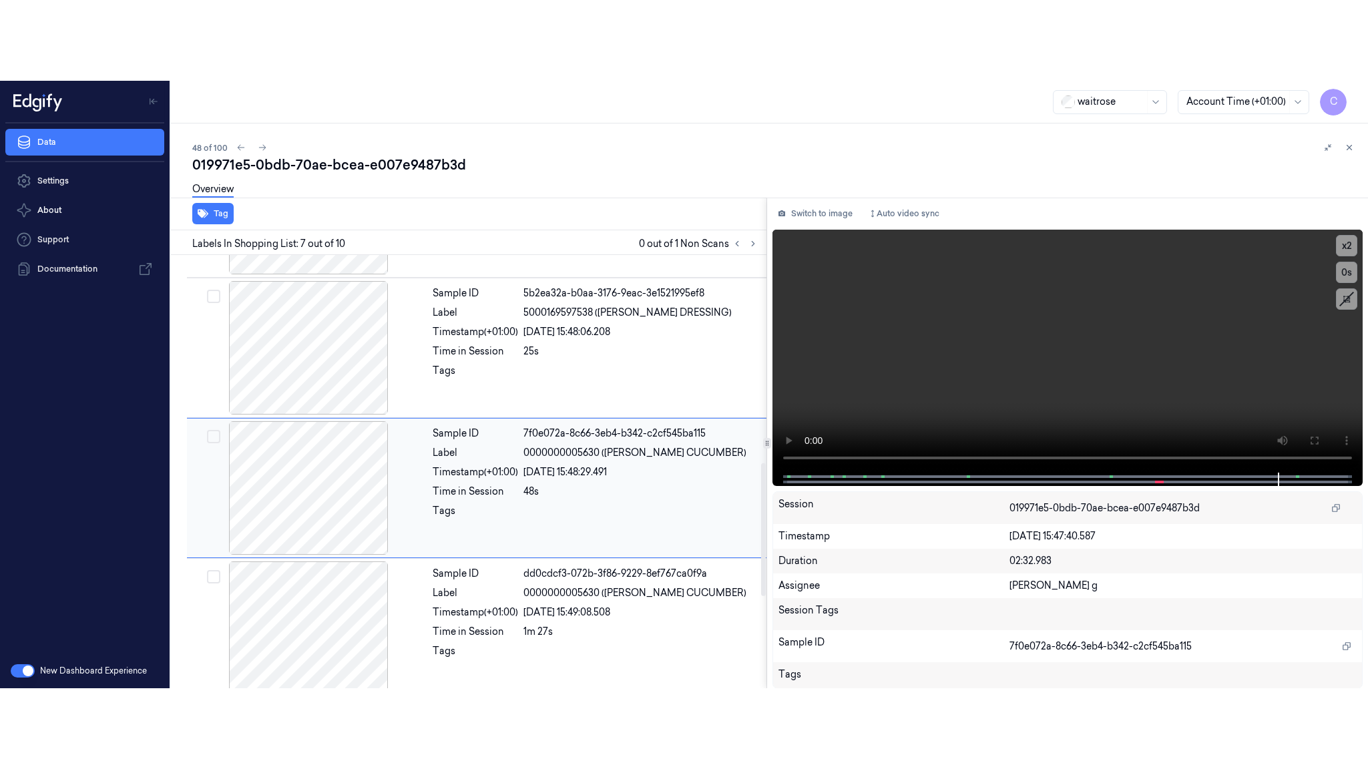
scroll to position [697, 0]
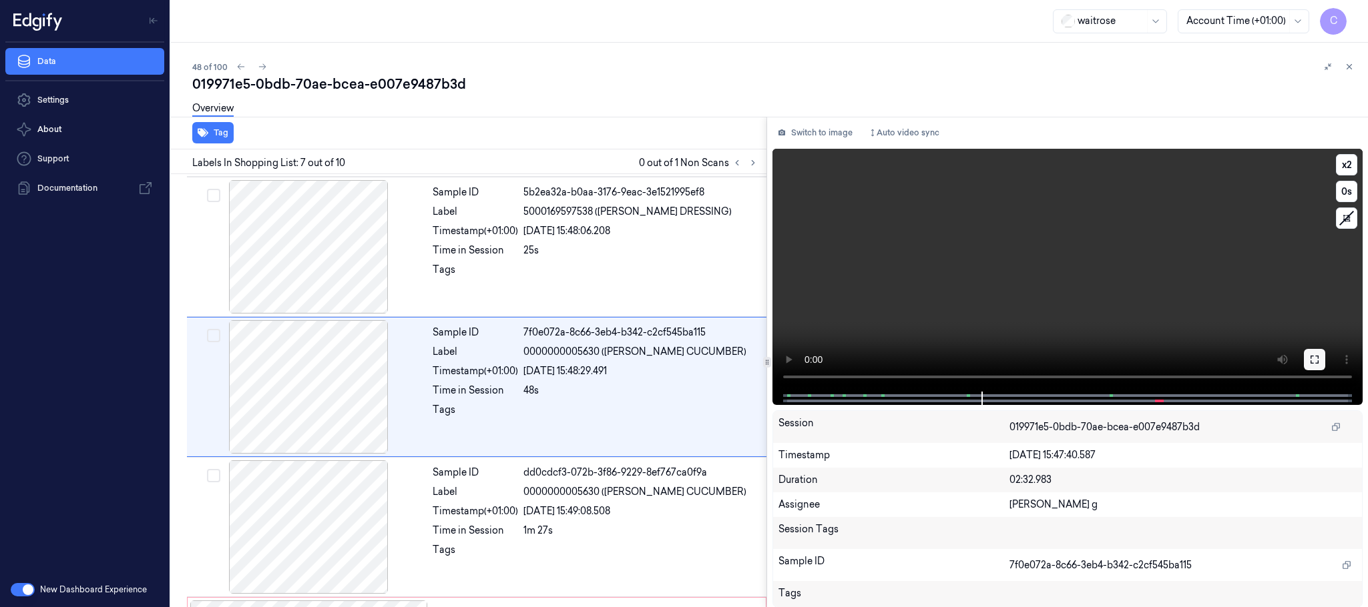
click at [1322, 357] on button at bounding box center [1314, 359] width 21 height 21
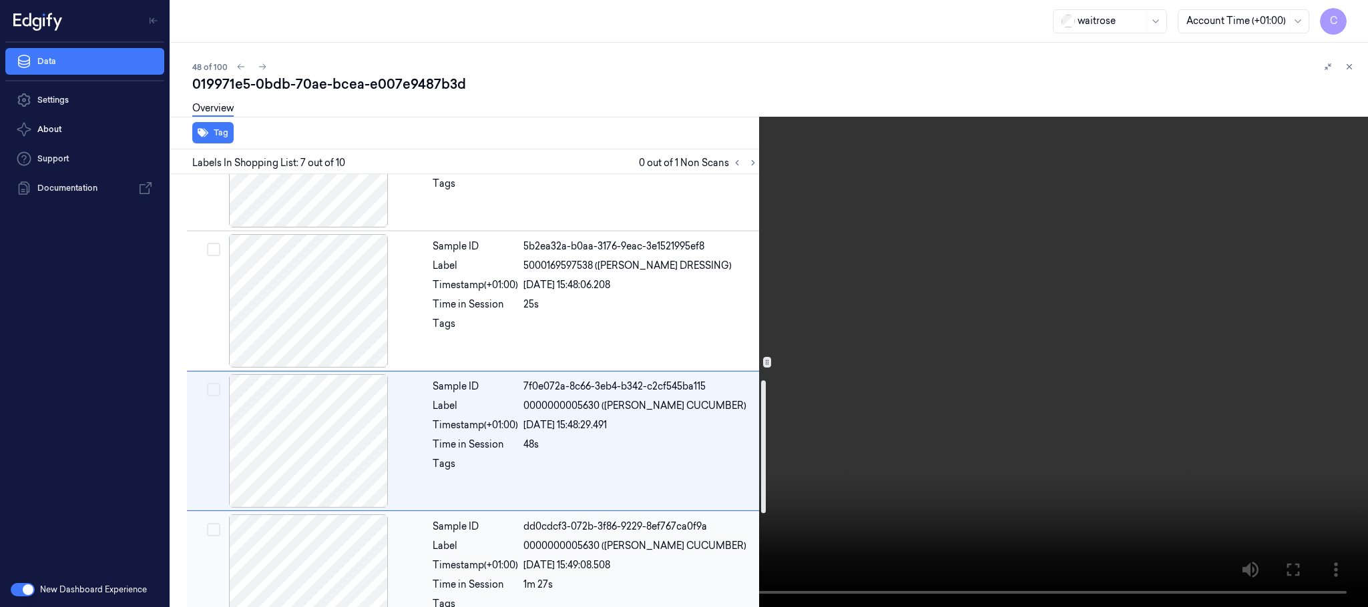
scroll to position [617, 0]
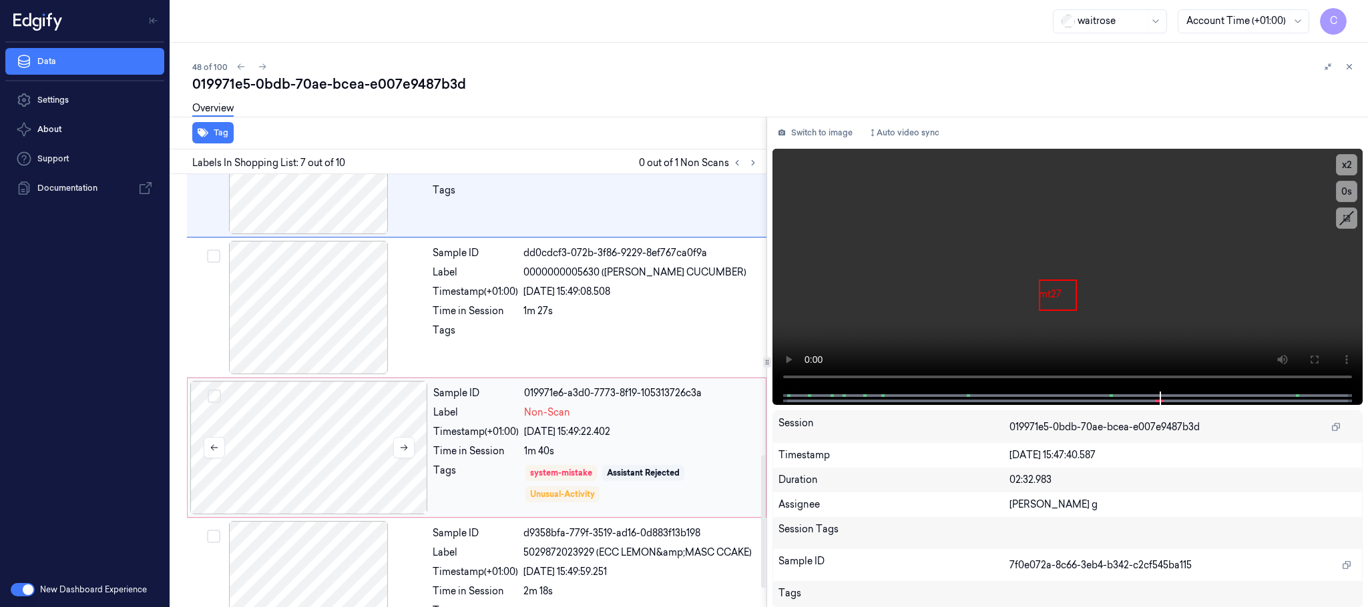
click at [384, 461] on div at bounding box center [309, 447] width 238 height 133
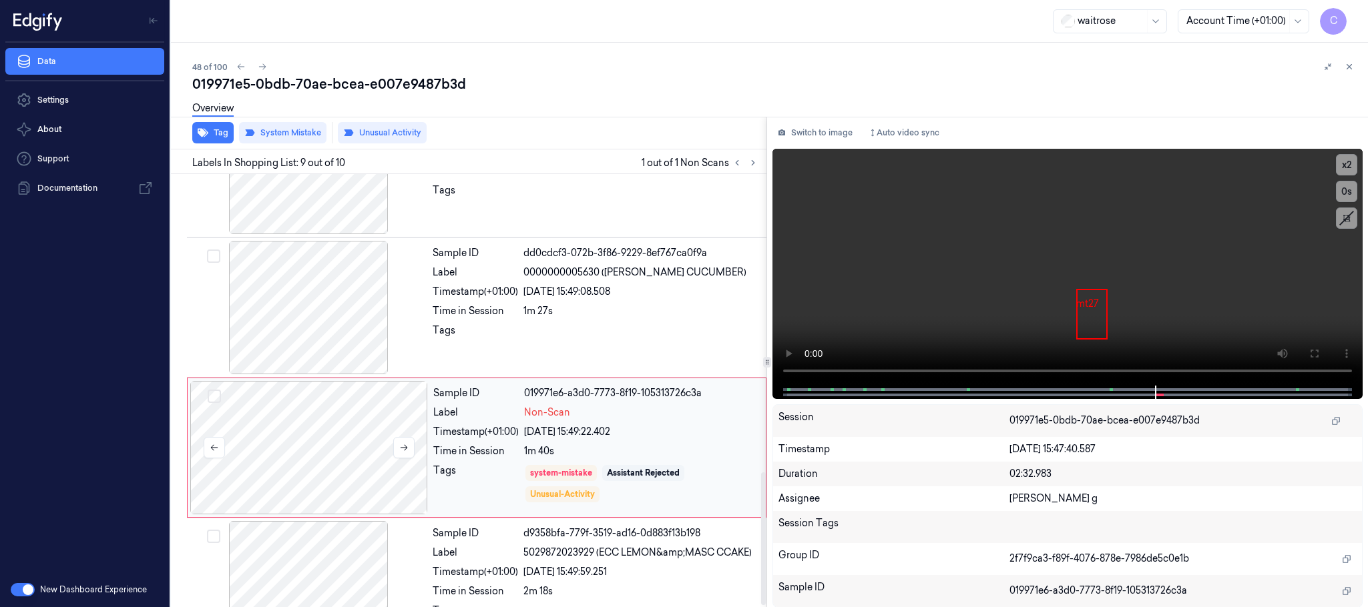
scroll to position [978, 0]
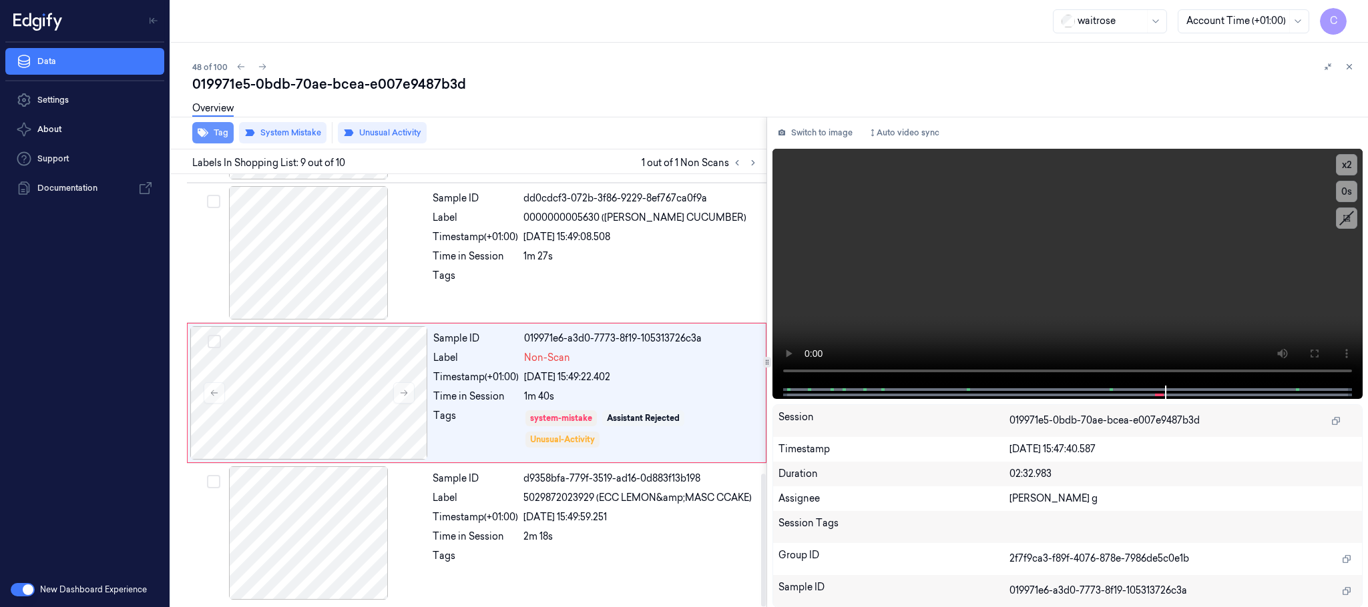
click at [211, 137] on button "Tag" at bounding box center [212, 132] width 41 height 21
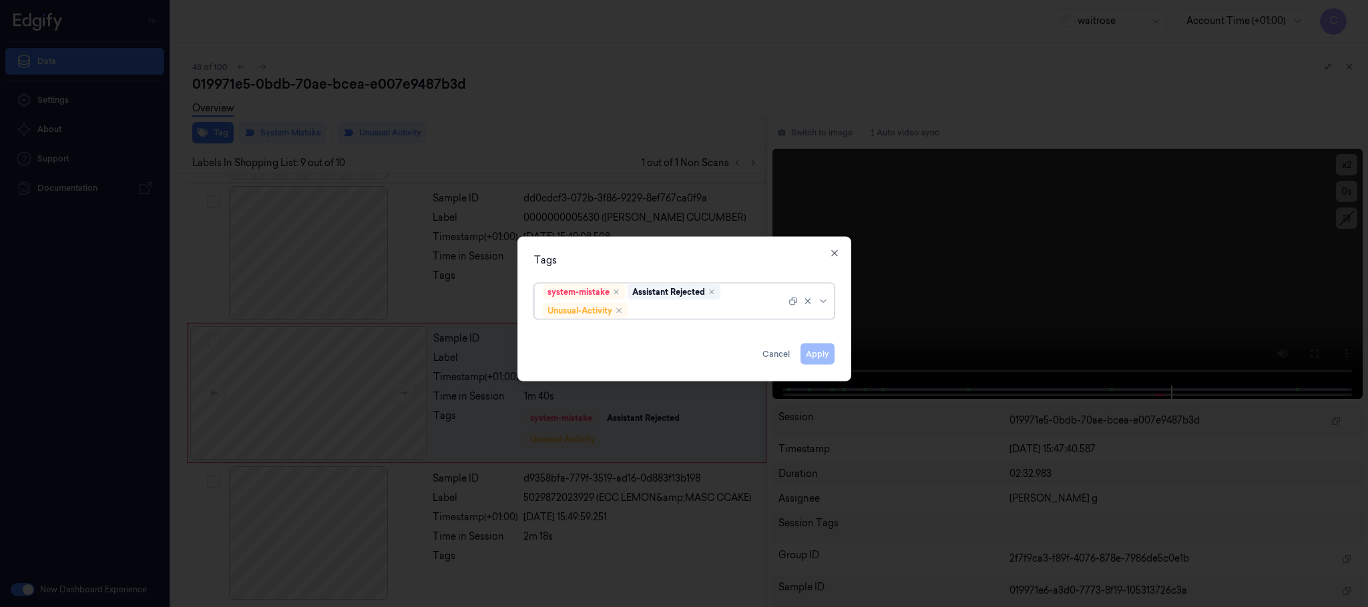
click at [671, 306] on div at bounding box center [708, 311] width 156 height 14
type input "pic"
click at [587, 337] on div "Picklist item alert" at bounding box center [581, 337] width 77 height 14
click at [739, 255] on div "Tags" at bounding box center [684, 261] width 300 height 14
click at [811, 356] on button "Apply" at bounding box center [817, 354] width 34 height 21
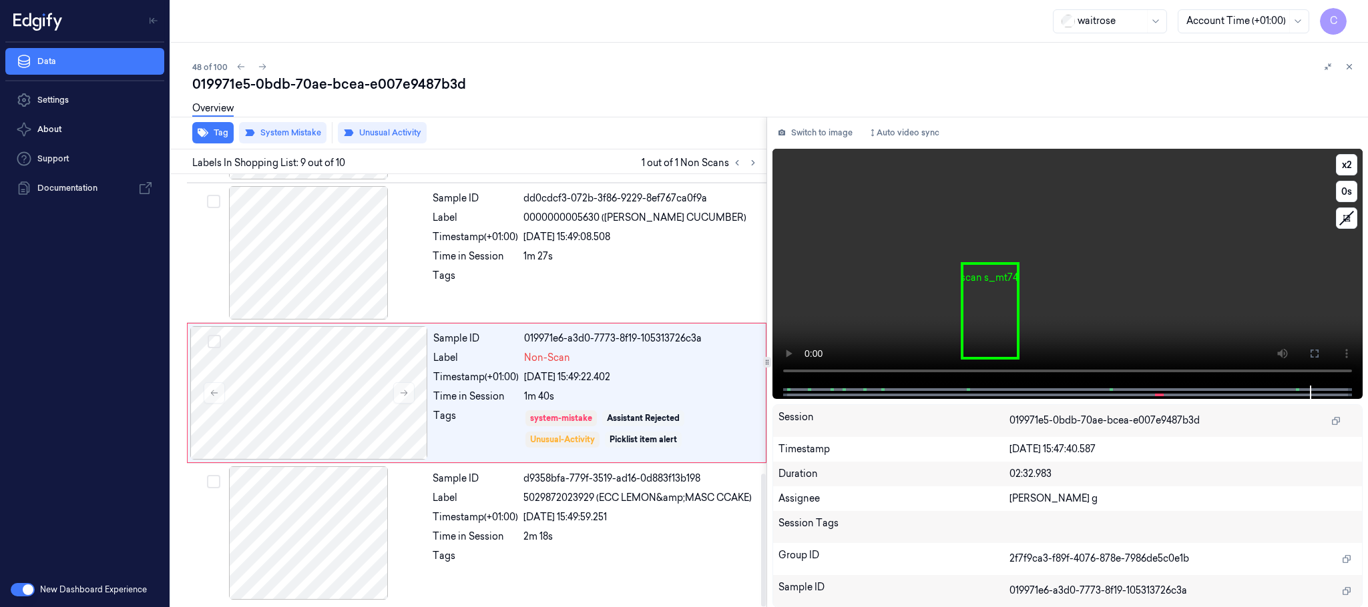
click at [1083, 300] on video at bounding box center [1067, 267] width 590 height 237
click at [212, 132] on button "Tag" at bounding box center [212, 132] width 41 height 21
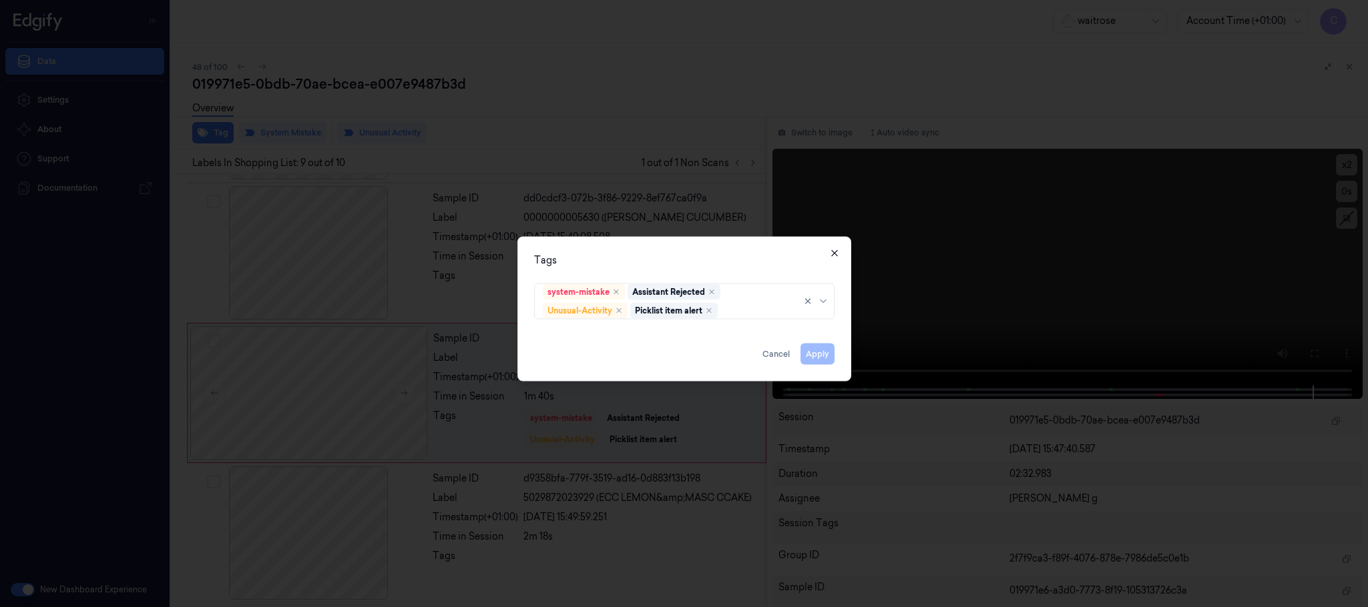
click at [836, 248] on icon "button" at bounding box center [834, 253] width 11 height 11
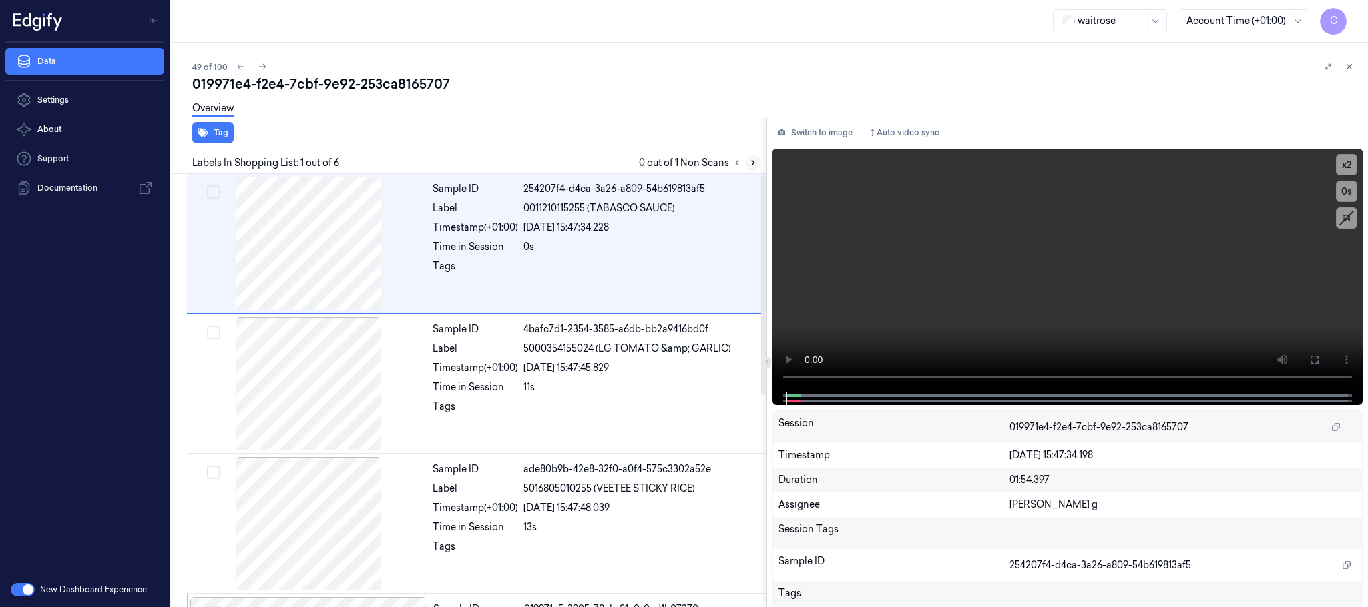
click at [751, 161] on icon at bounding box center [752, 162] width 9 height 9
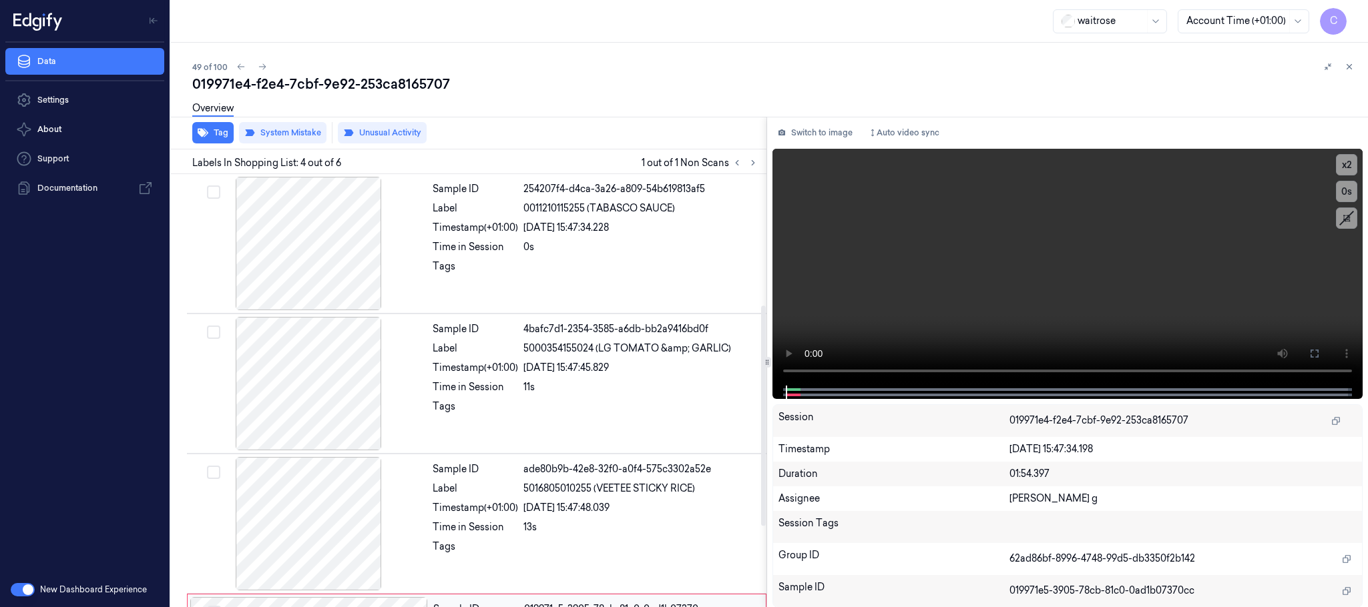
scroll to position [275, 0]
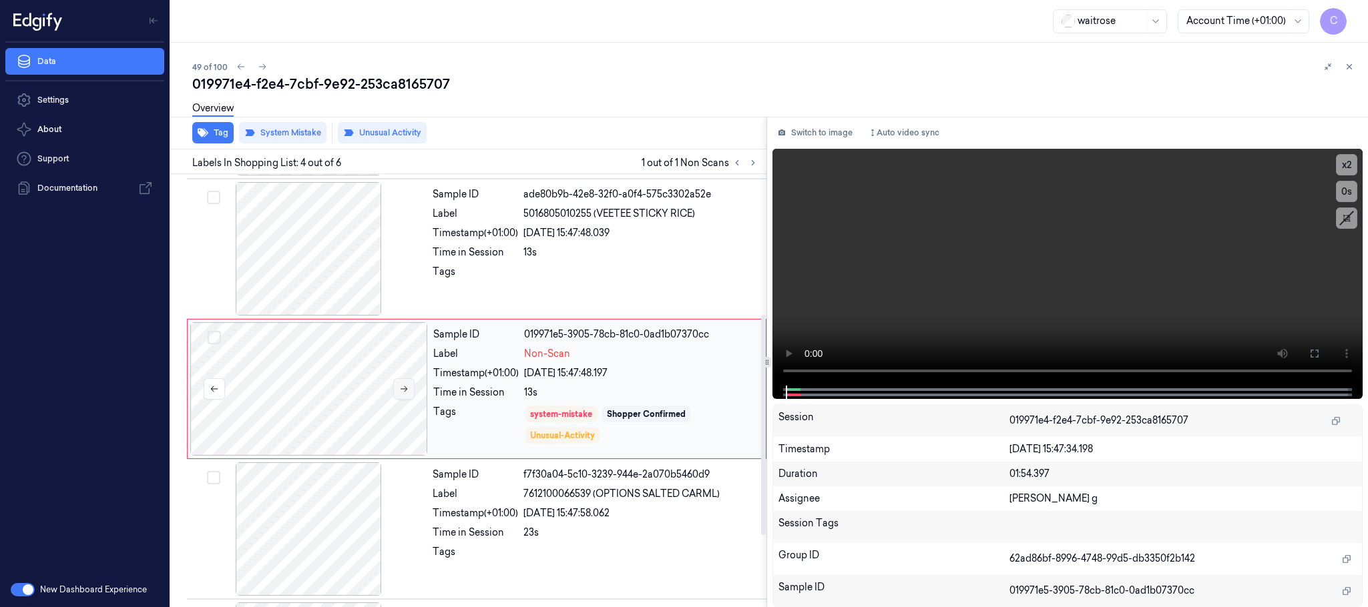
click at [407, 394] on icon at bounding box center [403, 388] width 9 height 9
click at [401, 397] on button at bounding box center [403, 388] width 21 height 21
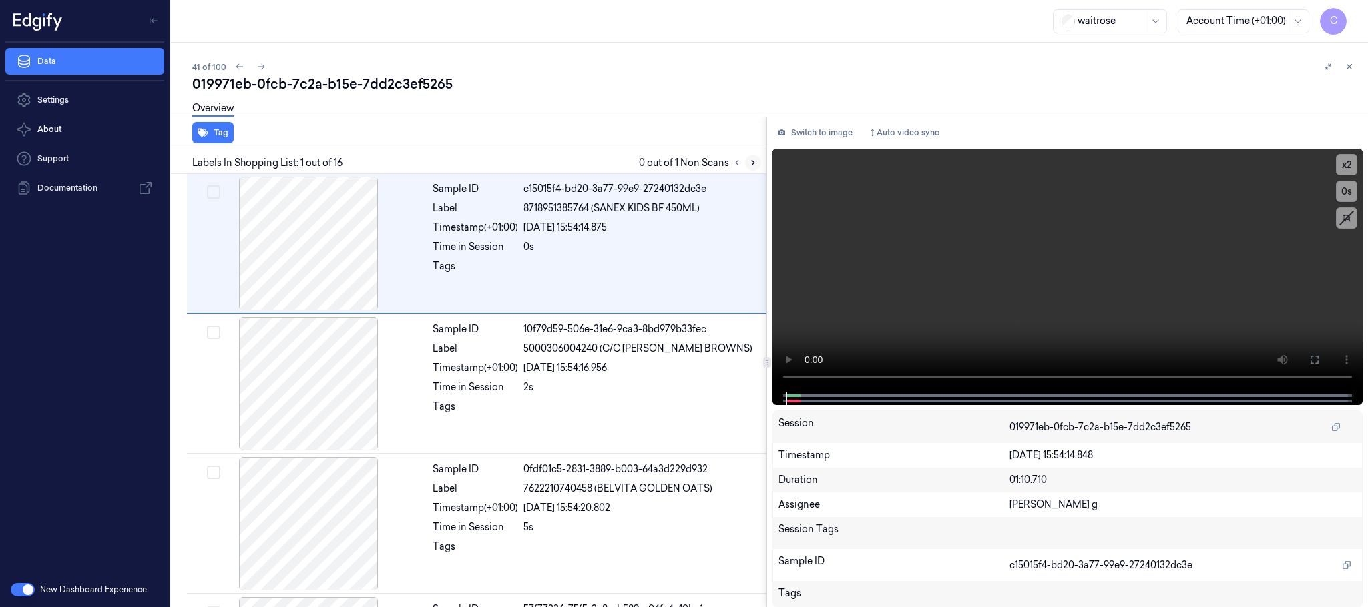
click at [755, 165] on icon at bounding box center [752, 162] width 9 height 9
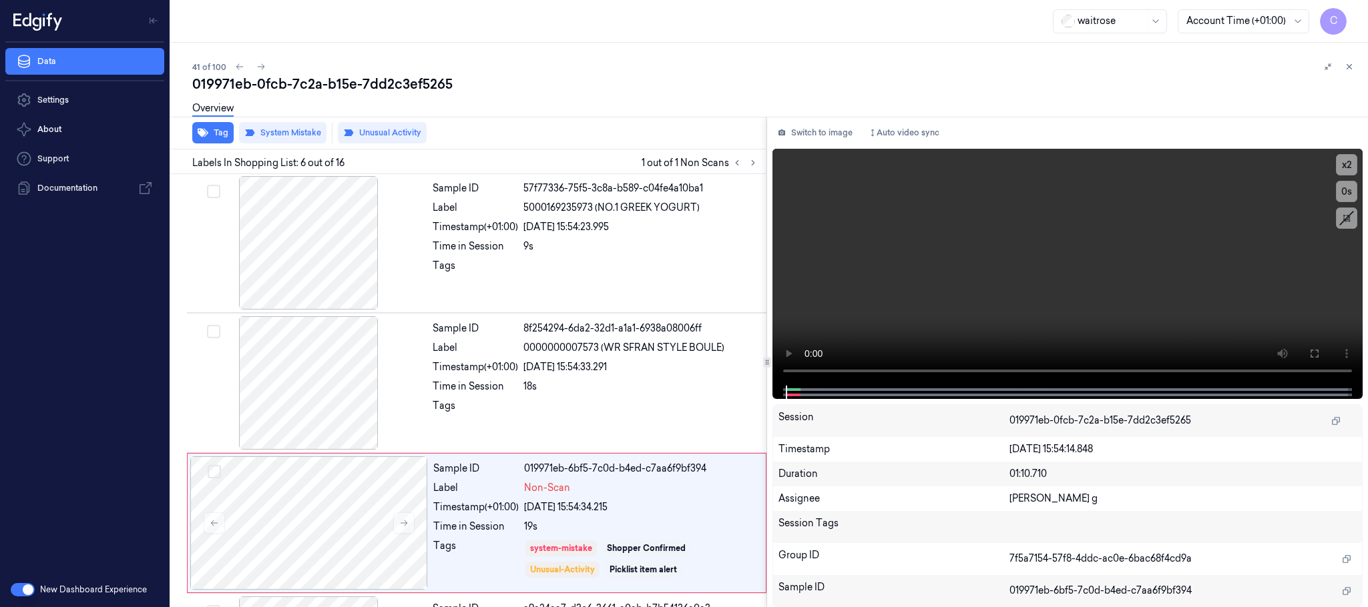
scroll to position [557, 0]
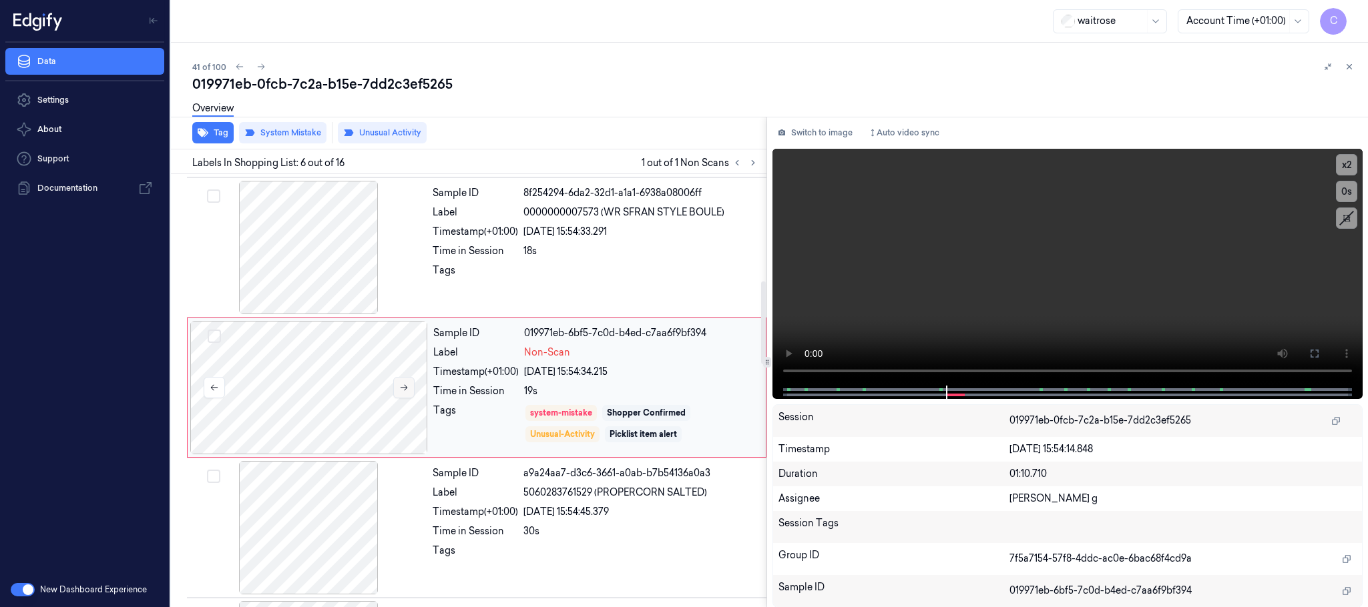
click at [412, 391] on button at bounding box center [403, 387] width 21 height 21
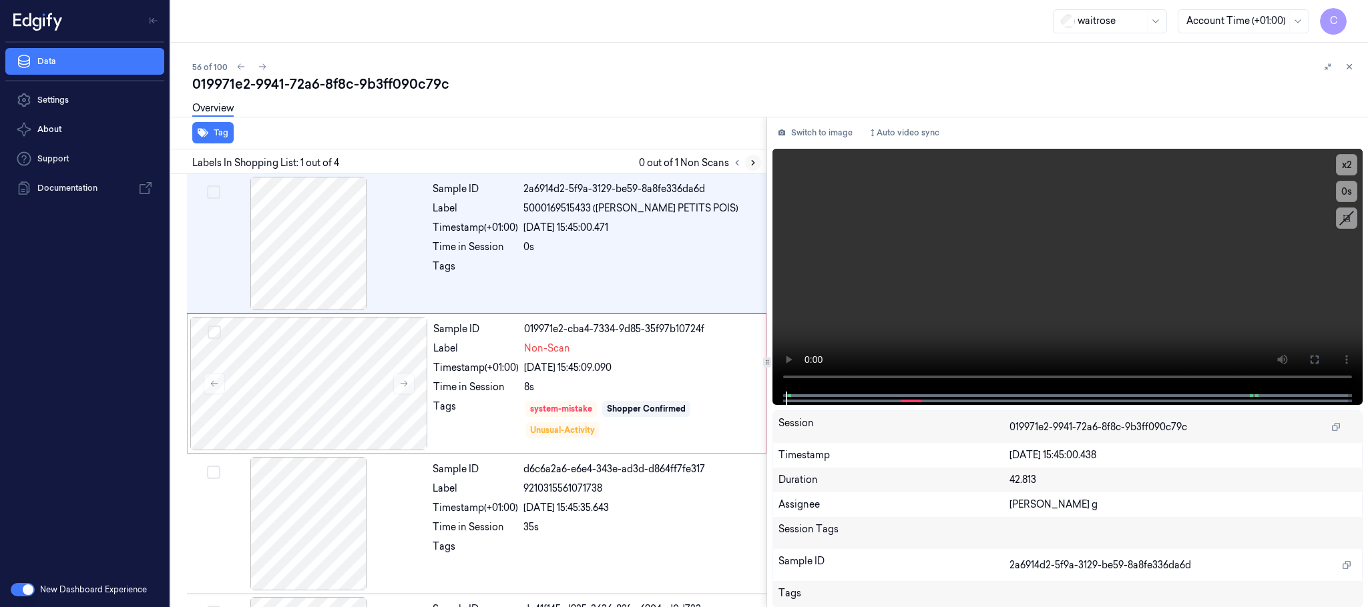
click at [750, 161] on icon at bounding box center [752, 162] width 9 height 9
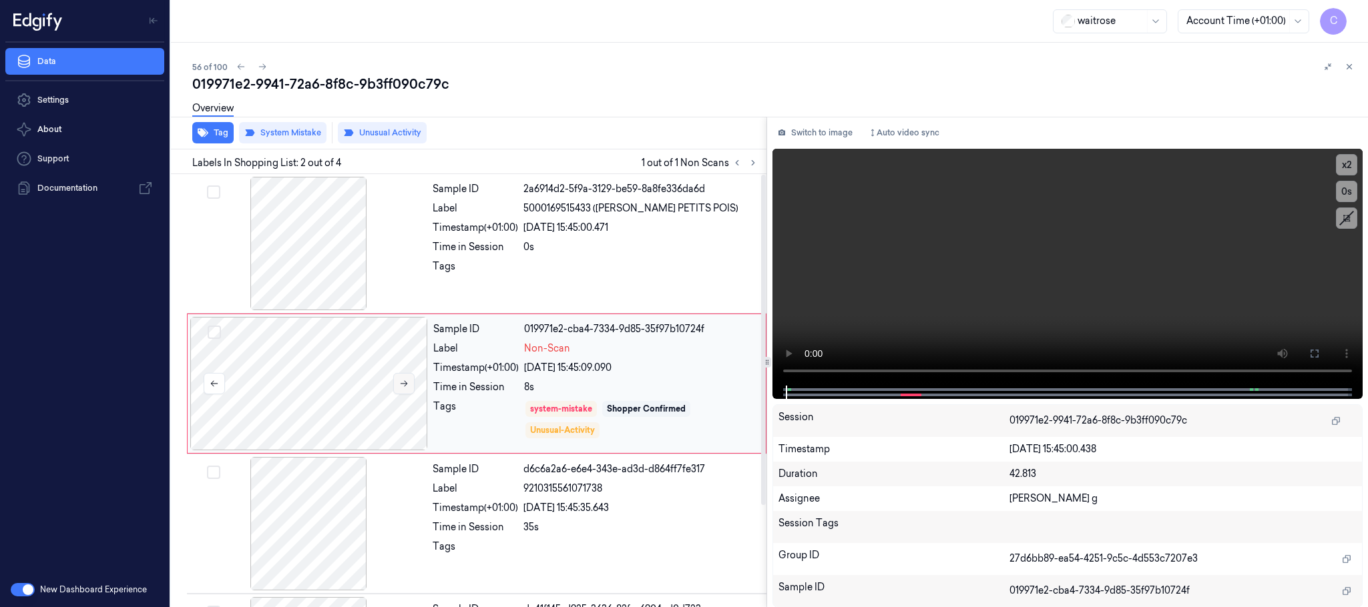
click at [410, 386] on button at bounding box center [403, 383] width 21 height 21
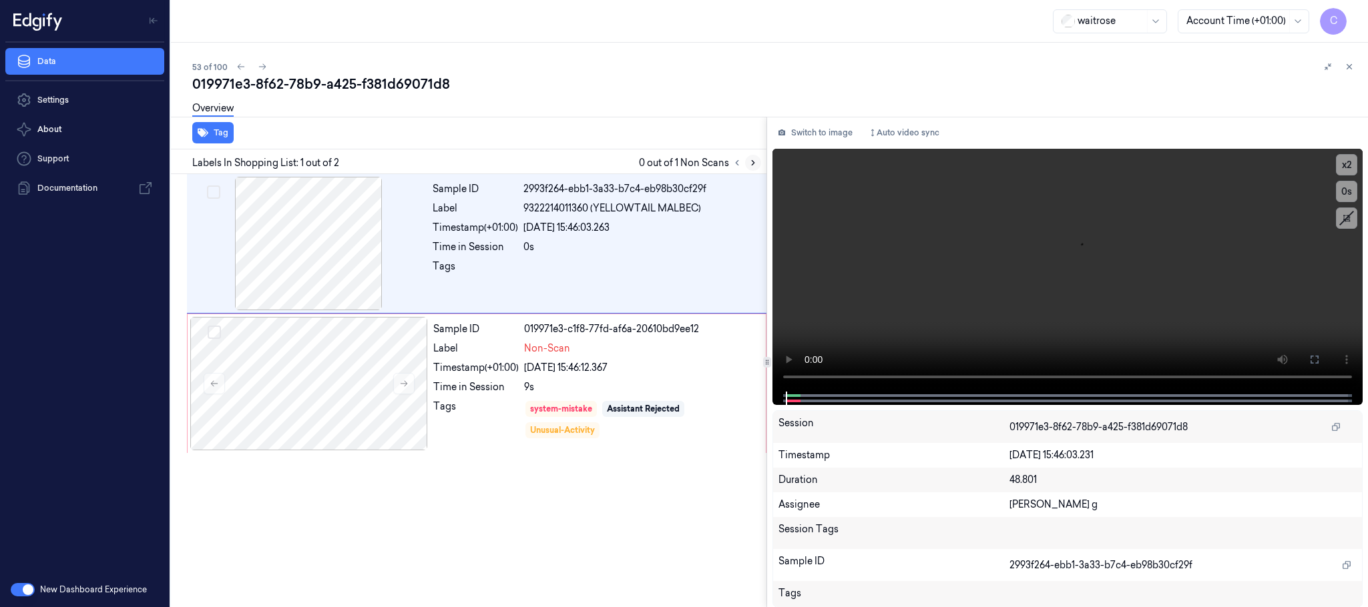
click at [752, 160] on icon at bounding box center [752, 162] width 9 height 9
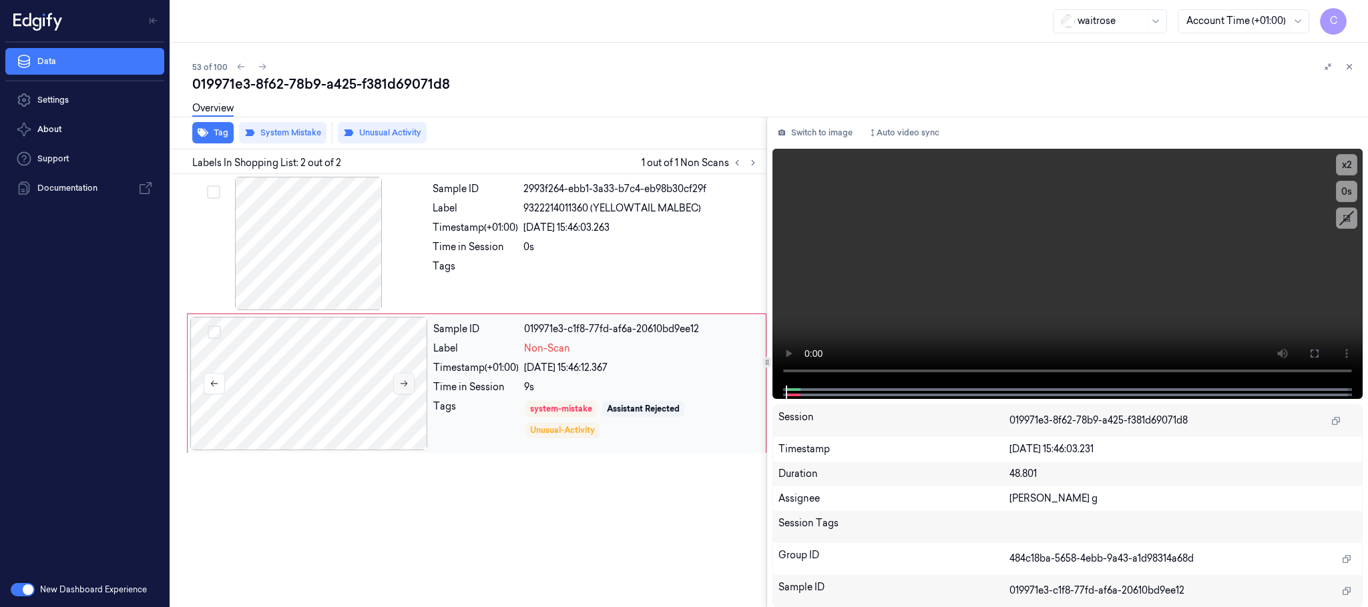
click at [400, 384] on icon at bounding box center [403, 383] width 9 height 9
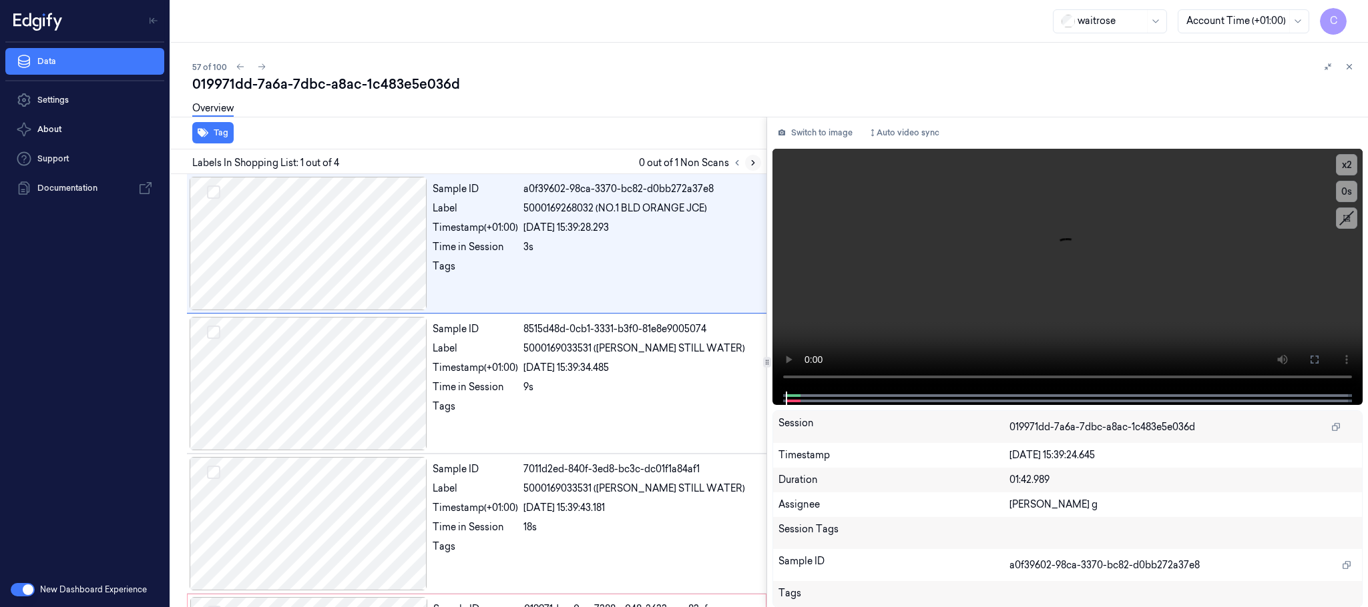
click at [750, 159] on icon at bounding box center [752, 162] width 9 height 9
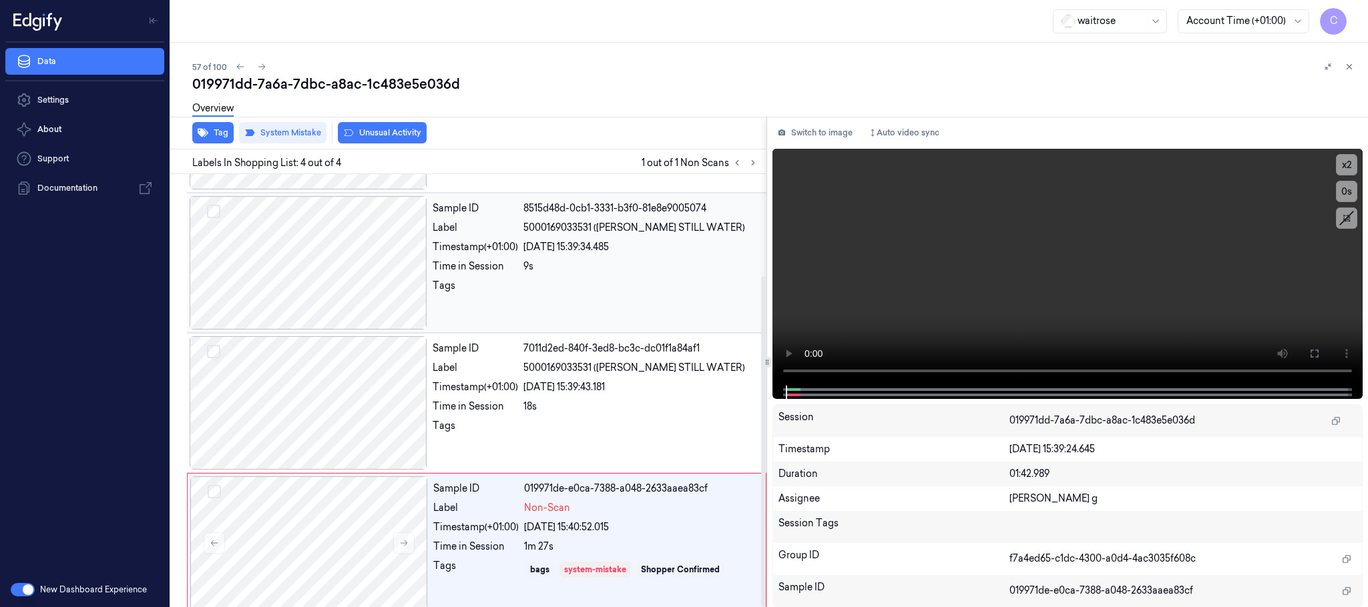
scroll to position [133, 0]
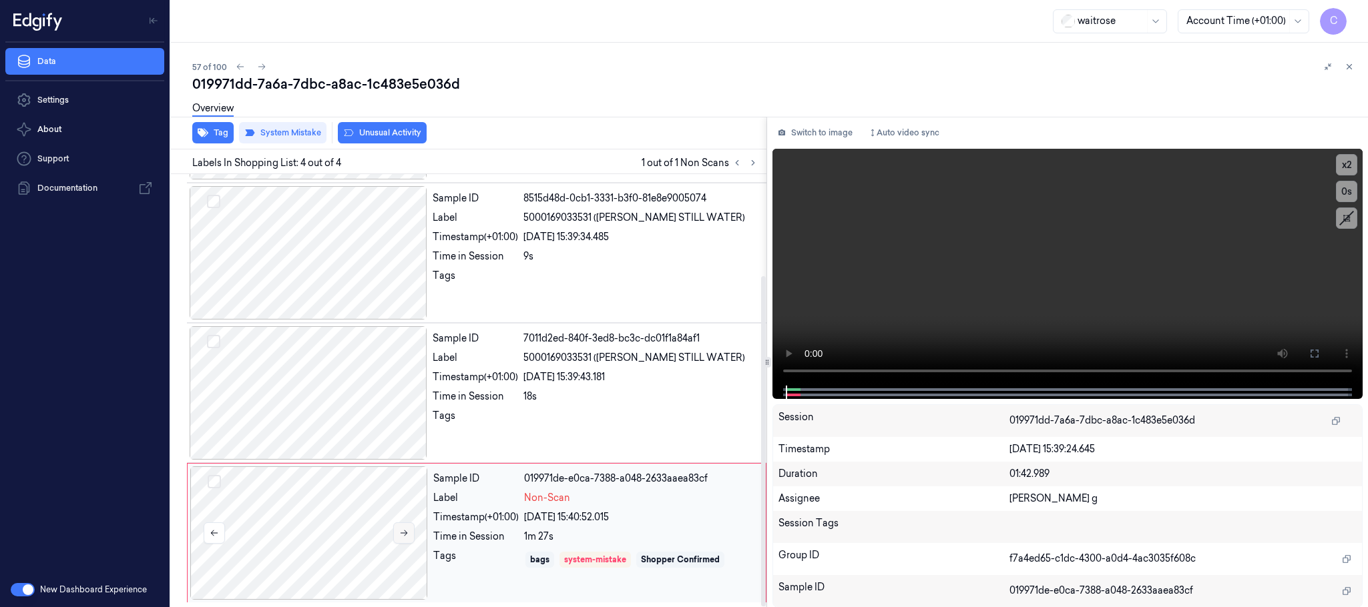
click at [400, 531] on icon at bounding box center [403, 533] width 9 height 9
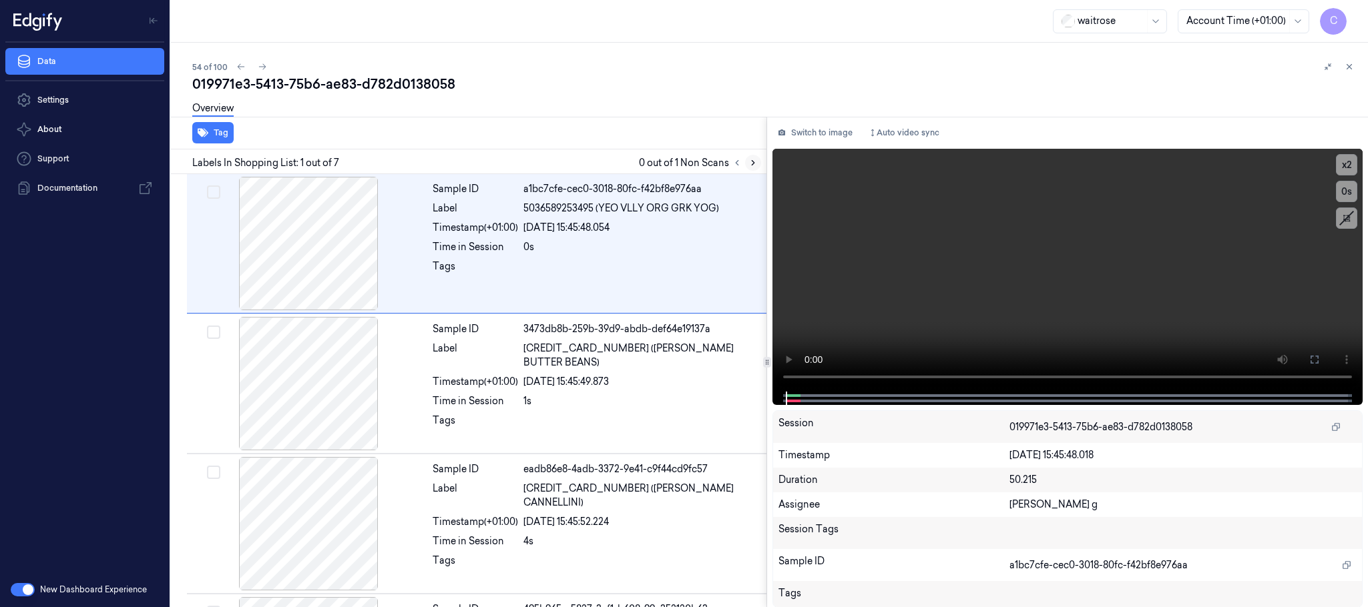
click at [755, 164] on icon at bounding box center [752, 162] width 9 height 9
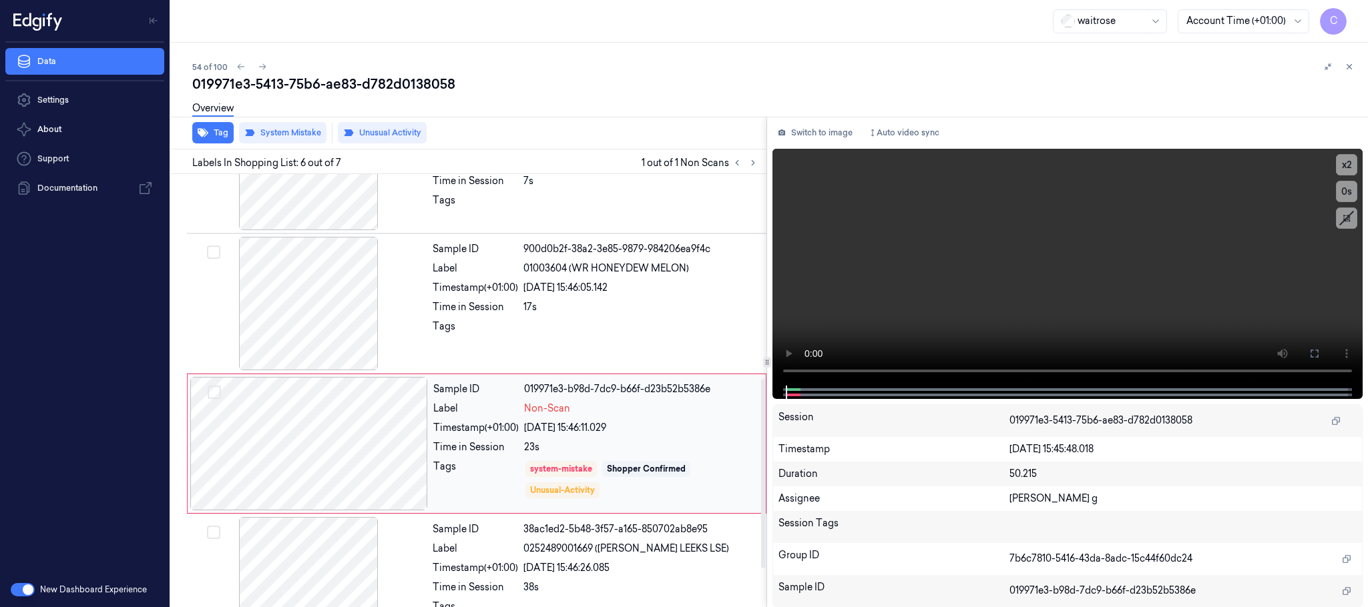
scroll to position [555, 0]
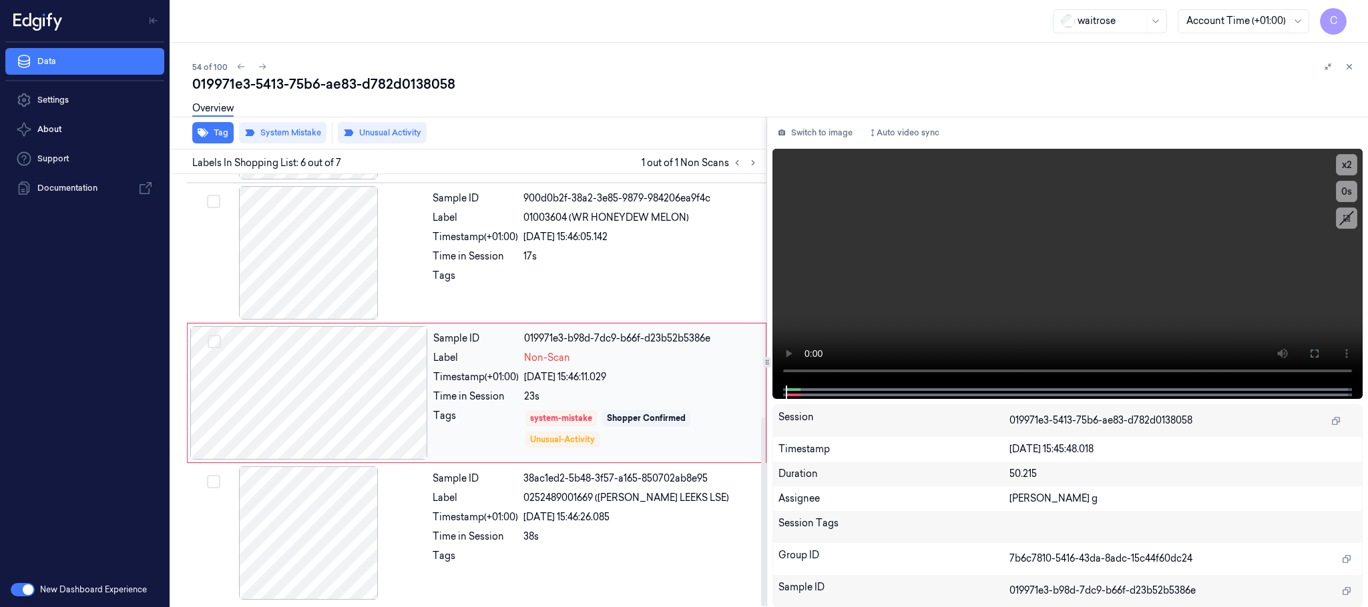
click at [408, 393] on div at bounding box center [309, 392] width 238 height 133
click at [317, 258] on div at bounding box center [309, 252] width 238 height 133
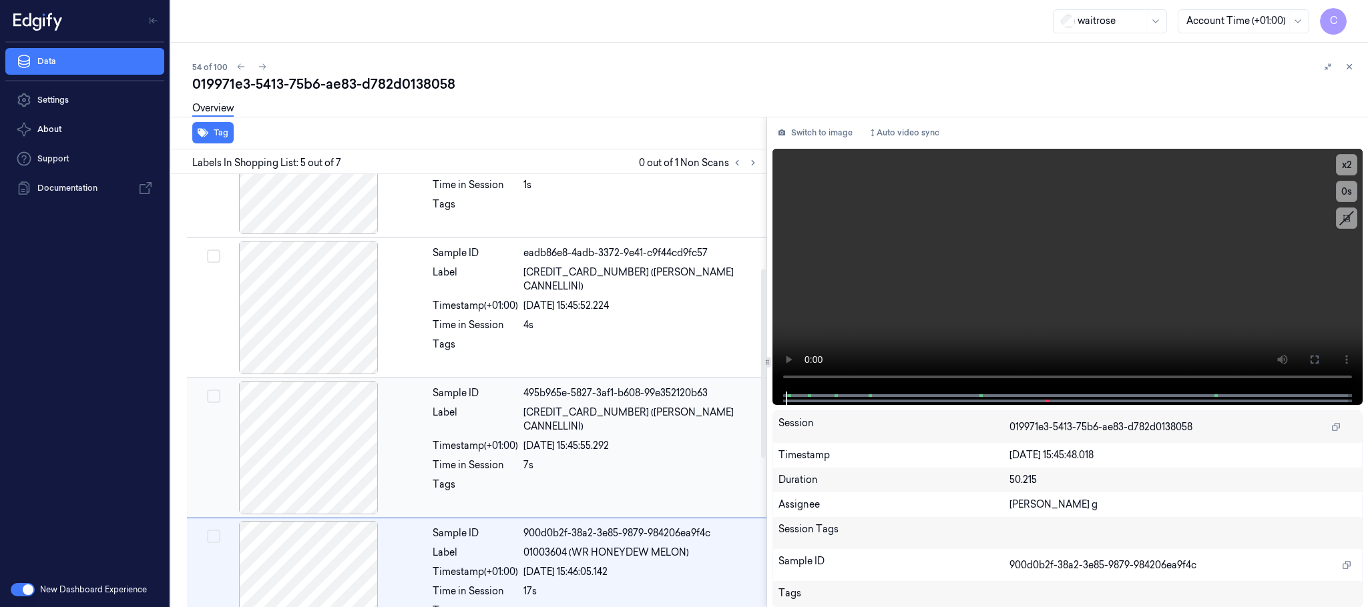
click at [324, 435] on div at bounding box center [309, 447] width 238 height 133
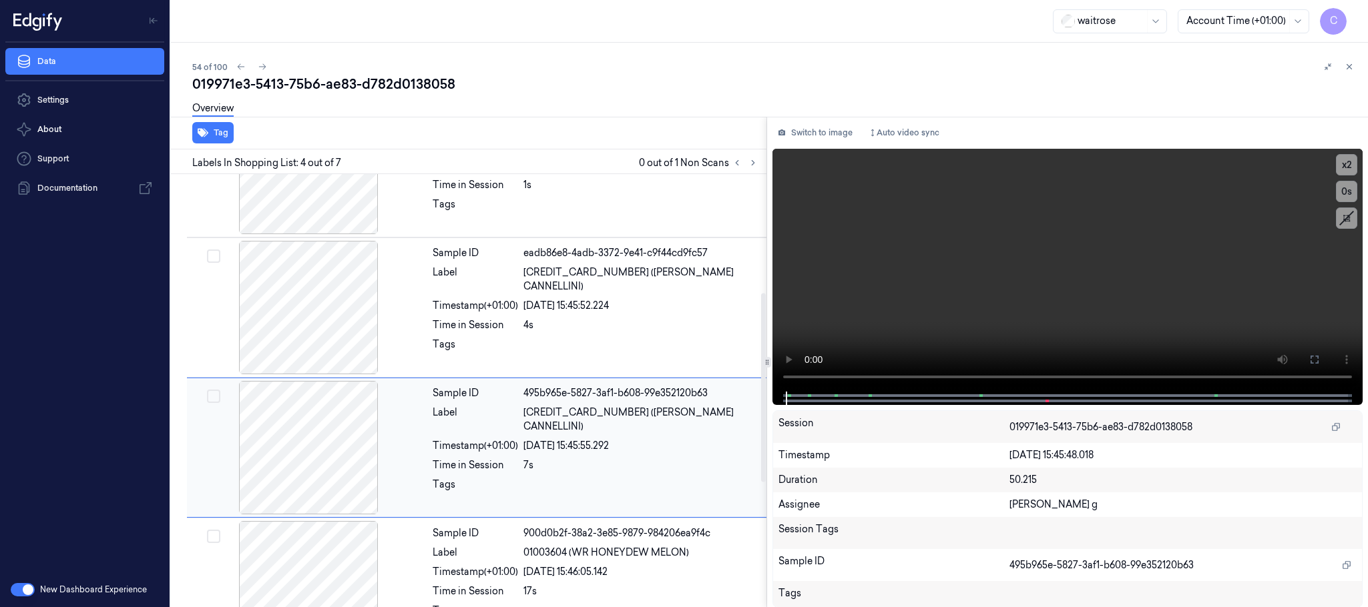
scroll to position [275, 0]
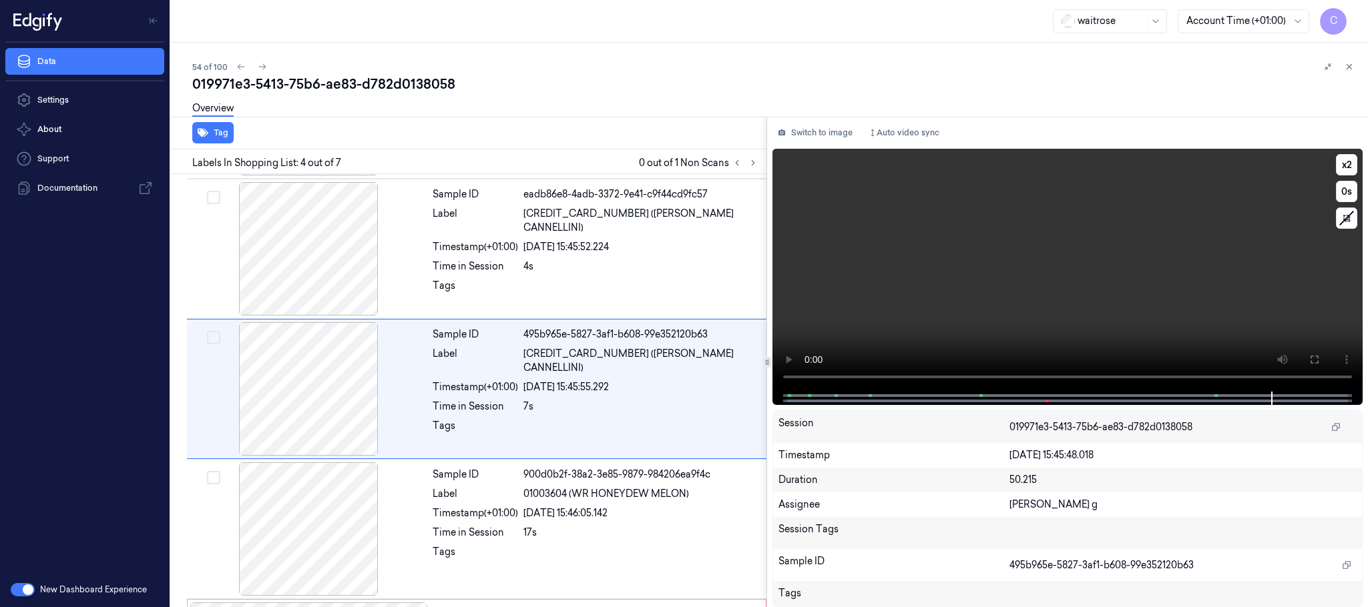
click at [1085, 246] on video at bounding box center [1067, 270] width 590 height 243
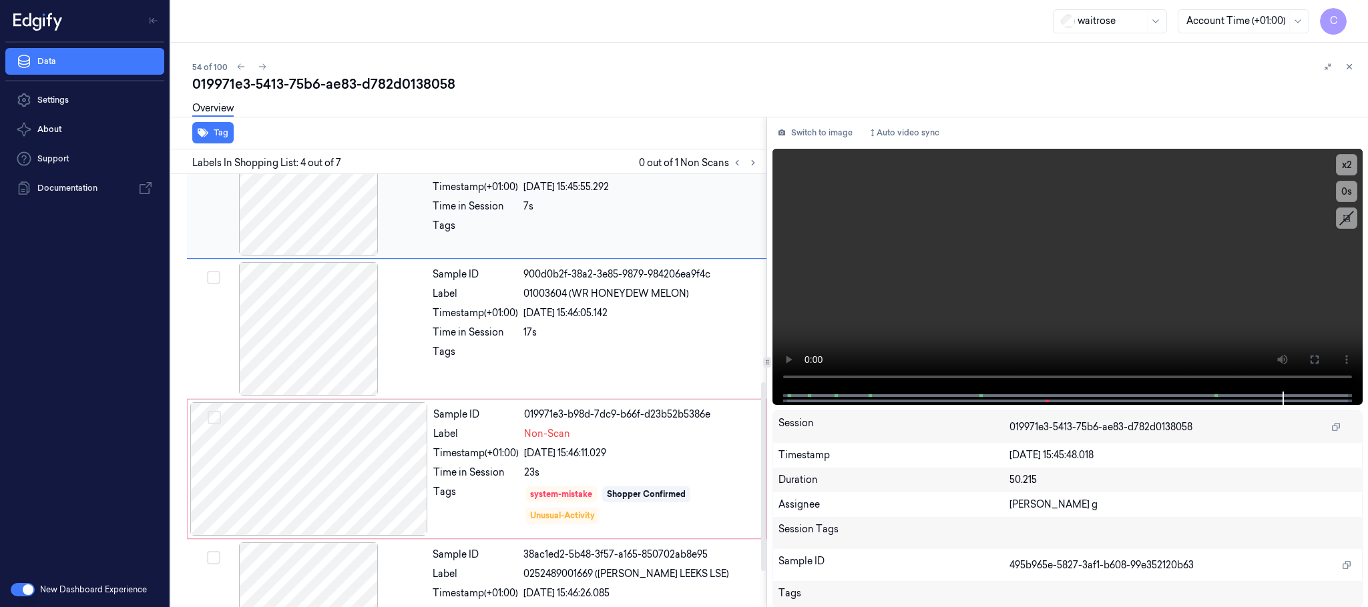
scroll to position [555, 0]
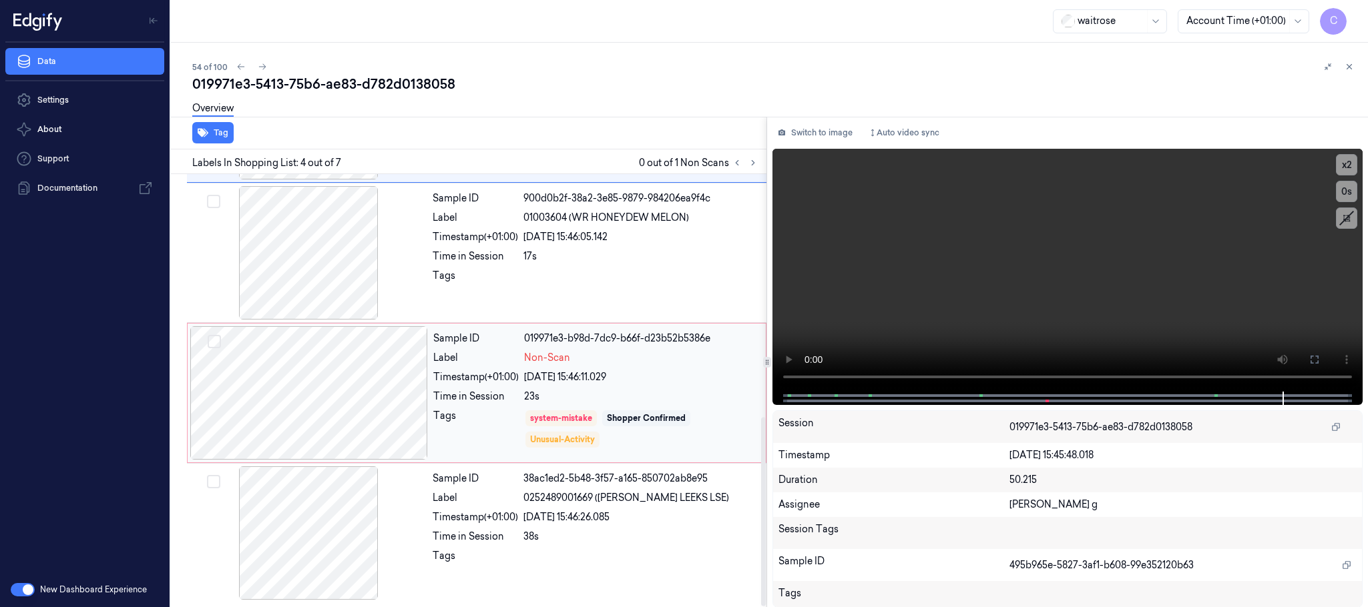
click at [335, 375] on div at bounding box center [309, 392] width 238 height 133
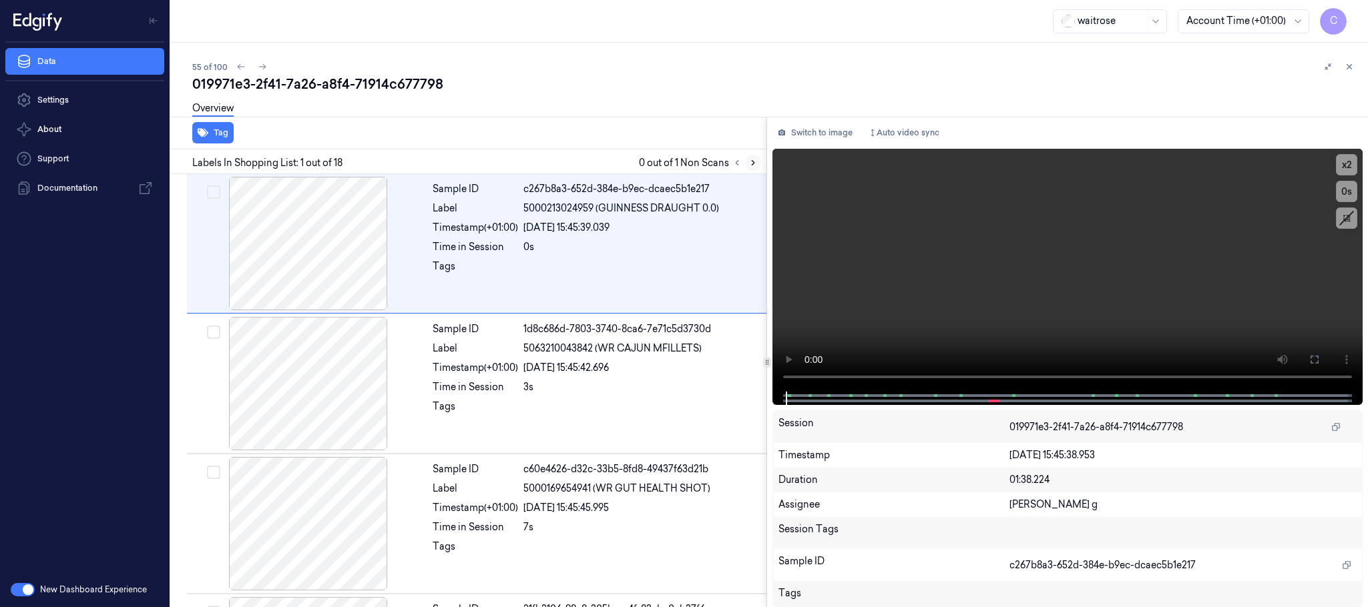
click at [748, 160] on icon at bounding box center [752, 162] width 9 height 9
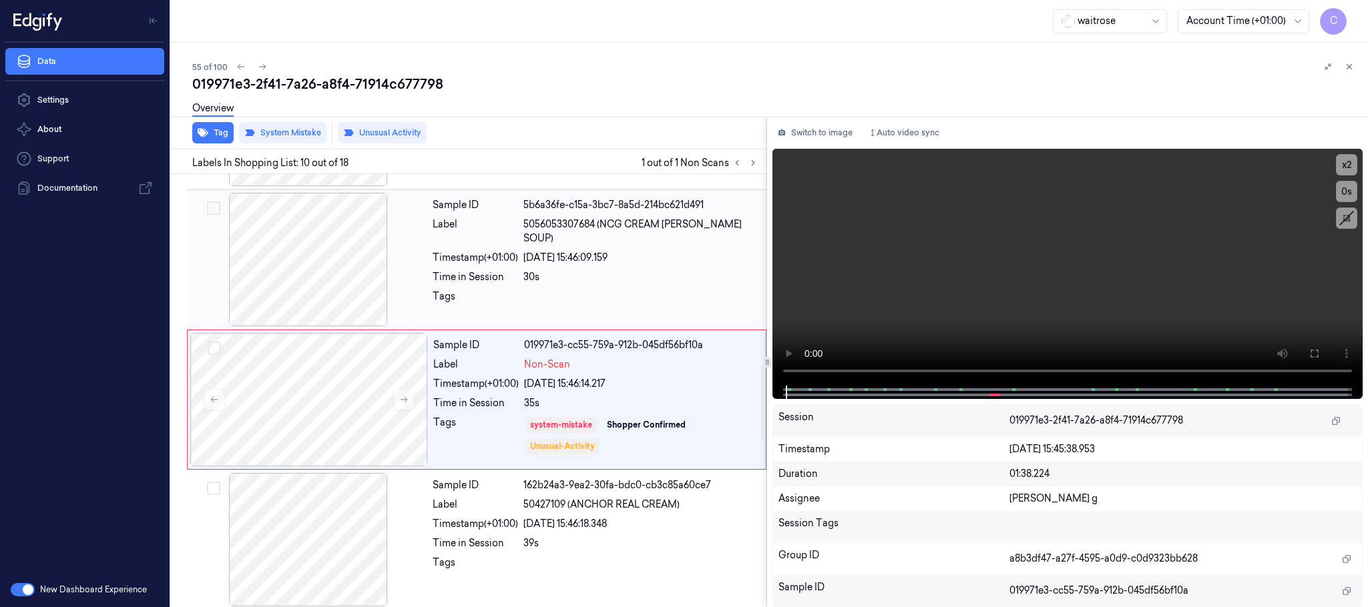
scroll to position [1120, 0]
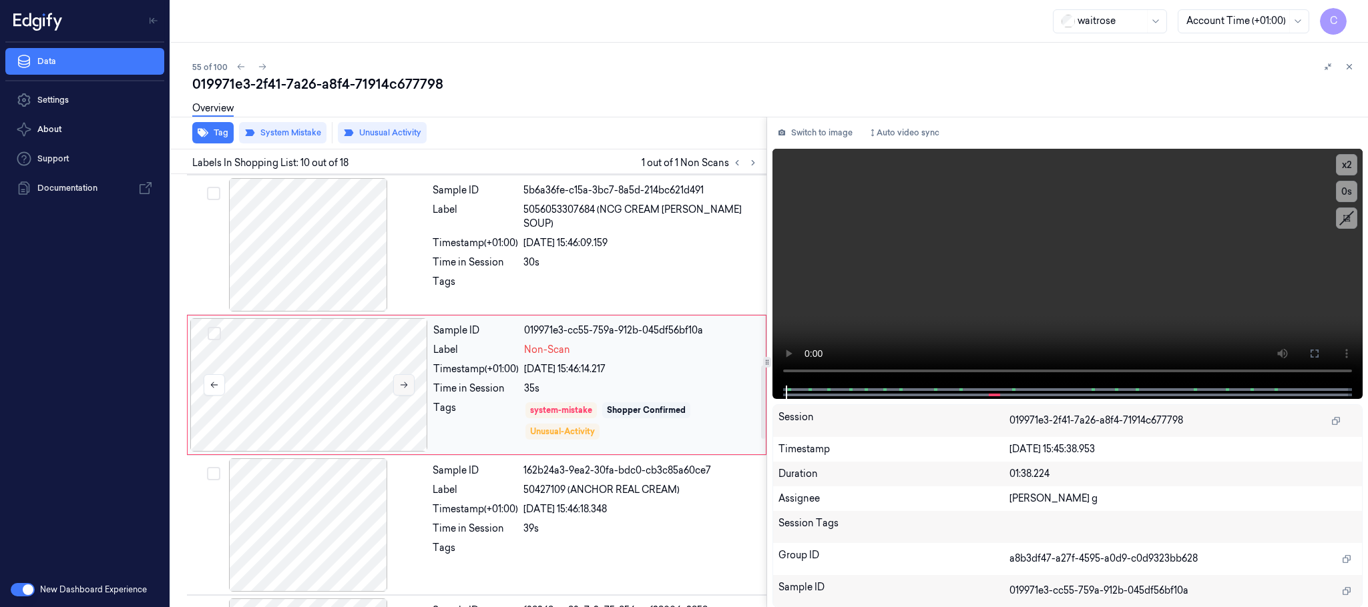
click at [400, 389] on icon at bounding box center [403, 384] width 9 height 9
click at [409, 387] on button at bounding box center [403, 384] width 21 height 21
click at [397, 386] on button at bounding box center [403, 384] width 21 height 21
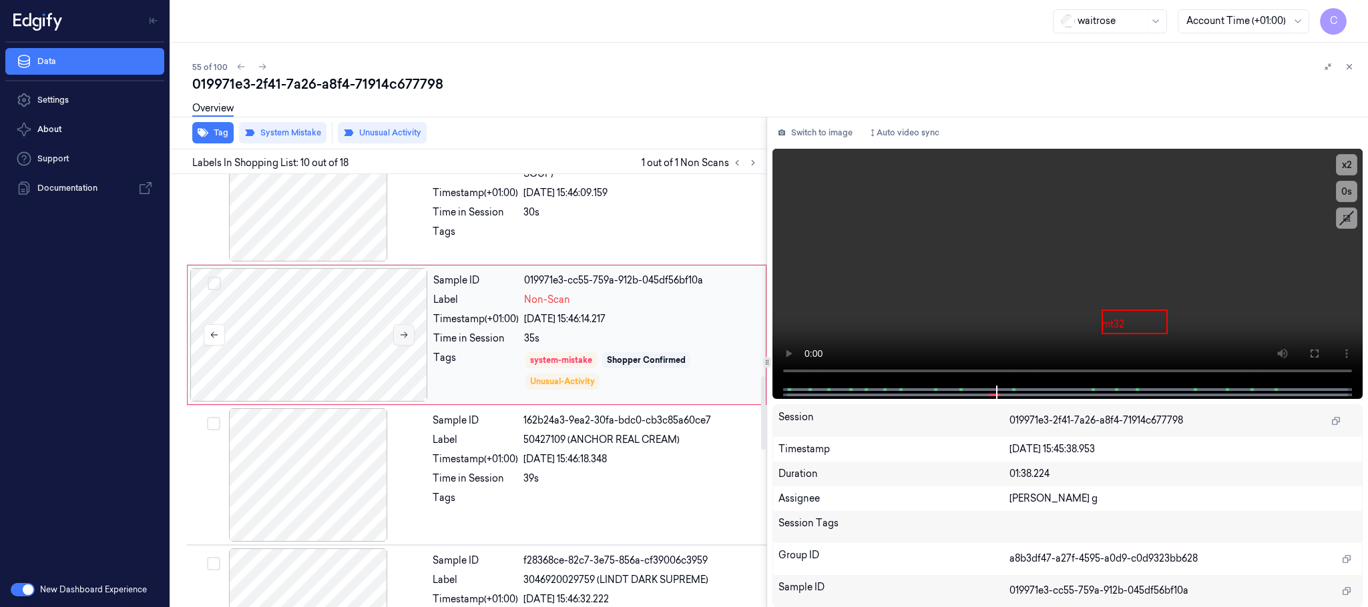
scroll to position [1220, 0]
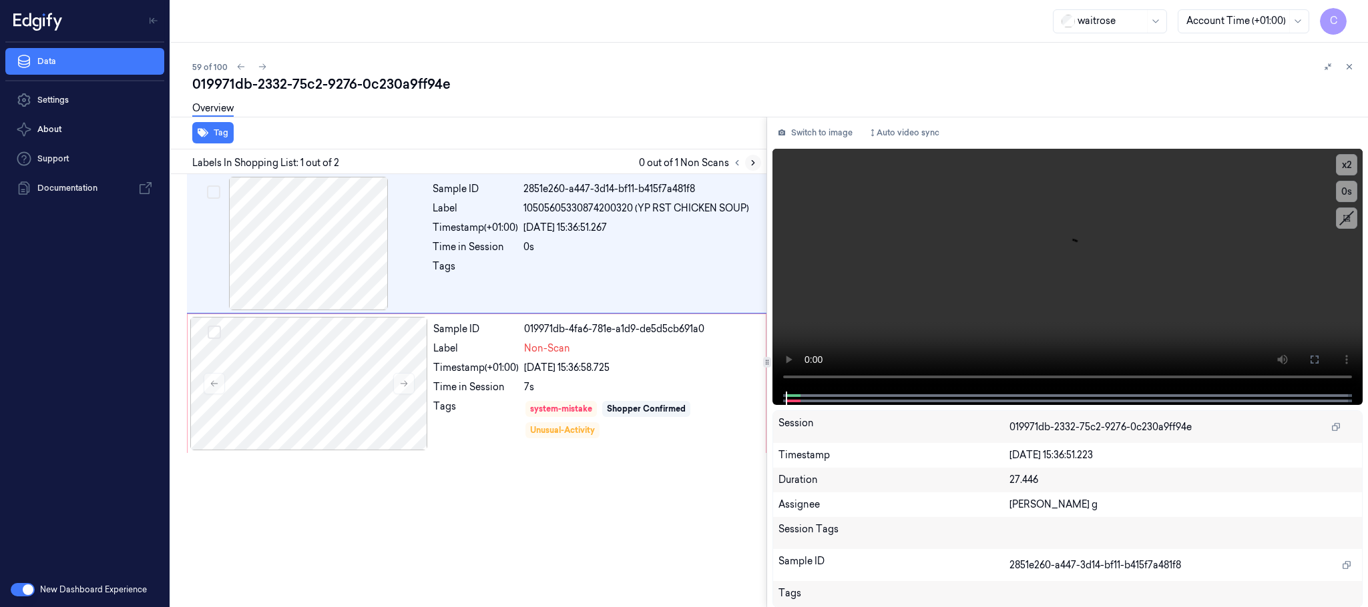
click at [753, 166] on icon at bounding box center [752, 162] width 9 height 9
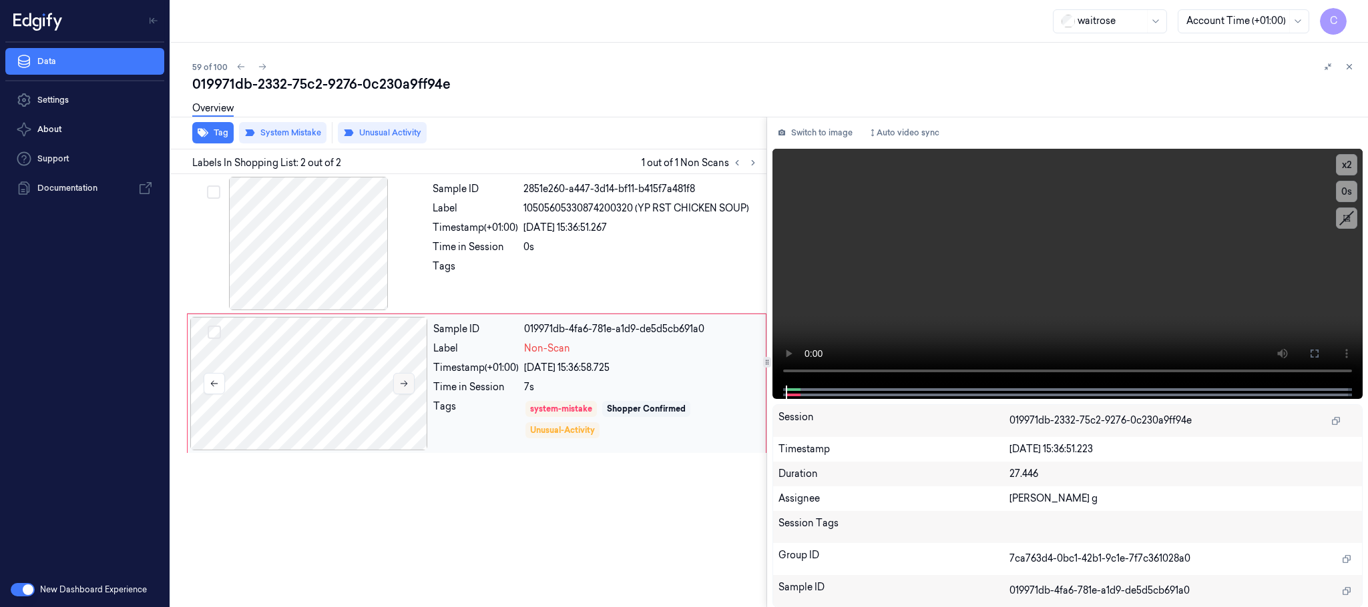
click at [396, 379] on button at bounding box center [403, 383] width 21 height 21
click at [396, 385] on button at bounding box center [403, 383] width 21 height 21
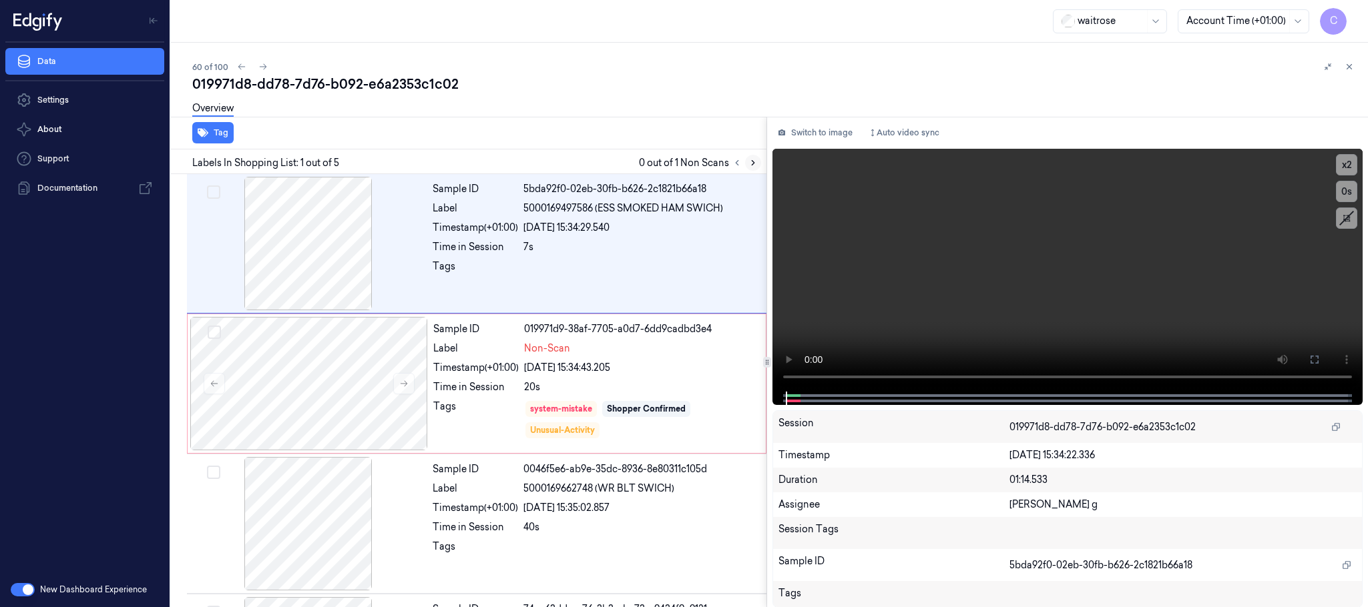
click at [749, 164] on icon at bounding box center [752, 162] width 9 height 9
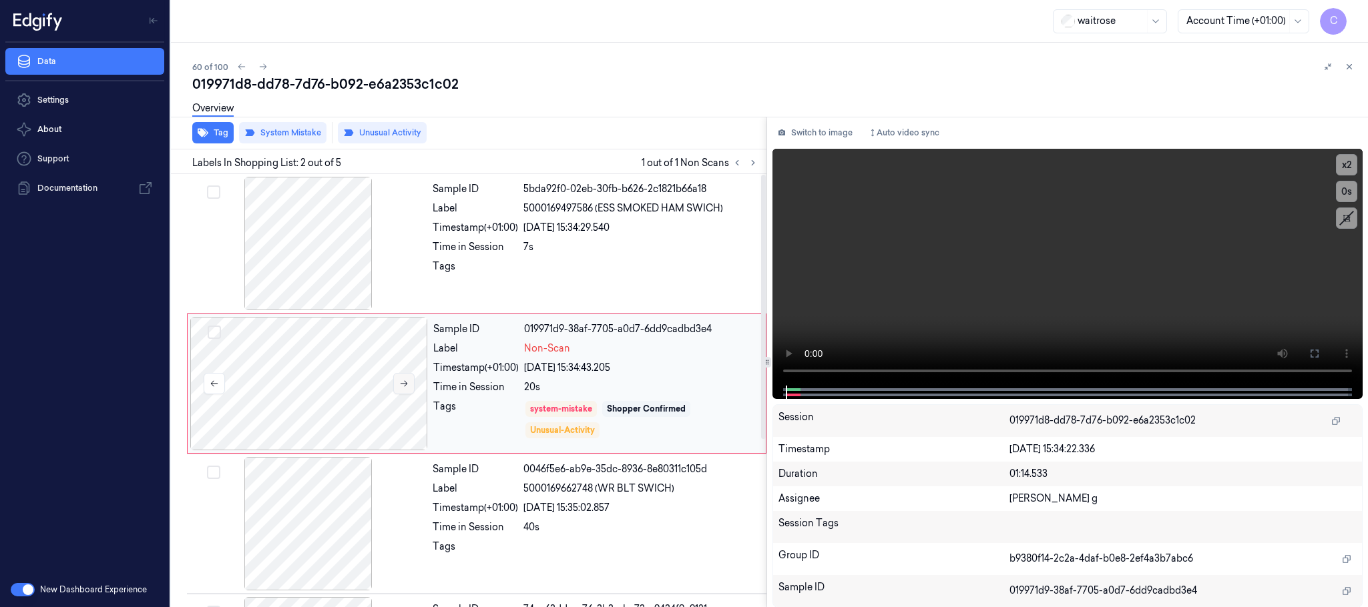
click at [397, 386] on button at bounding box center [403, 383] width 21 height 21
click at [404, 384] on icon at bounding box center [403, 384] width 7 height 6
click at [1036, 289] on video at bounding box center [1067, 267] width 590 height 237
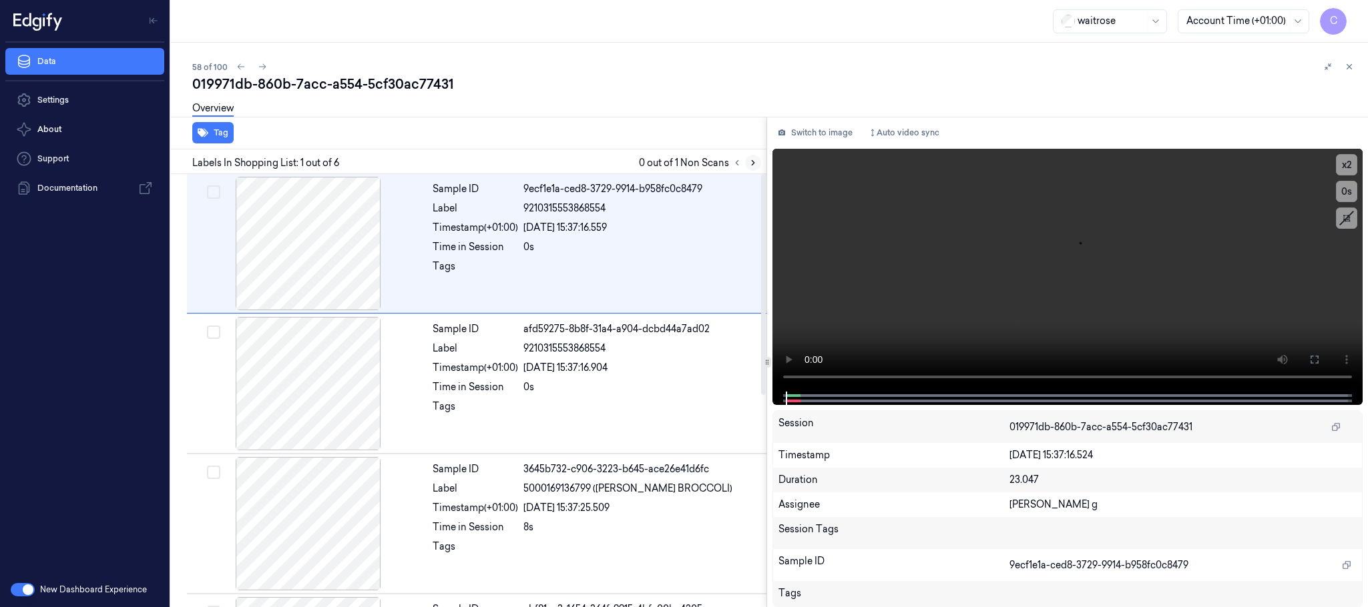
click at [753, 155] on button at bounding box center [753, 163] width 16 height 16
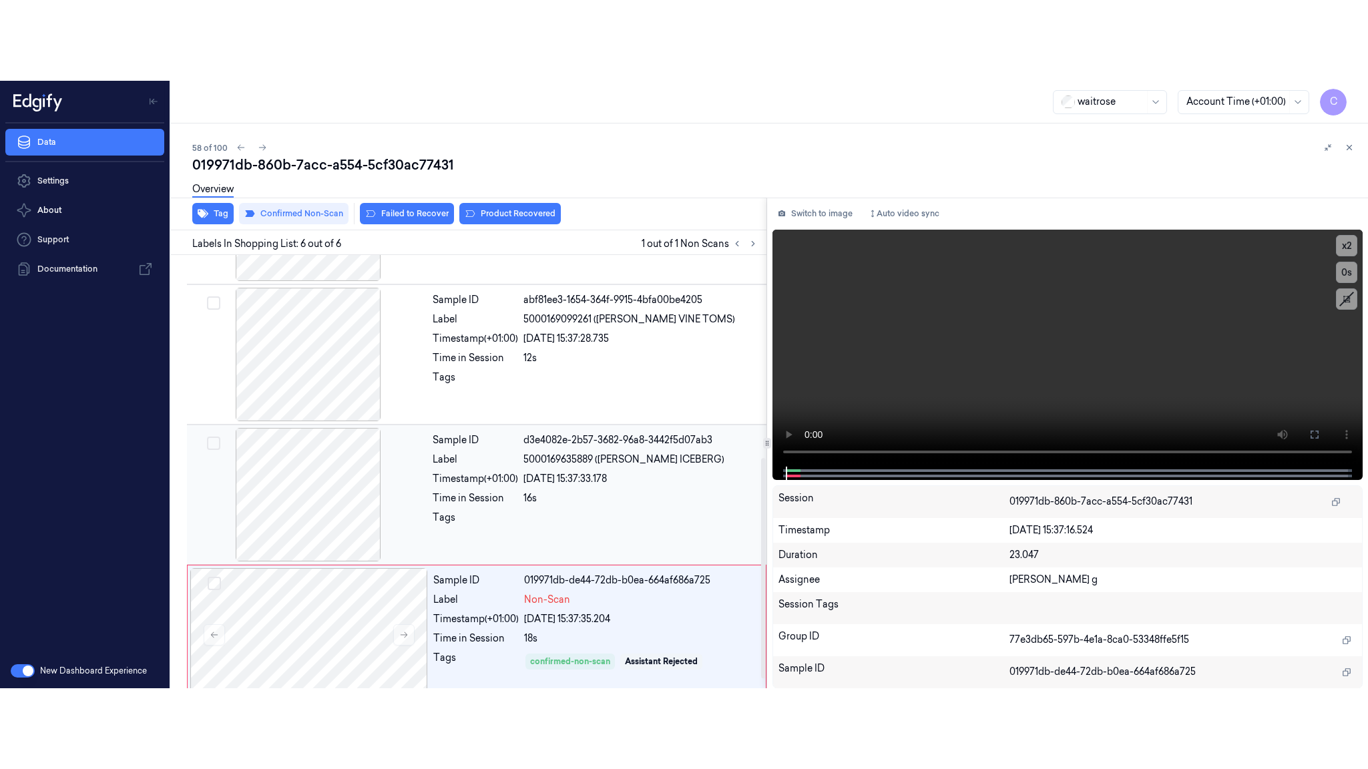
scroll to position [414, 0]
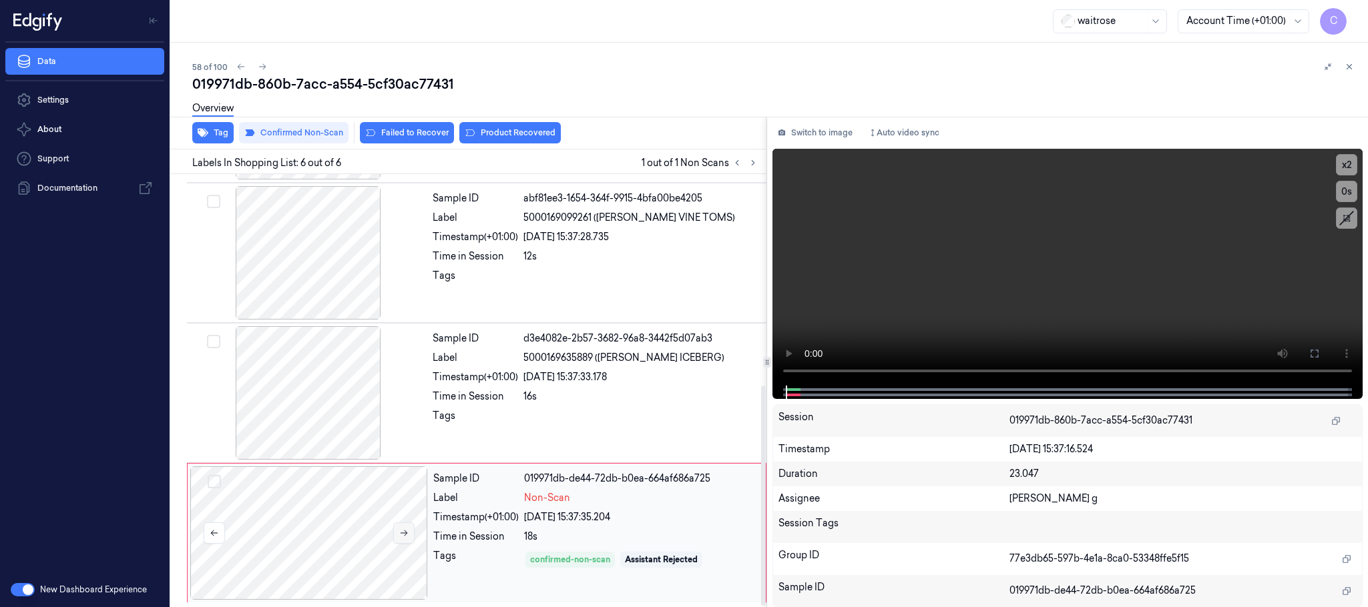
click at [406, 535] on icon at bounding box center [403, 533] width 9 height 9
click at [407, 535] on icon at bounding box center [403, 533] width 9 height 9
click at [412, 525] on button at bounding box center [403, 533] width 21 height 21
click at [1320, 353] on button at bounding box center [1314, 353] width 21 height 21
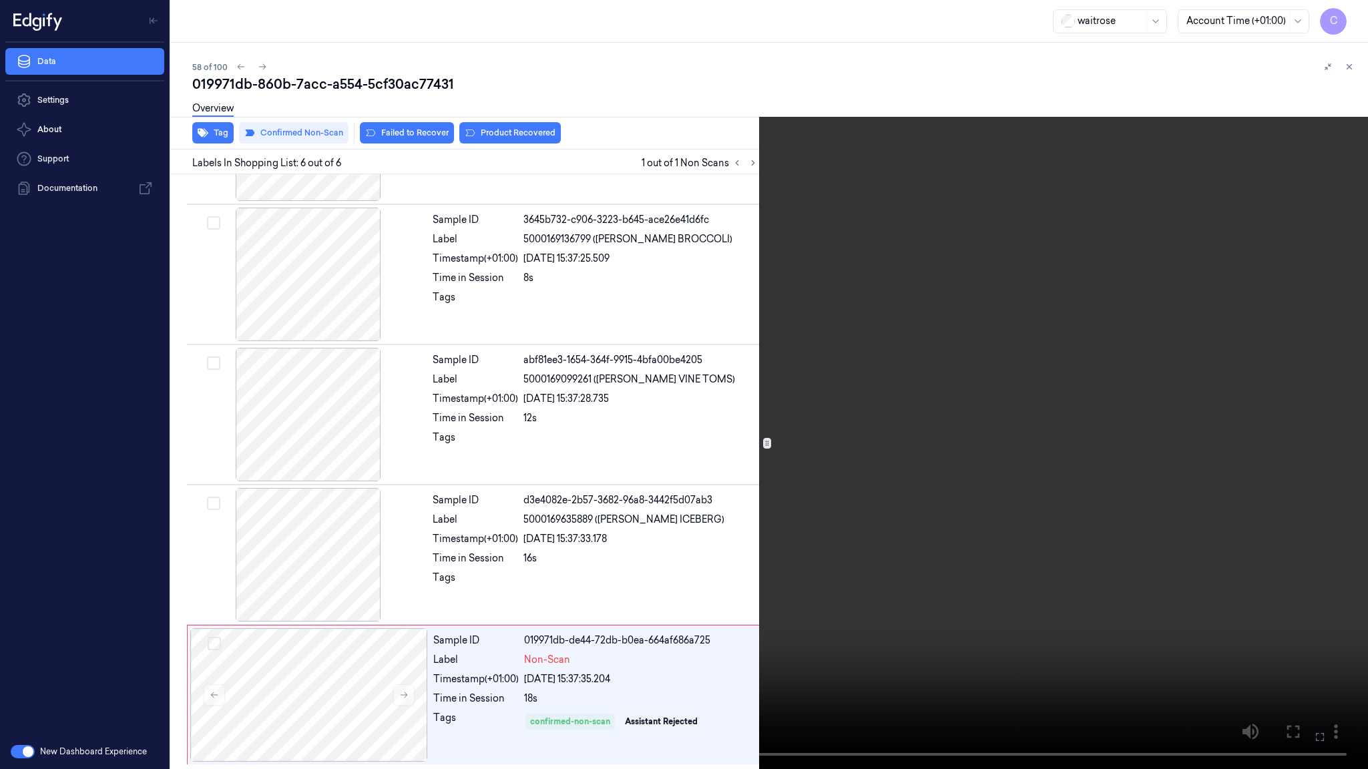
click at [1047, 607] on video at bounding box center [684, 384] width 1368 height 769
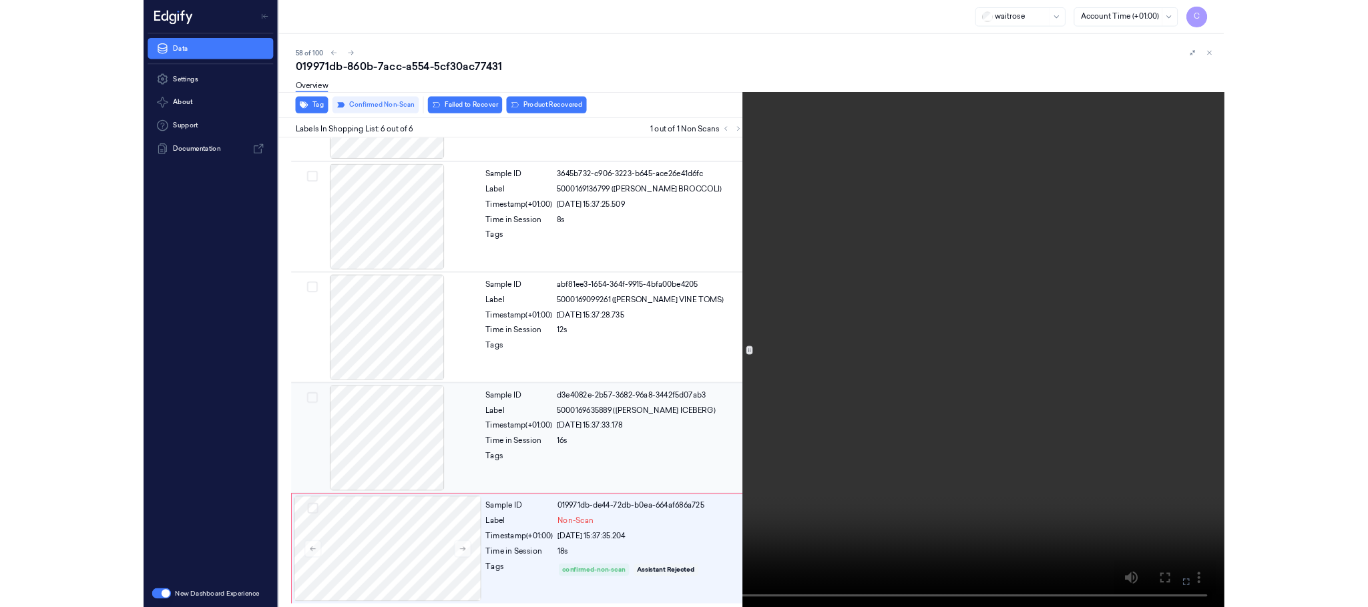
scroll to position [414, 0]
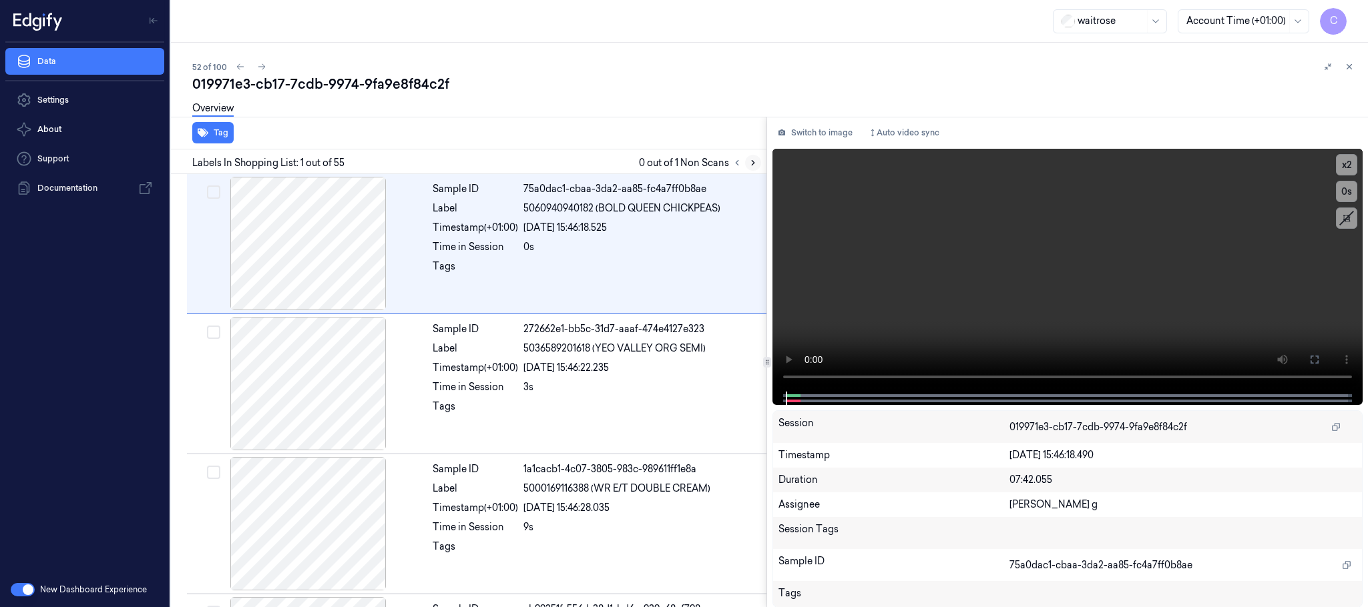
click at [748, 163] on icon at bounding box center [752, 162] width 9 height 9
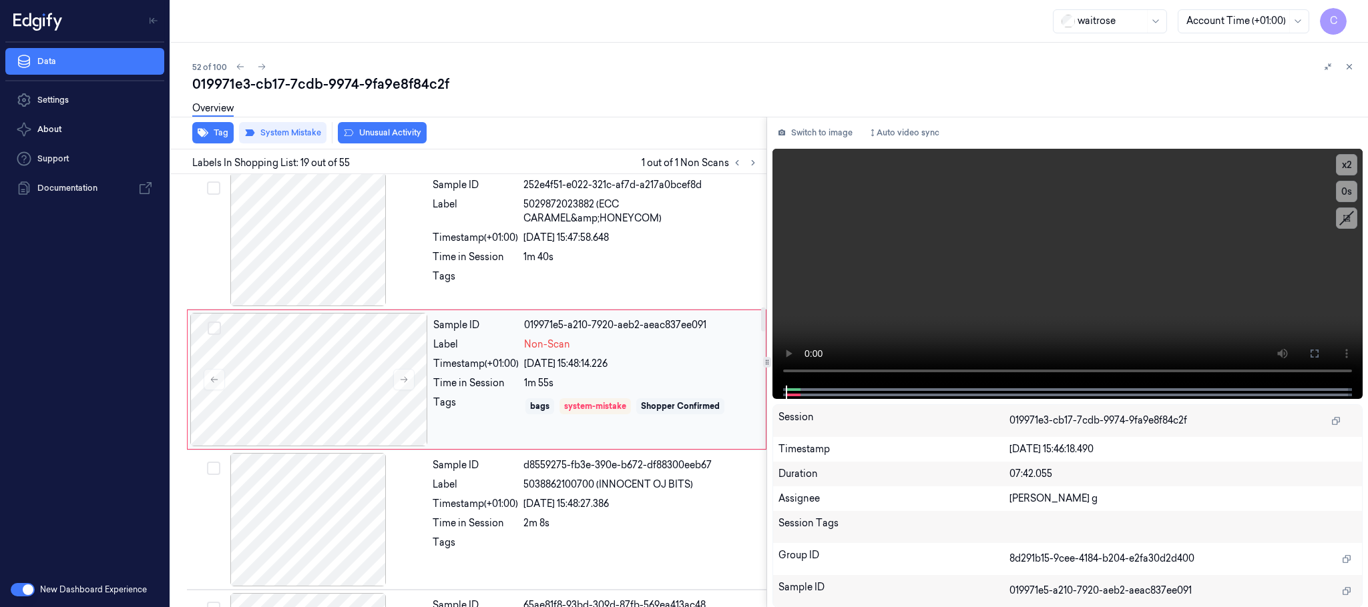
scroll to position [2387, 0]
click at [409, 390] on button at bounding box center [403, 378] width 21 height 21
click at [400, 384] on icon at bounding box center [403, 378] width 9 height 9
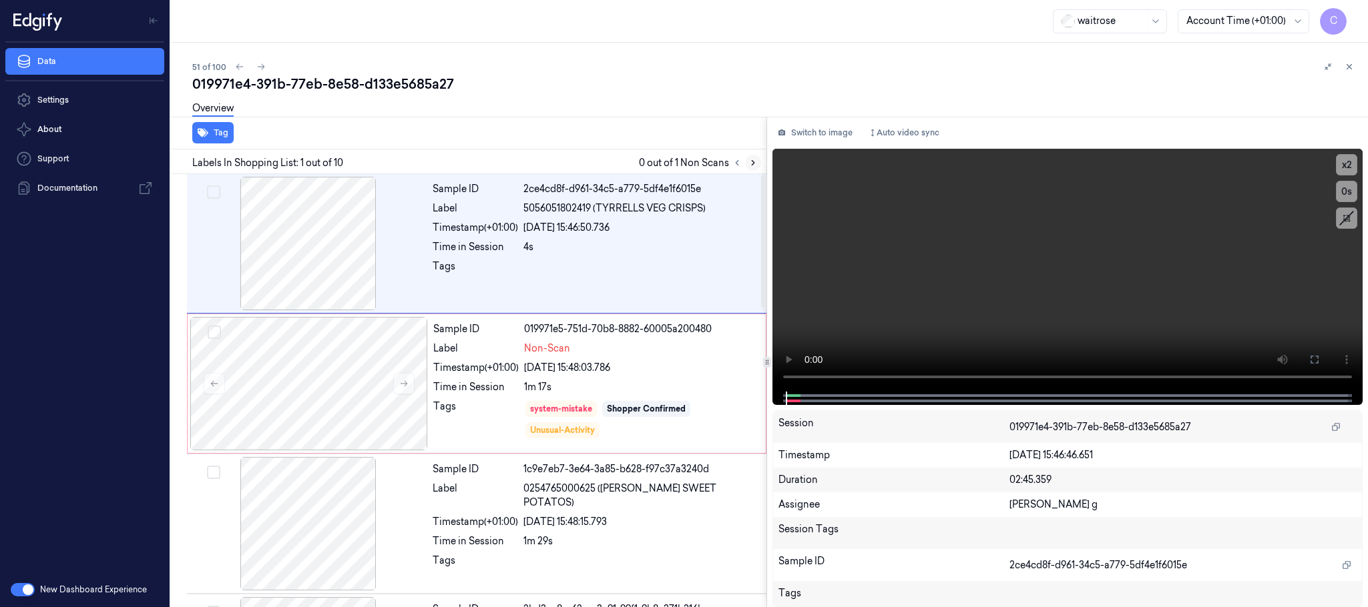
click at [747, 162] on button at bounding box center [753, 163] width 16 height 16
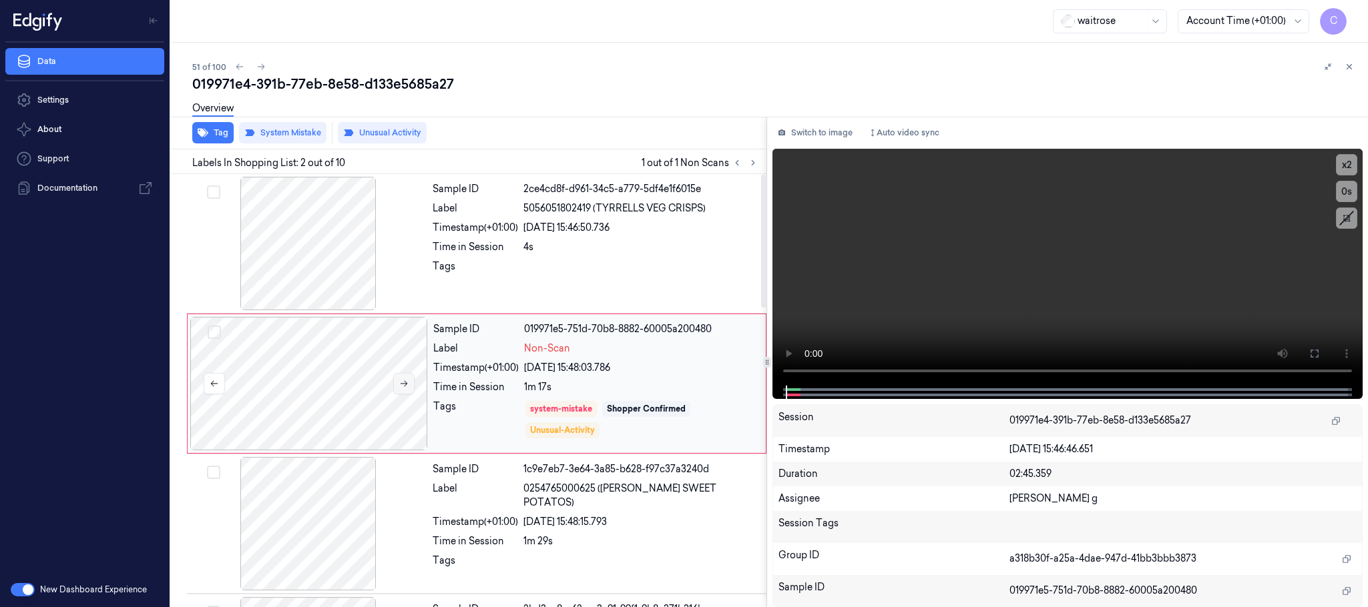
click at [399, 378] on button at bounding box center [403, 383] width 21 height 21
click at [393, 380] on button at bounding box center [403, 383] width 21 height 21
click at [314, 257] on div at bounding box center [309, 243] width 238 height 133
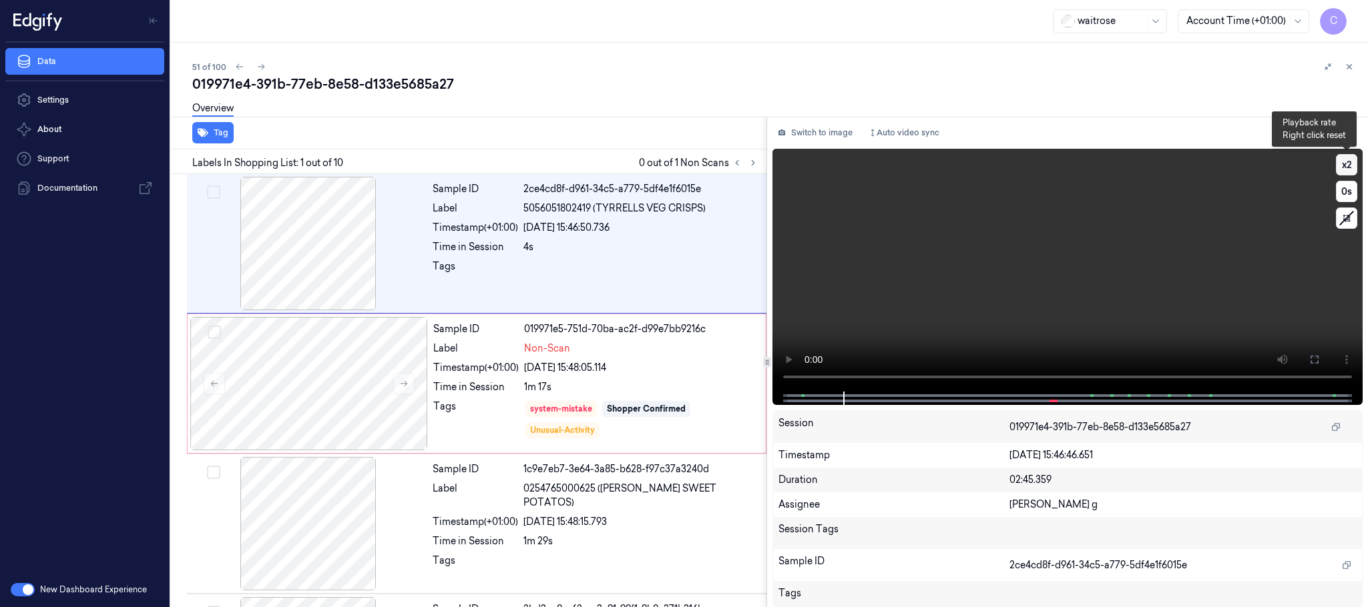
click at [1346, 165] on button "x 2" at bounding box center [1346, 164] width 21 height 21
click at [1344, 165] on button "x 4" at bounding box center [1346, 164] width 21 height 21
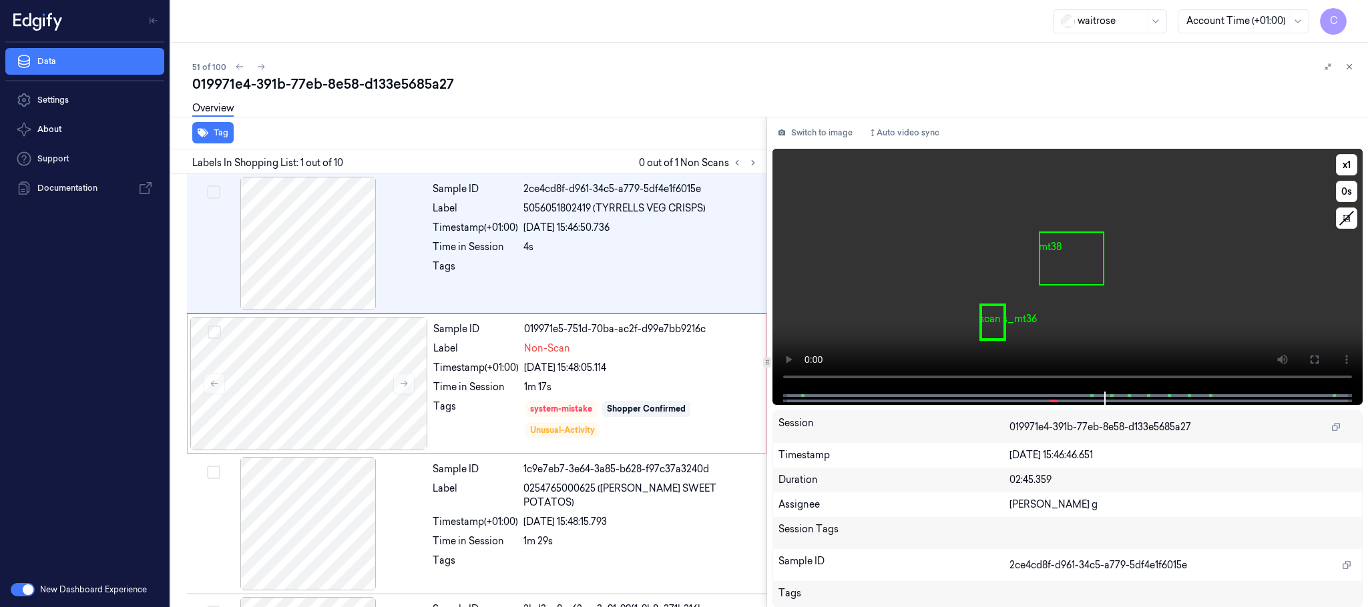
click at [1208, 230] on video at bounding box center [1067, 270] width 590 height 243
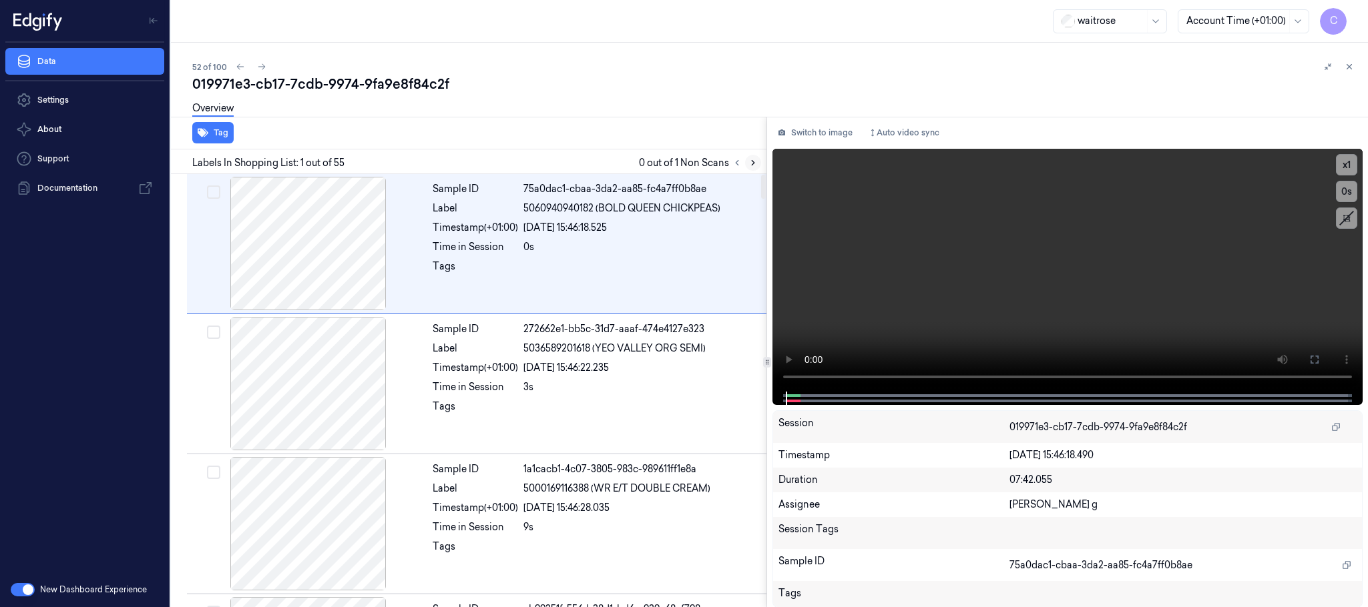
click at [750, 160] on icon at bounding box center [752, 162] width 9 height 9
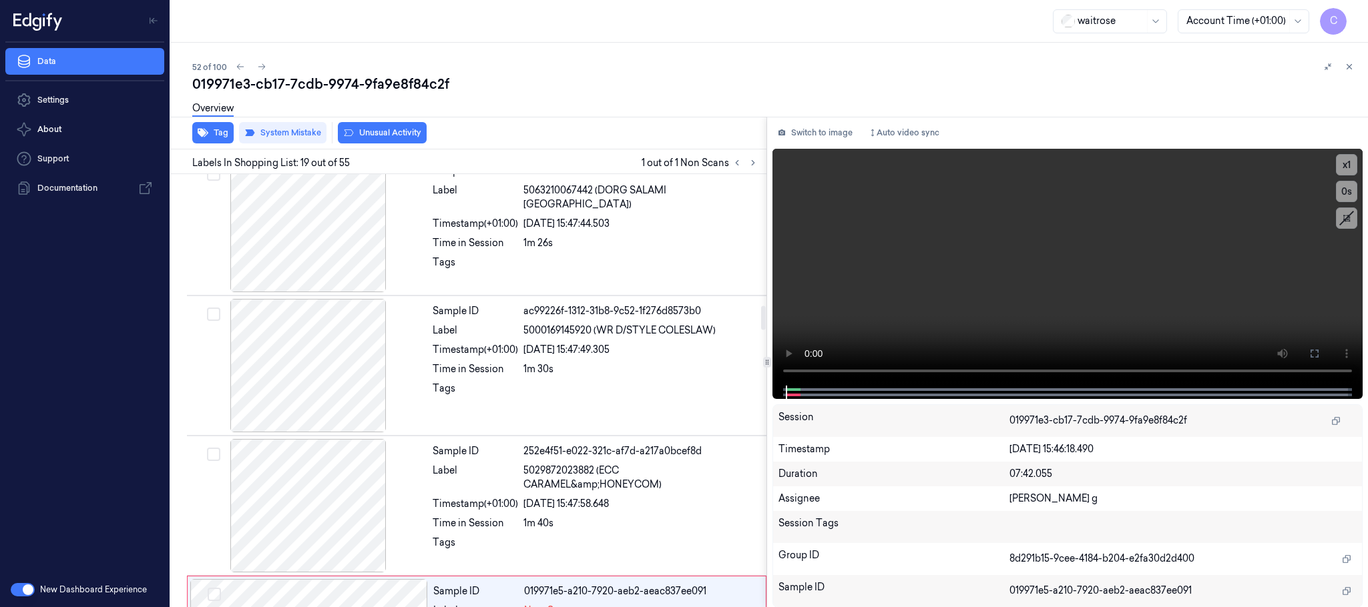
scroll to position [2387, 0]
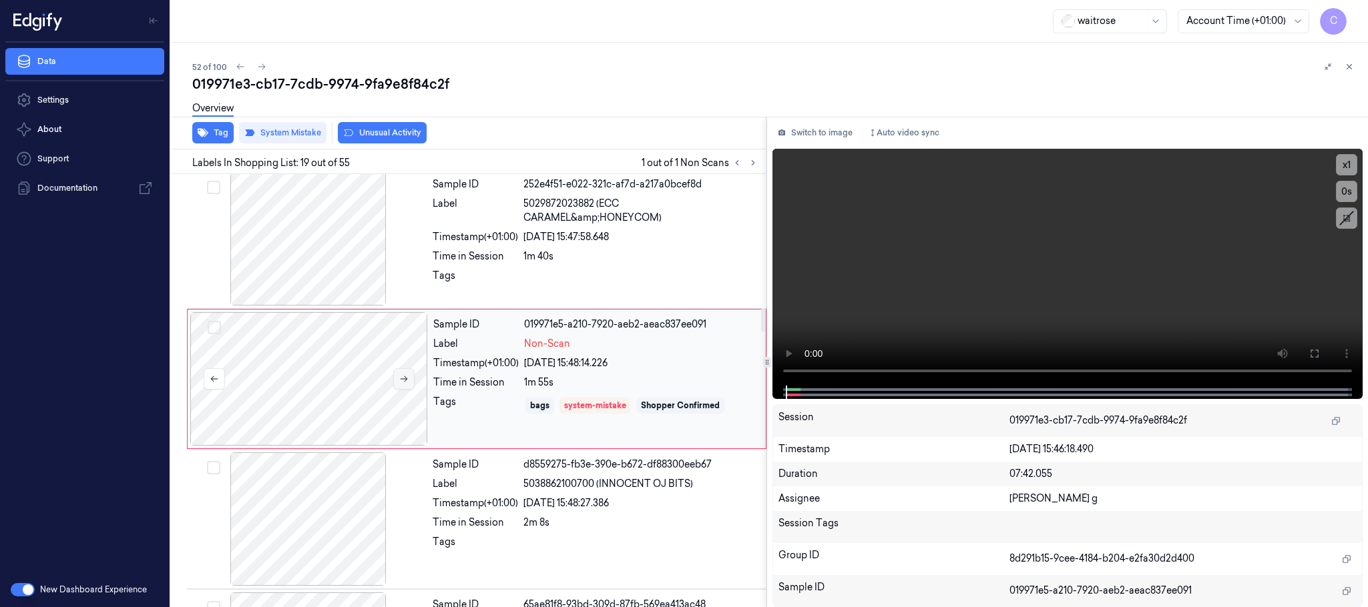
click at [402, 384] on icon at bounding box center [403, 378] width 9 height 9
